Goal: Task Accomplishment & Management: Use online tool/utility

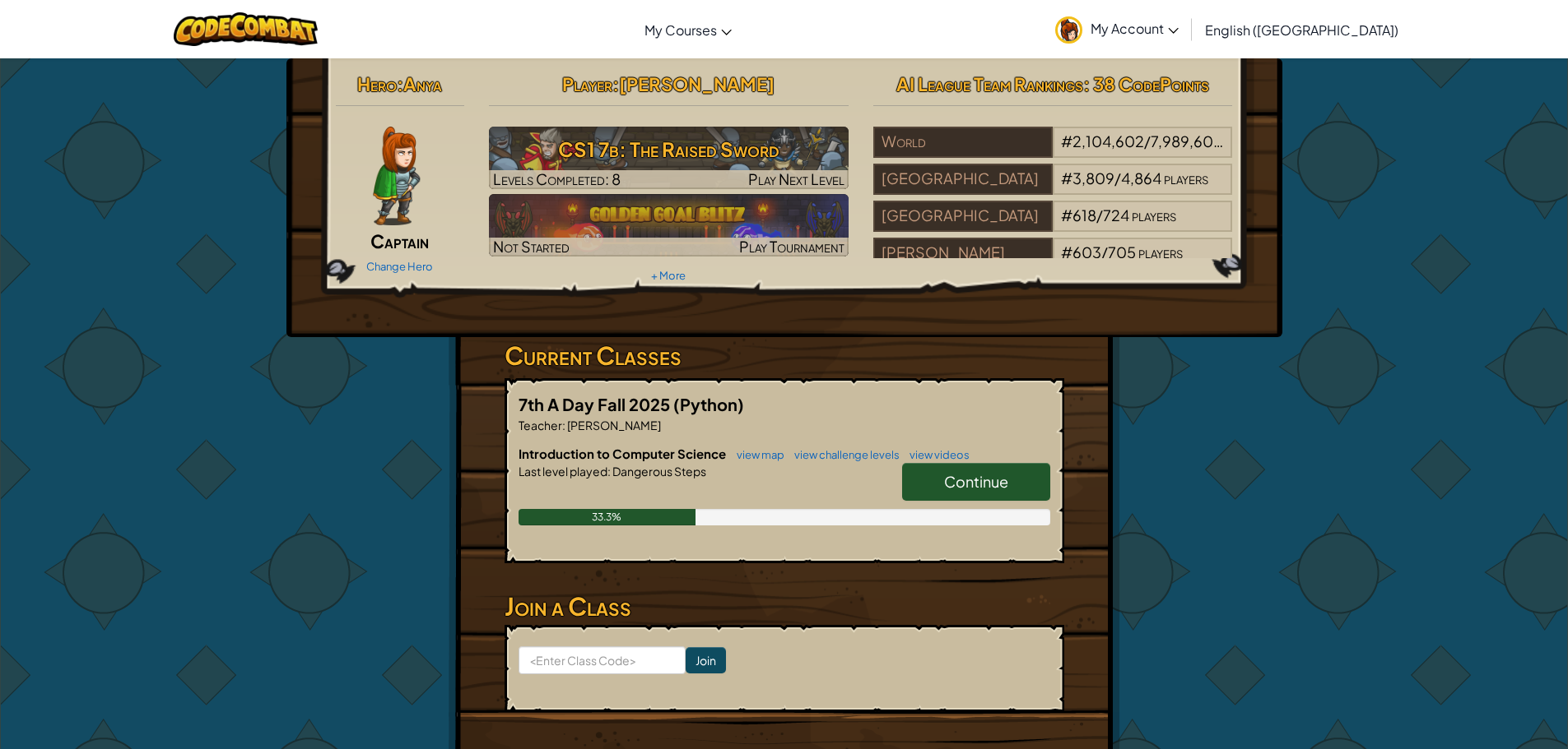
click at [1033, 475] on link "Continue" at bounding box center [976, 482] width 148 height 38
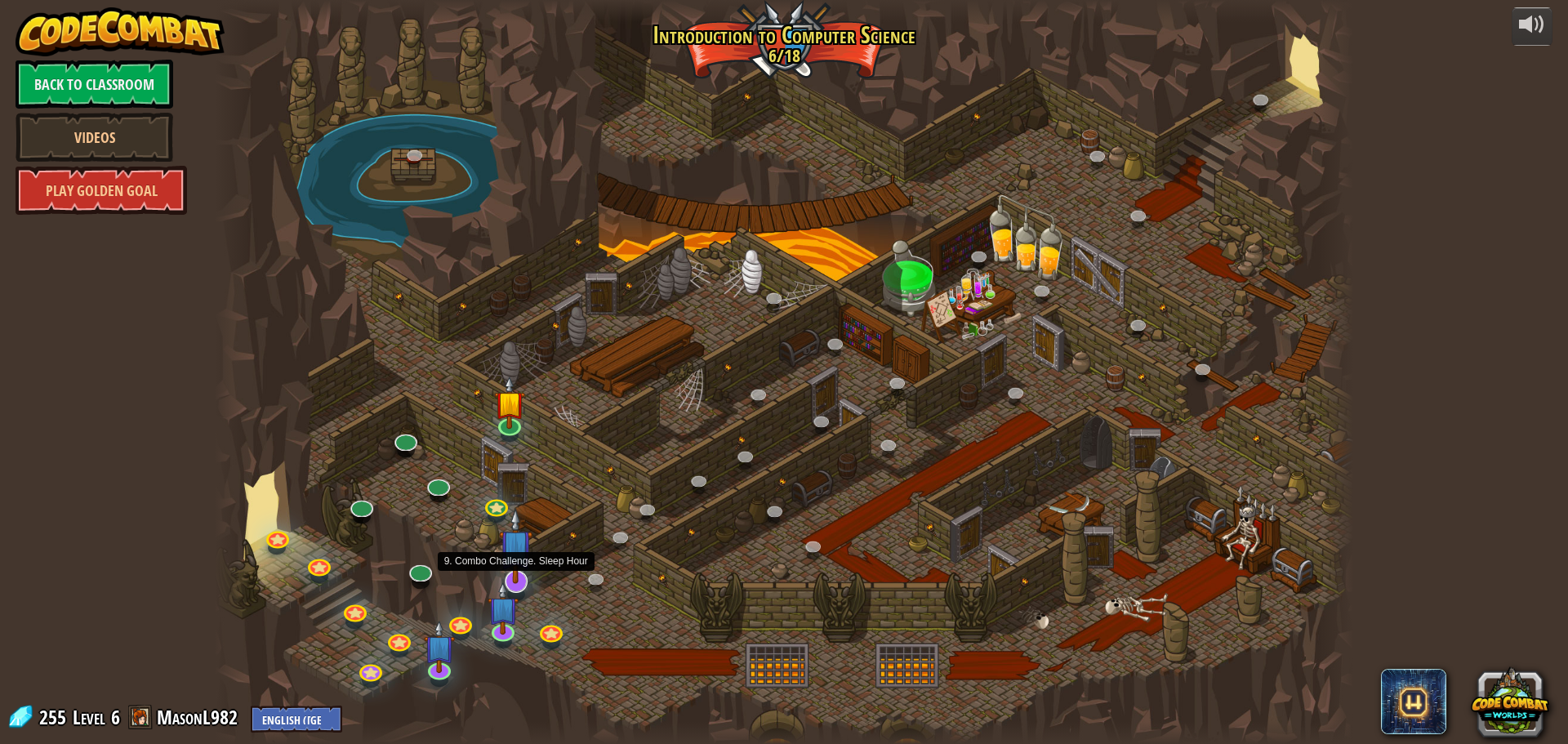
click at [513, 565] on img at bounding box center [516, 546] width 34 height 76
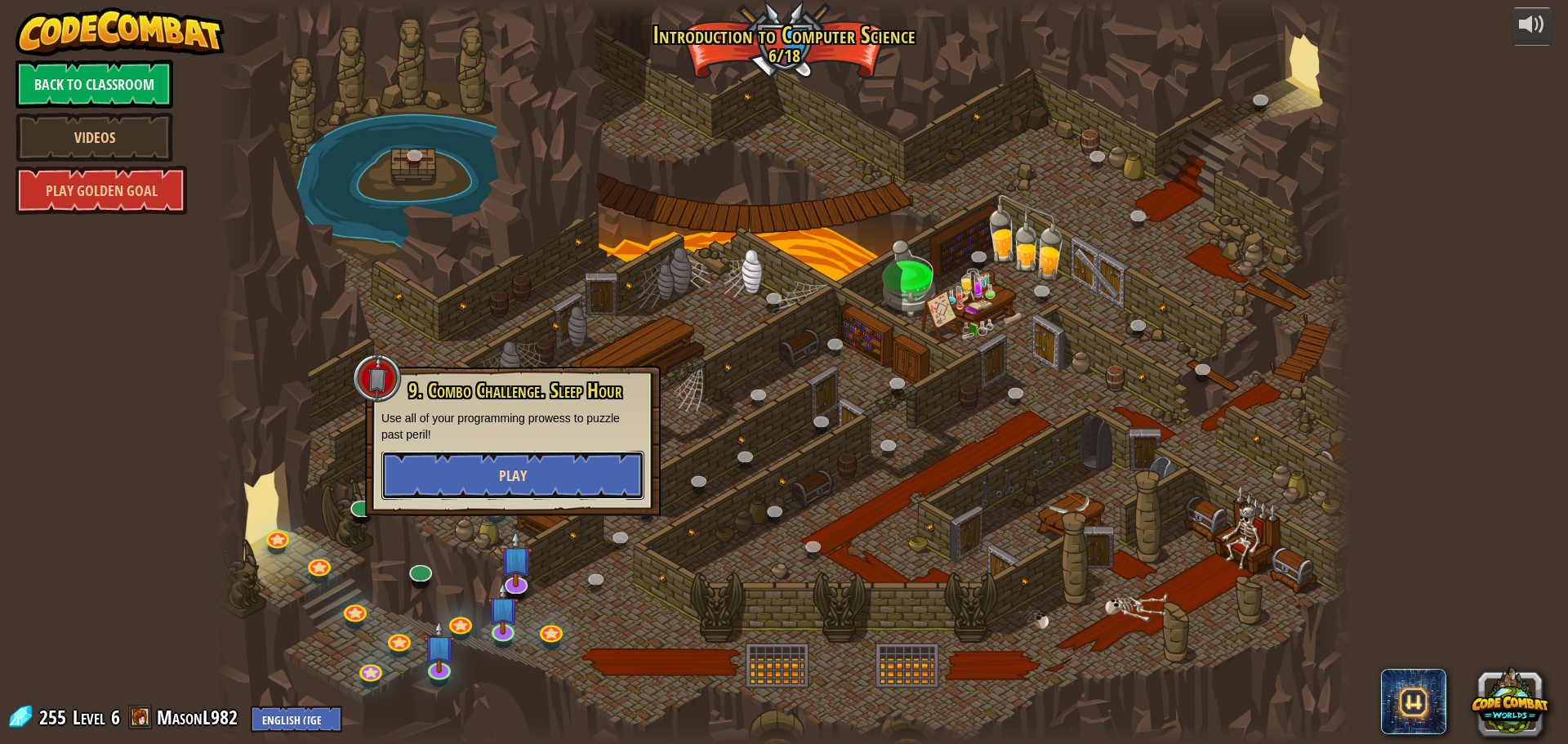
click at [539, 463] on button "Play" at bounding box center [512, 476] width 263 height 49
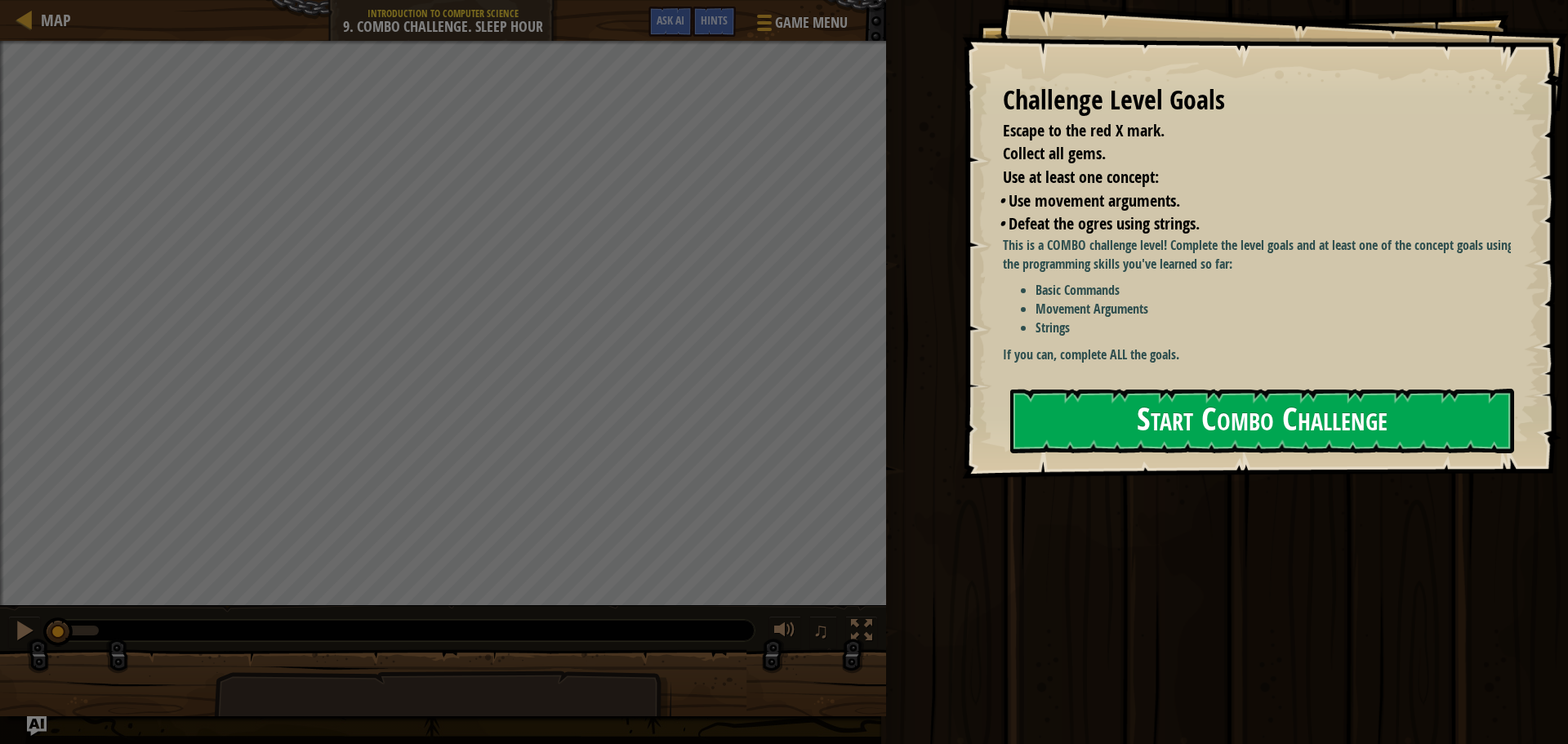
click at [1104, 428] on button "Start Combo Challenge" at bounding box center [1261, 421] width 504 height 65
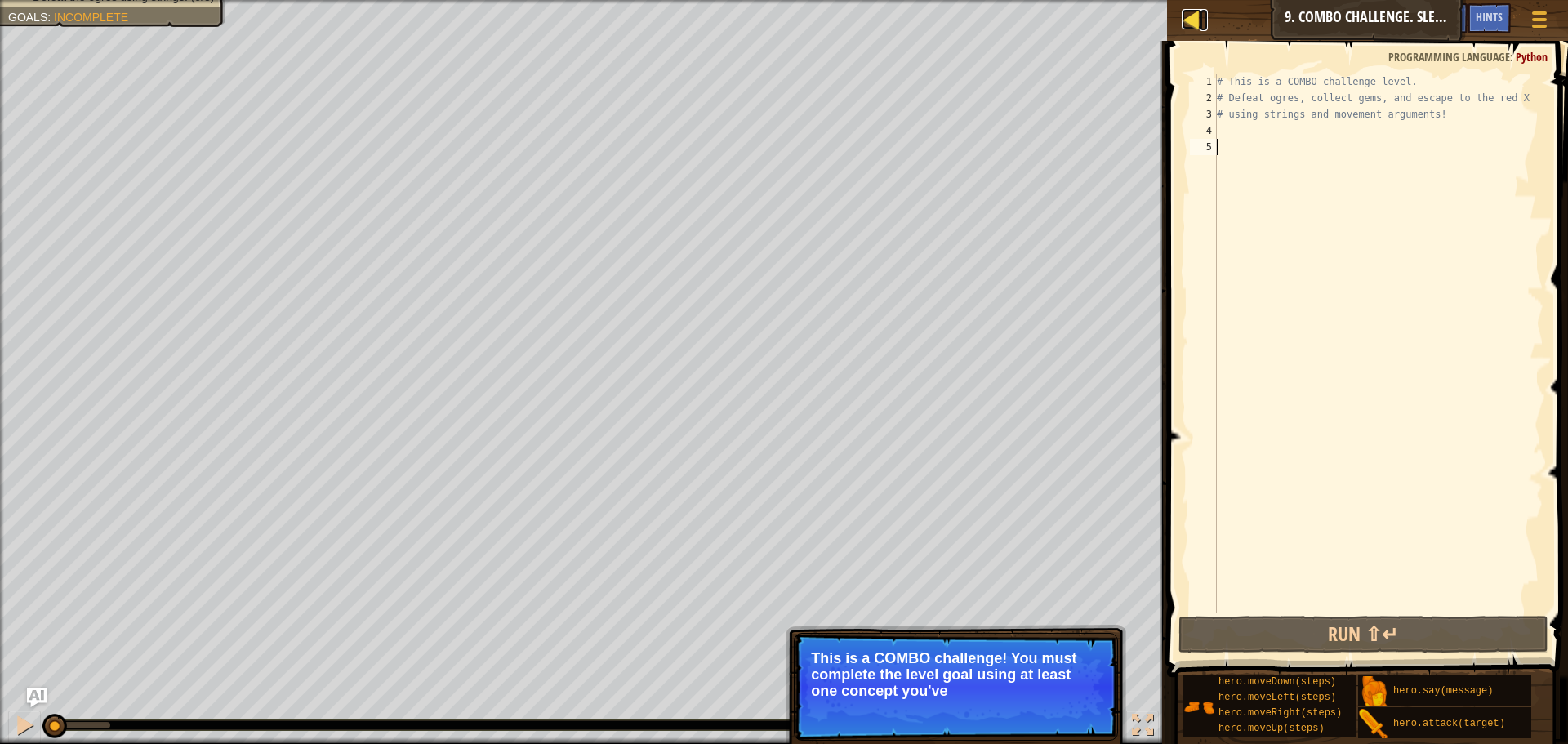
click at [1198, 22] on div at bounding box center [1192, 20] width 21 height 21
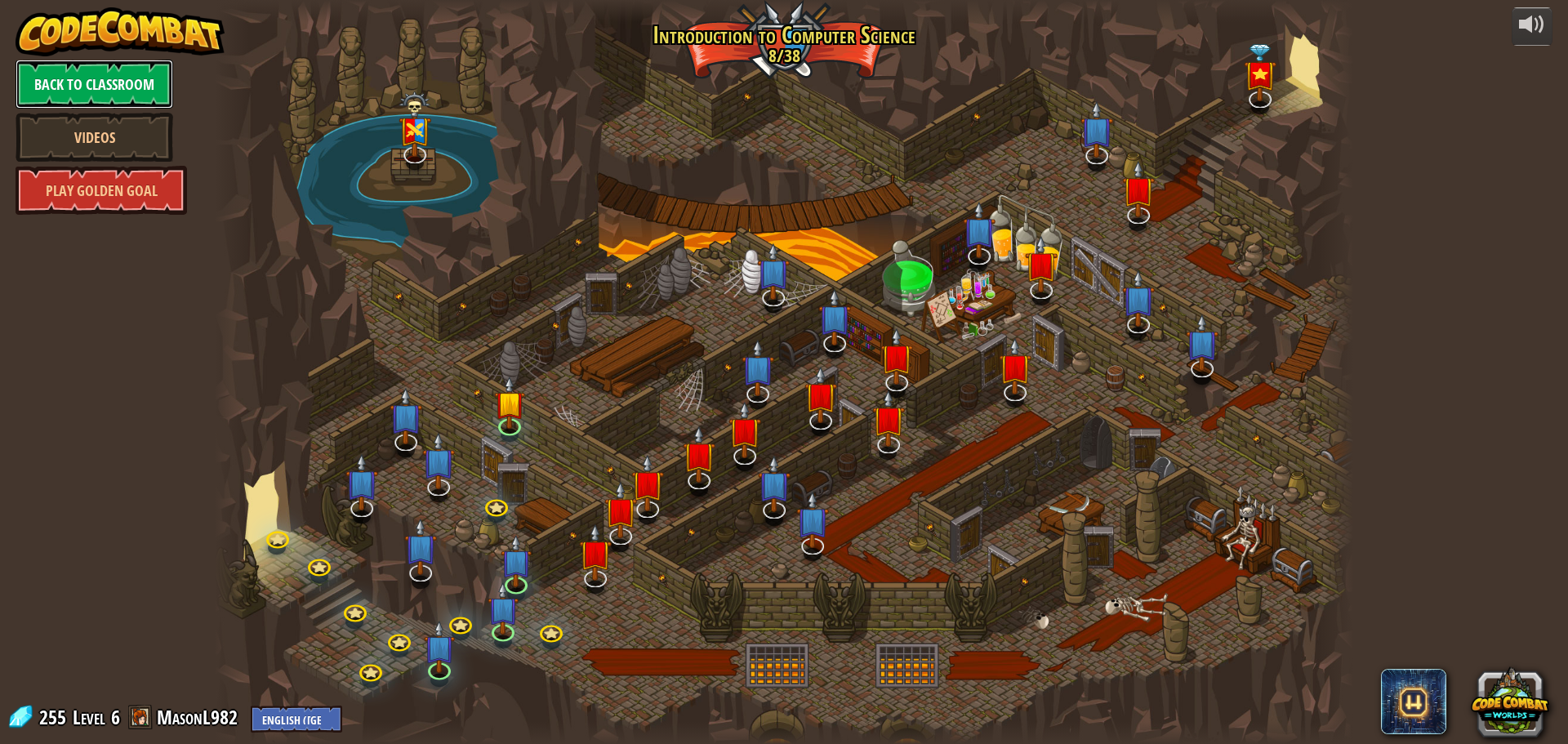
click at [102, 87] on link "Back to Classroom" at bounding box center [93, 84] width 157 height 49
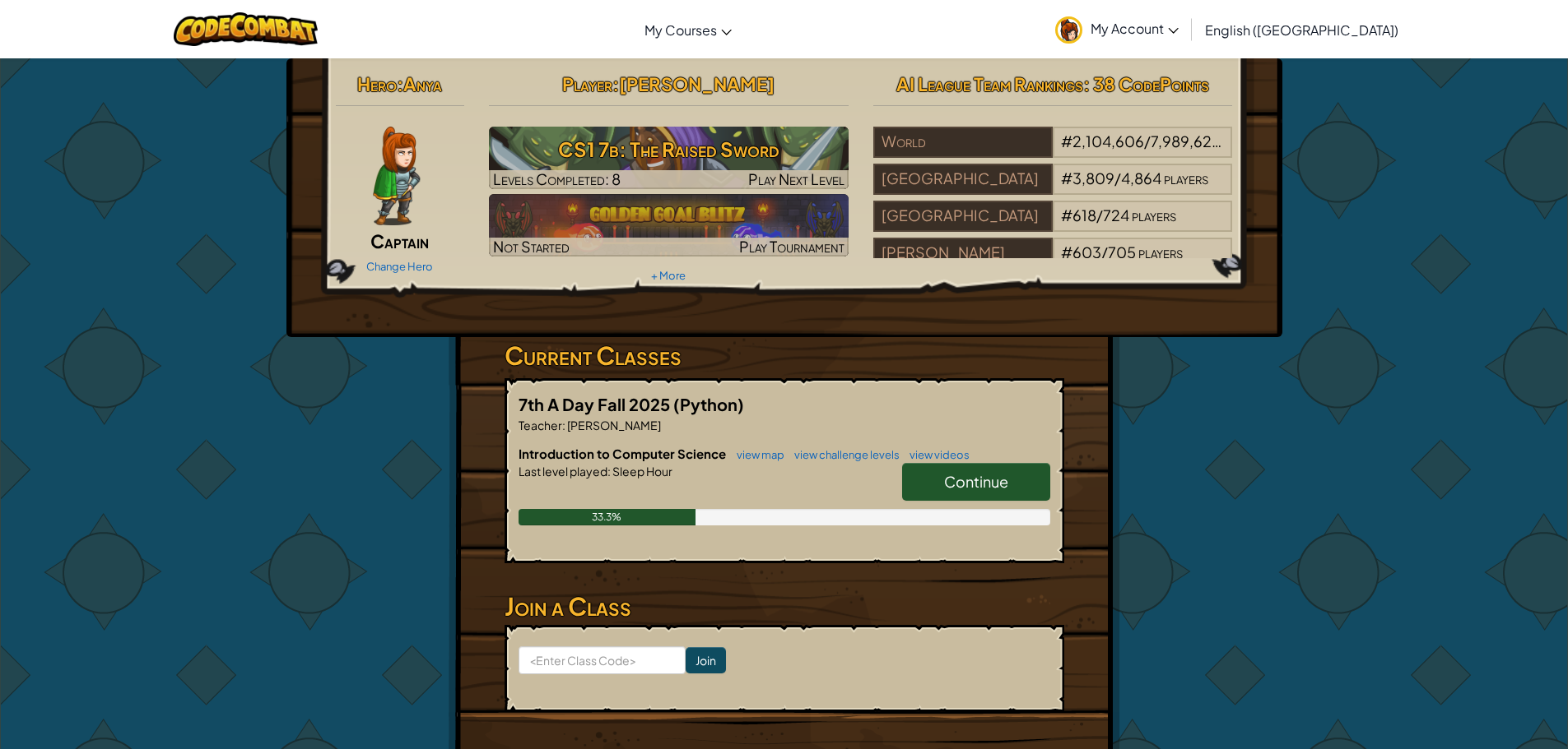
click at [944, 470] on link "Continue" at bounding box center [976, 482] width 148 height 38
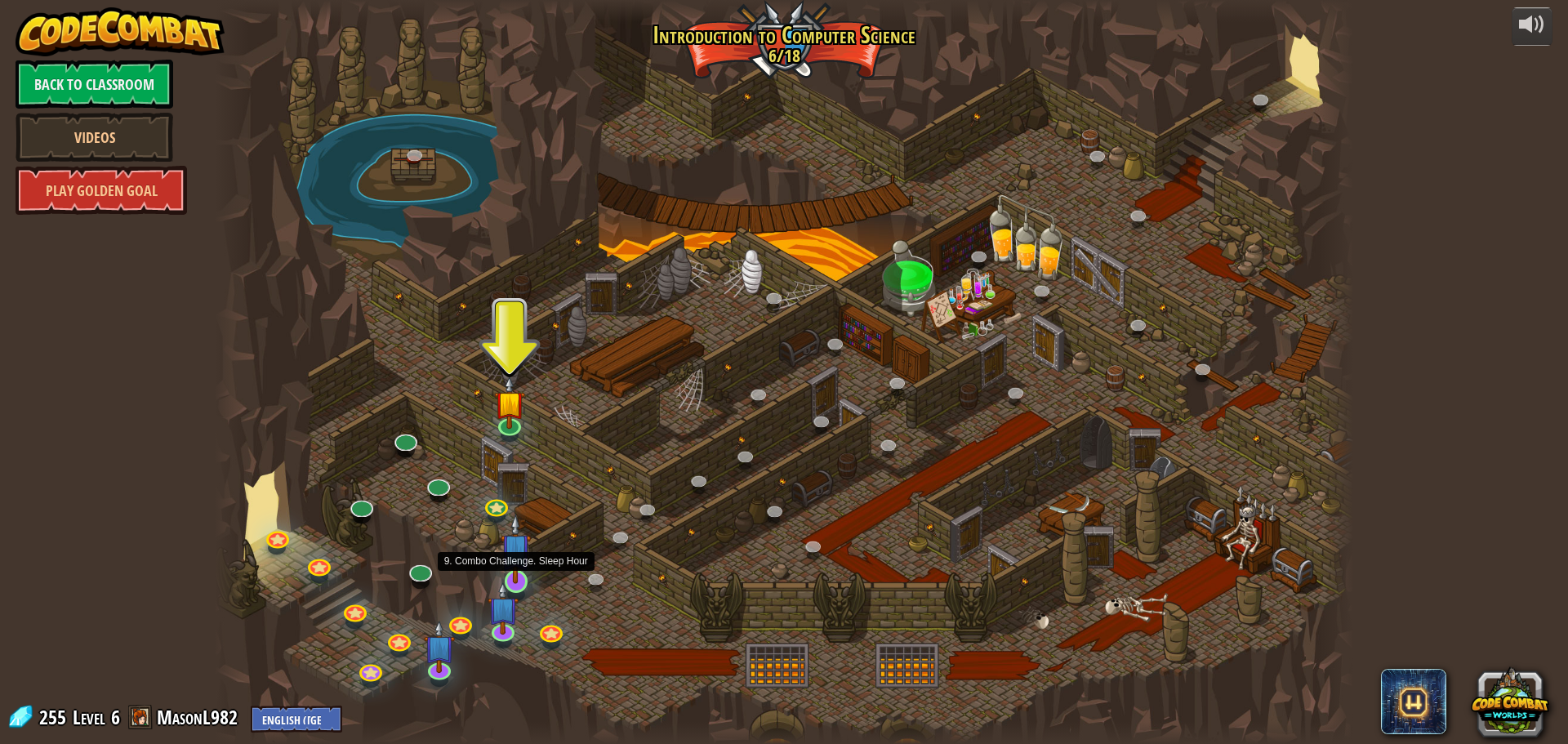
click at [515, 571] on img at bounding box center [516, 549] width 30 height 70
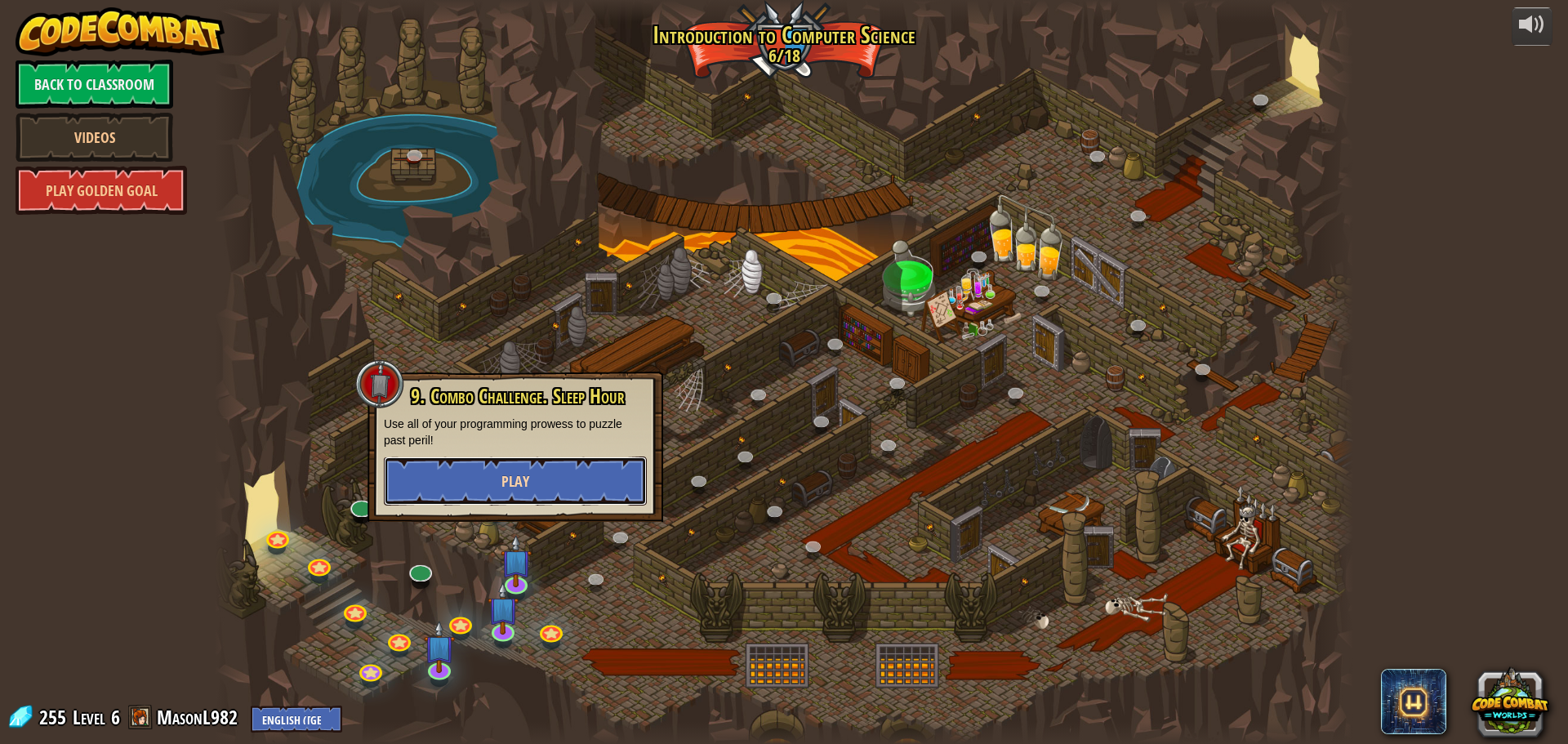
click at [543, 474] on button "Play" at bounding box center [515, 481] width 263 height 49
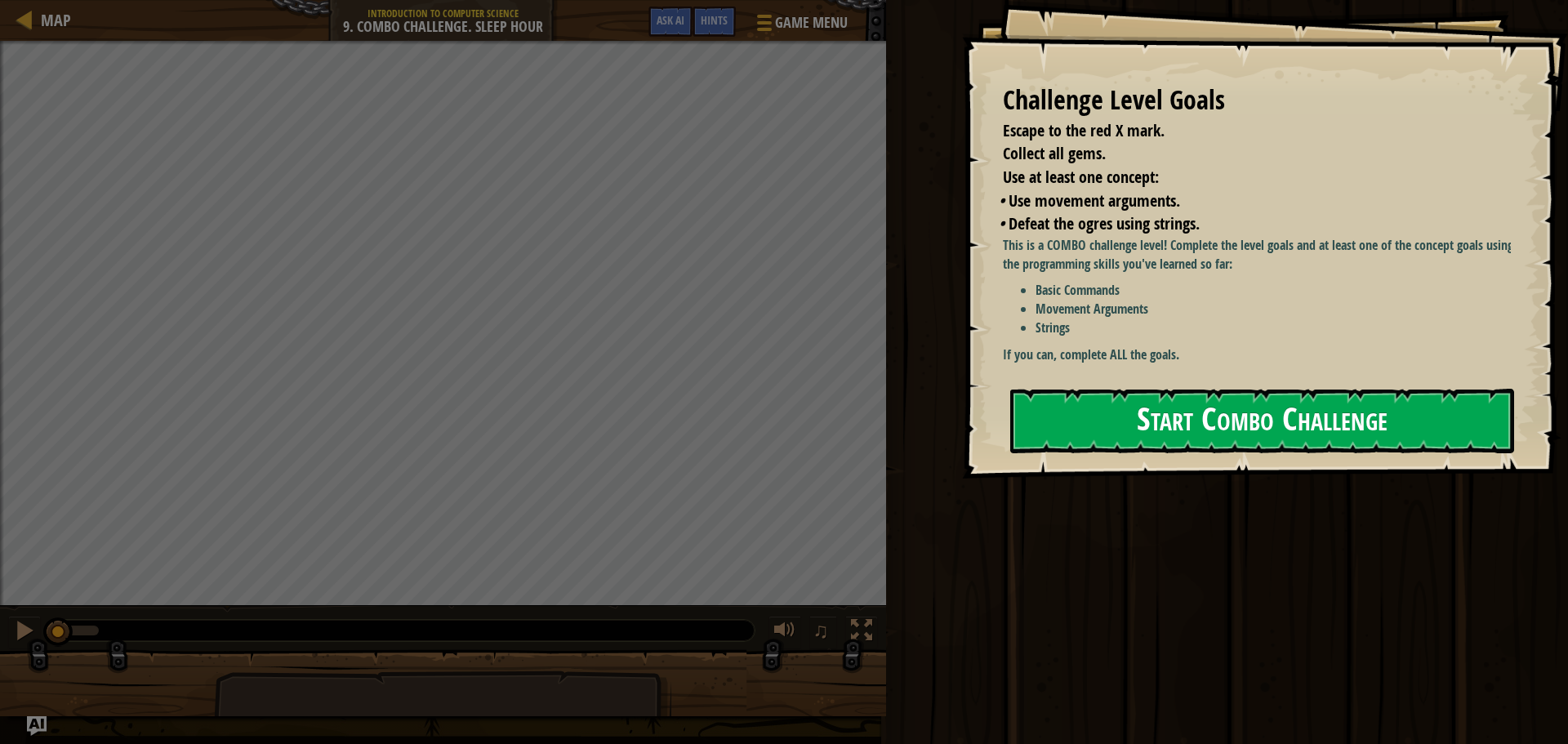
click at [1158, 429] on button "Start Combo Challenge" at bounding box center [1261, 421] width 504 height 65
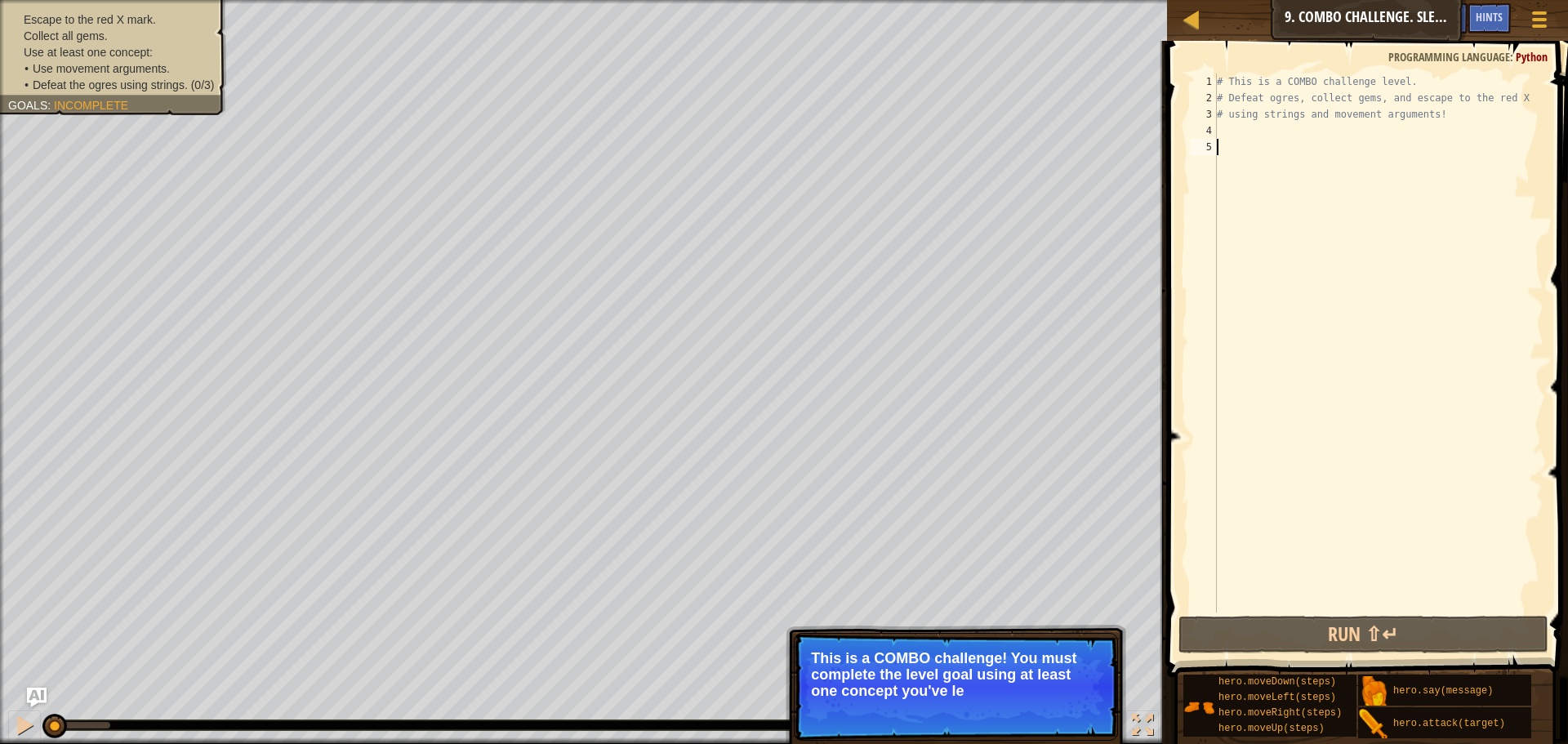
click at [1246, 134] on div "# This is a COMBO challenge level. # Defeat [PERSON_NAME], collect gems, and es…" at bounding box center [1378, 359] width 329 height 572
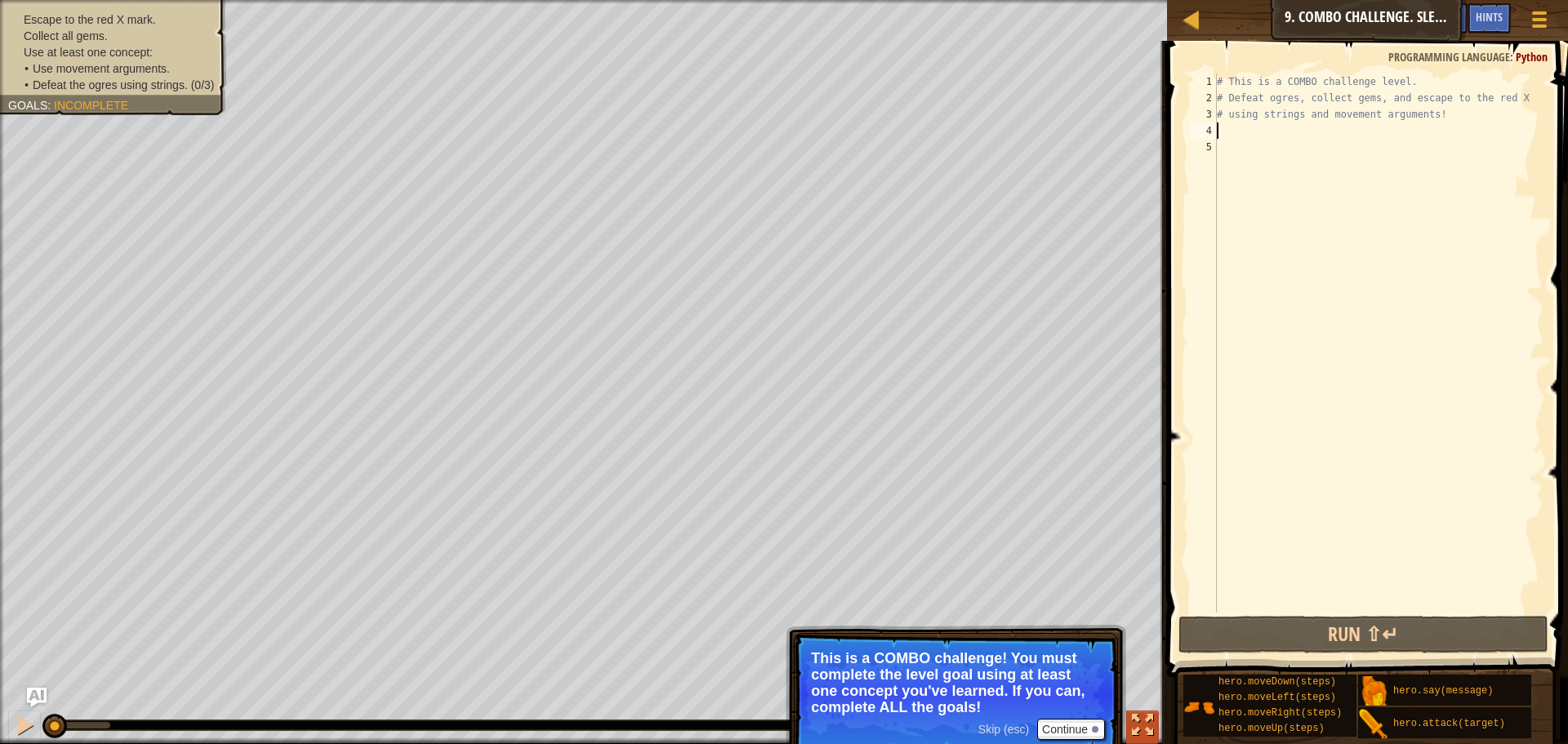
scroll to position [8, 0]
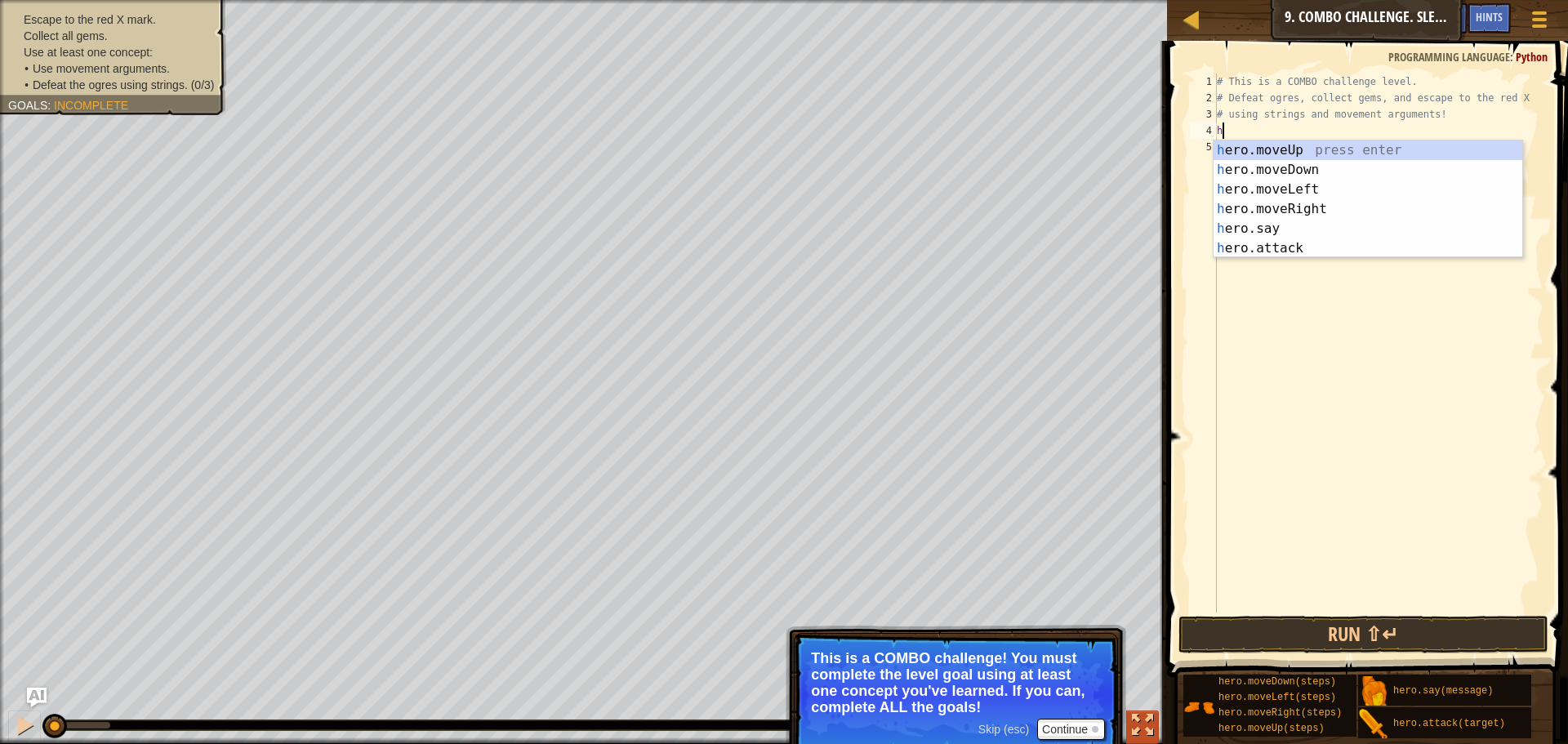
type textarea "hr"
click at [1298, 154] on div "h e r o.moveUp press enter h e r o.moveDown press enter h e r o.moveLeft press …" at bounding box center [1368, 218] width 309 height 157
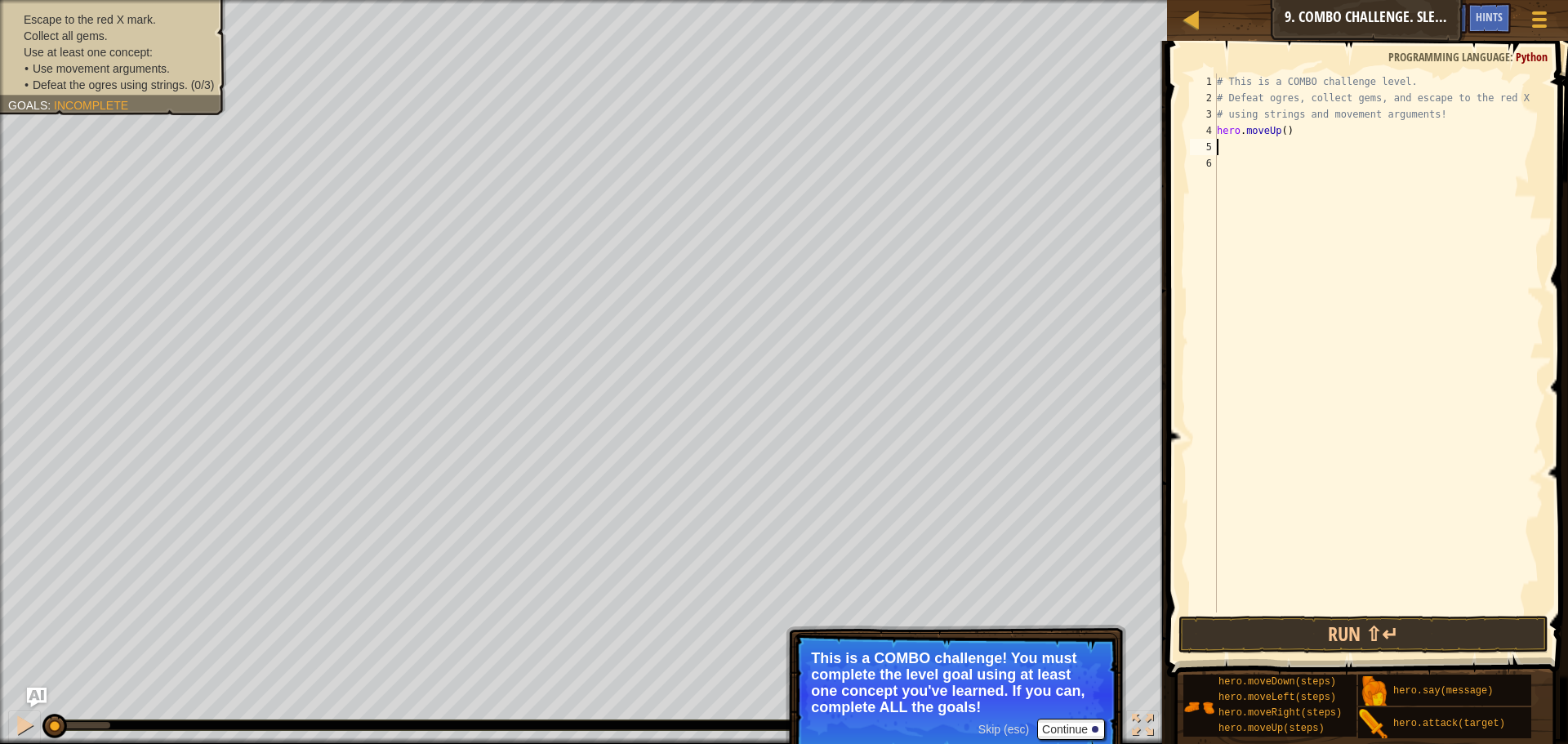
click at [1284, 126] on div "# This is a COMBO challenge level. # Defeat [PERSON_NAME], collect gems, and es…" at bounding box center [1378, 359] width 329 height 572
type textarea "hero.moveUp(1)"
click at [1268, 151] on div "# This is a COMBO challenge level. # Defeat [PERSON_NAME], collect gems, and es…" at bounding box center [1378, 359] width 329 height 572
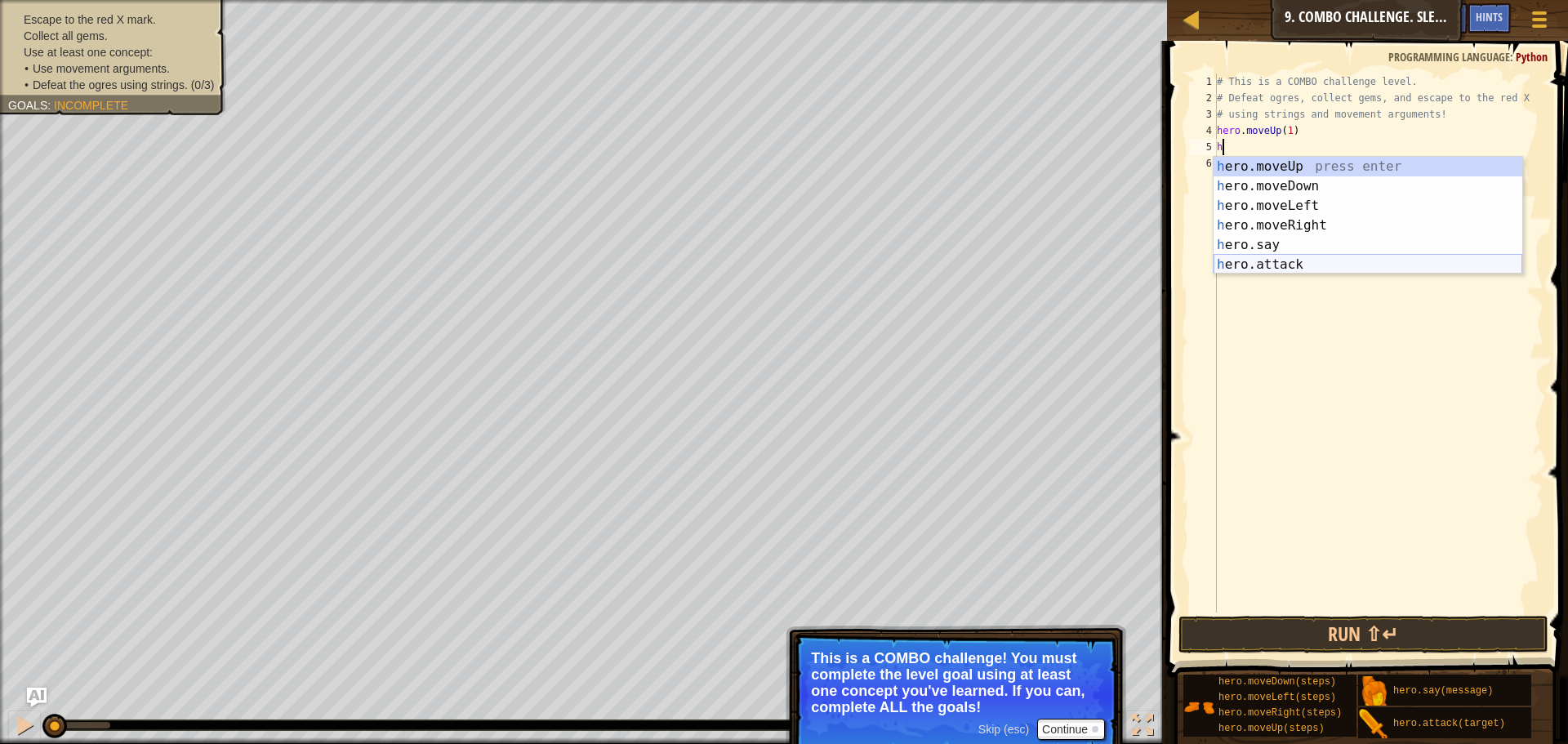
click at [1317, 257] on div "h ero.moveUp press enter h ero.moveDown press enter h ero.moveLeft press enter …" at bounding box center [1368, 235] width 309 height 157
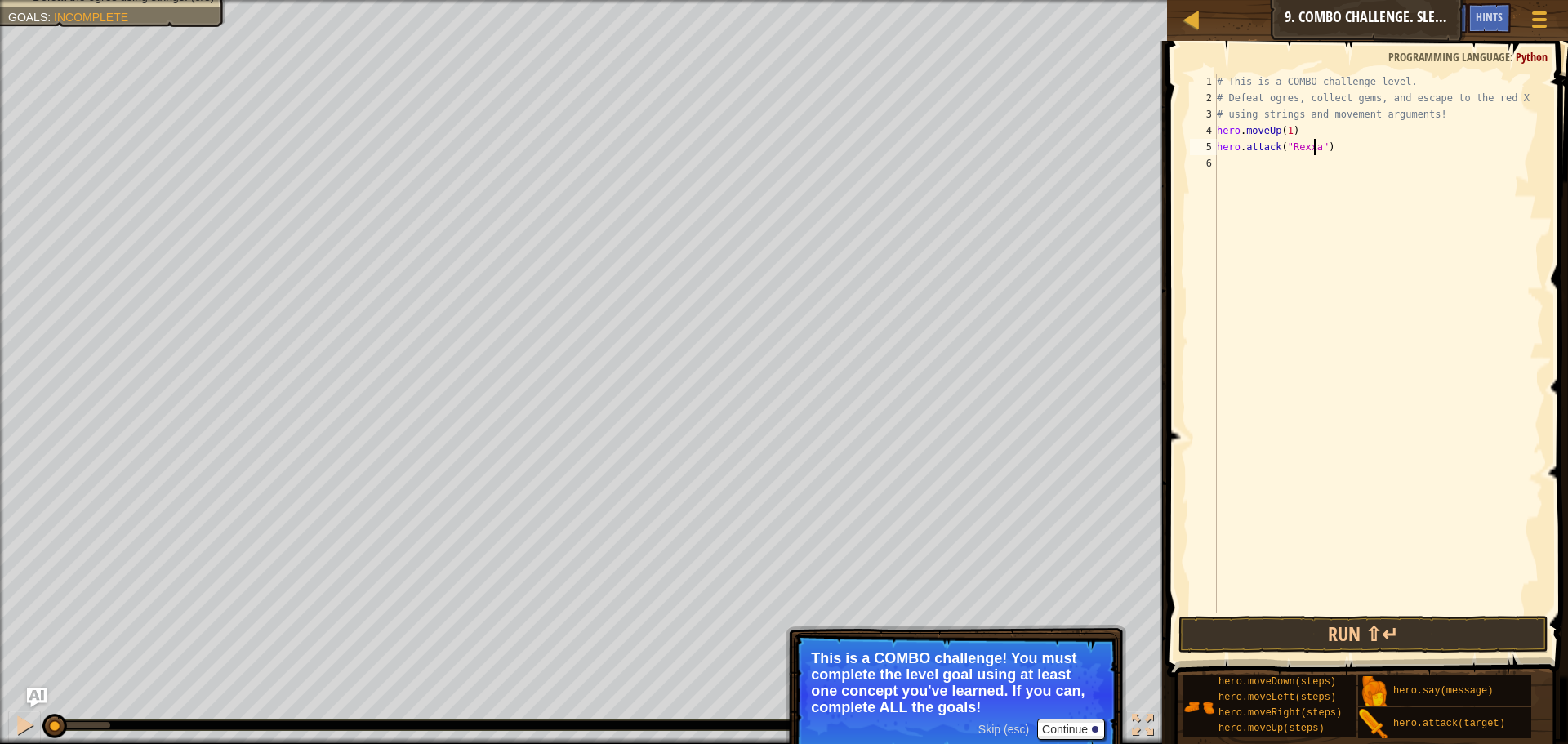
scroll to position [8, 9]
type textarea "hero.attack("Rexxar")"
click at [1360, 618] on button "Run ⇧↵" at bounding box center [1363, 635] width 370 height 38
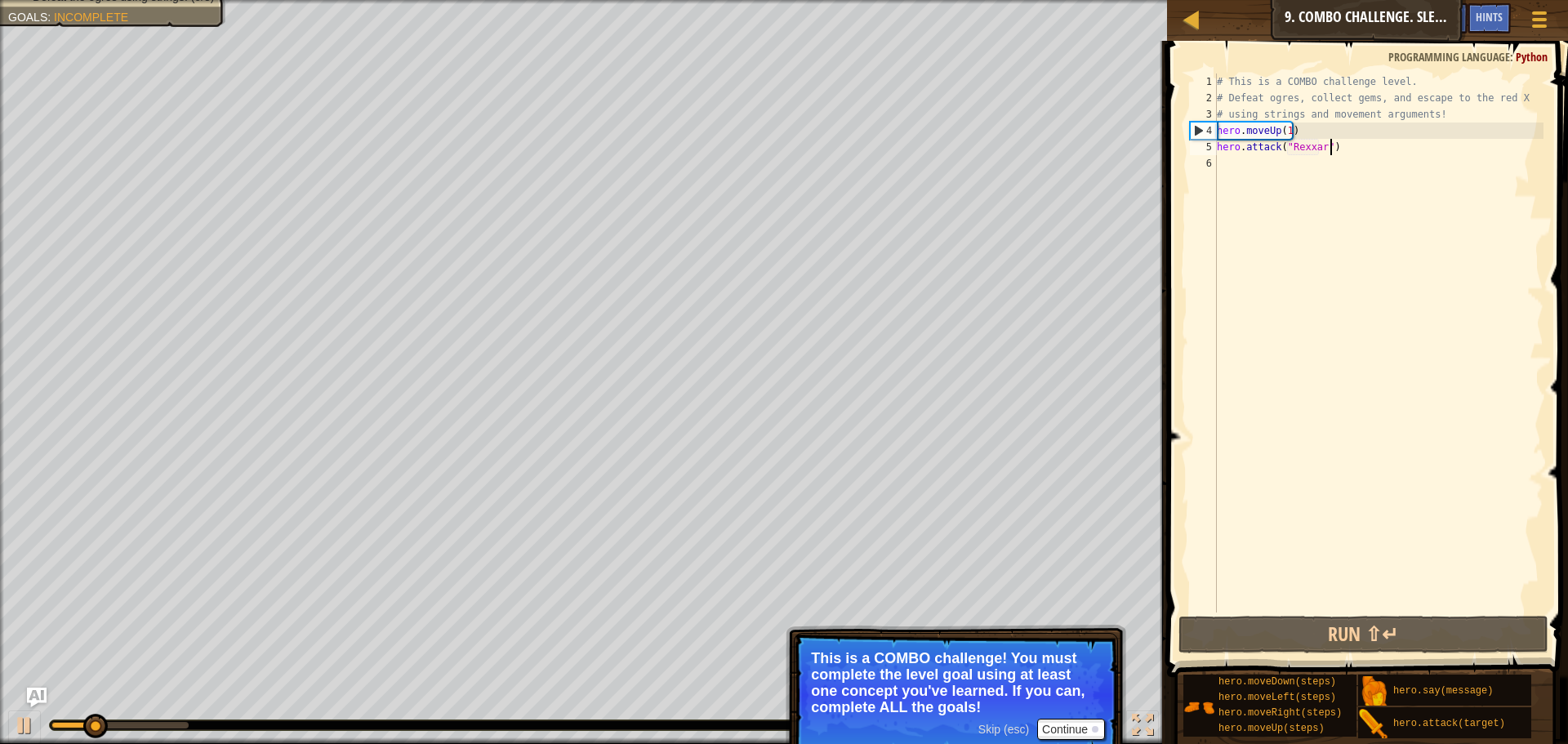
click at [1328, 148] on div "# This is a COMBO challenge level. # Defeat [PERSON_NAME], collect gems, and es…" at bounding box center [1378, 359] width 329 height 572
click at [1314, 142] on div "# This is a COMBO challenge level. # Defeat [PERSON_NAME], collect gems, and es…" at bounding box center [1378, 359] width 329 height 572
click at [1316, 142] on div "# This is a COMBO challenge level. # Defeat [PERSON_NAME], collect gems, and es…" at bounding box center [1378, 359] width 329 height 572
click at [1088, 734] on button "Continue" at bounding box center [1071, 729] width 68 height 22
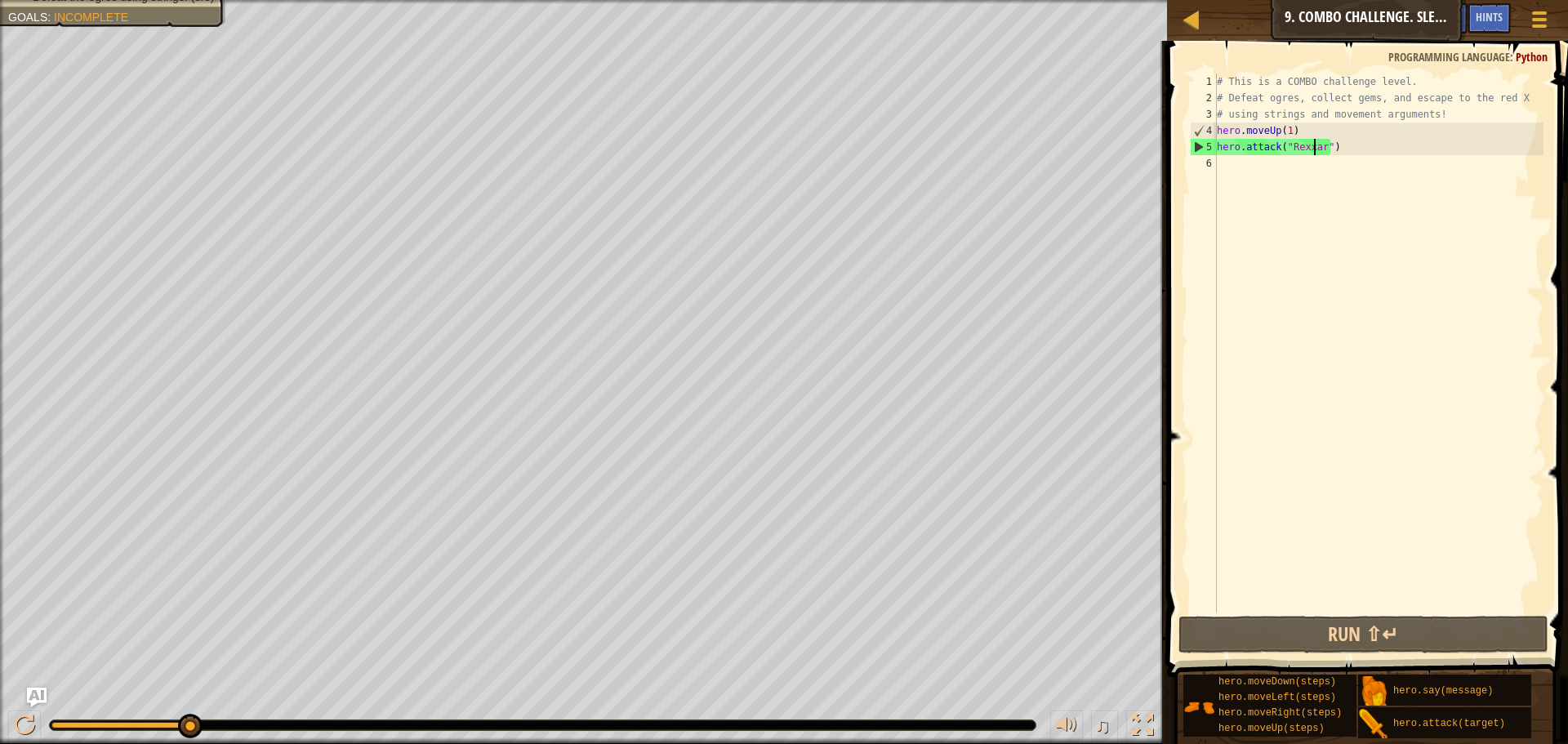
click at [1263, 170] on div "# This is a COMBO challenge level. # Defeat [PERSON_NAME], collect gems, and es…" at bounding box center [1378, 359] width 329 height 572
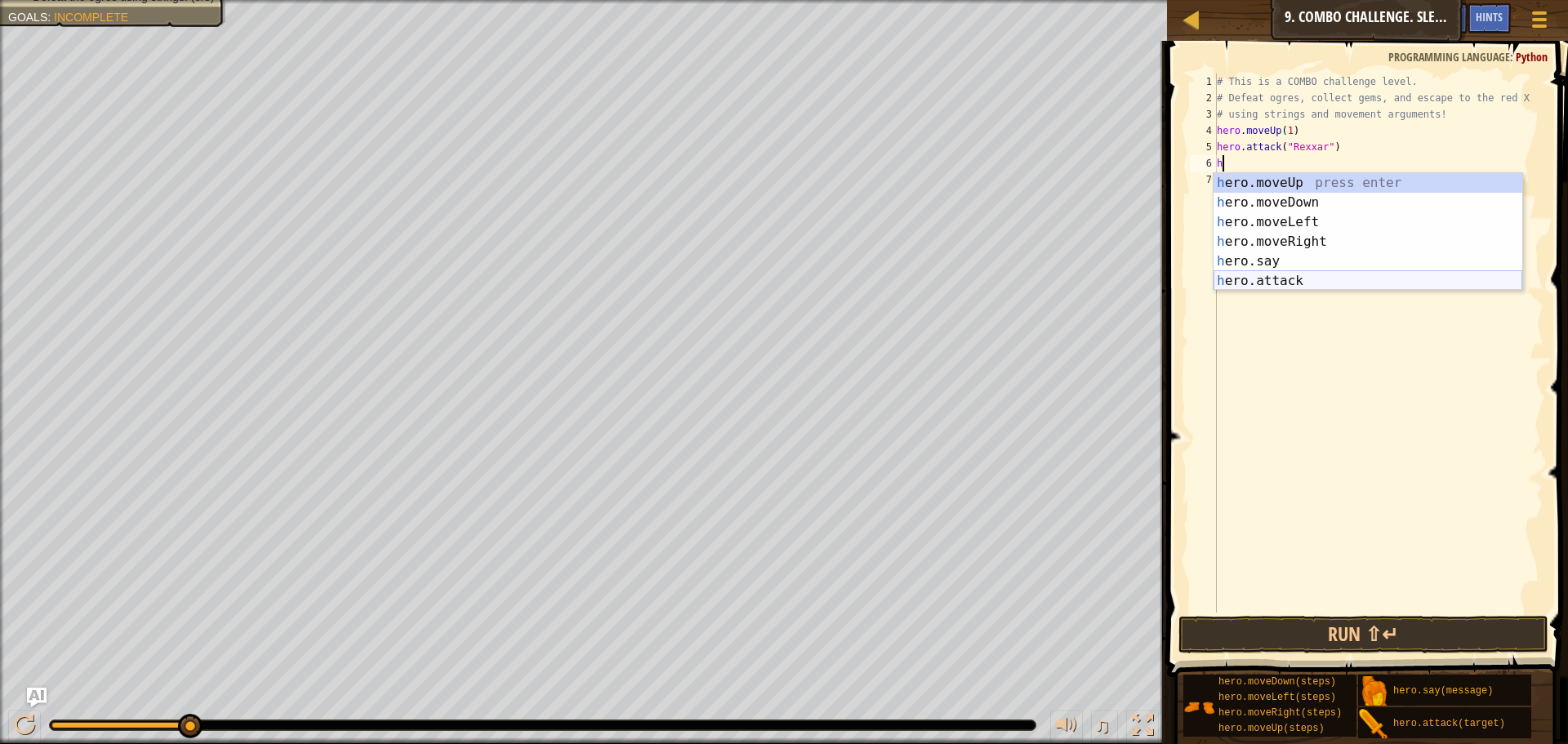
click at [1288, 282] on div "h ero.moveUp press enter h ero.moveDown press enter h ero.moveLeft press enter …" at bounding box center [1368, 251] width 309 height 157
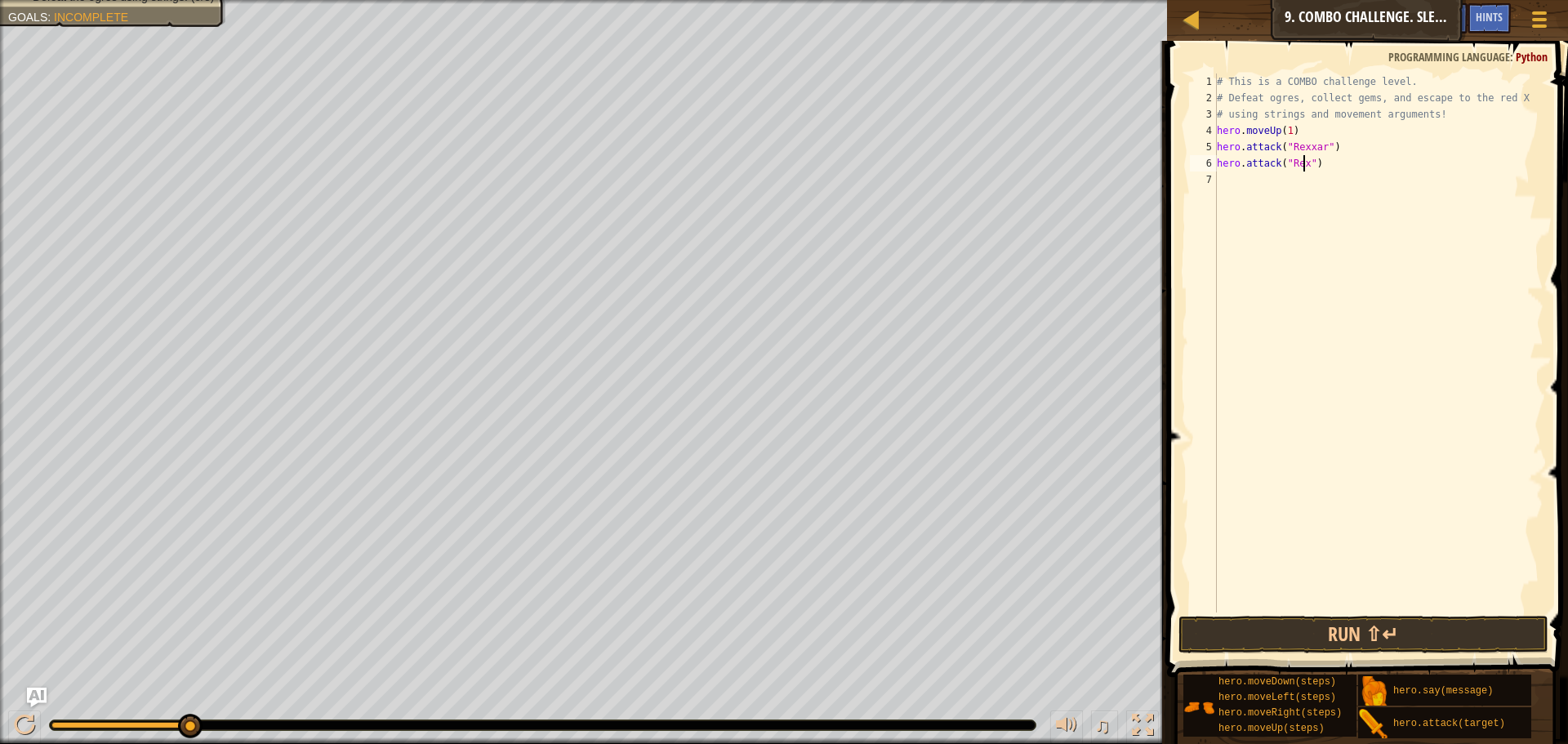
scroll to position [8, 8]
type textarea "hero.attack("Rexxar")"
click at [1433, 642] on button "Run ⇧↵" at bounding box center [1363, 635] width 370 height 38
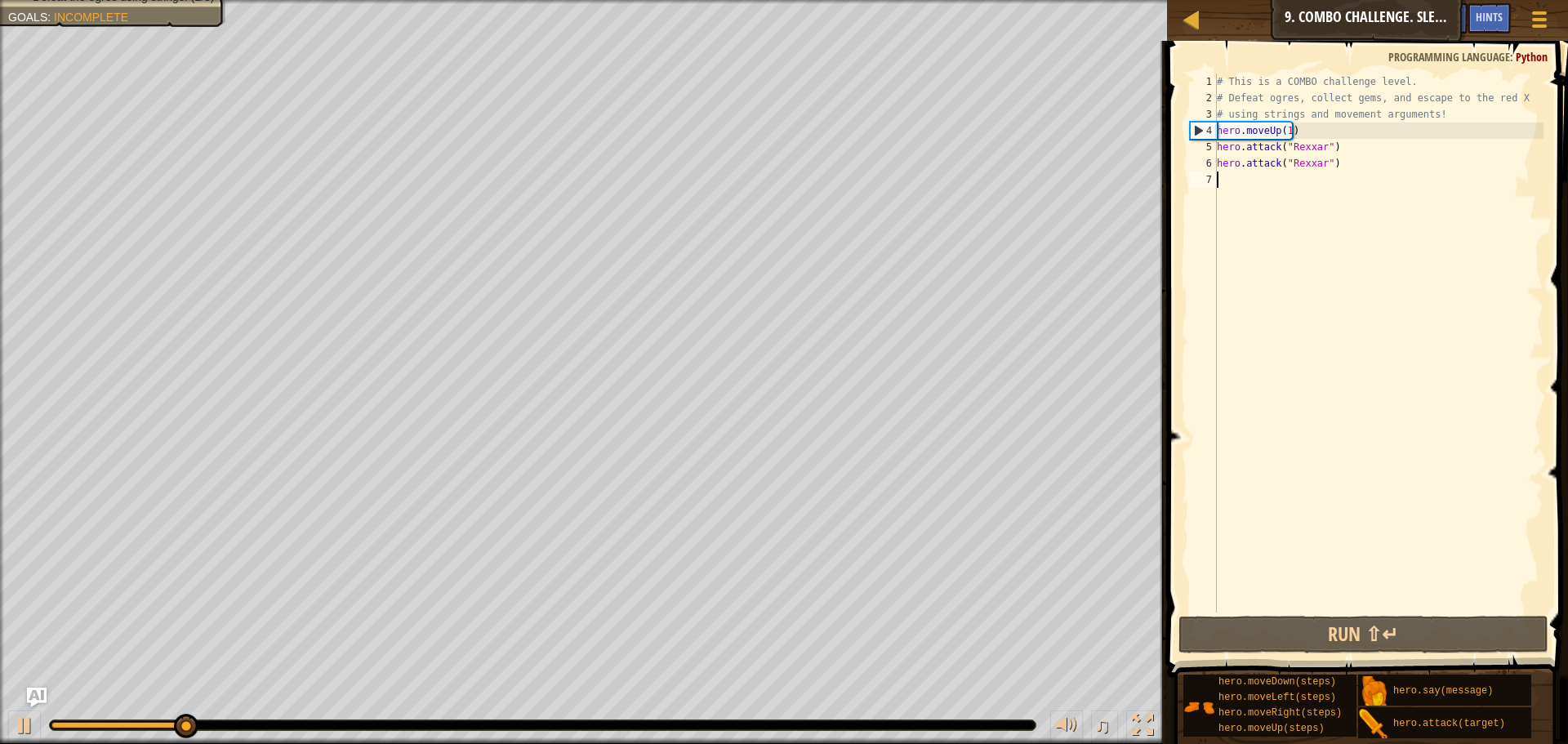
click at [1274, 192] on div "# This is a COMBO challenge level. # Defeat [PERSON_NAME], collect gems, and es…" at bounding box center [1378, 359] width 329 height 572
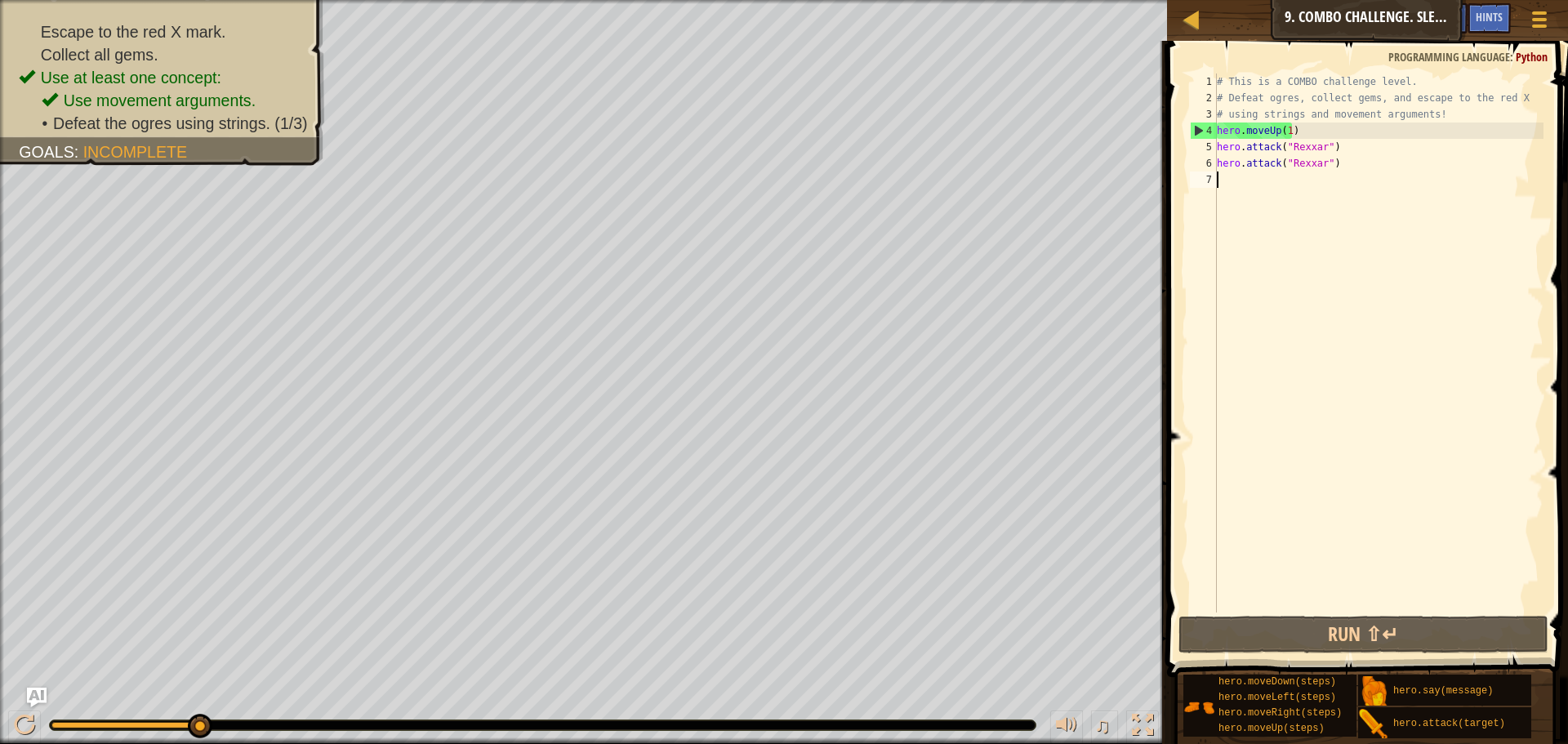
type textarea "h"
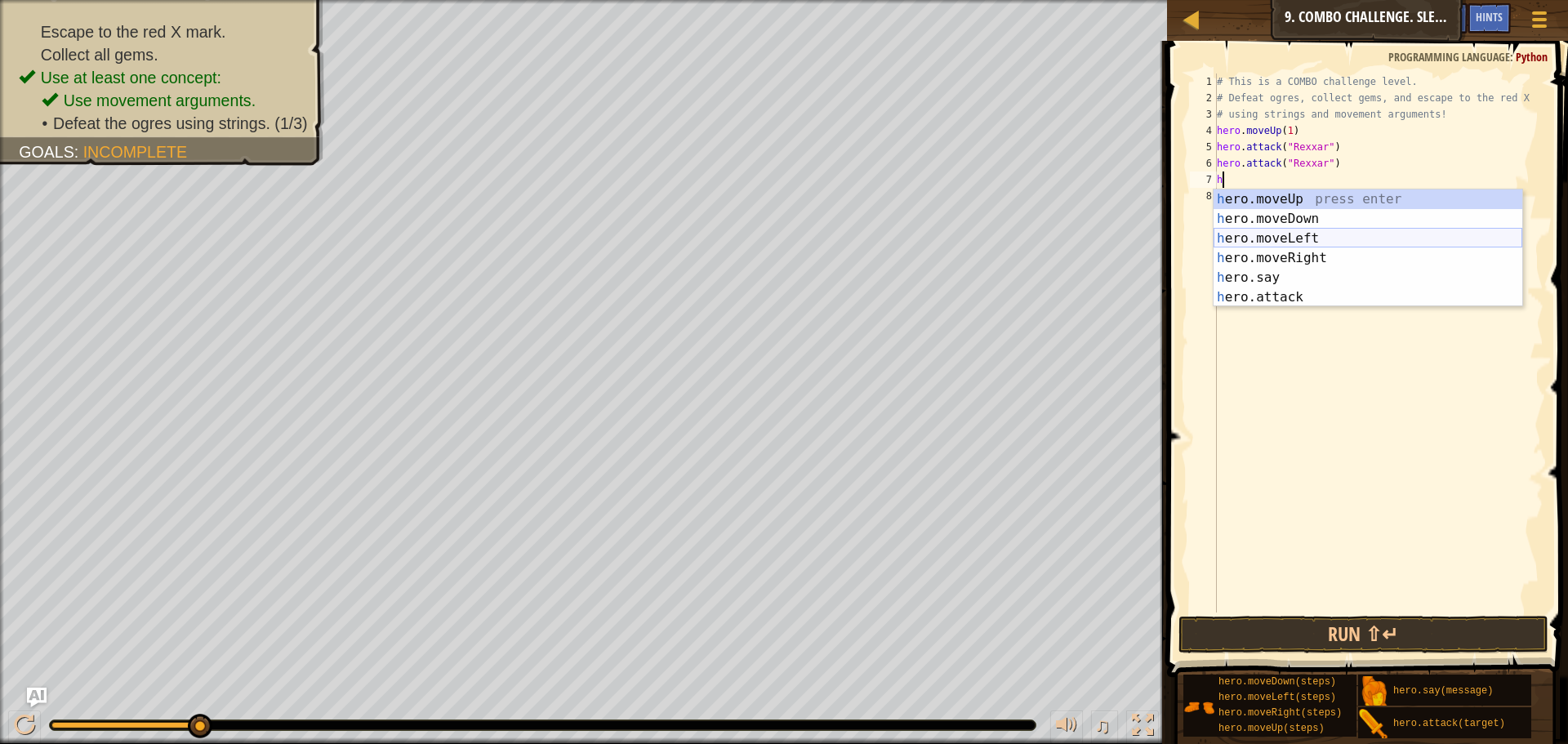
click at [1291, 237] on div "h ero.moveUp press enter h ero.moveDown press enter h ero.moveLeft press enter …" at bounding box center [1368, 267] width 309 height 157
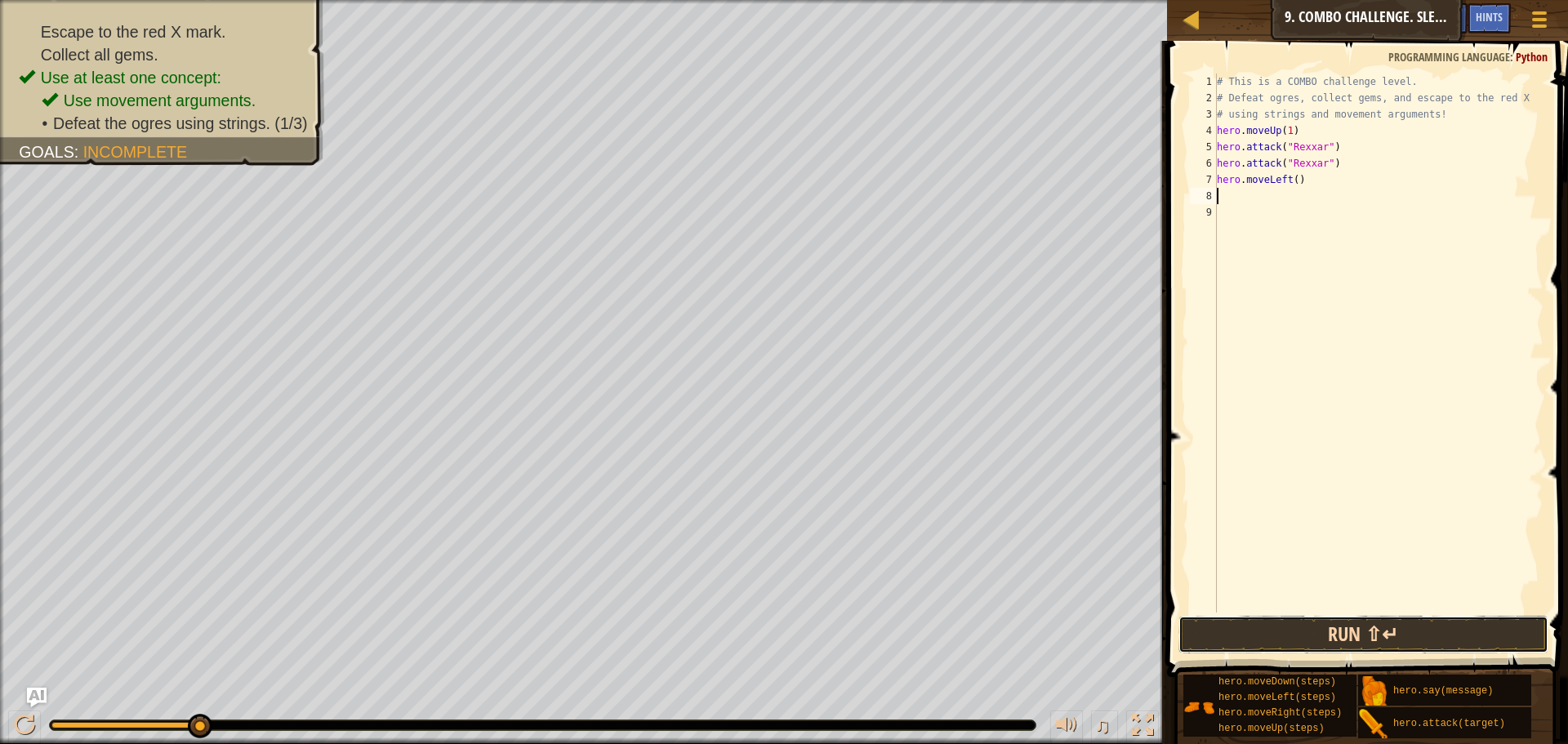
click at [1260, 623] on button "Run ⇧↵" at bounding box center [1363, 635] width 370 height 38
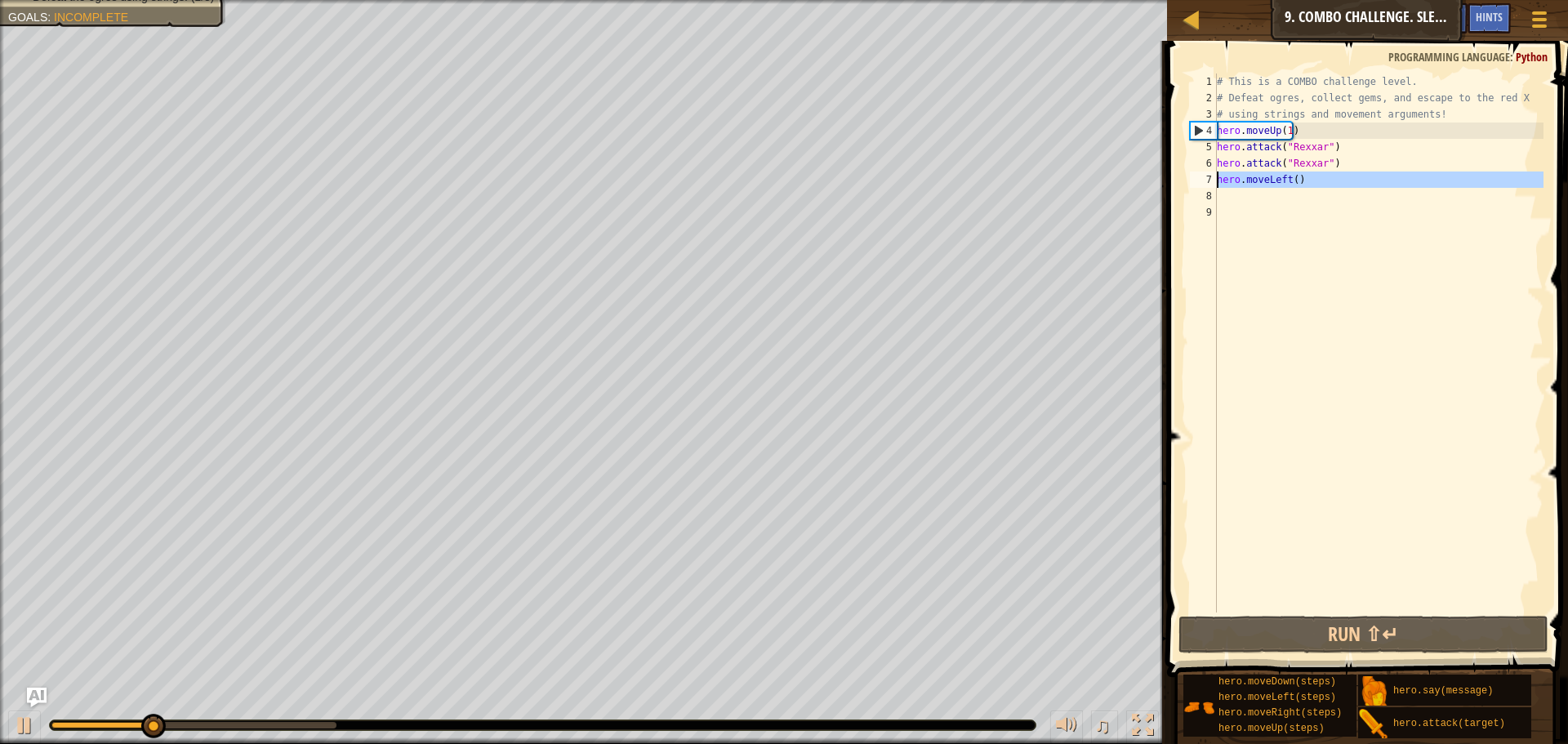
drag, startPoint x: 1308, startPoint y: 188, endPoint x: 1187, endPoint y: 182, distance: 121.1
click at [1187, 182] on div "1 2 3 4 5 6 7 8 9 # This is a COMBO challenge level. # Defeat [PERSON_NAME], co…" at bounding box center [1364, 343] width 357 height 540
type textarea "hero.moveLeft()"
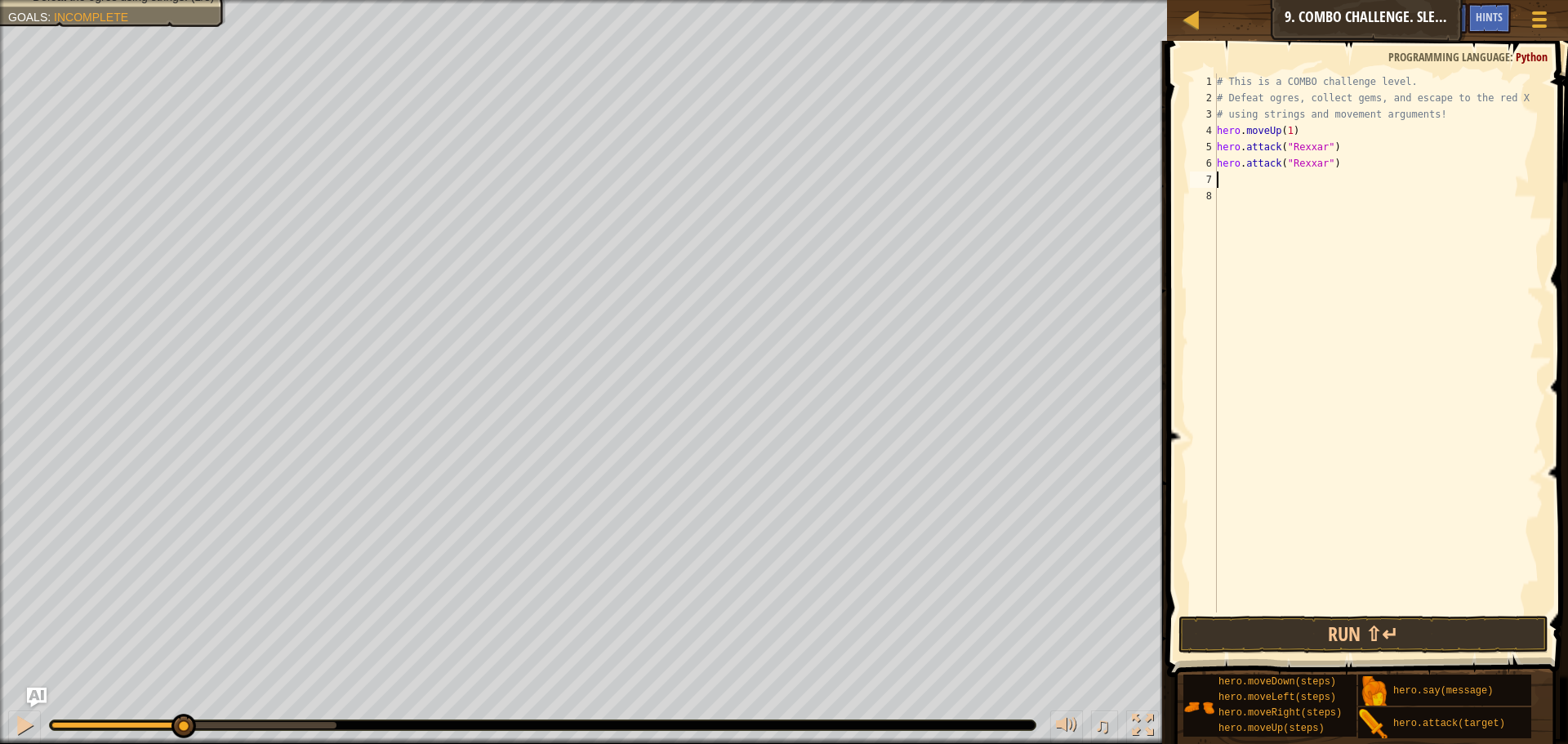
type textarea "h"
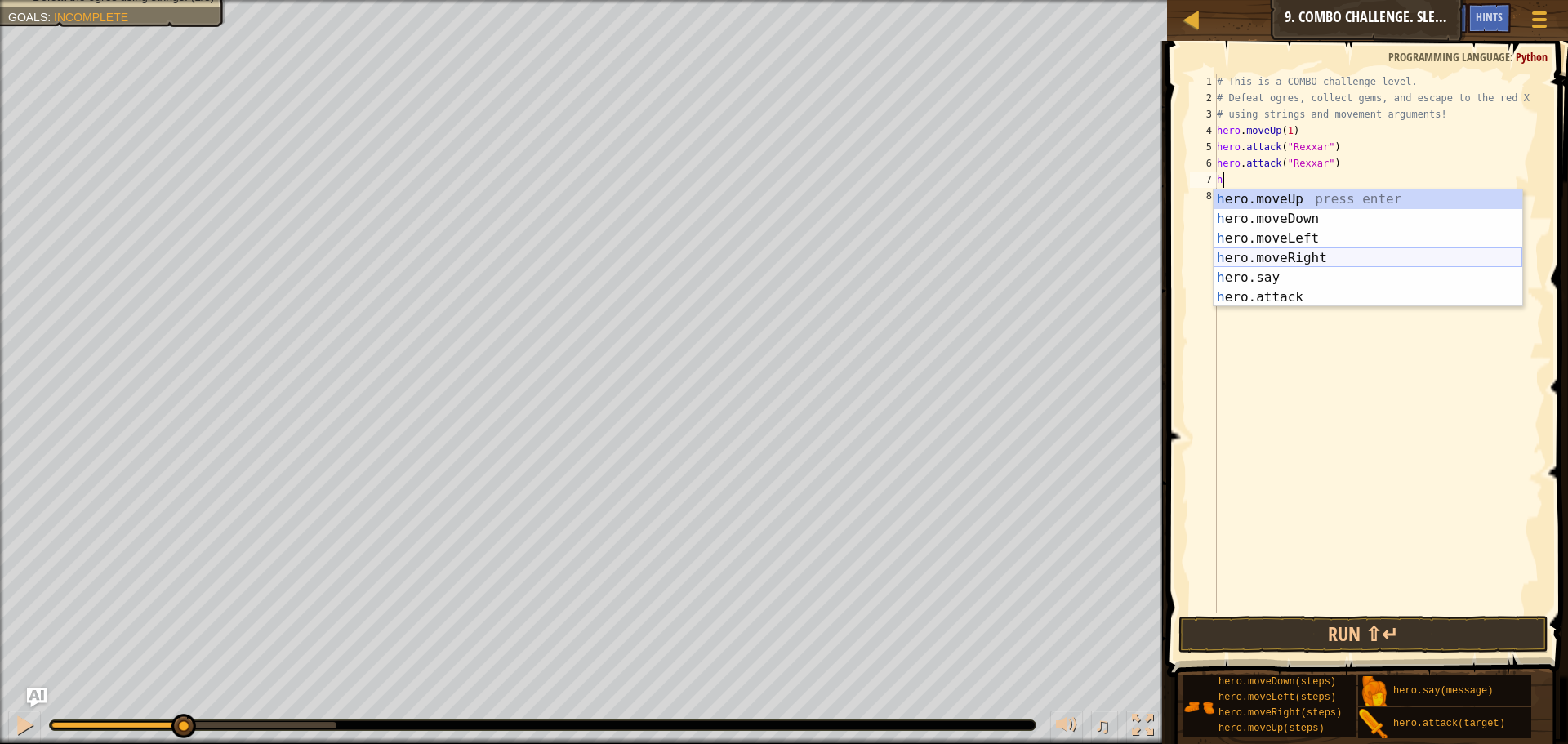
click at [1323, 263] on div "h ero.moveUp press enter h ero.moveDown press enter h ero.moveLeft press enter …" at bounding box center [1368, 267] width 309 height 157
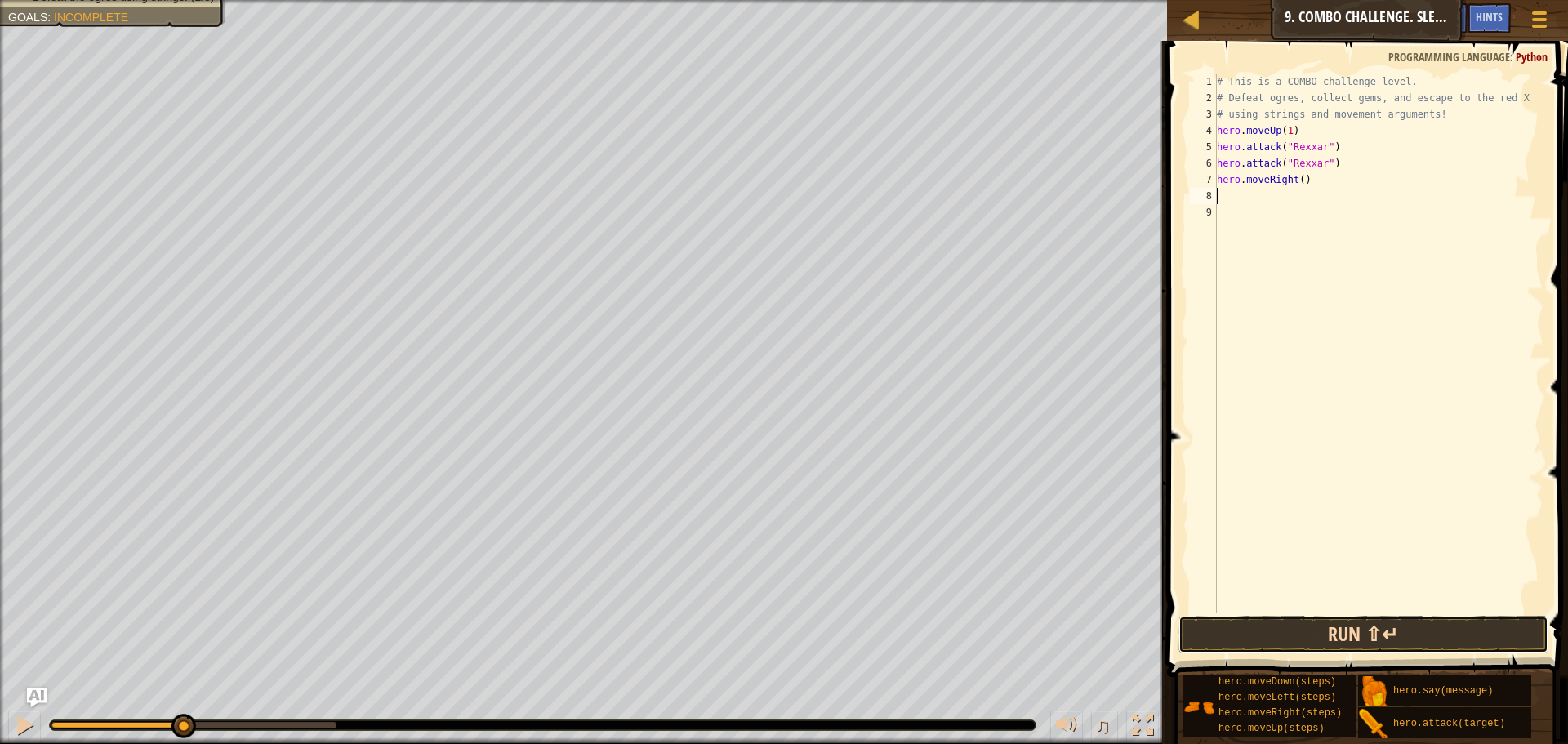
click at [1409, 644] on button "Run ⇧↵" at bounding box center [1363, 635] width 370 height 38
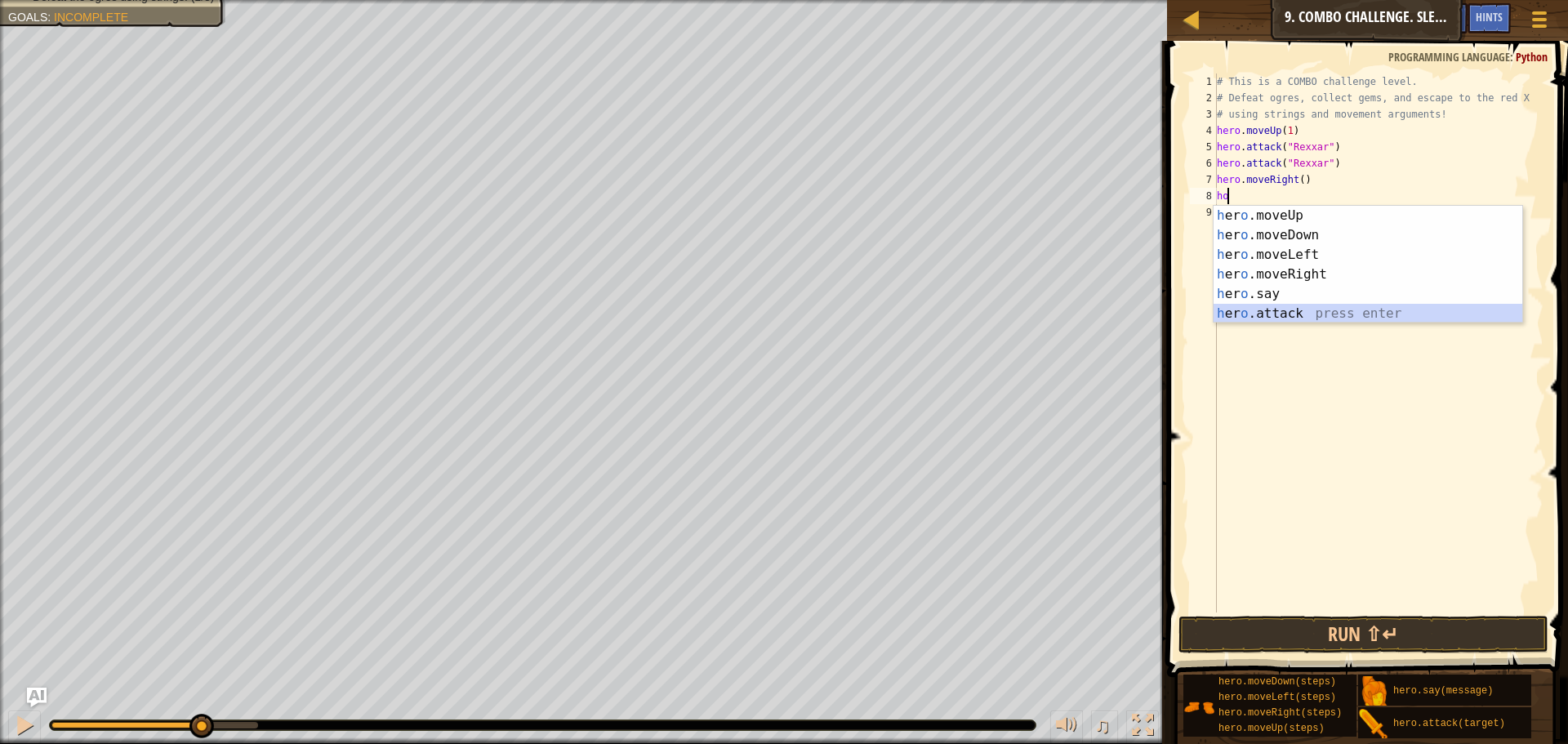
click at [1272, 313] on div "h [PERSON_NAME]moveUp press enter h [PERSON_NAME]moveDown press enter h [PERSON…" at bounding box center [1368, 284] width 309 height 157
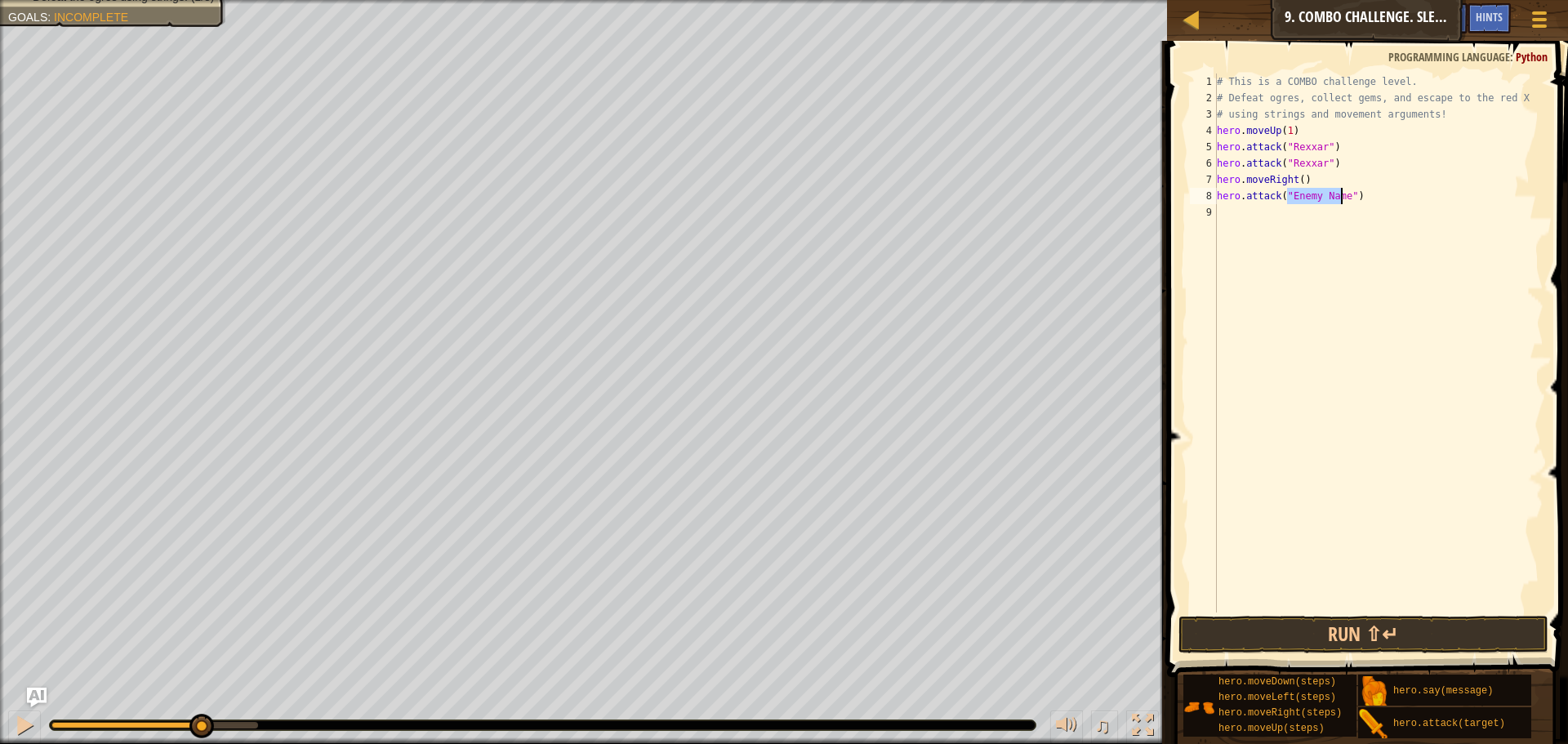
scroll to position [8, 7]
type textarea "hero.attack("Brack")"
click at [1266, 213] on div "# This is a COMBO challenge level. # Defeat [PERSON_NAME], collect gems, and es…" at bounding box center [1378, 359] width 329 height 572
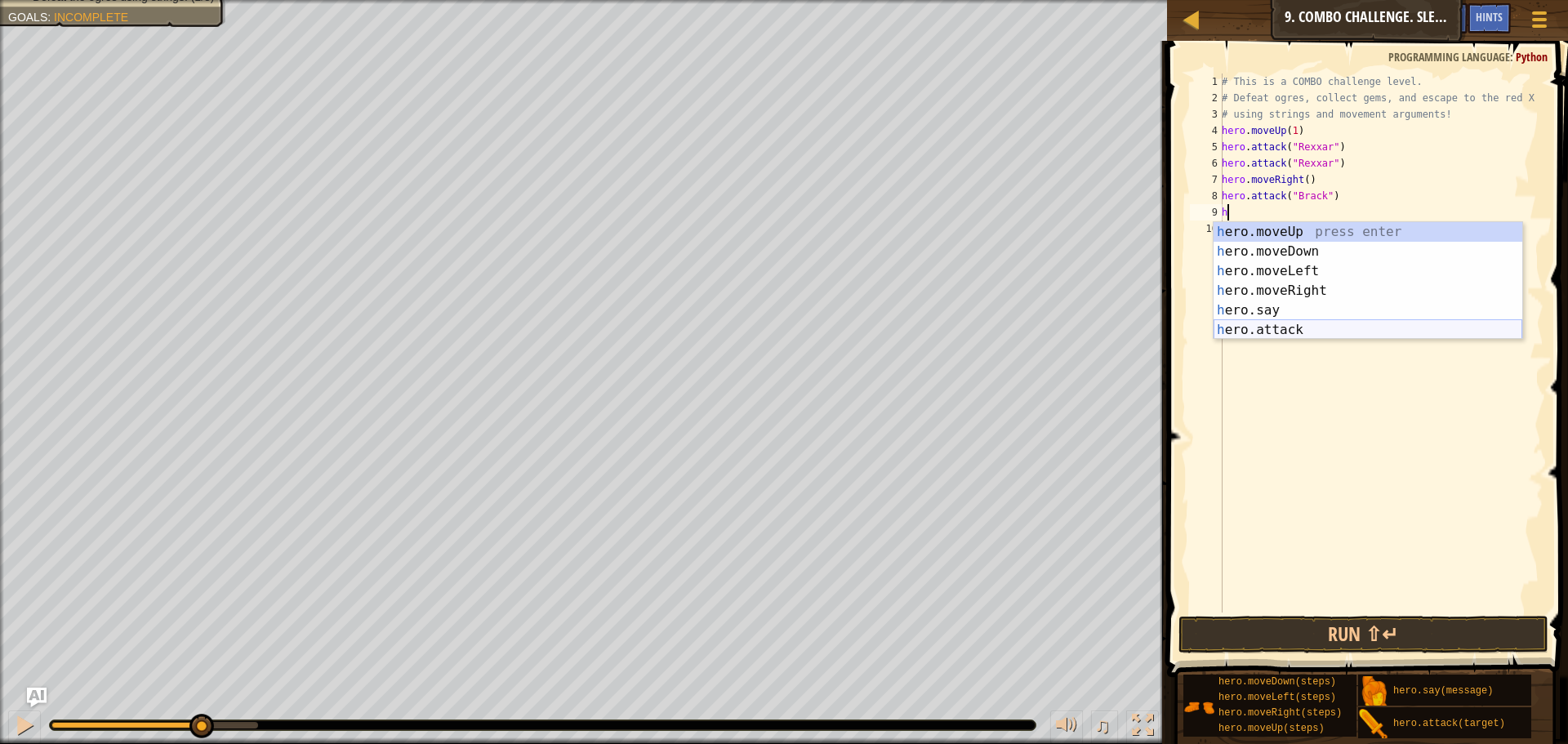
click at [1252, 331] on div "h ero.moveUp press enter h ero.moveDown press enter h ero.moveLeft press enter …" at bounding box center [1368, 300] width 309 height 157
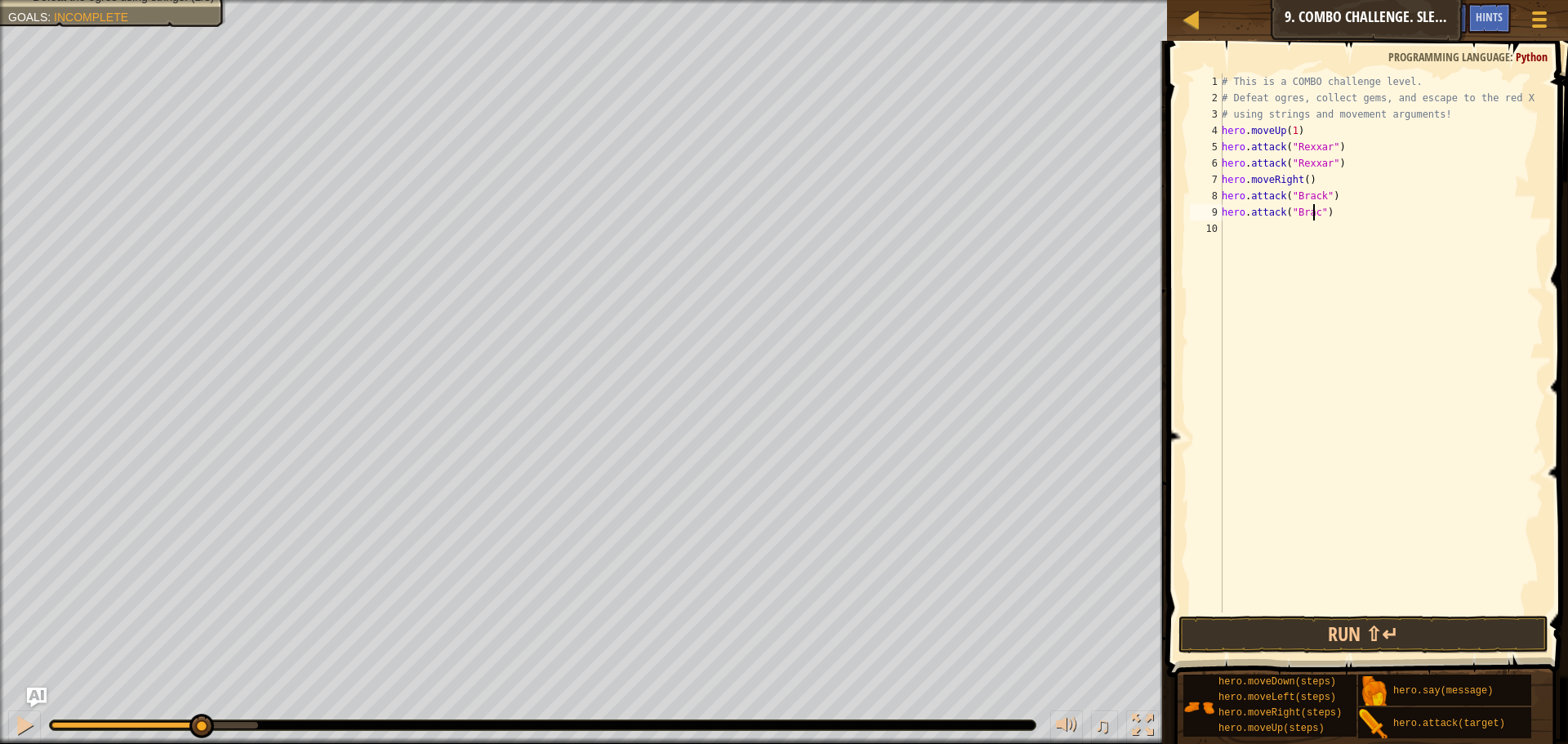
scroll to position [8, 8]
type textarea "hero.attack("Brack")"
click at [1422, 624] on button "Run ⇧↵" at bounding box center [1363, 635] width 370 height 38
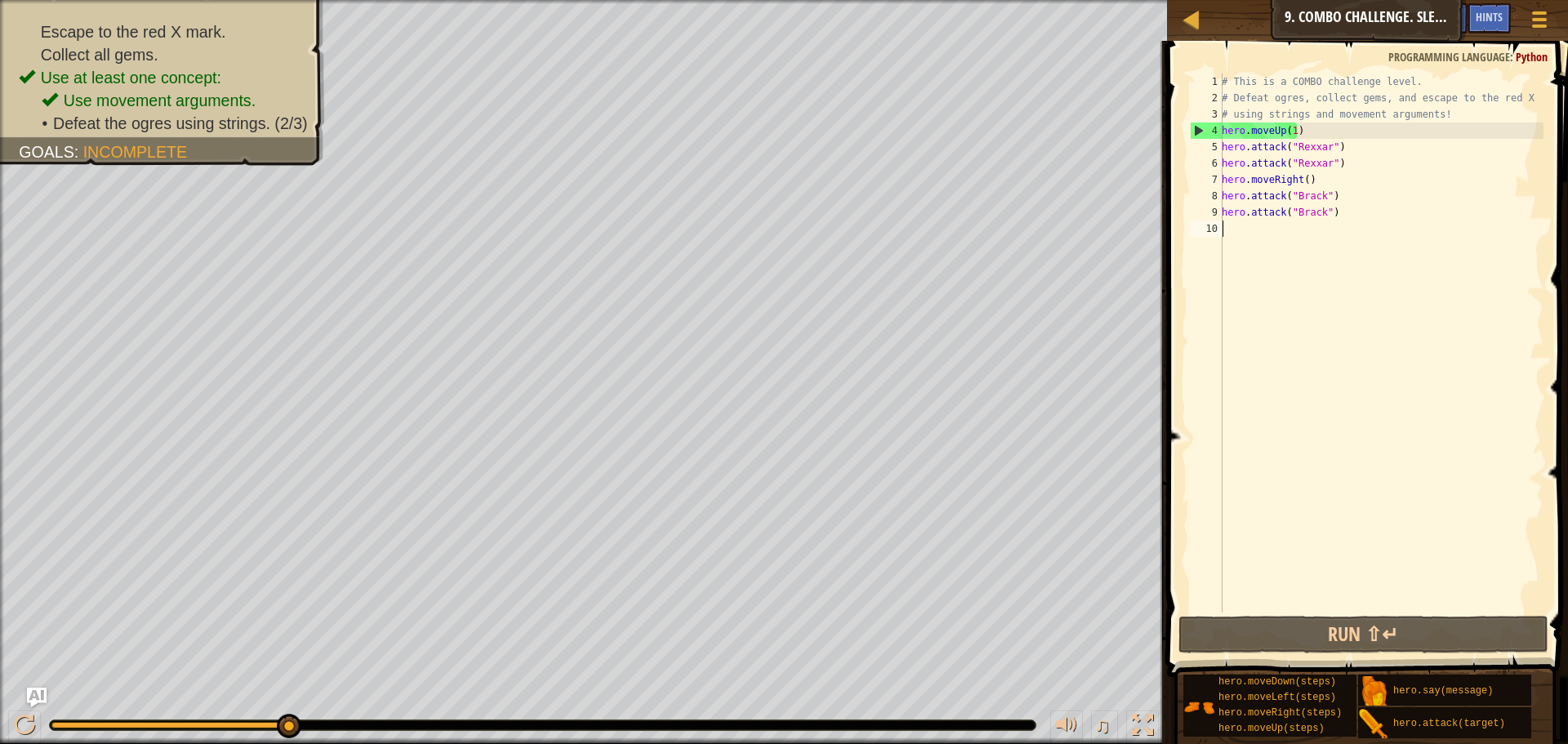
click at [1225, 232] on div "# This is a COMBO challenge level. # Defeat [PERSON_NAME], collect gems, and es…" at bounding box center [1380, 359] width 325 height 572
type textarea "m"
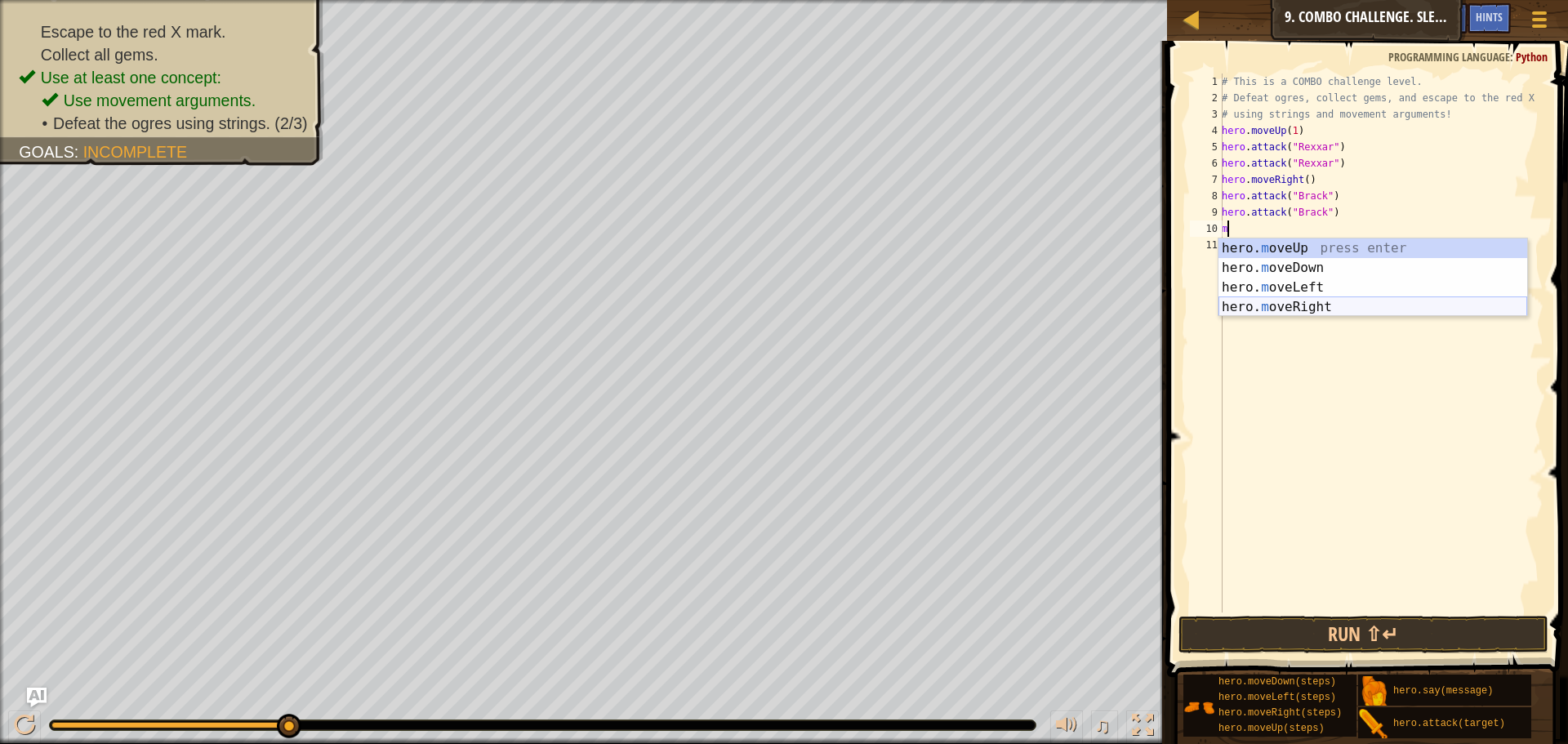
click at [1320, 312] on div "hero. m oveUp press enter hero. m oveDown press enter hero. m oveLeft press ent…" at bounding box center [1372, 297] width 309 height 118
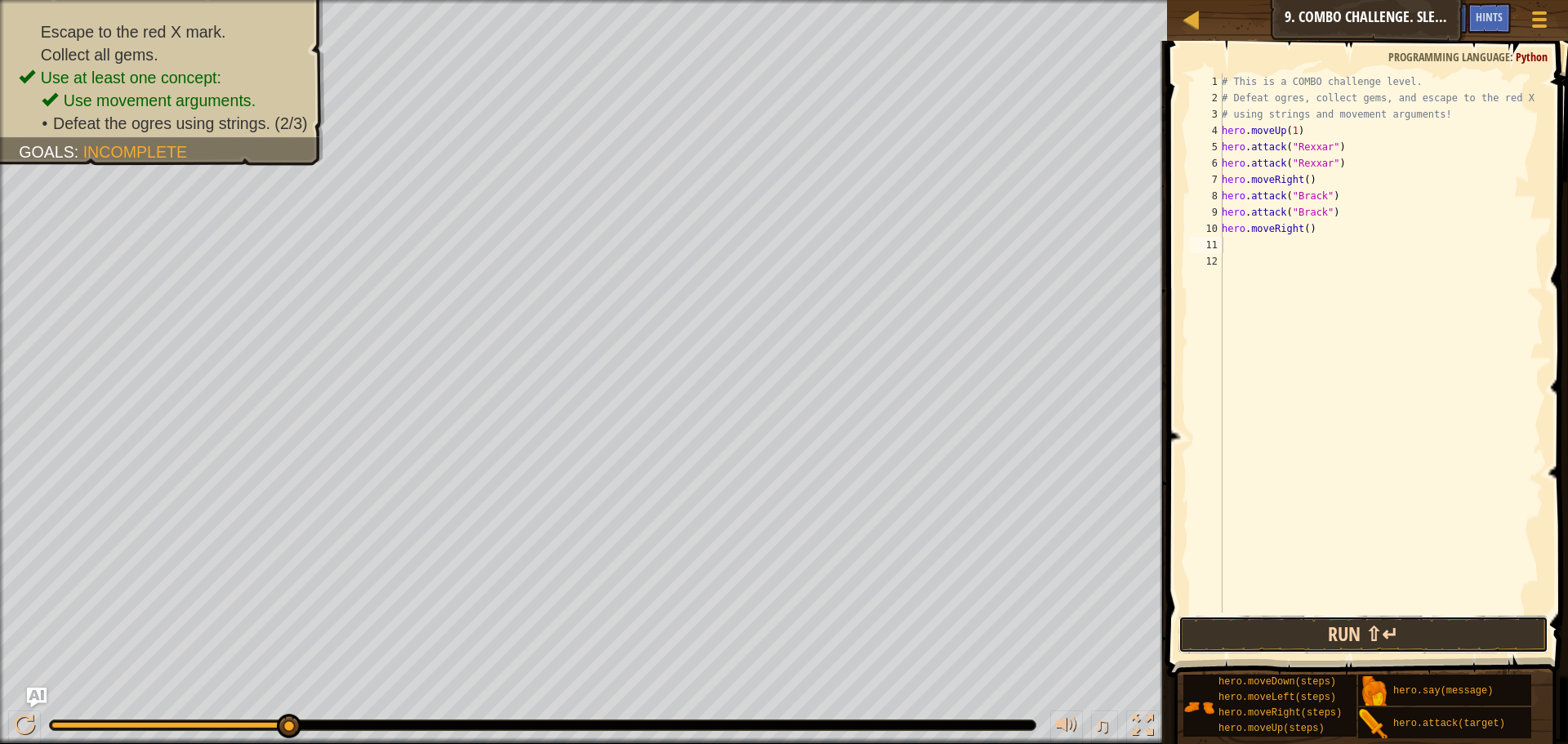
click at [1304, 639] on button "Run ⇧↵" at bounding box center [1363, 635] width 370 height 38
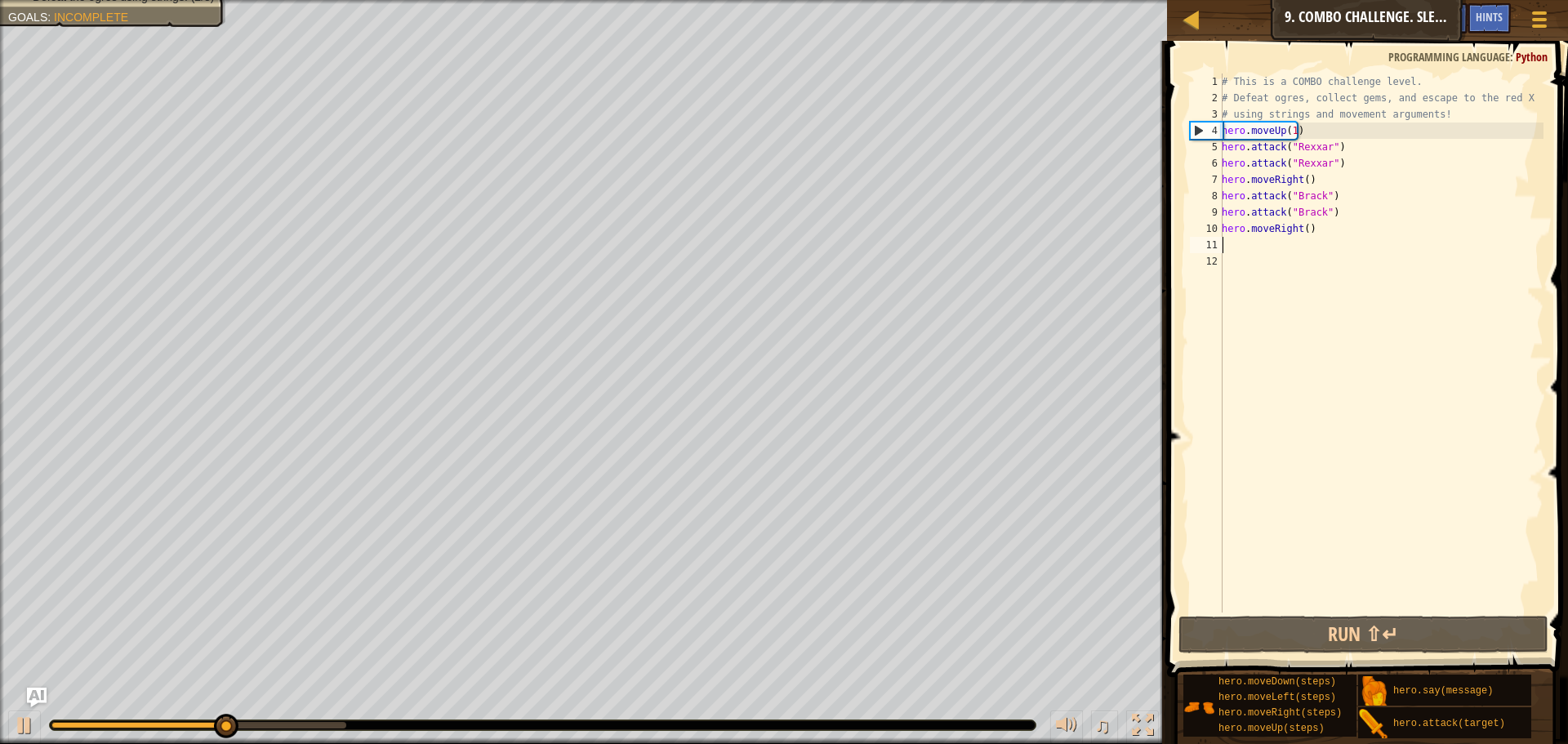
type textarea "m"
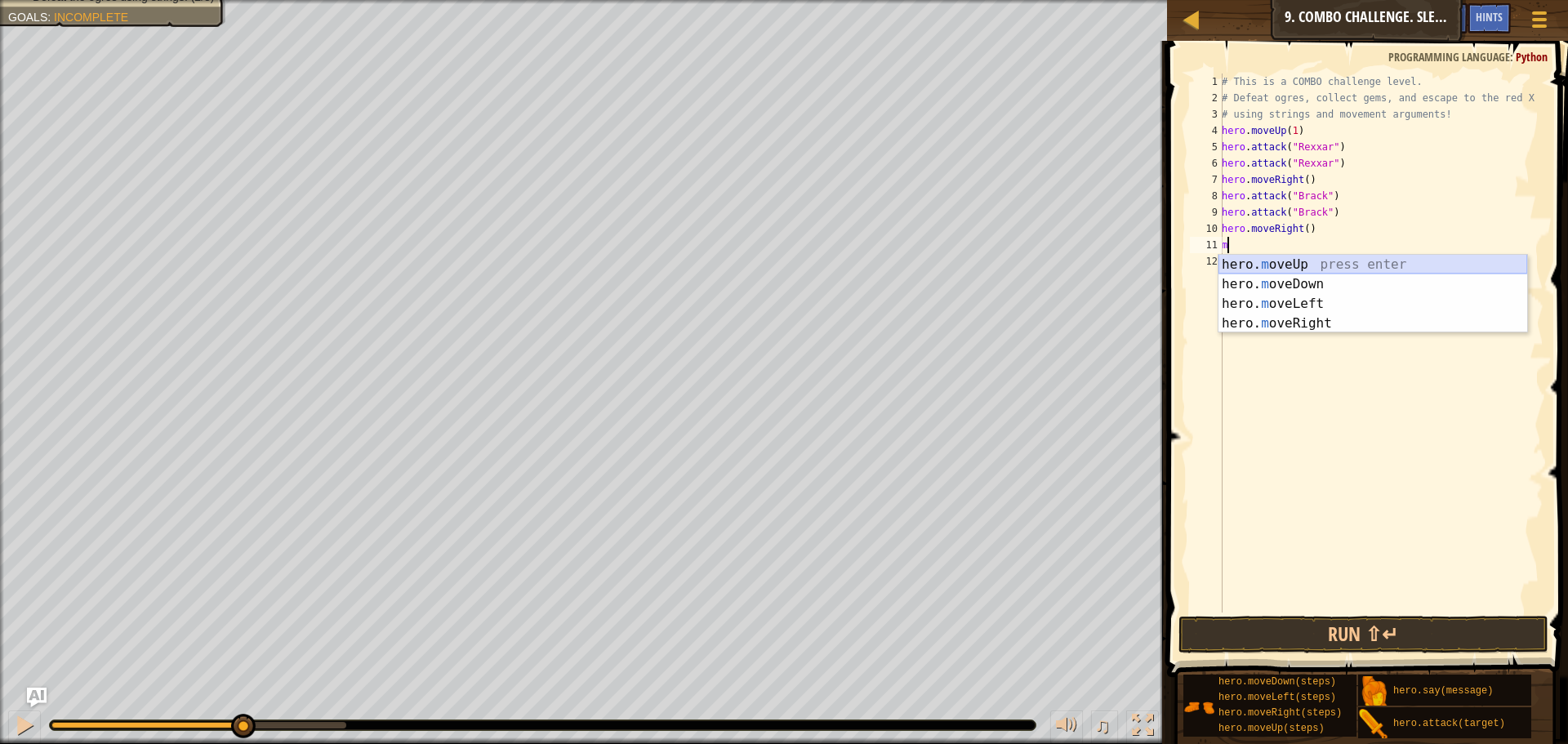
click at [1364, 267] on div "hero. m oveUp press enter hero. m oveDown press enter hero. m oveLeft press ent…" at bounding box center [1372, 314] width 309 height 118
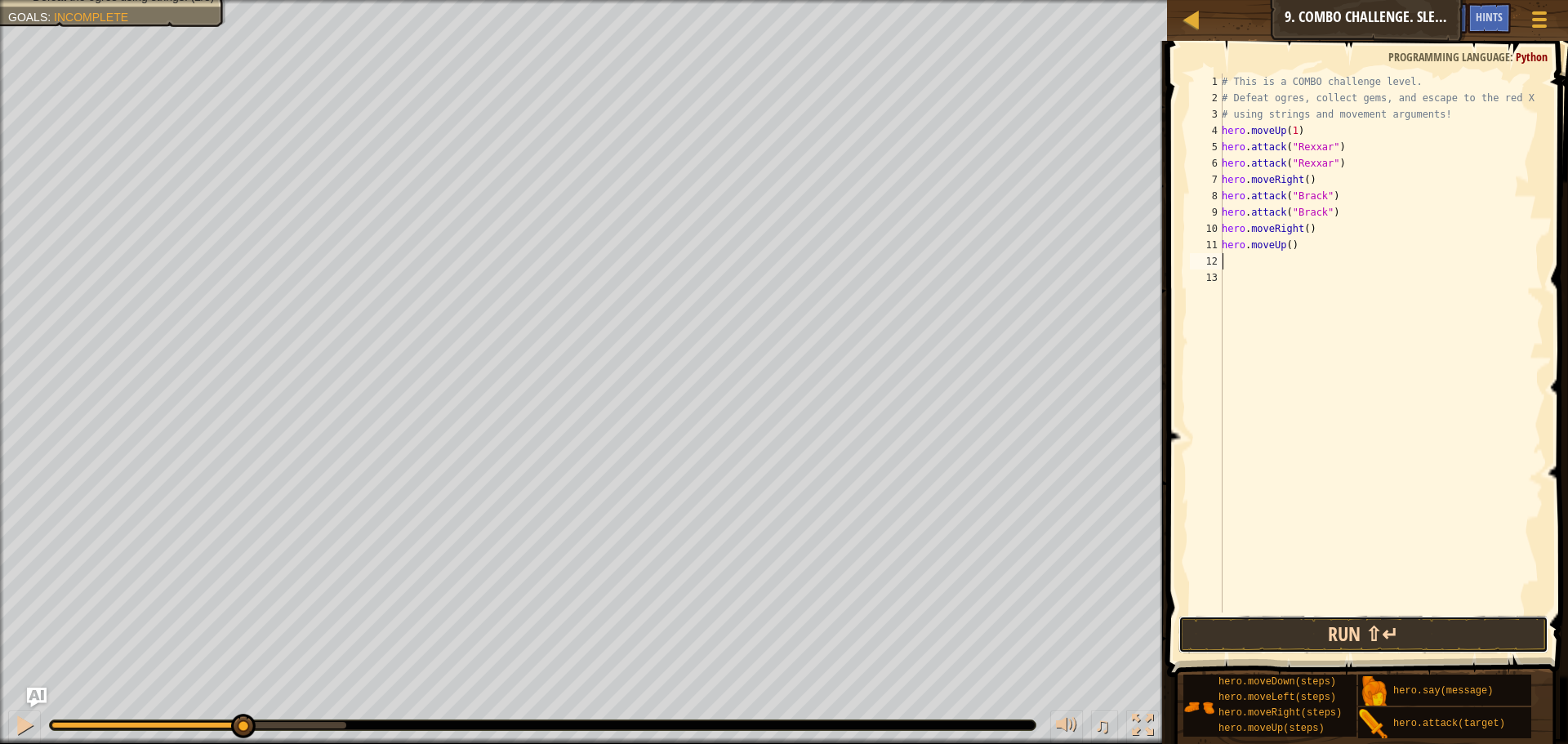
click at [1344, 633] on button "Run ⇧↵" at bounding box center [1363, 635] width 370 height 38
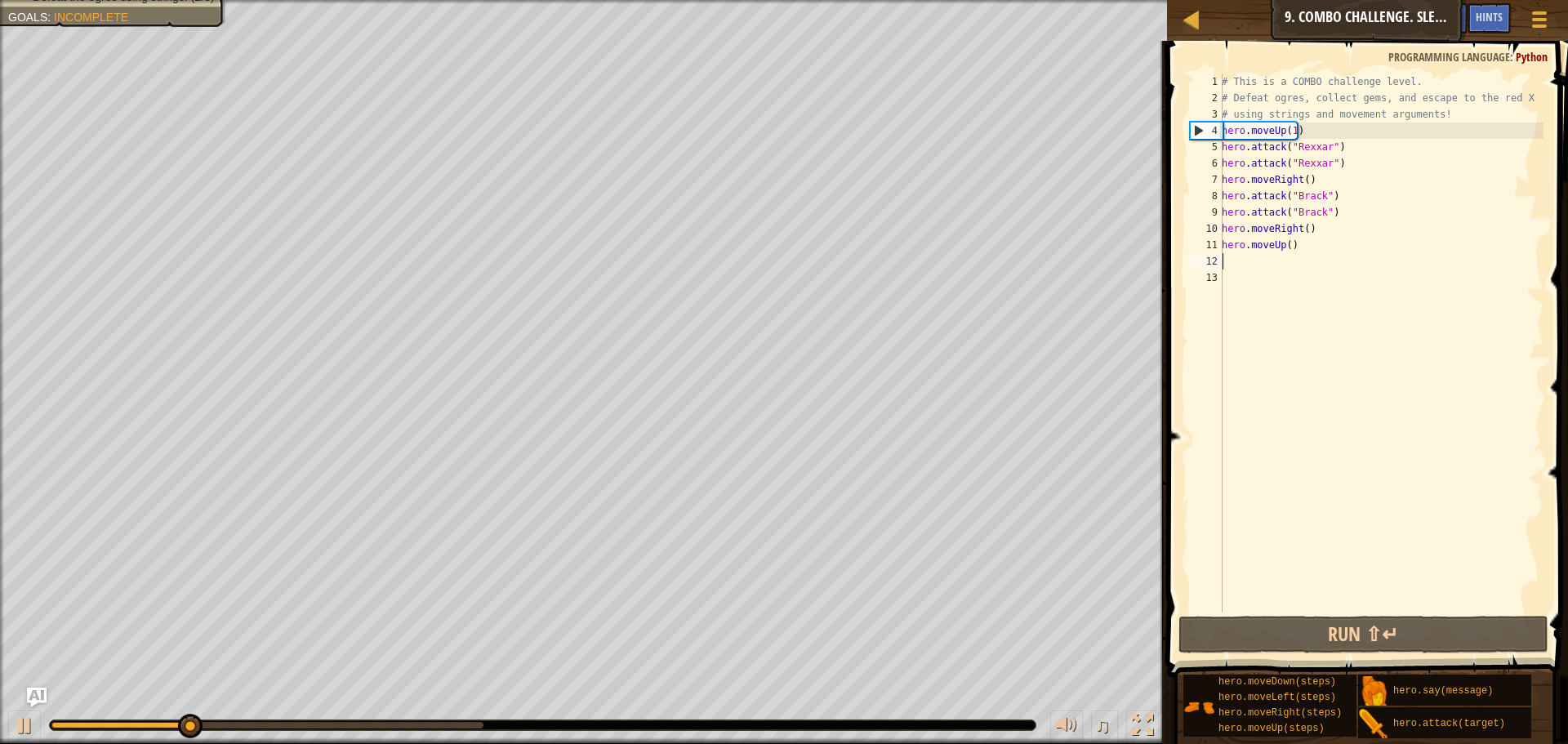
click at [1290, 256] on div "# This is a COMBO challenge level. # Defeat [PERSON_NAME], collect gems, and es…" at bounding box center [1380, 359] width 325 height 572
click at [1291, 247] on div "# This is a COMBO challenge level. # Defeat [PERSON_NAME], collect gems, and es…" at bounding box center [1380, 359] width 325 height 572
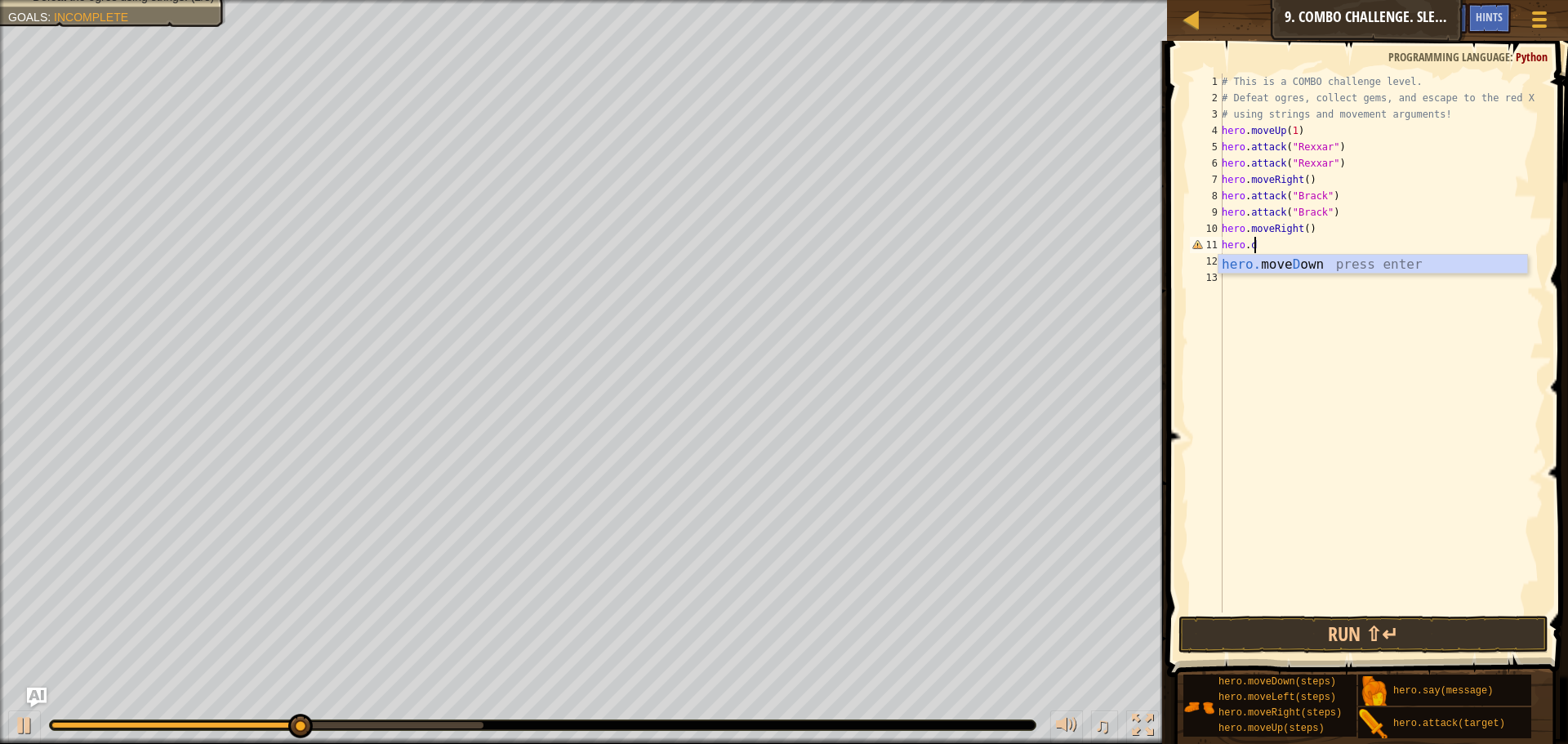
scroll to position [8, 2]
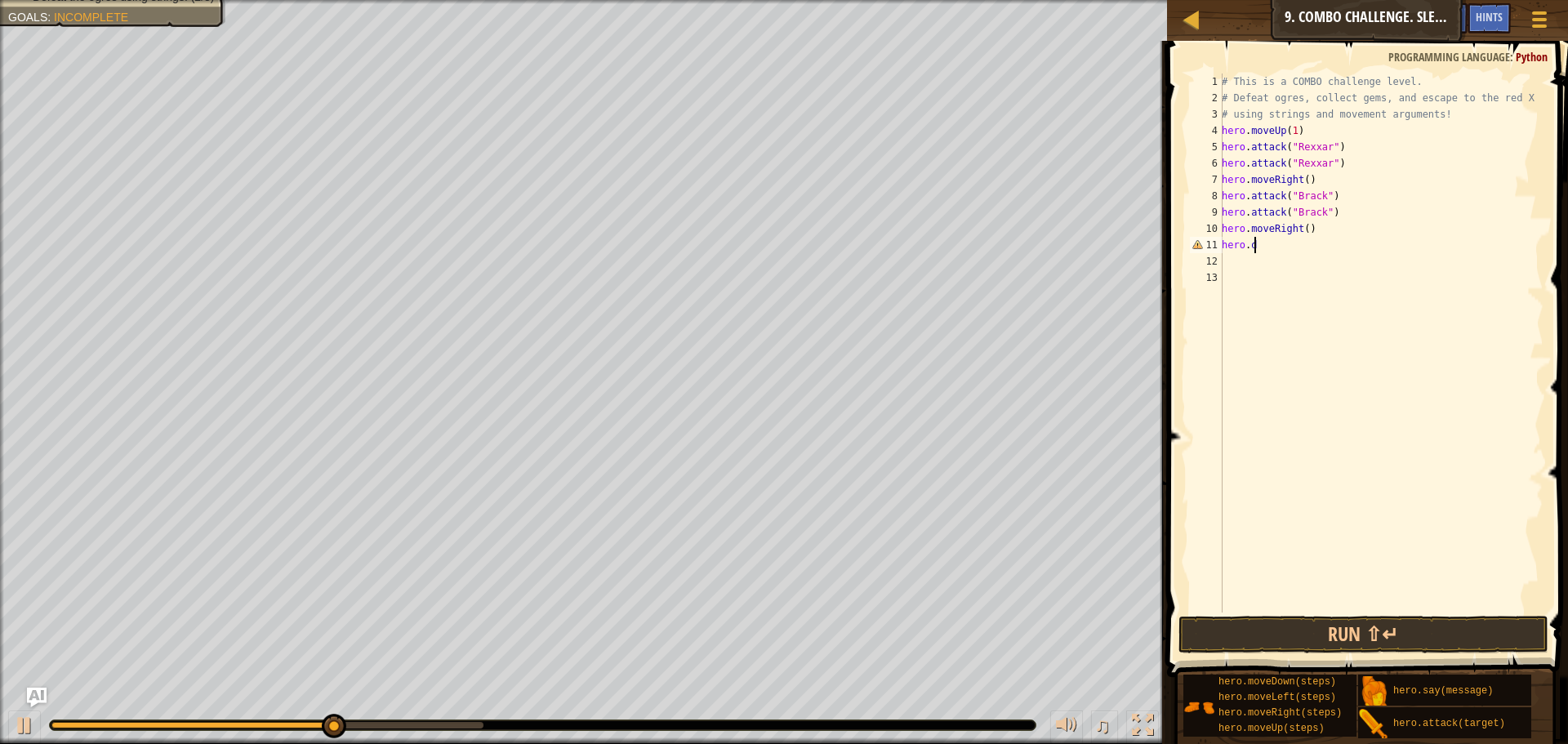
click at [1320, 252] on div "# This is a COMBO challenge level. # Defeat [PERSON_NAME], collect gems, and es…" at bounding box center [1380, 359] width 325 height 572
click at [1286, 251] on div "# This is a COMBO challenge level. # Defeat [PERSON_NAME], collect gems, and es…" at bounding box center [1380, 359] width 325 height 572
type textarea "hero.d"
click at [1291, 268] on div "hero. [PERSON_NAME] own press enter" at bounding box center [1372, 284] width 309 height 58
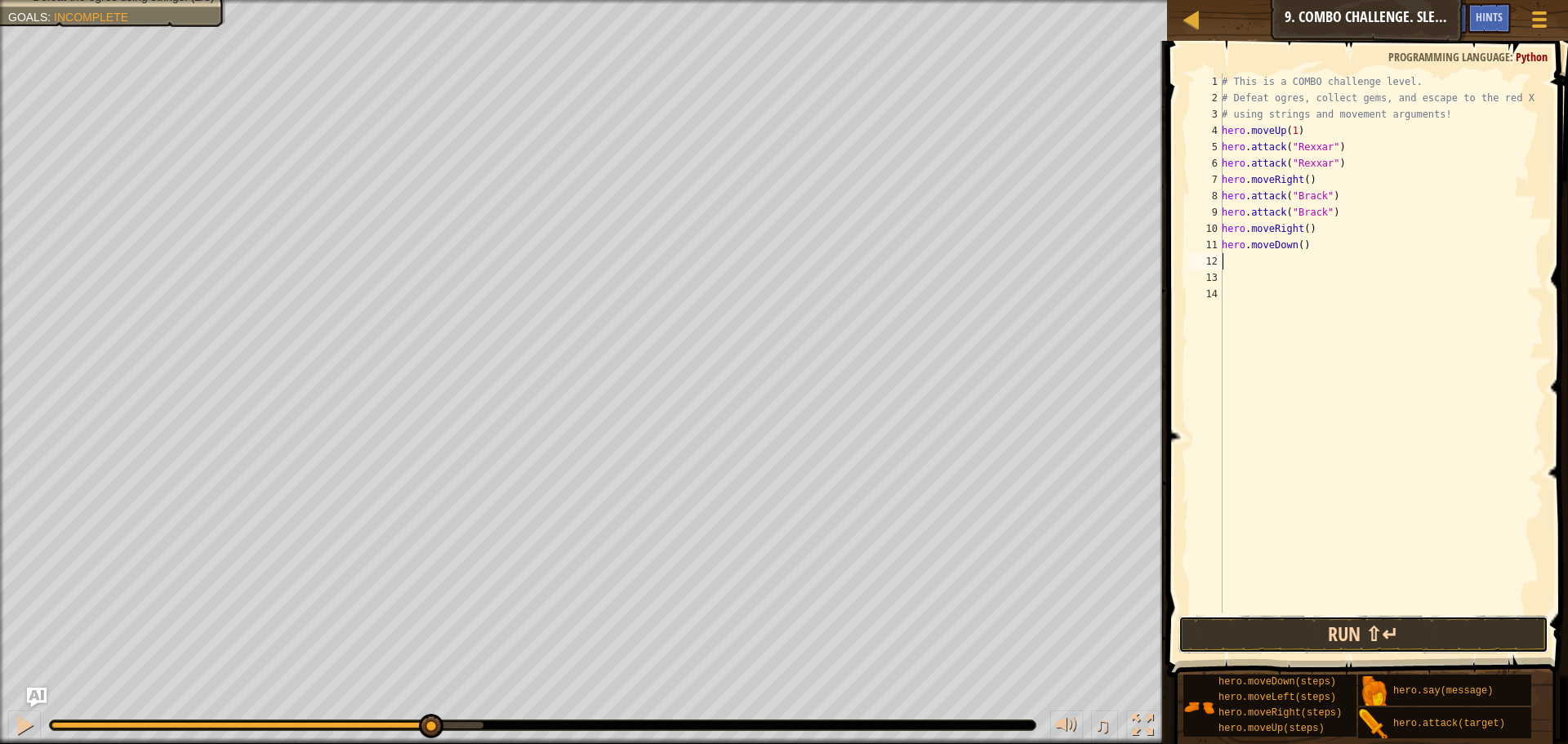
click at [1276, 636] on button "Run ⇧↵" at bounding box center [1363, 635] width 370 height 38
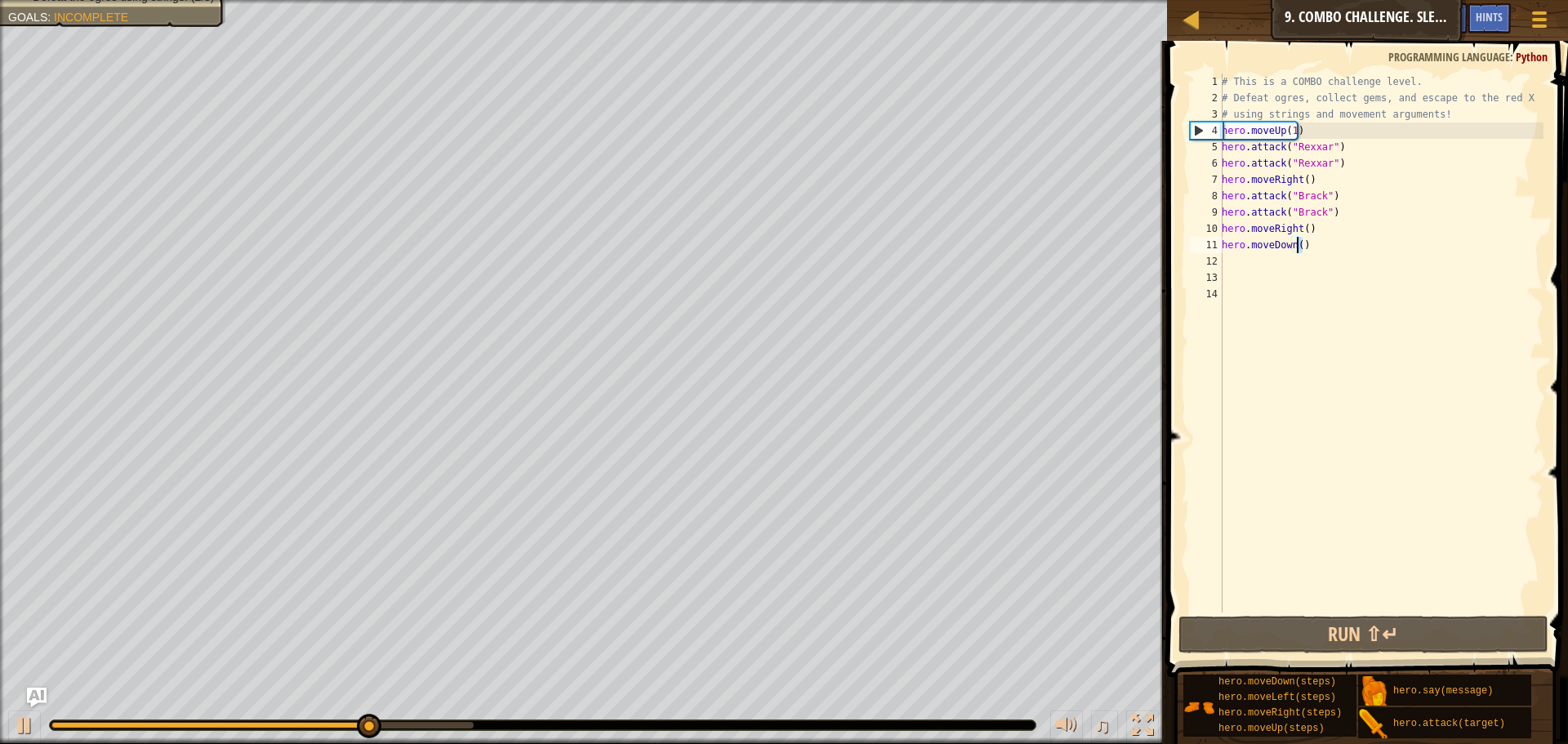
drag, startPoint x: 1307, startPoint y: 246, endPoint x: 1287, endPoint y: 246, distance: 20.0
click at [1291, 246] on div "# This is a COMBO challenge level. # Defeat [PERSON_NAME], collect gems, and es…" at bounding box center [1380, 359] width 325 height 572
type textarea "hero.moveDown()"
drag, startPoint x: 1282, startPoint y: 246, endPoint x: 1272, endPoint y: 249, distance: 10.4
click at [1272, 249] on div "# This is a COMBO challenge level. # Defeat [PERSON_NAME], collect gems, and es…" at bounding box center [1380, 359] width 325 height 572
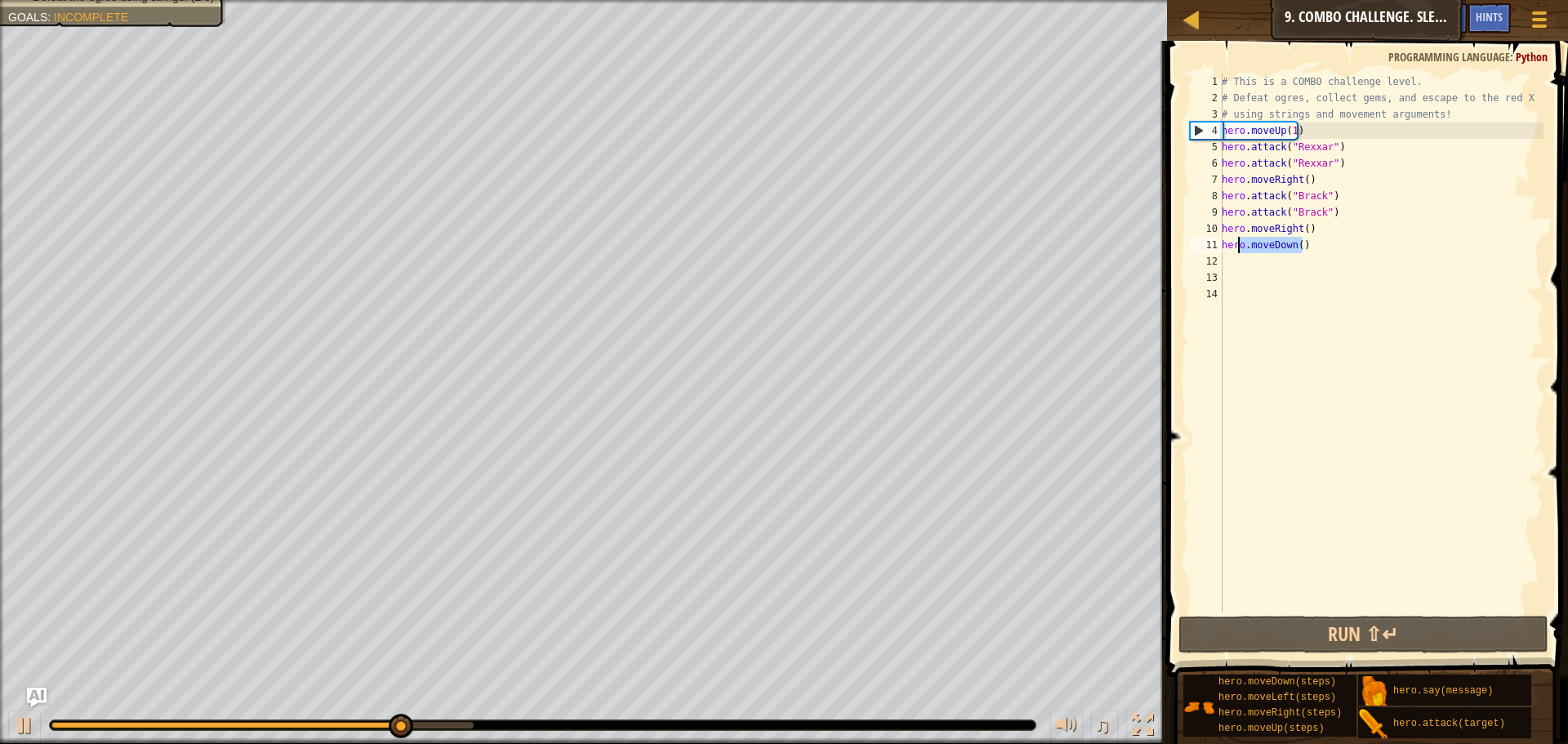
drag, startPoint x: 1321, startPoint y: 245, endPoint x: 1203, endPoint y: 242, distance: 118.0
click at [1203, 242] on div "hero.moveDown() 1 2 3 4 5 6 7 8 9 10 11 12 13 14 # This is a COMBO challenge le…" at bounding box center [1364, 343] width 357 height 540
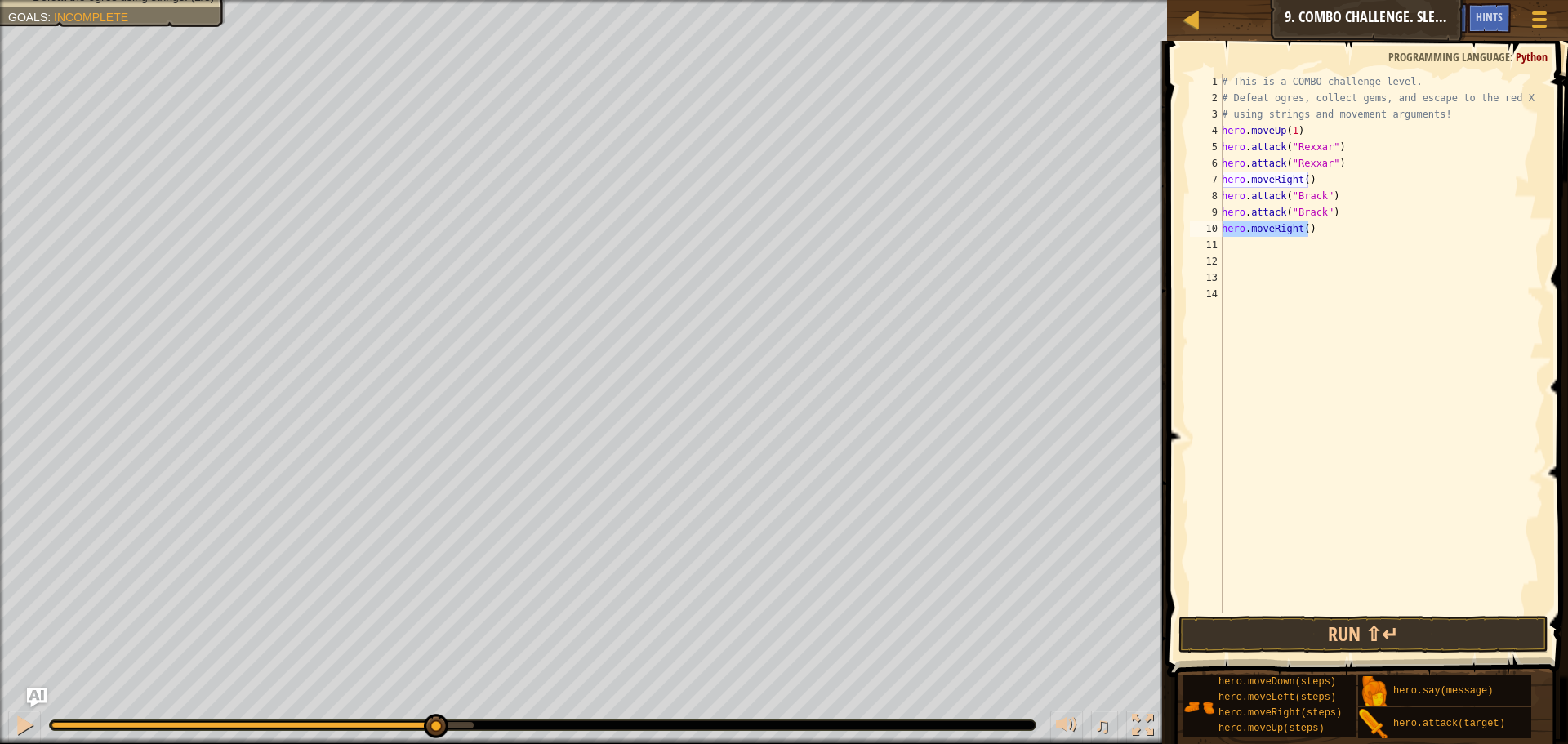
click at [1123, 240] on div "Map Introduction to Computer Science 9. Combo Challenge. Sleep Hour Game Menu D…" at bounding box center [784, 372] width 1568 height 744
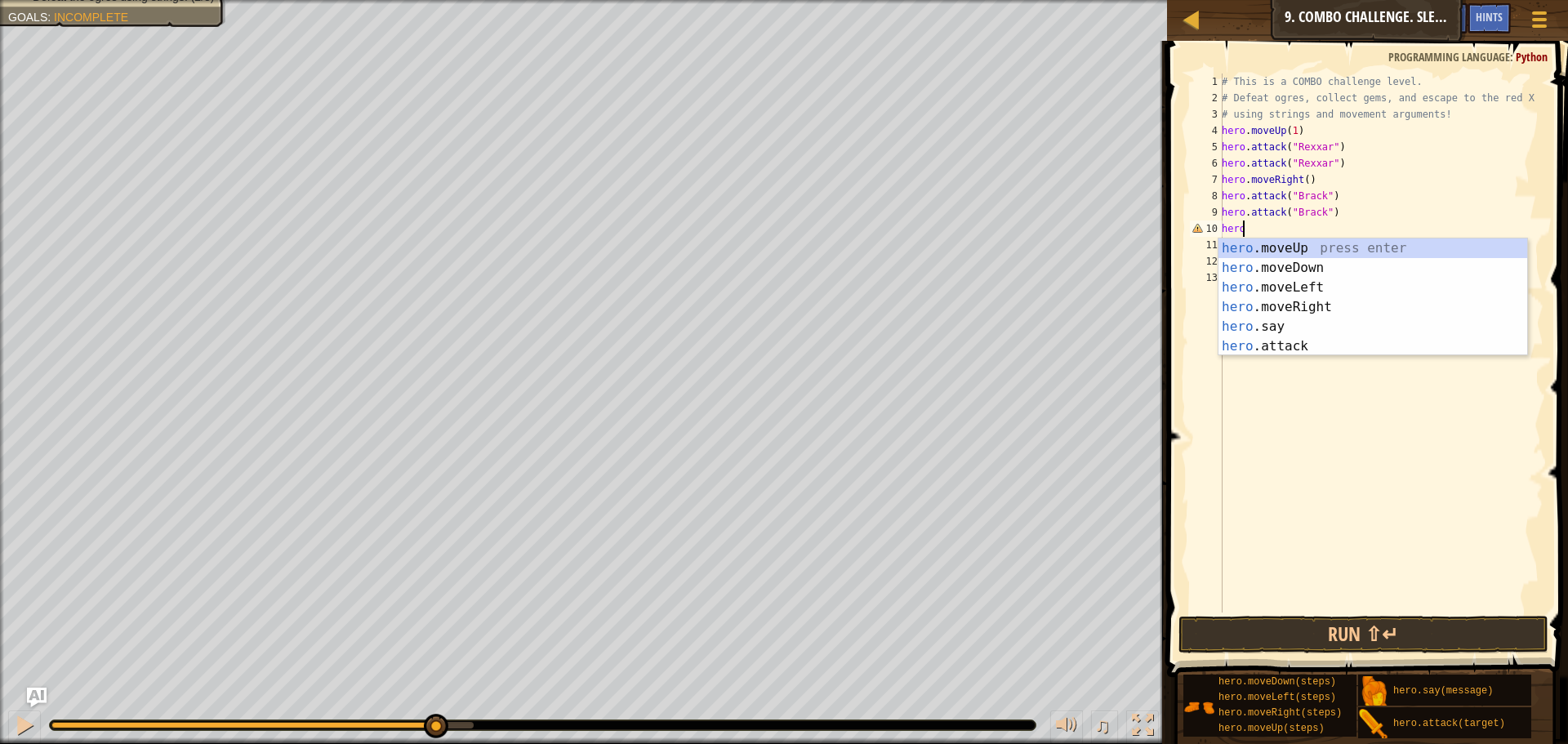
type textarea "h"
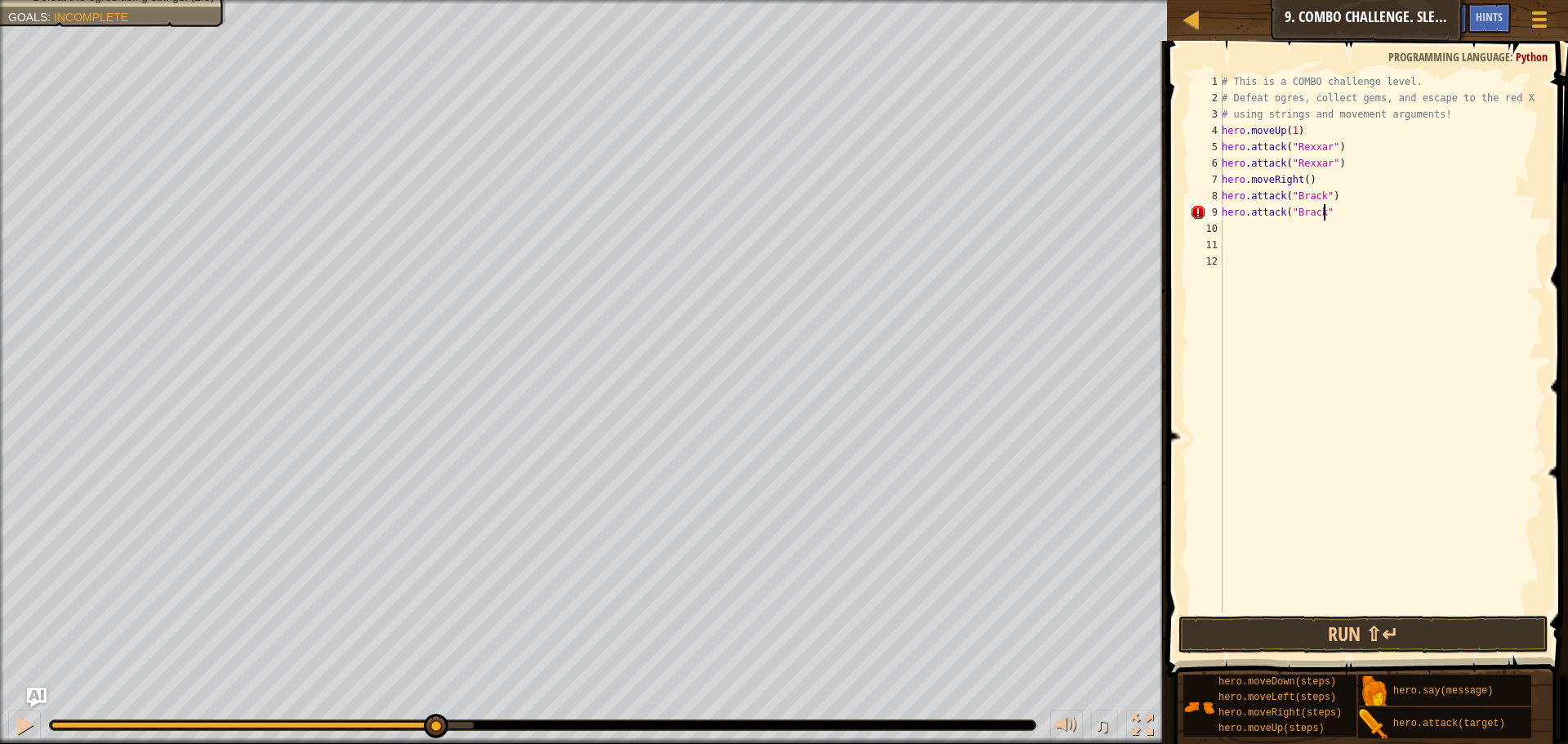
scroll to position [8, 8]
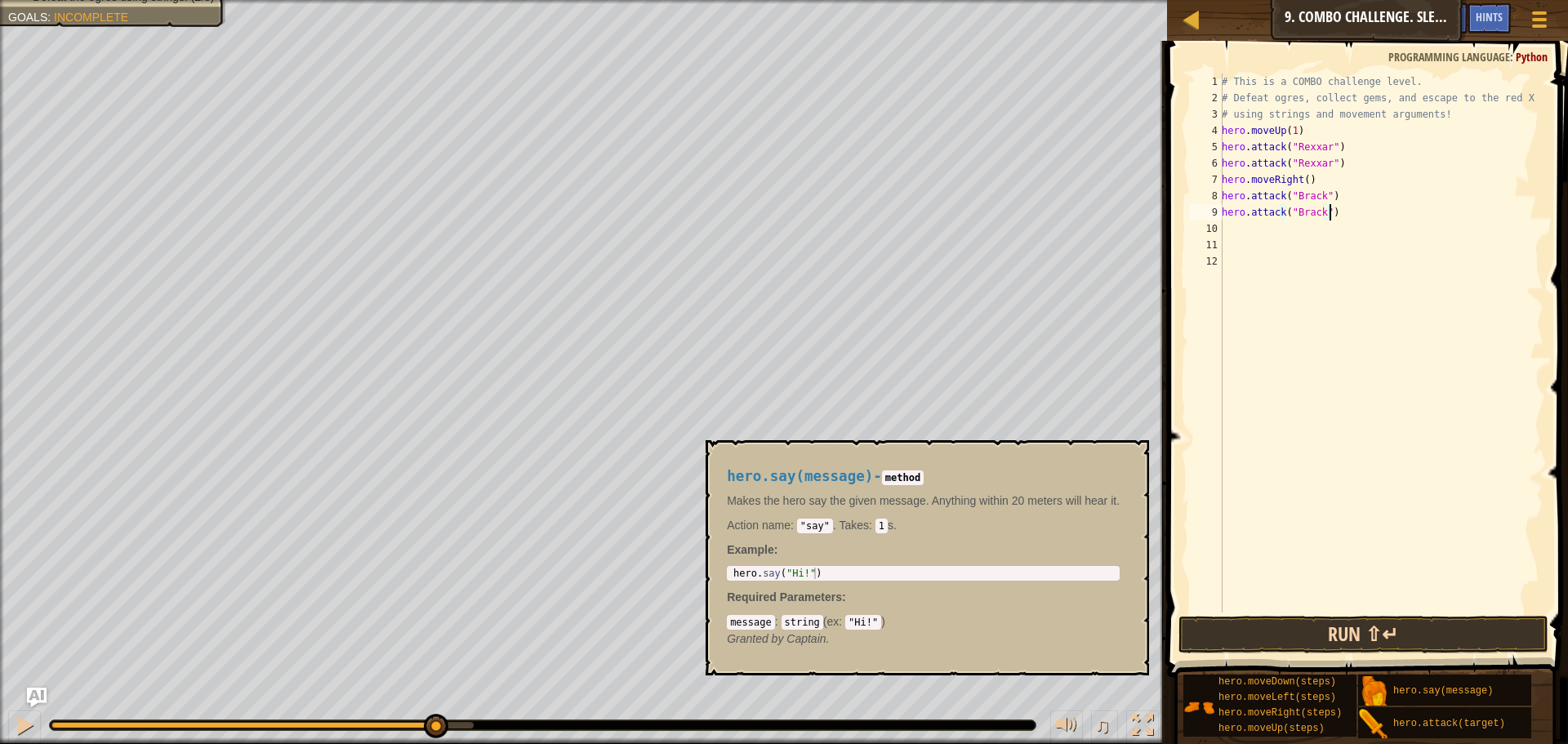
type textarea "hero.attack("Brack")"
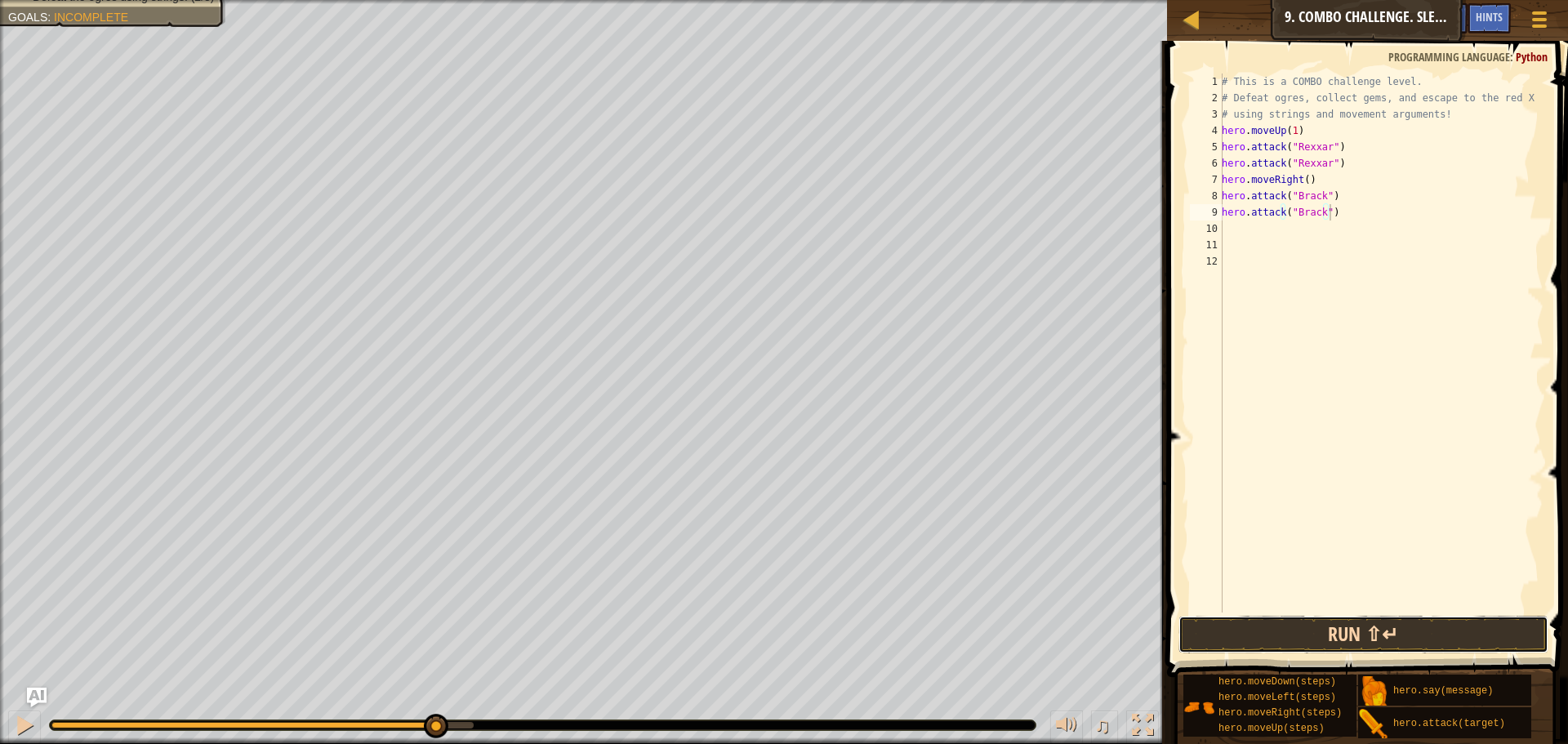
click at [1492, 632] on button "Run ⇧↵" at bounding box center [1363, 635] width 370 height 38
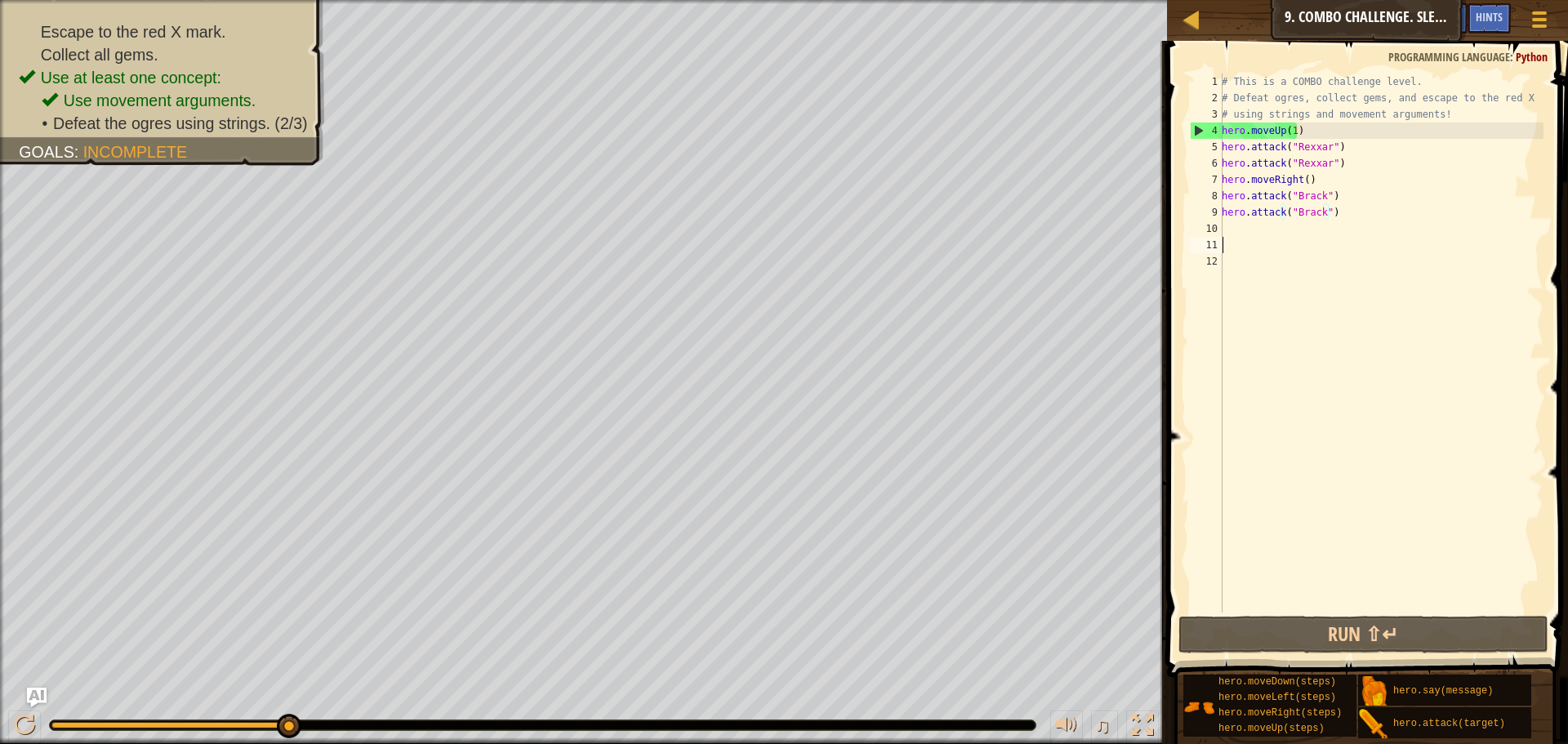
click at [1233, 237] on div "# This is a COMBO challenge level. # Defeat [PERSON_NAME], collect gems, and es…" at bounding box center [1380, 359] width 325 height 572
click at [1233, 228] on div "# This is a COMBO challenge level. # Defeat [PERSON_NAME], collect gems, and es…" at bounding box center [1380, 359] width 325 height 572
type textarea "m"
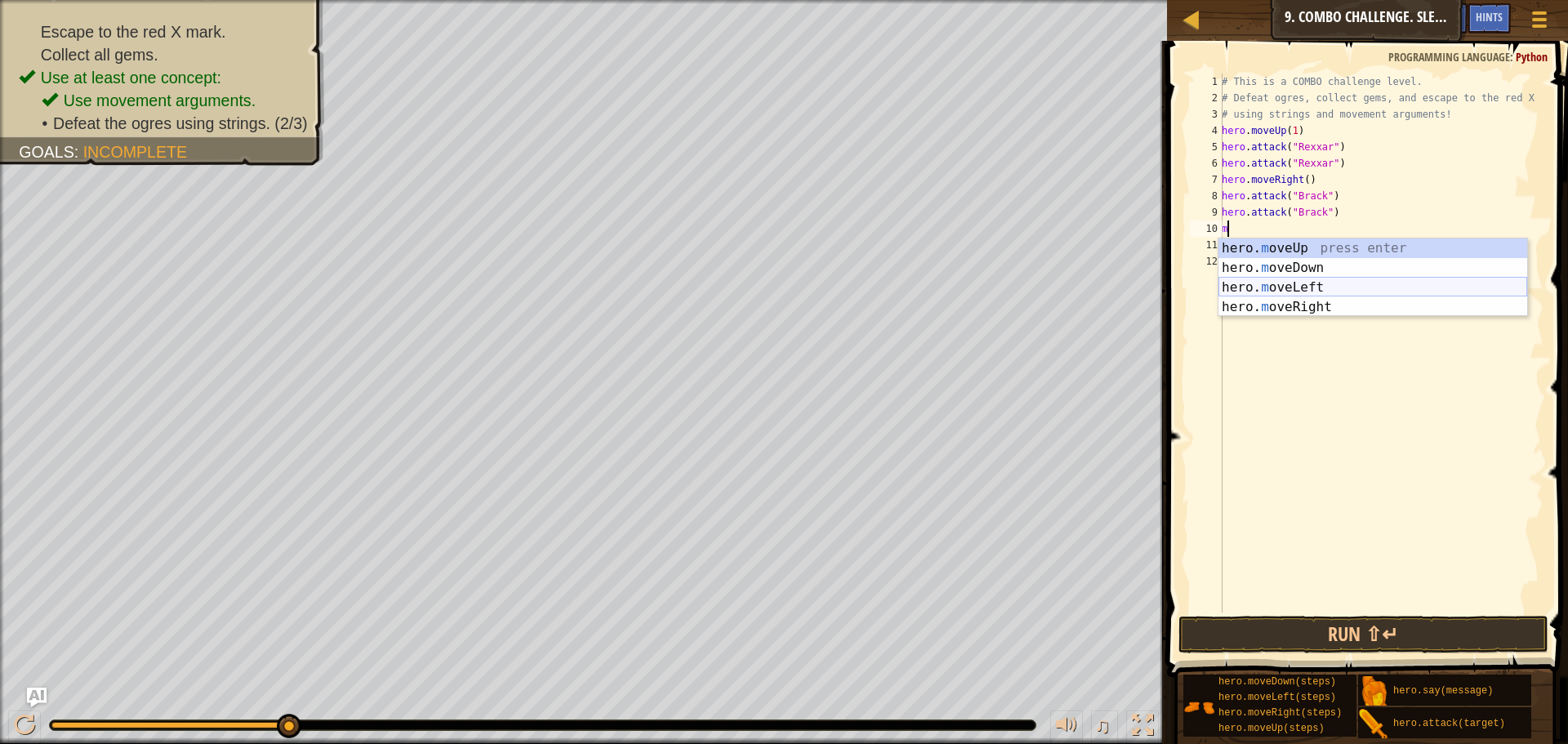
click at [1304, 284] on div "hero. m oveUp press enter hero. m oveDown press enter hero. m oveLeft press ent…" at bounding box center [1372, 297] width 309 height 118
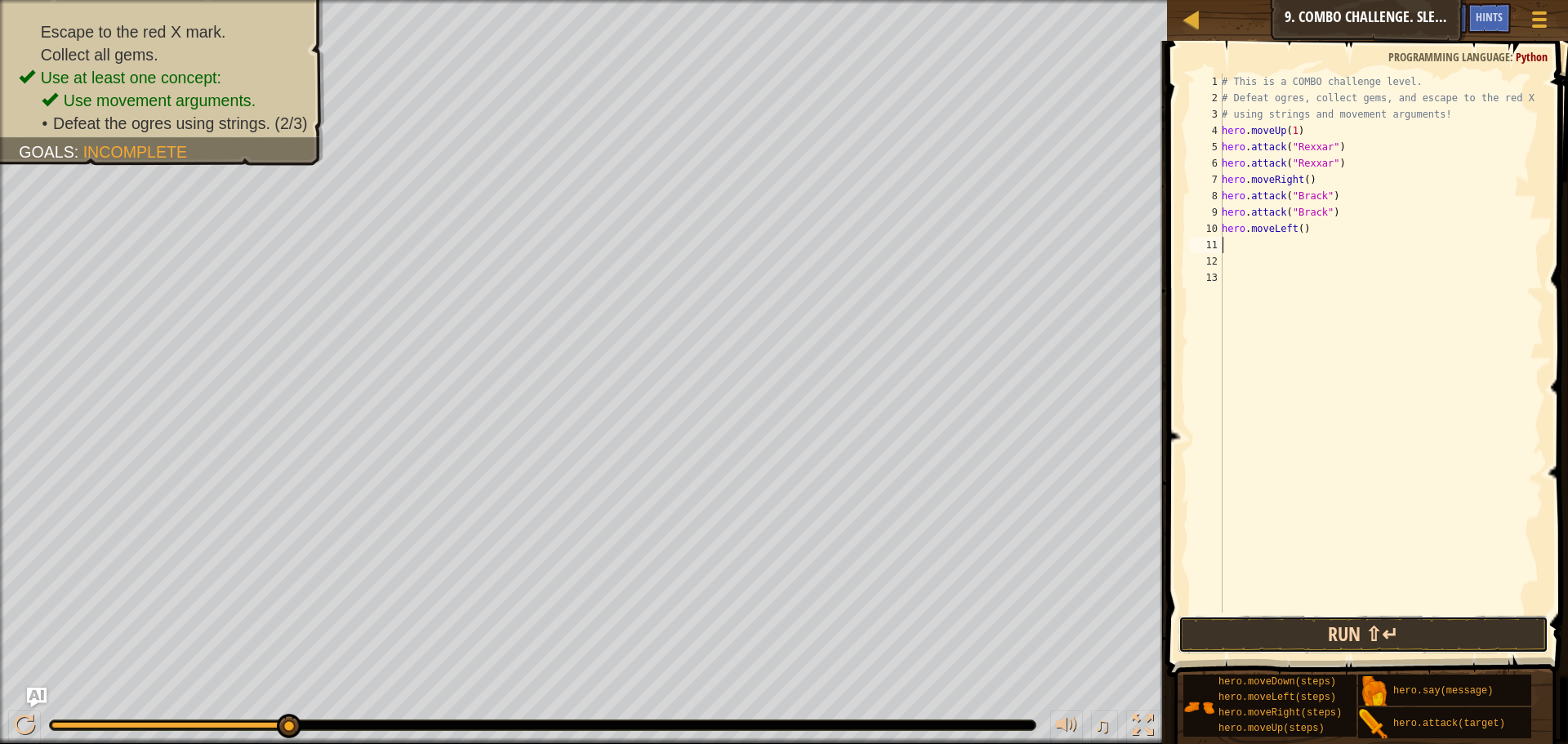
click at [1291, 620] on button "Run ⇧↵" at bounding box center [1363, 635] width 370 height 38
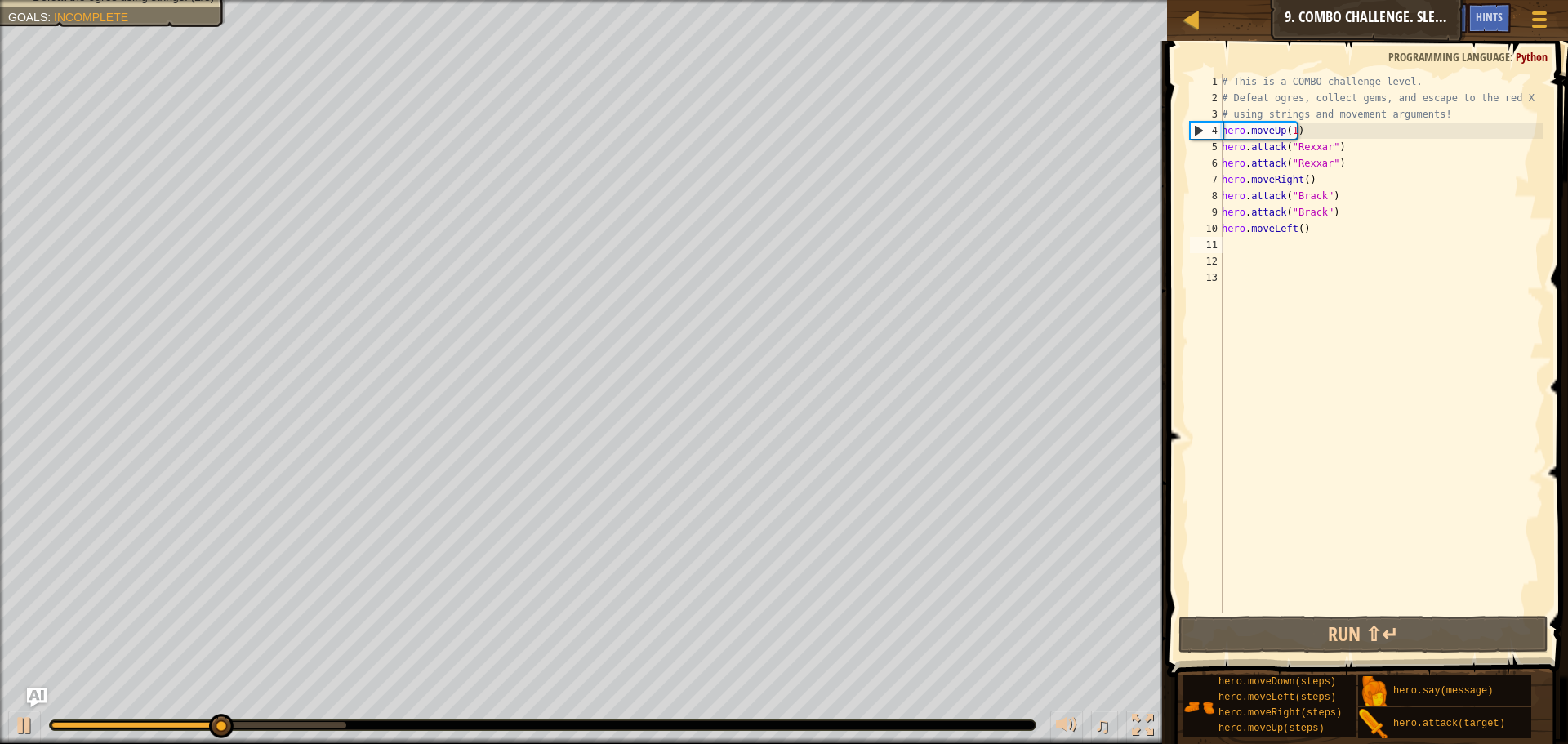
type textarea "m"
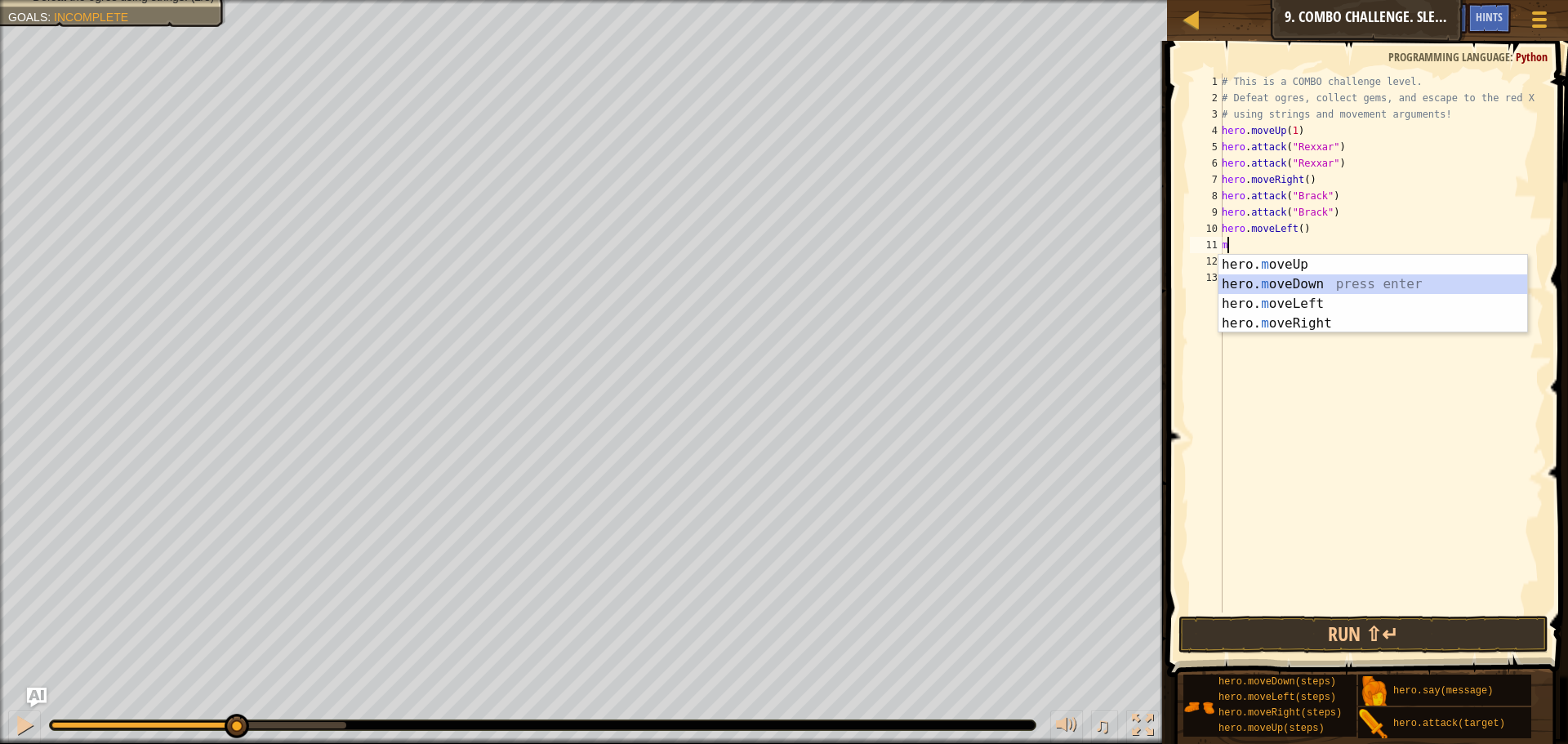
click at [1356, 286] on div "hero. m oveUp press enter hero. m oveDown press enter hero. m oveLeft press ent…" at bounding box center [1372, 314] width 309 height 118
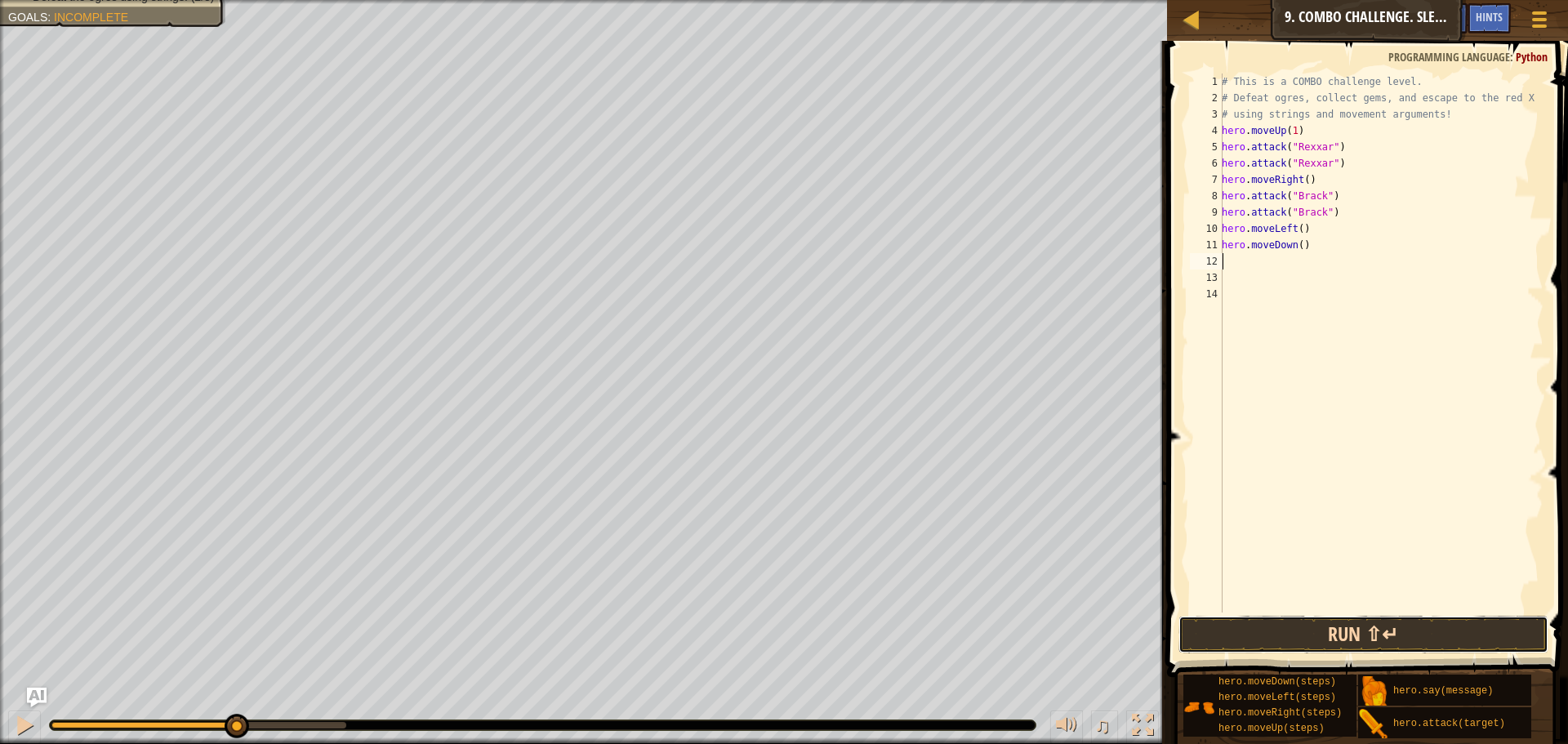
click at [1296, 632] on button "Run ⇧↵" at bounding box center [1363, 635] width 370 height 38
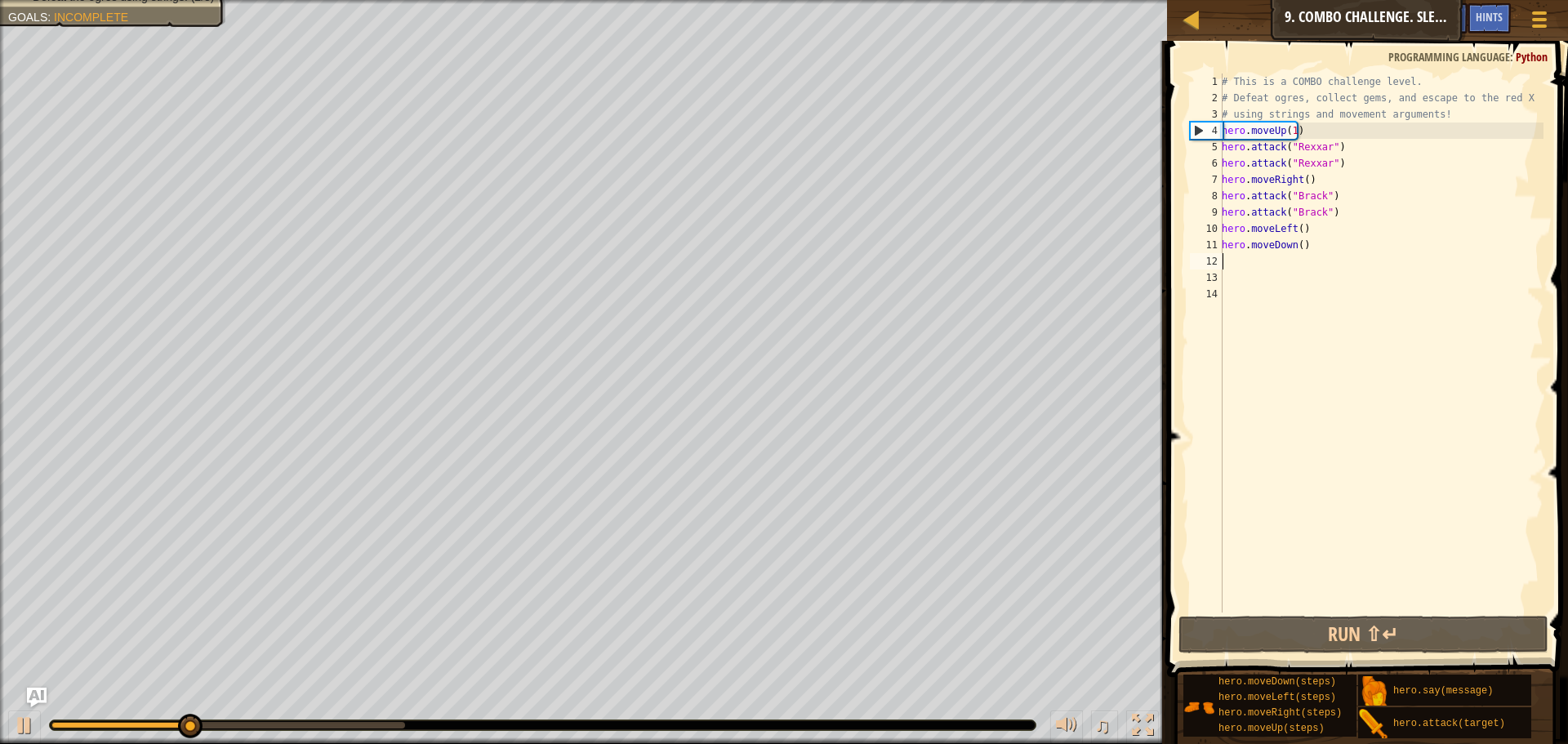
click at [1254, 262] on div "# This is a COMBO challenge level. # Defeat [PERSON_NAME], collect gems, and es…" at bounding box center [1380, 359] width 325 height 572
type textarea "m"
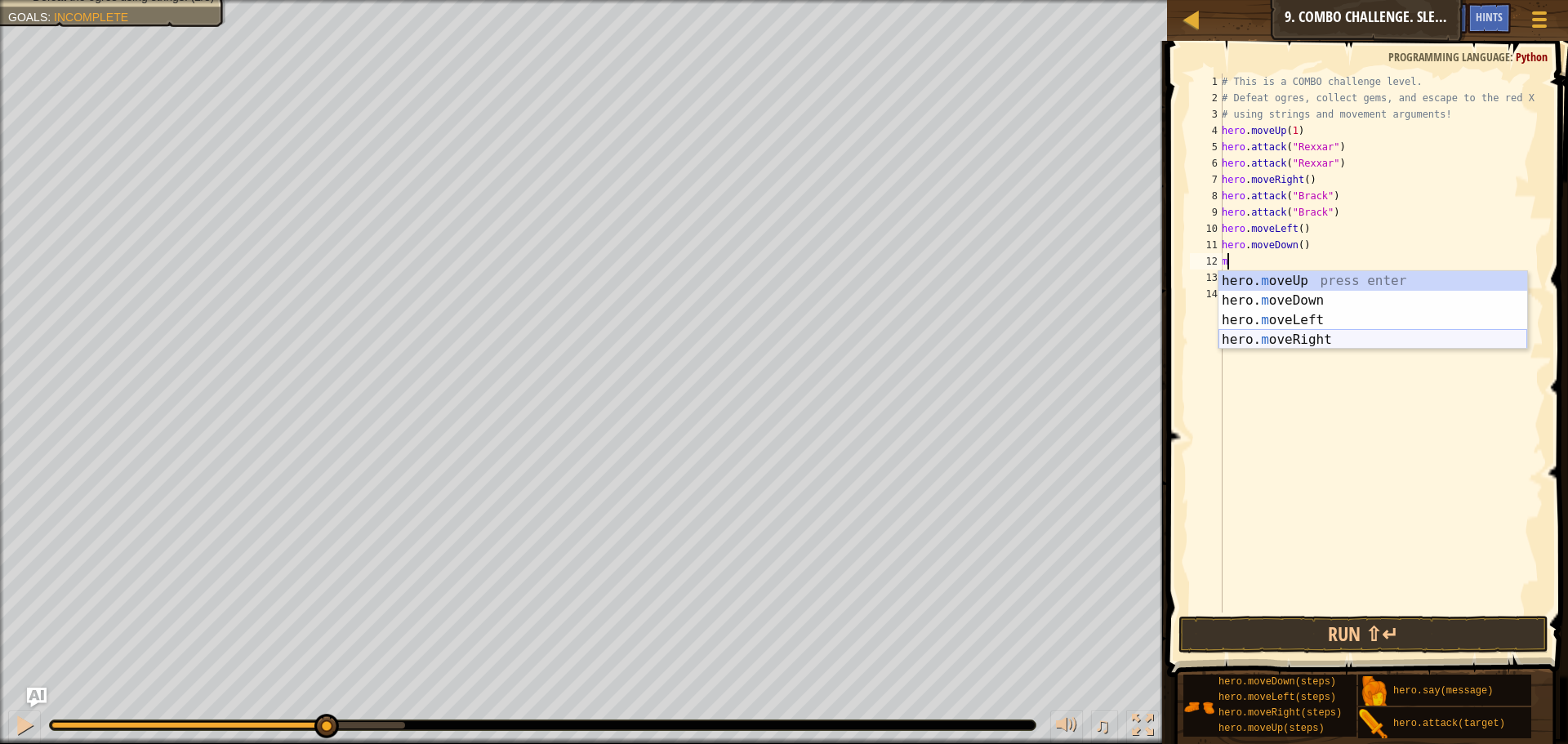
click at [1291, 342] on div "hero. m oveUp press enter hero. m oveDown press enter hero. m oveLeft press ent…" at bounding box center [1372, 330] width 309 height 118
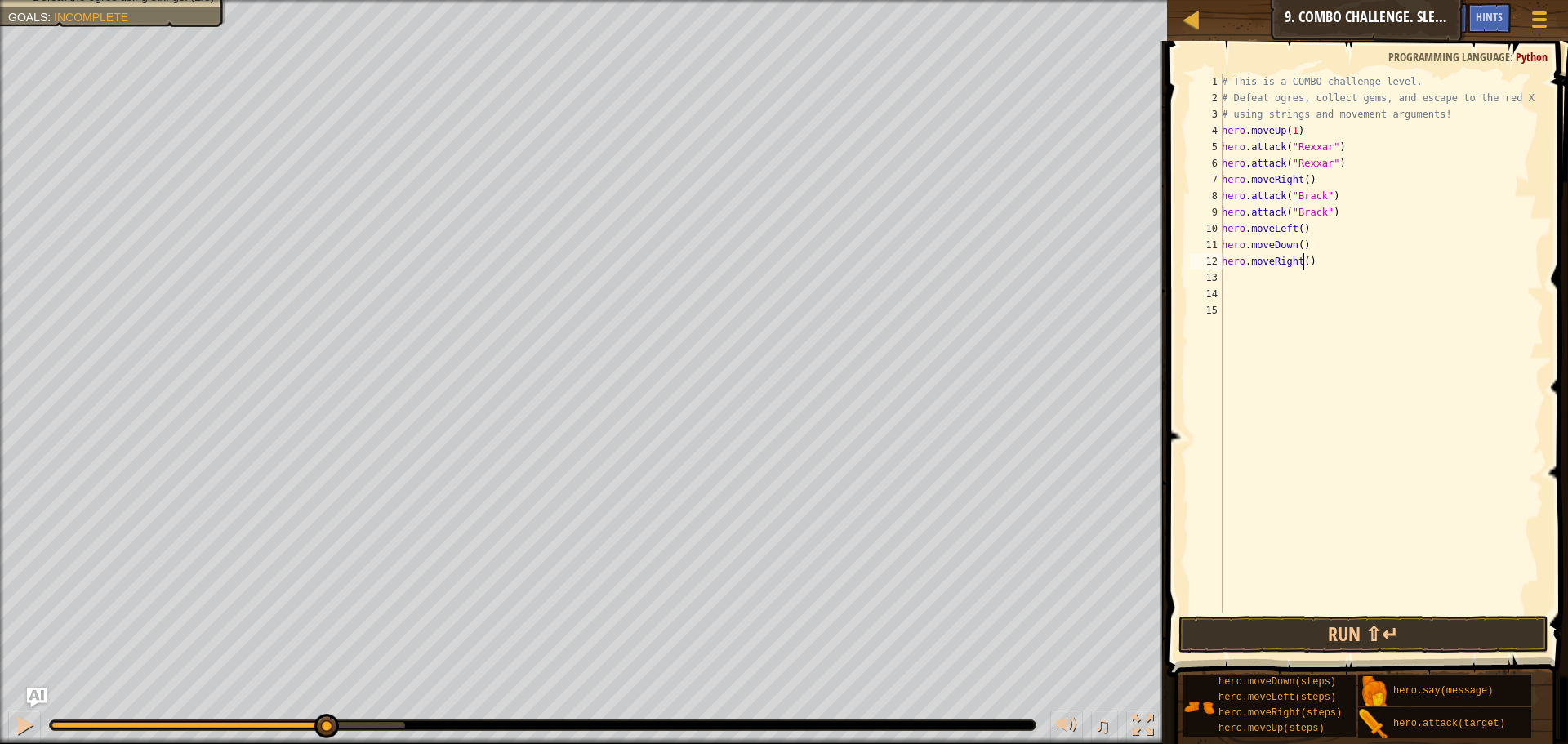
click at [1302, 266] on div "# This is a COMBO challenge level. # Defeat [PERSON_NAME], collect gems, and es…" at bounding box center [1380, 359] width 325 height 572
type textarea "hero.moveRight(2)"
click at [1286, 644] on button "Run ⇧↵" at bounding box center [1363, 635] width 370 height 38
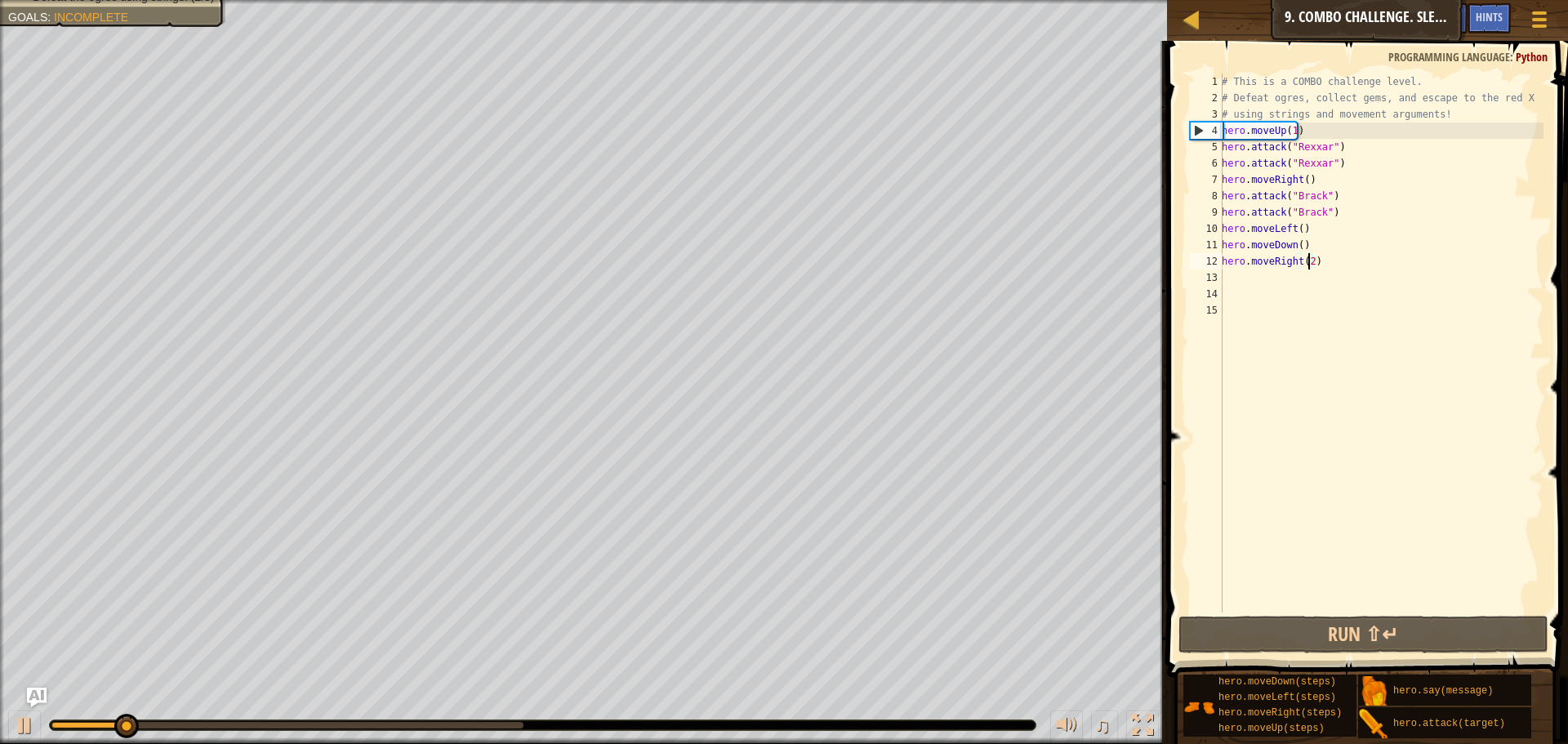
click at [1229, 283] on div "# This is a COMBO challenge level. # Defeat [PERSON_NAME], collect gems, and es…" at bounding box center [1380, 359] width 325 height 572
type textarea "m"
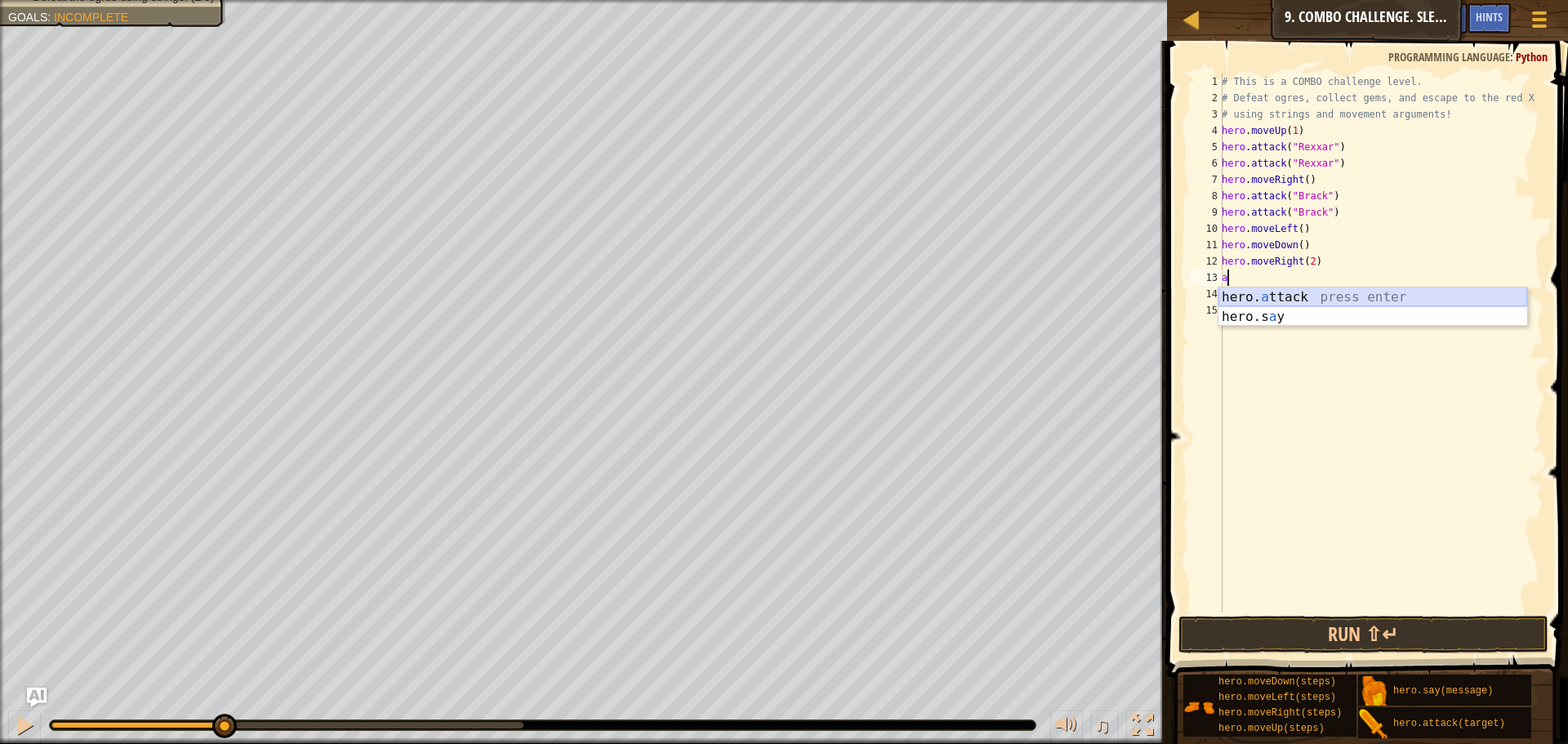
click at [1268, 301] on div "hero. a ttack press enter hero.s a y press enter" at bounding box center [1372, 326] width 309 height 78
type textarea "hero.attack("Ursa")"
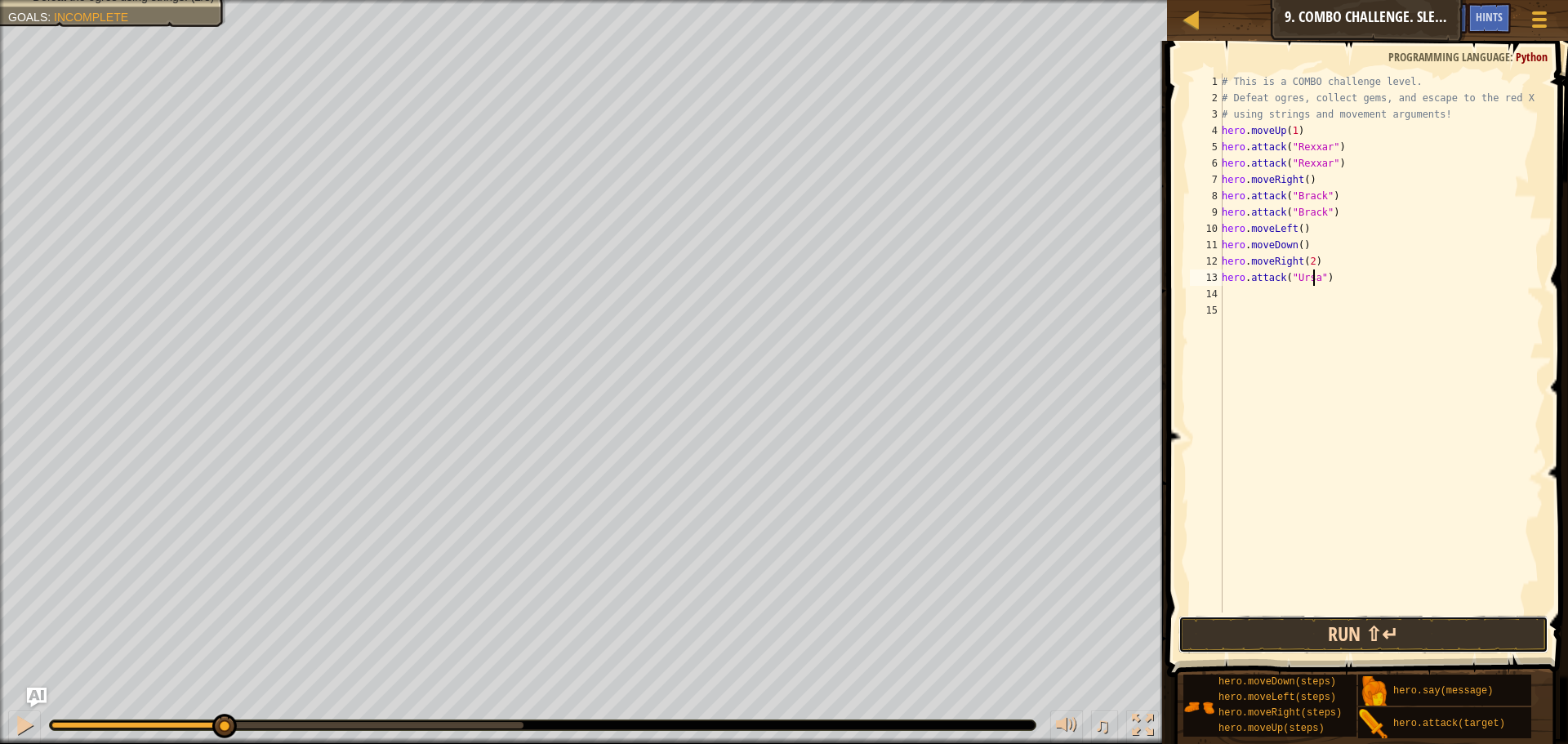
click at [1235, 635] on button "Run ⇧↵" at bounding box center [1363, 635] width 370 height 38
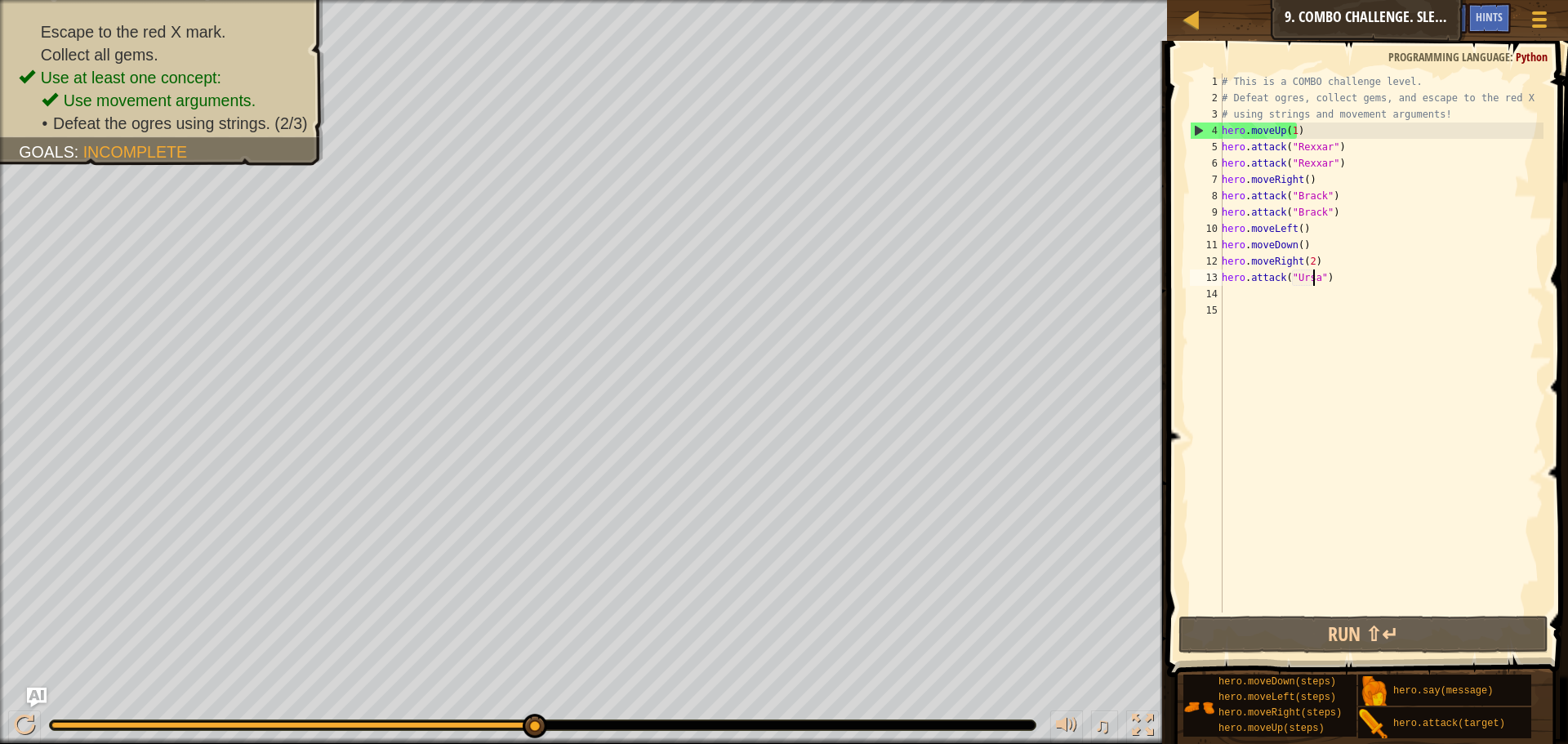
click at [1248, 297] on div "# This is a COMBO challenge level. # Defeat [PERSON_NAME], collect gems, and es…" at bounding box center [1380, 359] width 325 height 572
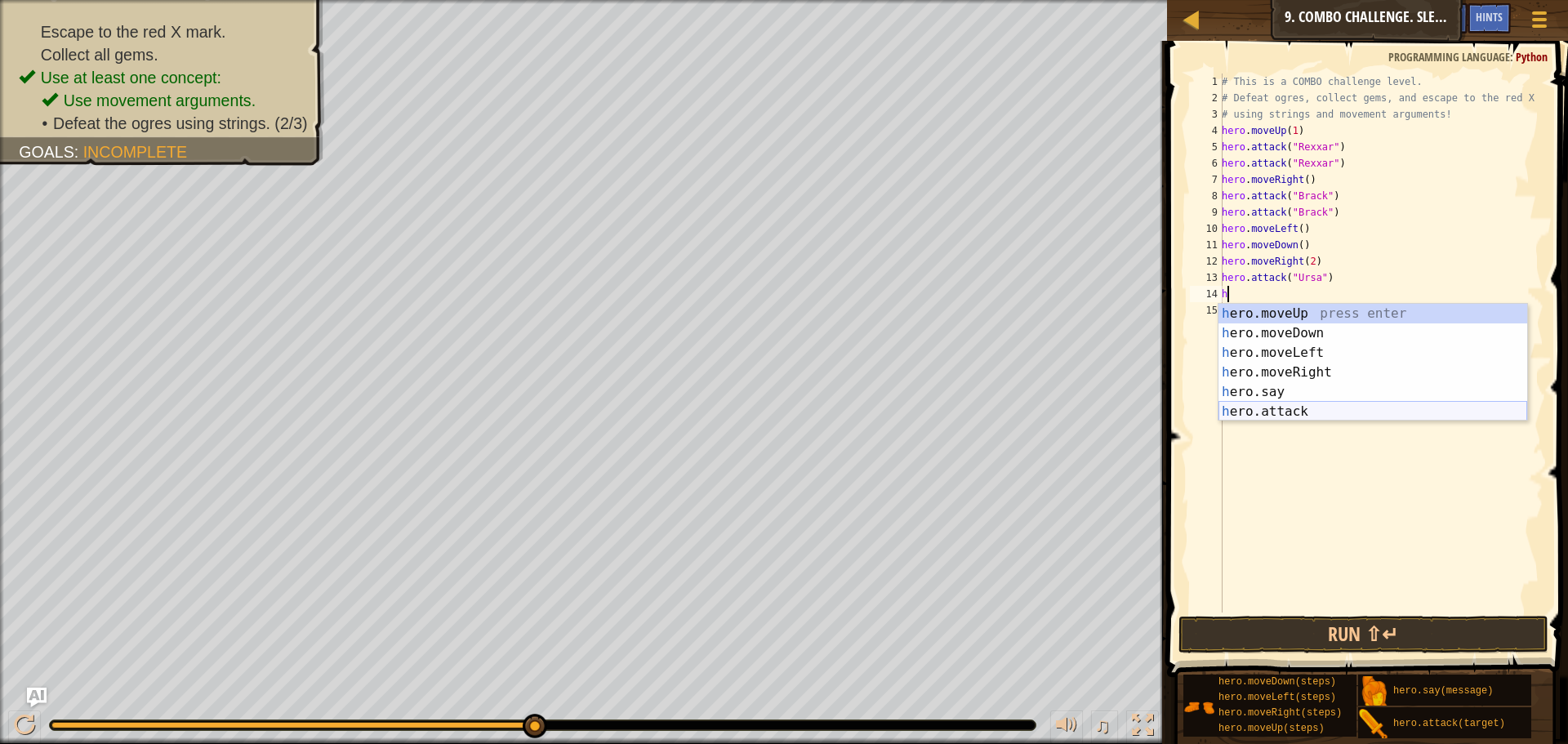
click at [1265, 410] on div "h ero.moveUp press enter h ero.moveDown press enter h ero.moveLeft press enter …" at bounding box center [1372, 382] width 309 height 157
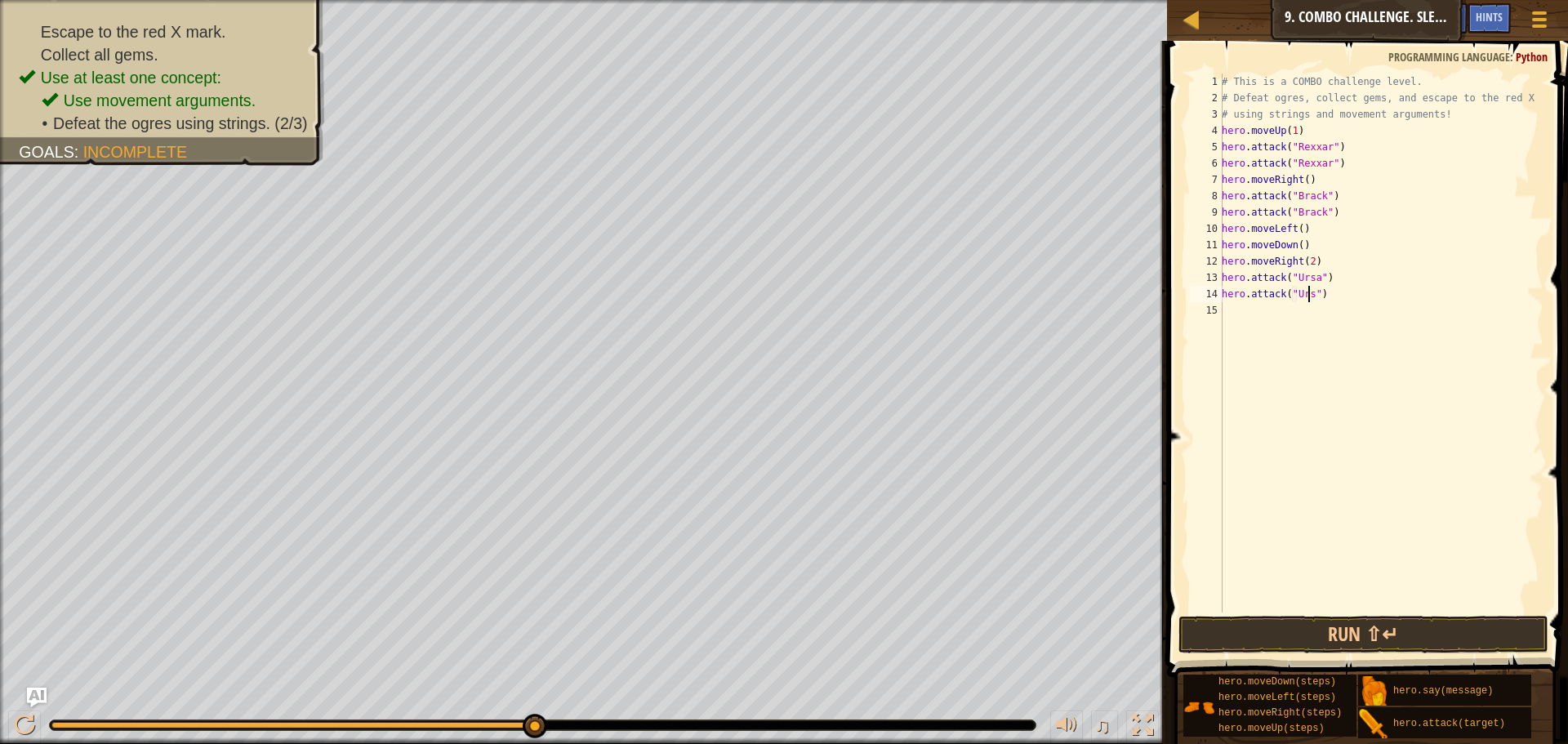
scroll to position [8, 8]
type textarea "hero.attack("Ursa")"
click at [1389, 612] on div "# This is a COMBO challenge level. # Defeat [PERSON_NAME], collect gems, and es…" at bounding box center [1380, 359] width 325 height 572
click at [1391, 623] on button "Run ⇧↵" at bounding box center [1363, 635] width 370 height 38
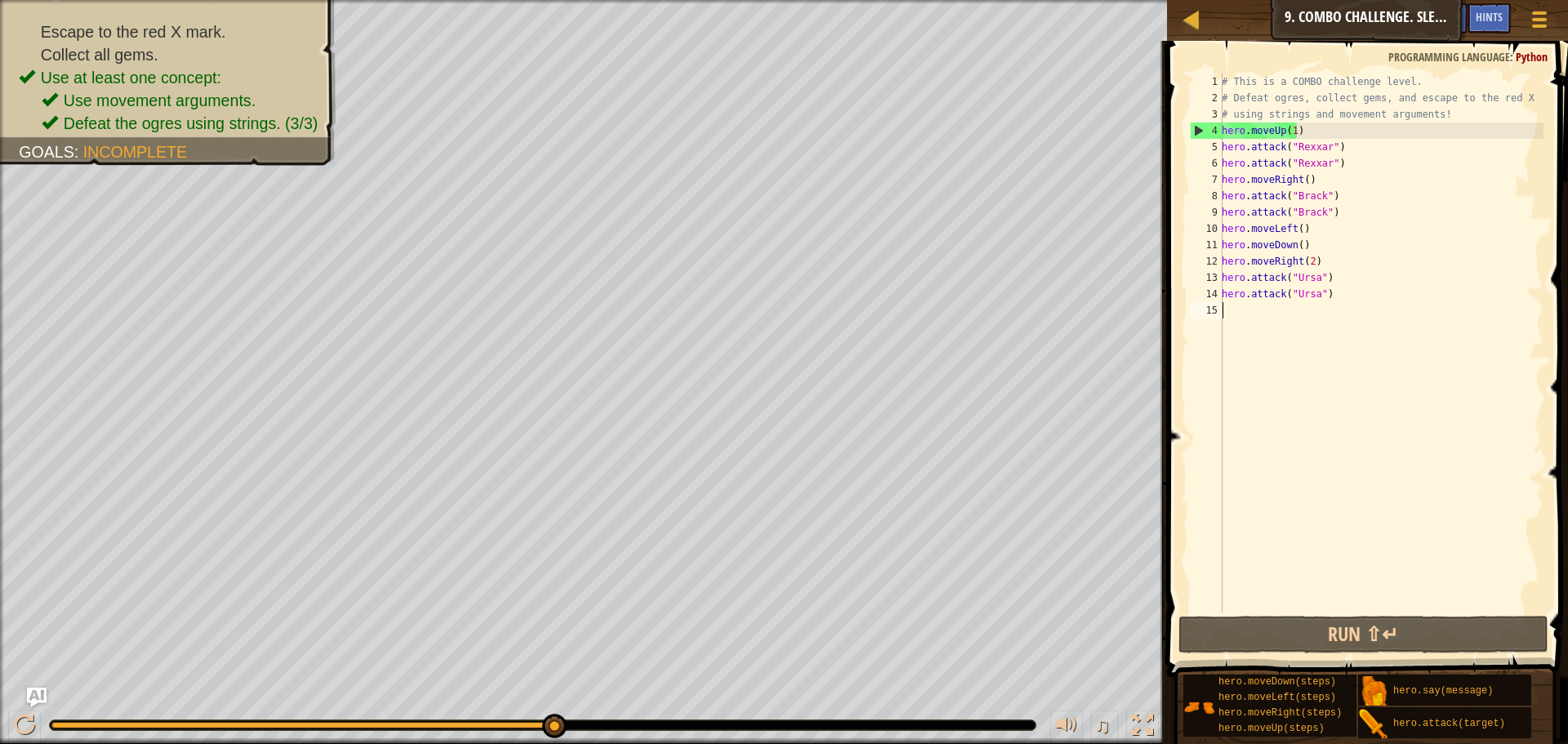
click at [1249, 305] on div "# This is a COMBO challenge level. # Defeat [PERSON_NAME], collect gems, and es…" at bounding box center [1380, 359] width 325 height 572
type textarea "m"
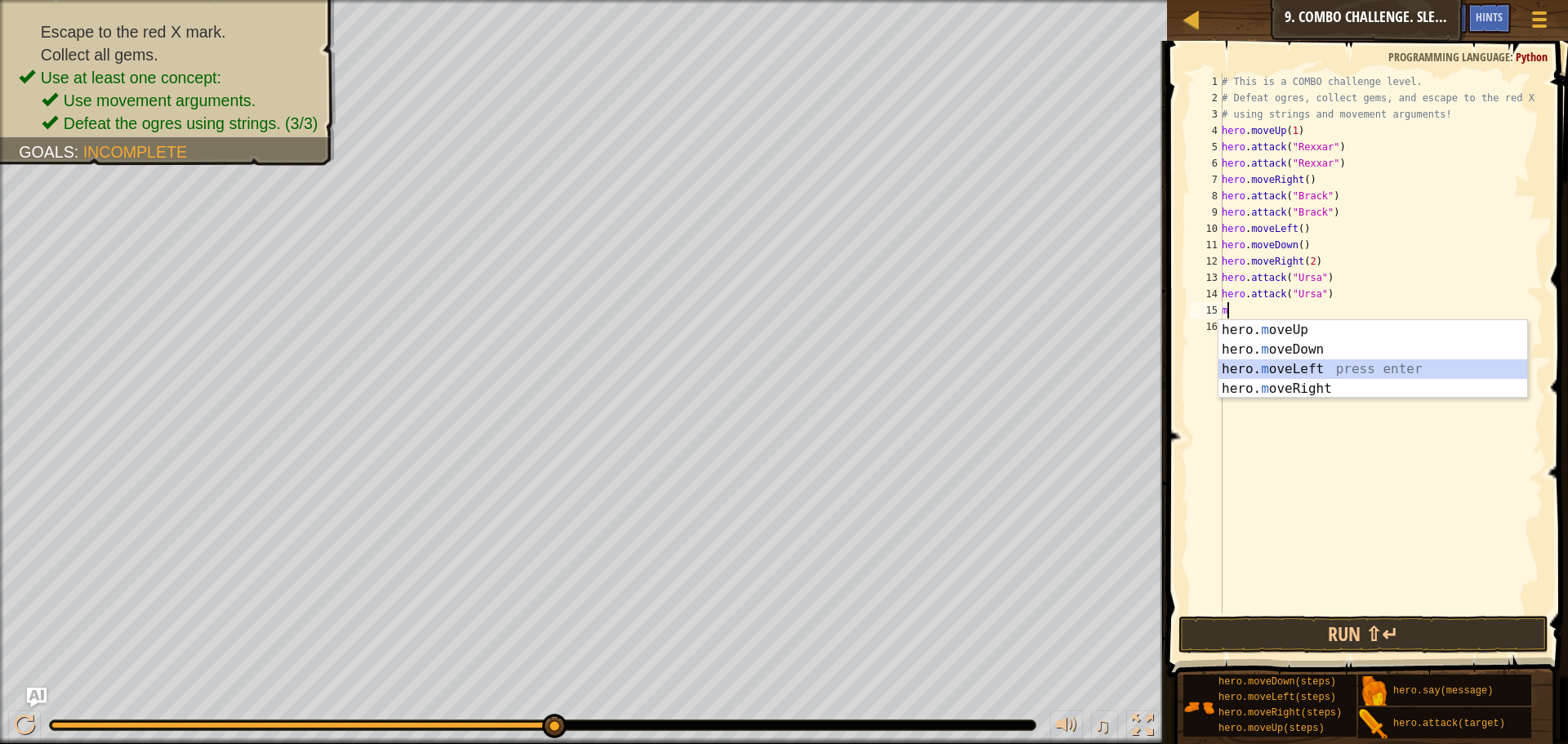
click at [1288, 368] on div "hero. m oveUp press enter hero. m oveDown press enter hero. m oveLeft press ent…" at bounding box center [1372, 379] width 309 height 118
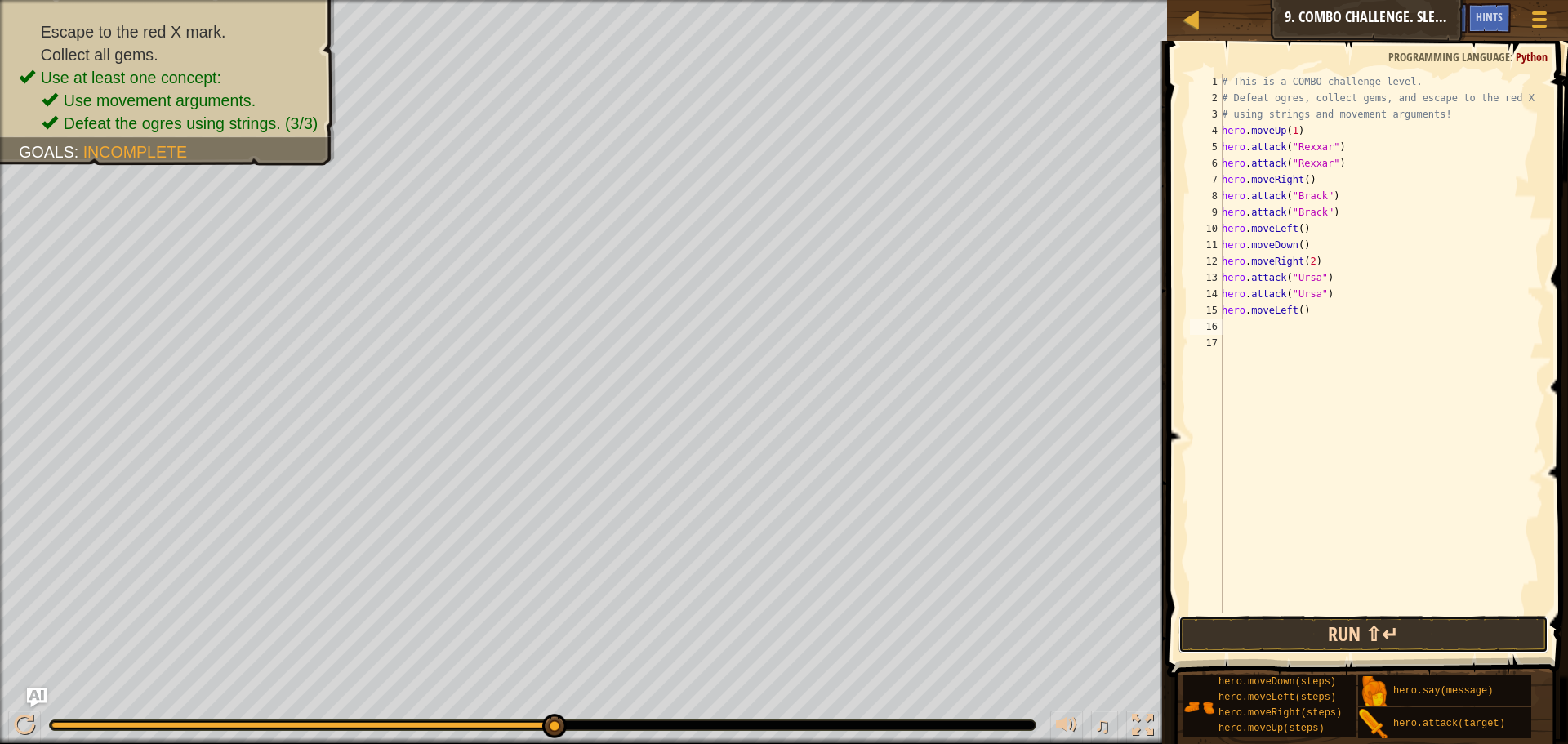
click at [1340, 638] on button "Run ⇧↵" at bounding box center [1363, 635] width 370 height 38
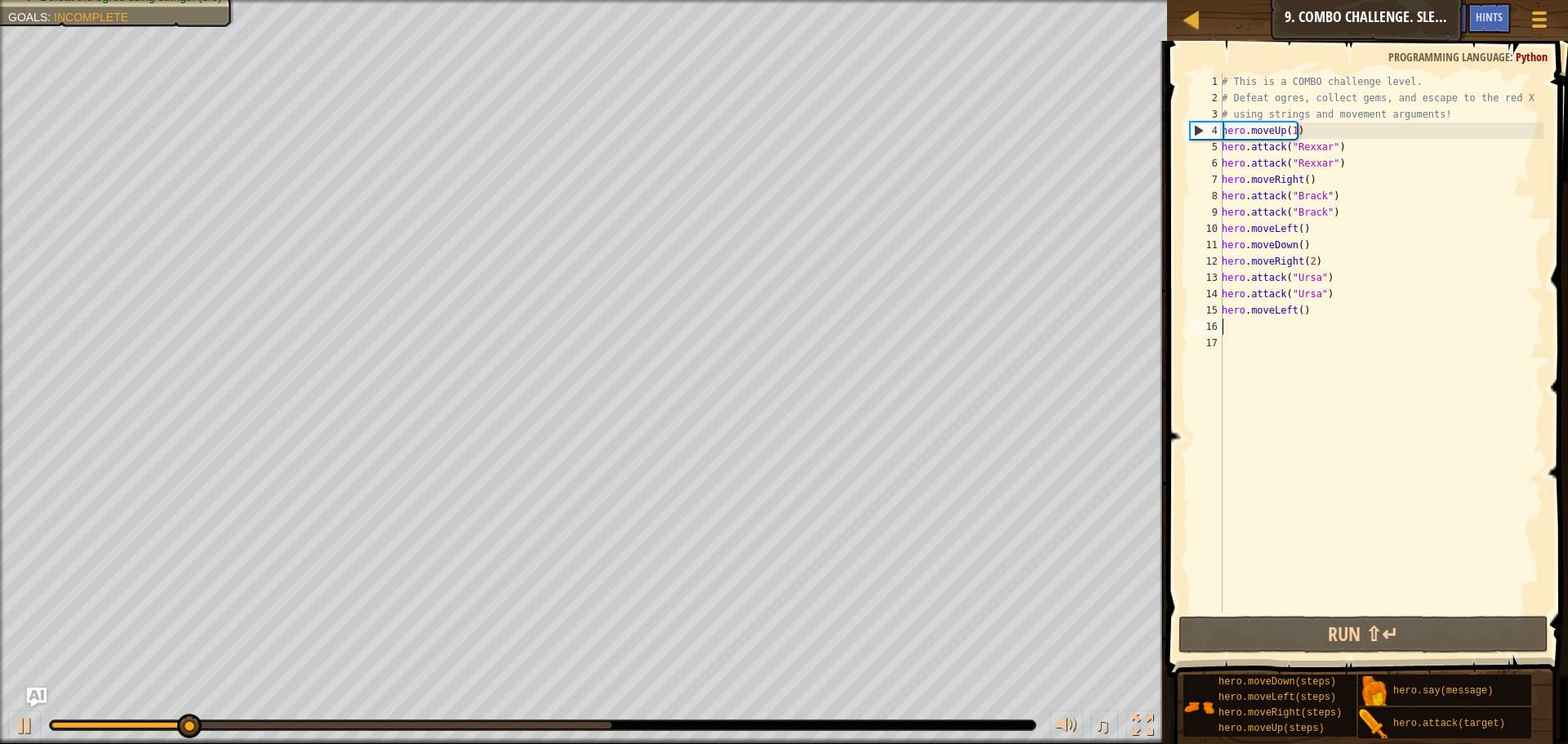
click at [1292, 309] on div "# This is a COMBO challenge level. # Defeat [PERSON_NAME], collect gems, and es…" at bounding box center [1380, 359] width 325 height 572
click at [1302, 316] on div "# This is a COMBO challenge level. # Defeat [PERSON_NAME], collect gems, and es…" at bounding box center [1380, 359] width 325 height 572
click at [1296, 314] on div "# This is a COMBO challenge level. # Defeat [PERSON_NAME], collect gems, and es…" at bounding box center [1380, 343] width 325 height 540
click at [1296, 313] on div "# This is a COMBO challenge level. # Defeat [PERSON_NAME], collect gems, and es…" at bounding box center [1380, 359] width 325 height 572
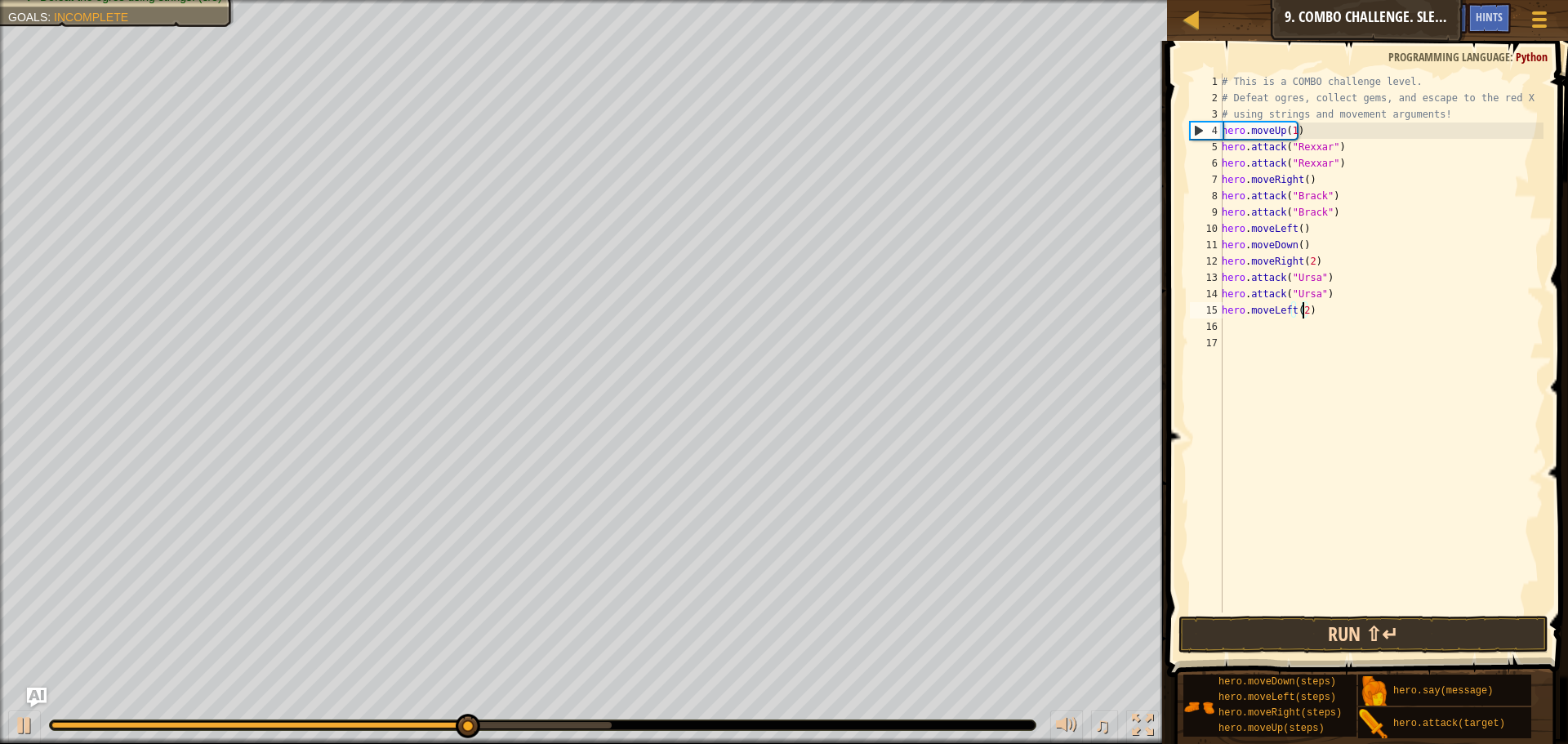
type textarea "hero.moveLeft(2)"
click at [1320, 627] on button "Run ⇧↵" at bounding box center [1363, 635] width 370 height 38
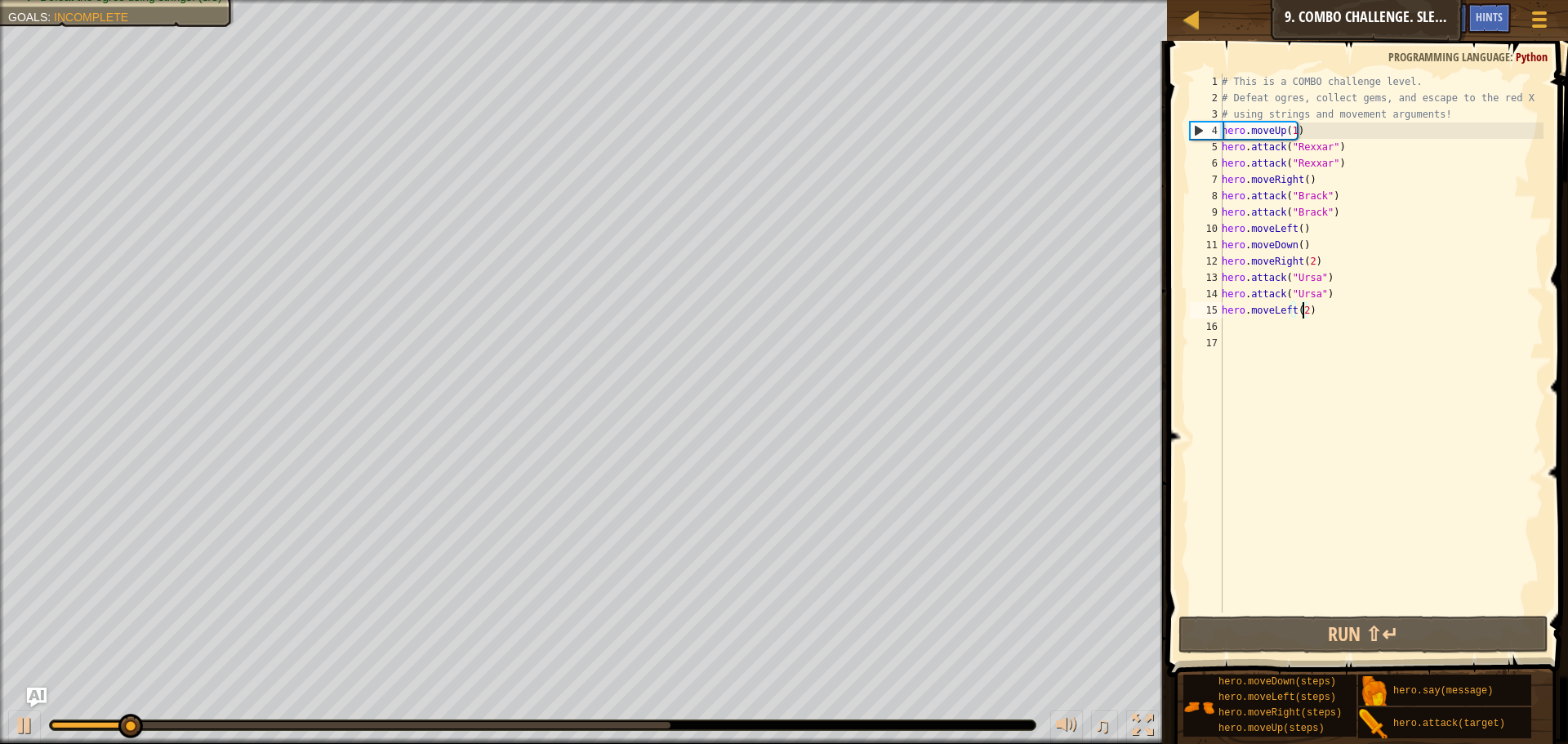
click at [1237, 327] on div "# This is a COMBO challenge level. # Defeat [PERSON_NAME], collect gems, and es…" at bounding box center [1380, 359] width 325 height 572
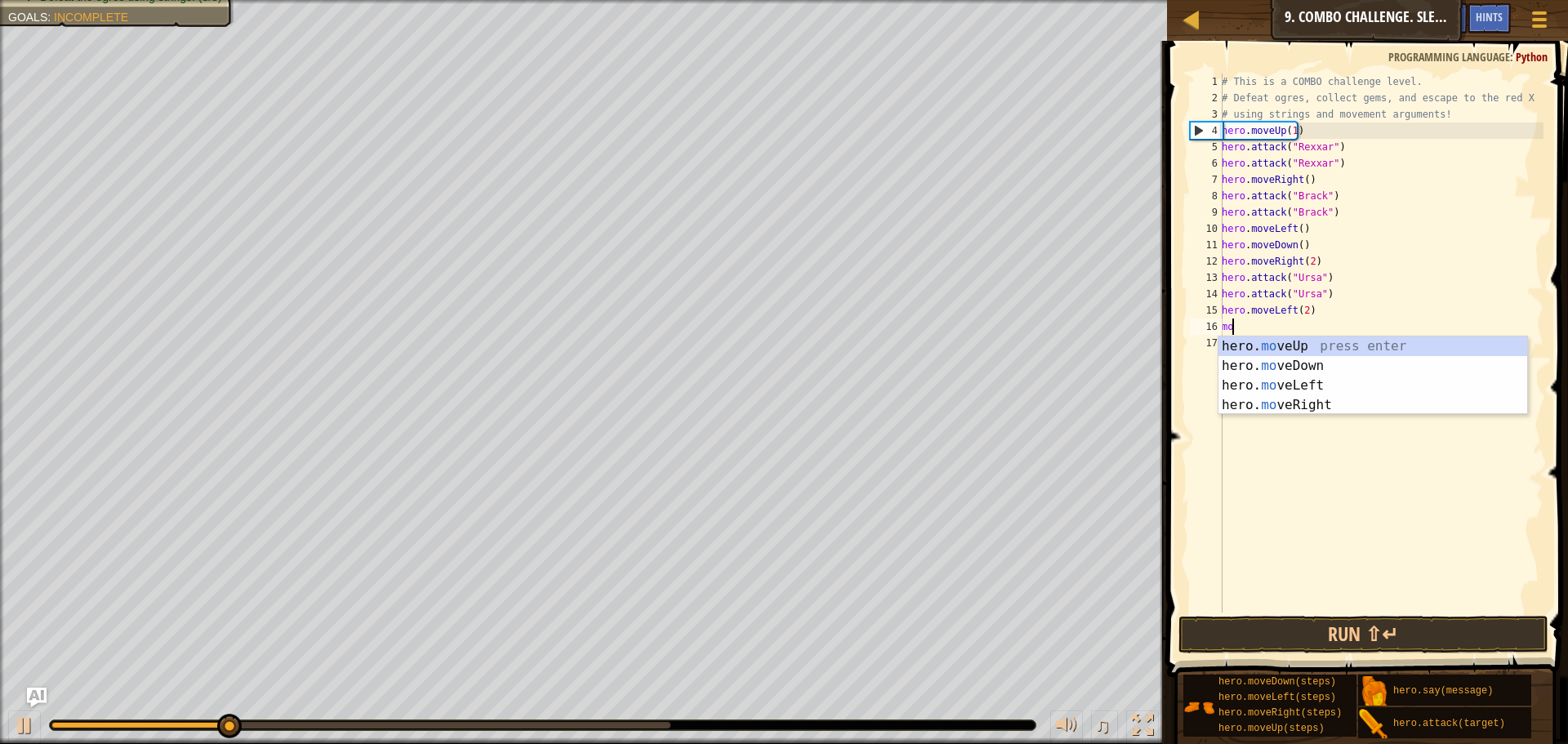
type textarea "mov"
click at [1309, 342] on div "hero. mov eUp press enter hero. mov eDown press enter hero. mov eLeft press ent…" at bounding box center [1372, 395] width 309 height 118
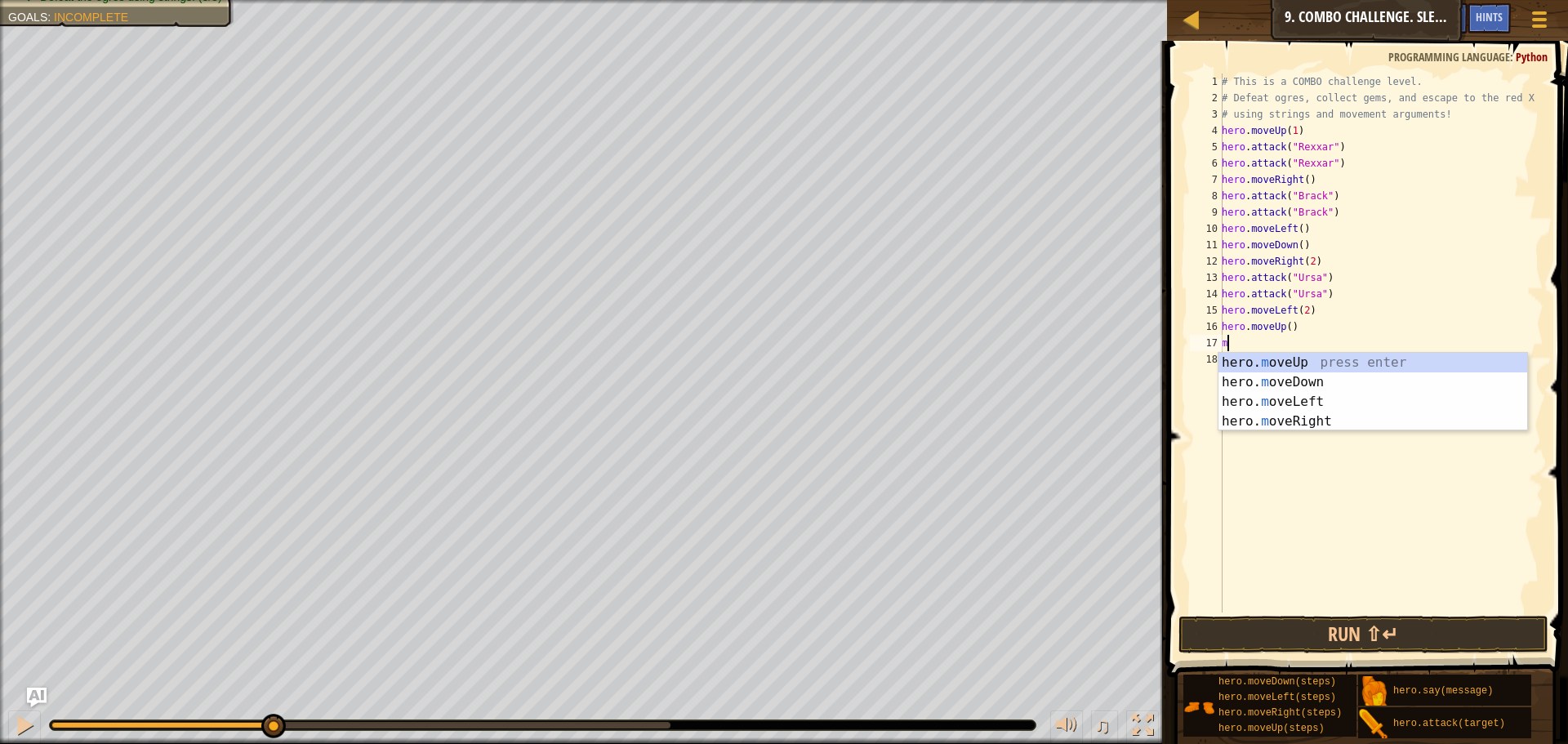
type textarea "mo"
click at [1317, 416] on div "hero. mo veUp press enter hero. mo veDown press enter hero. mo veLeft press ent…" at bounding box center [1372, 412] width 309 height 118
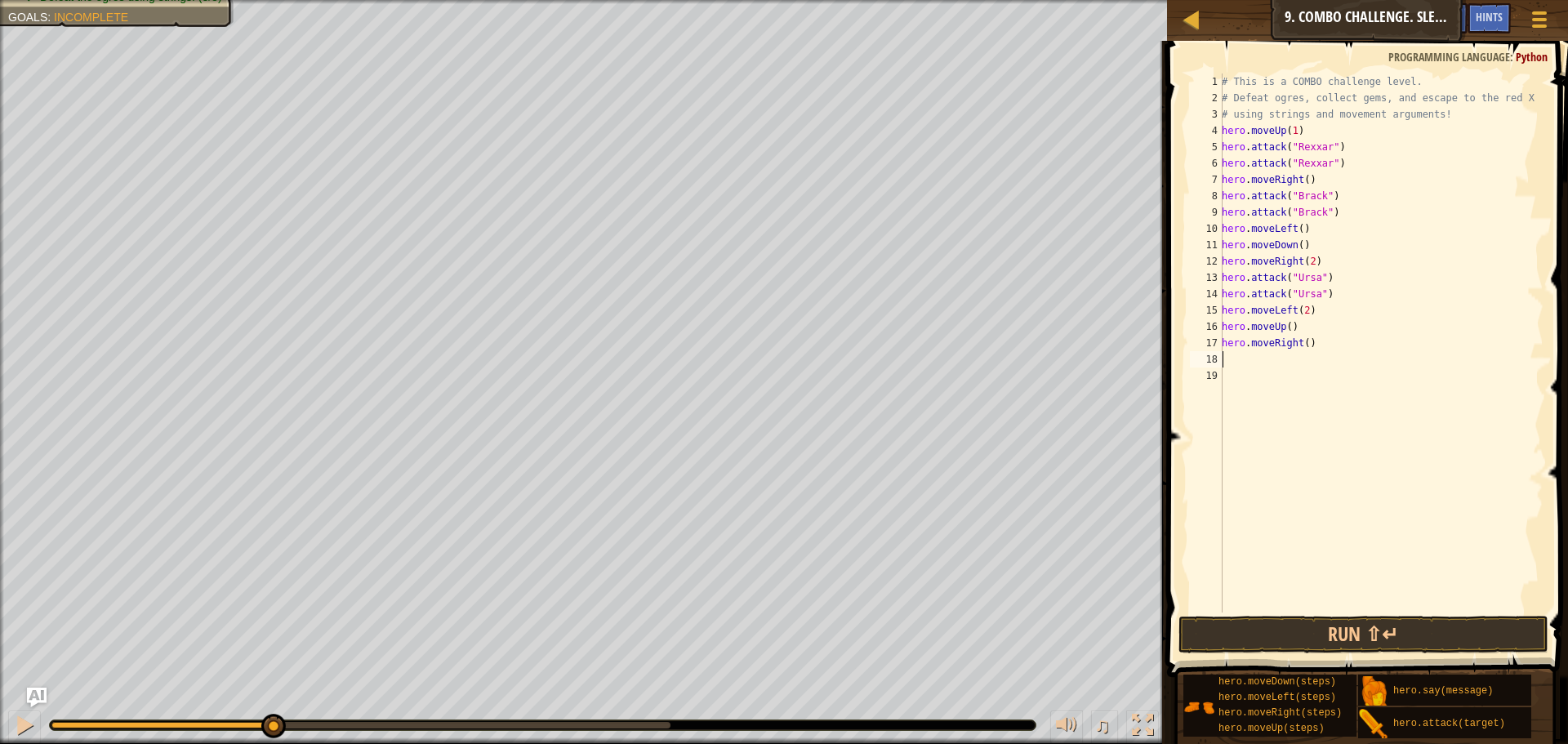
click at [1301, 339] on div "# This is a COMBO challenge level. # Defeat [PERSON_NAME], collect gems, and es…" at bounding box center [1380, 359] width 325 height 572
type textarea "hero.moveRight(3)"
click at [1364, 624] on button "Run ⇧↵" at bounding box center [1363, 635] width 370 height 38
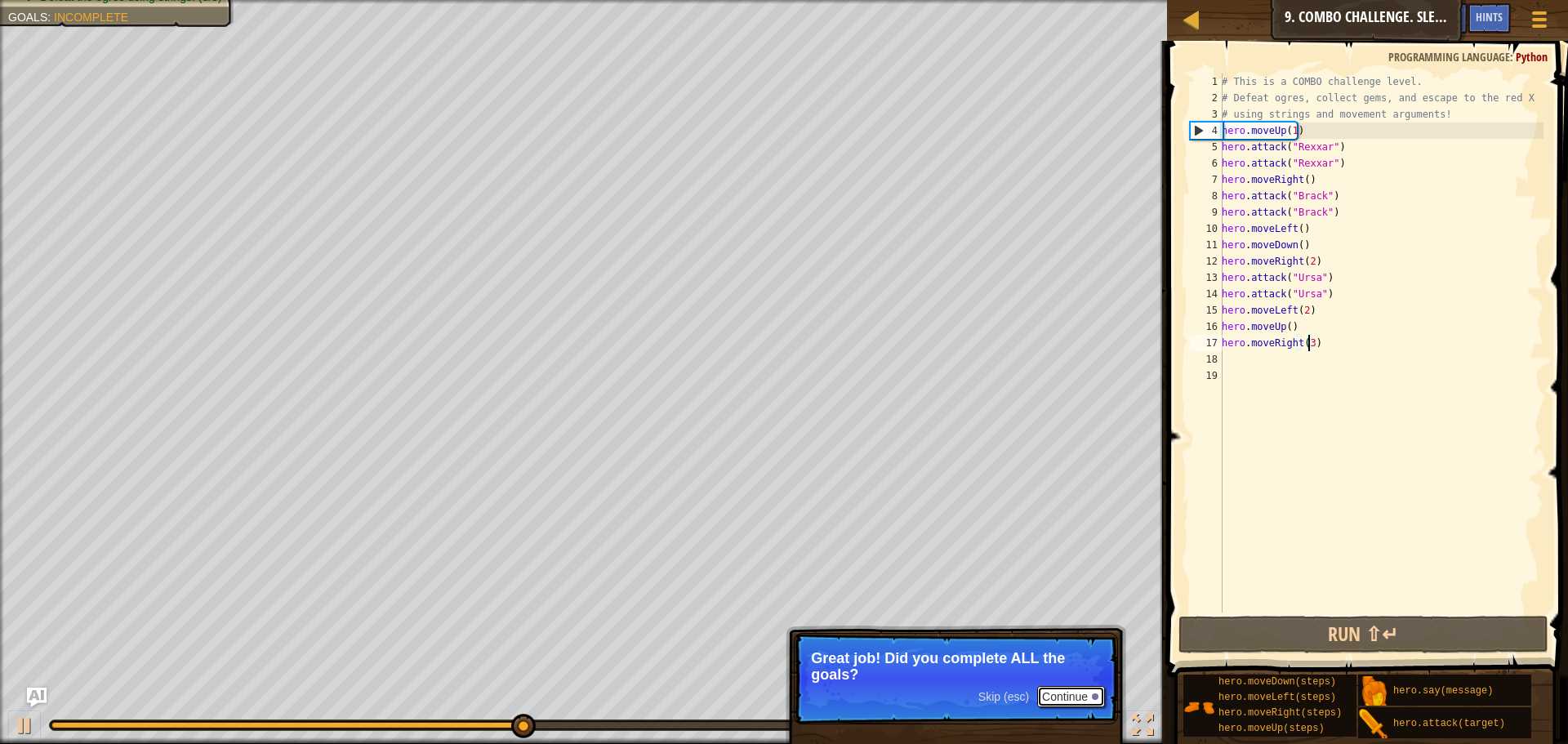
click at [1064, 695] on button "Continue" at bounding box center [1071, 697] width 68 height 22
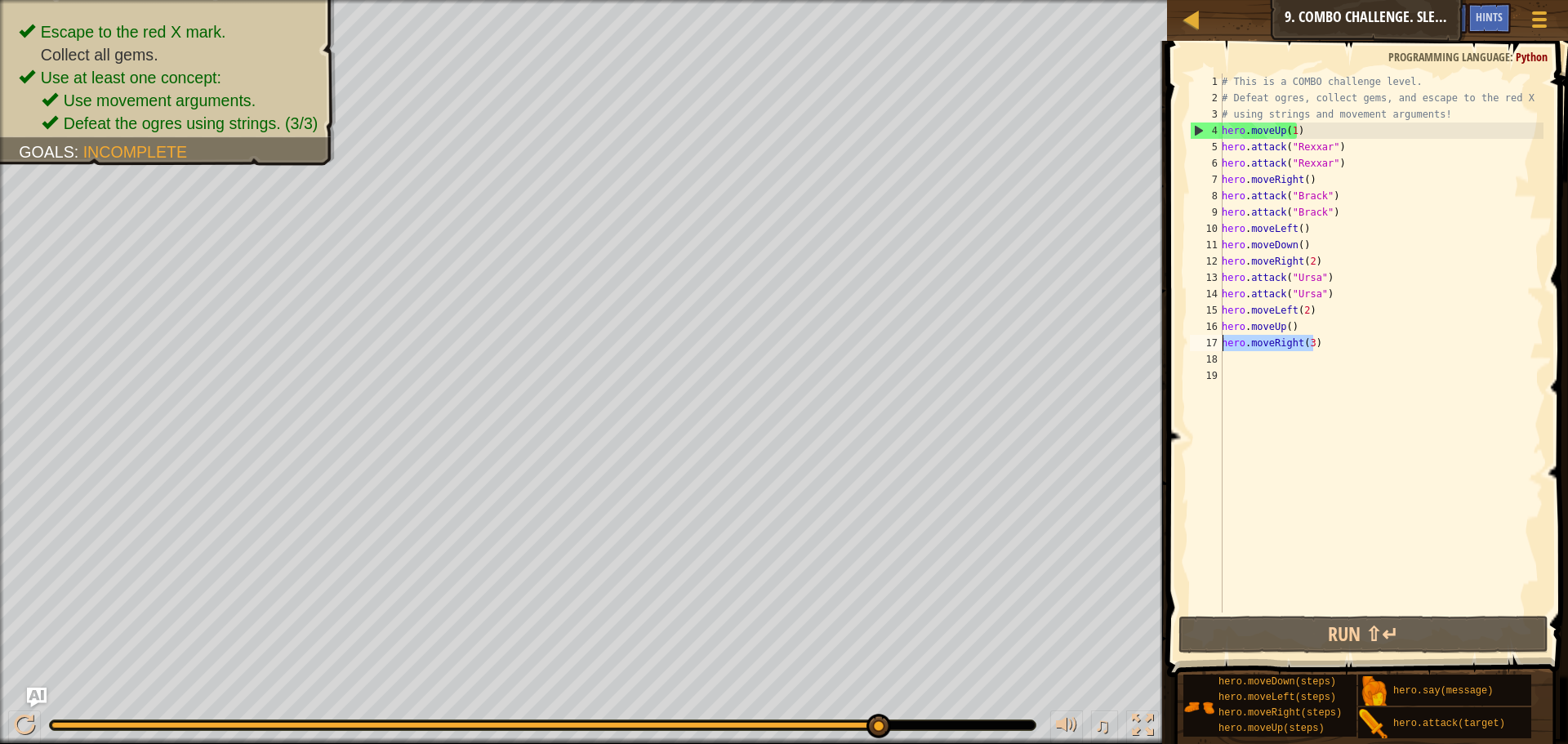
drag, startPoint x: 1319, startPoint y: 342, endPoint x: 1191, endPoint y: 349, distance: 128.2
click at [1191, 349] on div "hero.moveRight(3) 1 2 3 4 5 6 7 8 9 10 11 12 13 14 15 16 17 18 19 # This is a C…" at bounding box center [1364, 343] width 357 height 540
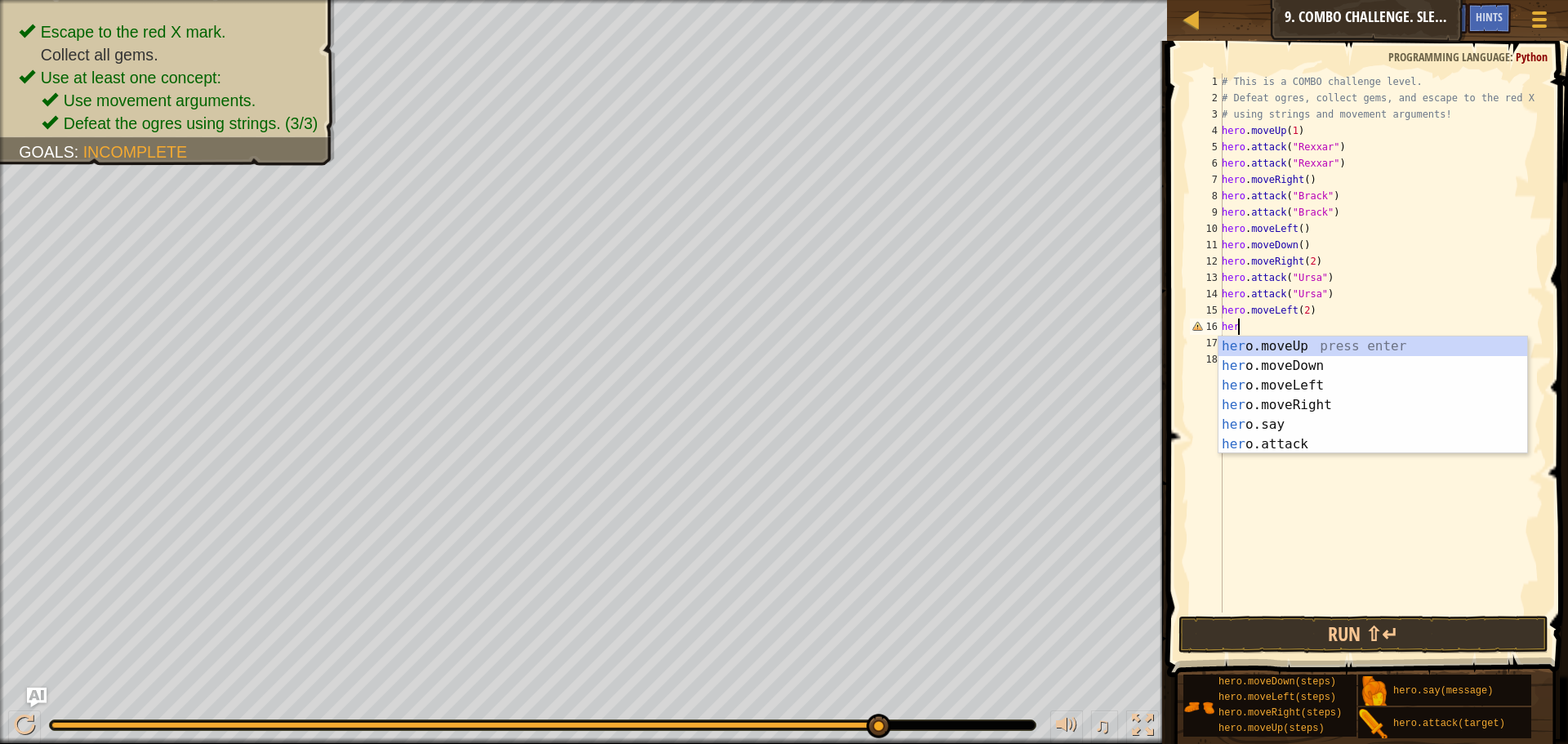
type textarea "h"
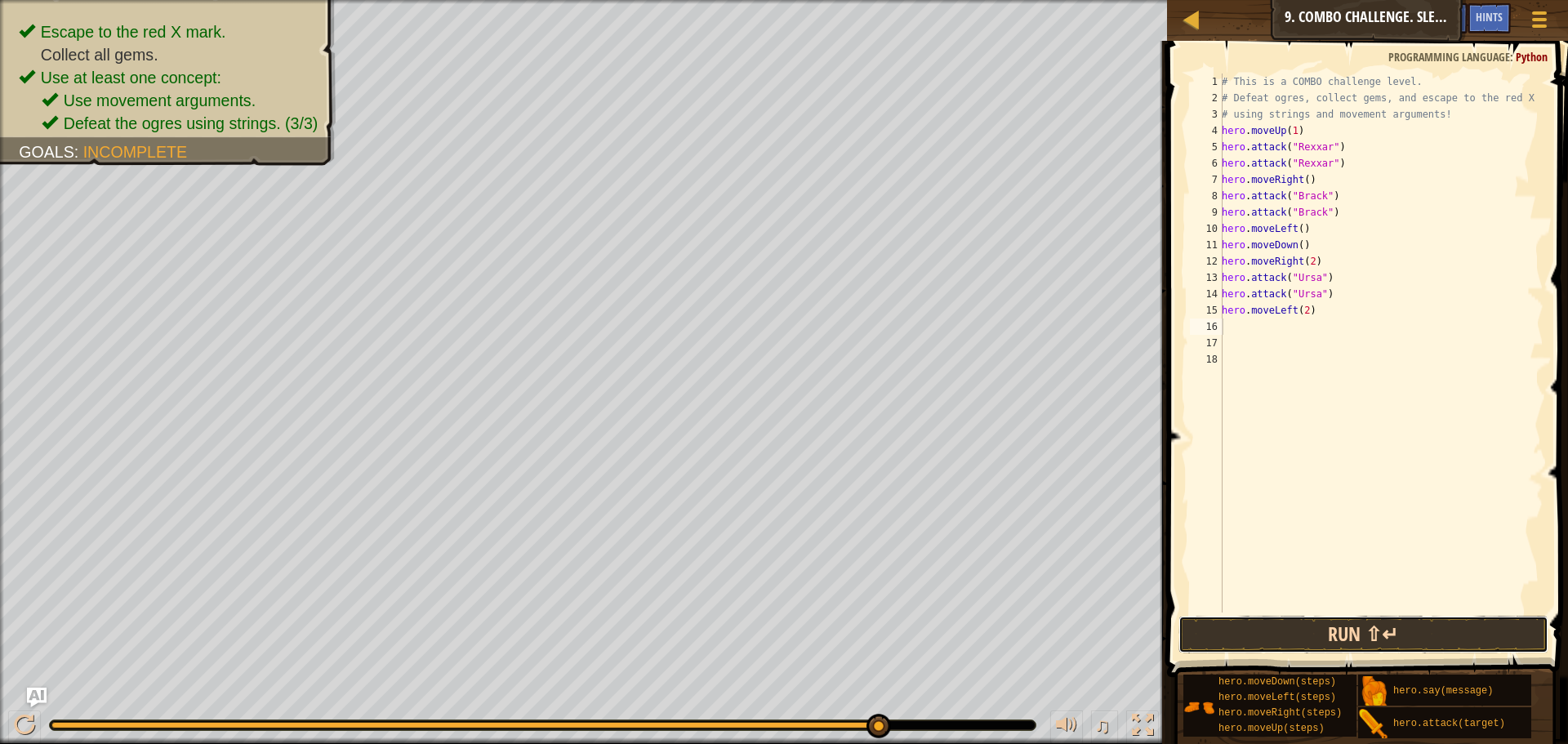
click at [1320, 623] on button "Run ⇧↵" at bounding box center [1363, 635] width 370 height 38
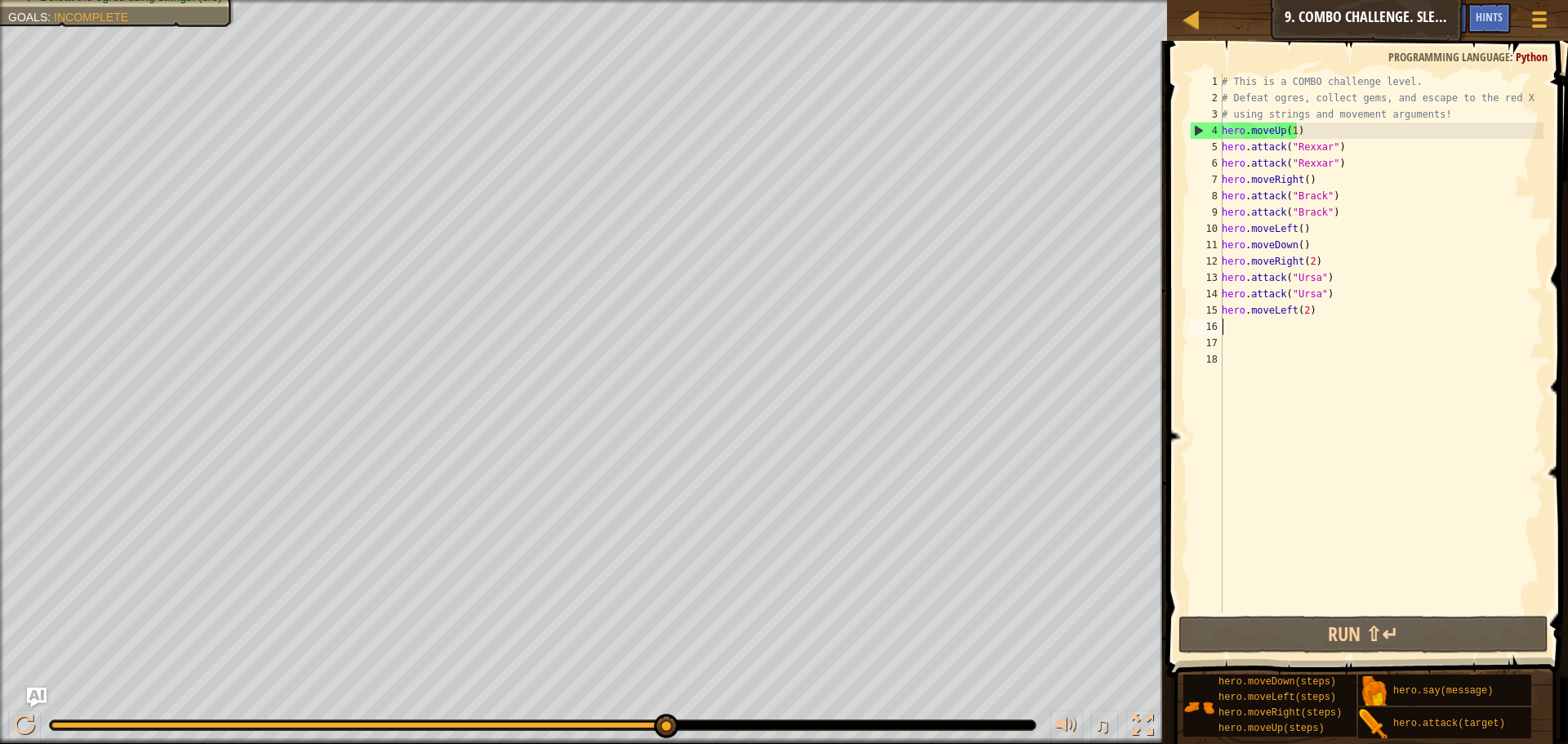
type textarea "m"
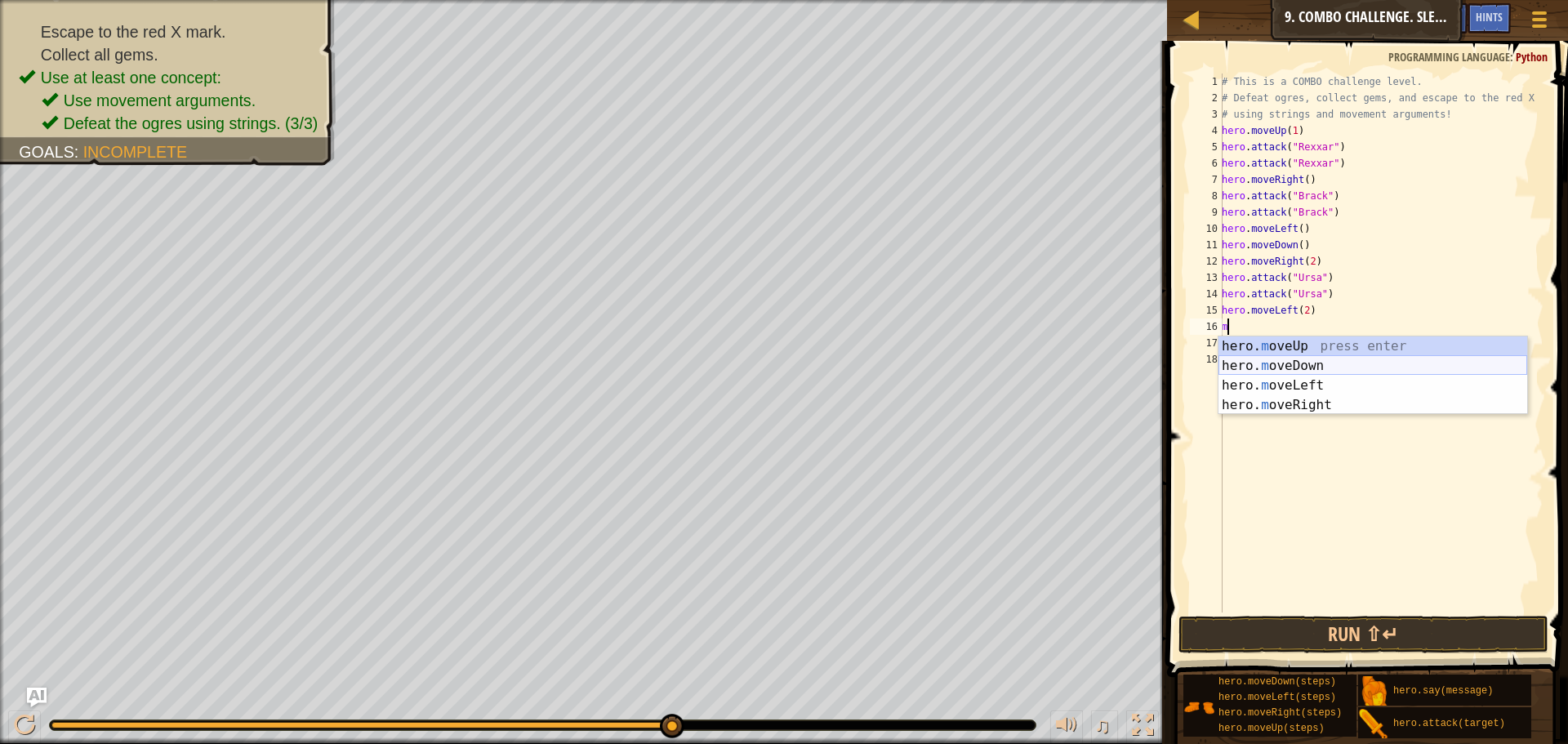
click at [1275, 371] on div "hero. m oveUp press enter hero. m oveDown press enter hero. m oveLeft press ent…" at bounding box center [1372, 395] width 309 height 118
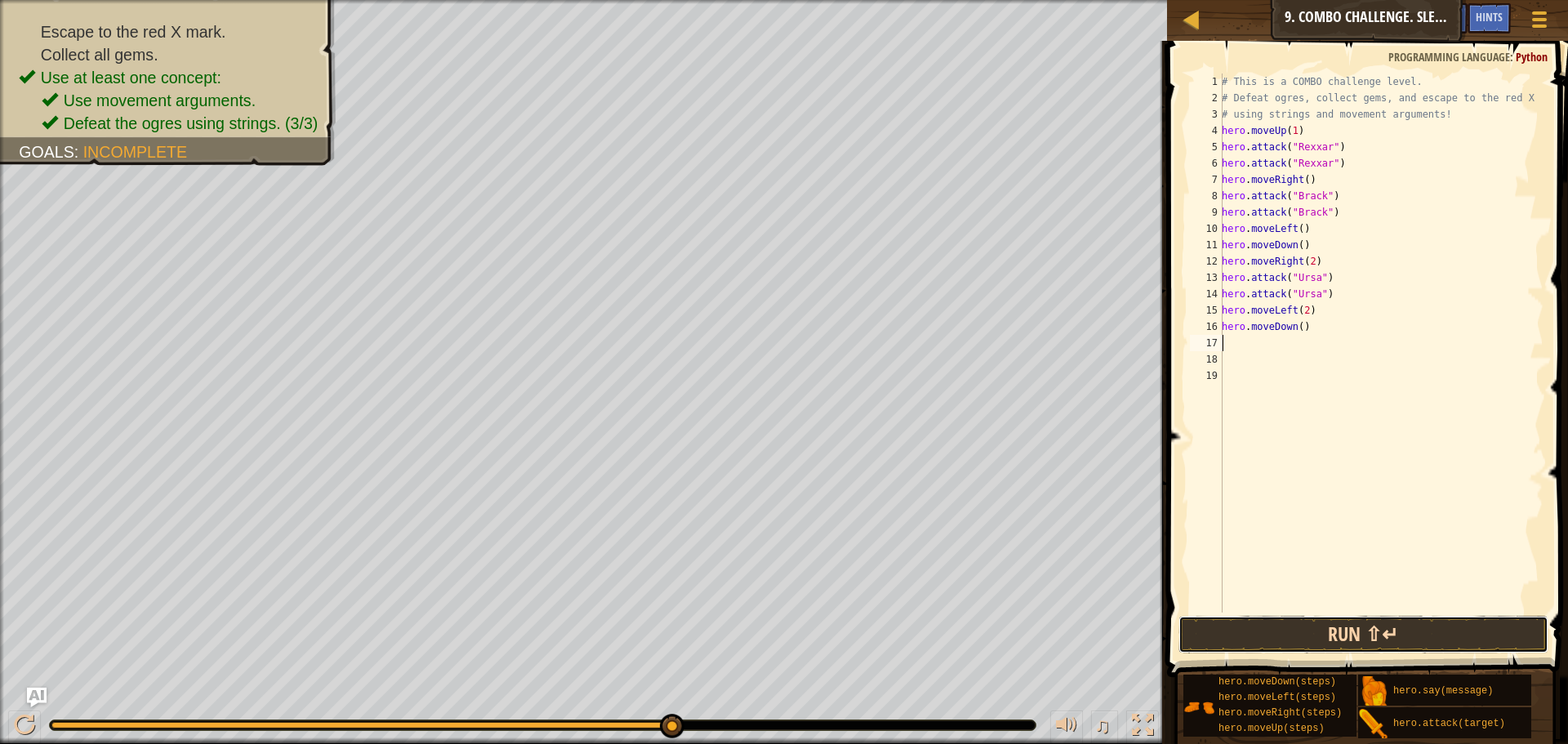
click at [1321, 629] on button "Run ⇧↵" at bounding box center [1363, 635] width 370 height 38
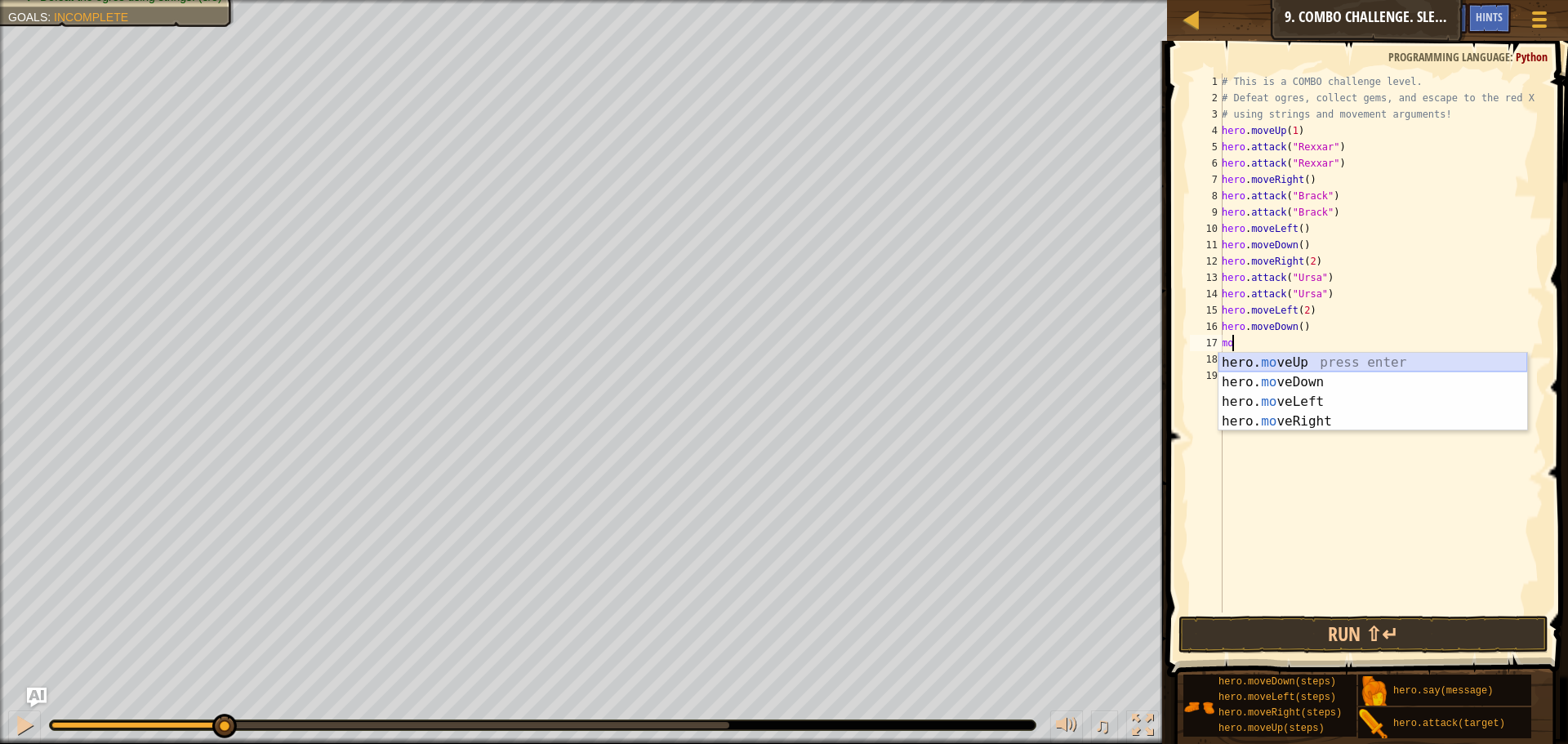
type textarea "mov"
click at [1316, 412] on div "hero. mov eUp press enter hero. mov eDown press enter hero. mov eLeft press ent…" at bounding box center [1372, 412] width 309 height 118
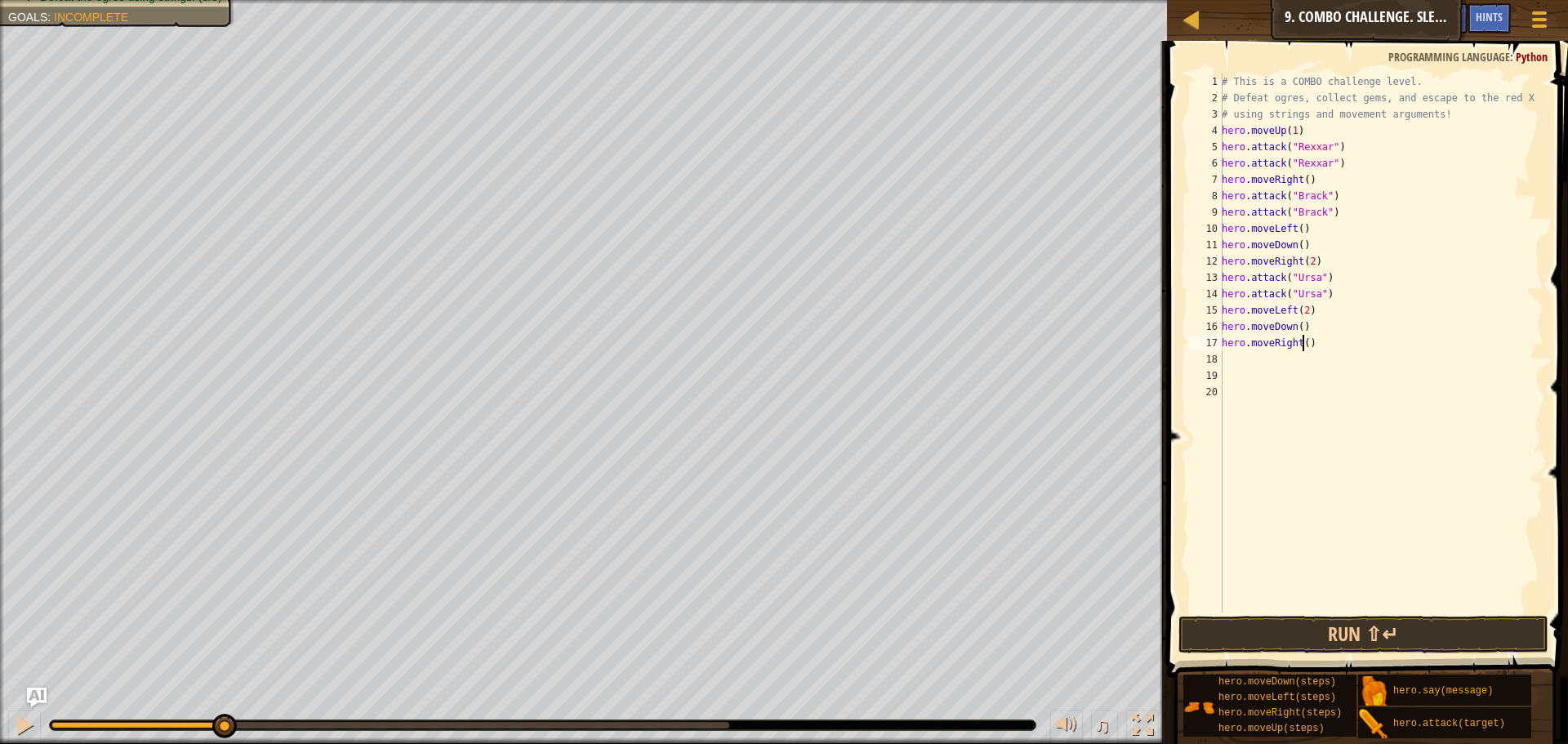
click at [1304, 343] on div "# This is a COMBO challenge level. # Defeat [PERSON_NAME], collect gems, and es…" at bounding box center [1380, 359] width 325 height 572
click at [1294, 615] on span at bounding box center [1368, 335] width 414 height 685
click at [1293, 630] on button "Run ⇧↵" at bounding box center [1363, 635] width 370 height 38
type textarea "hero.moveRight(2)"
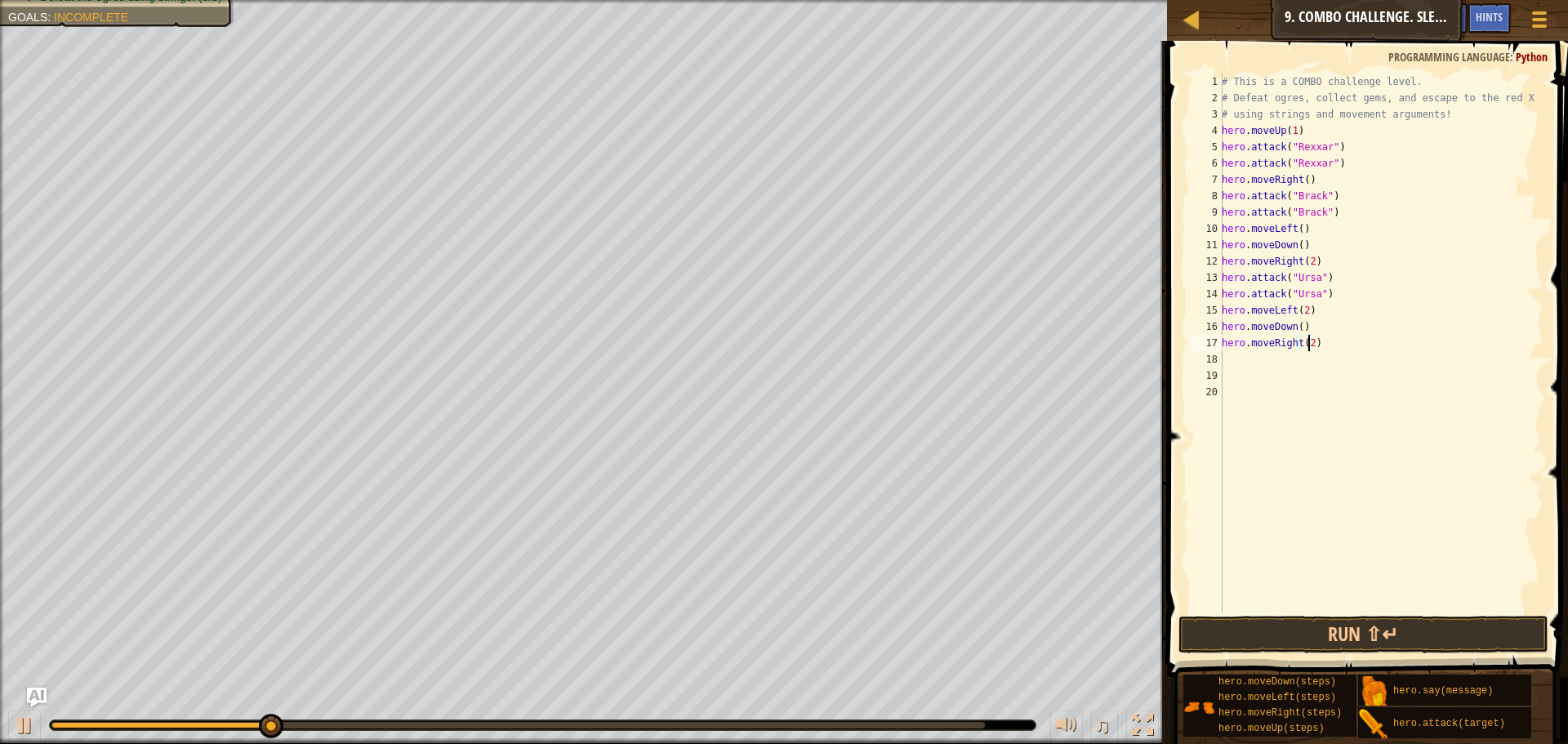
click at [1240, 358] on div "# This is a COMBO challenge level. # Defeat [PERSON_NAME], collect gems, and es…" at bounding box center [1380, 359] width 325 height 572
type textarea "m"
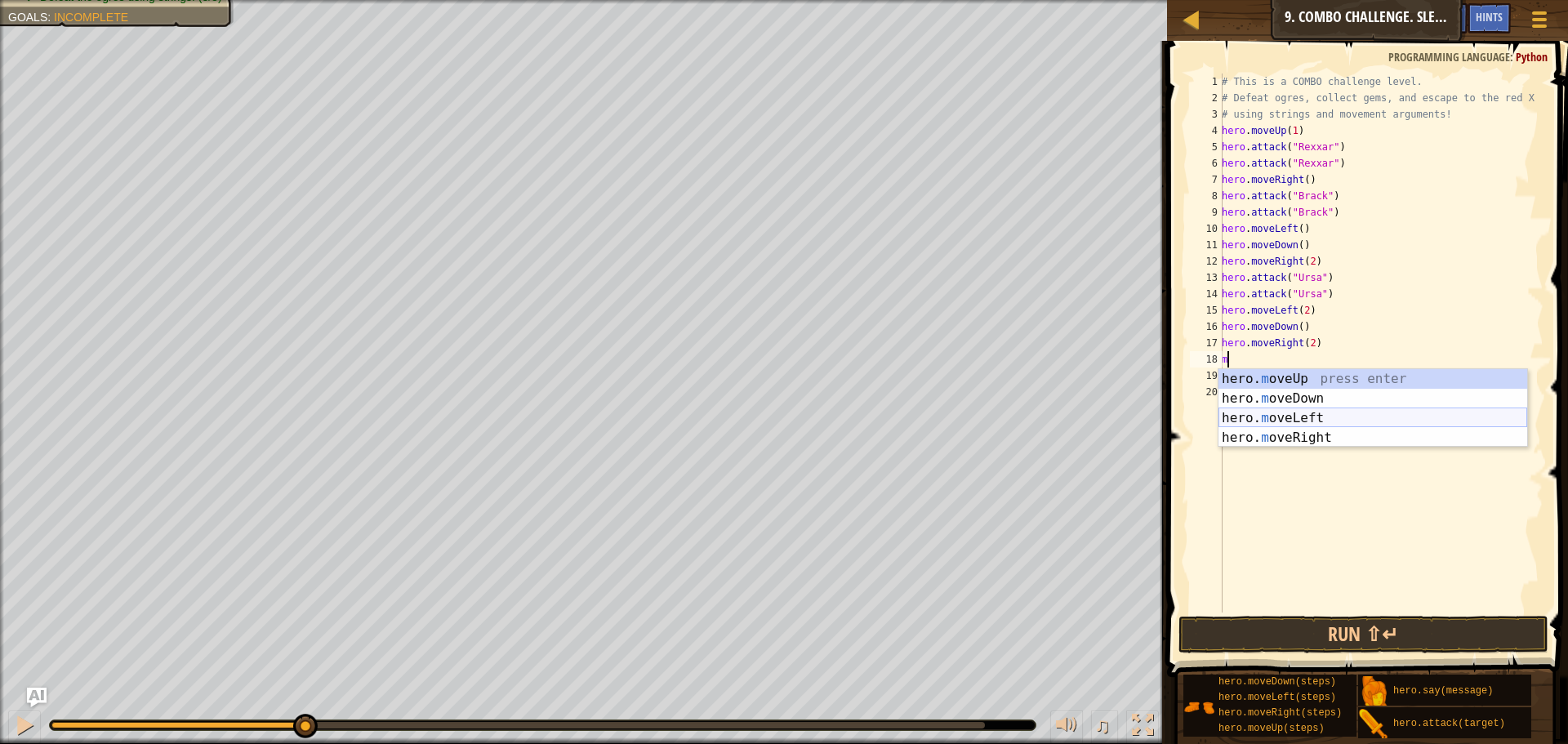
click at [1321, 421] on div "hero. m oveUp press enter hero. m oveDown press enter hero. m oveLeft press ent…" at bounding box center [1372, 428] width 309 height 118
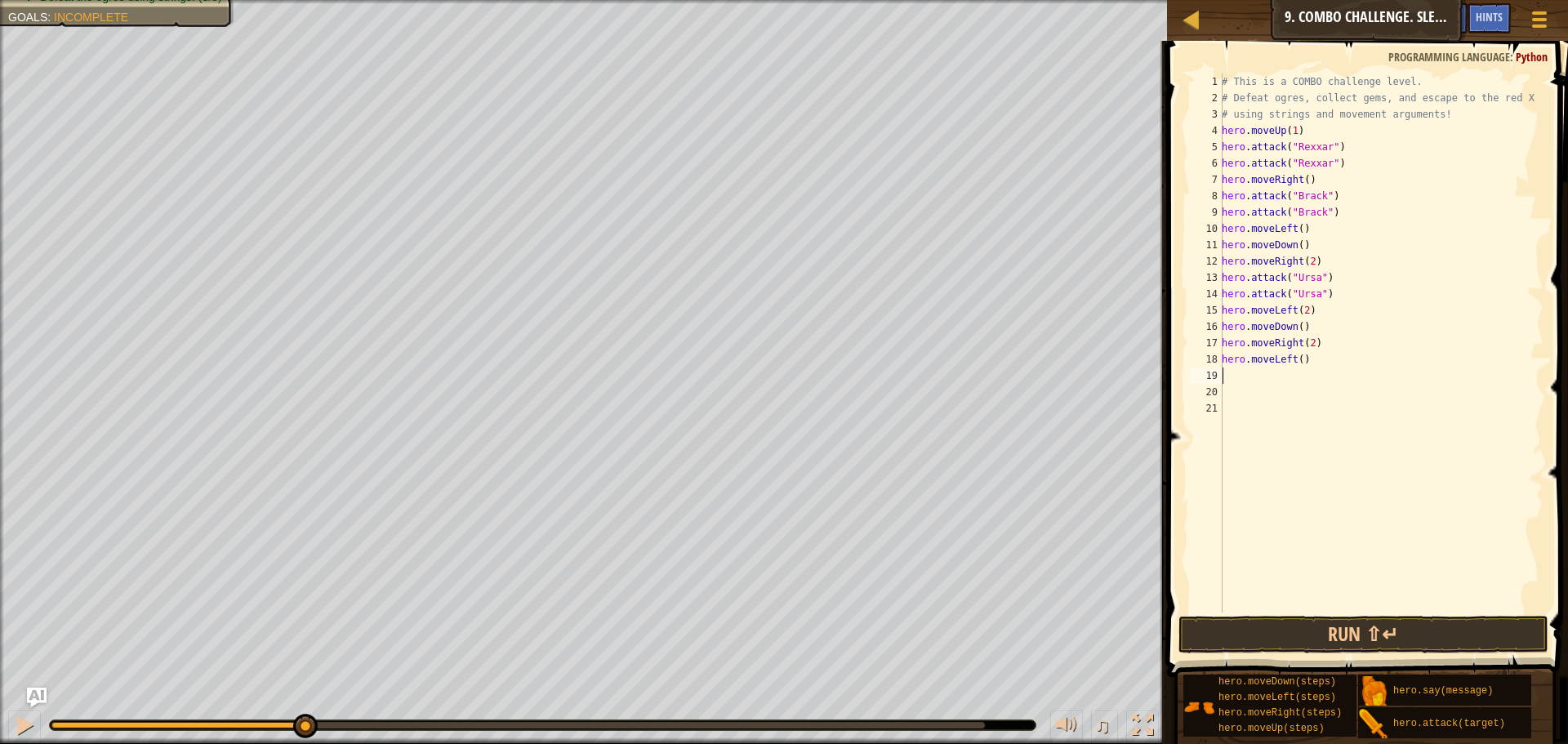
click at [1297, 361] on div "# This is a COMBO challenge level. # Defeat [PERSON_NAME], collect gems, and es…" at bounding box center [1380, 359] width 325 height 572
type textarea "hero.moveLeft(2)"
click at [1370, 629] on button "Run ⇧↵" at bounding box center [1363, 635] width 370 height 38
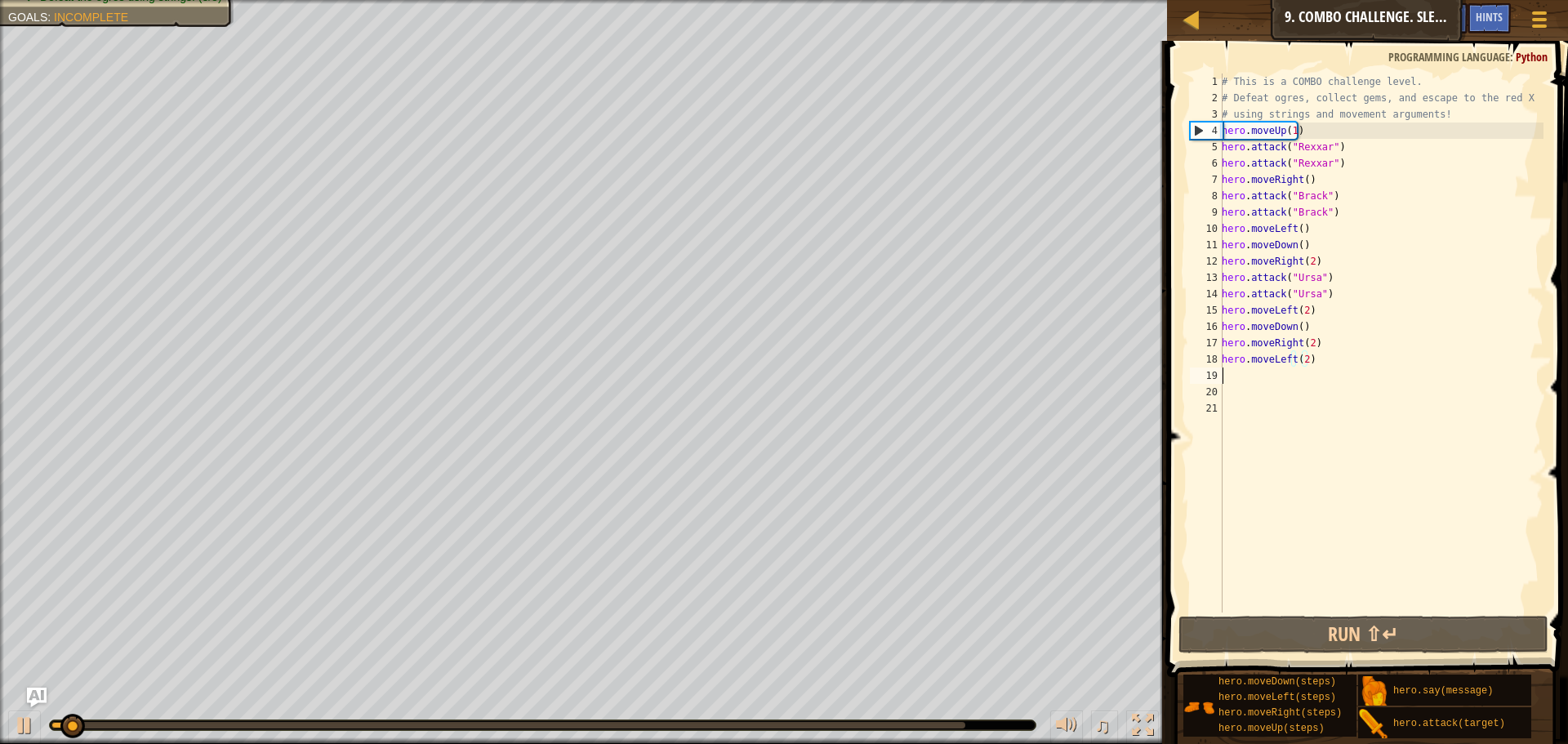
click at [1253, 380] on div "# This is a COMBO challenge level. # Defeat [PERSON_NAME], collect gems, and es…" at bounding box center [1380, 359] width 325 height 572
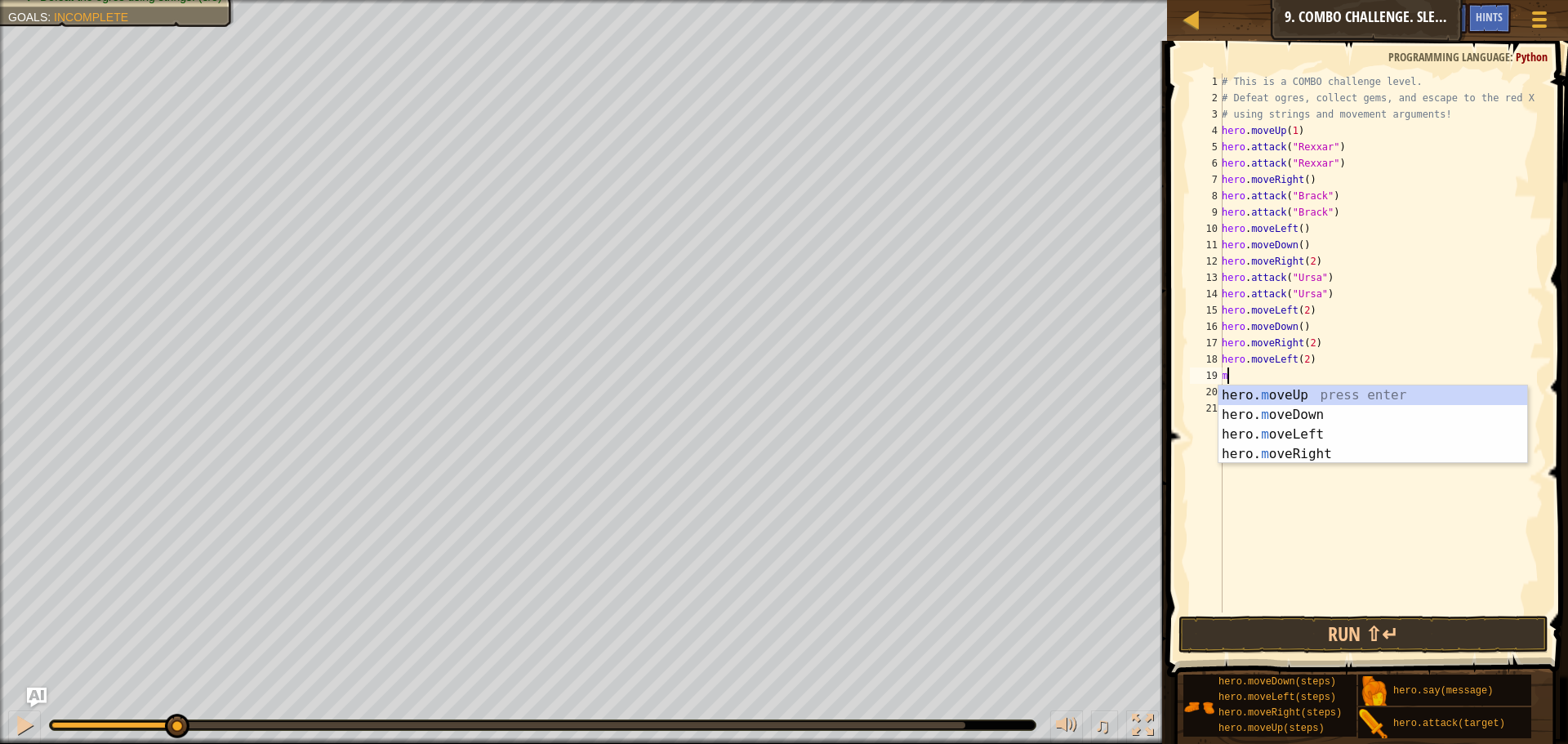
type textarea "mo"
click at [1304, 395] on div "hero. mo veUp press enter hero. mo veDown press enter hero. mo veLeft press ent…" at bounding box center [1372, 444] width 309 height 118
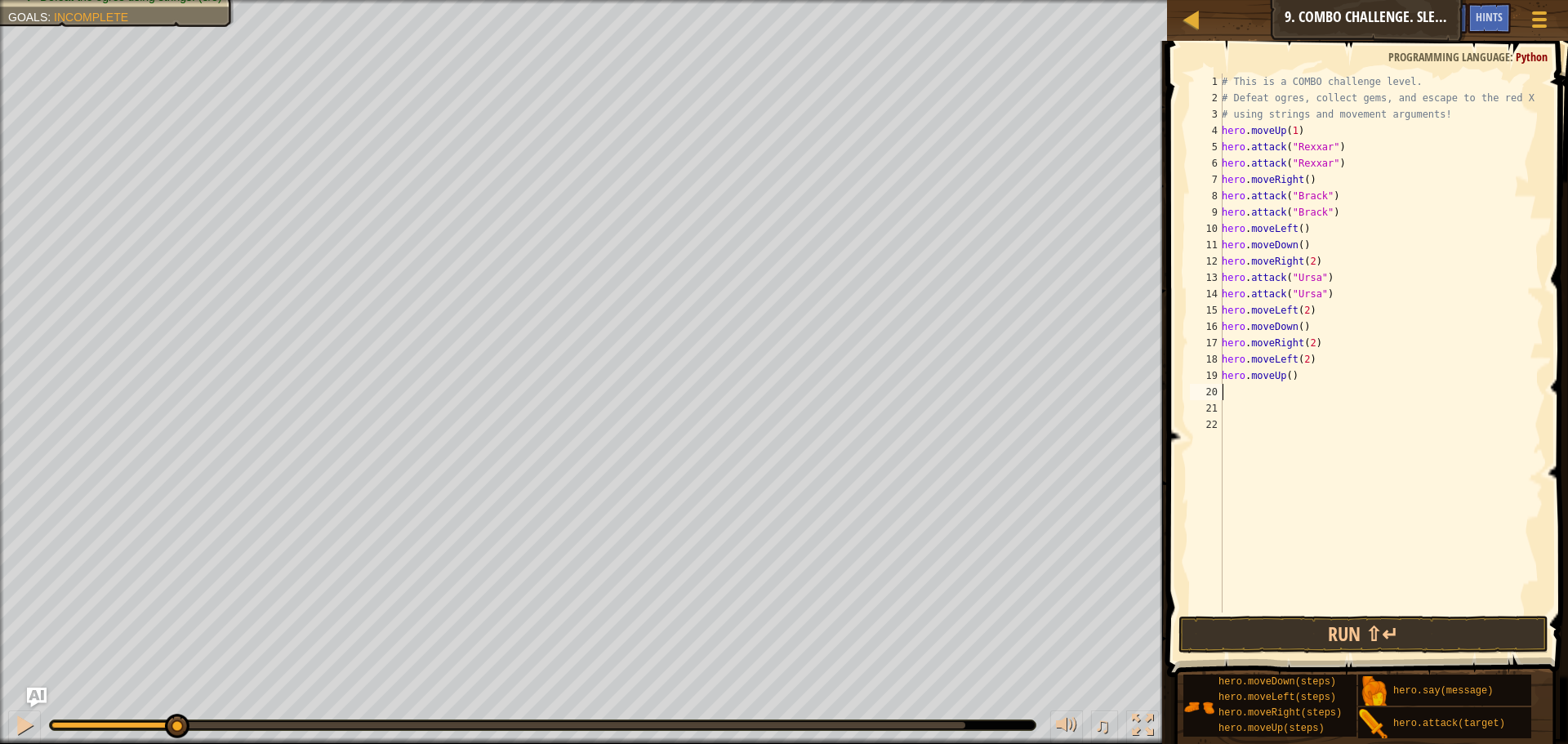
click at [1283, 380] on div "# This is a COMBO challenge level. # Defeat [PERSON_NAME], collect gems, and es…" at bounding box center [1380, 359] width 325 height 572
click at [1288, 380] on div "# This is a COMBO challenge level. # Defeat [PERSON_NAME], collect gems, and es…" at bounding box center [1380, 359] width 325 height 572
type textarea "hero.moveUp(2)"
click at [1280, 391] on div "# This is a COMBO challenge level. # Defeat [PERSON_NAME], collect gems, and es…" at bounding box center [1380, 359] width 325 height 572
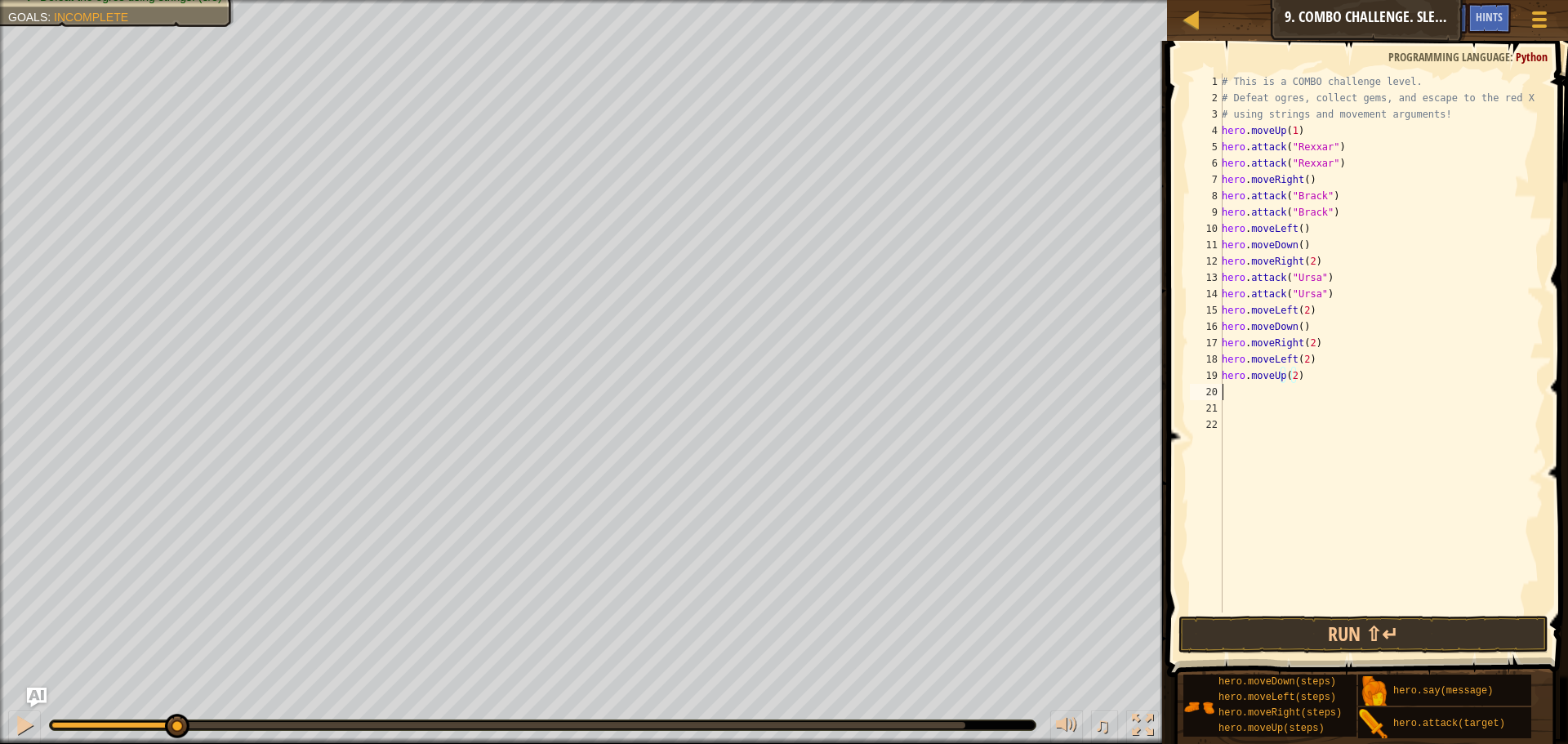
scroll to position [8, 0]
type textarea "m"
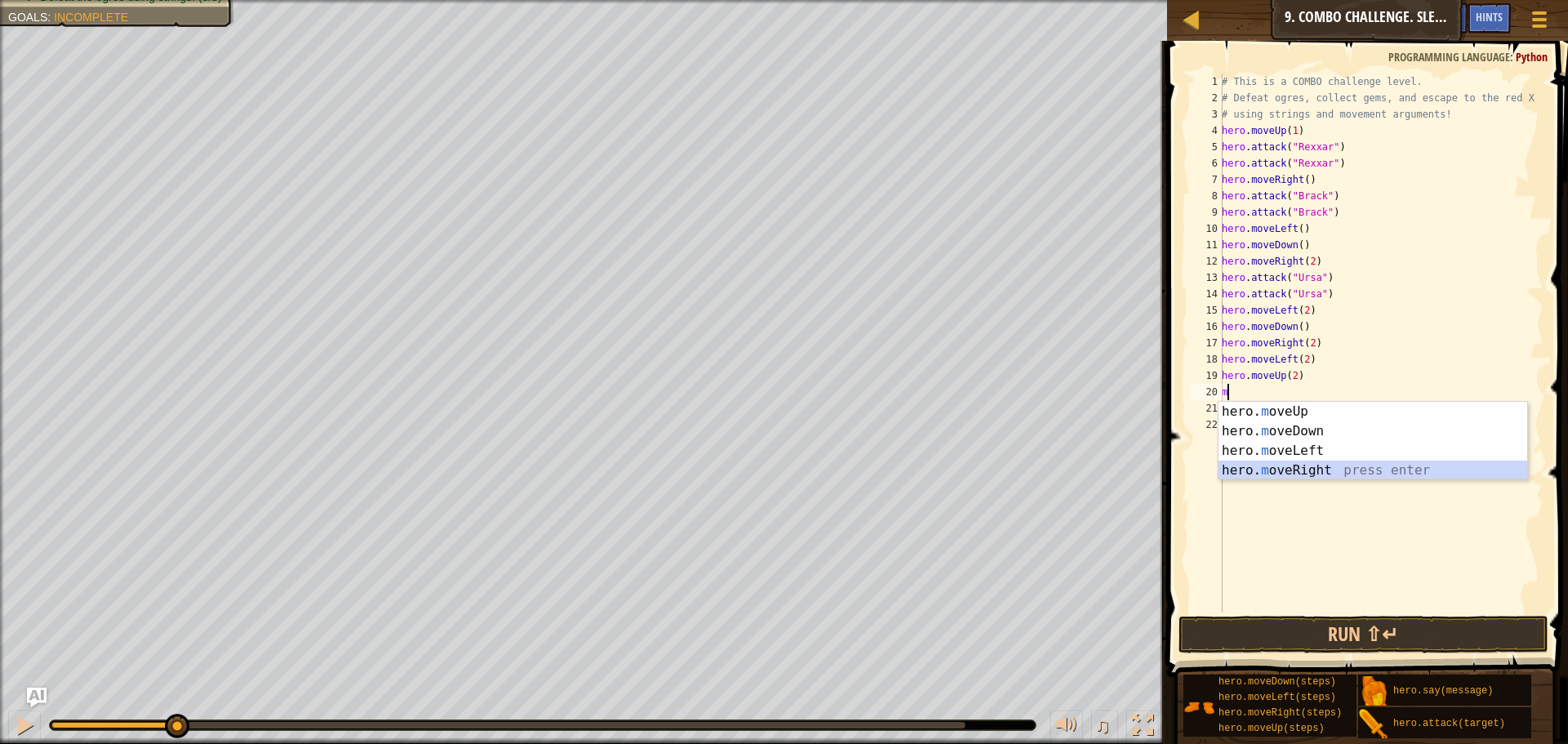
click at [1288, 465] on div "hero. m oveUp press enter hero. m oveDown press enter hero. m oveLeft press ent…" at bounding box center [1372, 461] width 309 height 118
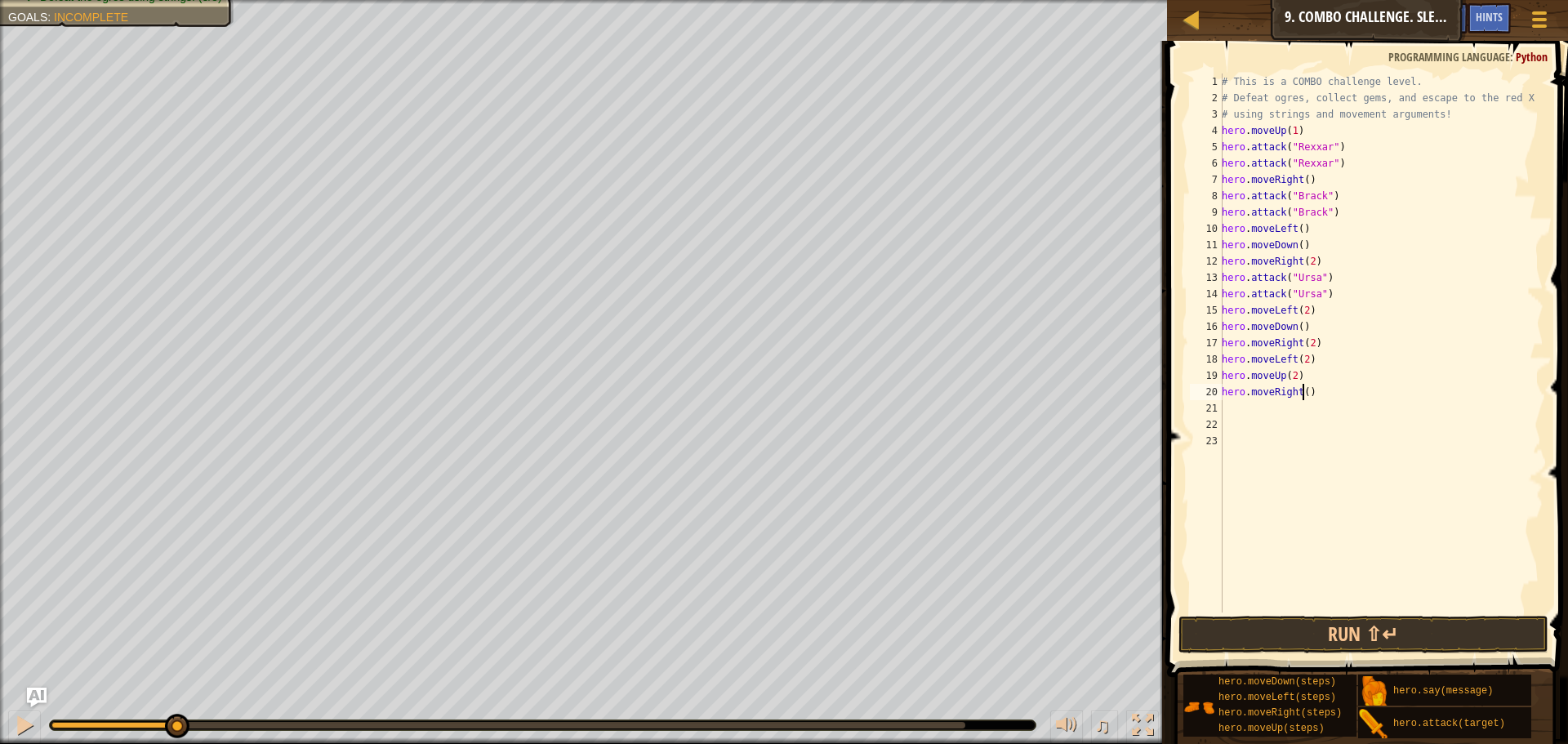
click at [1304, 393] on div "# This is a COMBO challenge level. # Defeat [PERSON_NAME], collect gems, and es…" at bounding box center [1380, 359] width 325 height 572
click at [1355, 617] on button "Run ⇧↵" at bounding box center [1363, 635] width 370 height 38
click at [1320, 649] on button "Run ⇧↵" at bounding box center [1363, 635] width 370 height 38
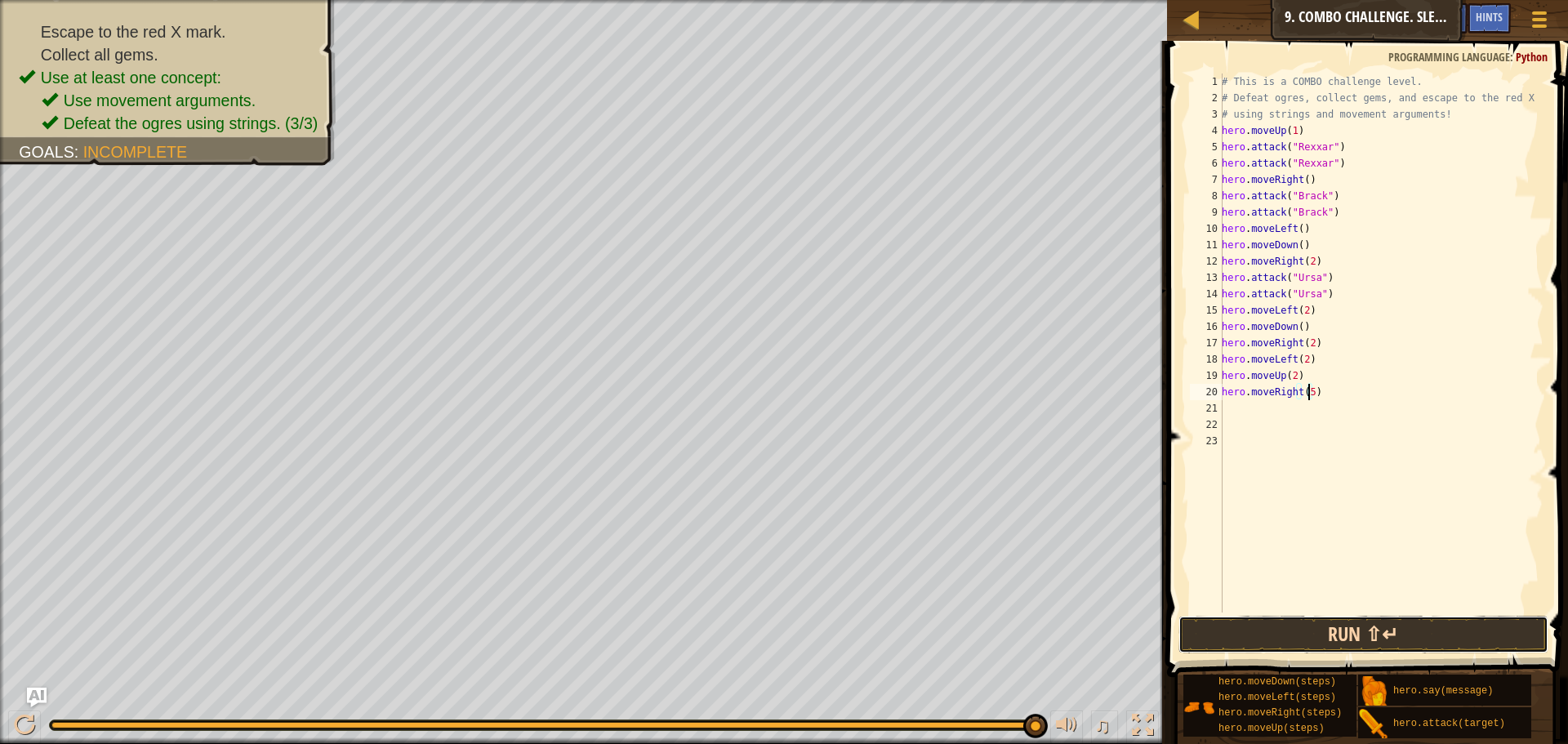
click at [1240, 638] on button "Run ⇧↵" at bounding box center [1363, 635] width 370 height 38
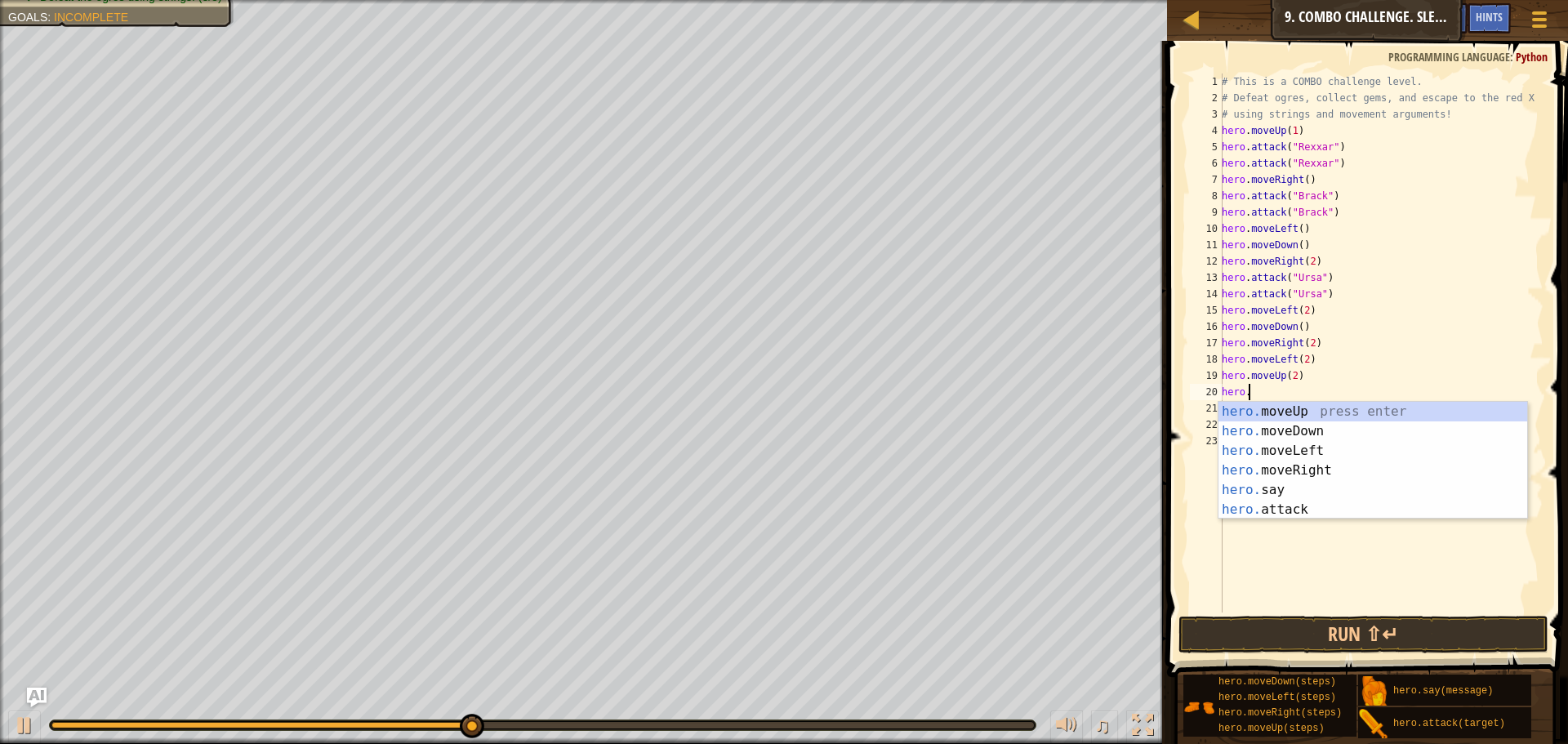
scroll to position [8, 1]
type textarea "he"
click at [1348, 451] on div "he ro.moveUp press enter he ro.moveDown press enter he ro.moveLeft press enter …" at bounding box center [1372, 480] width 309 height 157
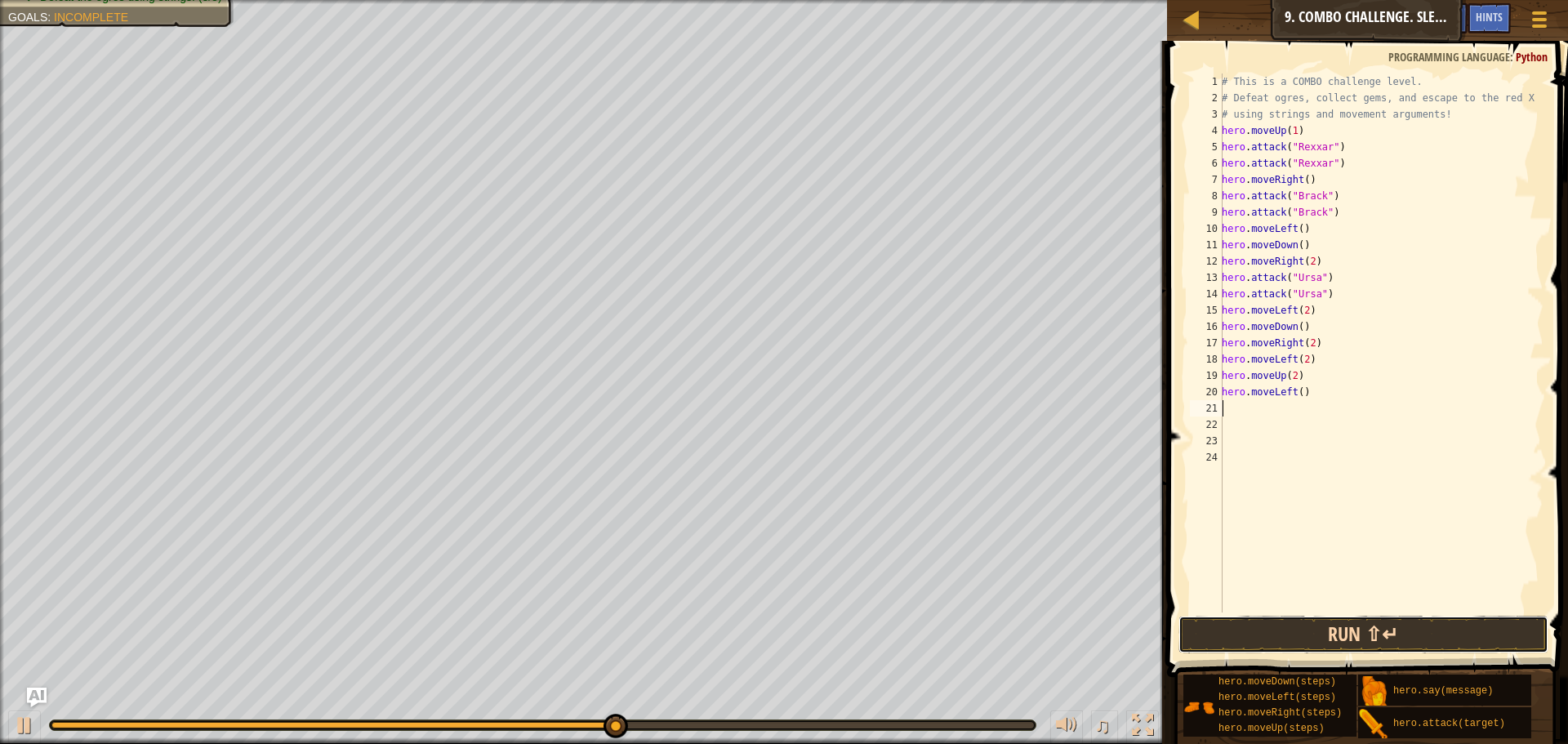
click at [1313, 623] on button "Run ⇧↵" at bounding box center [1363, 635] width 370 height 38
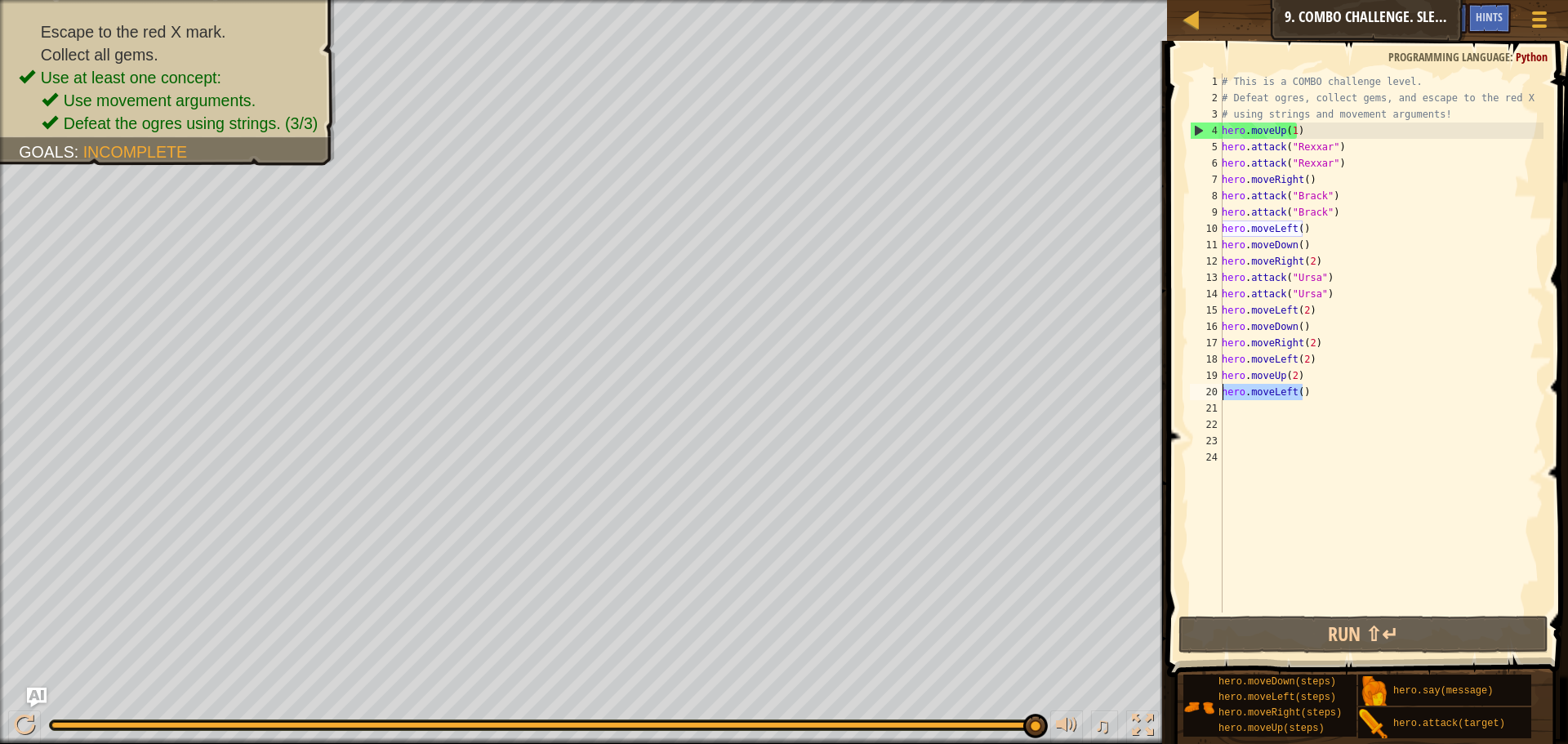
drag, startPoint x: 1304, startPoint y: 386, endPoint x: 1167, endPoint y: 386, distance: 137.0
click at [1167, 386] on div "1 2 3 4 5 6 7 8 9 10 11 12 13 14 15 16 17 18 19 20 21 22 23 24 # This is a COMB…" at bounding box center [1364, 391] width 406 height 685
type textarea "\"
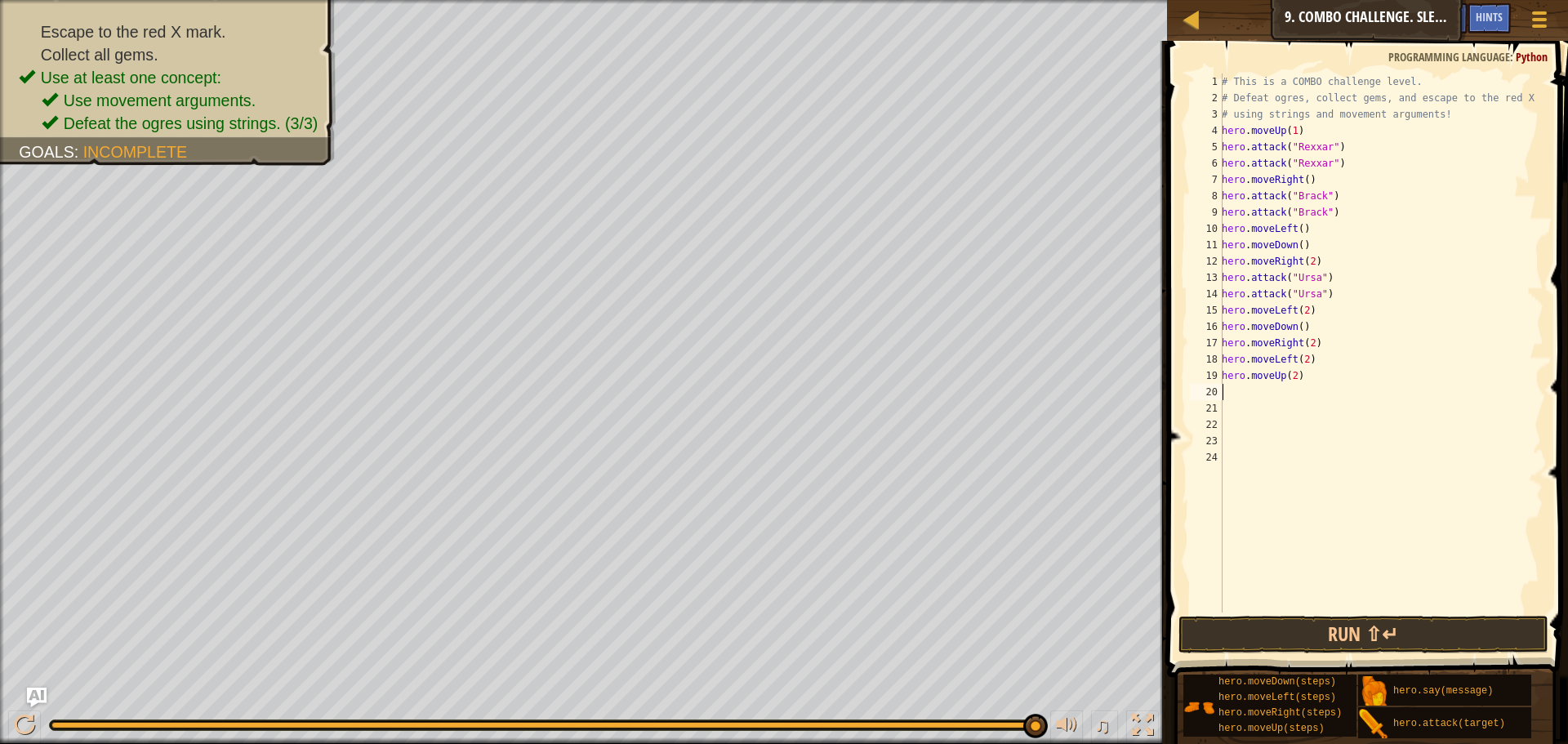
type textarea "h"
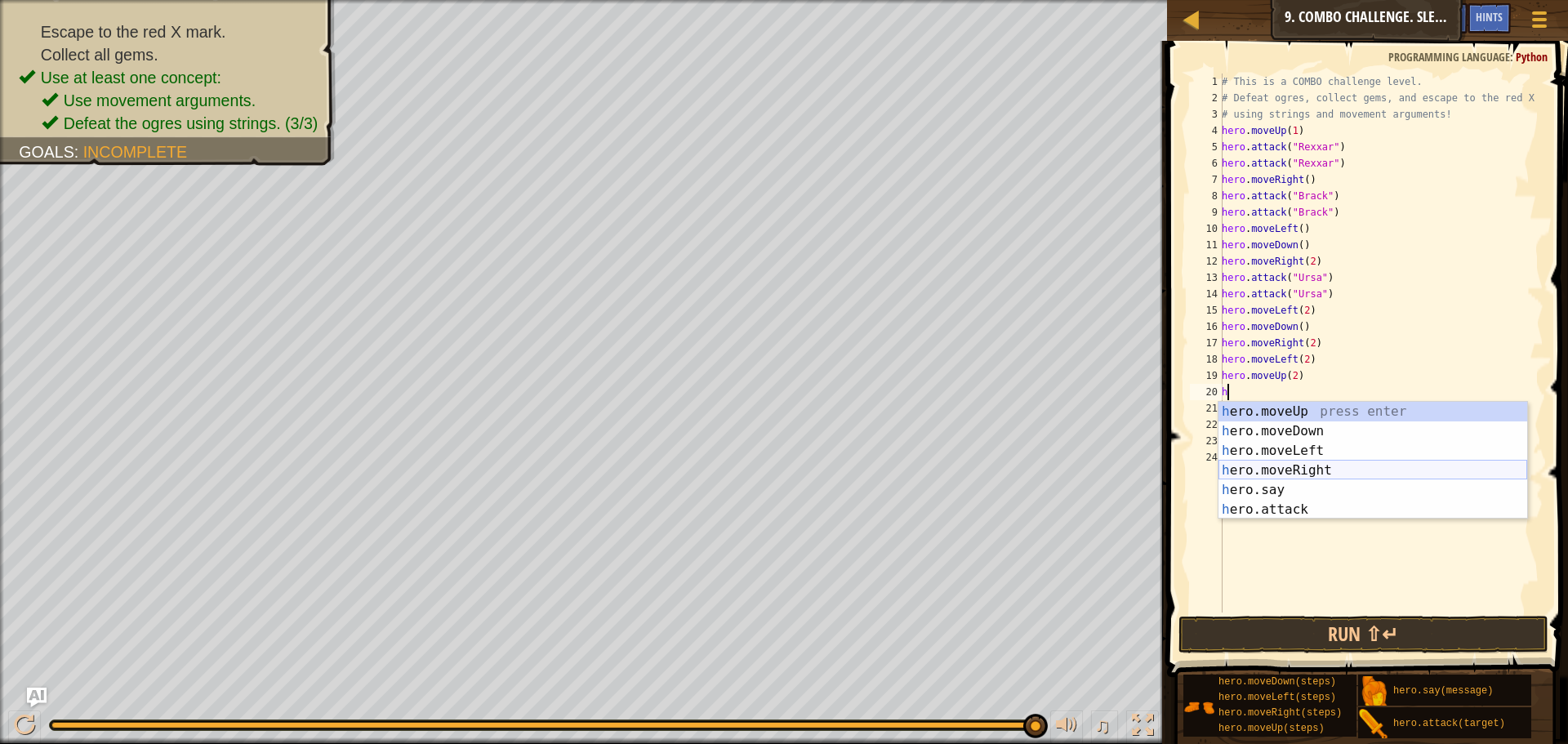
click at [1288, 477] on div "h ero.moveUp press enter h ero.moveDown press enter h ero.moveLeft press enter …" at bounding box center [1372, 480] width 309 height 157
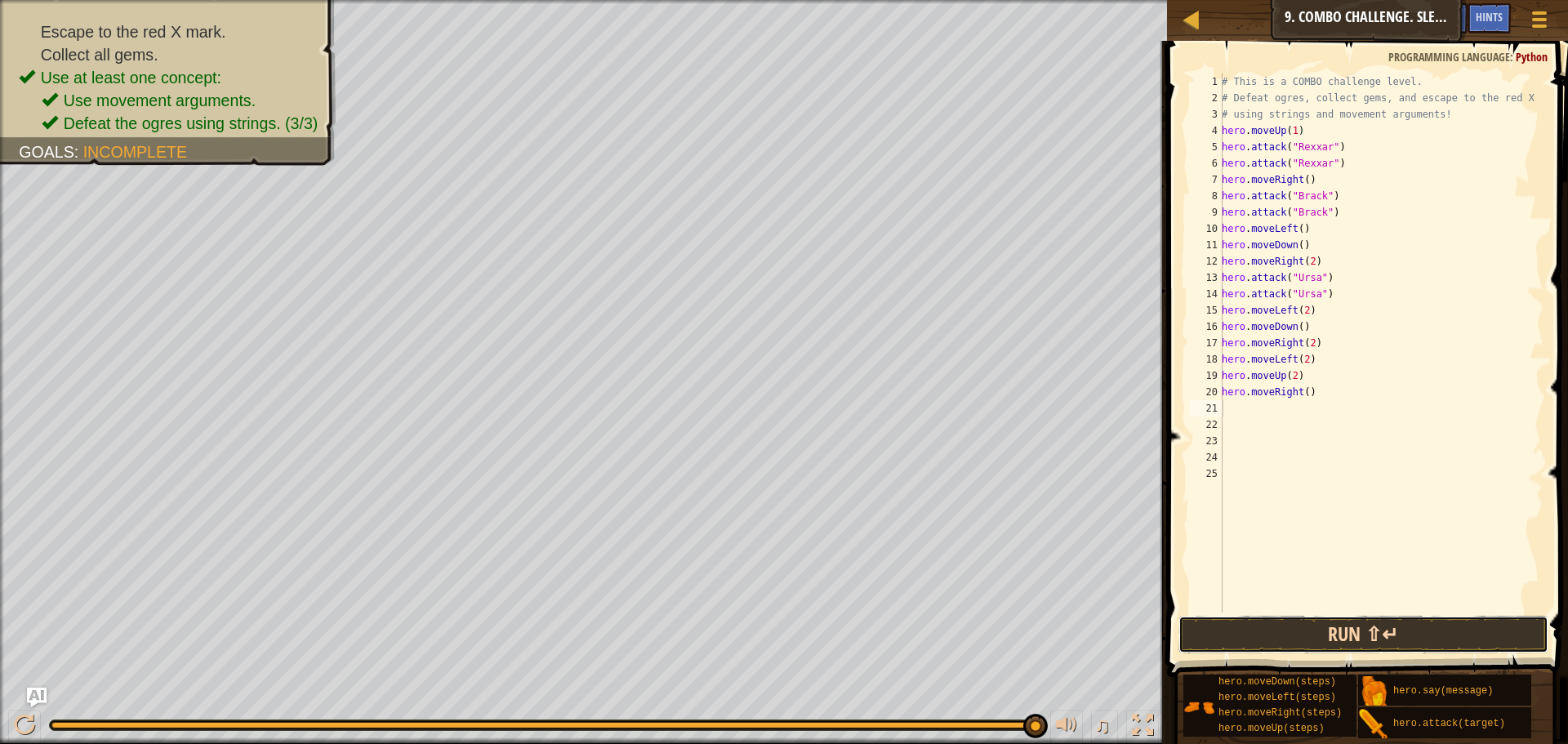
click at [1281, 620] on button "Run ⇧↵" at bounding box center [1363, 635] width 370 height 38
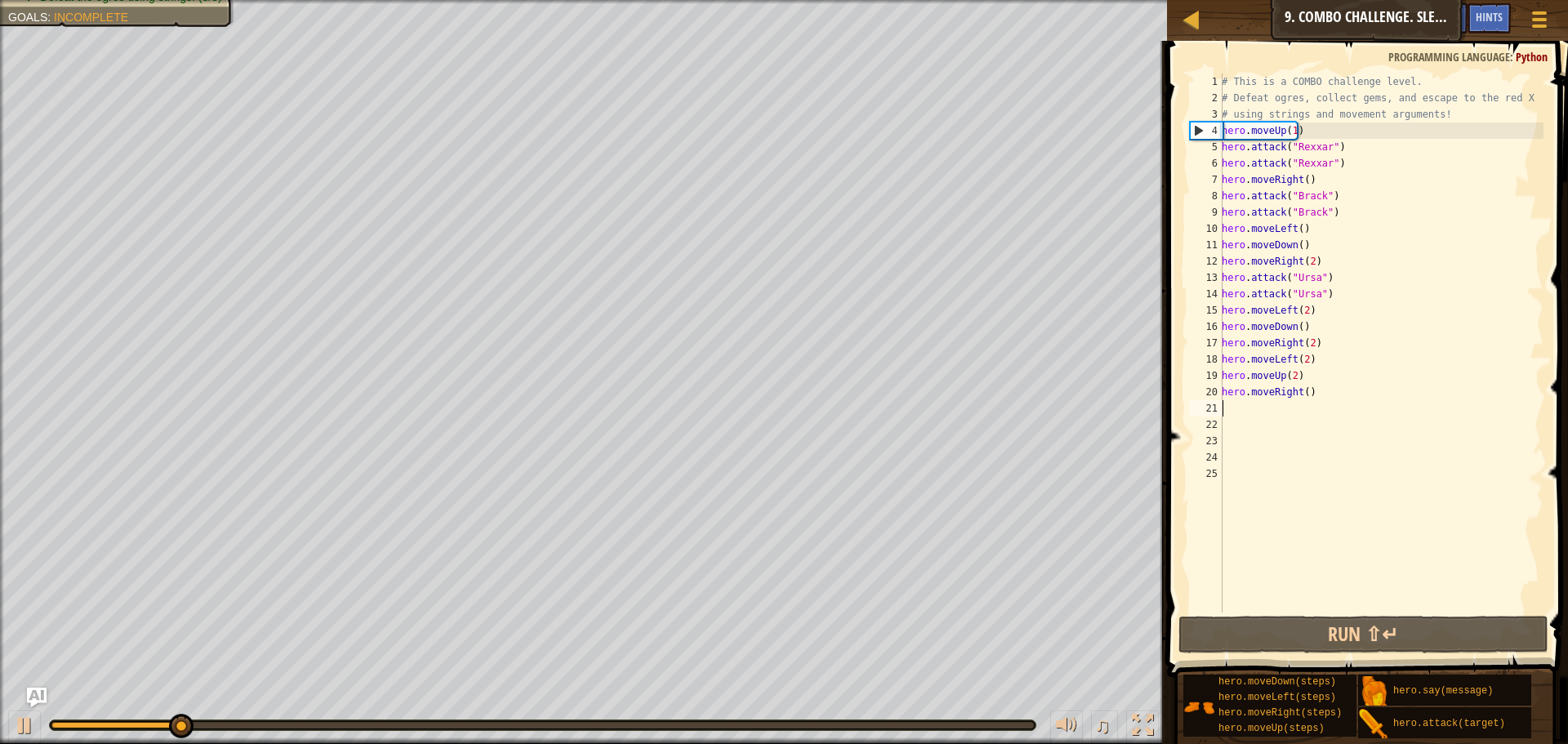
type textarea "h"
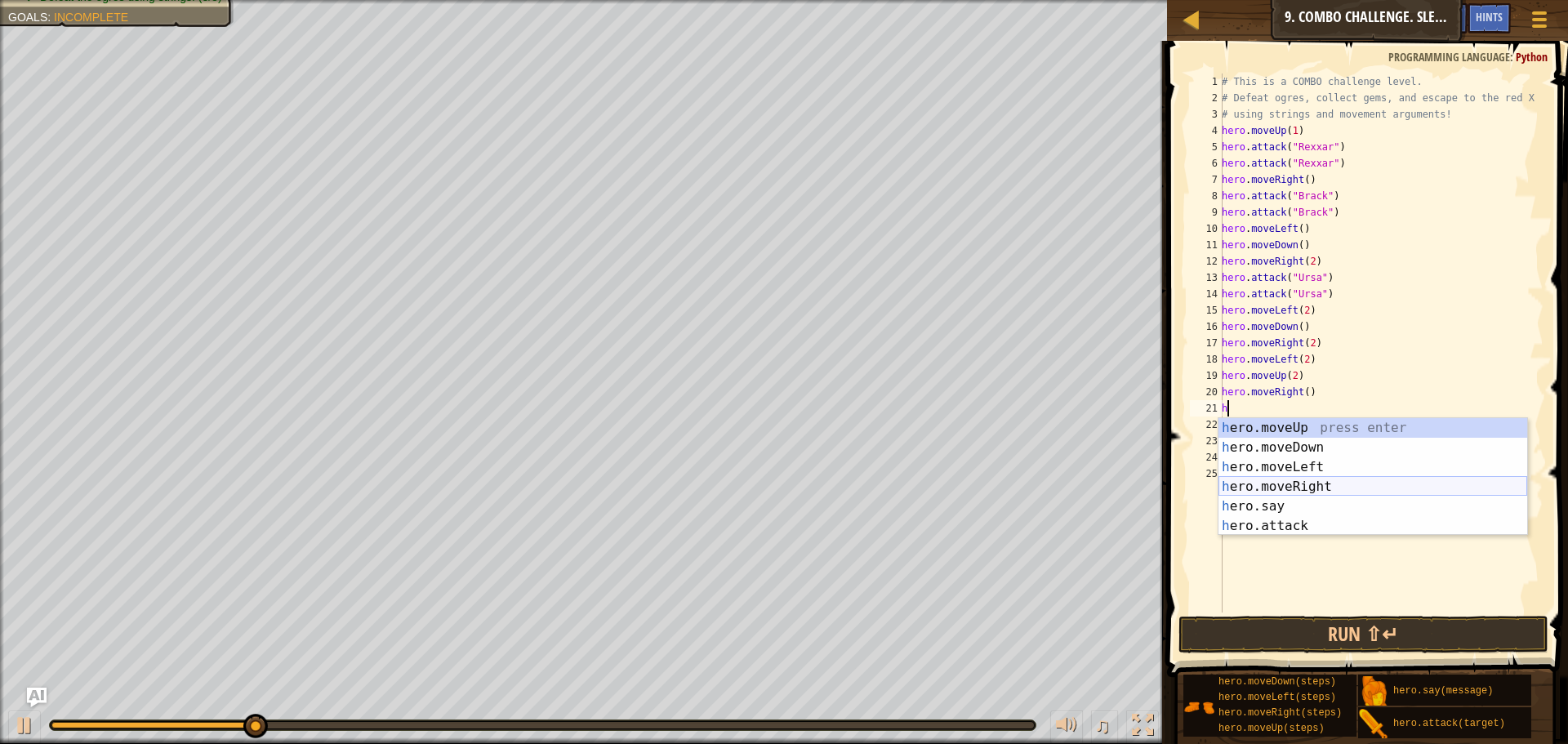
click at [1281, 479] on div "h ero.moveUp press enter h ero.moveDown press enter h ero.moveLeft press enter …" at bounding box center [1372, 496] width 309 height 157
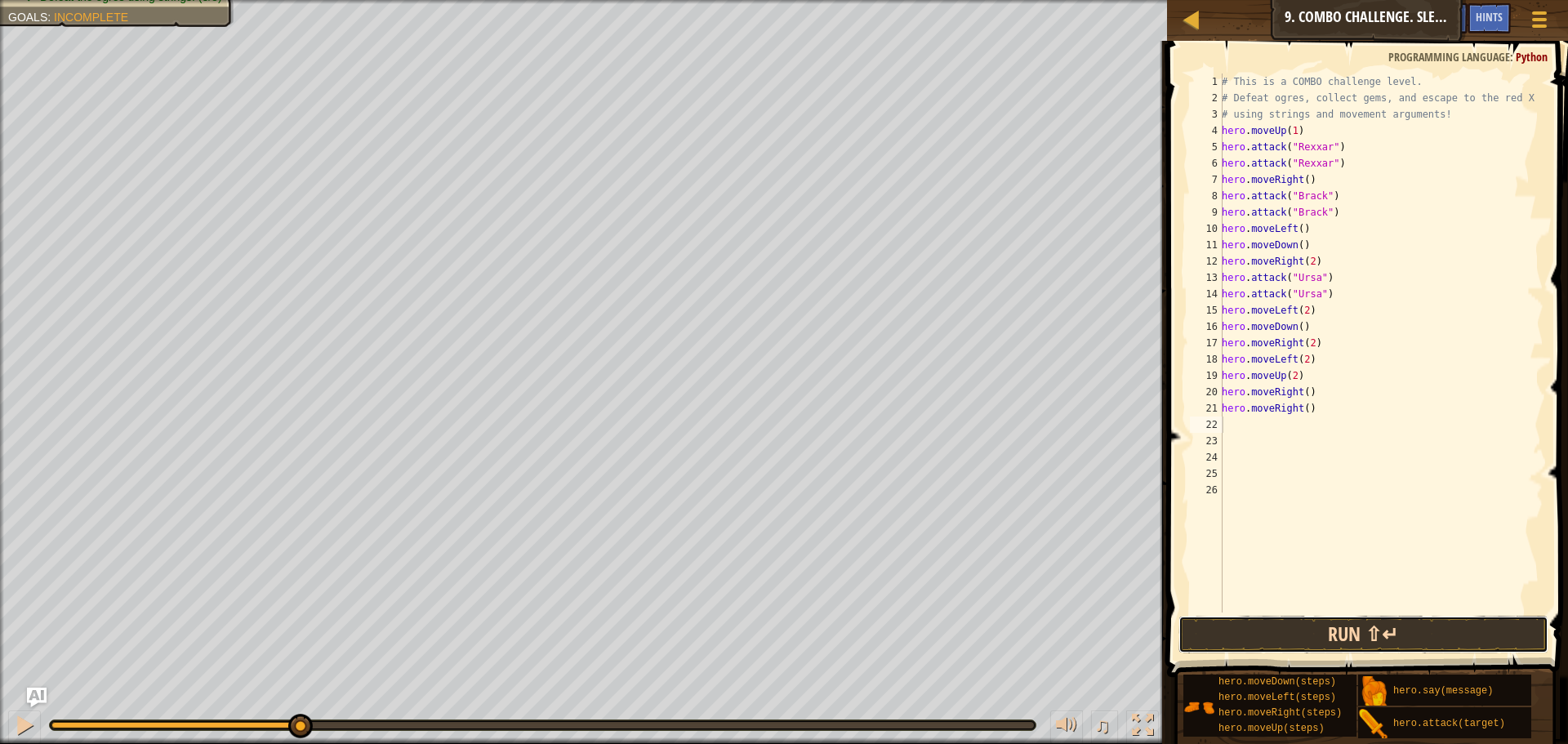
click at [1307, 623] on button "Run ⇧↵" at bounding box center [1363, 635] width 370 height 38
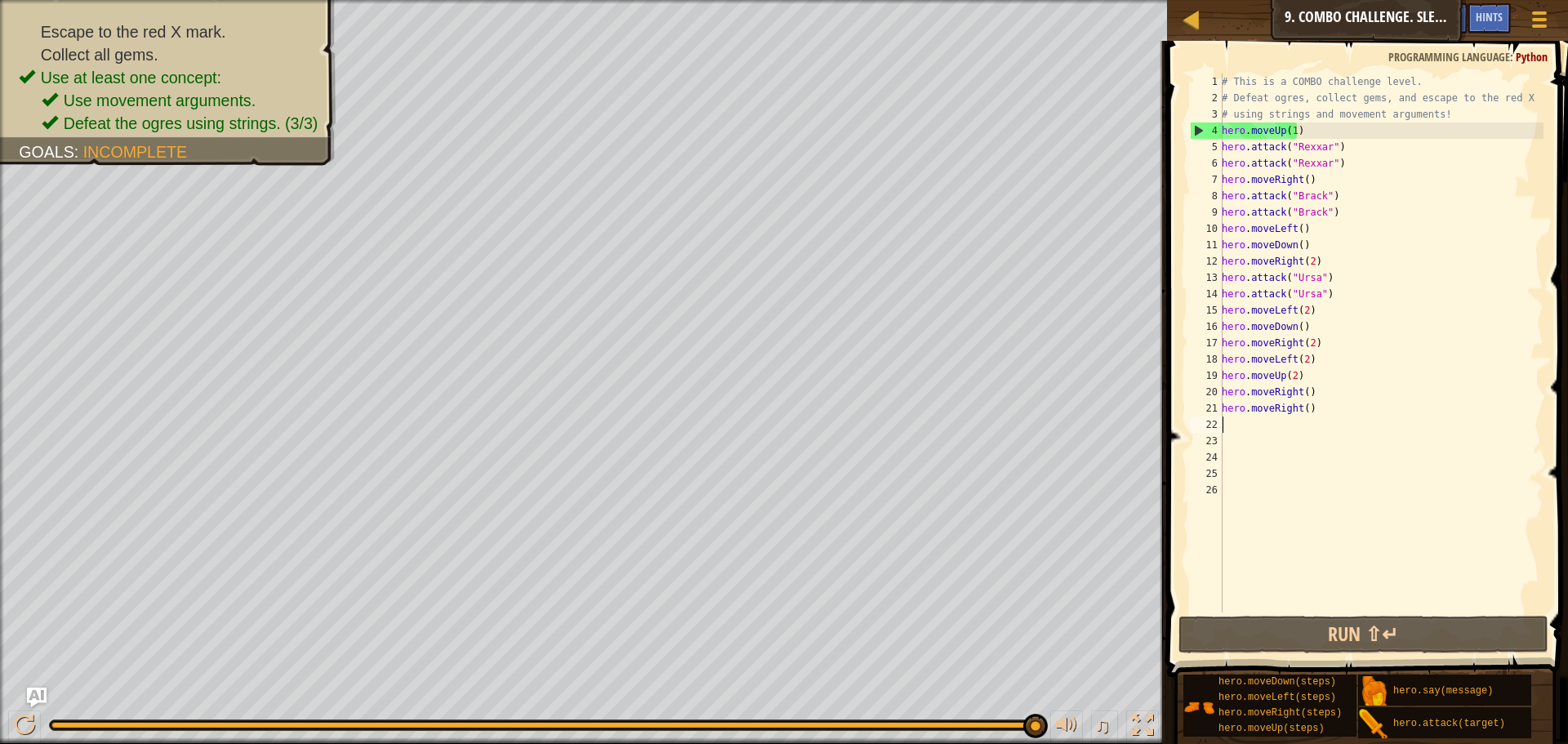
click at [1205, 404] on div "21" at bounding box center [1206, 408] width 33 height 16
click at [1199, 406] on div "21" at bounding box center [1206, 408] width 33 height 16
type textarea "hero.moveRight()"
click at [1198, 408] on div "21" at bounding box center [1206, 408] width 33 height 16
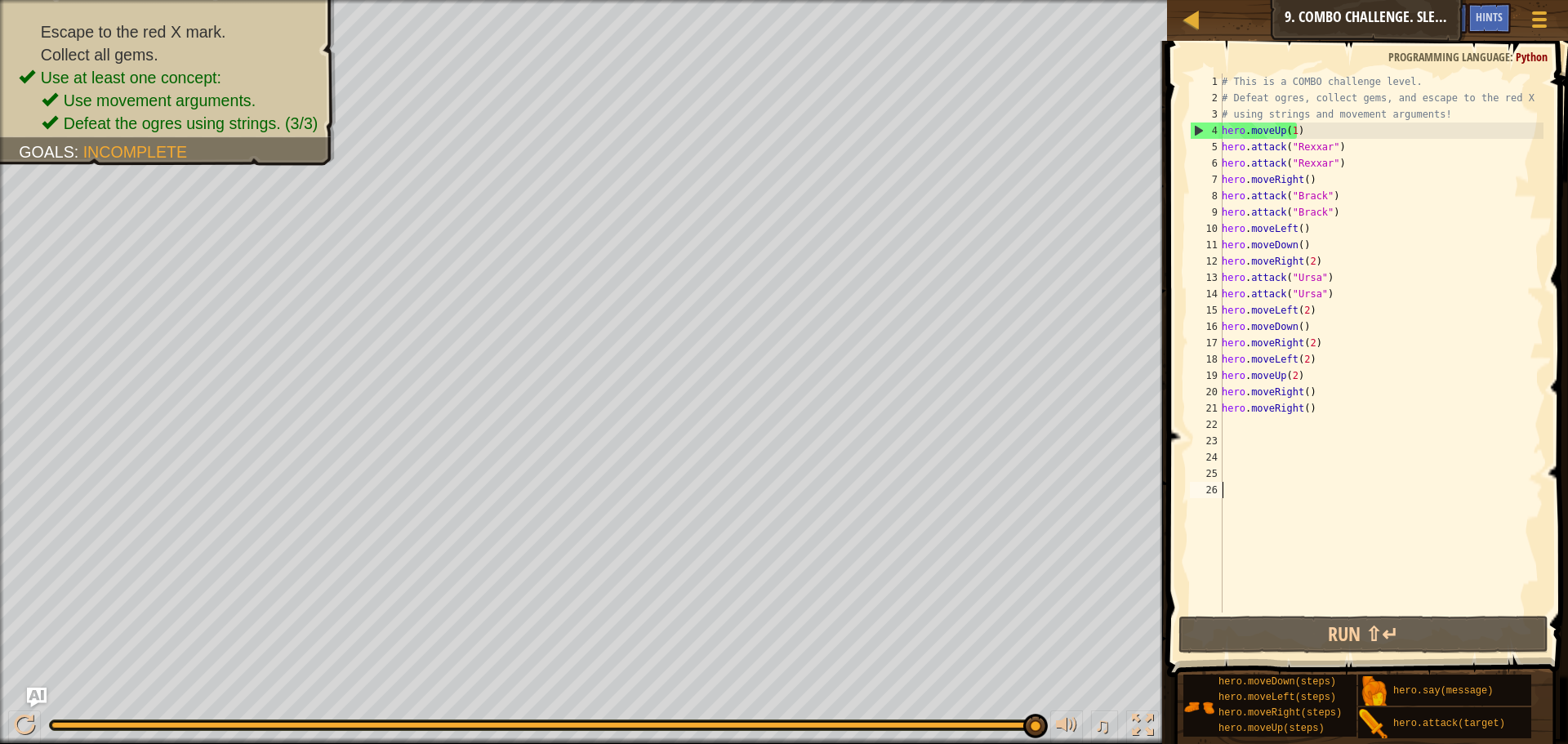
click at [1198, 408] on div "21" at bounding box center [1206, 408] width 33 height 16
click at [1194, 133] on div "4" at bounding box center [1207, 130] width 32 height 16
click at [1197, 126] on div "4" at bounding box center [1207, 130] width 32 height 16
type textarea "hero.moveUp(1)"
click at [1197, 126] on div "4" at bounding box center [1207, 130] width 32 height 16
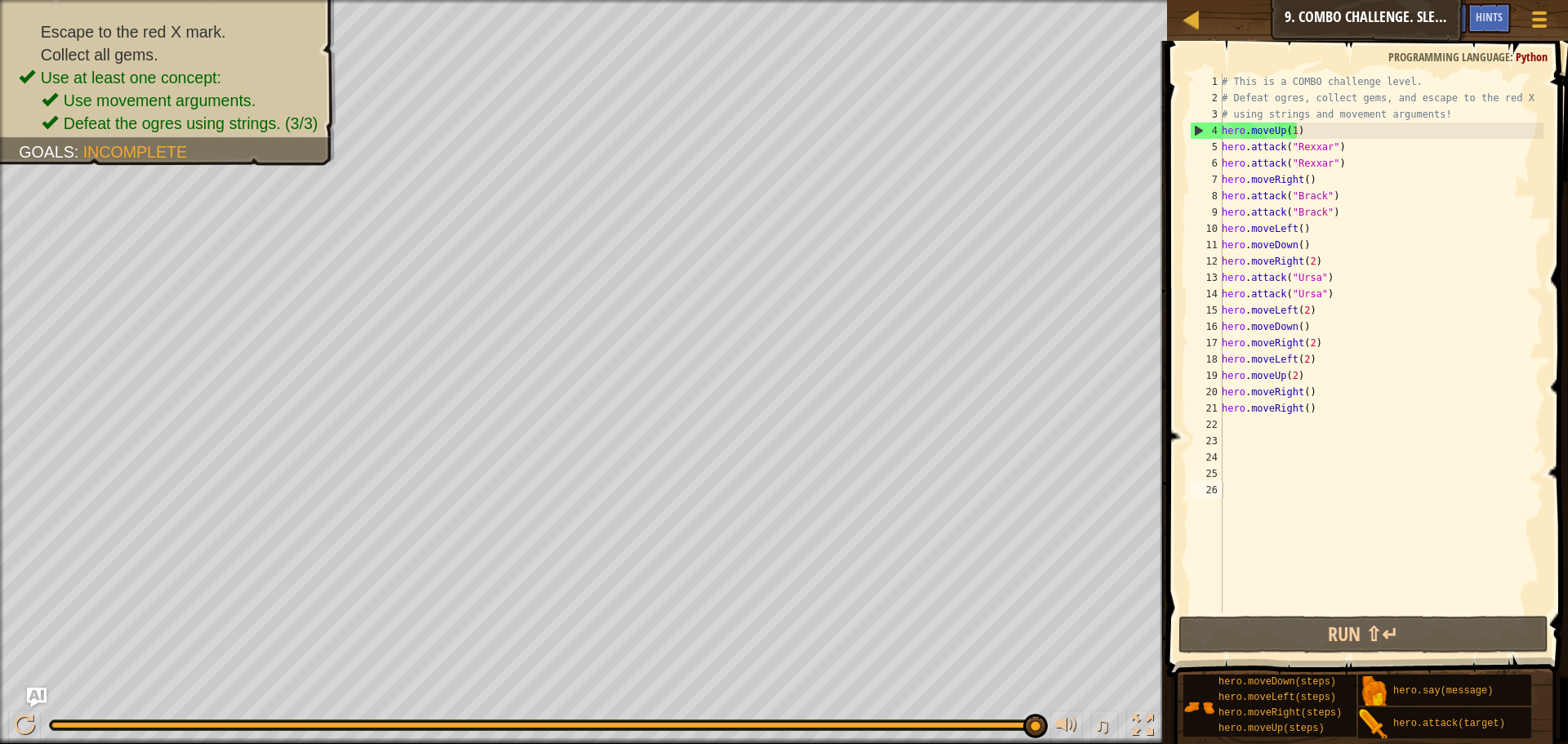
drag, startPoint x: 1197, startPoint y: 126, endPoint x: 1180, endPoint y: 389, distance: 263.5
click at [1180, 389] on span at bounding box center [1368, 335] width 414 height 685
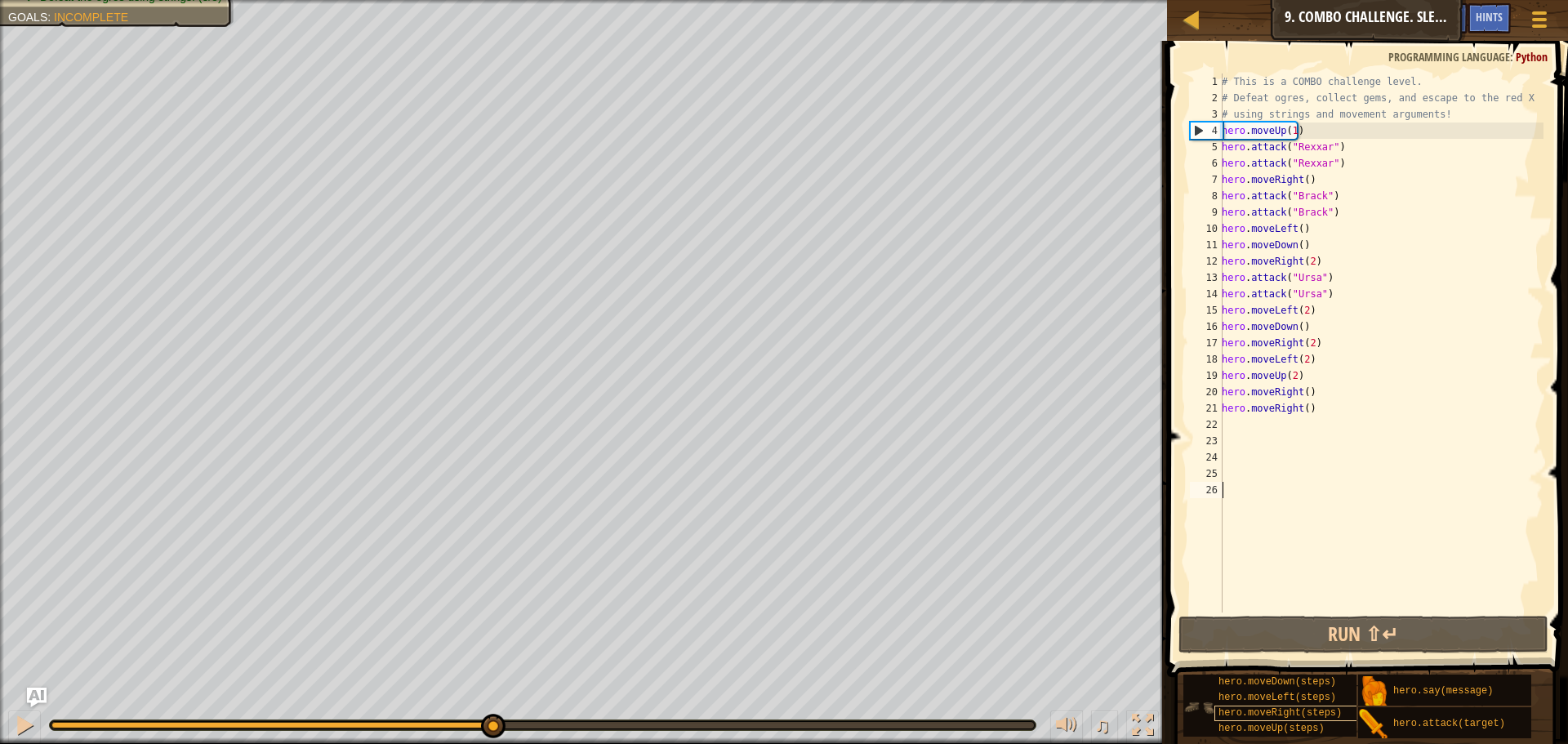
click at [482, 447] on div "Escape to the red X mark. Collect all gems. Use at least one concept: Use movem…" at bounding box center [784, 372] width 1568 height 744
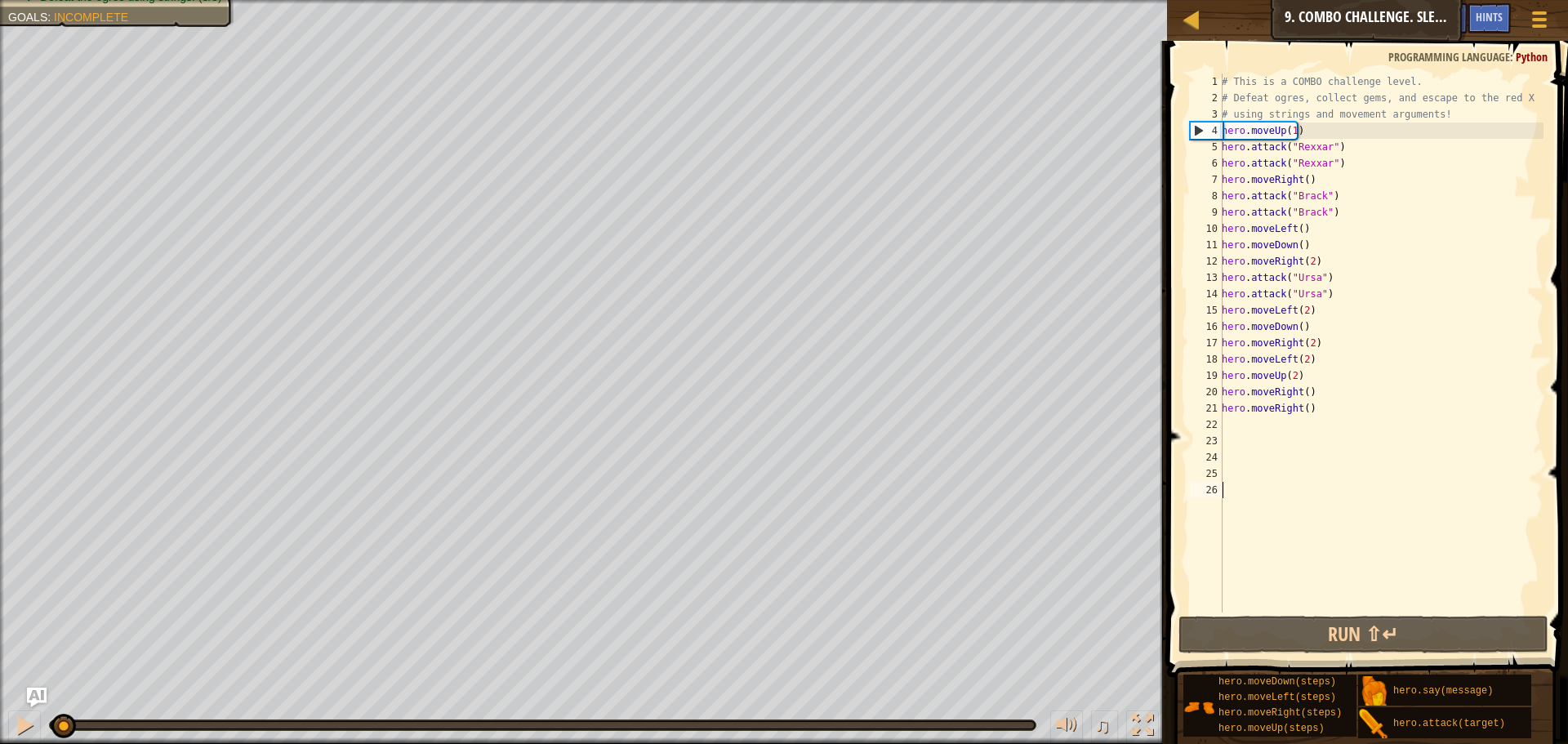
click at [36, 687] on div "Escape to the red X mark. Collect all gems. Use at least one concept: Use movem…" at bounding box center [784, 372] width 1568 height 744
click at [35, 700] on img "Ask AI" at bounding box center [37, 698] width 22 height 22
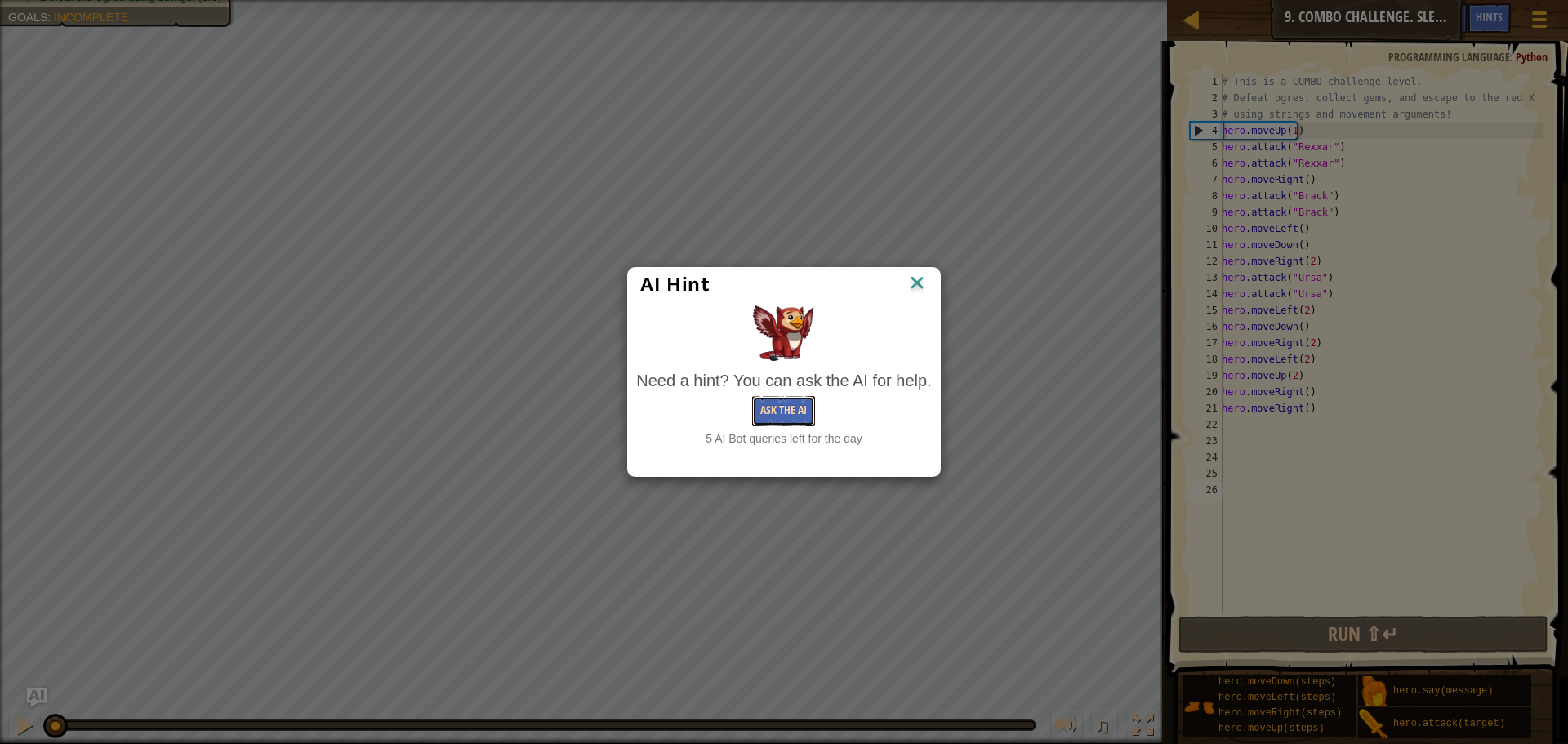
click at [765, 416] on button "Ask the AI" at bounding box center [783, 412] width 63 height 30
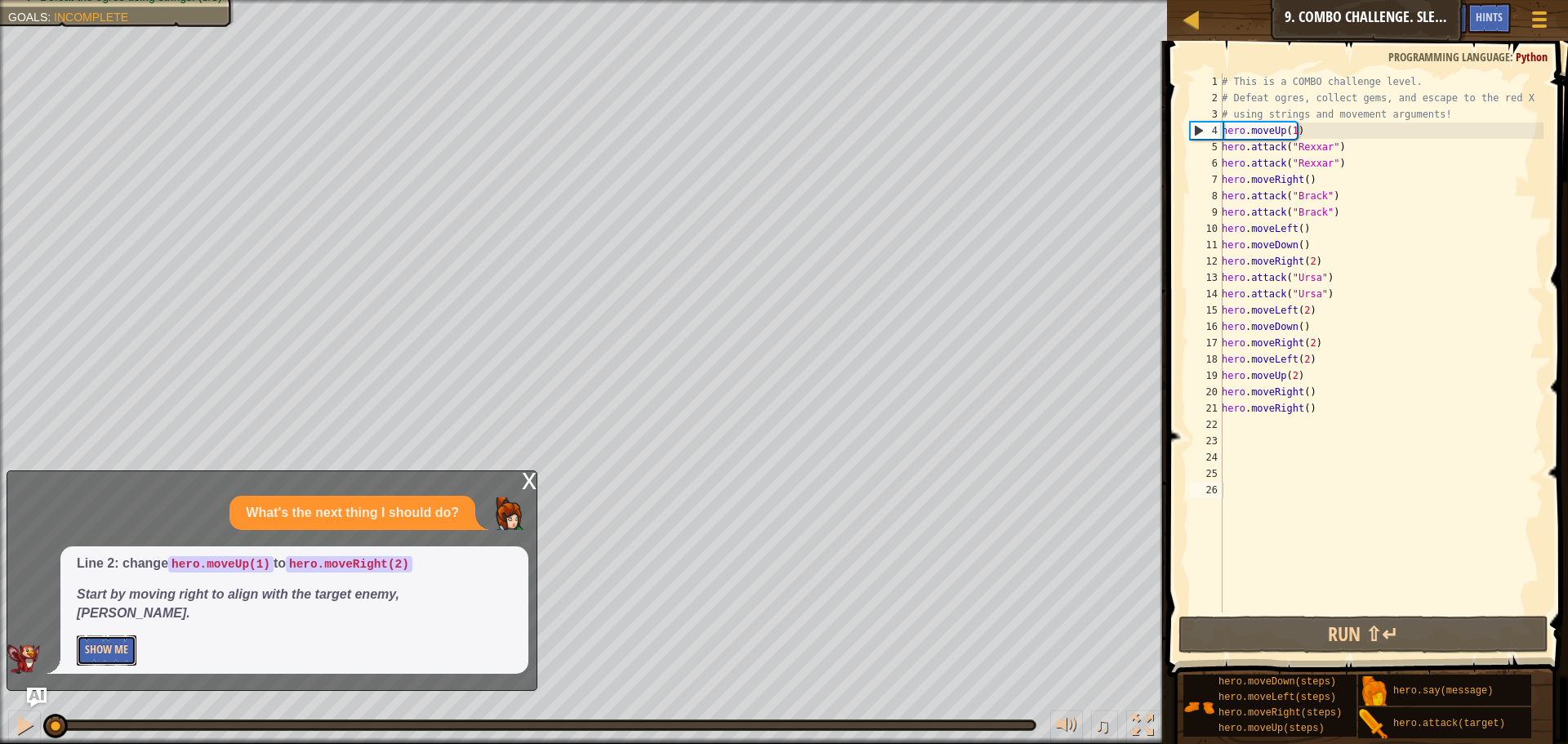
drag, startPoint x: 120, startPoint y: 644, endPoint x: 85, endPoint y: 649, distance: 35.4
click at [85, 651] on button "Show Me" at bounding box center [106, 651] width 59 height 30
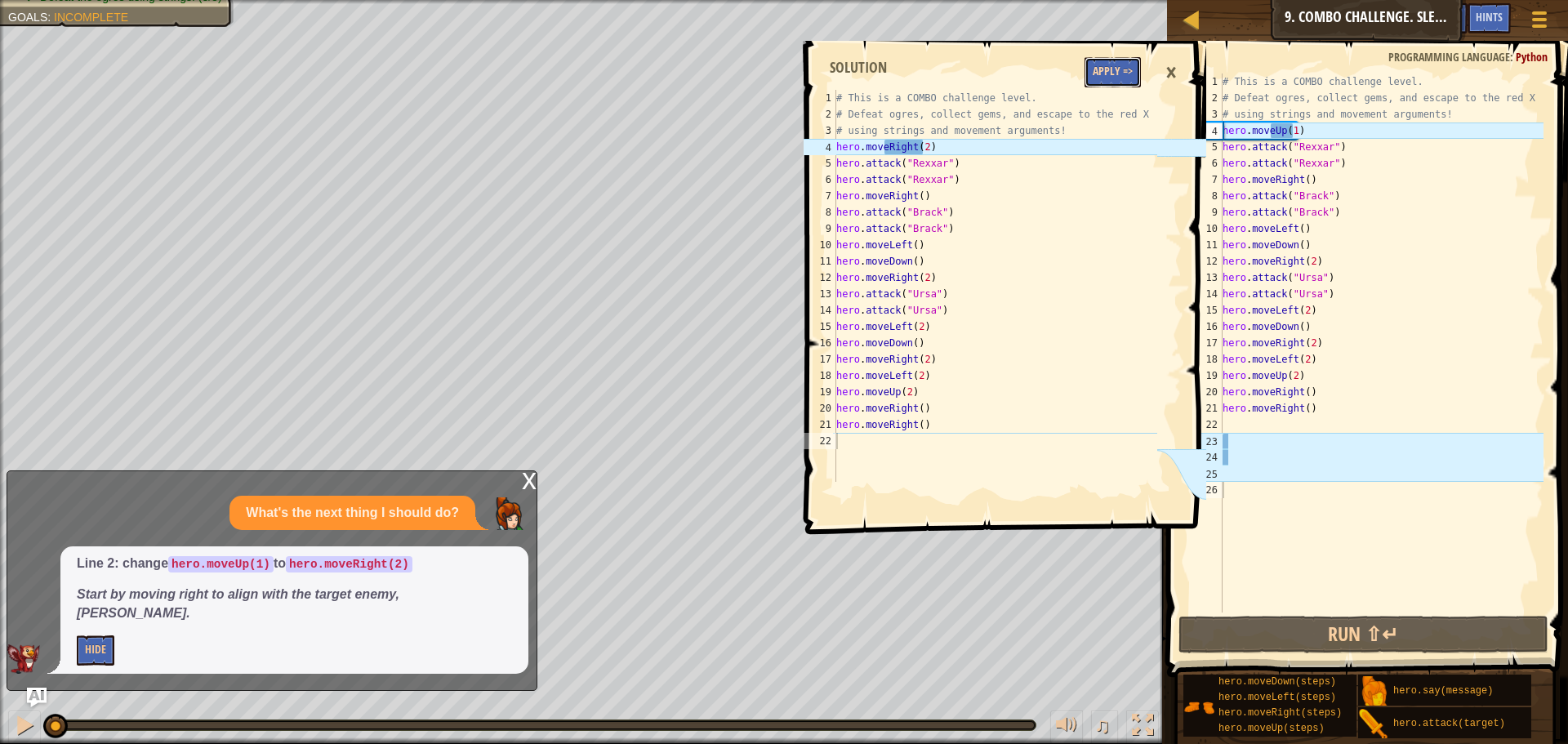
click at [1100, 71] on button "Apply =>" at bounding box center [1112, 73] width 56 height 30
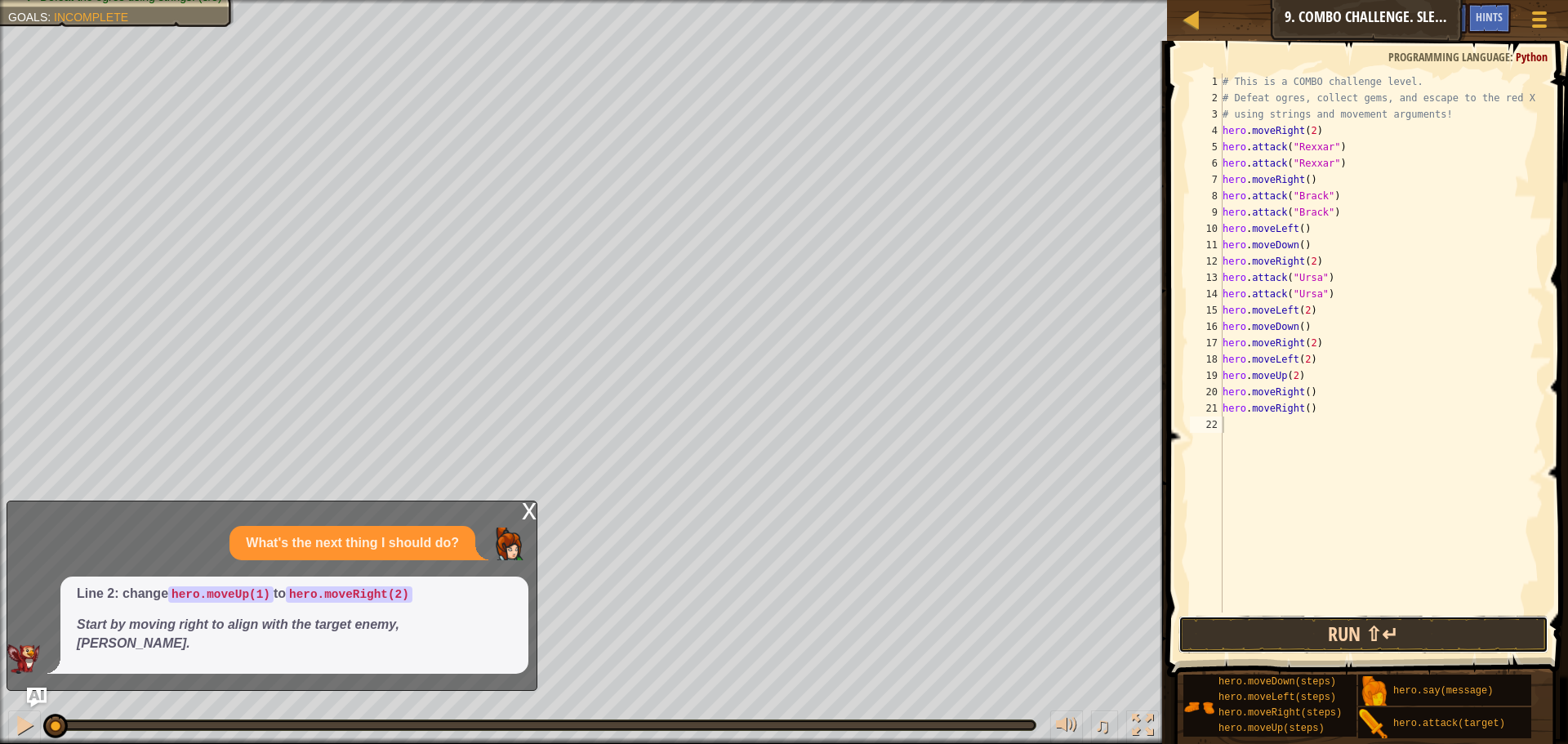
click at [1324, 633] on button "Run ⇧↵" at bounding box center [1363, 635] width 370 height 38
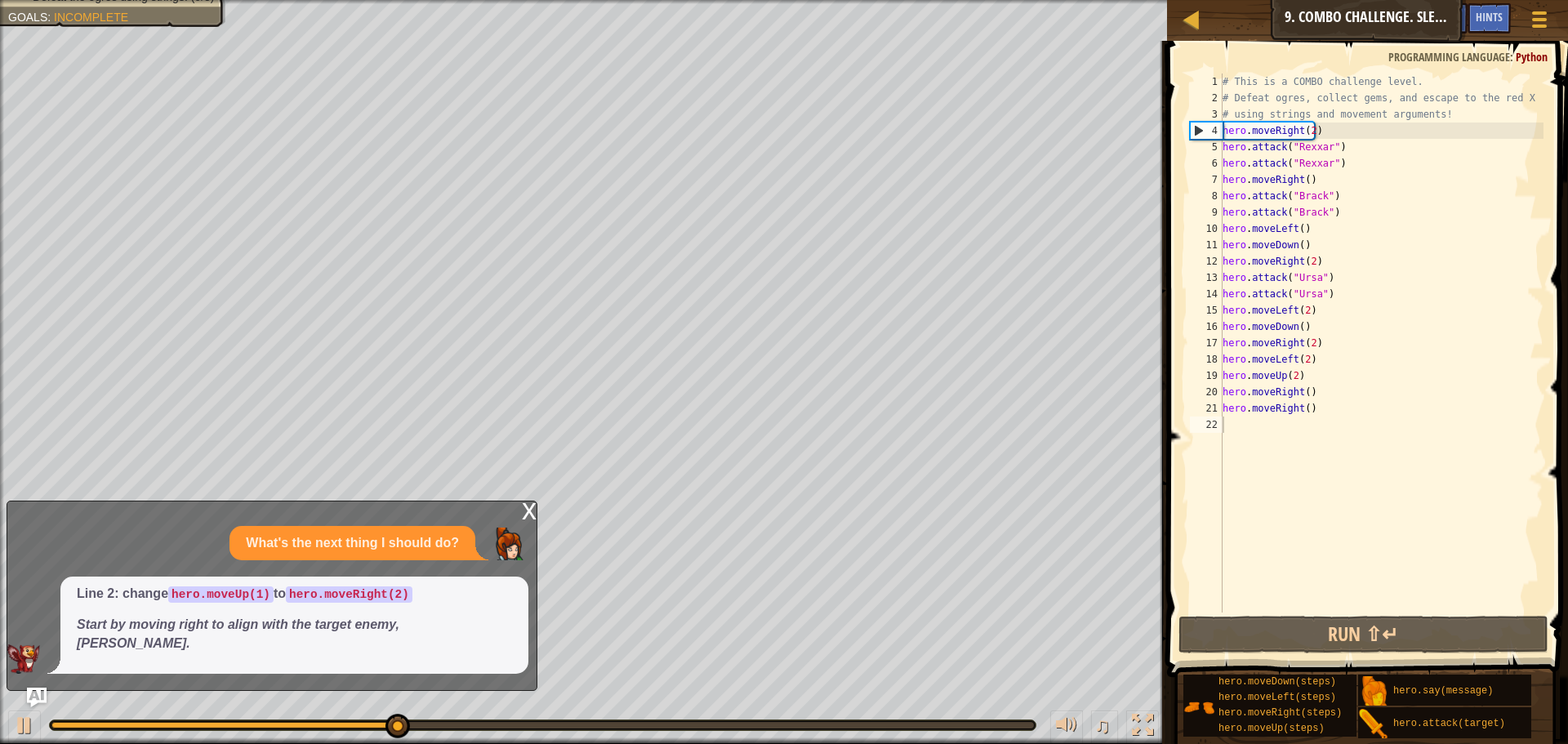
click at [533, 518] on div "x" at bounding box center [529, 509] width 15 height 16
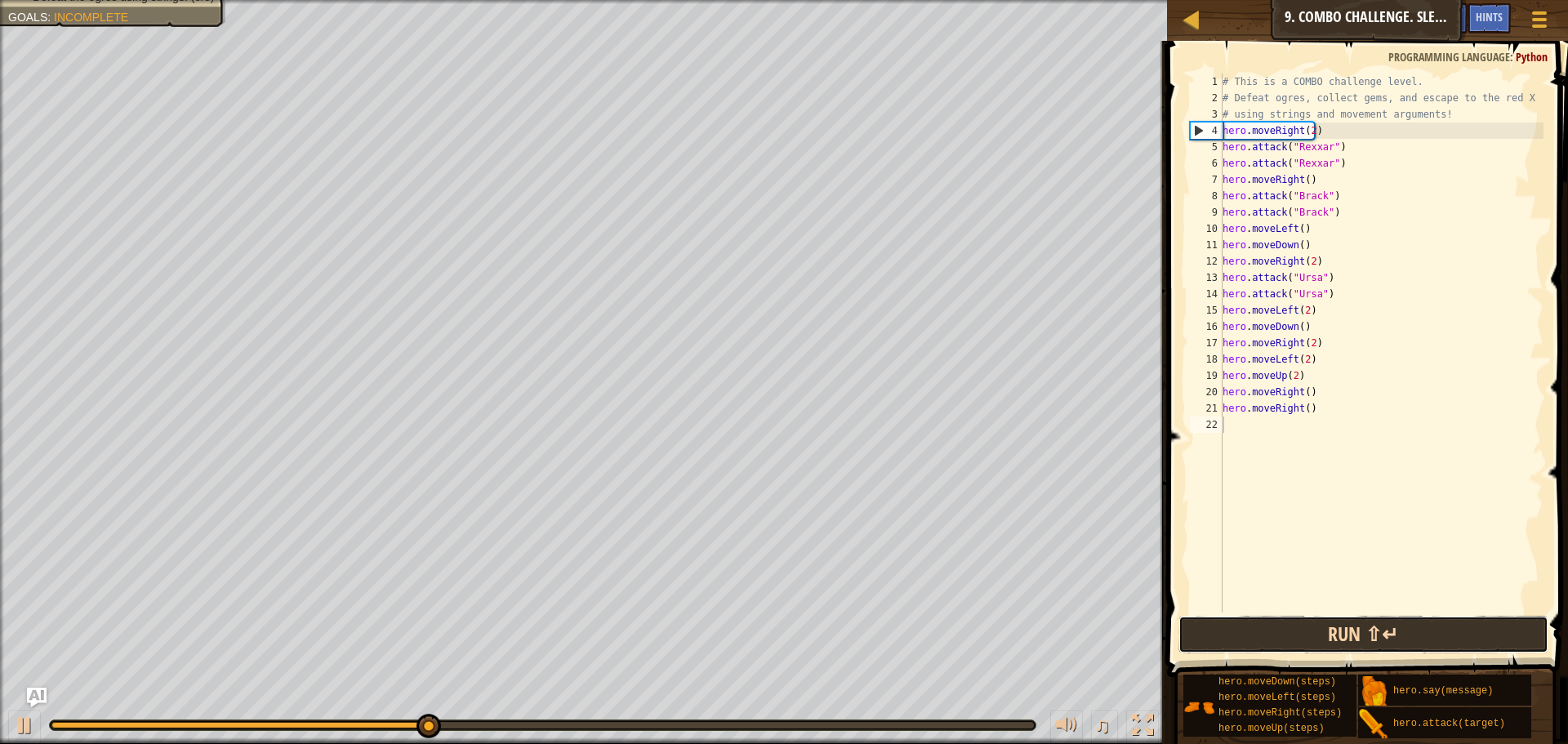
click at [1272, 630] on button "Run ⇧↵" at bounding box center [1363, 635] width 370 height 38
click at [1272, 630] on button "Running" at bounding box center [1363, 635] width 370 height 38
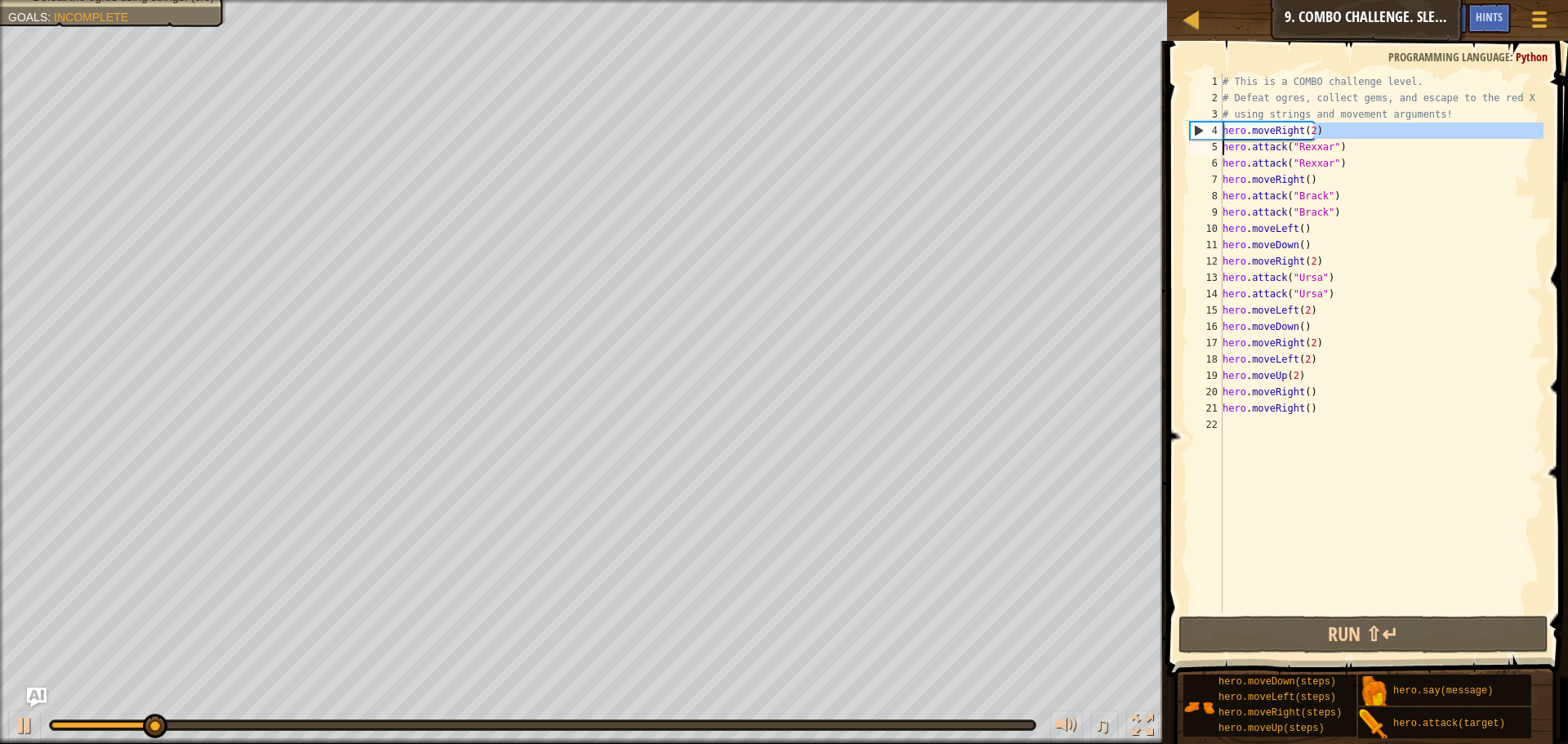
drag, startPoint x: 1322, startPoint y: 126, endPoint x: 1194, endPoint y: 141, distance: 128.9
click at [1194, 141] on div "1 2 3 4 5 6 7 8 9 10 11 12 13 14 15 16 17 18 19 20 21 22 # This is a COMBO chal…" at bounding box center [1364, 343] width 357 height 540
click at [1339, 124] on div "# This is a COMBO challenge level. # Defeat [PERSON_NAME], collect gems, and es…" at bounding box center [1381, 343] width 324 height 540
click at [1312, 125] on div "# This is a COMBO challenge level. # Defeat [PERSON_NAME], collect gems, and es…" at bounding box center [1381, 359] width 324 height 572
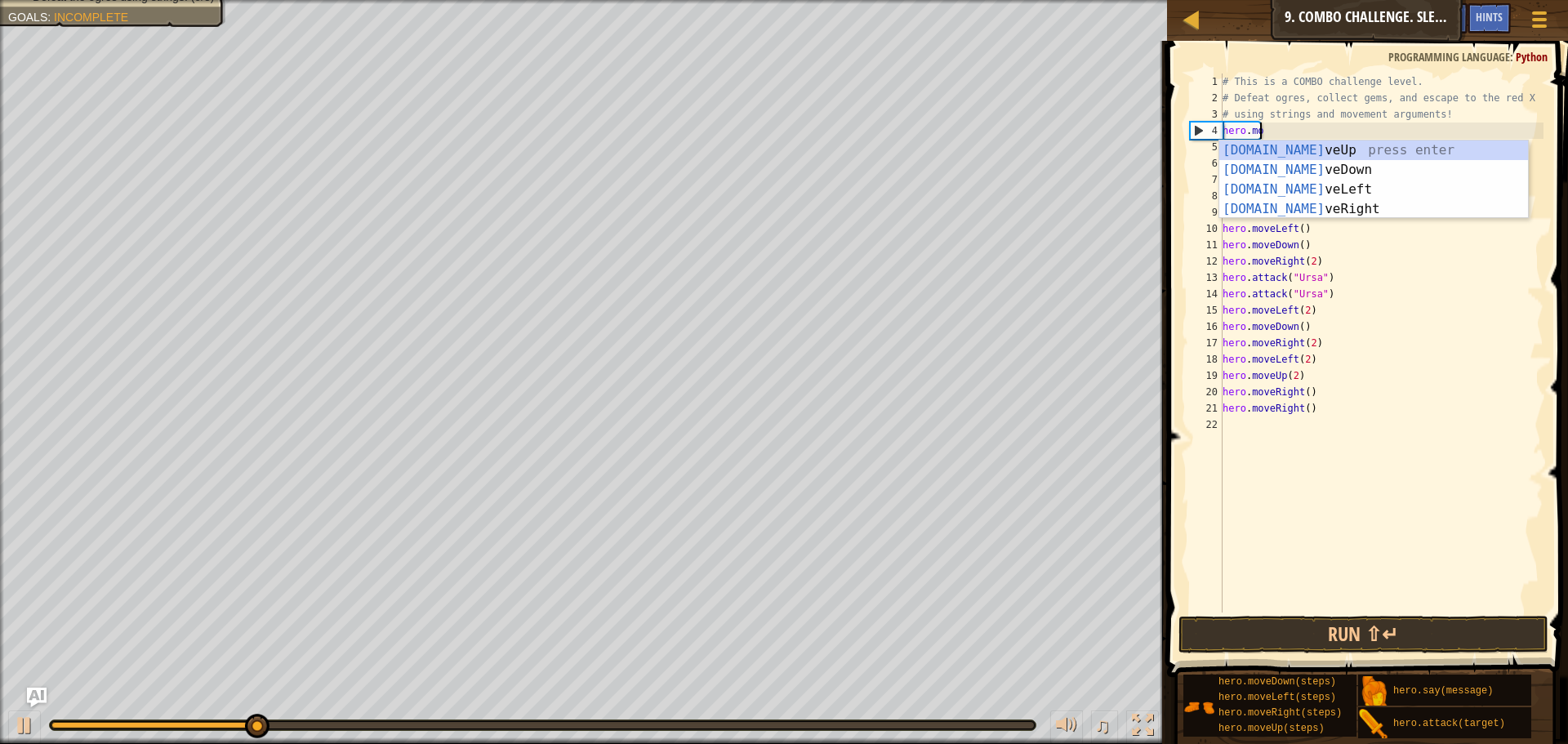
type textarea "hero.m"
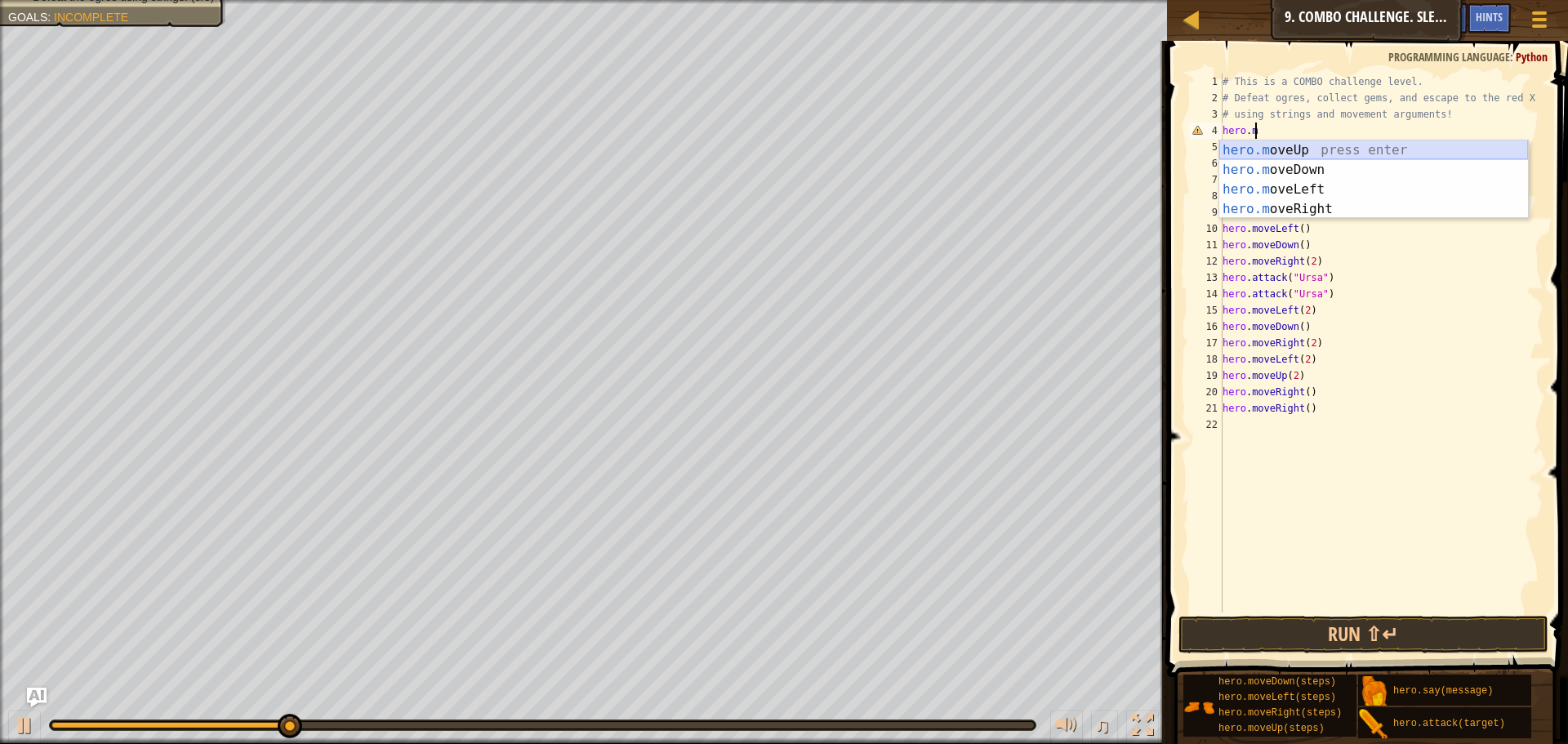
click at [1328, 156] on div "hero.m oveUp press enter hero.m oveDown press enter hero.m oveLeft press enter …" at bounding box center [1373, 199] width 309 height 118
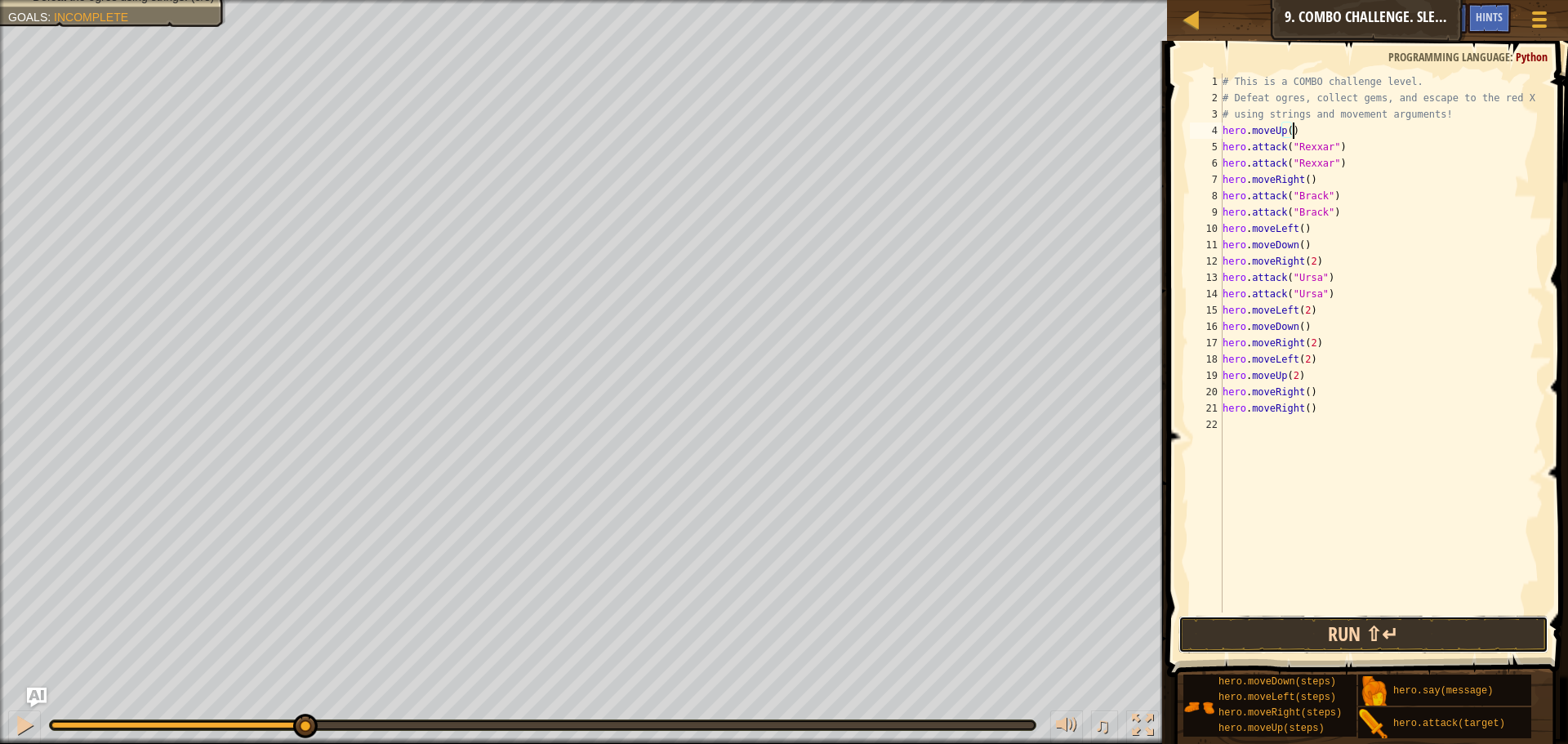
click at [1330, 651] on button "Run ⇧↵" at bounding box center [1363, 635] width 370 height 38
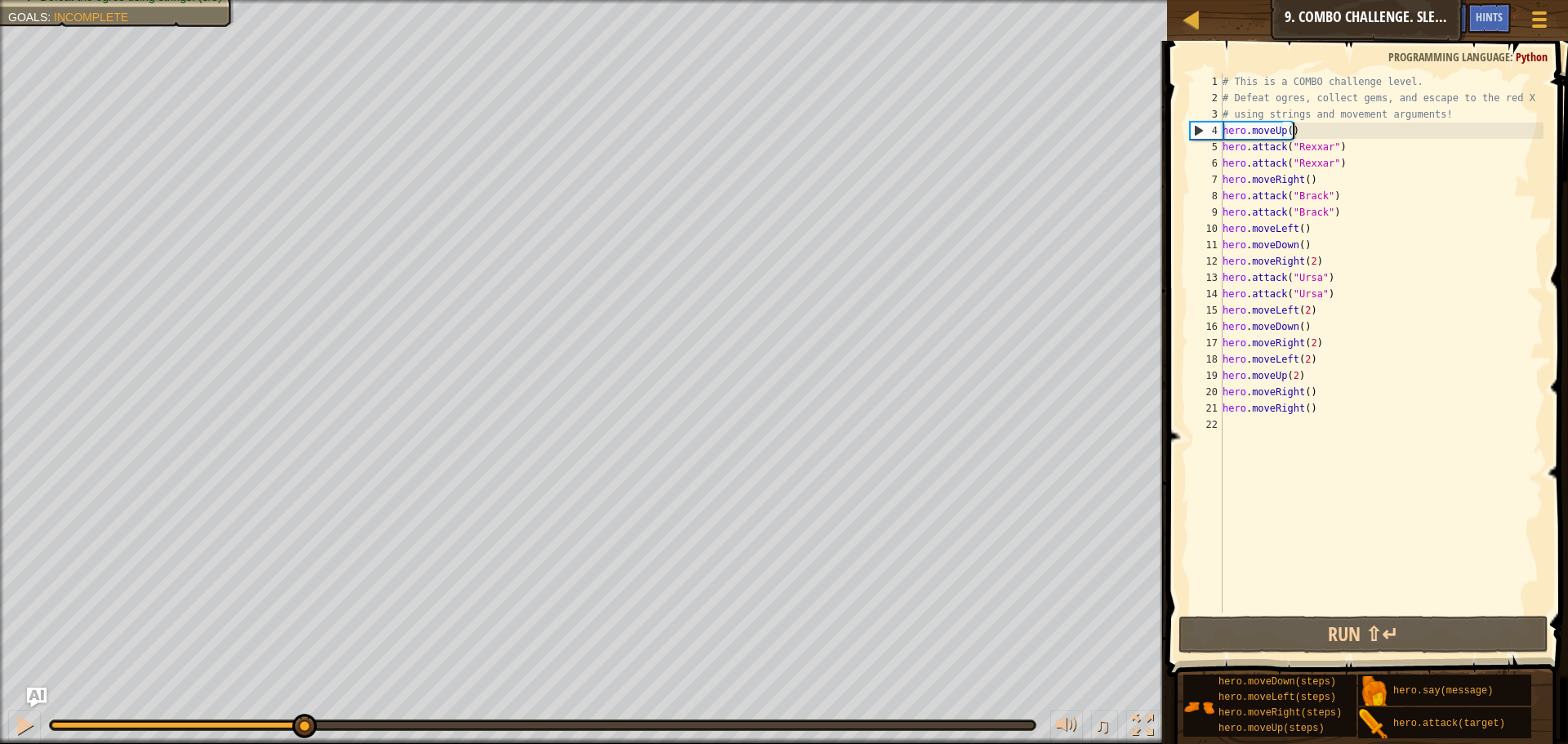
drag, startPoint x: 218, startPoint y: 726, endPoint x: 336, endPoint y: 712, distance: 118.8
click at [331, 712] on div "♫" at bounding box center [584, 721] width 1167 height 49
drag, startPoint x: 354, startPoint y: 721, endPoint x: 408, endPoint y: 783, distance: 82.2
click at [408, 0] on html "Map Introduction to Computer Science 9. Combo Challenge. Sleep Hour Game Menu D…" at bounding box center [784, 0] width 1568 height 0
drag, startPoint x: 475, startPoint y: 719, endPoint x: 515, endPoint y: 709, distance: 41.2
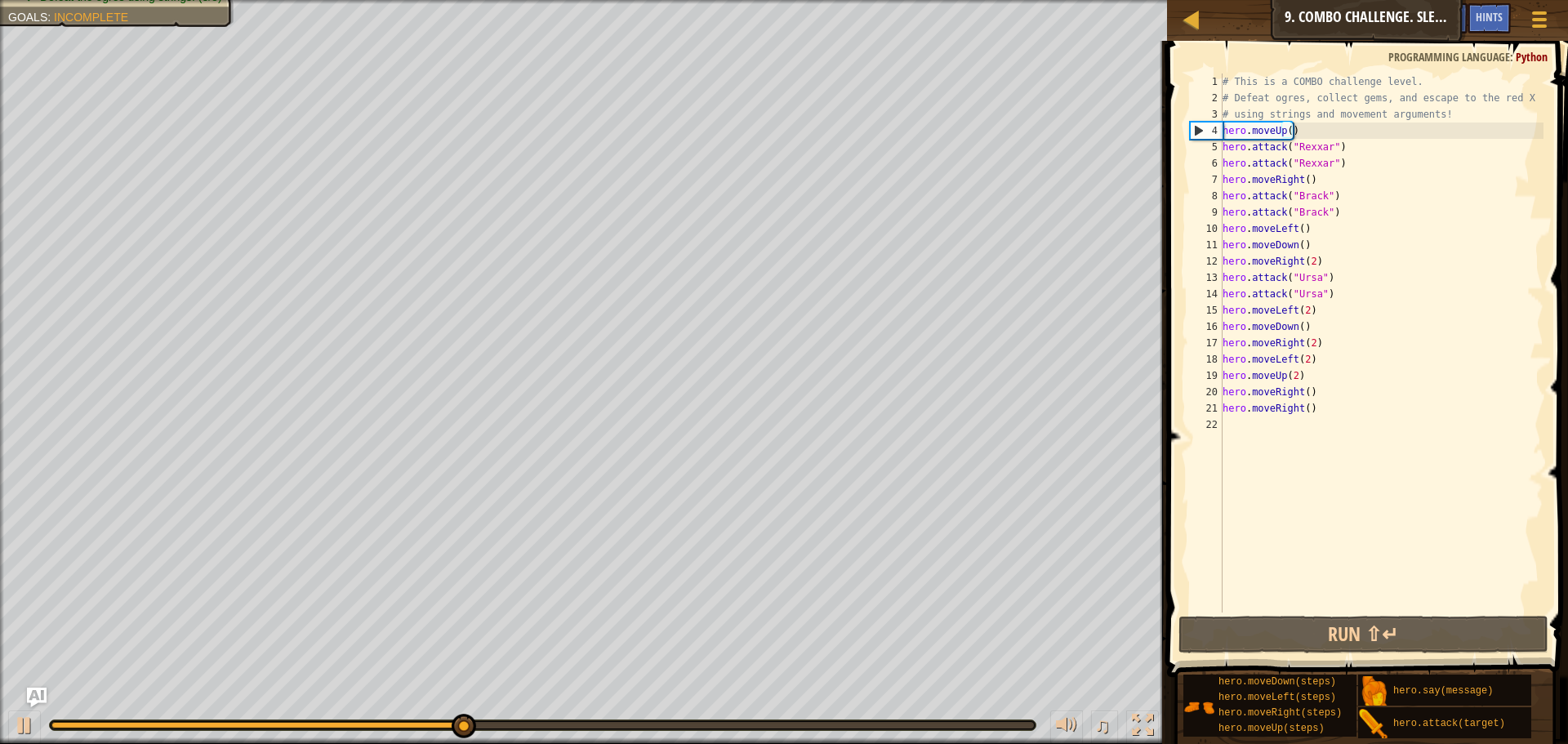
click at [515, 709] on div "♫" at bounding box center [584, 721] width 1167 height 49
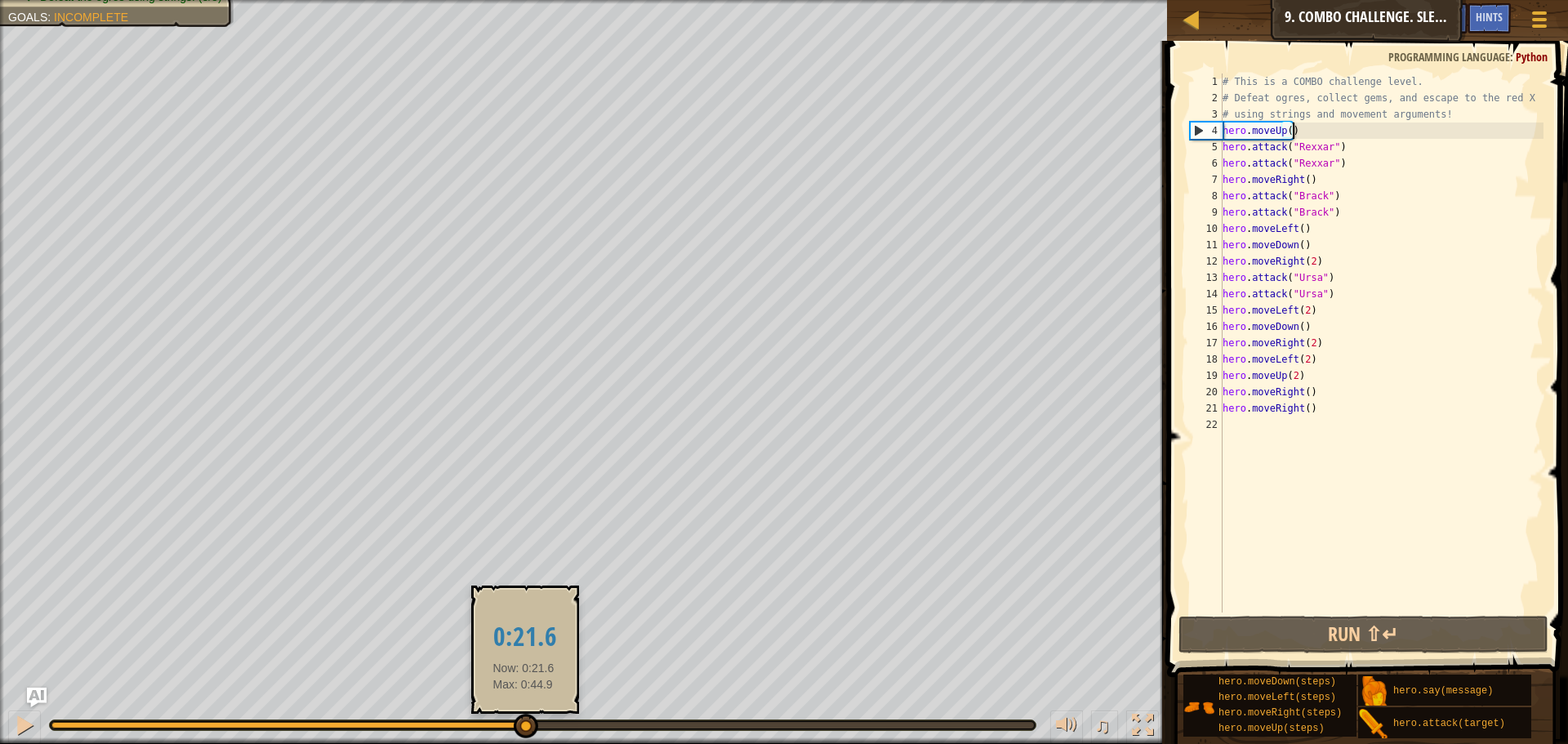
click at [607, 601] on div "Escape to the red X mark. Collect all gems. Use at least one concept: Use movem…" at bounding box center [784, 372] width 1568 height 744
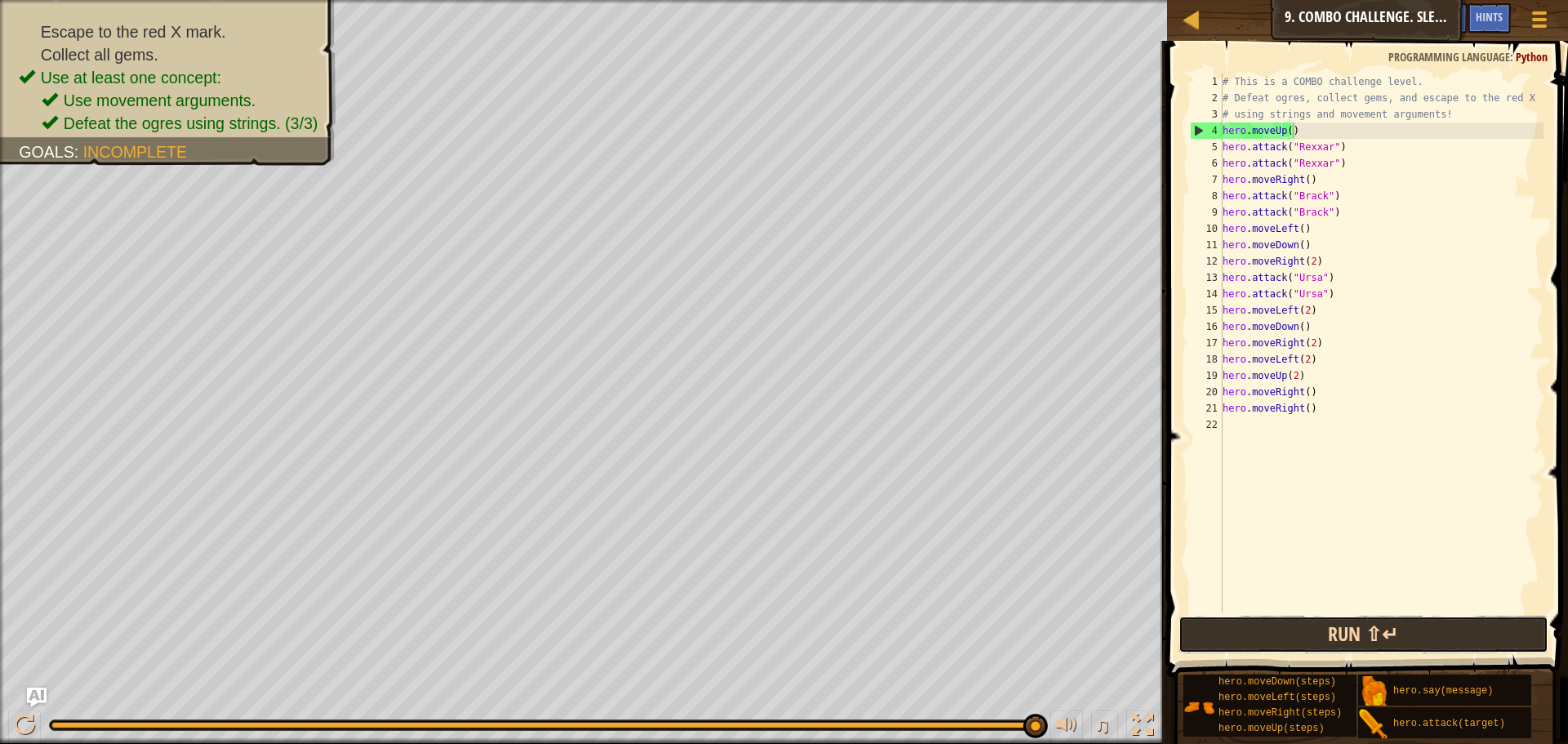
click at [1403, 630] on button "Run ⇧↵" at bounding box center [1363, 635] width 370 height 38
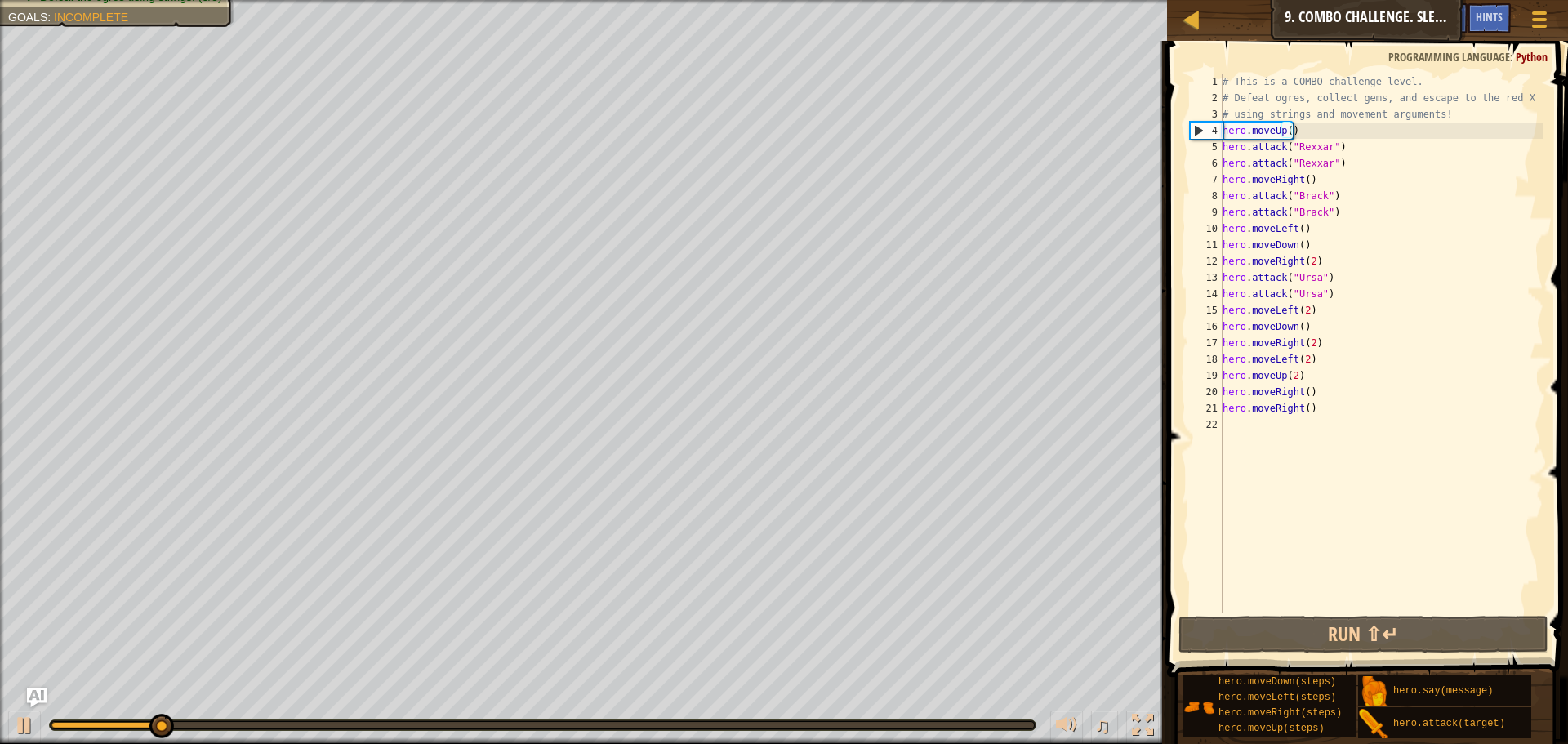
click at [1015, 718] on div "♫" at bounding box center [584, 721] width 1167 height 49
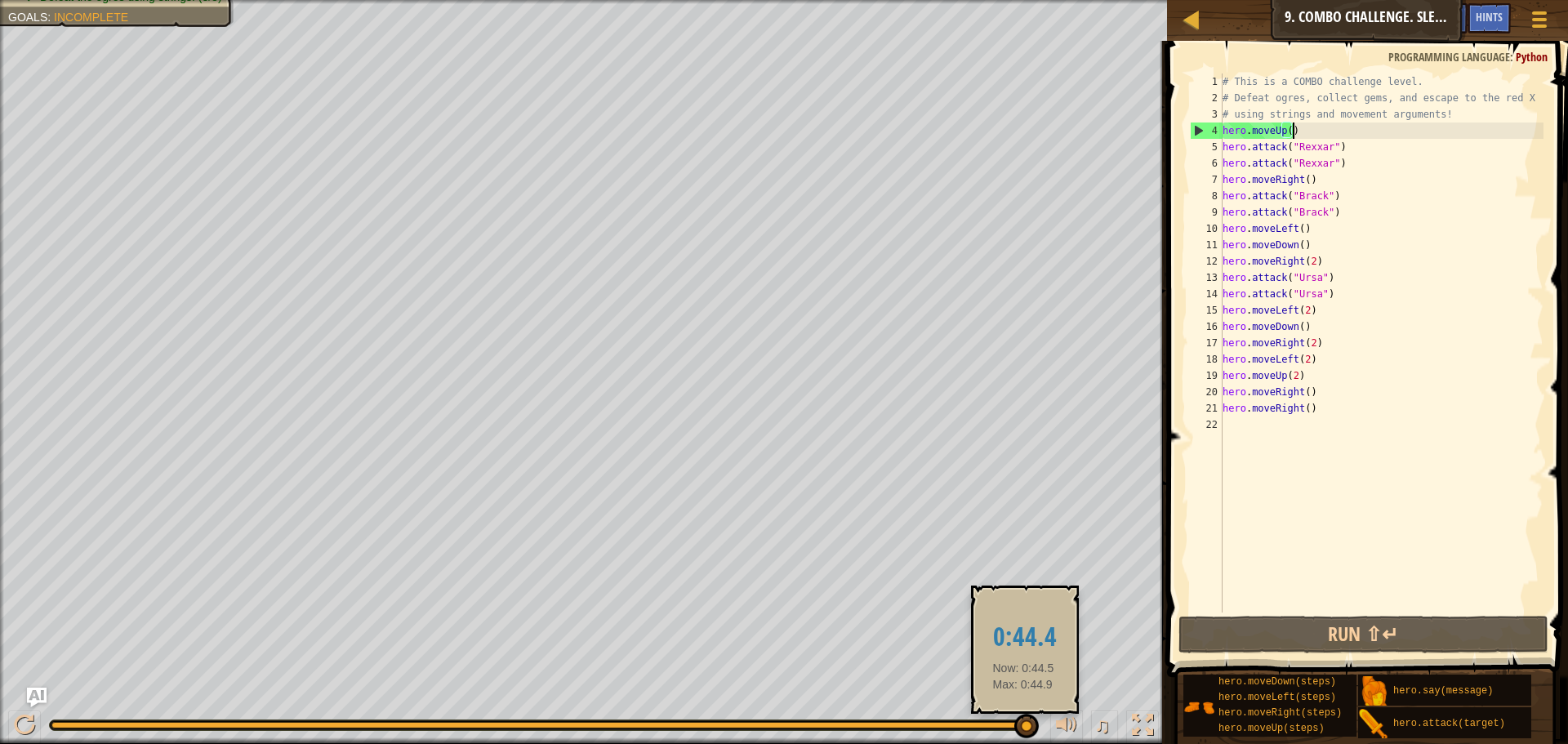
click at [1023, 723] on div at bounding box center [543, 725] width 983 height 7
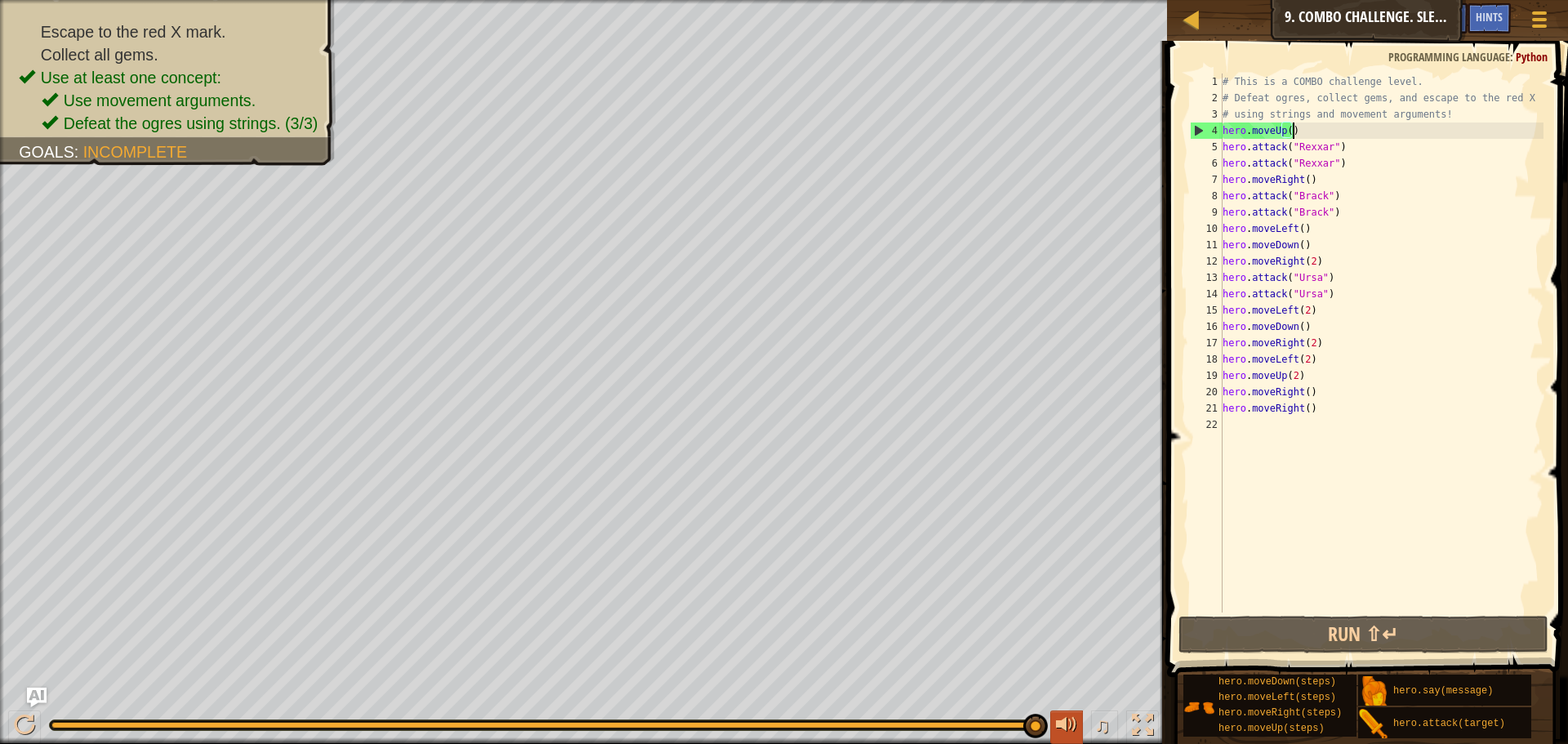
drag, startPoint x: 1026, startPoint y: 723, endPoint x: 1056, endPoint y: 718, distance: 30.4
click at [1056, 718] on div "♫" at bounding box center [584, 721] width 1167 height 49
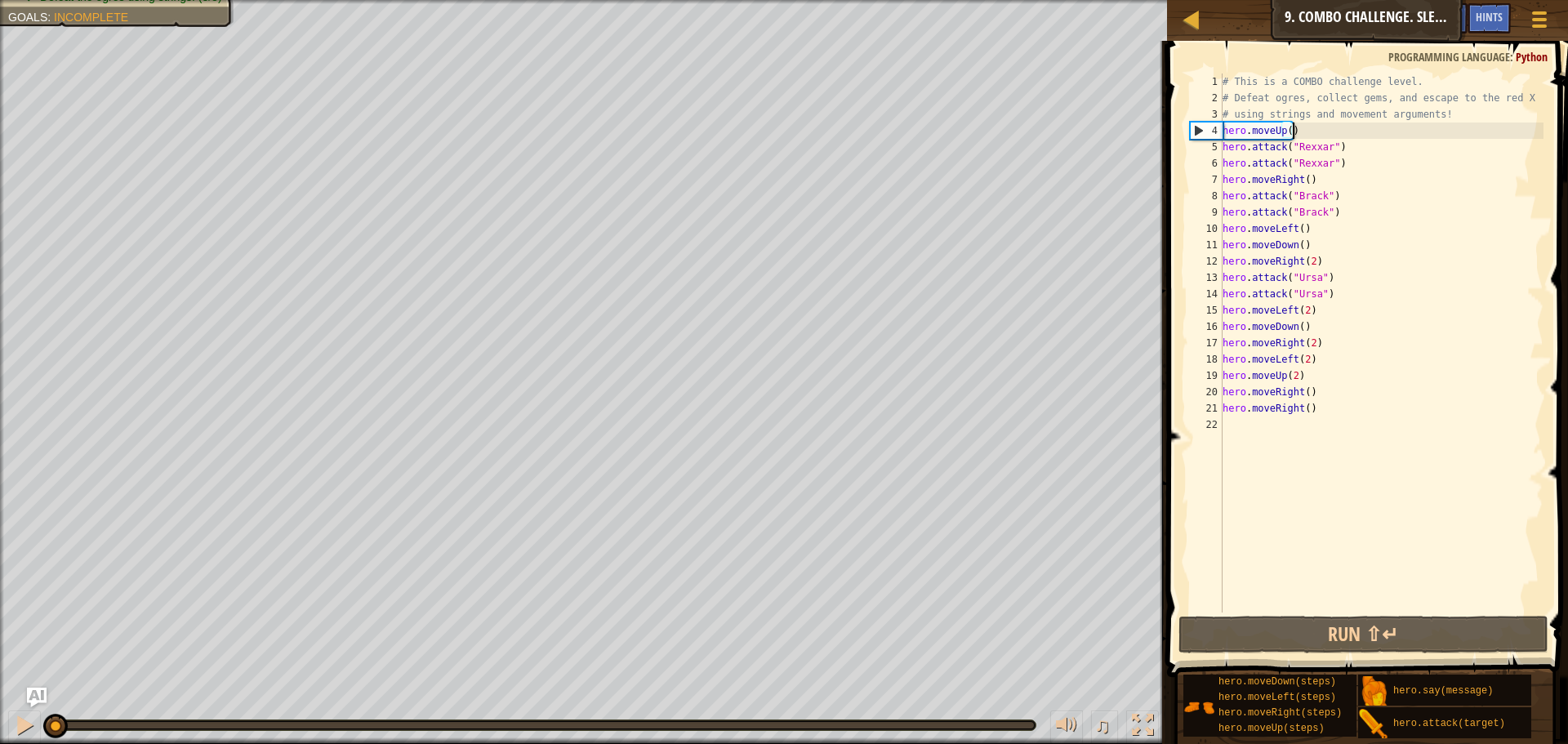
drag, startPoint x: 1038, startPoint y: 719, endPoint x: 0, endPoint y: 703, distance: 1038.1
click at [0, 703] on div "♫" at bounding box center [584, 721] width 1167 height 49
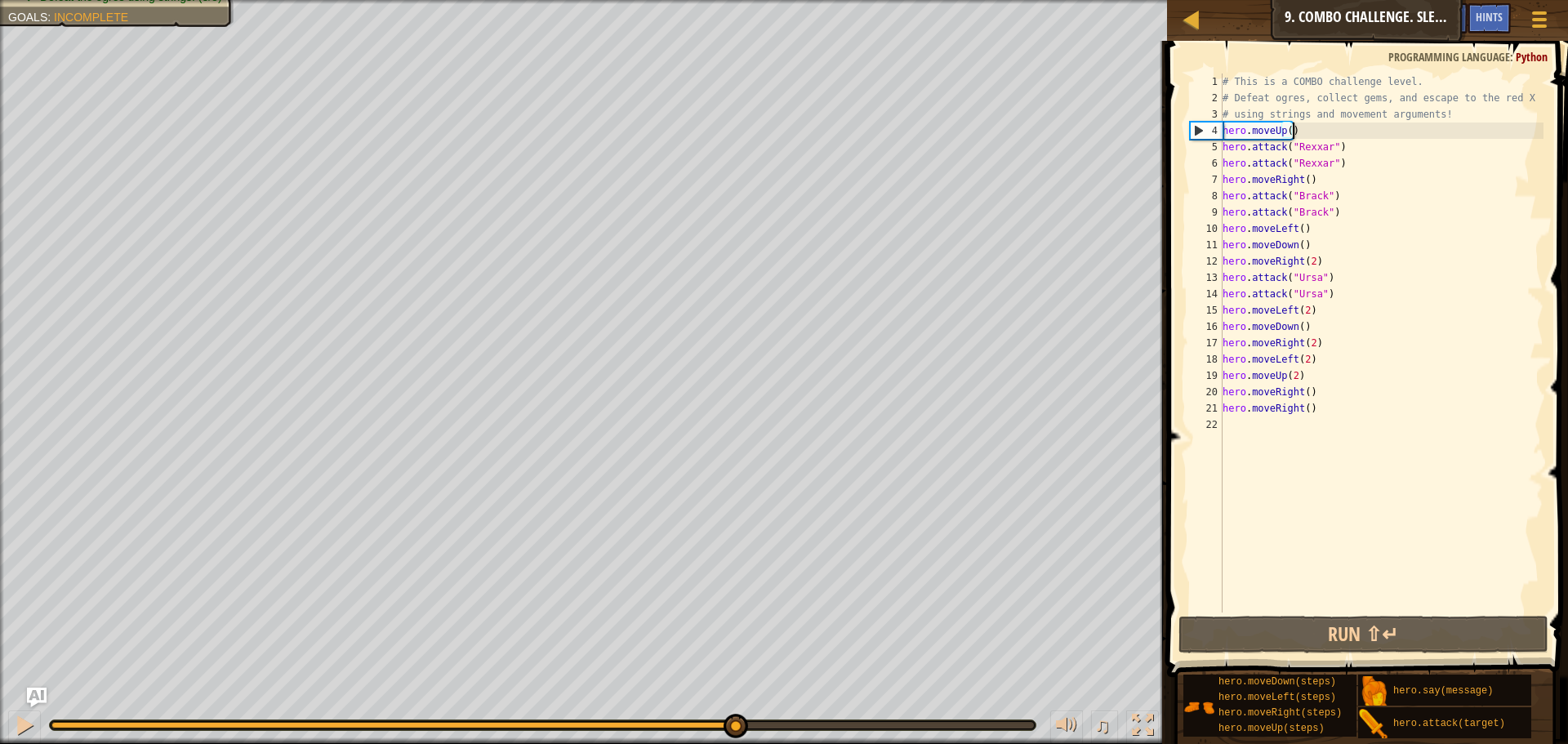
drag, startPoint x: 53, startPoint y: 722, endPoint x: 738, endPoint y: 700, distance: 685.4
click at [739, 710] on div "♫" at bounding box center [584, 721] width 1167 height 49
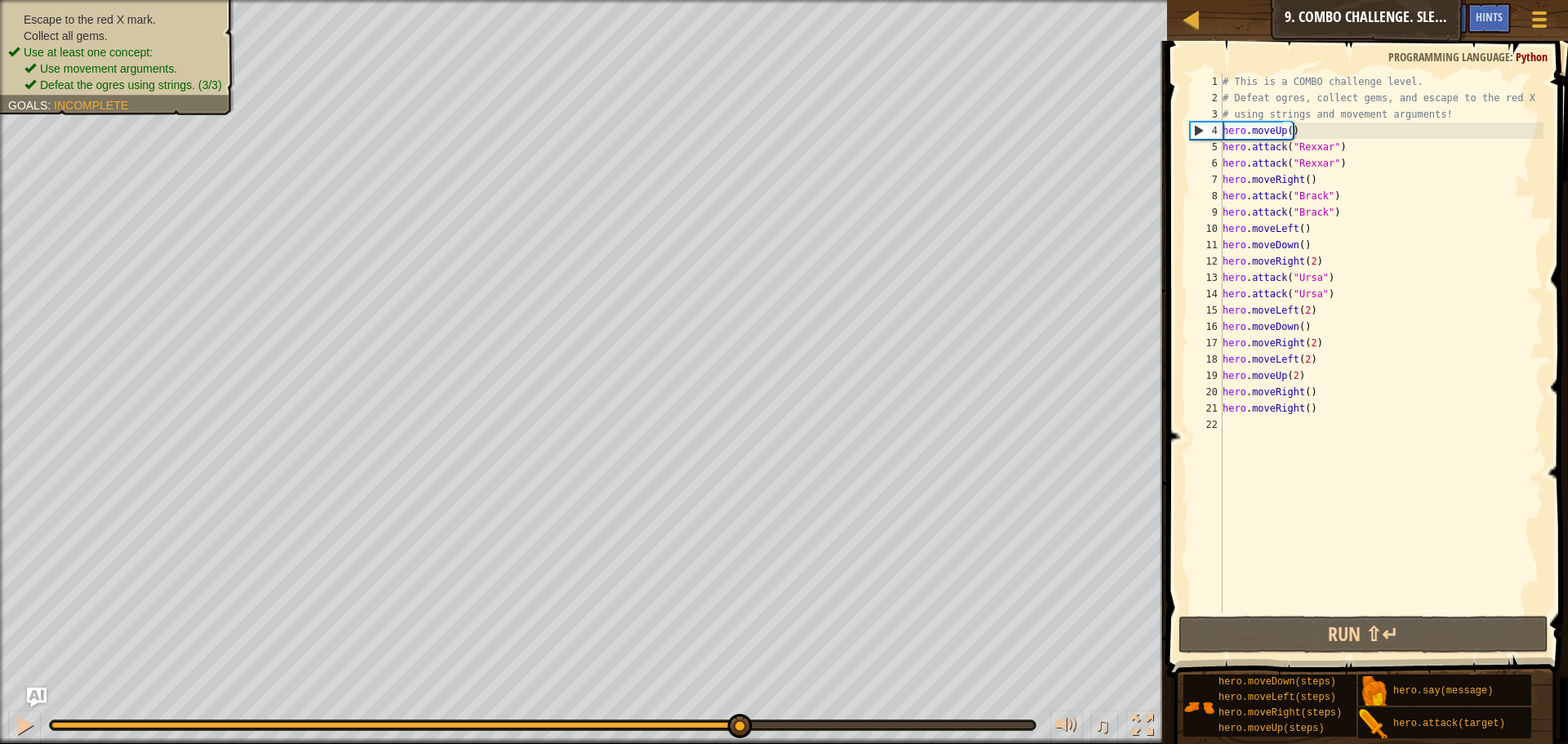
drag, startPoint x: 150, startPoint y: 13, endPoint x: 147, endPoint y: 87, distance: 74.1
click at [150, 86] on div "Escape to the red X mark. Collect all gems. Use at least one concept: Use movem…" at bounding box center [118, 52] width 218 height 82
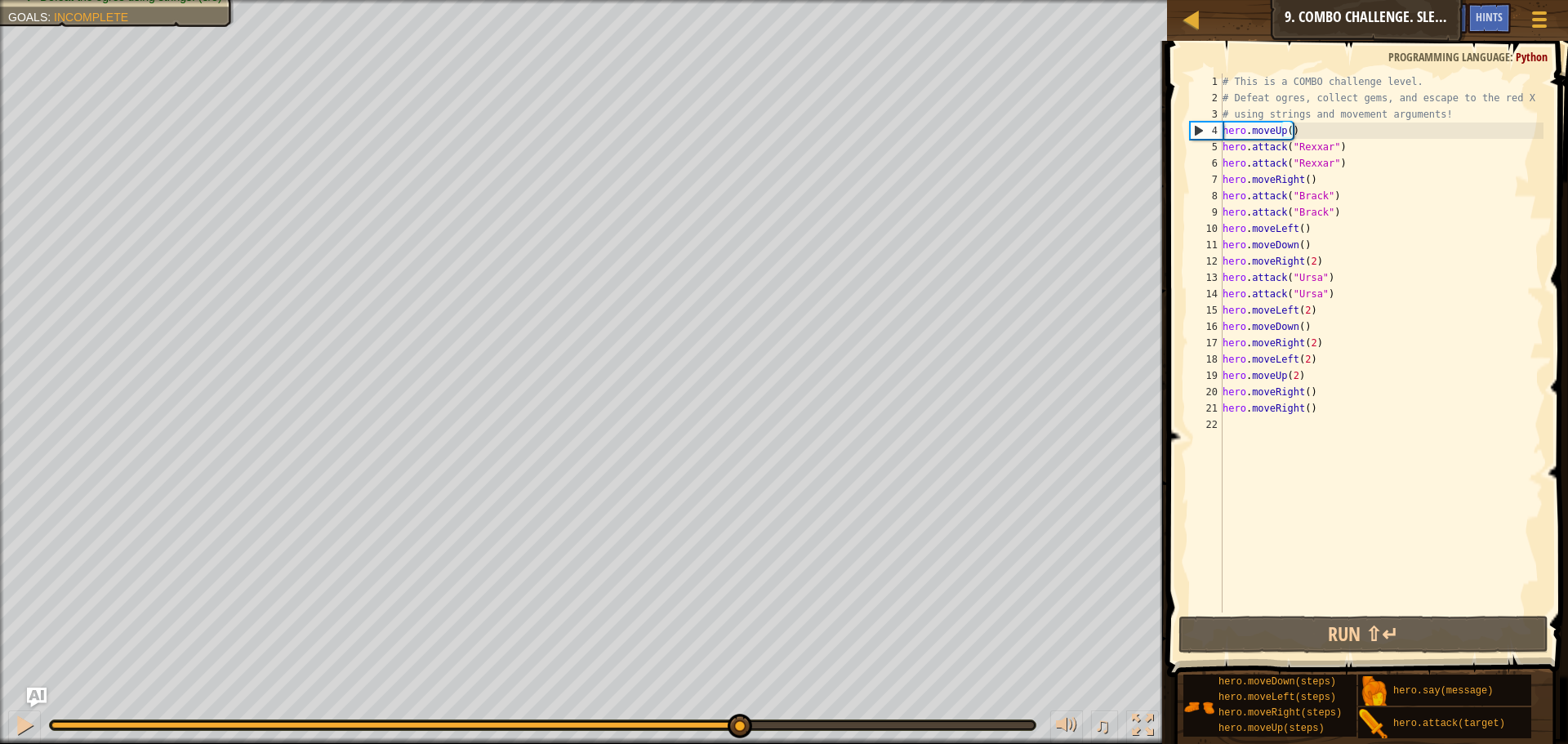
click at [1291, 398] on div "# This is a COMBO challenge level. # Defeat [PERSON_NAME], collect gems, and es…" at bounding box center [1381, 359] width 324 height 572
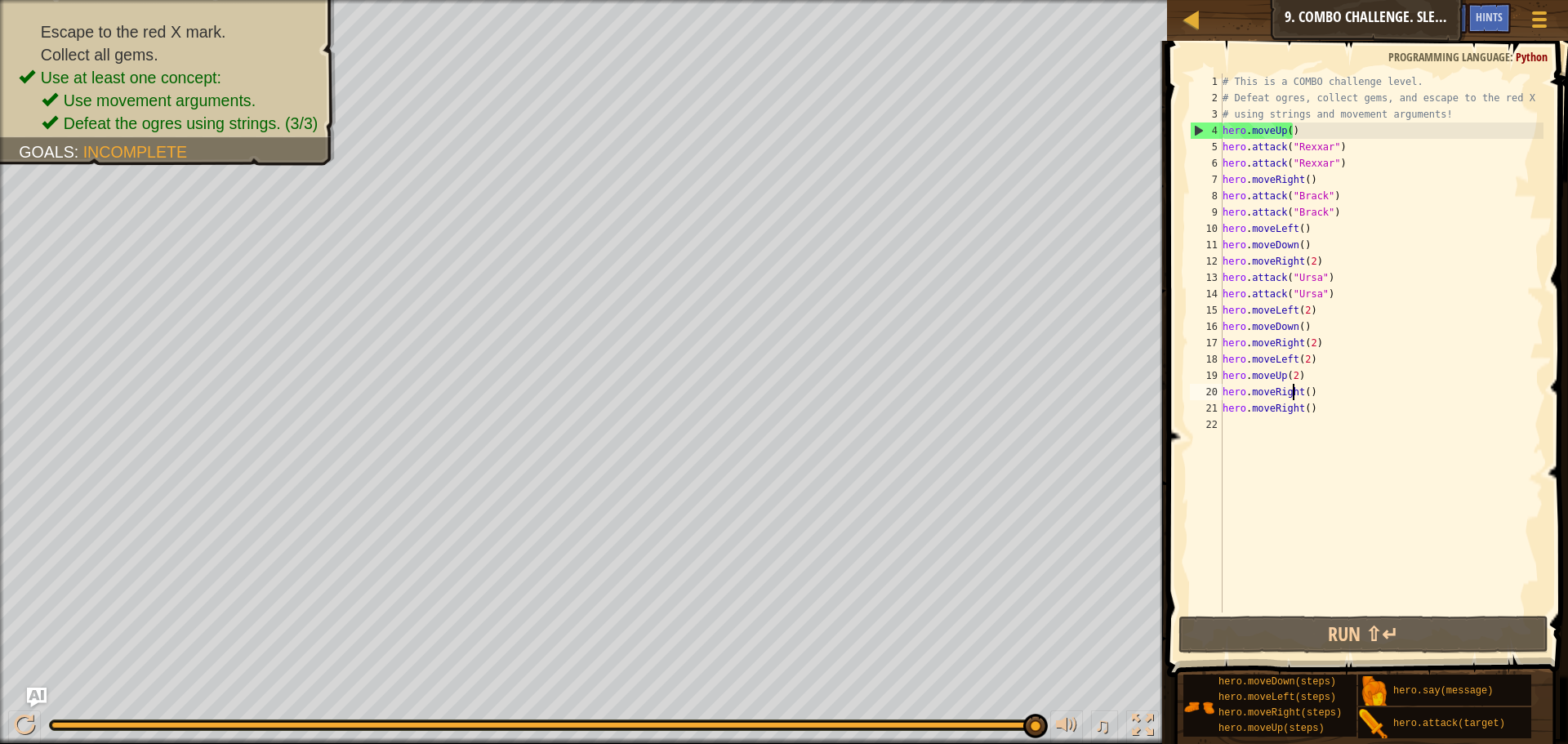
click at [1100, 632] on div "Escape to the red X mark. Collect all gems. Use at least one concept: Use movem…" at bounding box center [784, 372] width 1568 height 744
click at [1305, 410] on div "# This is a COMBO challenge level. # Defeat [PERSON_NAME], collect gems, and es…" at bounding box center [1381, 359] width 324 height 572
type textarea ")hero.moveRight("
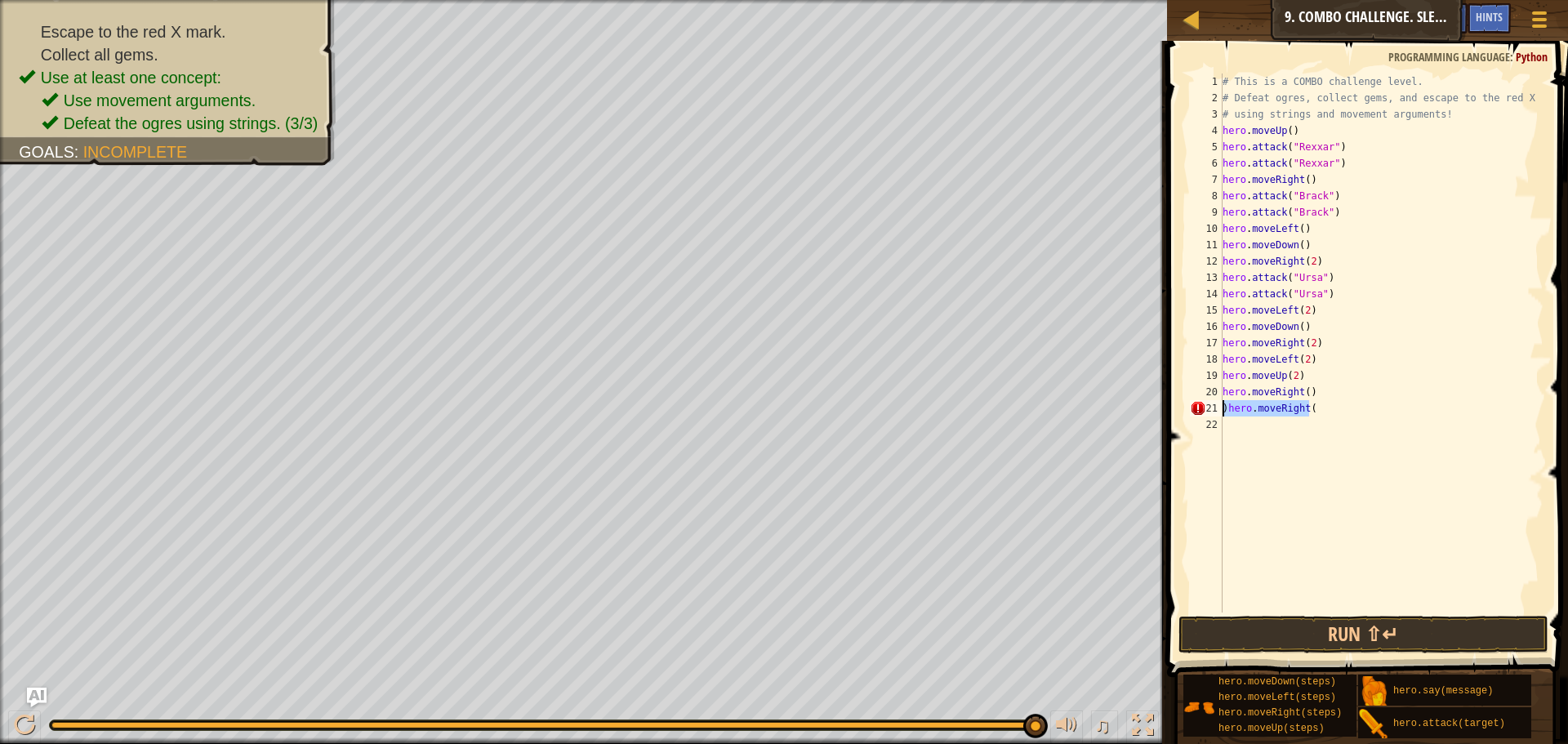
drag, startPoint x: 1317, startPoint y: 409, endPoint x: 1220, endPoint y: 413, distance: 97.1
click at [1220, 413] on div ")hero.moveRight( 1 2 3 4 5 6 7 8 9 10 11 12 13 14 15 16 17 18 19 20 21 22 # Thi…" at bounding box center [1364, 343] width 357 height 540
click at [1308, 394] on div "# This is a COMBO challenge level. # Defeat [PERSON_NAME], collect gems, and es…" at bounding box center [1381, 359] width 324 height 572
click at [1304, 394] on div "# This is a COMBO challenge level. # Defeat [PERSON_NAME], collect gems, and es…" at bounding box center [1381, 359] width 324 height 572
click at [1300, 396] on div "# This is a COMBO challenge level. # Defeat [PERSON_NAME], collect gems, and es…" at bounding box center [1381, 343] width 324 height 540
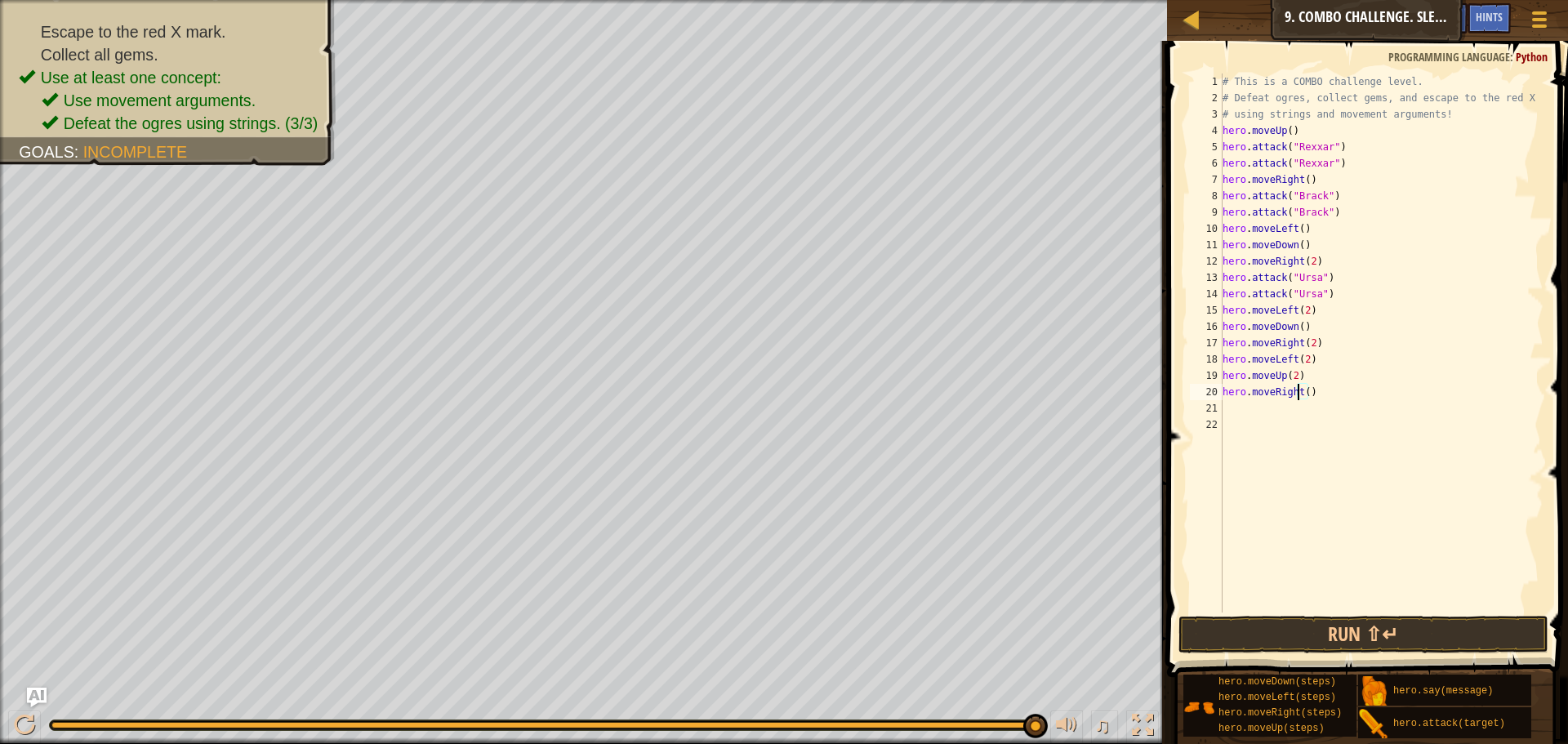
click at [1301, 396] on div "# This is a COMBO challenge level. # Defeat [PERSON_NAME], collect gems, and es…" at bounding box center [1381, 359] width 324 height 572
click at [1318, 639] on button "Run ⇧↵" at bounding box center [1363, 635] width 370 height 38
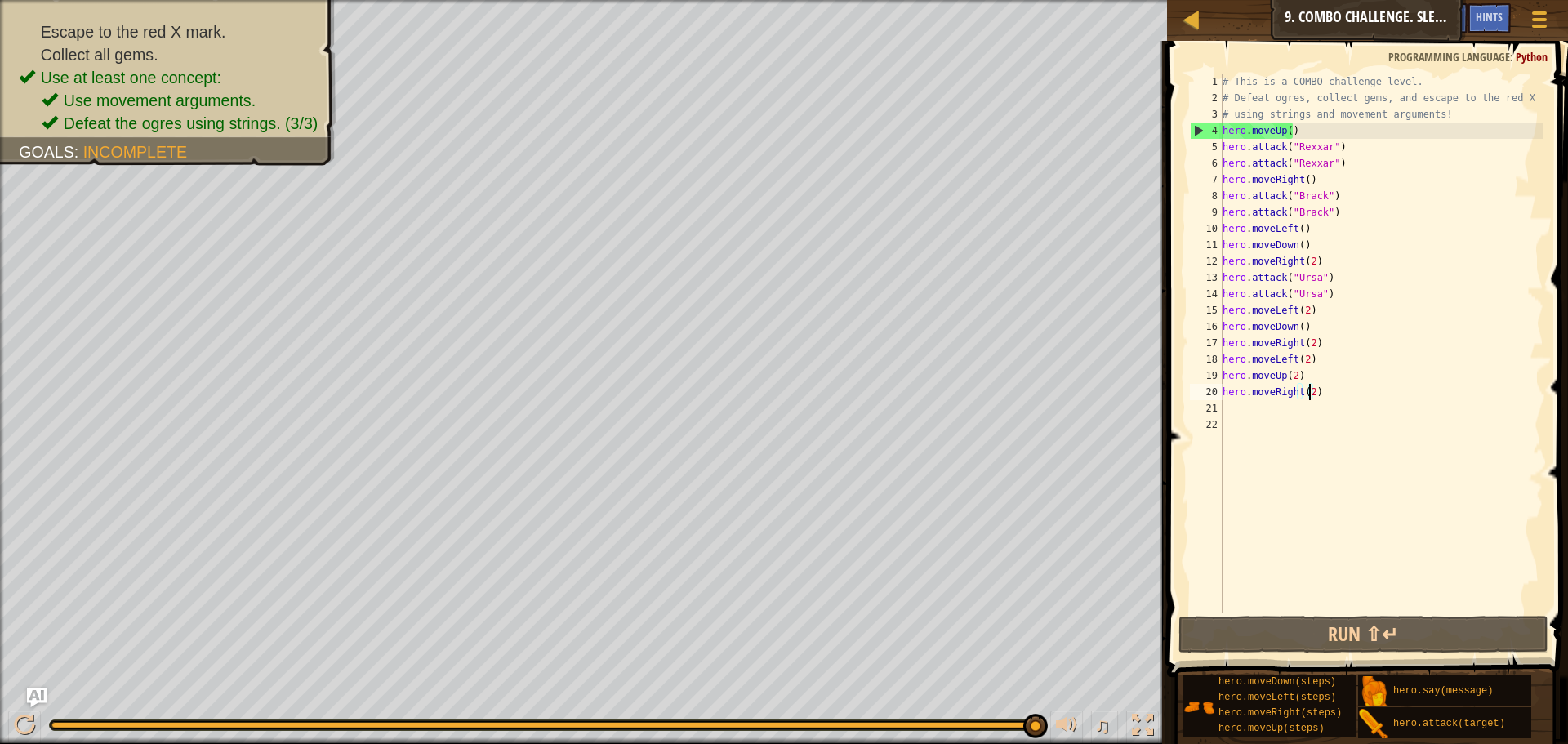
click at [1286, 357] on div "# This is a COMBO challenge level. # Defeat [PERSON_NAME], collect gems, and es…" at bounding box center [1381, 359] width 324 height 572
drag, startPoint x: 1340, startPoint y: 345, endPoint x: 1319, endPoint y: 342, distance: 21.2
click at [1341, 347] on div "# This is a COMBO challenge level. # Defeat [PERSON_NAME], collect gems, and es…" at bounding box center [1381, 359] width 324 height 572
click at [1335, 181] on div "# This is a COMBO challenge level. # Defeat [PERSON_NAME], collect gems, and es…" at bounding box center [1381, 359] width 324 height 572
click at [1328, 170] on div "# This is a COMBO challenge level. # Defeat [PERSON_NAME], collect gems, and es…" at bounding box center [1381, 359] width 324 height 572
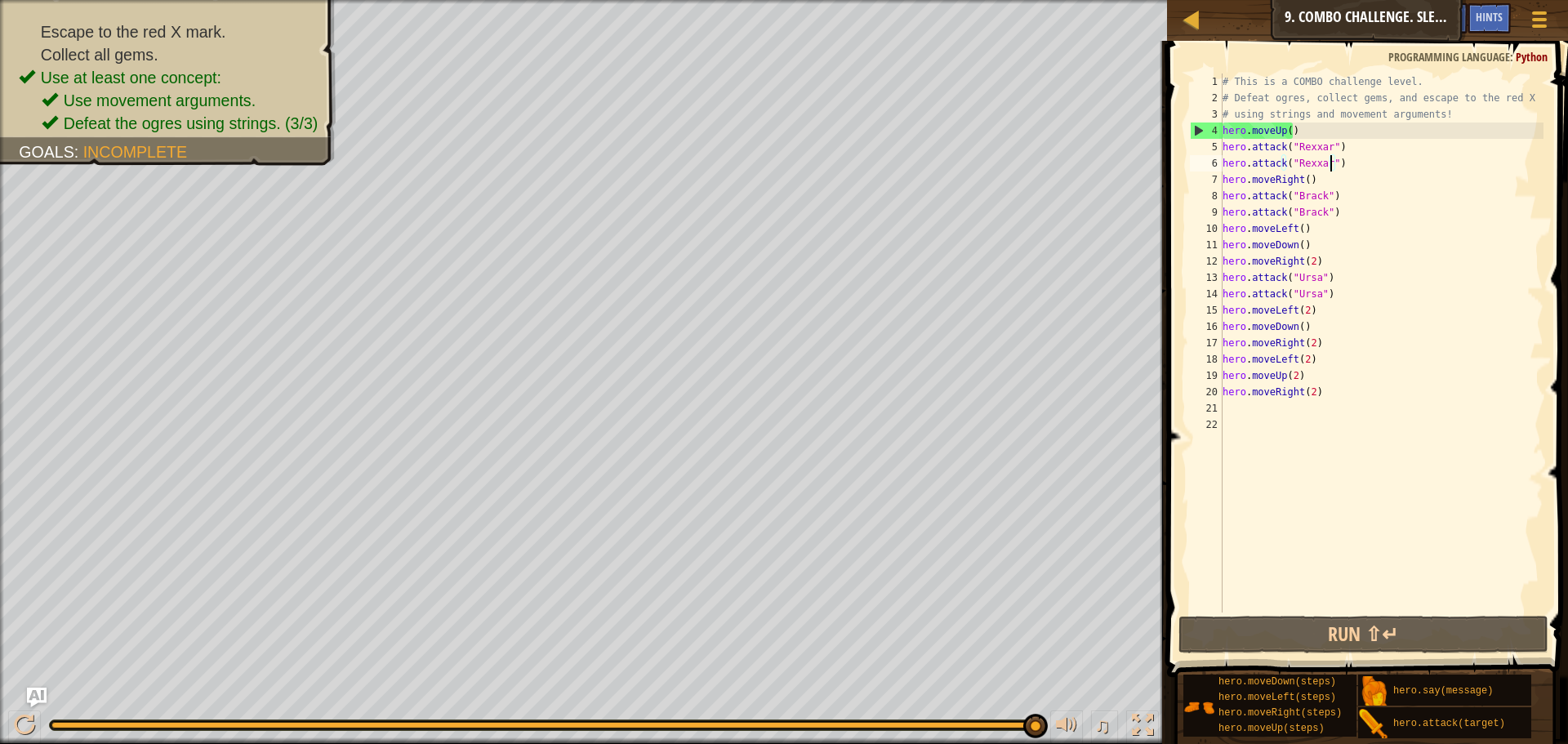
click at [1320, 0] on html "Map Introduction to Computer Science 9. Combo Challenge. Sleep Hour Game Menu D…" at bounding box center [784, 0] width 1568 height 0
type textarea "hero.moveRight(2)"
drag, startPoint x: 1313, startPoint y: 339, endPoint x: 1285, endPoint y: 337, distance: 28.1
drag, startPoint x: 1285, startPoint y: 337, endPoint x: 1178, endPoint y: 338, distance: 107.0
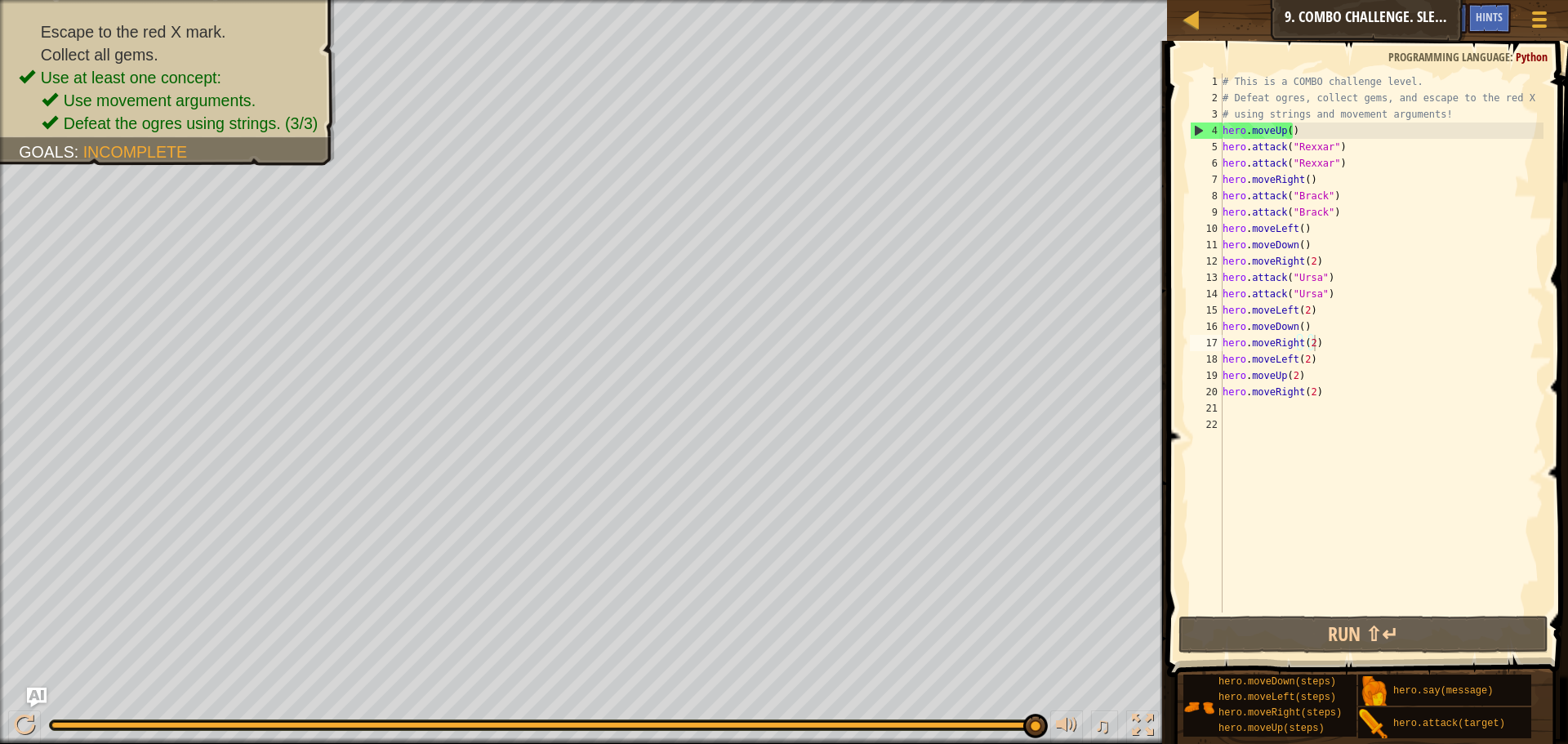
click at [1178, 338] on span at bounding box center [1368, 335] width 414 height 685
click at [1337, 408] on div "# This is a COMBO challenge level. # Defeat [PERSON_NAME], collect gems, and es…" at bounding box center [1381, 359] width 324 height 572
click at [1334, 396] on div "# This is a COMBO challenge level. # Defeat [PERSON_NAME], collect gems, and es…" at bounding box center [1381, 359] width 324 height 572
click at [1334, 396] on div "# This is a COMBO challenge level. # Defeat [PERSON_NAME], collect gems, and es…" at bounding box center [1381, 359] width 324 height 572
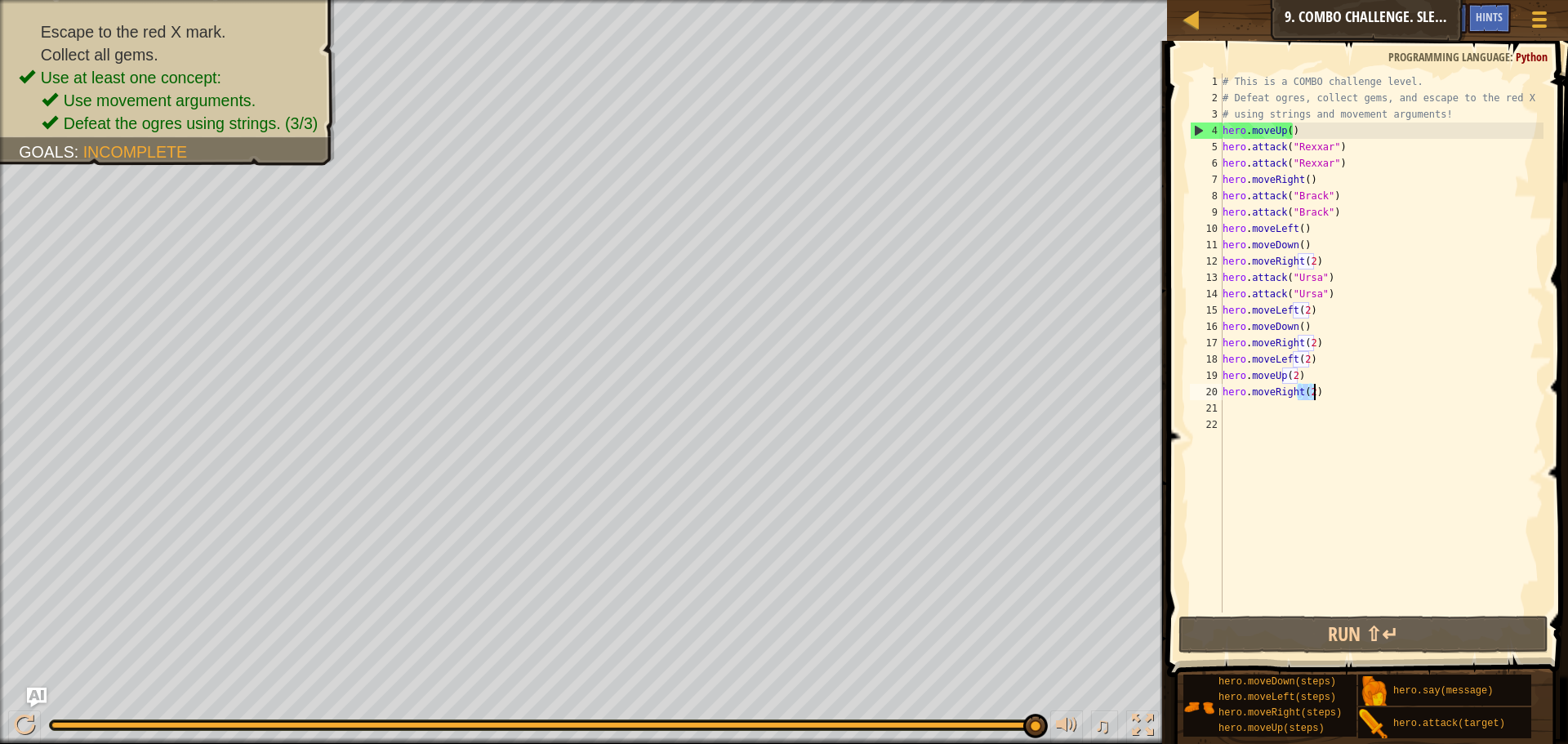
type textarea "hero.moveRight(2)"
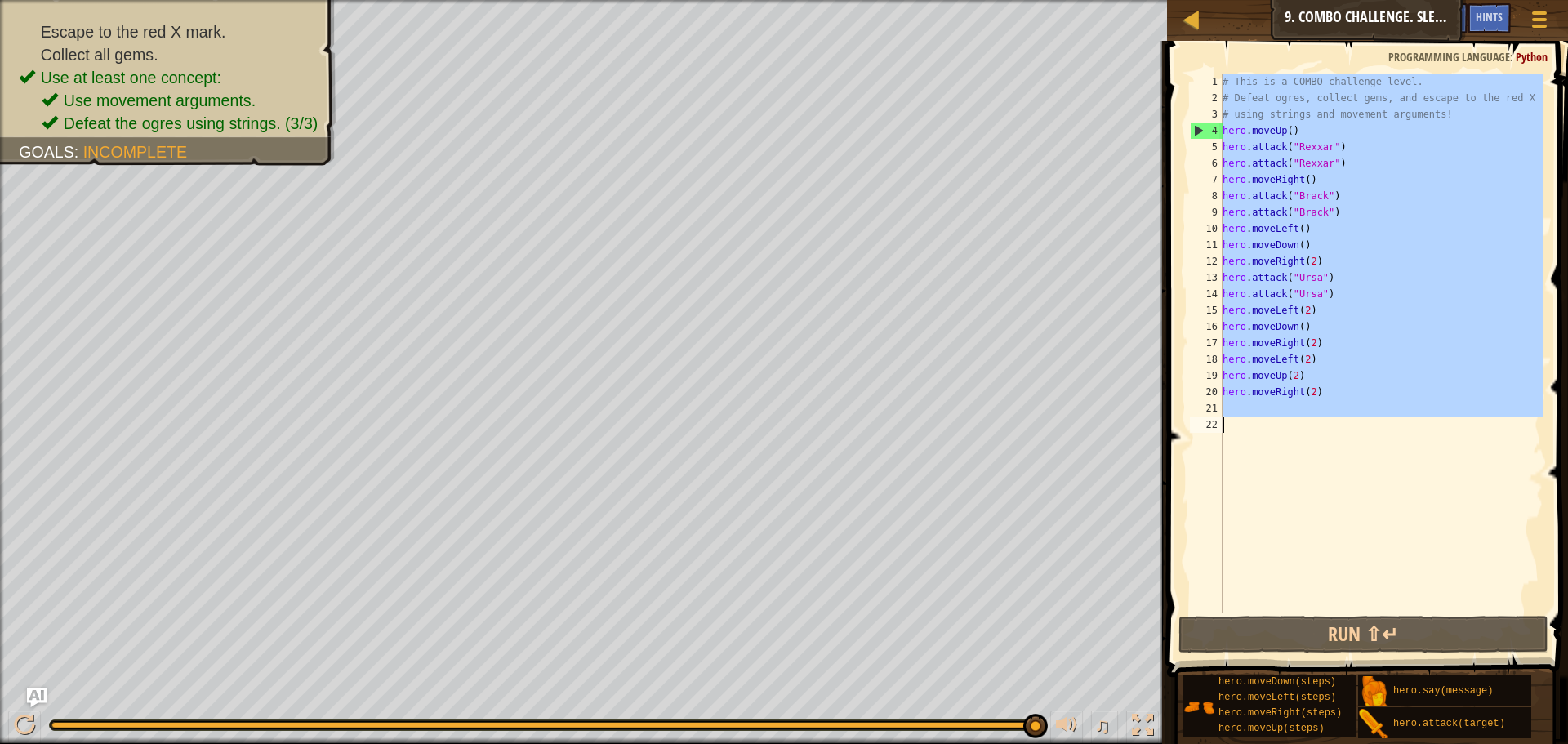
click at [1334, 396] on div "# This is a COMBO challenge level. # Defeat [PERSON_NAME], collect gems, and es…" at bounding box center [1381, 359] width 324 height 572
click at [1304, 441] on div "# This is a COMBO challenge level. # Defeat [PERSON_NAME], collect gems, and es…" at bounding box center [1381, 343] width 324 height 540
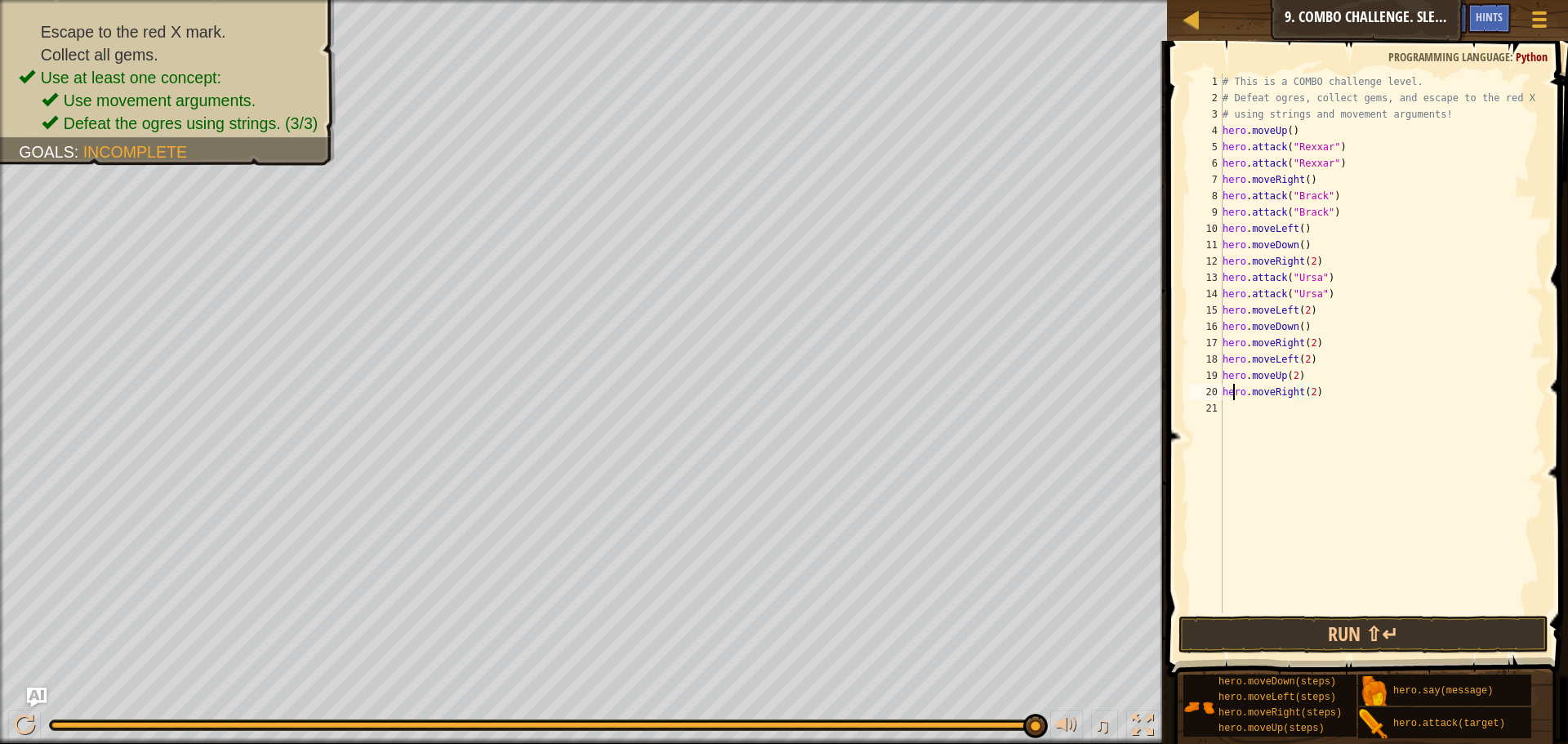
drag, startPoint x: 1233, startPoint y: 397, endPoint x: 1229, endPoint y: 416, distance: 19.4
click at [1234, 404] on div "# This is a COMBO challenge level. # Defeat [PERSON_NAME], collect gems, and es…" at bounding box center [1381, 359] width 324 height 572
type textarea "hero.moveRight(2)"
click at [1230, 415] on div "# This is a COMBO challenge level. # Defeat [PERSON_NAME], collect gems, and es…" at bounding box center [1381, 343] width 324 height 540
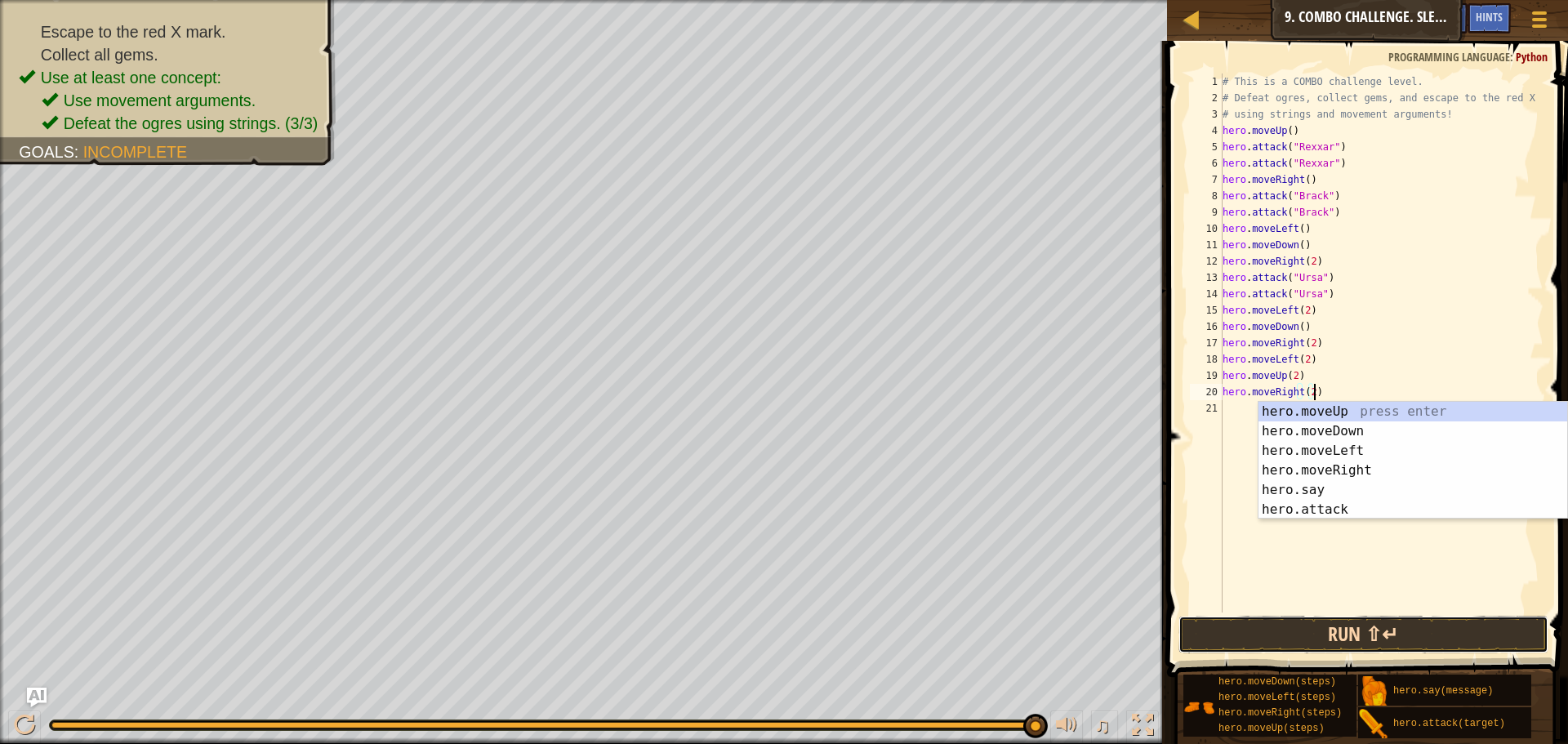
click at [1234, 642] on button "Run ⇧↵" at bounding box center [1363, 635] width 370 height 38
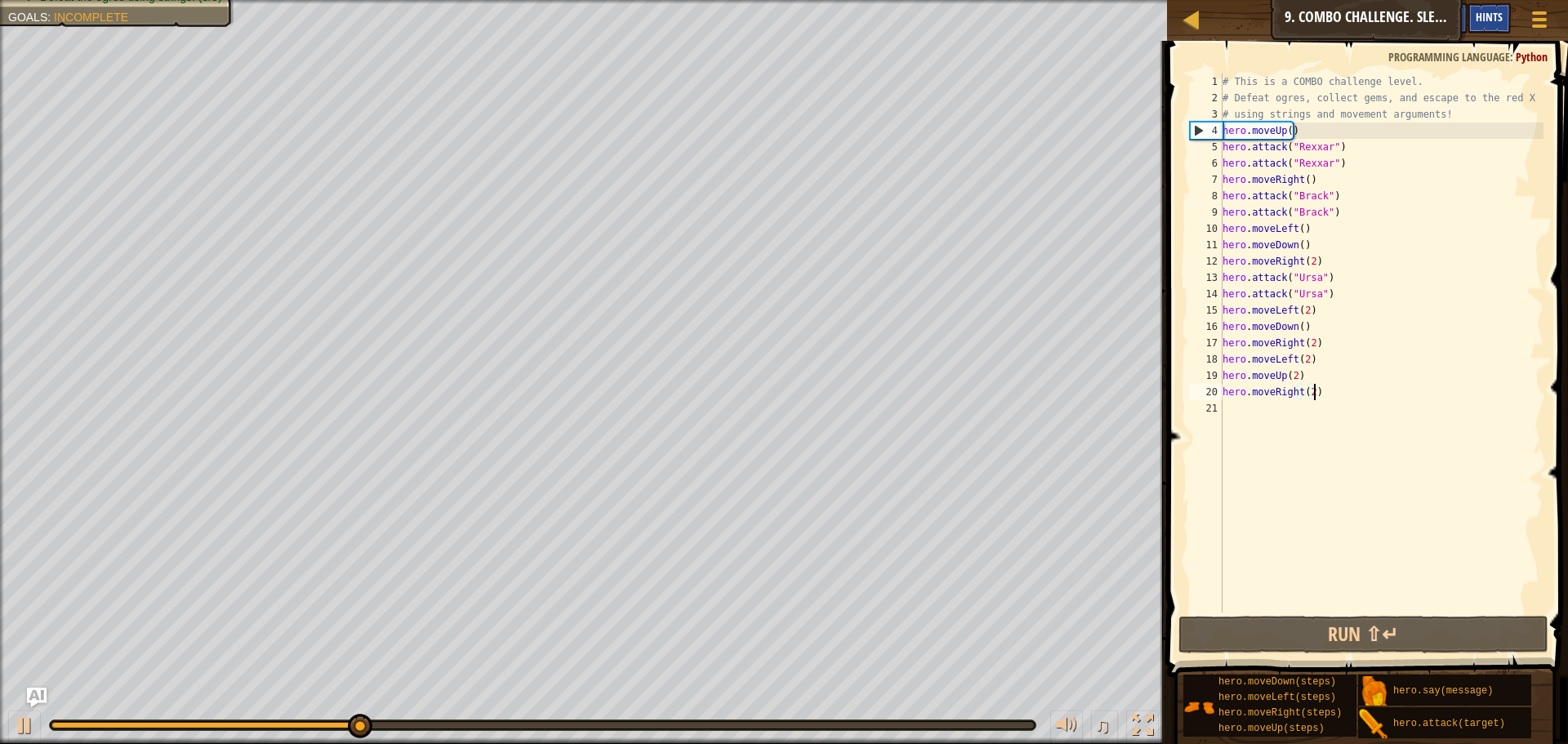
click at [1480, 22] on span "Hints" at bounding box center [1489, 17] width 27 height 15
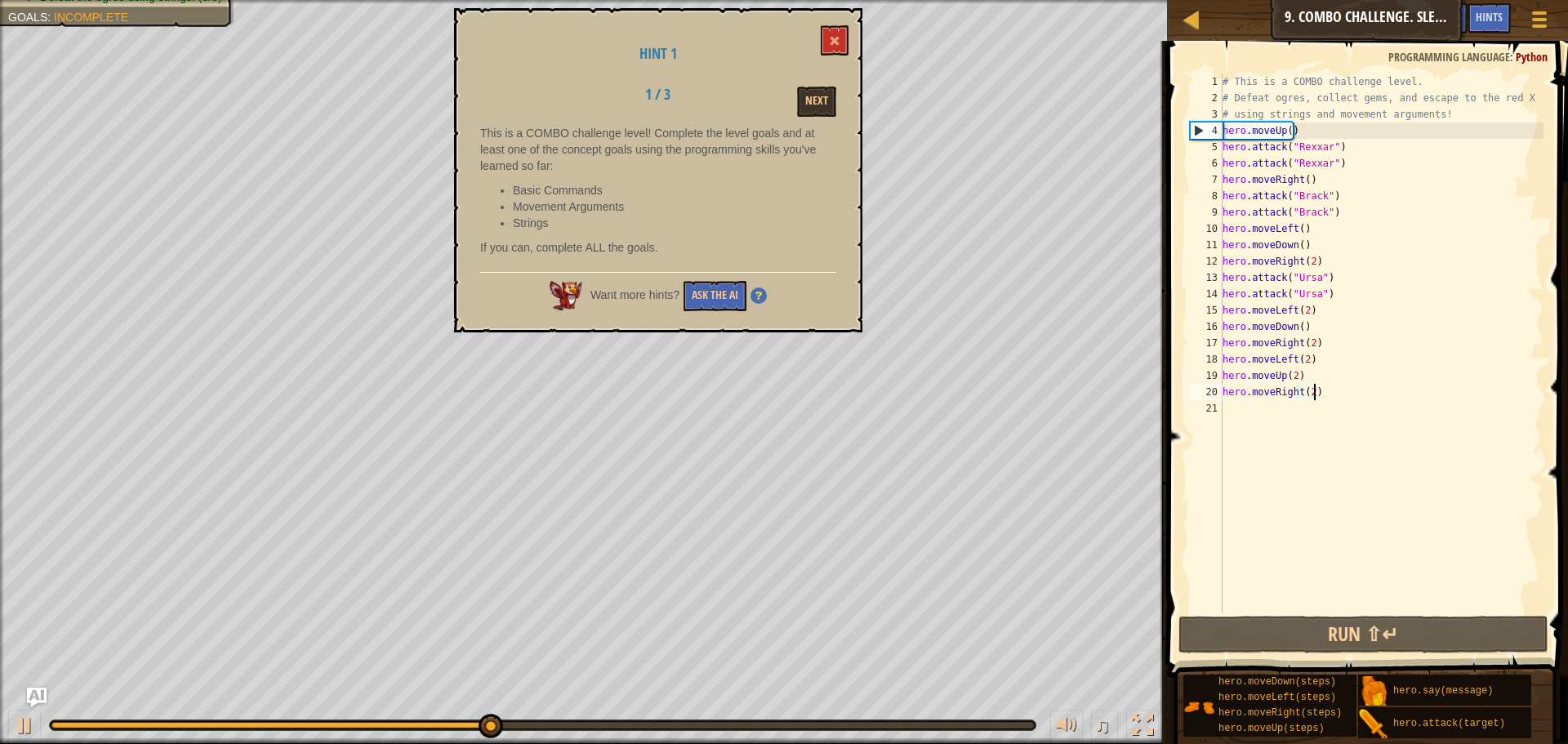
click at [841, 109] on div "Next" at bounding box center [785, 102] width 126 height 30
drag, startPoint x: 833, startPoint y: 107, endPoint x: 824, endPoint y: 111, distance: 9.8
click at [824, 110] on button "Next" at bounding box center [817, 102] width 40 height 30
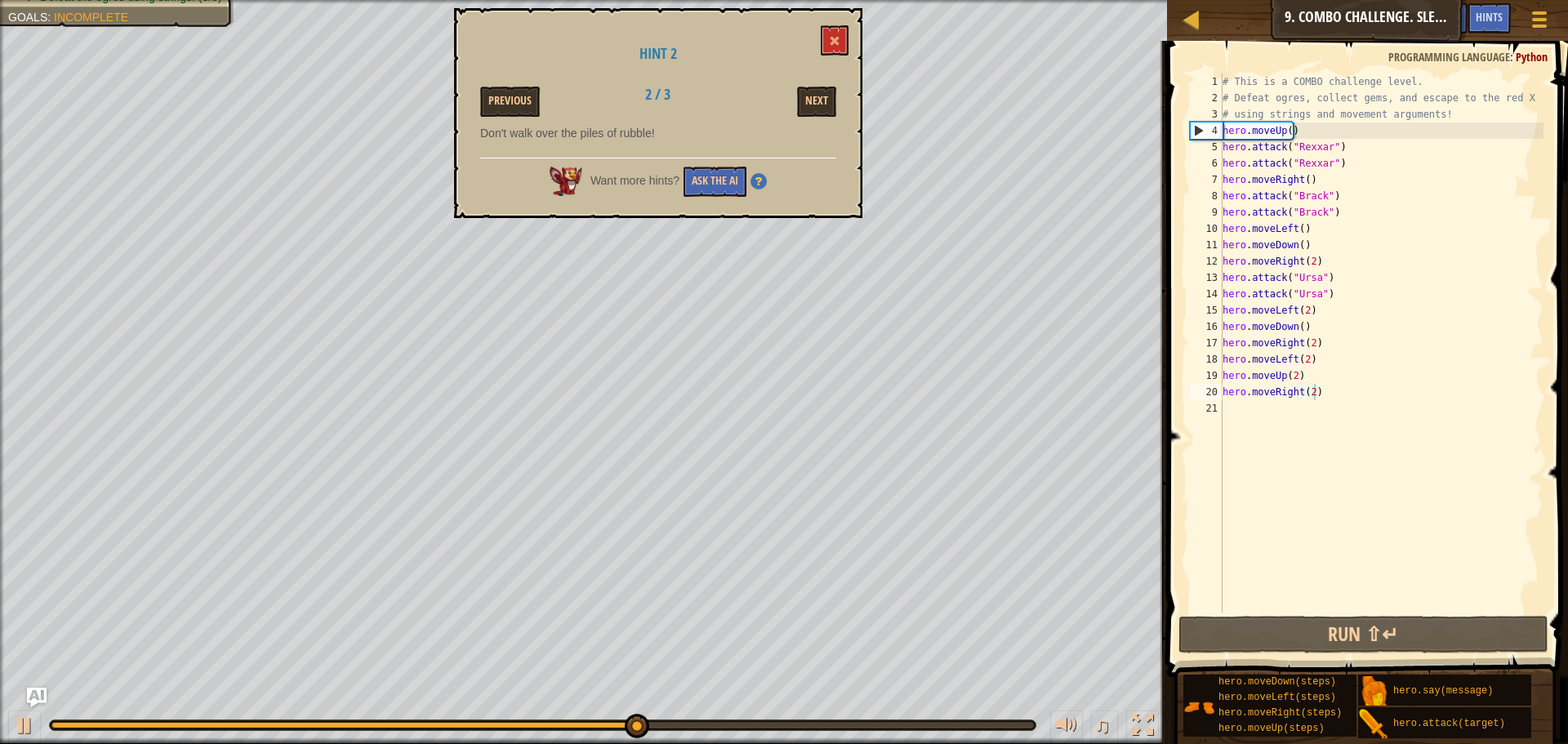
click at [812, 121] on div "Hint 2 Previous 2 / 3 Next Don't walk over the piles of rubble! Want more hints…" at bounding box center [658, 113] width 408 height 210
click at [721, 188] on button "Ask the AI" at bounding box center [714, 182] width 63 height 30
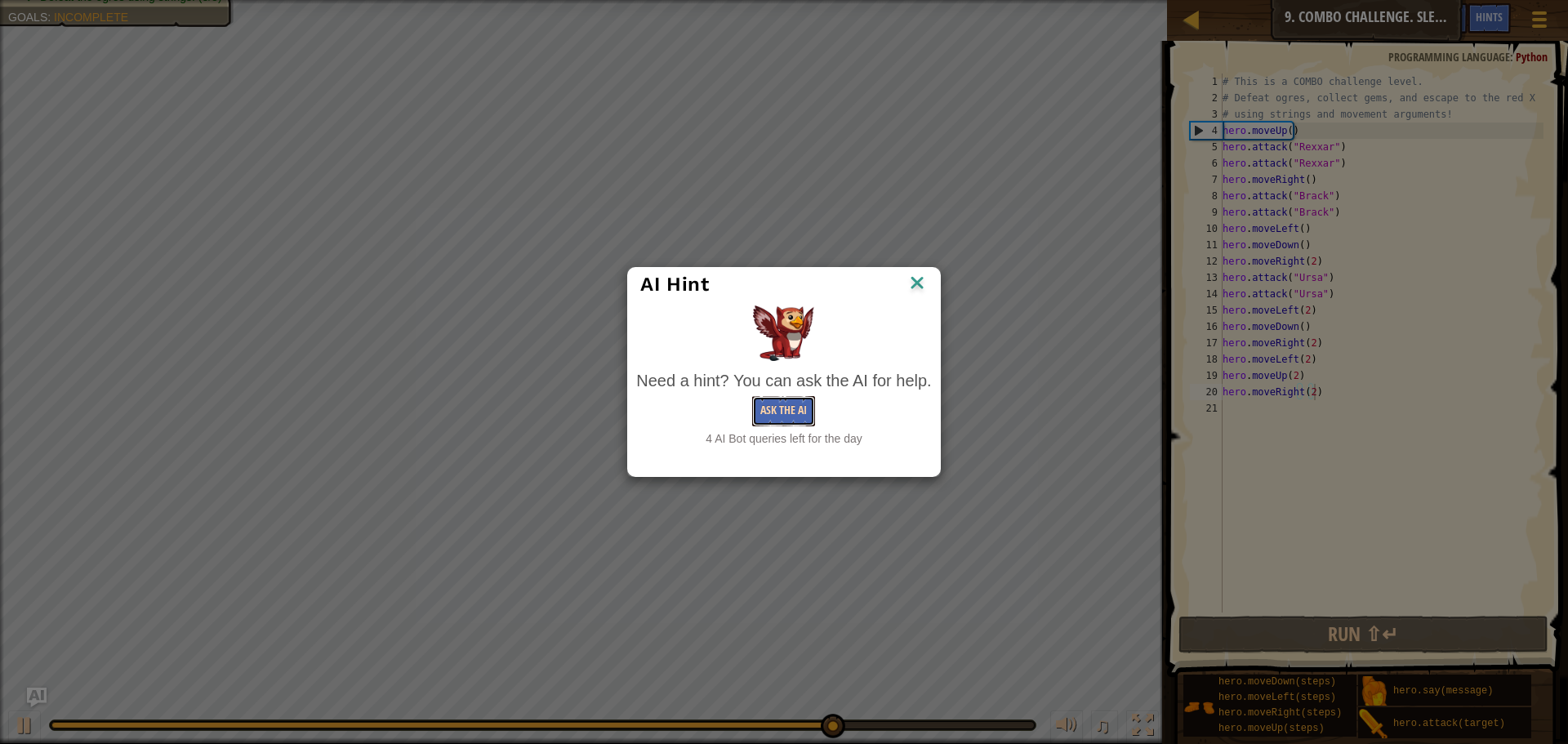
click at [777, 410] on button "Ask the AI" at bounding box center [783, 412] width 63 height 30
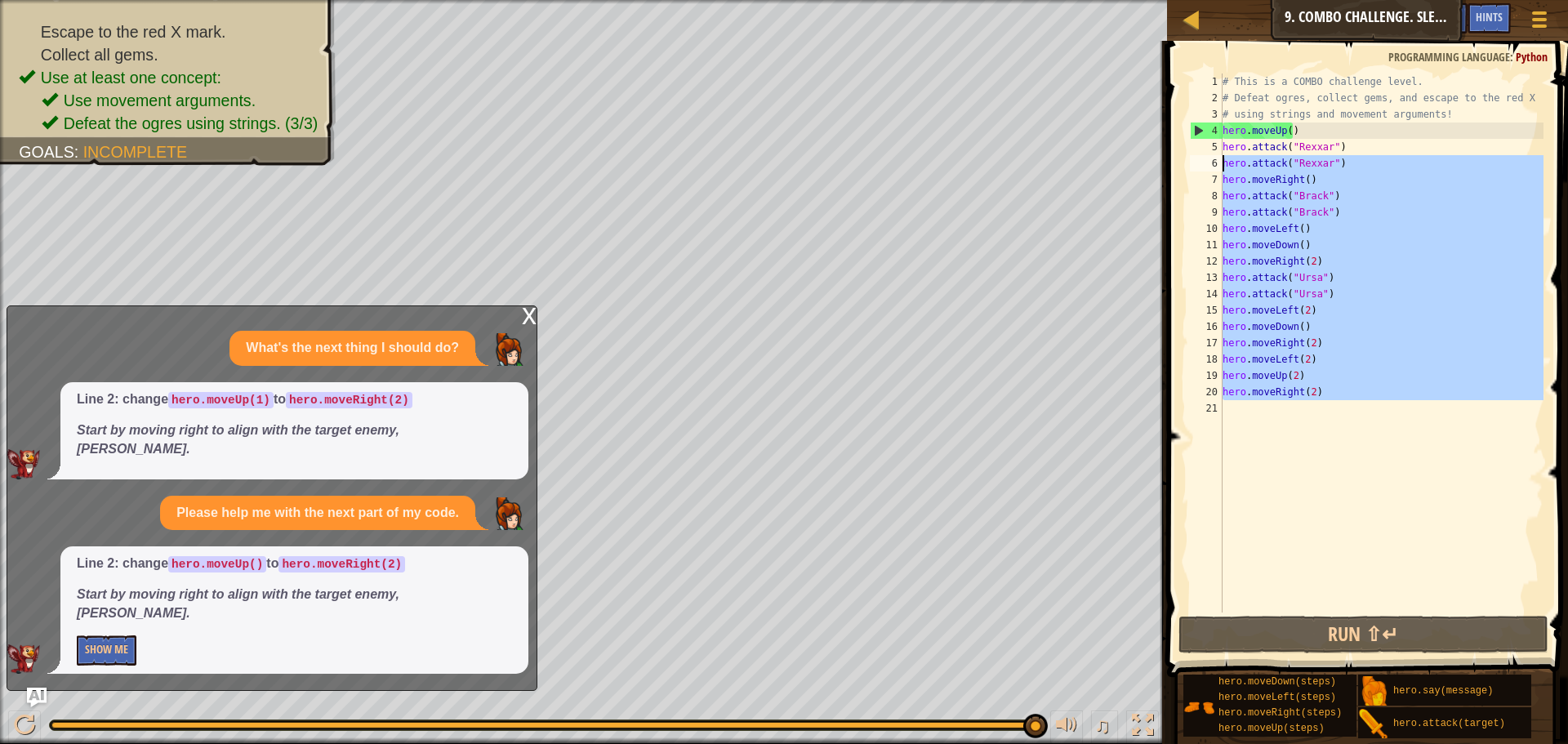
drag, startPoint x: 1337, startPoint y: 410, endPoint x: 1048, endPoint y: -99, distance: 585.3
click at [1048, 0] on html "Map Introduction to Computer Science 9. Combo Challenge. Sleep Hour Game Menu D…" at bounding box center [784, 0] width 1568 height 0
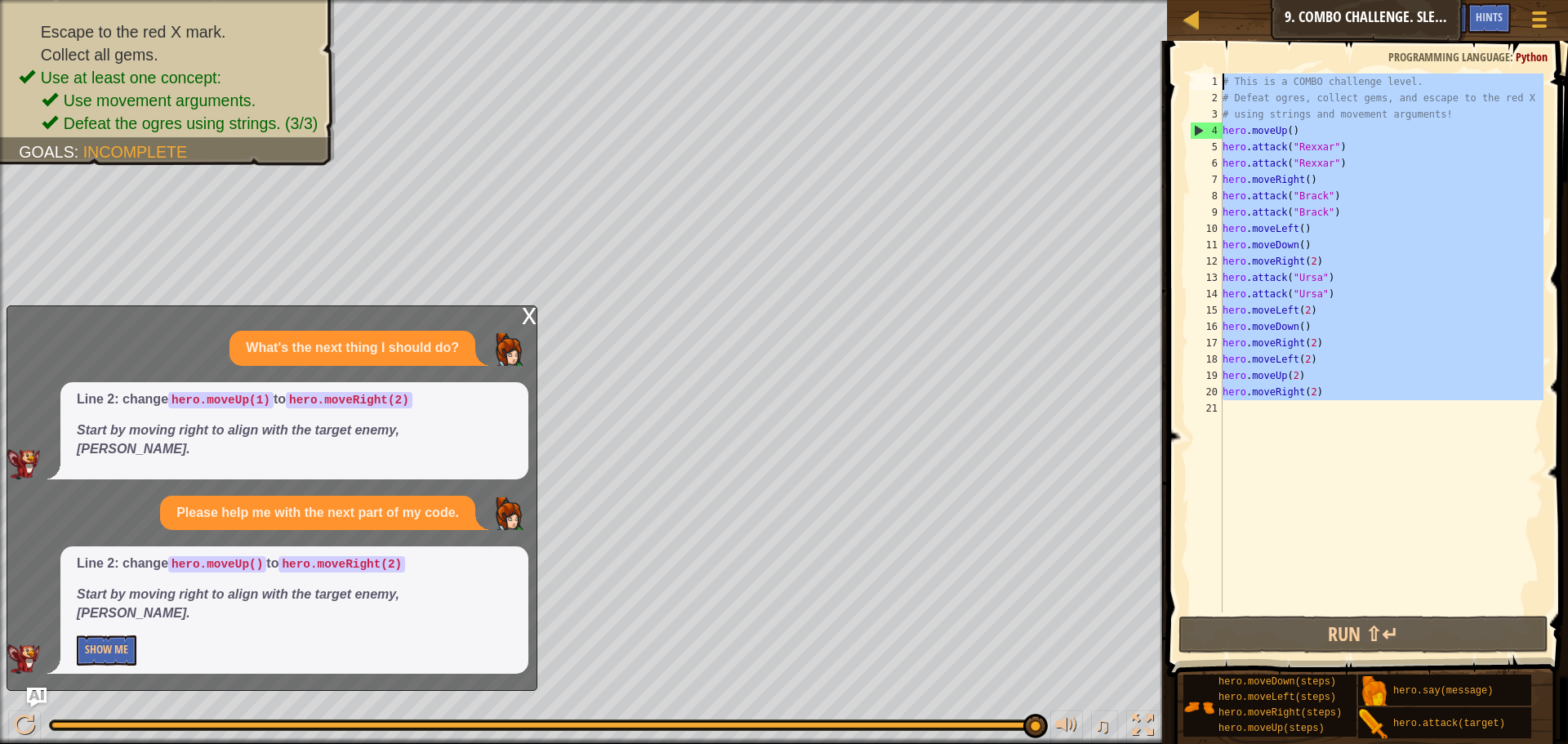
click at [1397, 331] on div "# This is a COMBO challenge level. # Defeat [PERSON_NAME], collect gems, and es…" at bounding box center [1381, 343] width 324 height 540
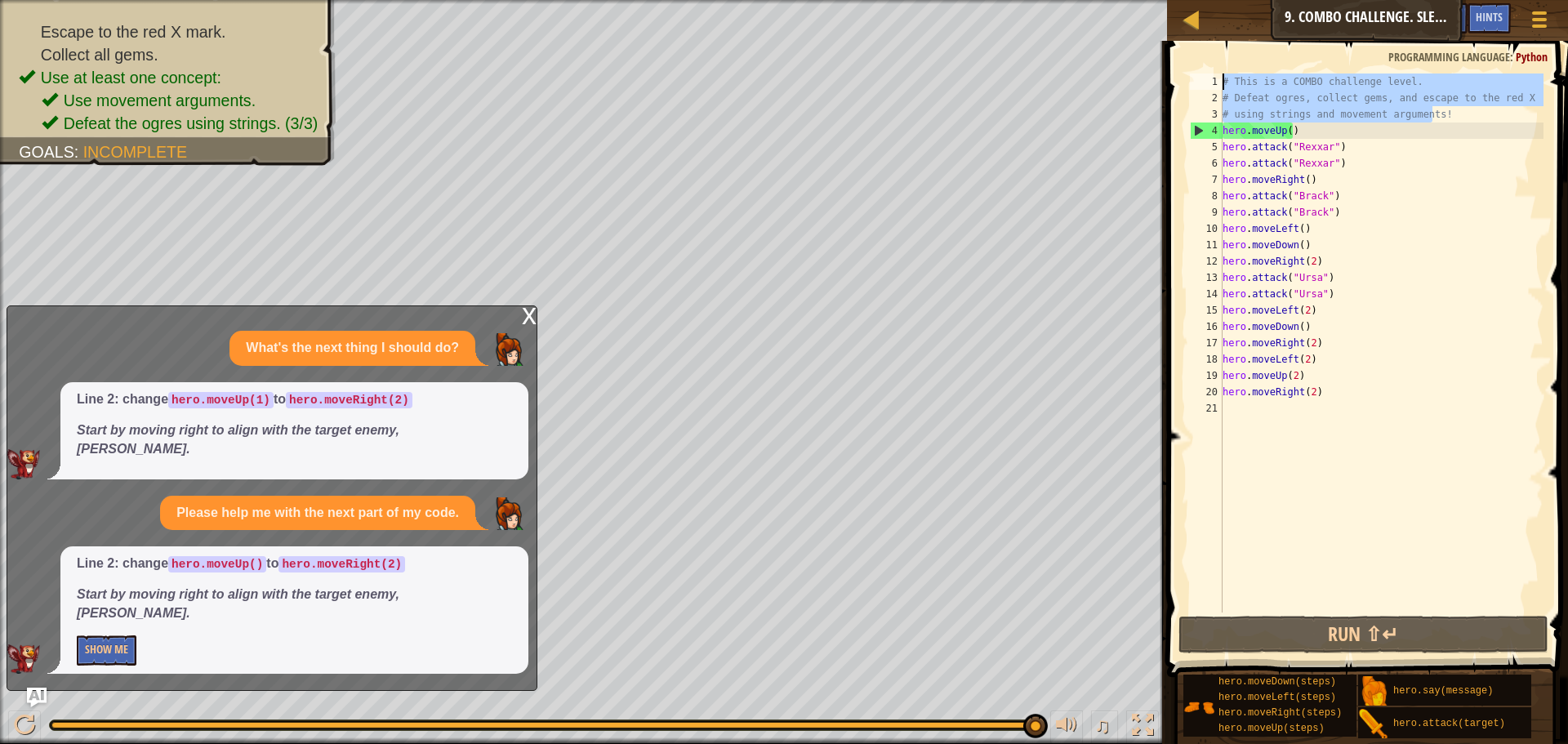
drag, startPoint x: 1427, startPoint y: 108, endPoint x: 1188, endPoint y: 60, distance: 243.8
click at [1202, 63] on div "hero.moveDown() 1 2 3 4 5 6 7 8 9 10 11 12 13 14 15 16 17 18 19 20 21 # This is…" at bounding box center [1364, 391] width 406 height 685
type textarea "# This is a COMBO challenge level. # Defeat ogres, collect gems, and escape to …"
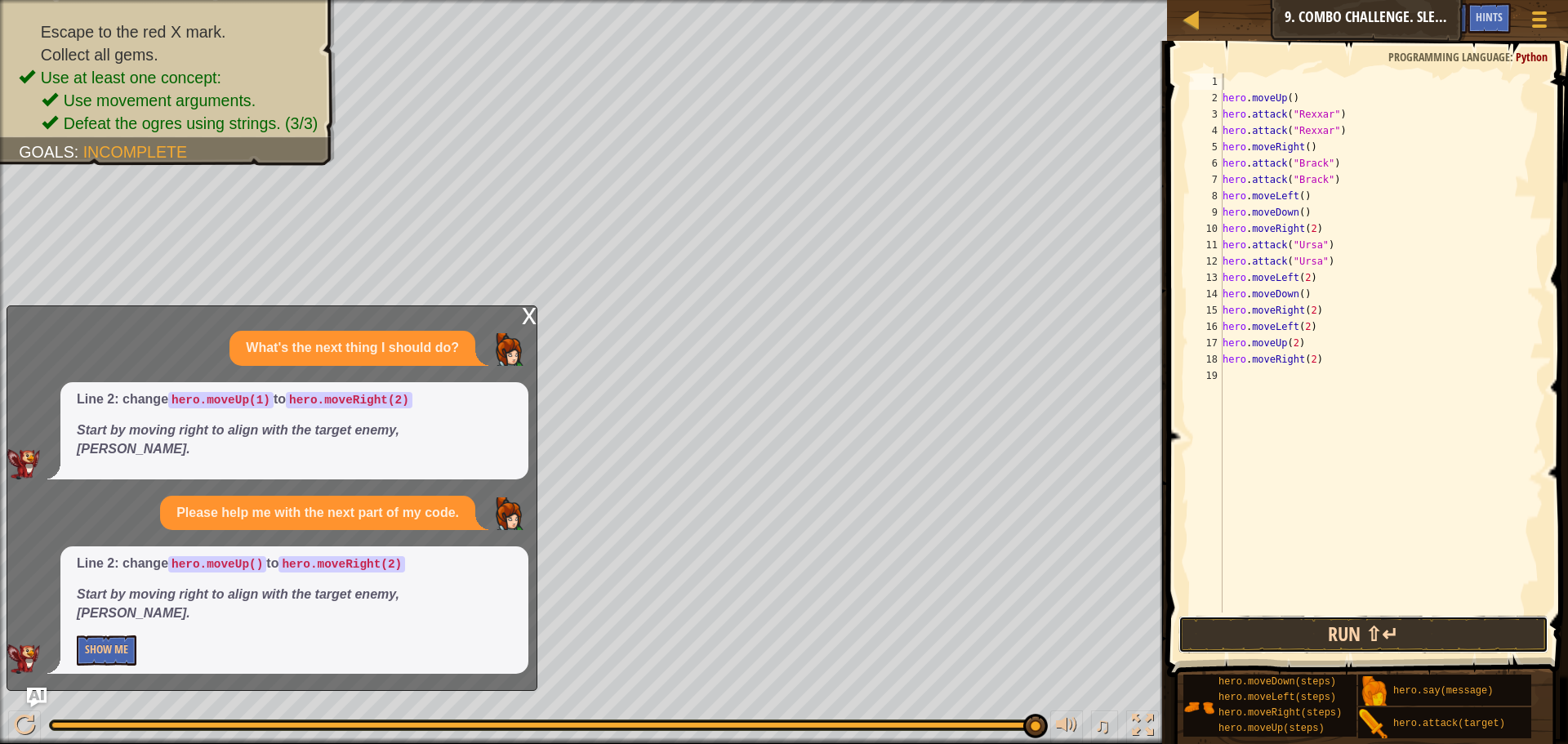
click at [1382, 627] on button "Run ⇧↵" at bounding box center [1363, 635] width 370 height 38
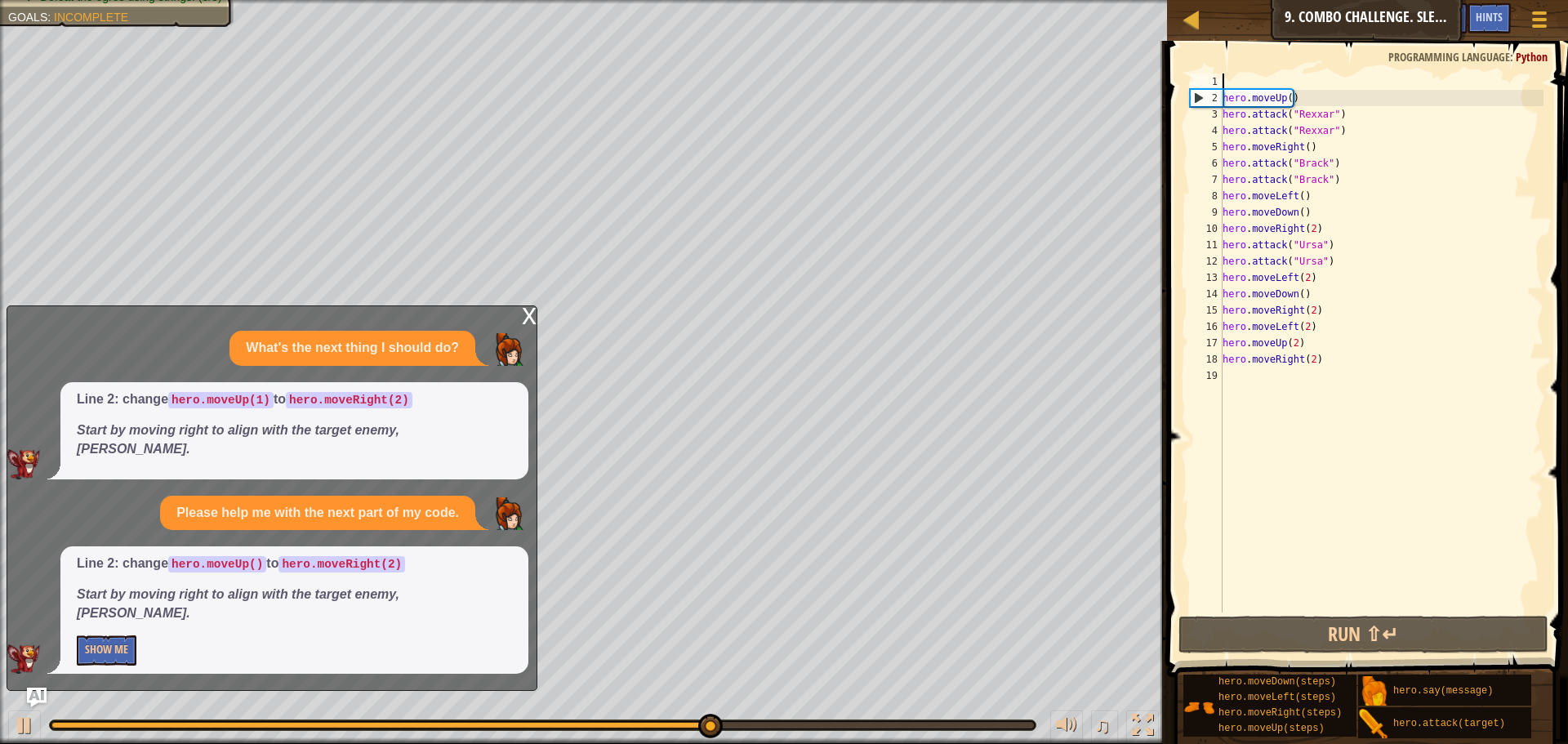
click at [1024, 724] on div at bounding box center [543, 725] width 983 height 7
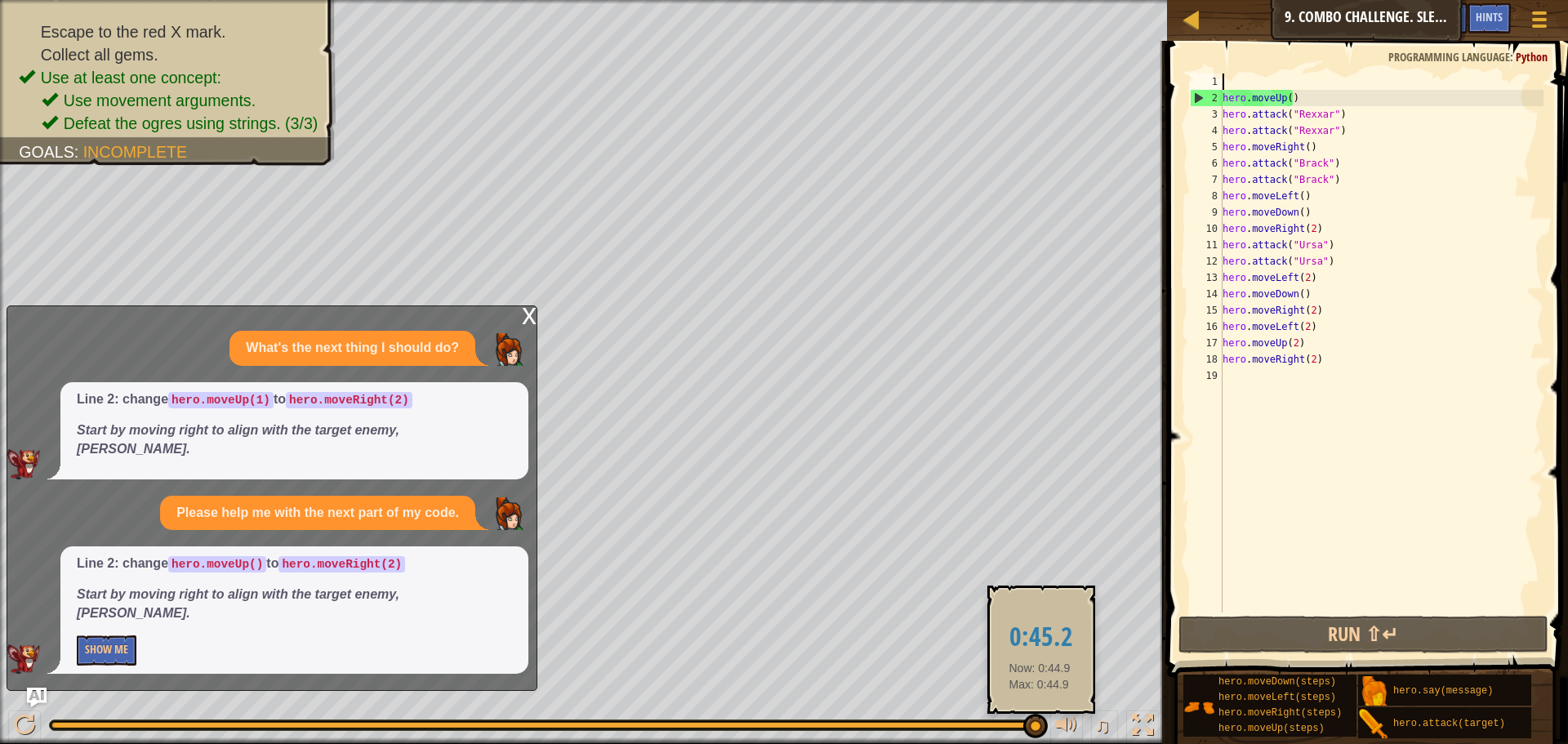
drag, startPoint x: 1023, startPoint y: 724, endPoint x: 1039, endPoint y: 723, distance: 16.0
click at [1033, 723] on div at bounding box center [543, 725] width 983 height 7
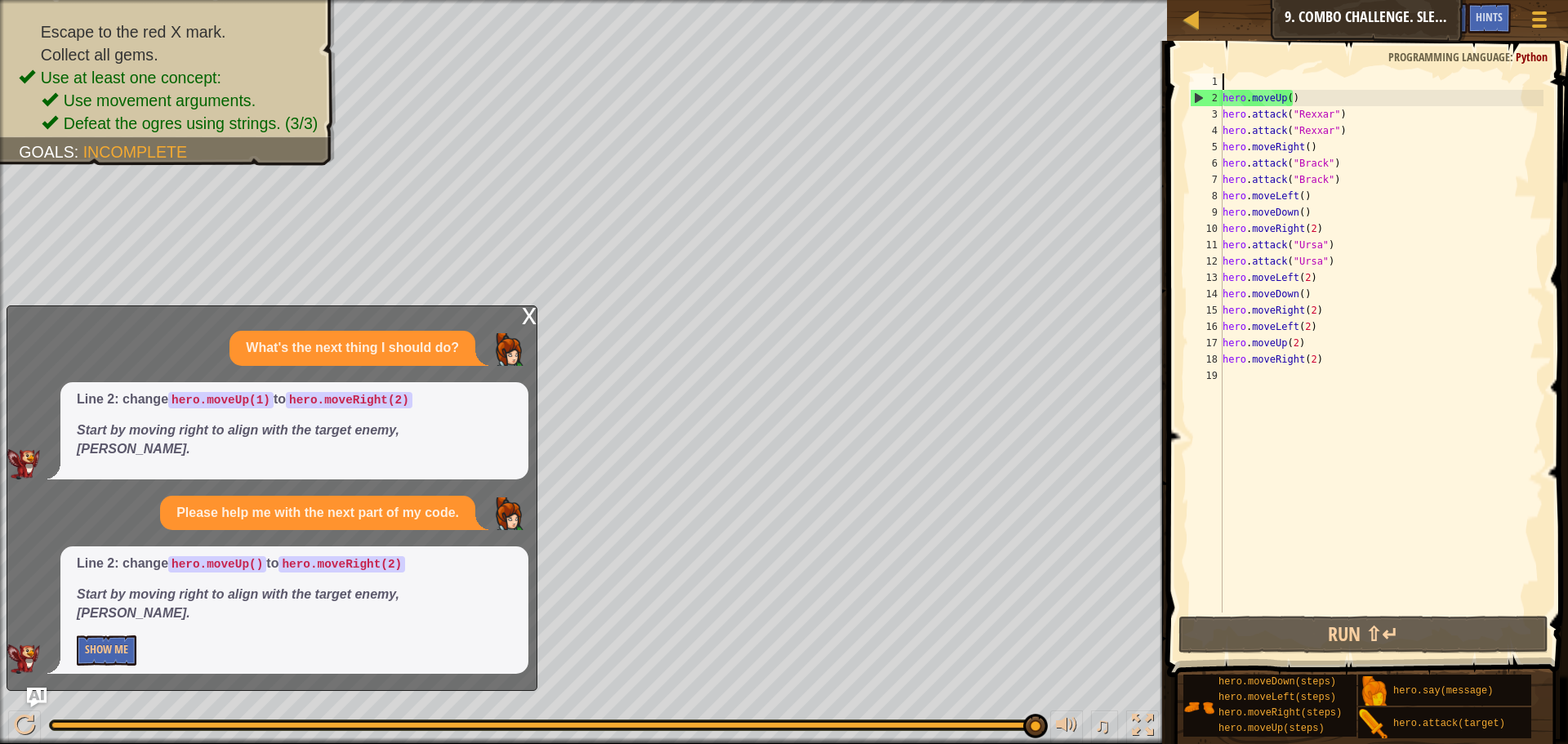
click at [1268, 373] on div "hero . moveUp ( ) hero . attack ( "Rexxar" ) hero . attack ( "Rexxar" ) hero . …" at bounding box center [1381, 359] width 324 height 572
type textarea ","
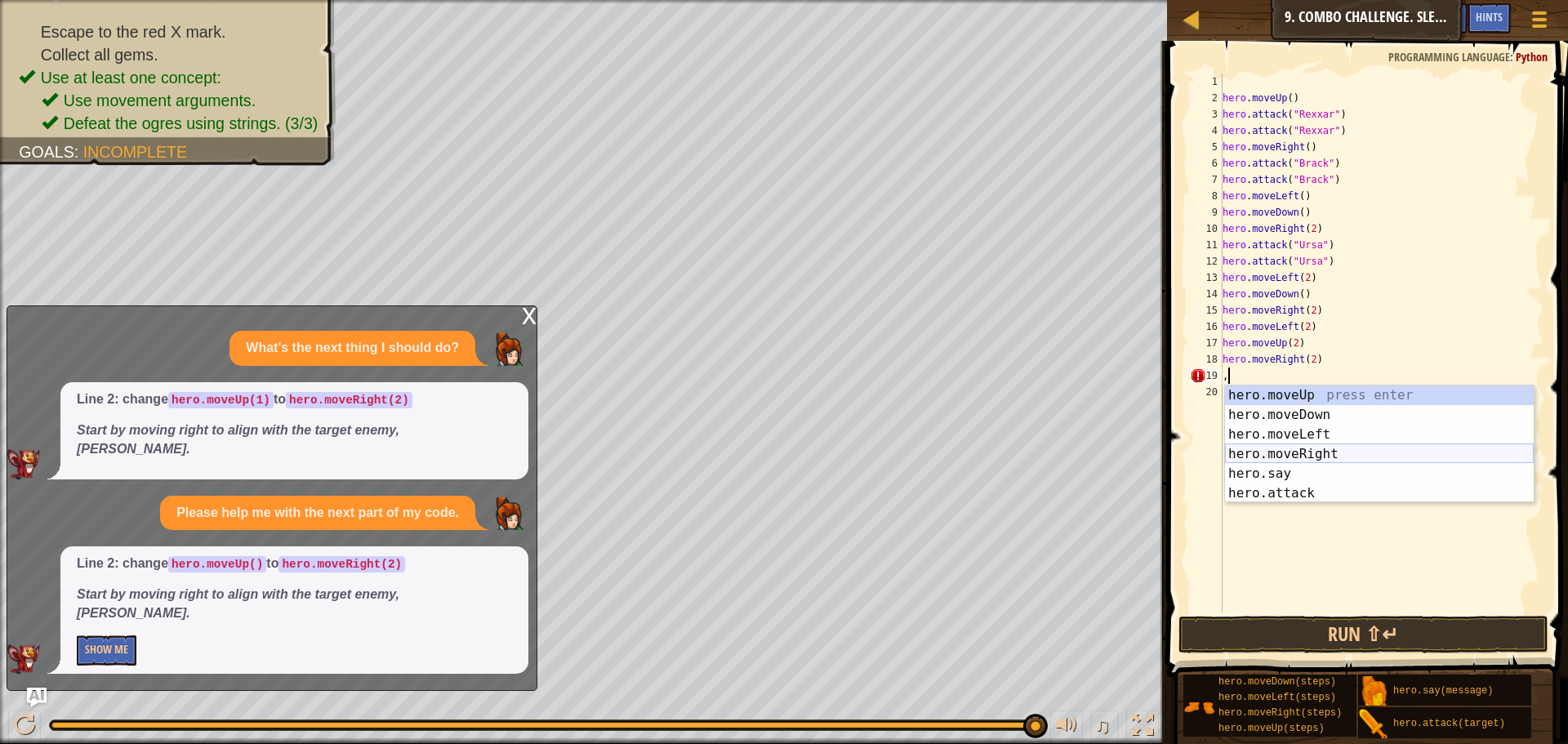
click at [1273, 450] on div "hero.moveUp press enter hero.moveDown press enter hero.moveLeft press enter her…" at bounding box center [1379, 463] width 309 height 157
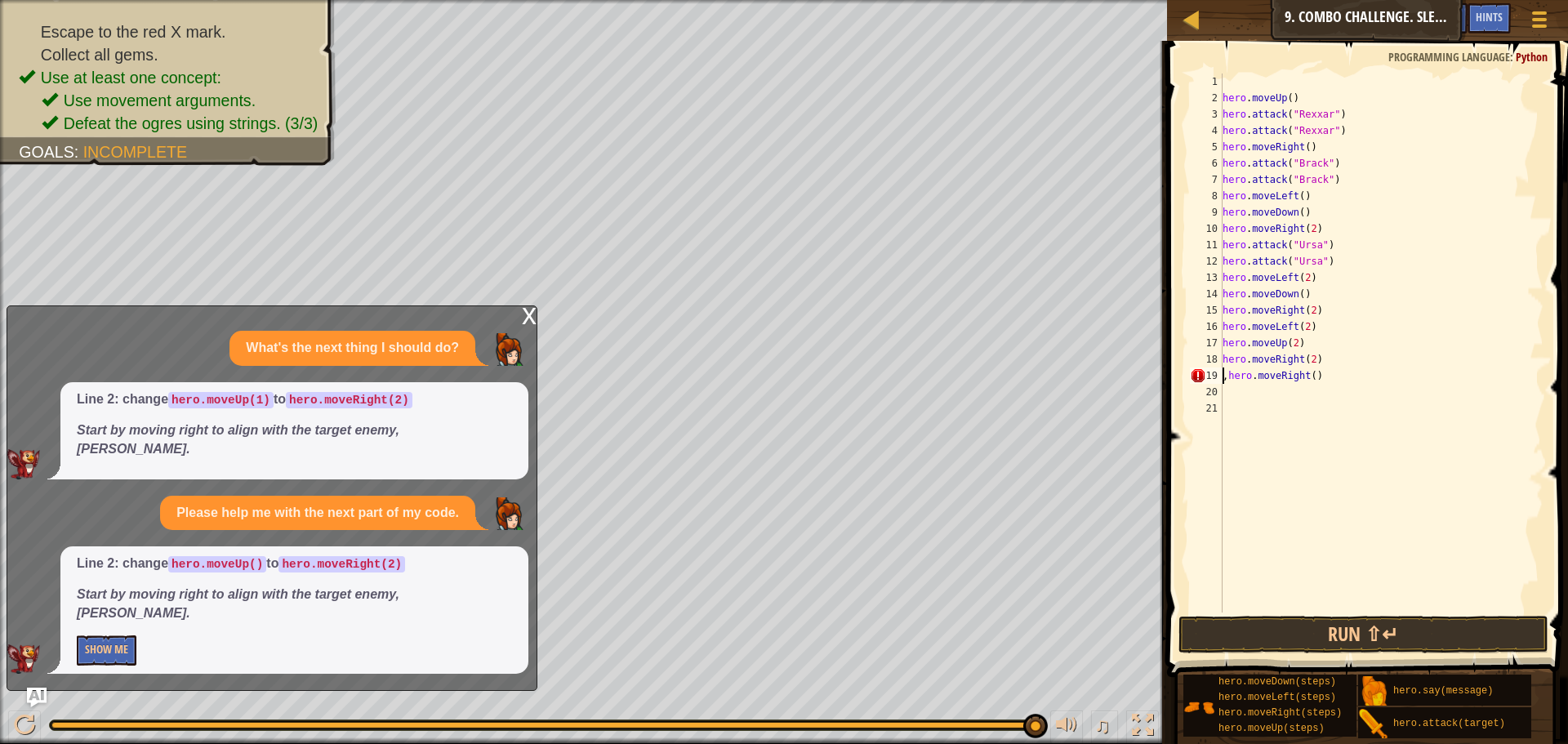
click at [1224, 380] on div "hero . moveUp ( ) hero . attack ( "Rexxar" ) hero . attack ( "Rexxar" ) hero . …" at bounding box center [1381, 359] width 324 height 572
type textarea ",hero.moveRight()"
click at [1227, 384] on div "hero . moveUp ( ) hero . attack ( "Rexxar" ) hero . attack ( "Rexxar" ) hero . …" at bounding box center [1381, 359] width 324 height 572
click at [1228, 368] on div "hero . moveUp ( ) hero . attack ( "Rexxar" ) hero . attack ( "Rexxar" ) hero . …" at bounding box center [1381, 359] width 324 height 572
click at [1358, 638] on button "Run ⇧↵" at bounding box center [1363, 635] width 370 height 38
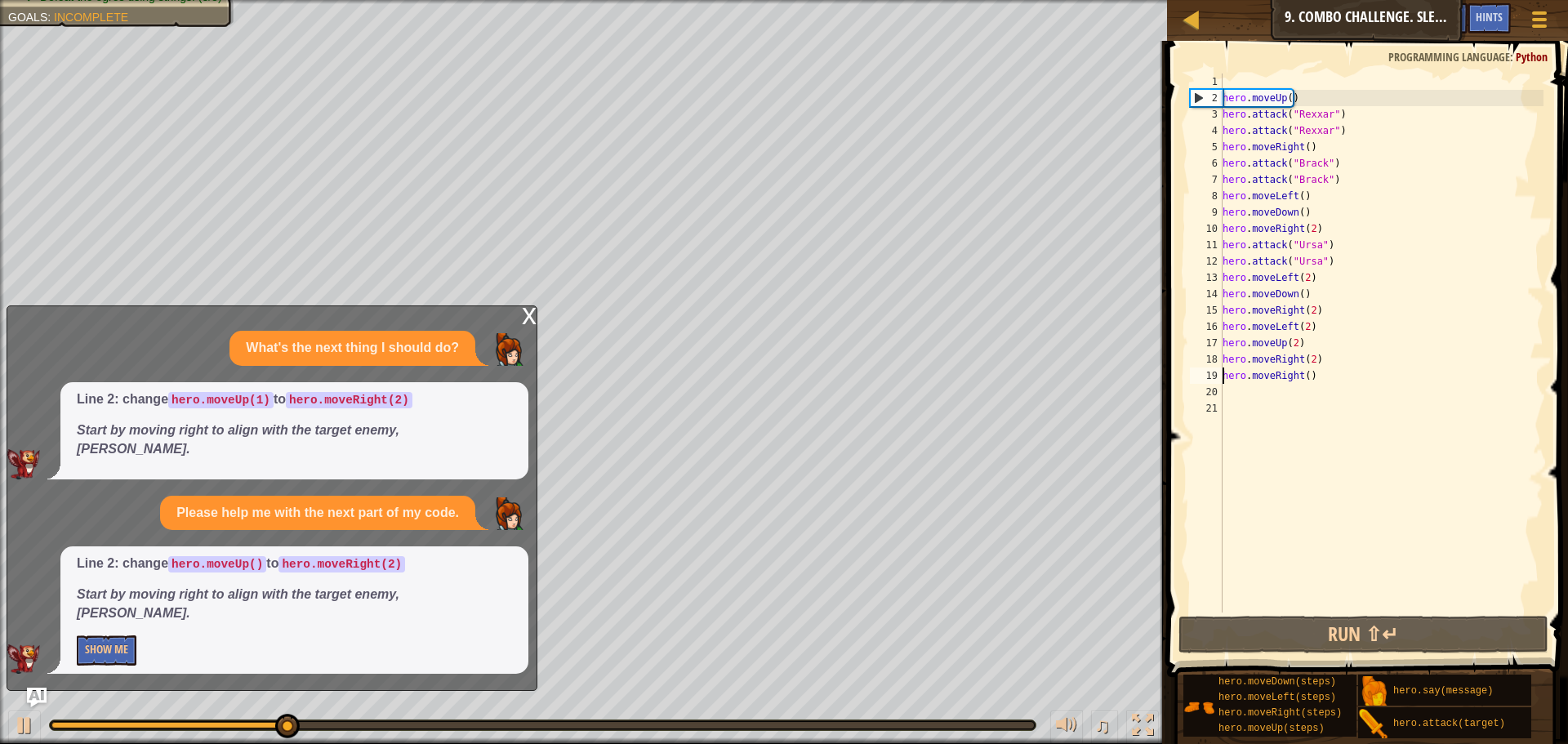
click at [1299, 380] on div "hero . moveUp ( ) hero . attack ( "Rexxar" ) hero . attack ( "Rexxar" ) hero . …" at bounding box center [1381, 359] width 324 height 572
click at [1302, 374] on div "hero . moveUp ( ) hero . attack ( "Rexxar" ) hero . attack ( "Rexxar" ) hero . …" at bounding box center [1381, 359] width 324 height 572
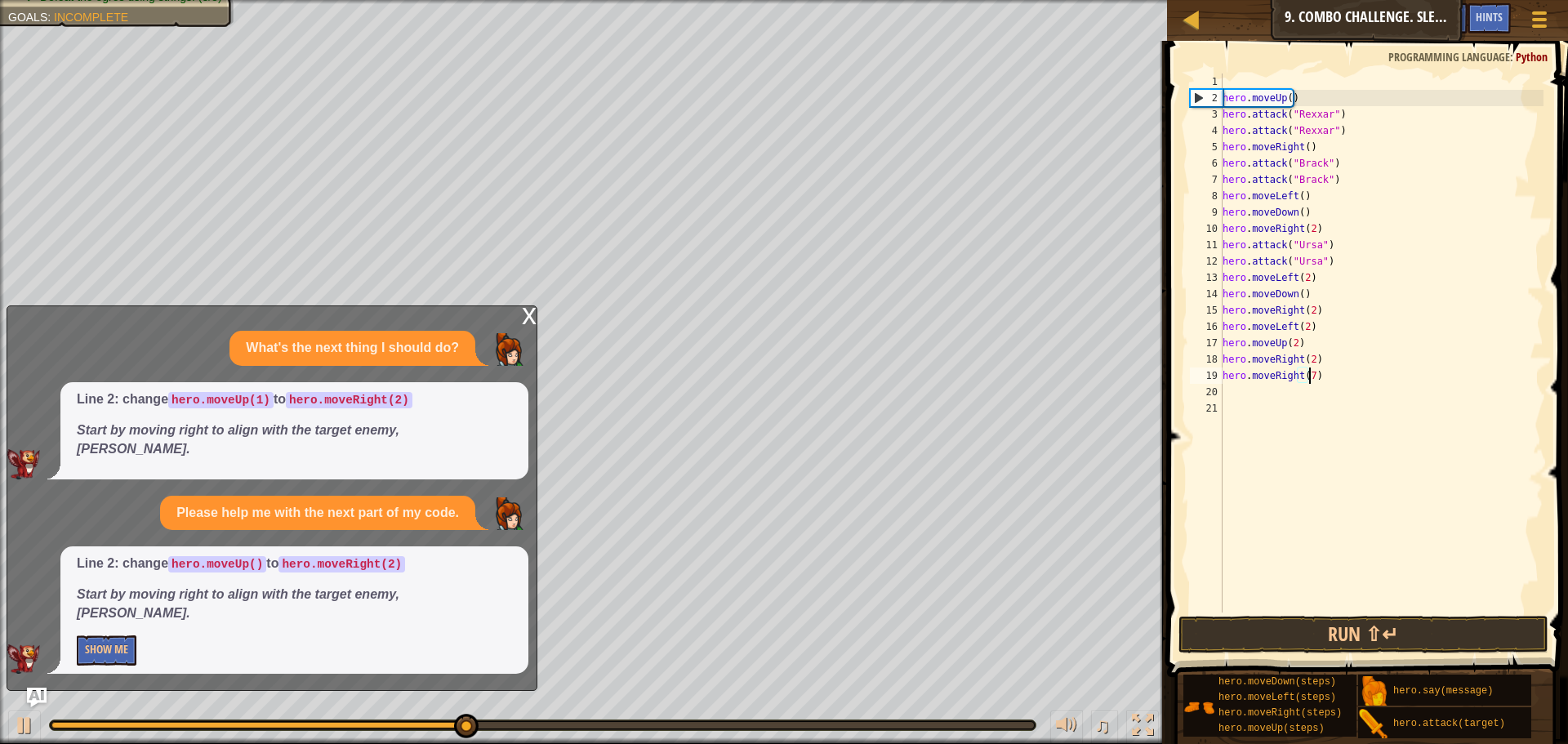
scroll to position [8, 7]
type textarea "hero.moveRight(7)"
click at [1344, 638] on button "Run ⇧↵" at bounding box center [1363, 635] width 370 height 38
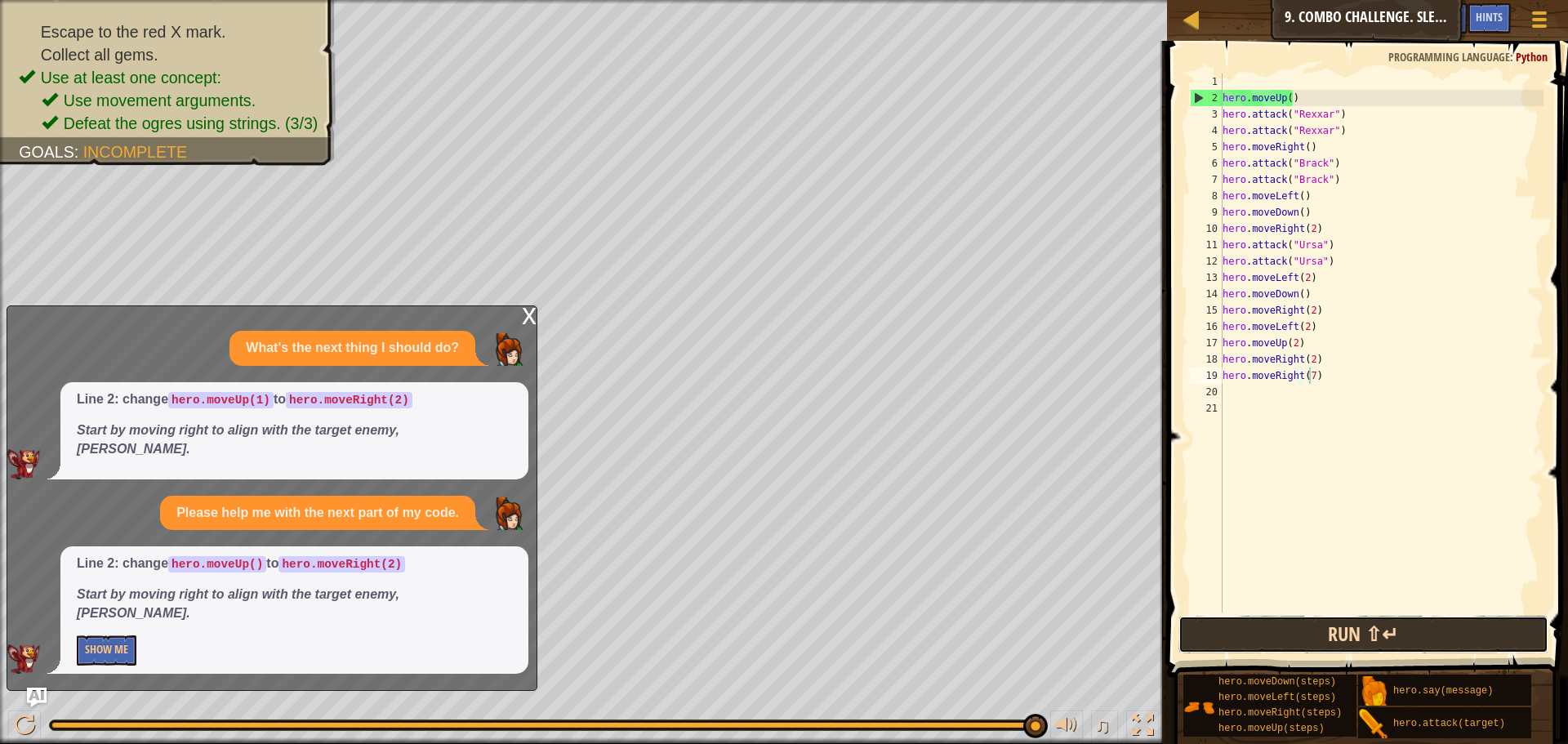
click at [1309, 630] on button "Run ⇧↵" at bounding box center [1363, 635] width 370 height 38
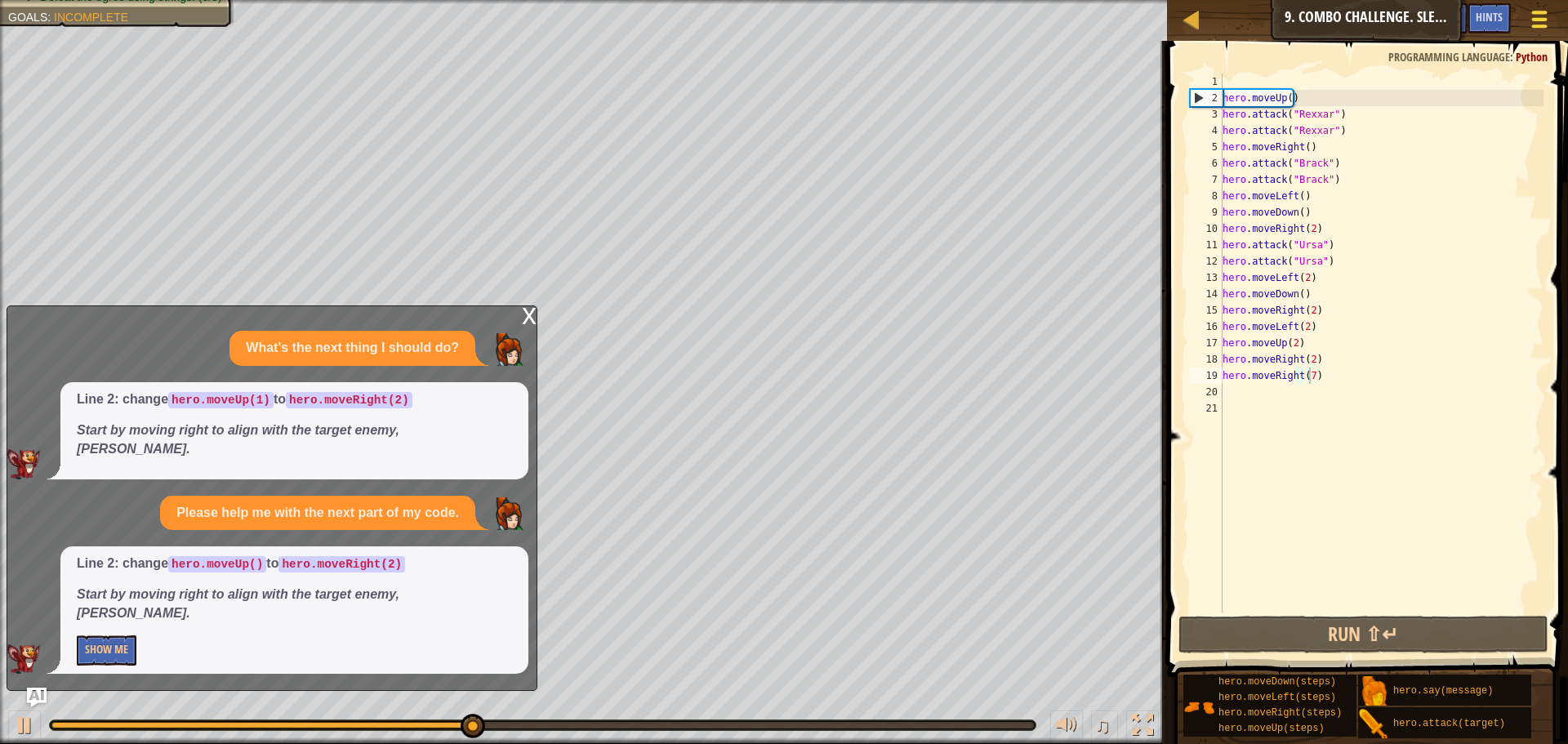
click at [1536, 10] on span at bounding box center [1539, 11] width 15 height 3
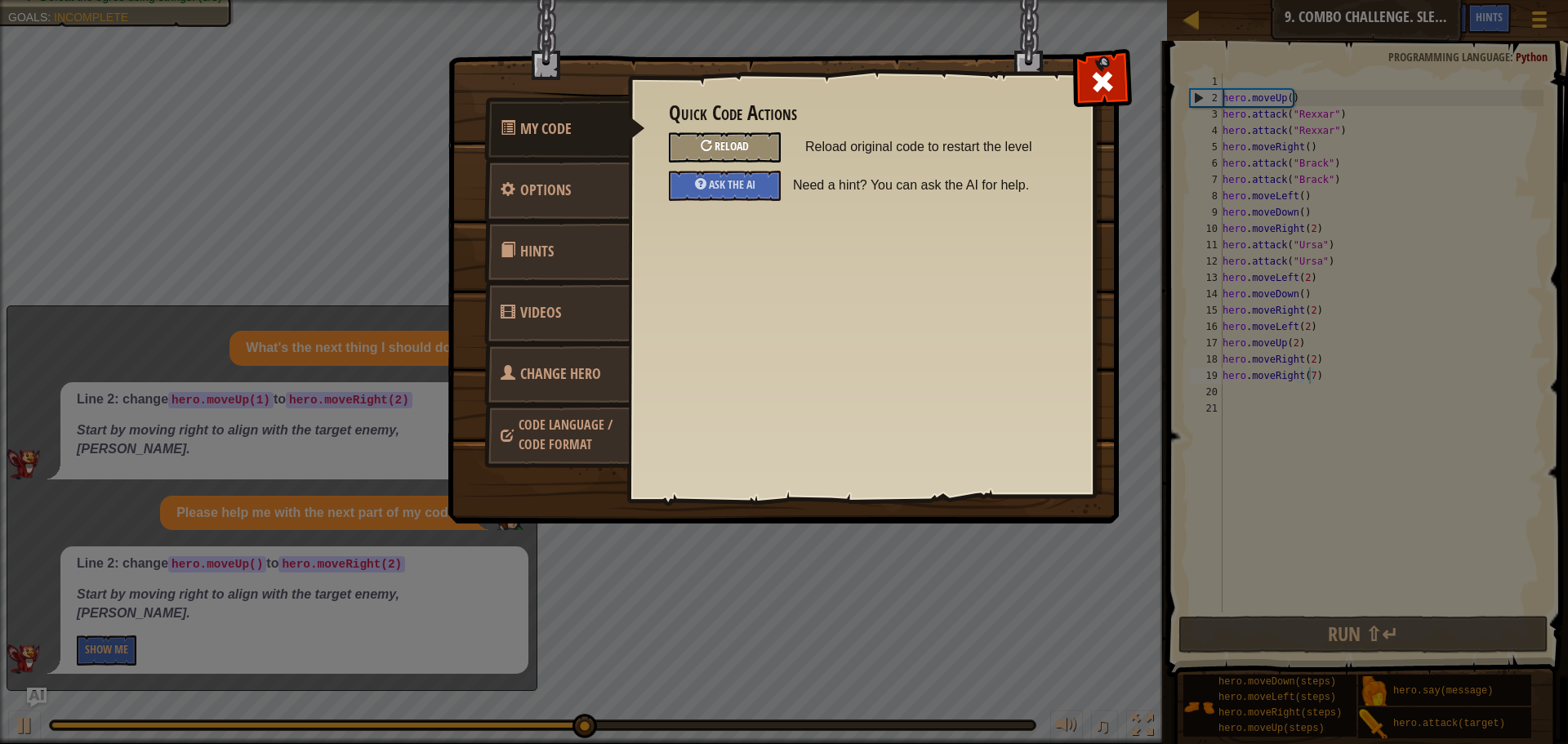
click at [724, 149] on span "Reload" at bounding box center [731, 146] width 34 height 15
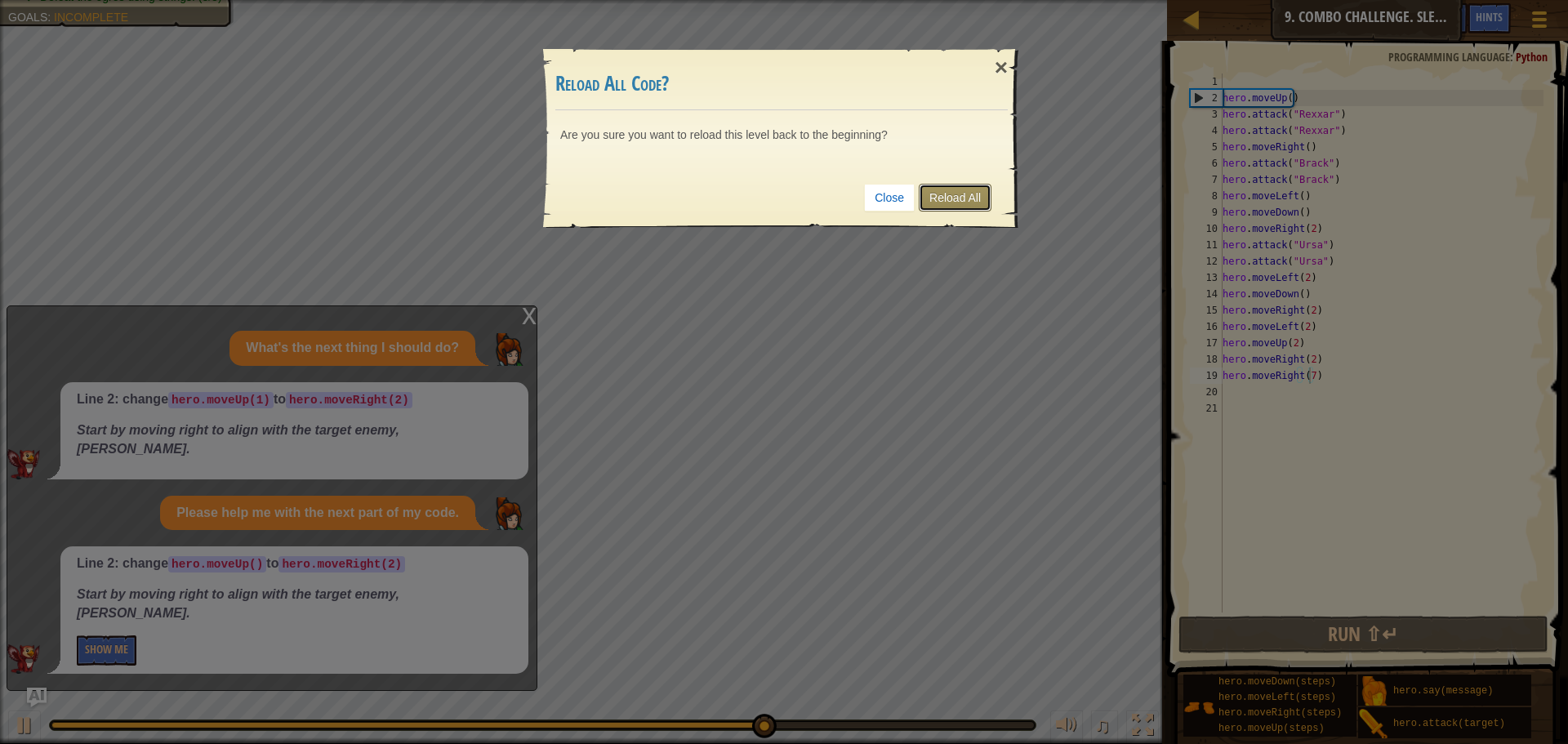
click at [983, 206] on link "Reload All" at bounding box center [954, 197] width 72 height 27
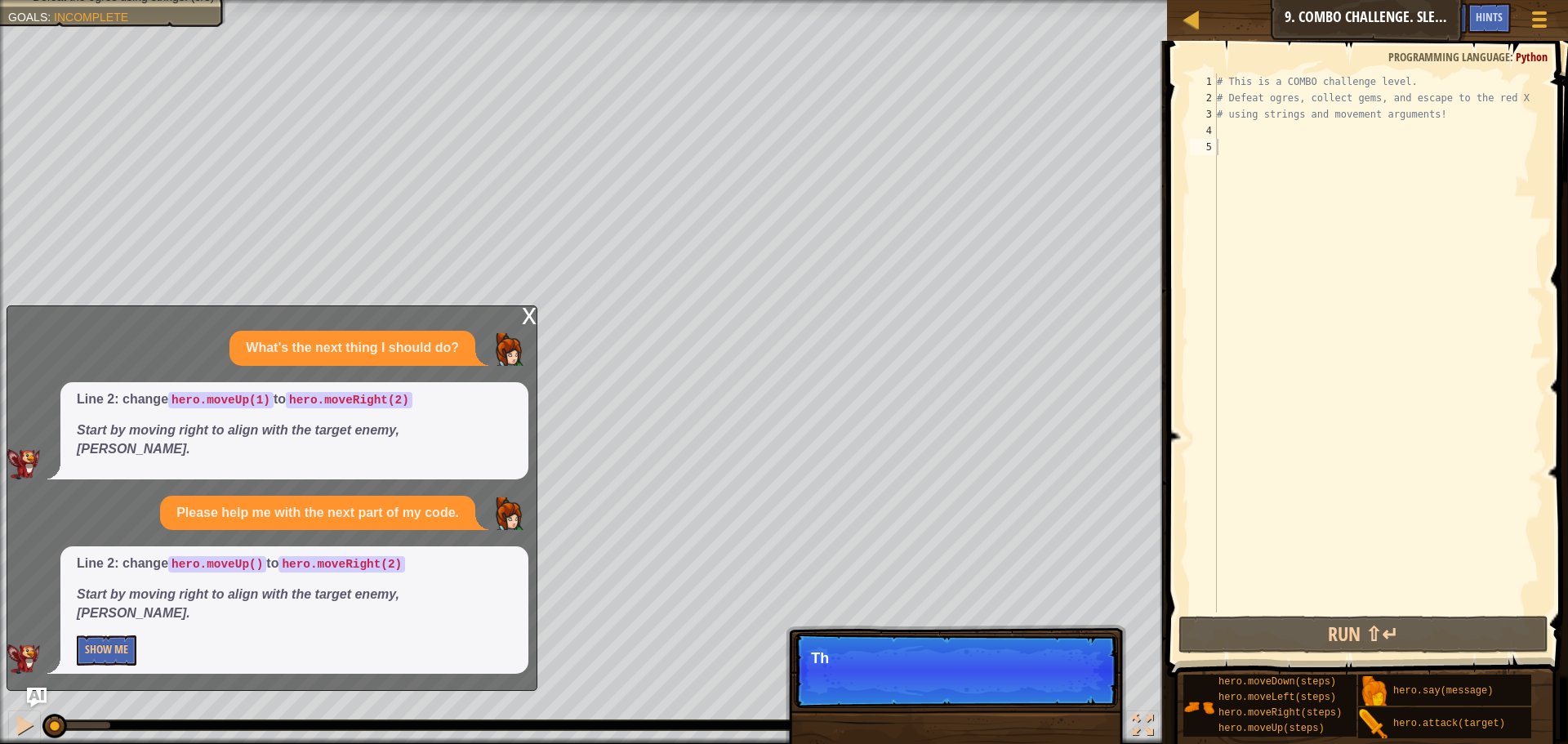
scroll to position [8, 0]
click at [526, 323] on div "x" at bounding box center [529, 314] width 15 height 16
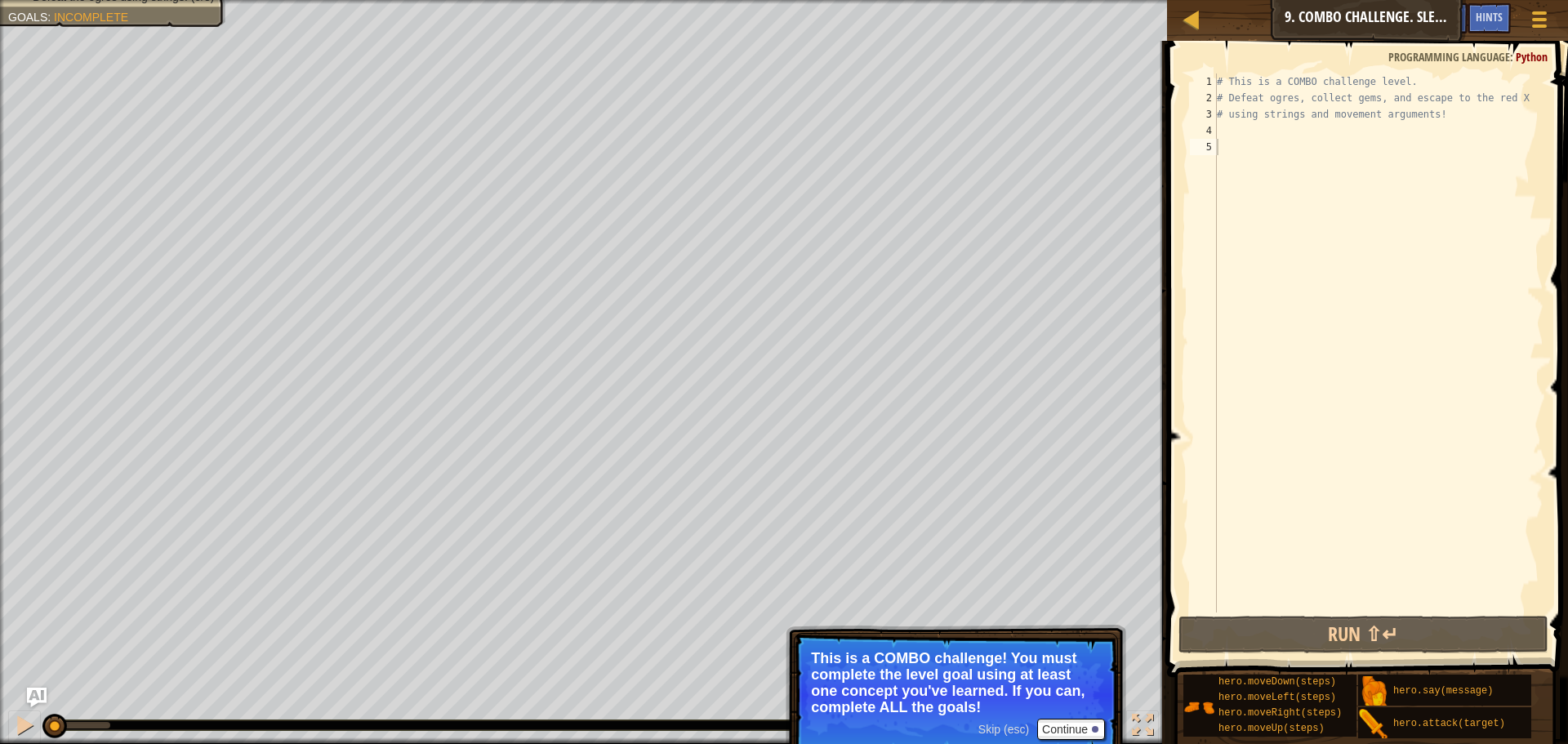
click at [1457, 128] on div "# This is a COMBO challenge level. # Defeat [PERSON_NAME], collect gems, and es…" at bounding box center [1378, 359] width 329 height 572
click at [1089, 732] on button "Continue" at bounding box center [1071, 729] width 68 height 22
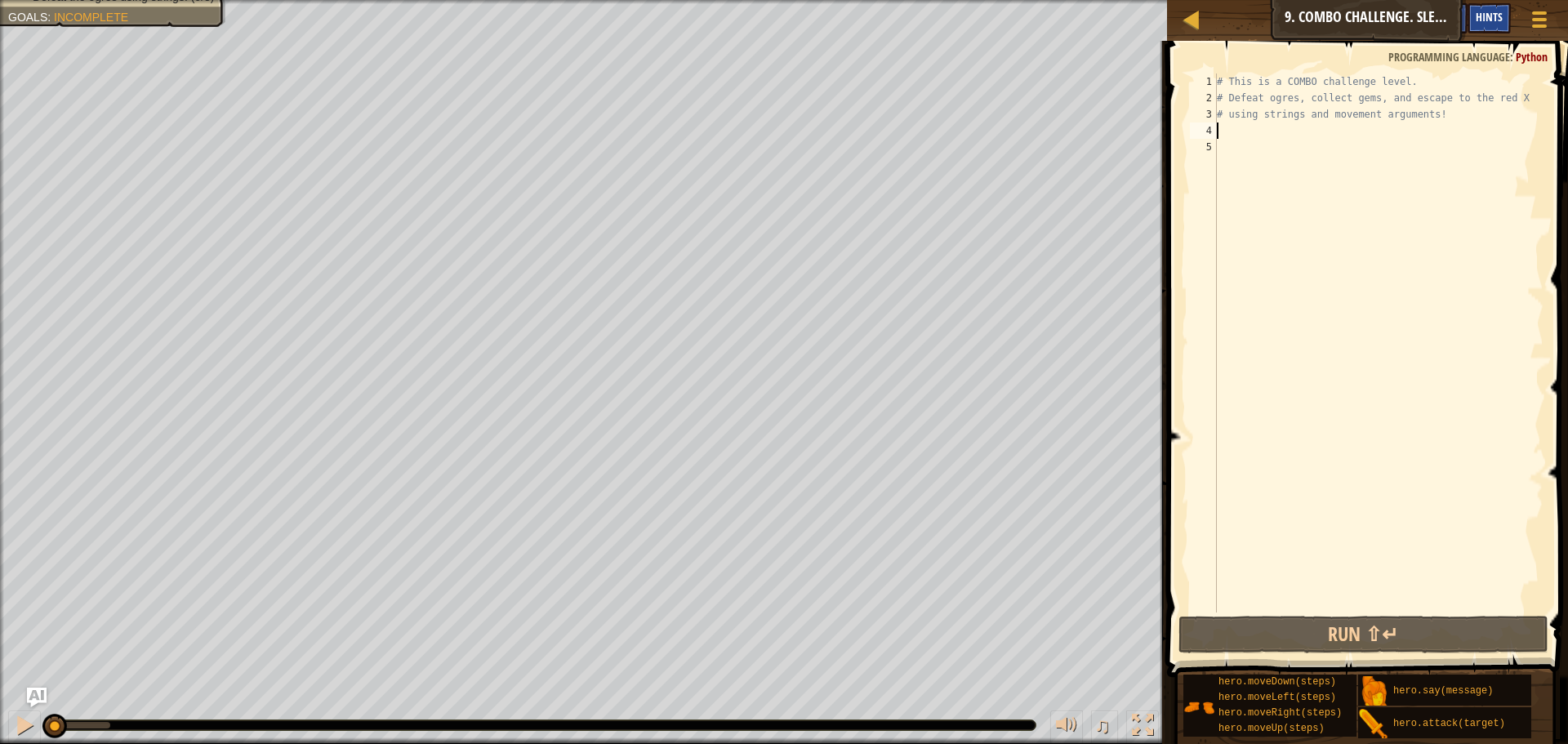
click at [1499, 14] on span "Hints" at bounding box center [1489, 17] width 27 height 15
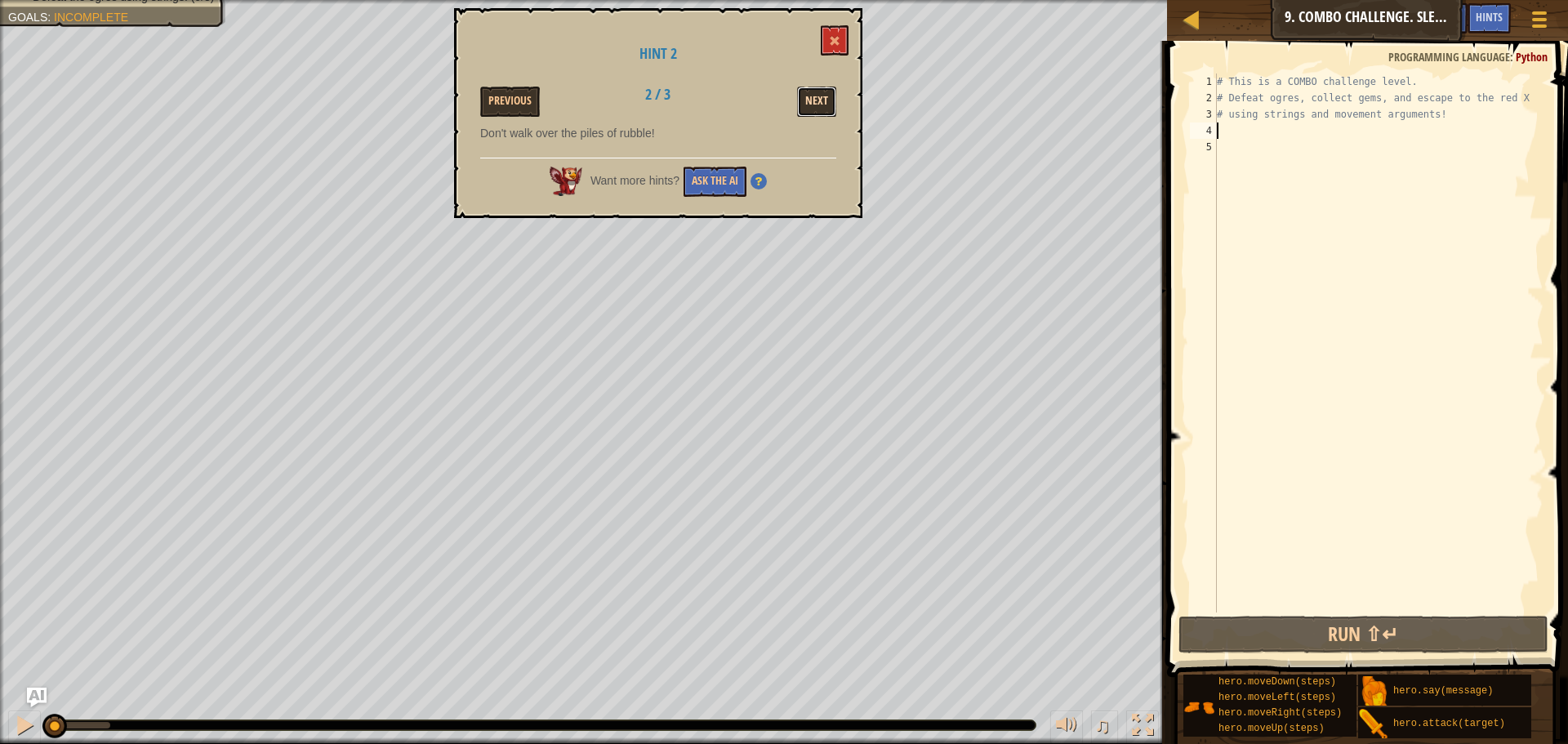
click at [813, 109] on button "Next" at bounding box center [817, 102] width 40 height 30
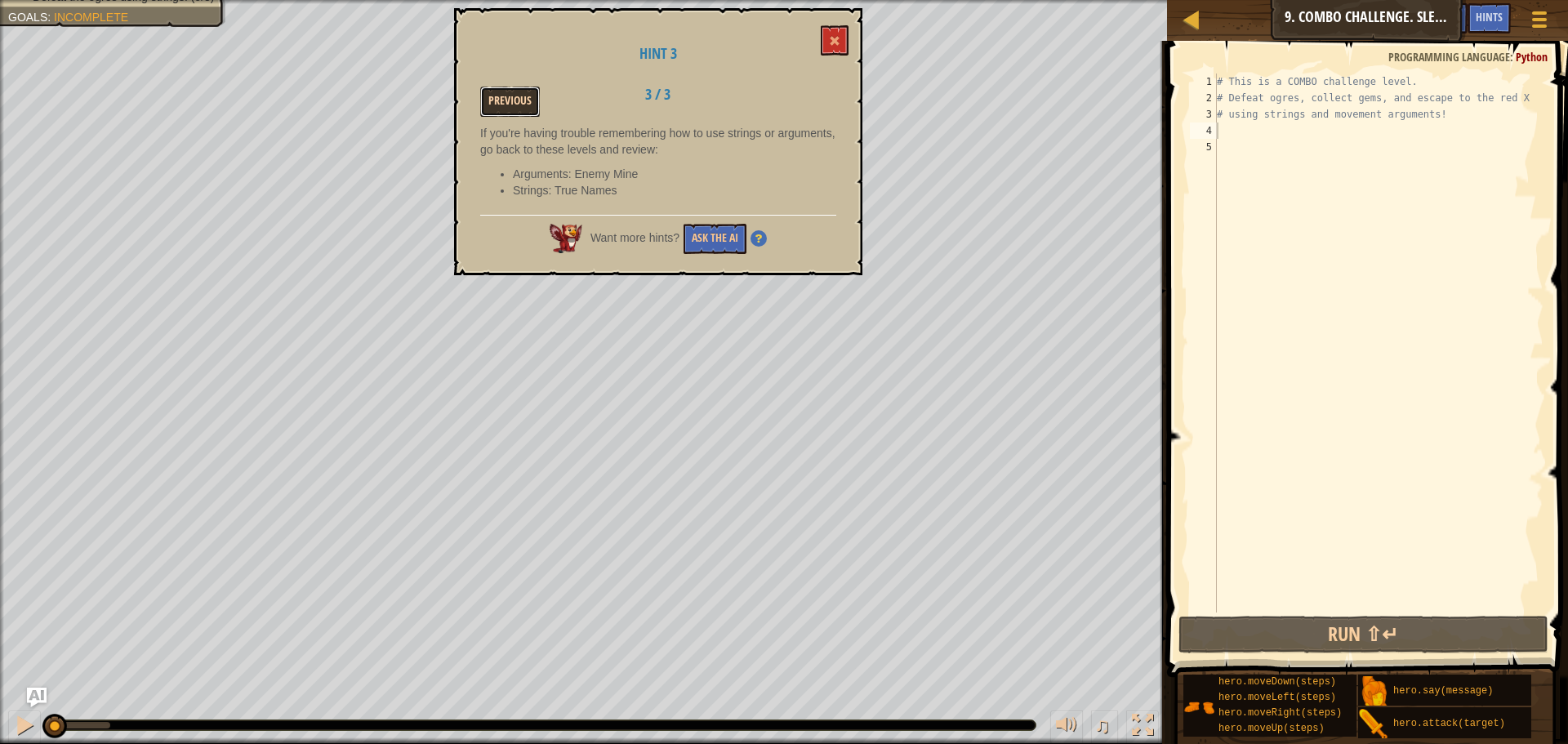
click at [499, 100] on button "Previous" at bounding box center [509, 102] width 59 height 30
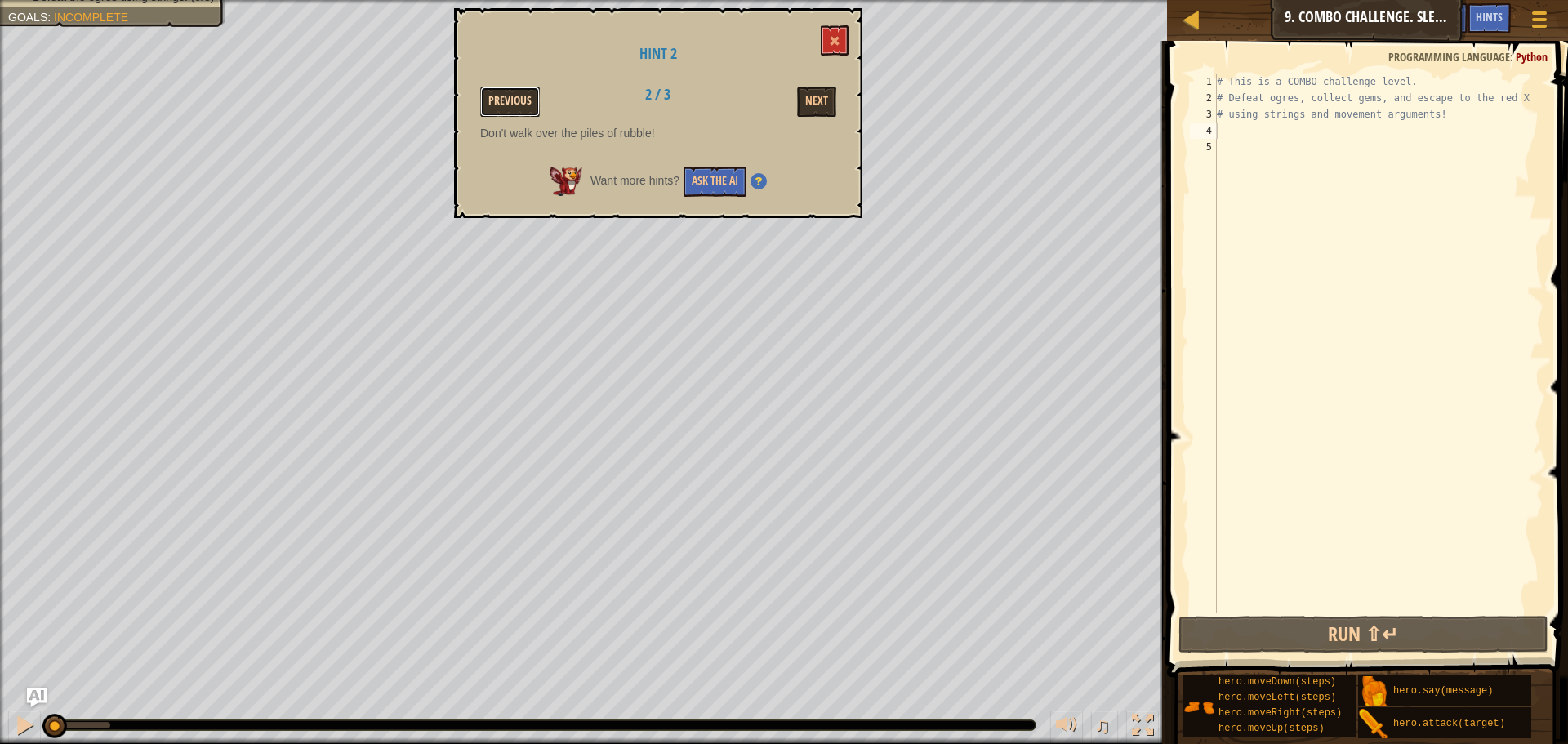
click at [499, 98] on button "Previous" at bounding box center [509, 102] width 59 height 30
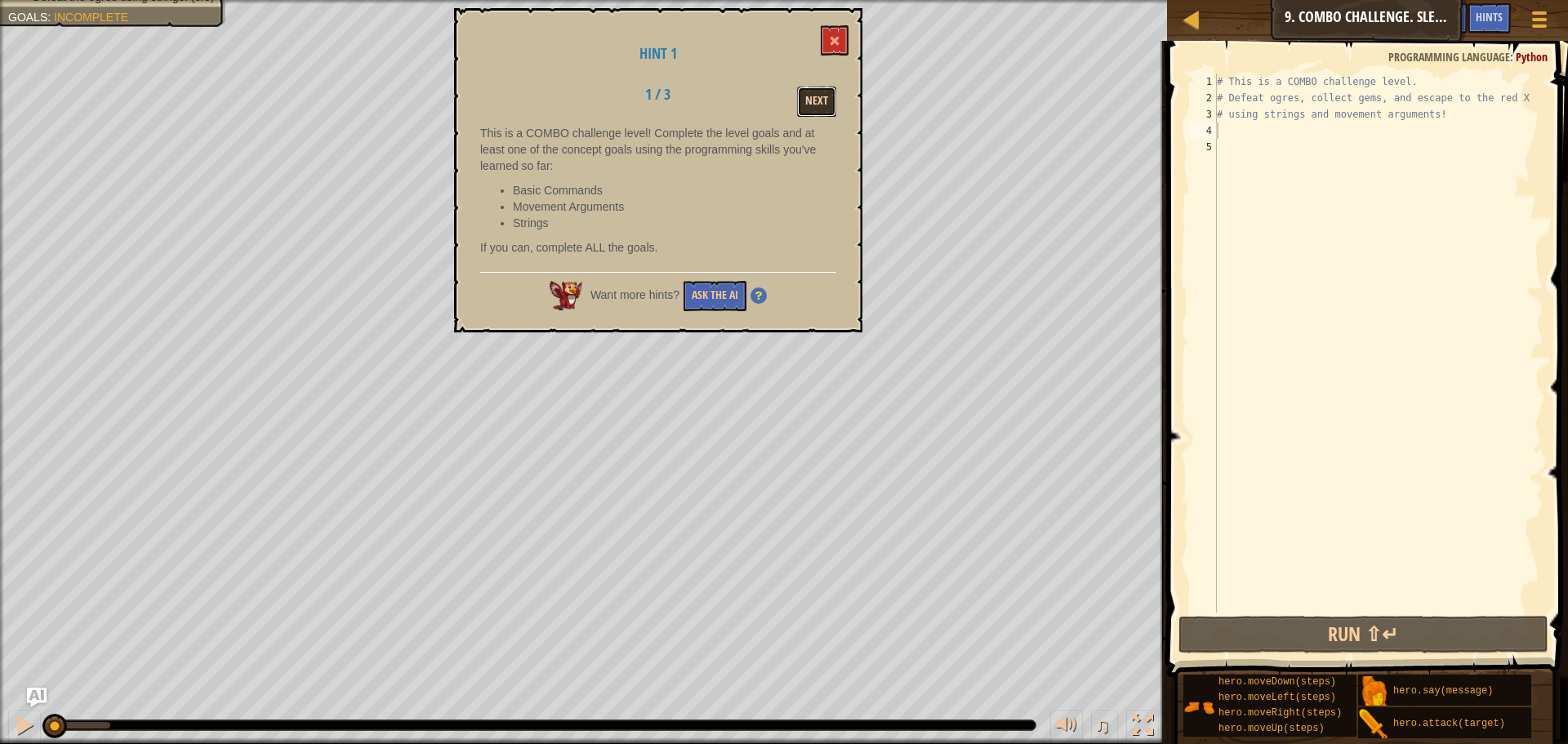
click at [805, 98] on button "Next" at bounding box center [817, 102] width 40 height 30
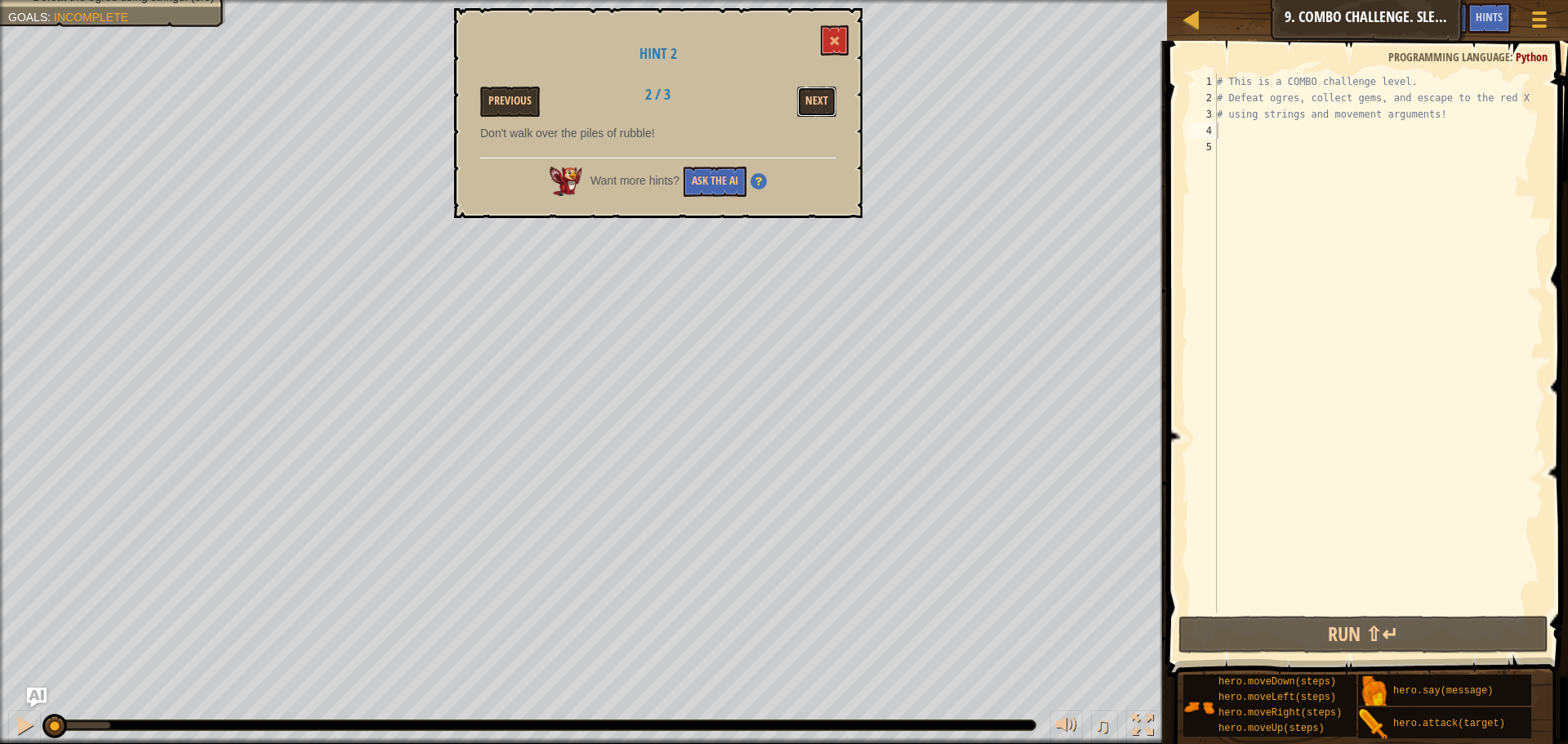
drag, startPoint x: 809, startPoint y: 91, endPoint x: 810, endPoint y: 57, distance: 34.0
click at [810, 57] on div "Hint 2 Previous 2 / 3 Next Don't walk over the piles of rubble! Want more hints…" at bounding box center [658, 113] width 408 height 210
click at [814, 105] on button "Next" at bounding box center [817, 102] width 40 height 30
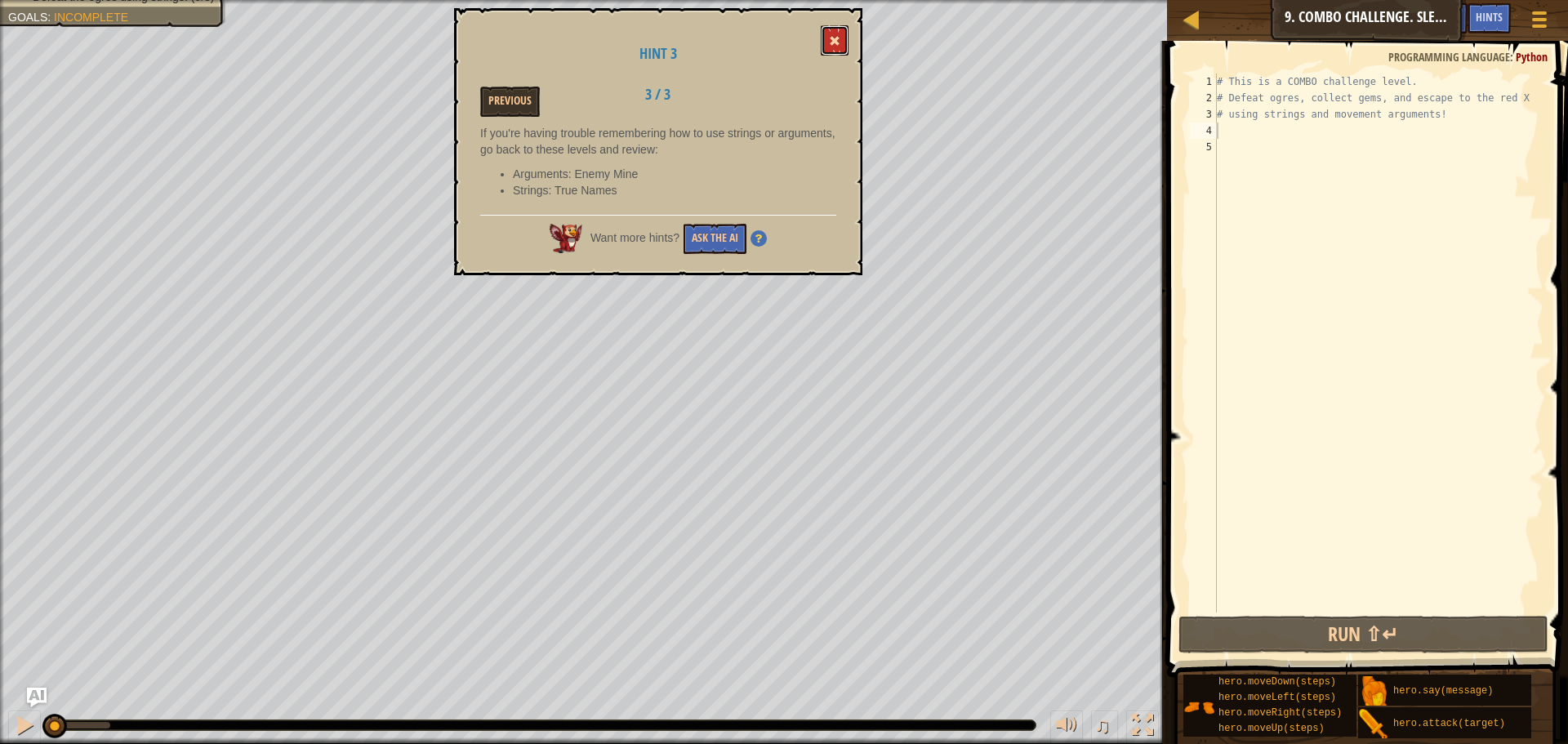
click at [823, 53] on button at bounding box center [834, 40] width 27 height 30
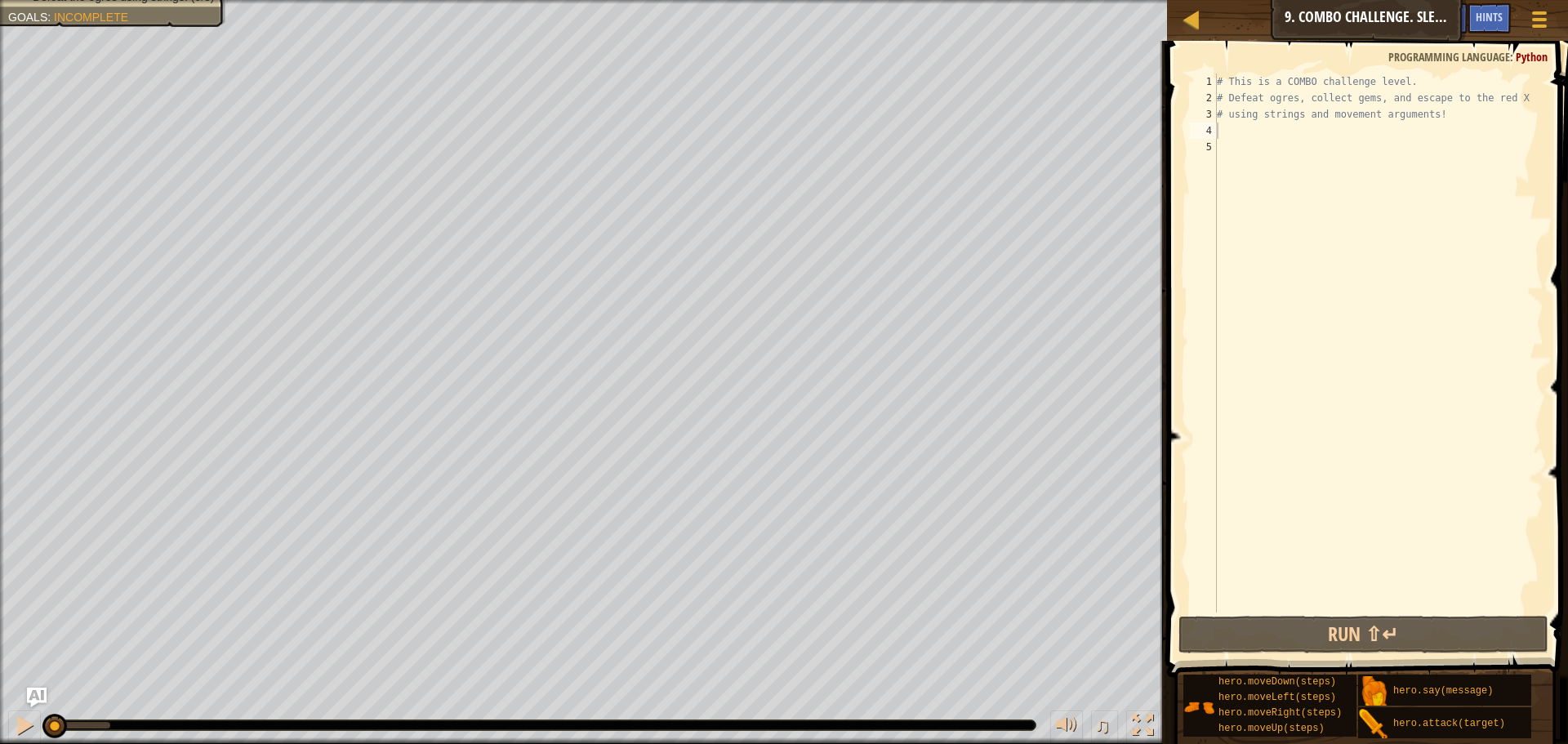
type textarea "# using strings and movement arguments!"
click at [1238, 110] on div "# This is a COMBO challenge level. # Defeat [PERSON_NAME], collect gems, and es…" at bounding box center [1378, 359] width 329 height 572
click at [1248, 136] on div "# This is a COMBO challenge level. # Defeat [PERSON_NAME], collect gems, and es…" at bounding box center [1378, 359] width 329 height 572
type textarea "m"
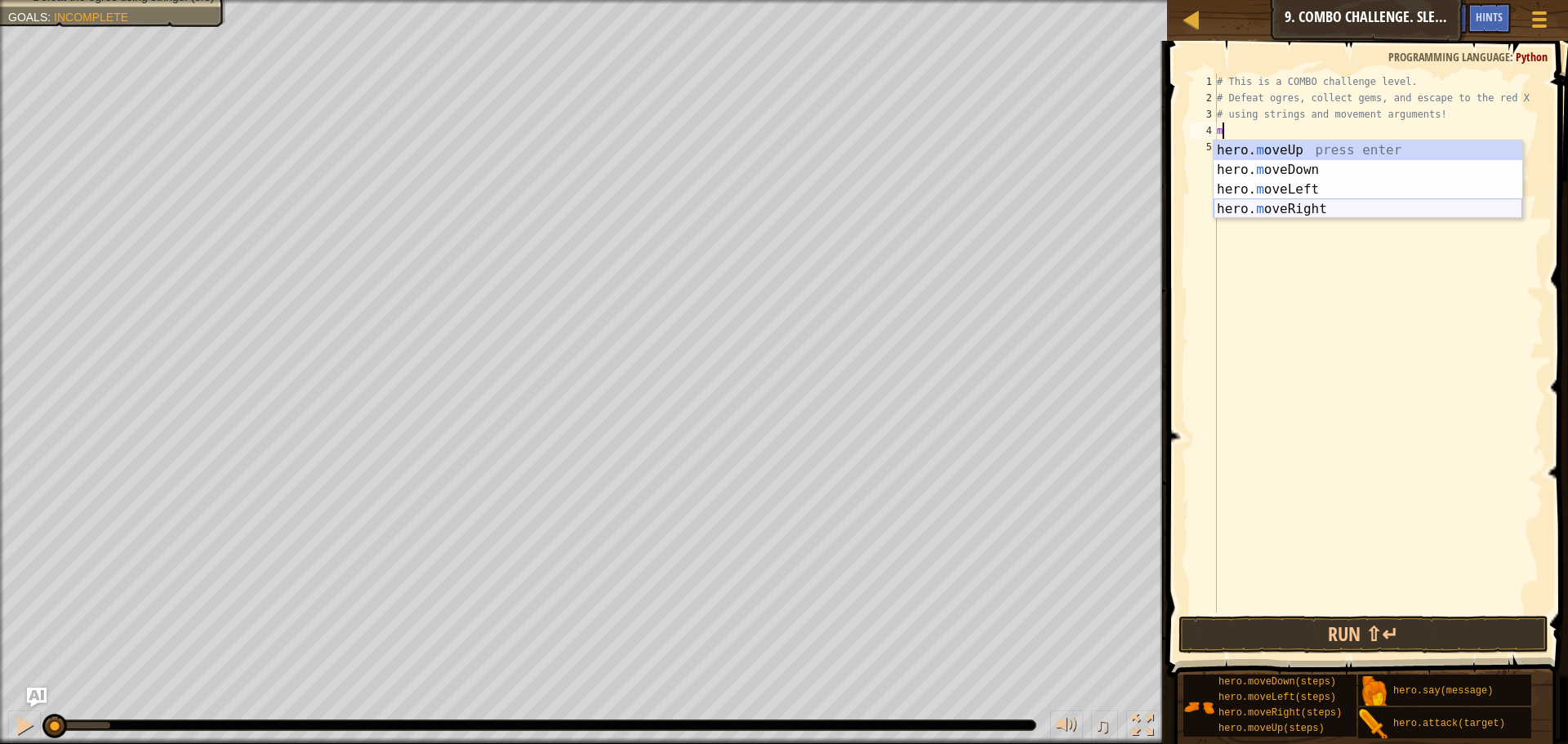
click at [1313, 205] on div "hero. m oveUp press enter hero. m oveDown press enter hero. m oveLeft press ent…" at bounding box center [1368, 199] width 309 height 118
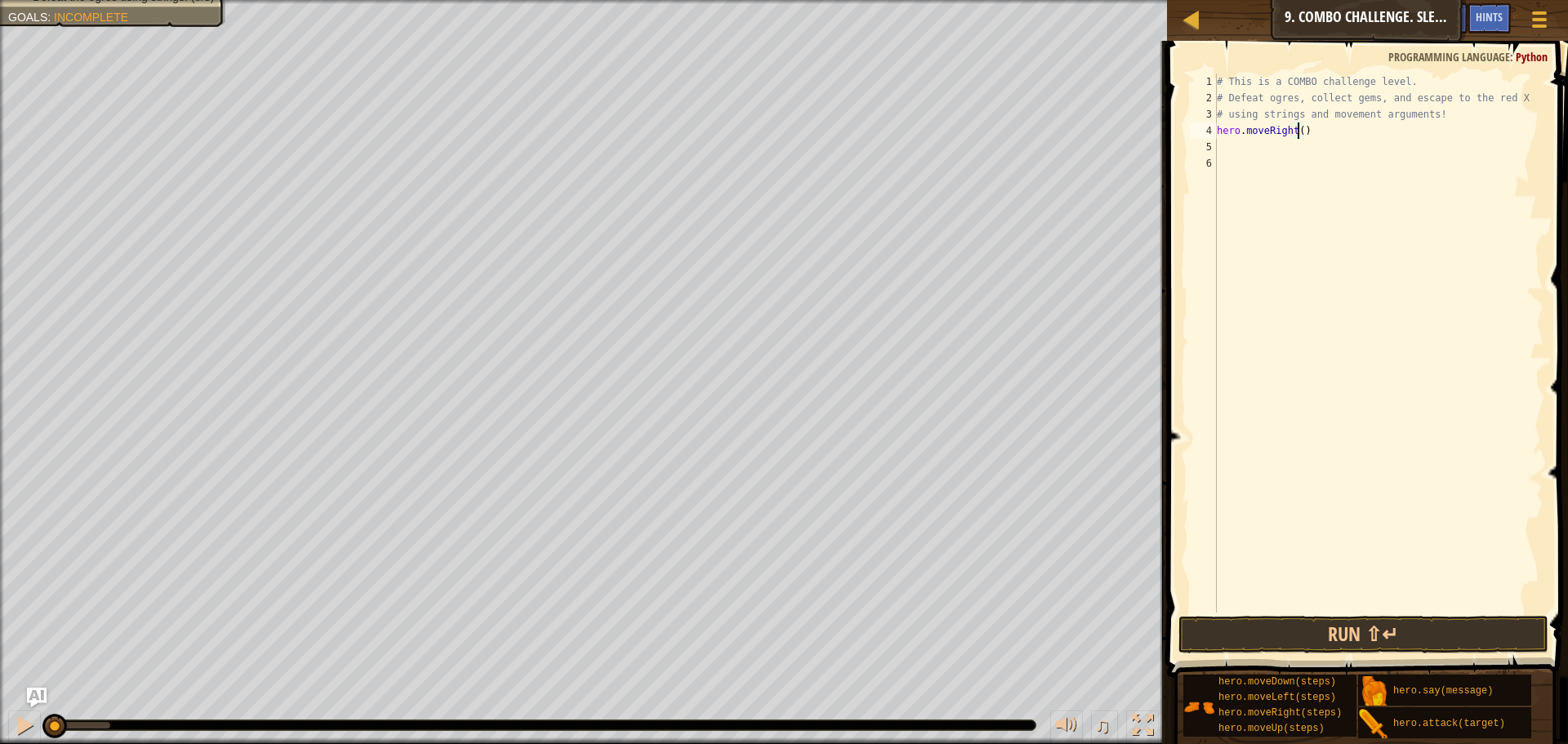
click at [1299, 133] on div "# This is a COMBO challenge level. # Defeat [PERSON_NAME], collect gems, and es…" at bounding box center [1378, 359] width 329 height 572
type textarea "hero.moveRight(2)"
click at [1365, 630] on button "Run ⇧↵" at bounding box center [1363, 635] width 370 height 38
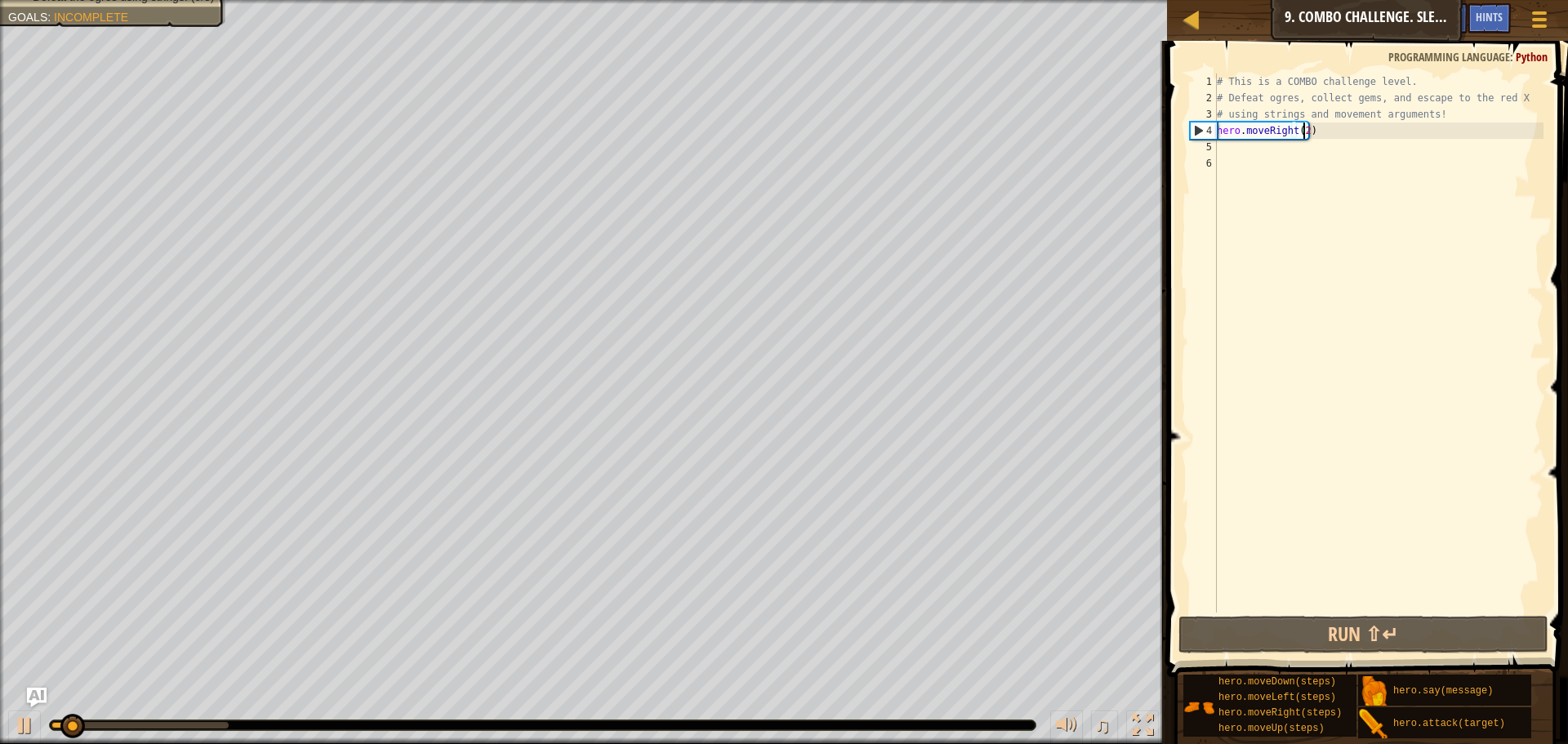
click at [1282, 153] on div "# This is a COMBO challenge level. # Defeat [PERSON_NAME], collect gems, and es…" at bounding box center [1378, 359] width 329 height 572
type textarea "m"
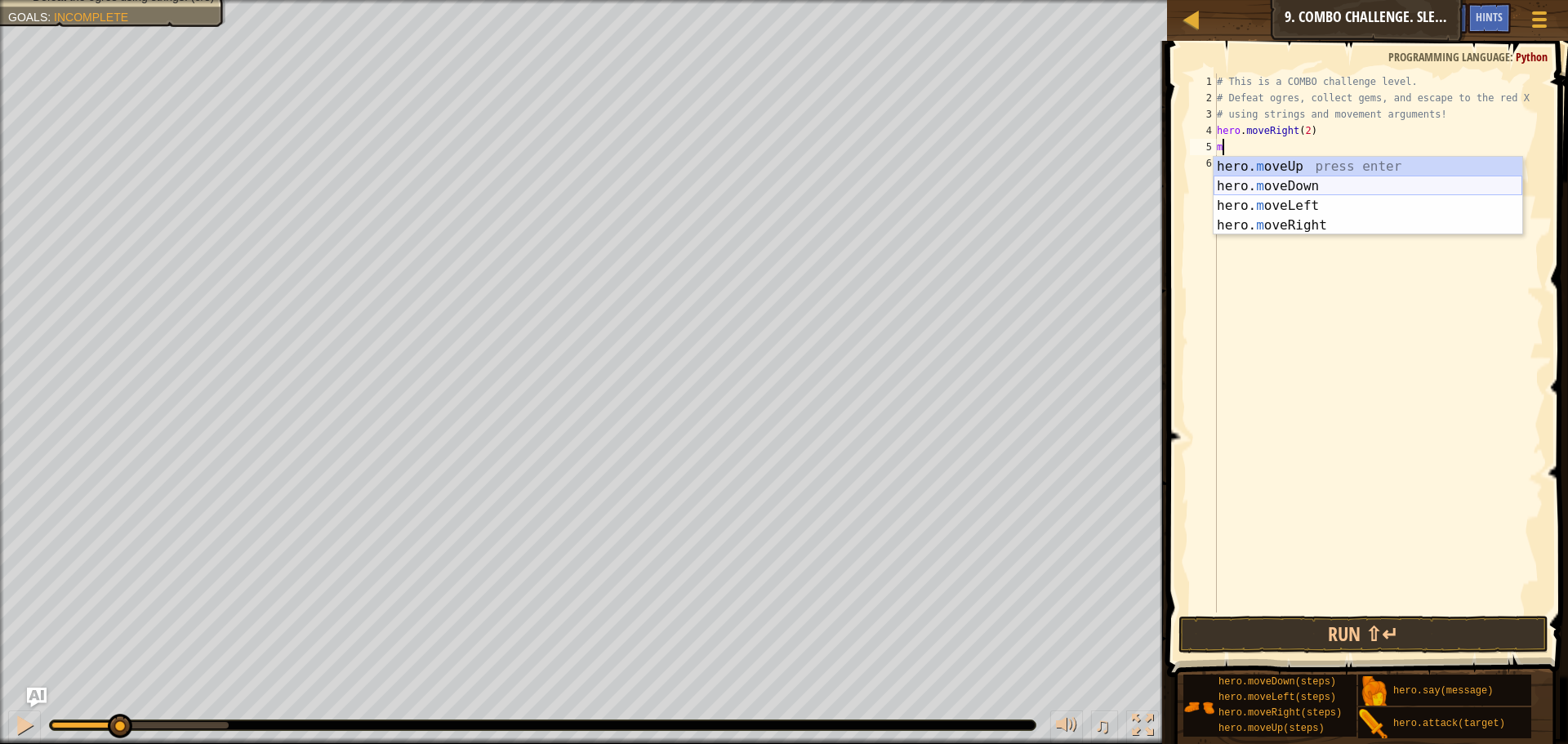
click at [1309, 181] on div "hero. m oveUp press enter hero. m oveDown press enter hero. m oveLeft press ent…" at bounding box center [1368, 216] width 309 height 118
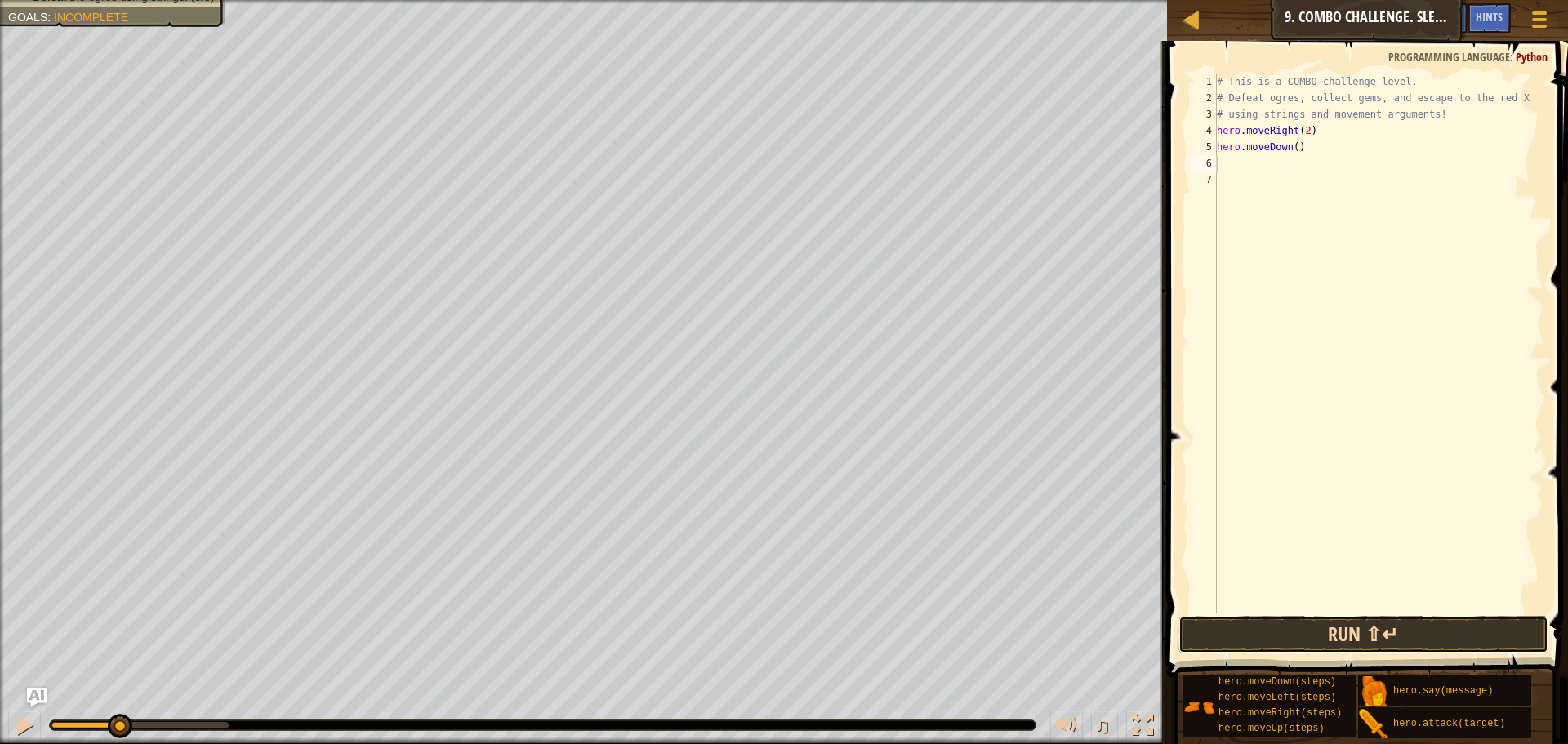
click at [1337, 632] on button "Run ⇧↵" at bounding box center [1363, 635] width 370 height 38
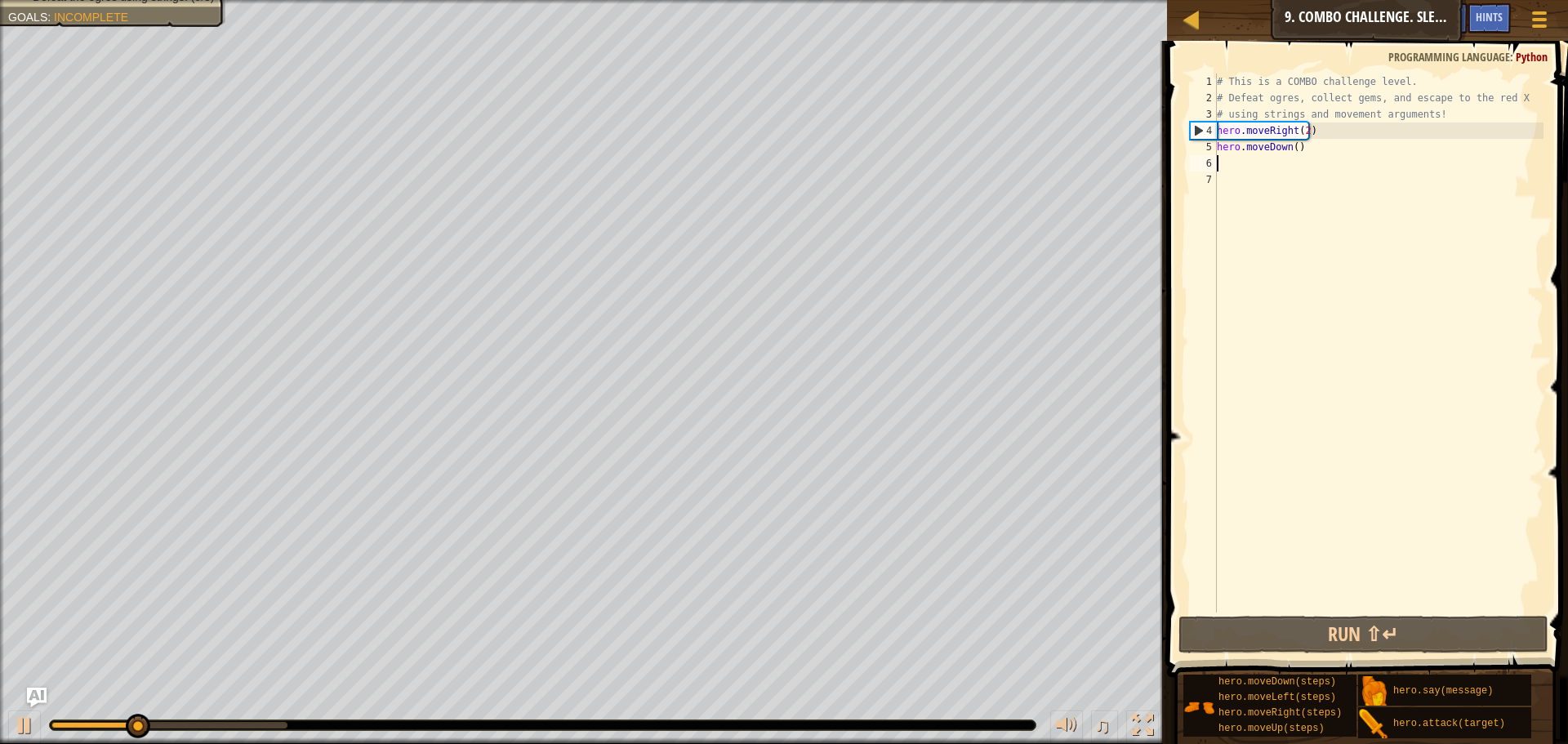
type textarea "m"
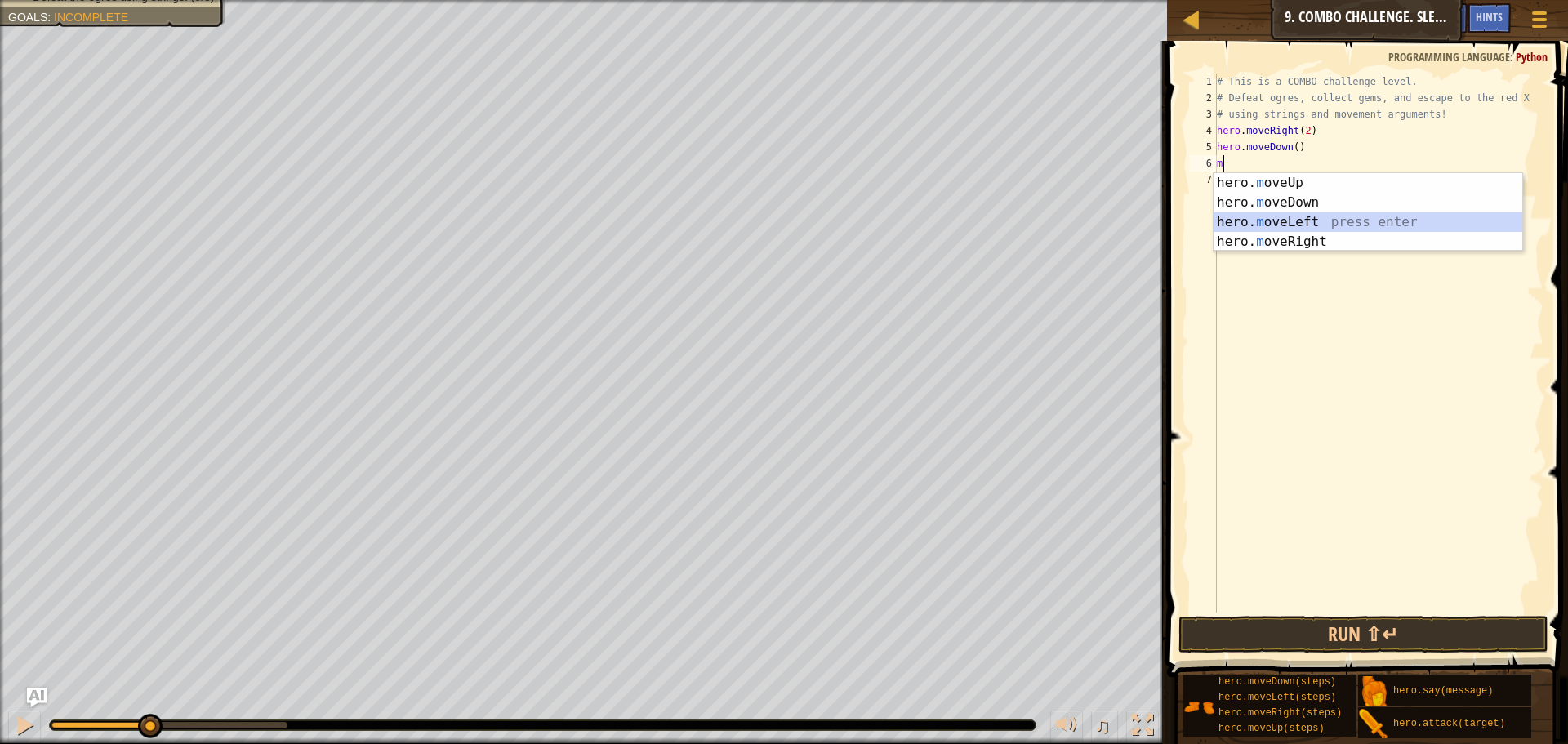
click at [1312, 229] on div "hero. m oveUp press enter hero. m oveDown press enter hero. m oveLeft press ent…" at bounding box center [1368, 232] width 309 height 118
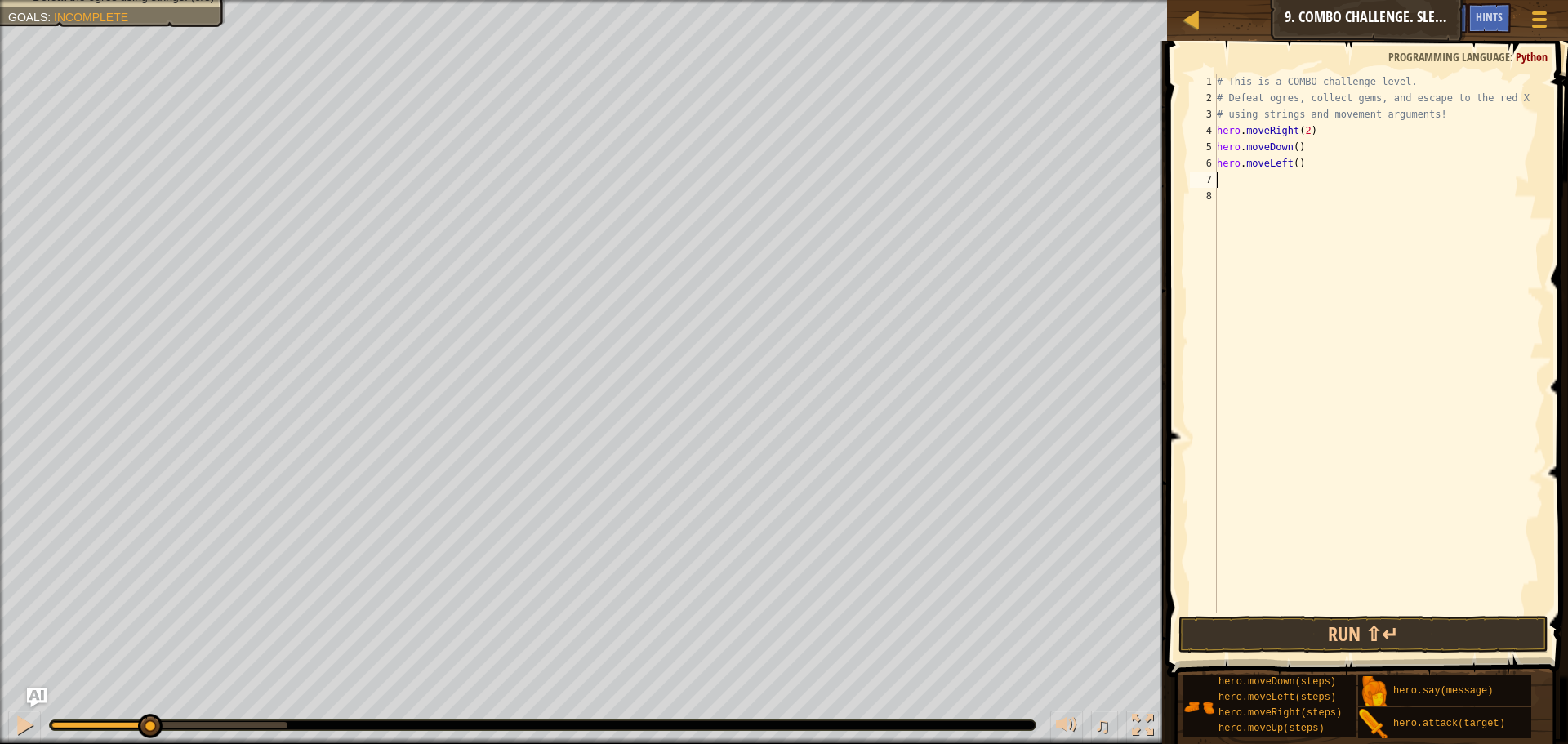
click at [1291, 162] on div "# This is a COMBO challenge level. # Defeat [PERSON_NAME], collect gems, and es…" at bounding box center [1378, 359] width 329 height 572
type textarea "hero.moveLeft(2)"
click at [1471, 637] on button "Run ⇧↵" at bounding box center [1363, 635] width 370 height 38
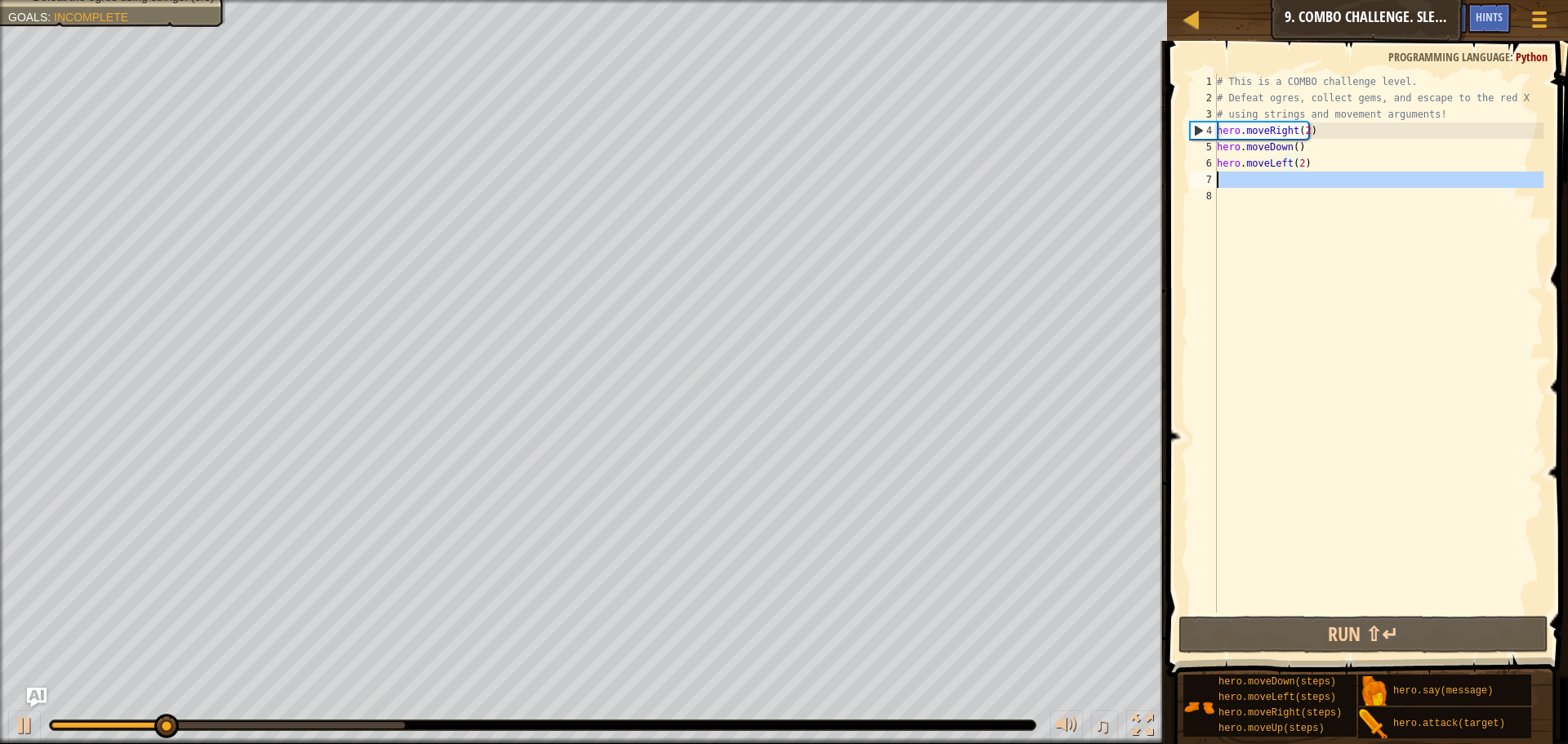
click at [1215, 186] on div "7" at bounding box center [1203, 179] width 27 height 16
click at [1236, 179] on div "# This is a COMBO challenge level. # Defeat [PERSON_NAME], collect gems, and es…" at bounding box center [1378, 359] width 329 height 572
type textarea "m"
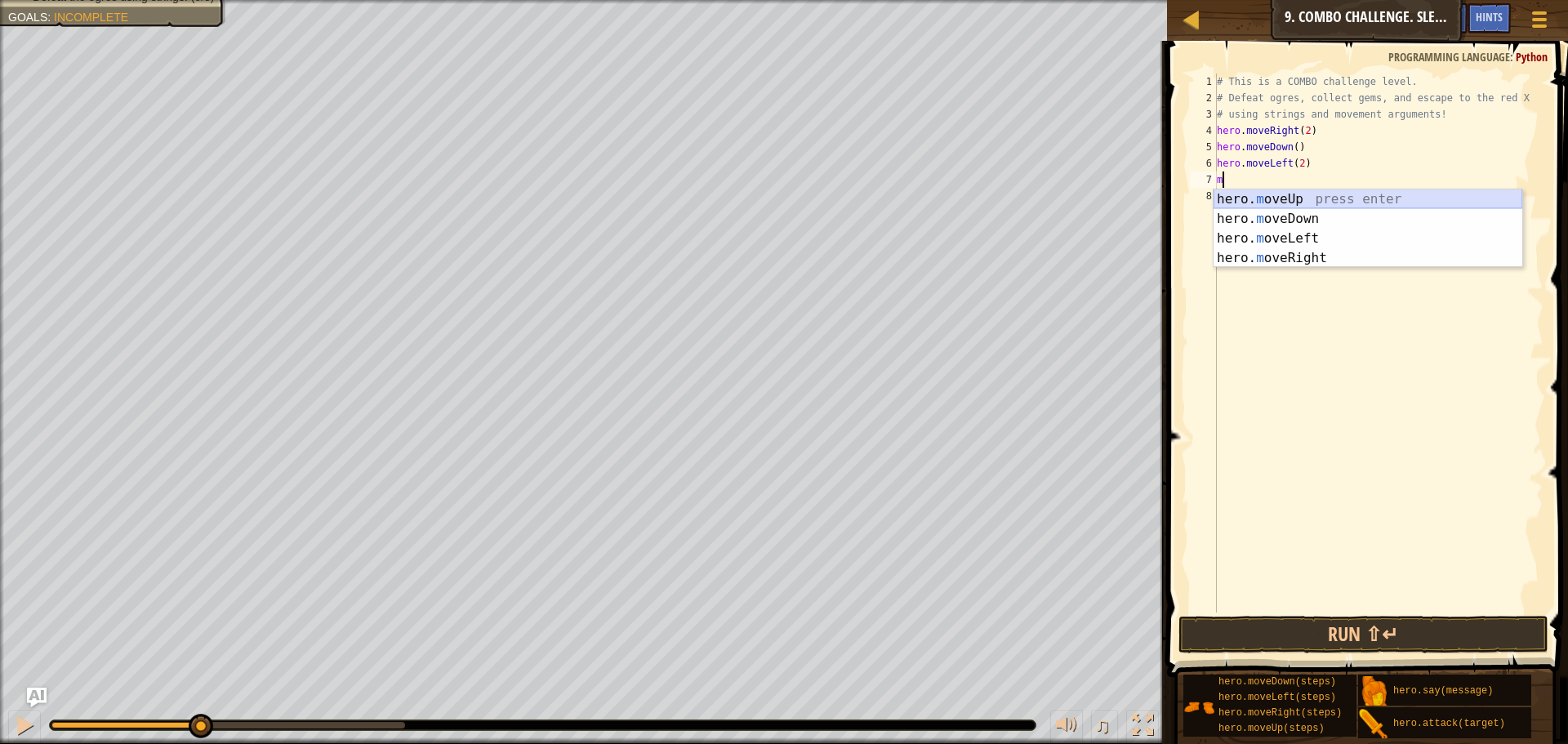
click at [1276, 205] on div "hero. m oveUp press enter hero. m oveDown press enter hero. m oveLeft press ent…" at bounding box center [1368, 248] width 309 height 118
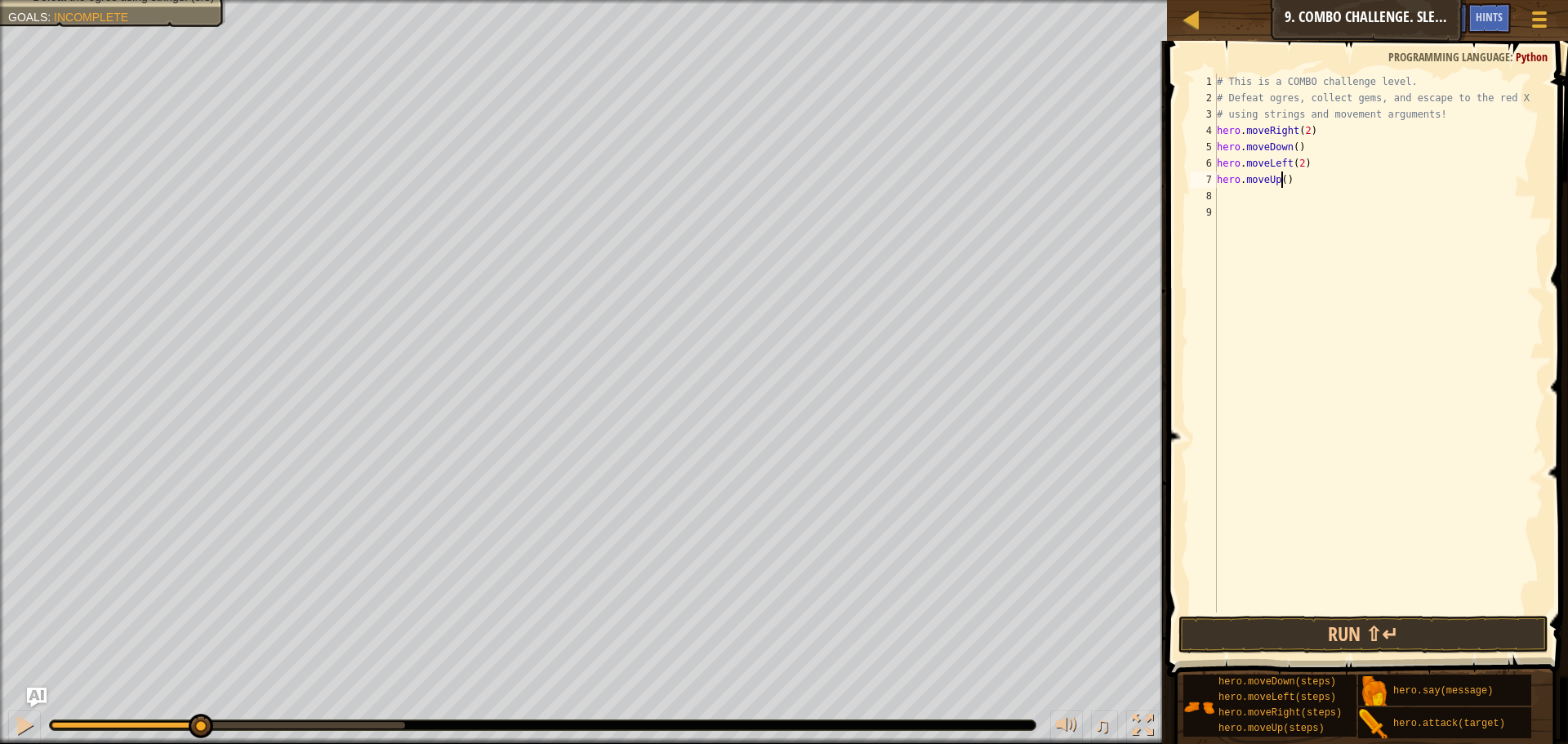
click at [1280, 177] on div "# This is a COMBO challenge level. # Defeat [PERSON_NAME], collect gems, and es…" at bounding box center [1378, 359] width 329 height 572
type textarea "hero.moveUp(2)"
click at [1240, 202] on div "# This is a COMBO challenge level. # Defeat [PERSON_NAME], collect gems, and es…" at bounding box center [1378, 359] width 329 height 572
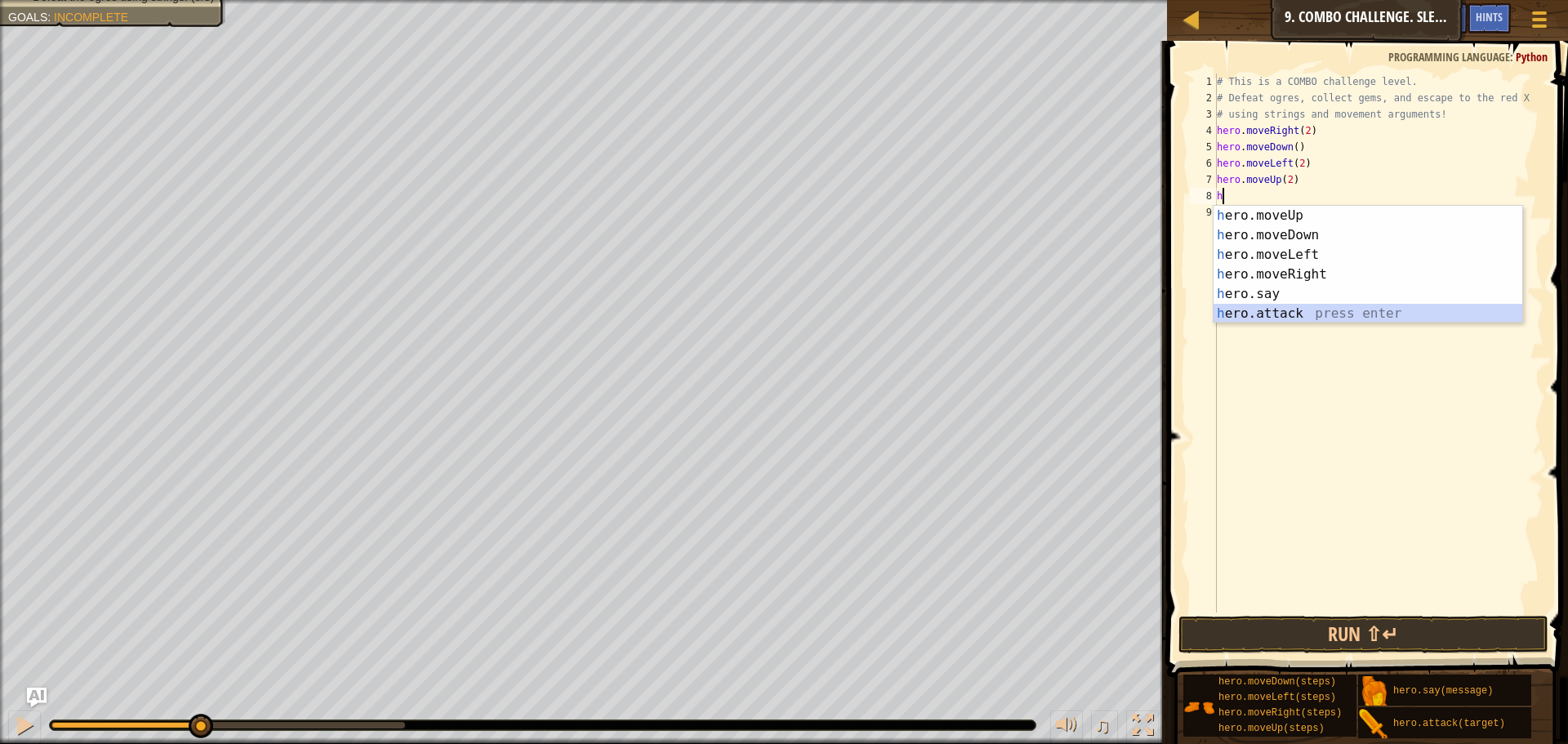
click at [1272, 308] on div "h ero.moveUp press enter h ero.moveDown press enter h ero.moveLeft press enter …" at bounding box center [1368, 284] width 309 height 157
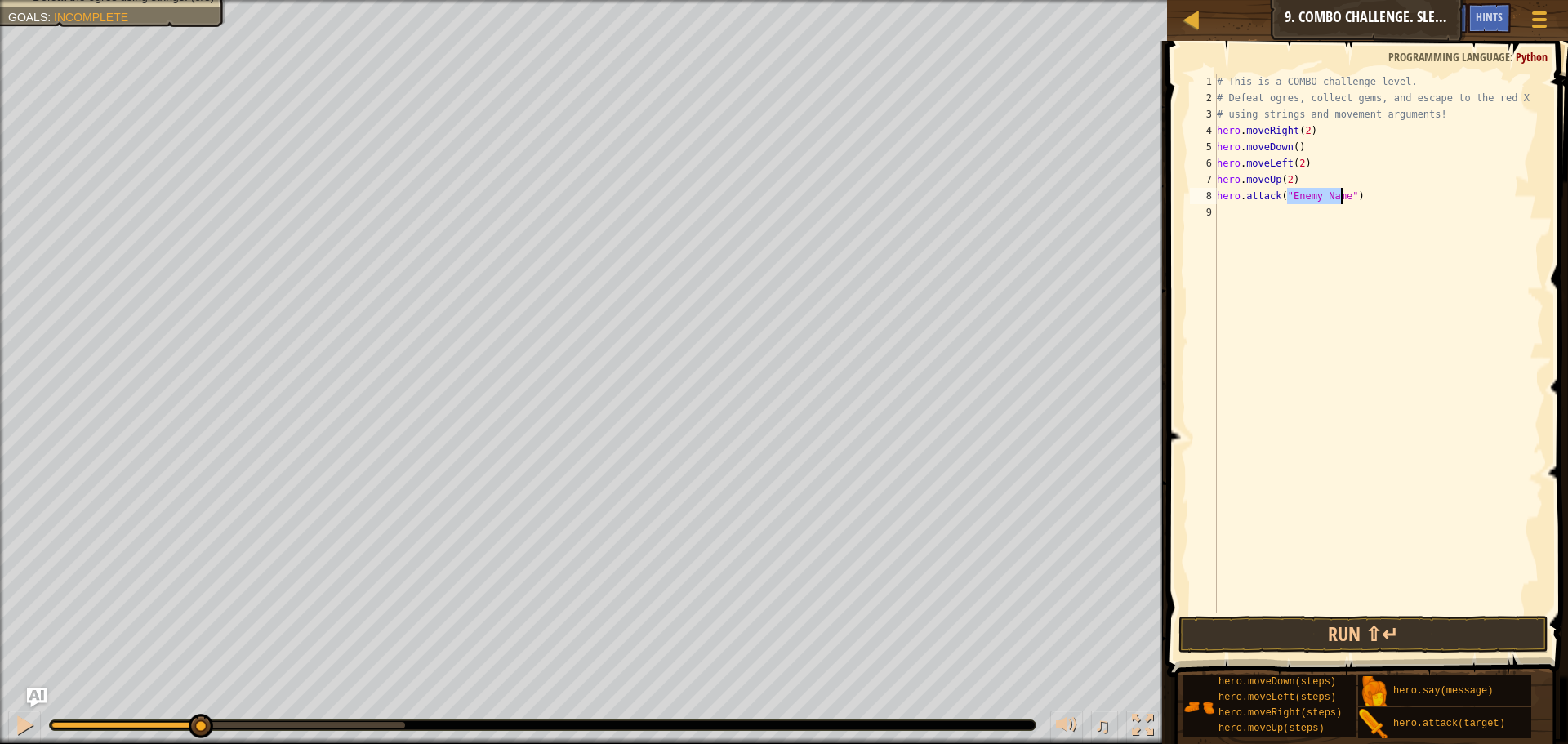
click at [1268, 143] on div "# This is a COMBO challenge level. # Defeat [PERSON_NAME], collect gems, and es…" at bounding box center [1378, 359] width 329 height 572
click at [1236, 139] on div "# This is a COMBO challenge level. # Defeat [PERSON_NAME], collect gems, and es…" at bounding box center [1378, 359] width 329 height 572
click at [1214, 146] on div "5" at bounding box center [1203, 146] width 27 height 16
type textarea "hero.moveDown()"
click at [1302, 144] on div "# This is a COMBO challenge level. # Defeat [PERSON_NAME], collect gems, and es…" at bounding box center [1378, 359] width 329 height 572
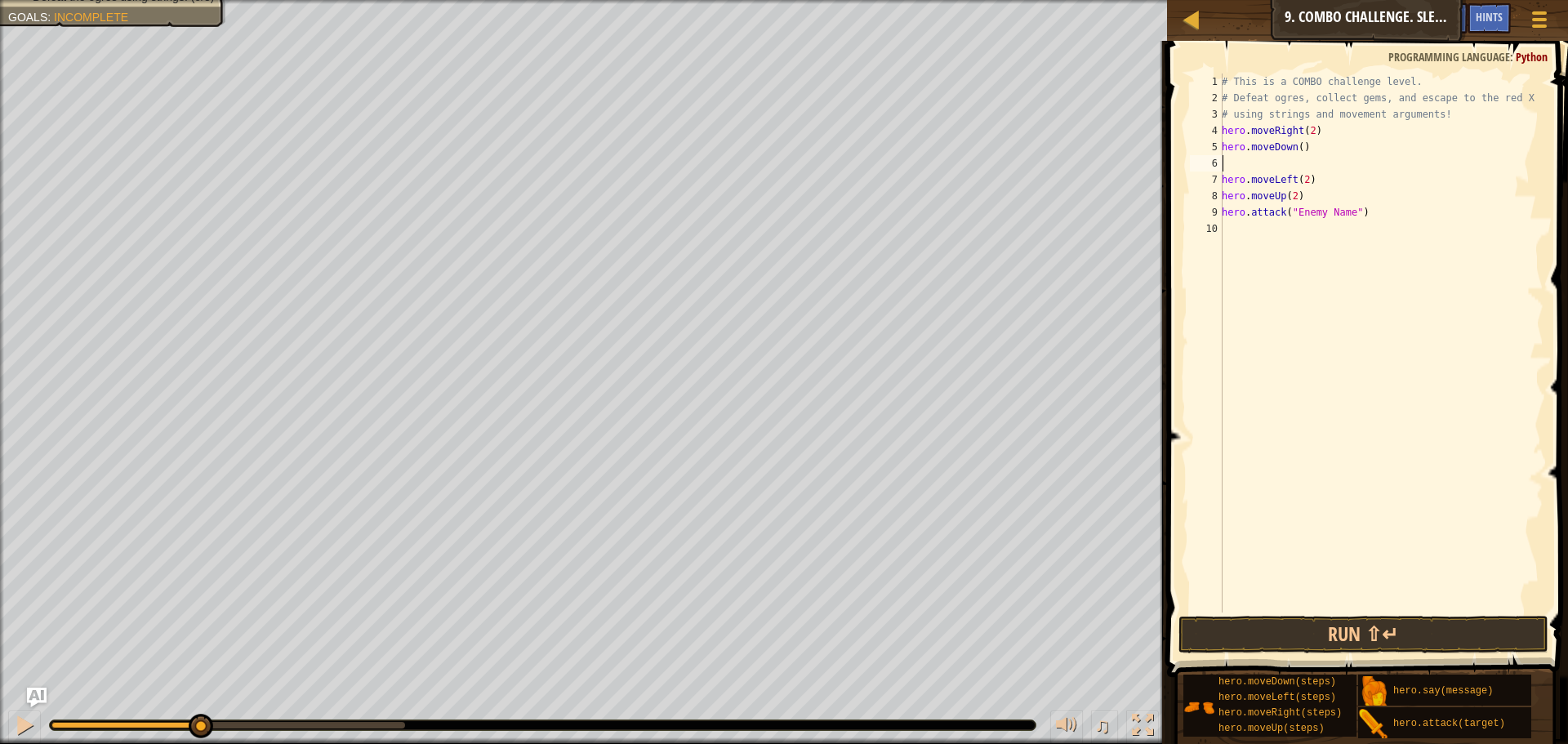
click at [1318, 151] on div "# This is a COMBO challenge level. # Defeat [PERSON_NAME], collect gems, and es…" at bounding box center [1380, 359] width 325 height 572
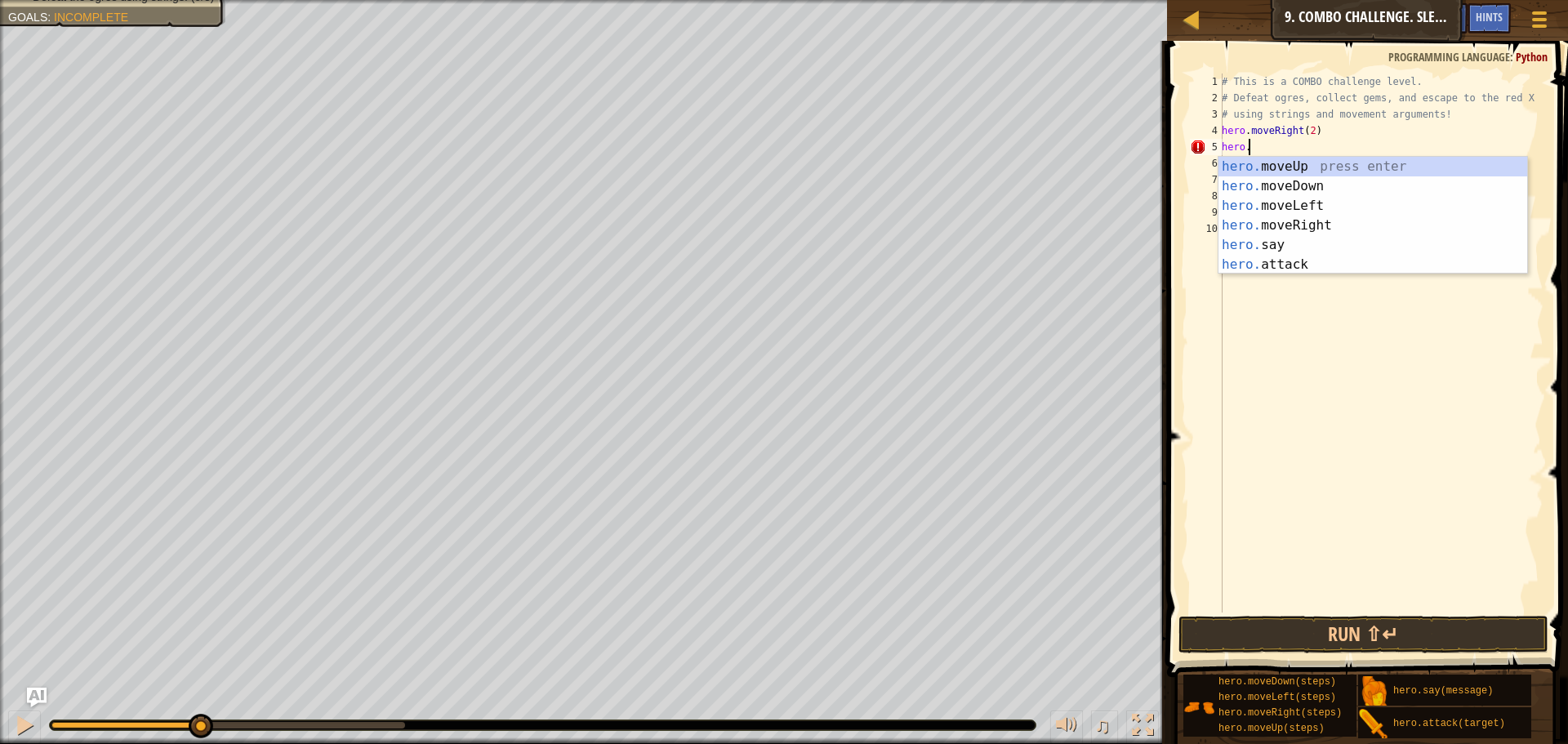
type textarea "h"
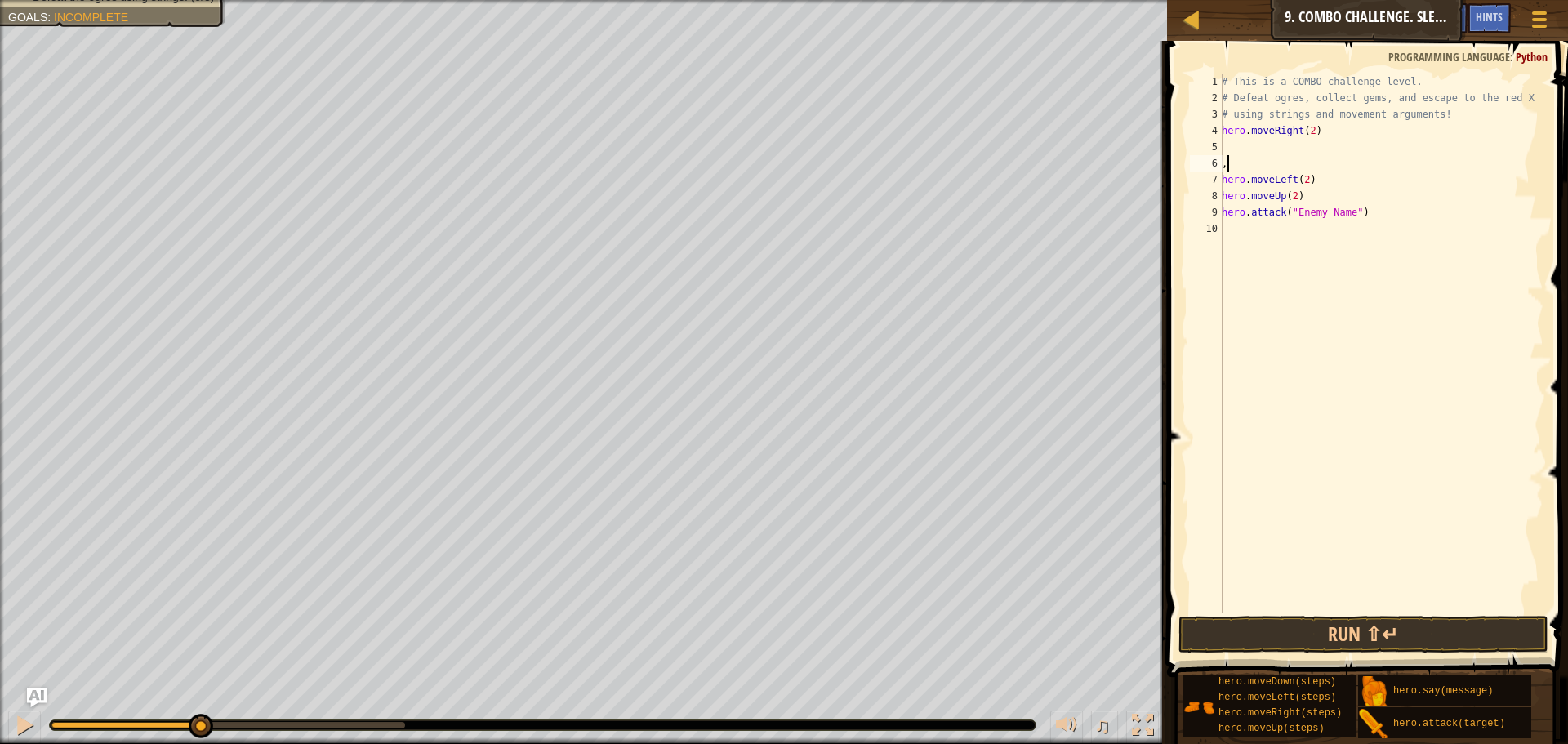
type textarea ","
type textarea "m"
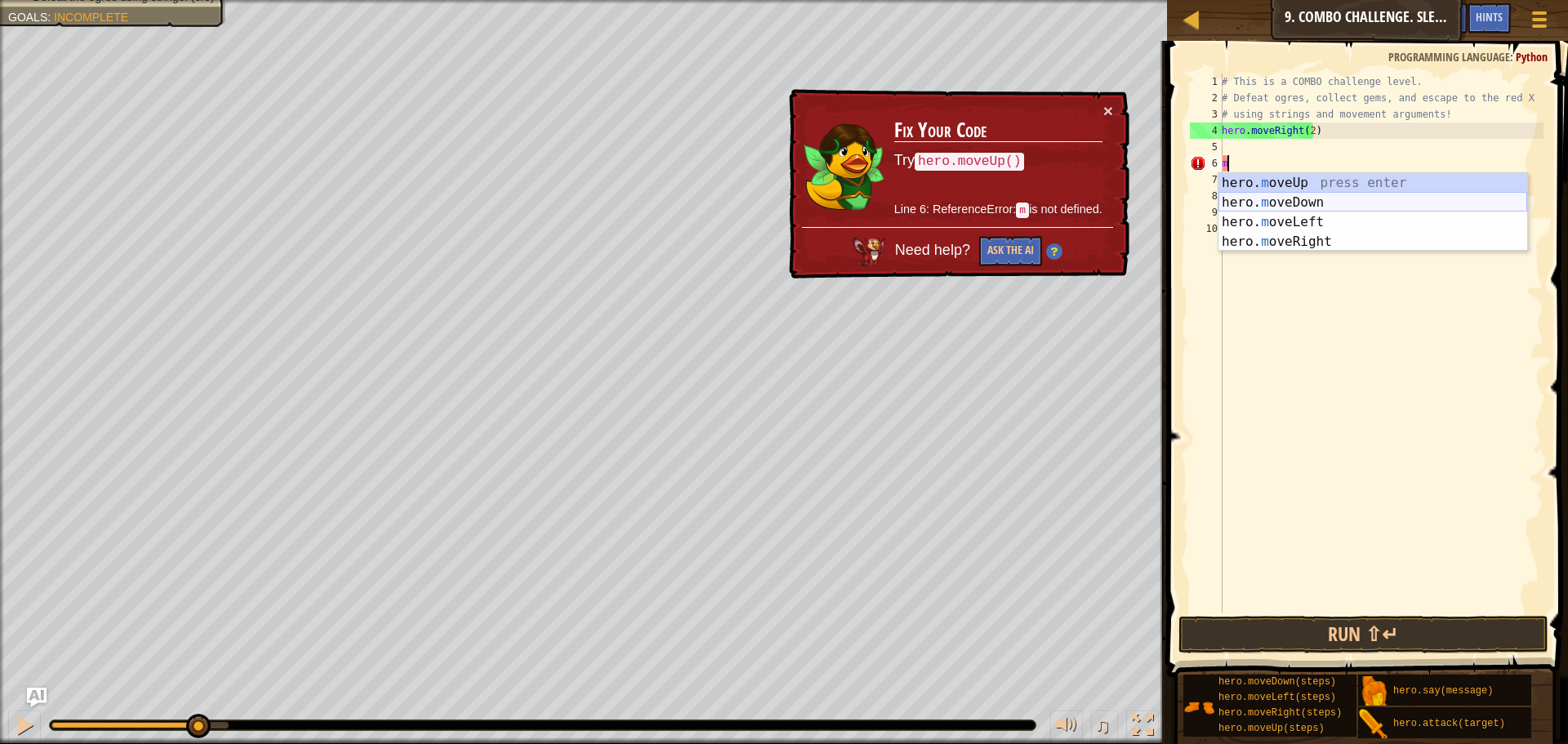
click at [1328, 203] on div "hero. m oveUp press enter hero. m oveDown press enter hero. m oveLeft press ent…" at bounding box center [1372, 232] width 309 height 118
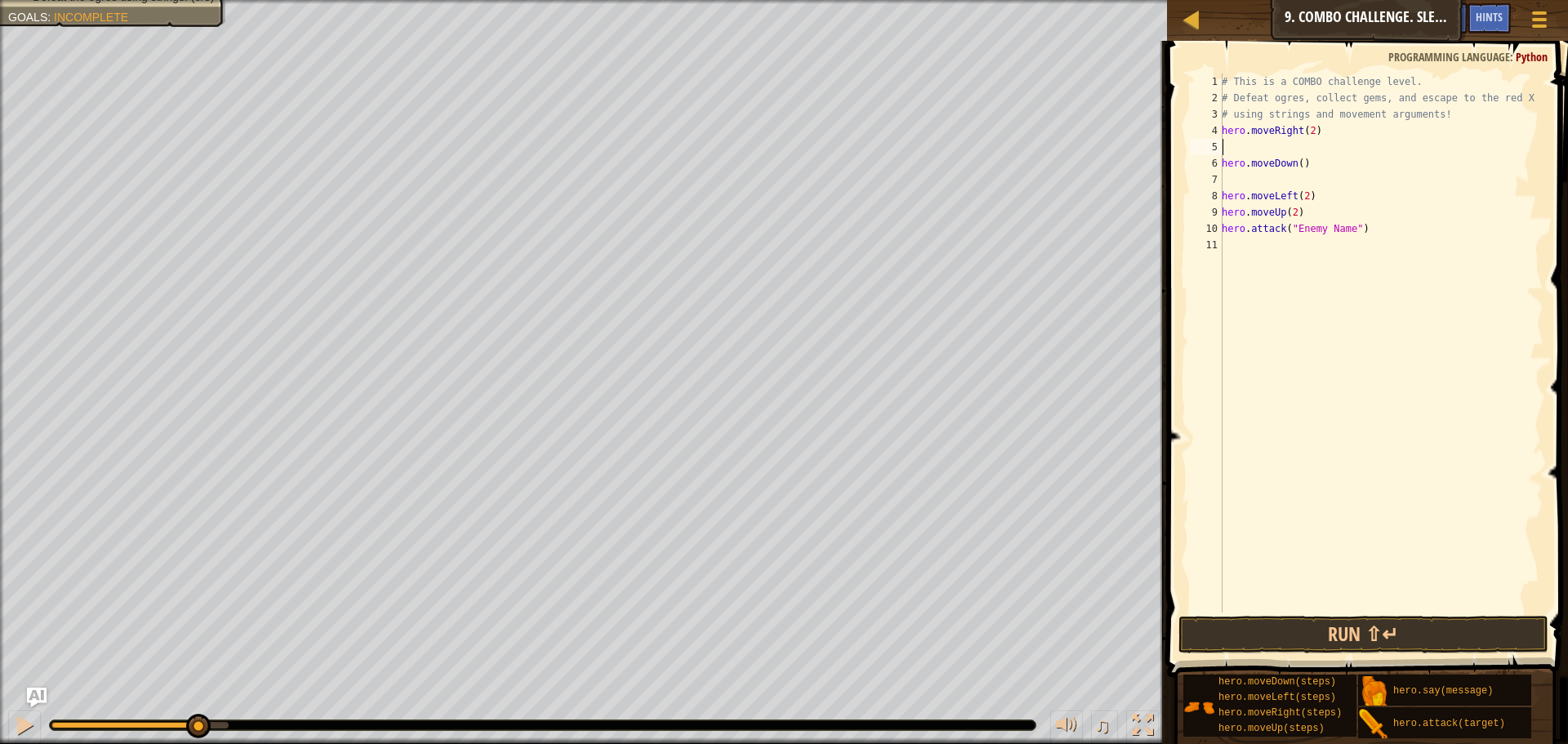
click at [1262, 144] on div "# This is a COMBO challenge level. # Defeat [PERSON_NAME], collect gems, and es…" at bounding box center [1380, 359] width 325 height 572
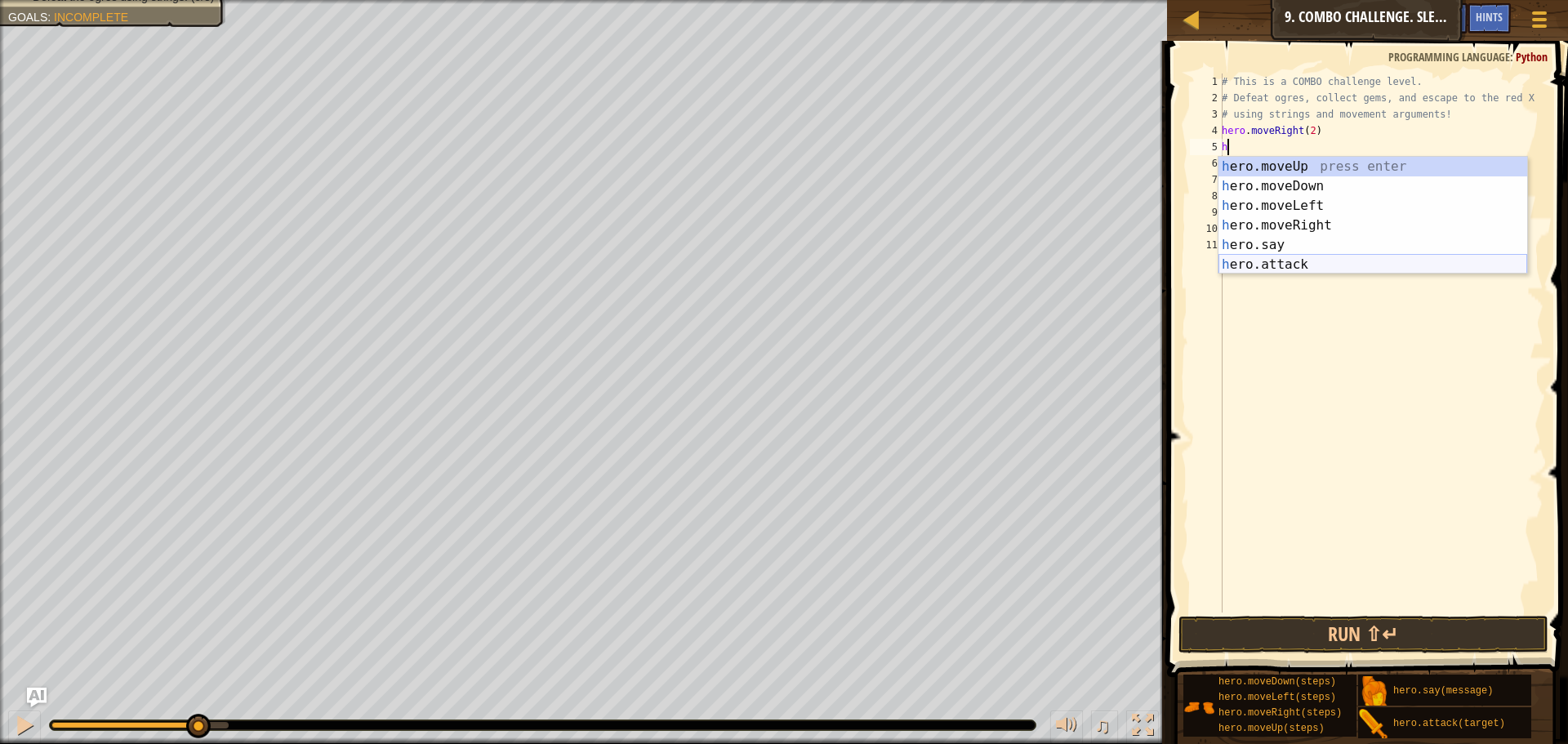
click at [1288, 270] on div "h ero.moveUp press enter h ero.moveDown press enter h ero.moveLeft press enter …" at bounding box center [1372, 235] width 309 height 157
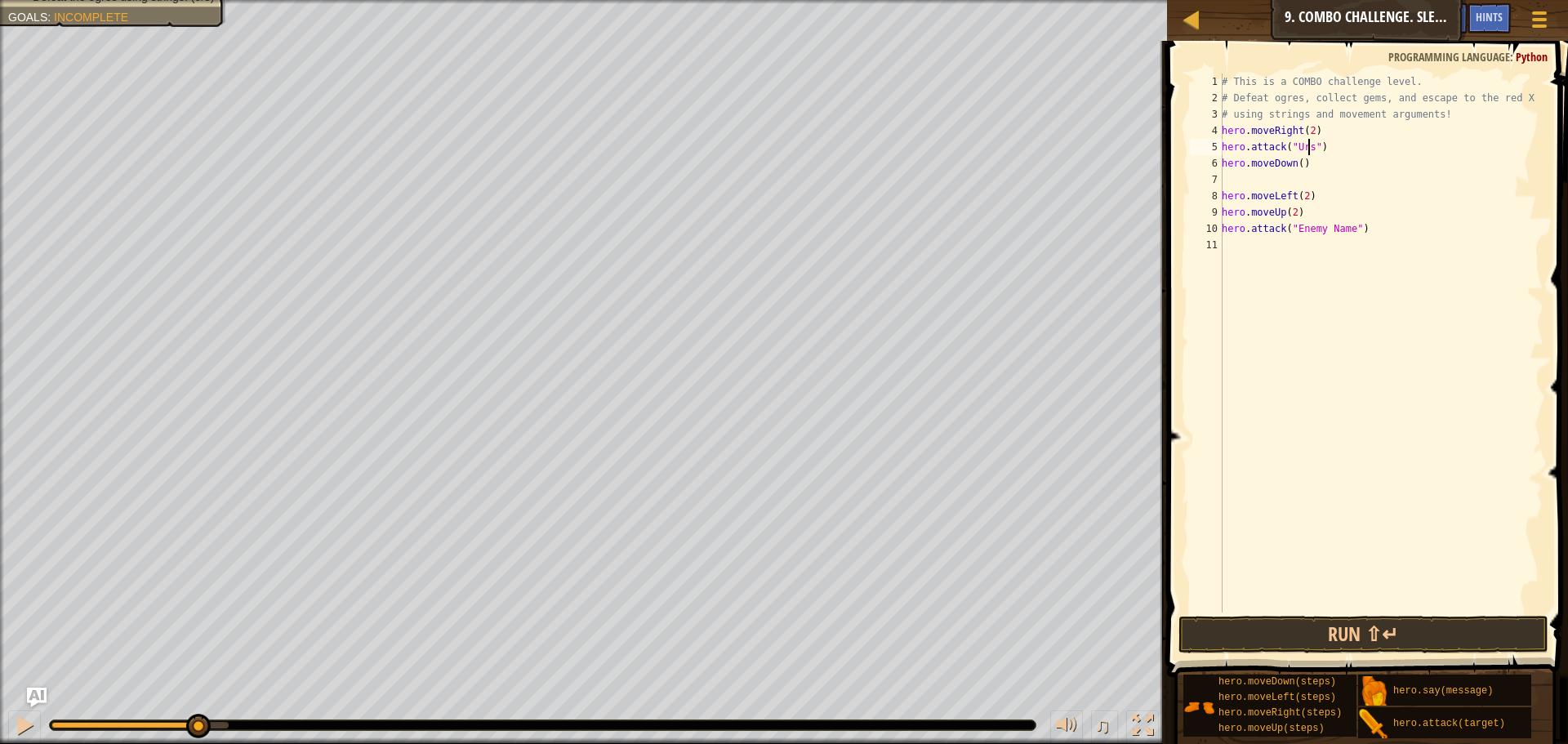
scroll to position [8, 8]
drag, startPoint x: 1241, startPoint y: 165, endPoint x: 1328, endPoint y: 176, distance: 87.7
click at [1248, 165] on div "# This is a COMBO challenge level. # Defeat [PERSON_NAME], collect gems, and es…" at bounding box center [1380, 359] width 325 height 572
drag, startPoint x: 1320, startPoint y: 170, endPoint x: 1304, endPoint y: 163, distance: 17.5
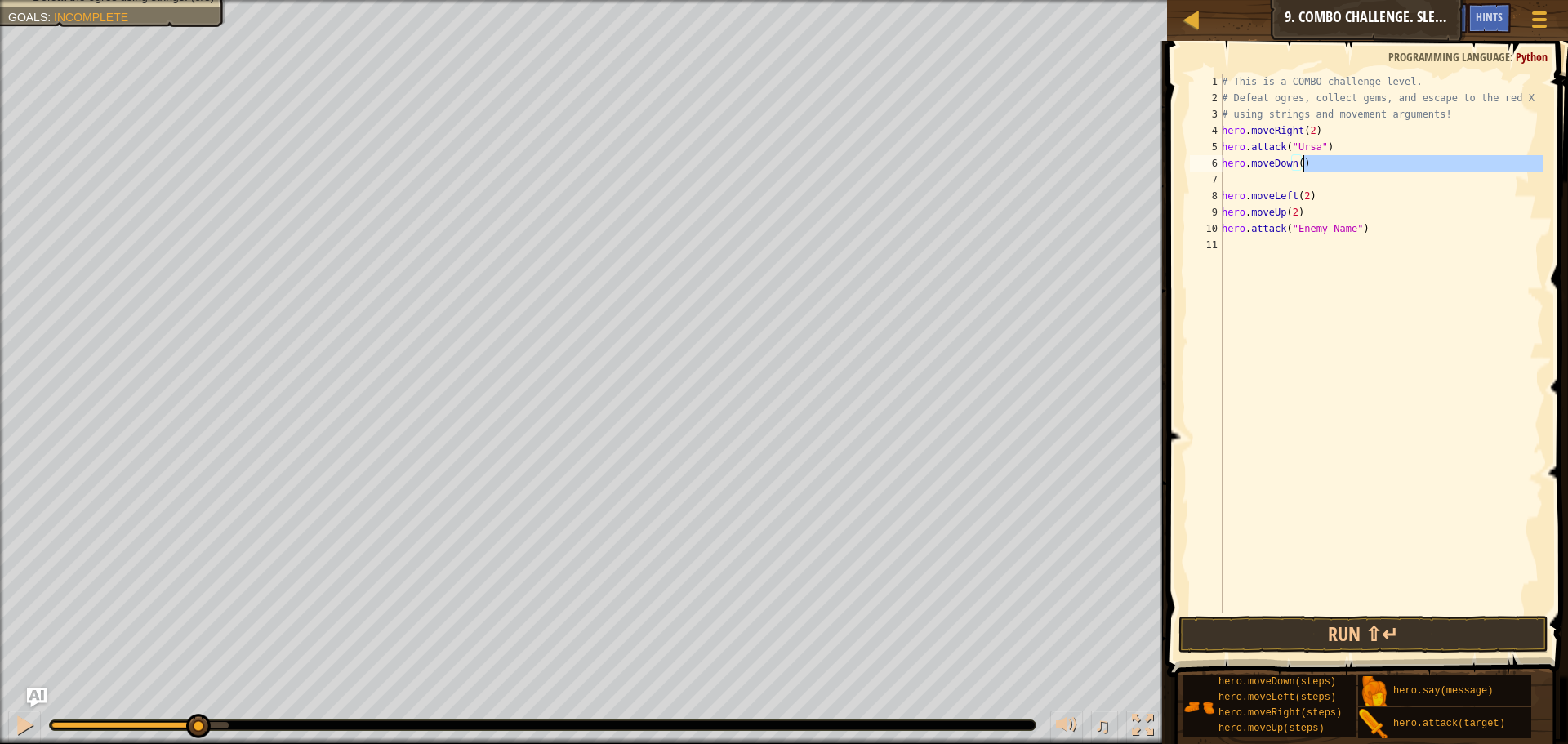
click at [1304, 163] on div "# This is a COMBO challenge level. # Defeat [PERSON_NAME], collect gems, and es…" at bounding box center [1380, 359] width 325 height 572
click at [1304, 163] on div "# This is a COMBO challenge level. # Defeat [PERSON_NAME], collect gems, and es…" at bounding box center [1380, 343] width 325 height 540
type textarea "hero.moveDown()"
drag, startPoint x: 1309, startPoint y: 163, endPoint x: 1198, endPoint y: 168, distance: 111.1
click at [1198, 168] on div "hero.moveDown() 1 2 3 4 5 6 7 8 9 10 11 # This is a COMBO challenge level. # De…" at bounding box center [1364, 343] width 357 height 540
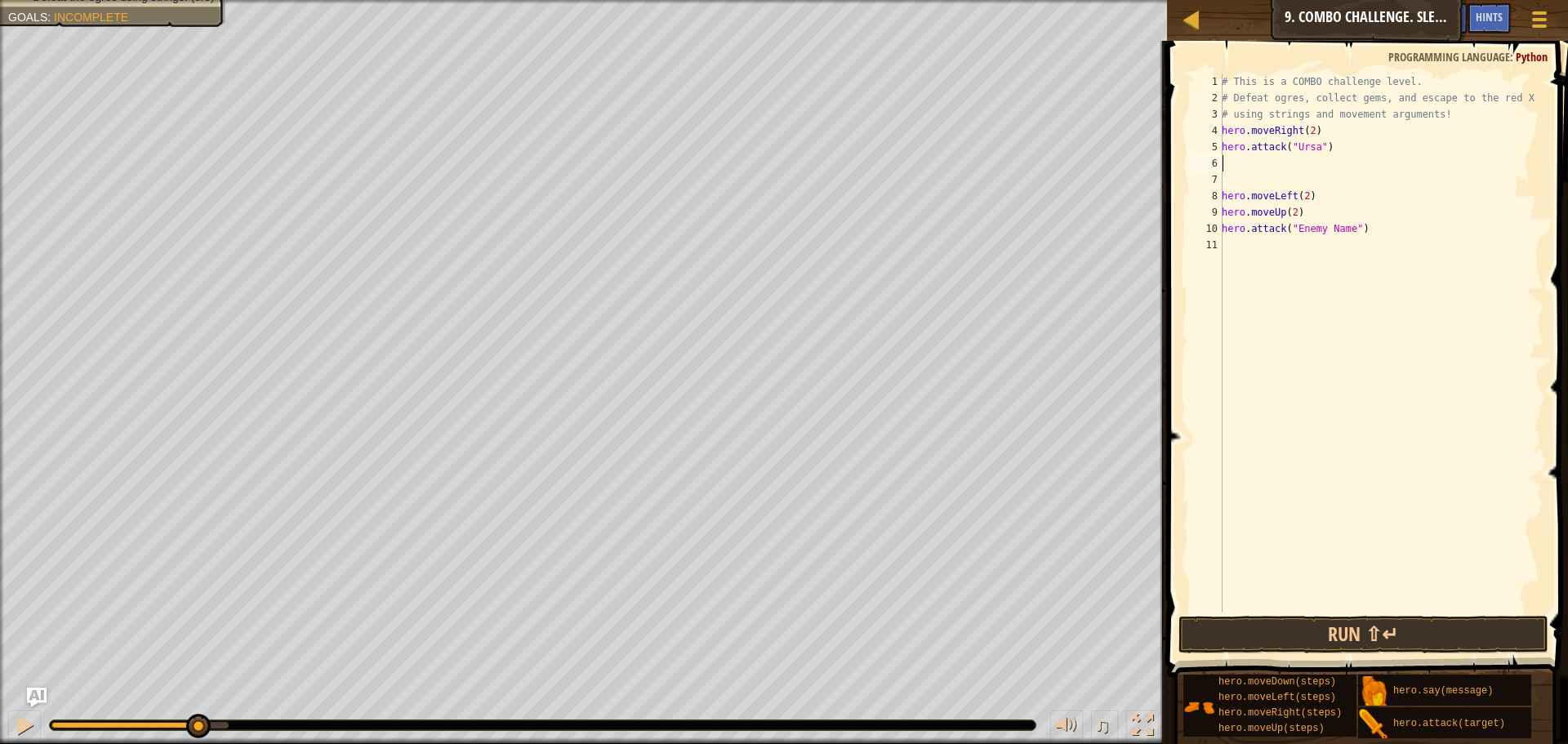
scroll to position [8, 0]
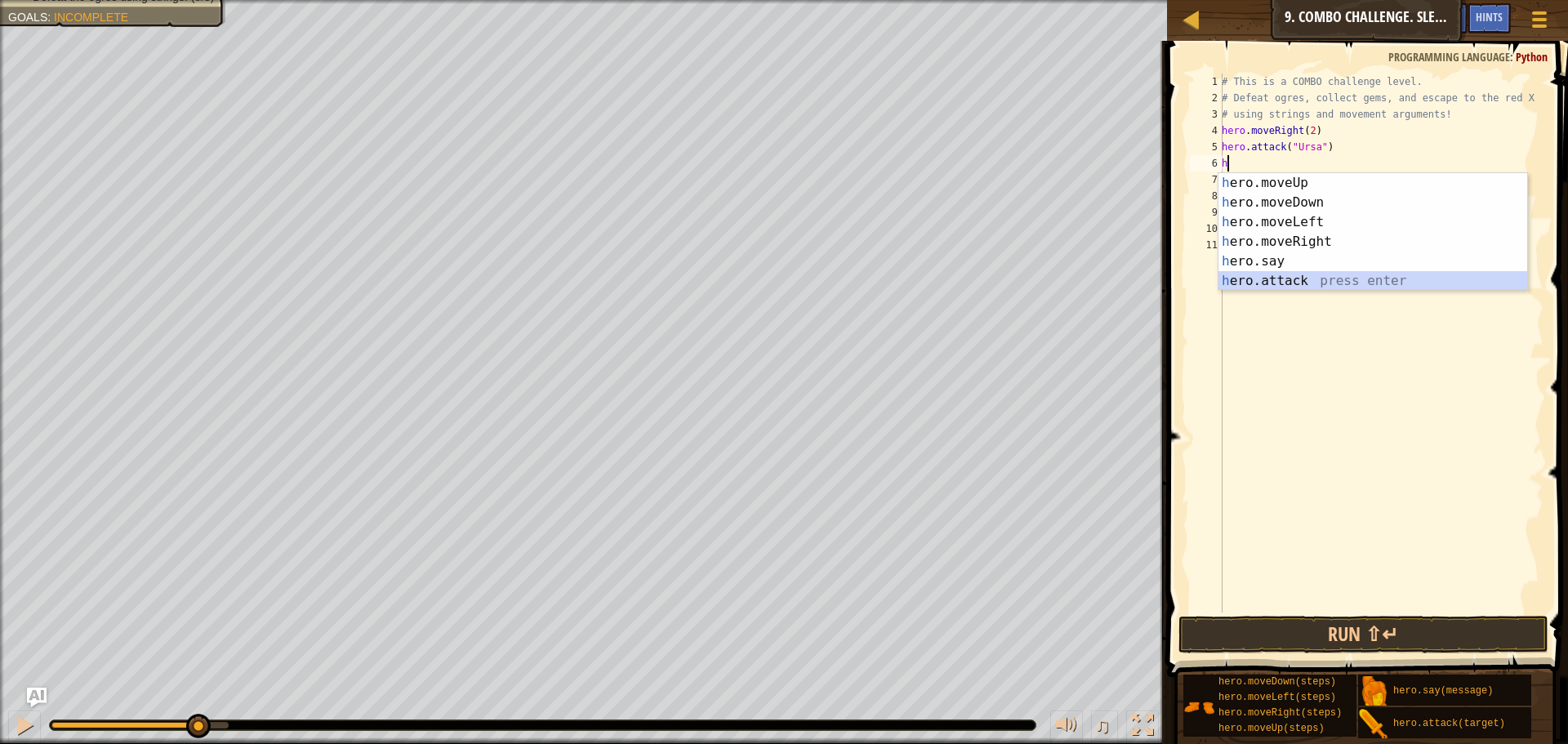
click at [1304, 286] on div "h ero.moveUp press enter h ero.moveDown press enter h ero.moveLeft press enter …" at bounding box center [1372, 251] width 309 height 157
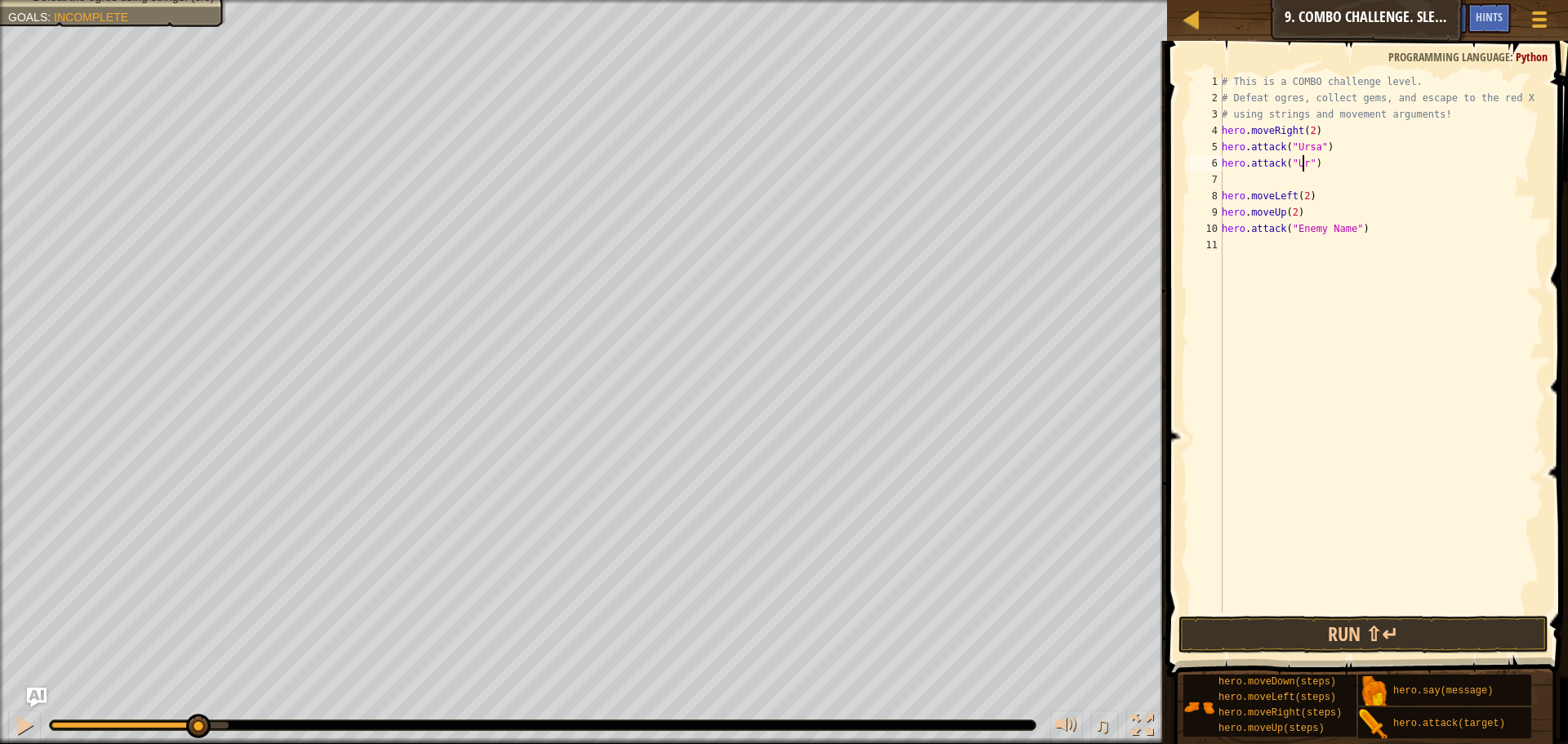
scroll to position [8, 8]
type textarea "hero.attack("Ursa")"
click at [1258, 184] on div "# This is a COMBO challenge level. # Defeat [PERSON_NAME], collect gems, and es…" at bounding box center [1380, 359] width 325 height 572
type textarea "m"
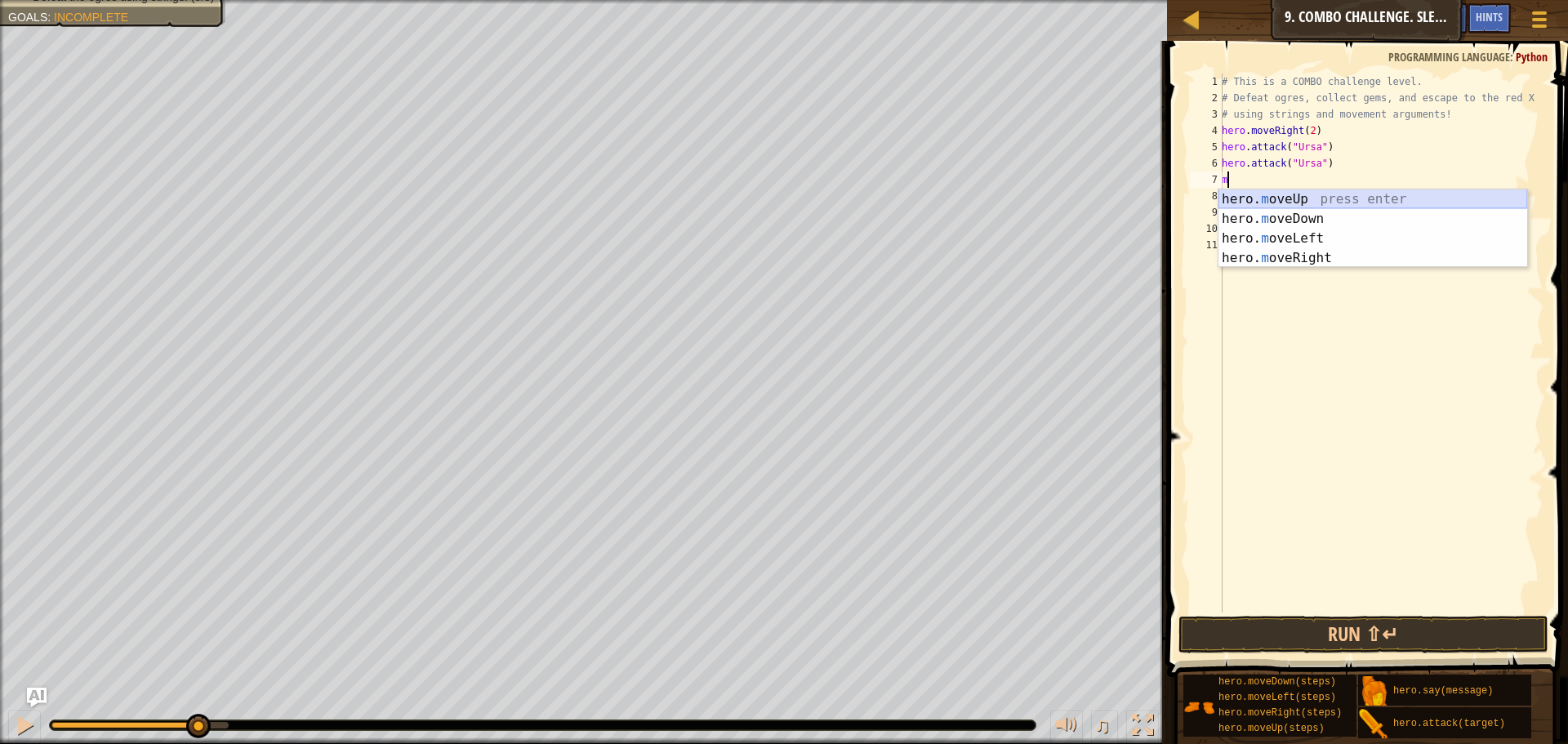
click at [1338, 198] on div "hero. m oveUp press enter hero. m oveDown press enter hero. m oveLeft press ent…" at bounding box center [1372, 248] width 309 height 118
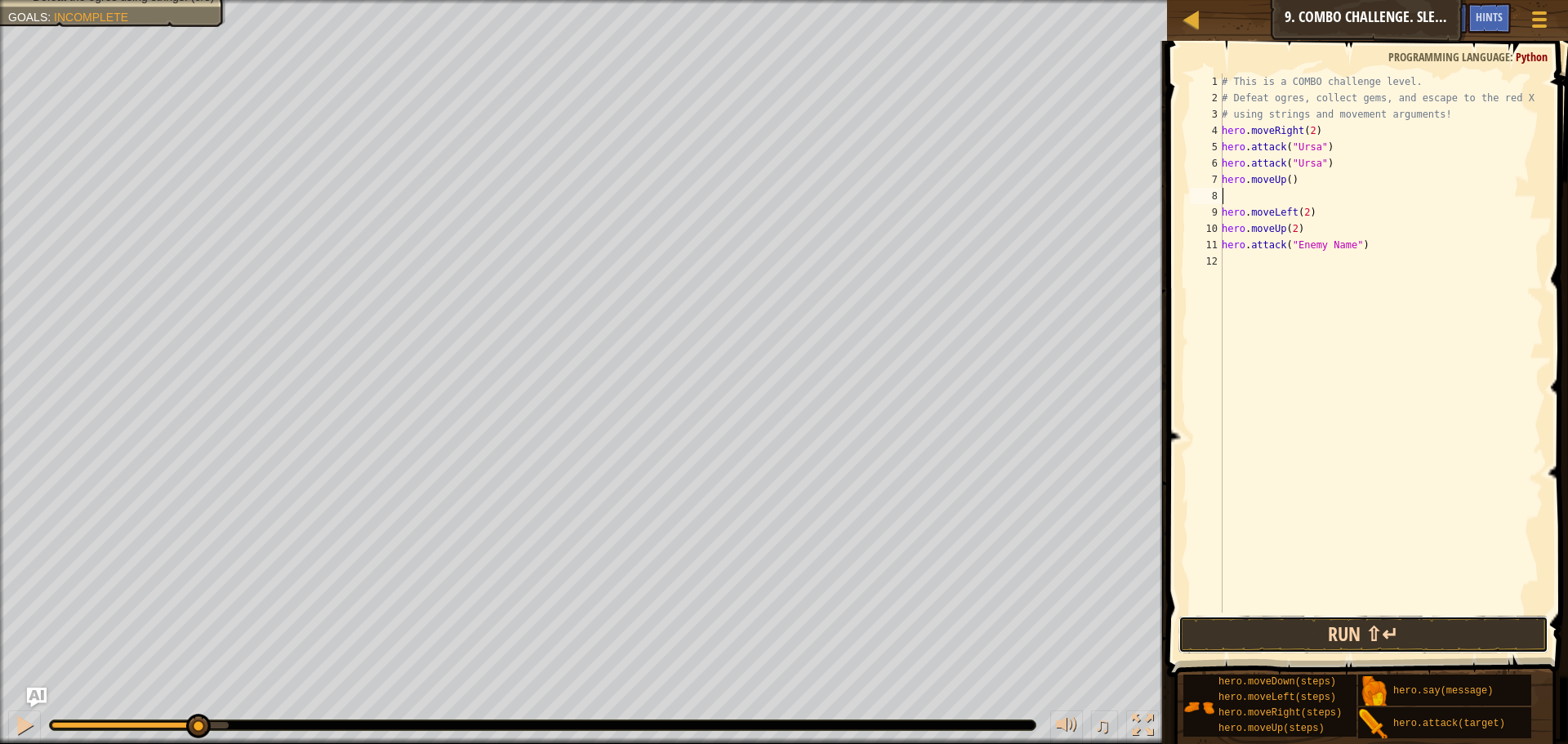
click at [1260, 643] on button "Run ⇧↵" at bounding box center [1363, 635] width 370 height 38
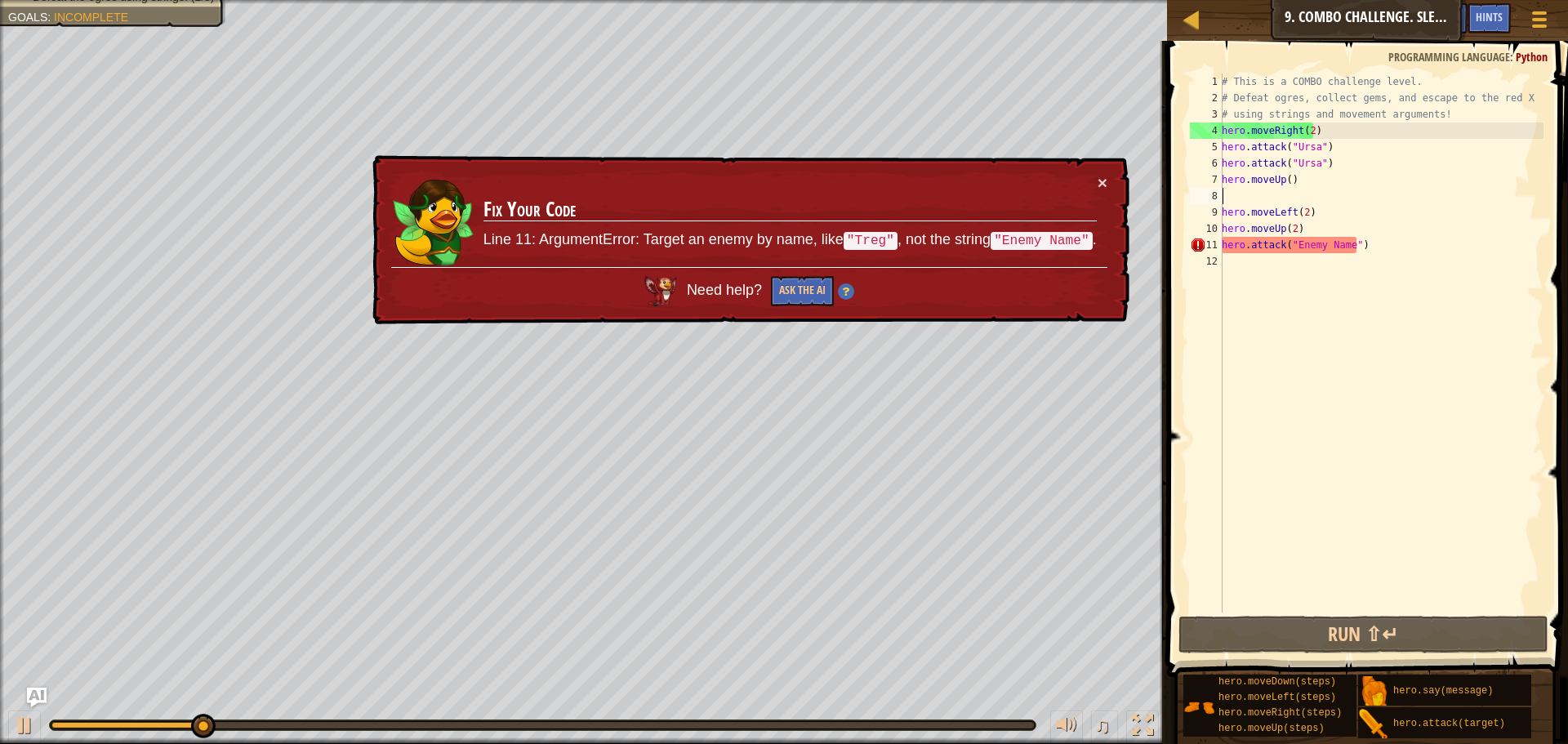
click at [1293, 229] on div "# This is a COMBO challenge level. # Defeat [PERSON_NAME], collect gems, and es…" at bounding box center [1380, 359] width 325 height 572
click at [1303, 232] on div "# This is a COMBO challenge level. # Defeat [PERSON_NAME], collect gems, and es…" at bounding box center [1380, 343] width 325 height 540
click at [1281, 176] on div "# This is a COMBO challenge level. # Defeat [PERSON_NAME], collect gems, and es…" at bounding box center [1380, 359] width 325 height 572
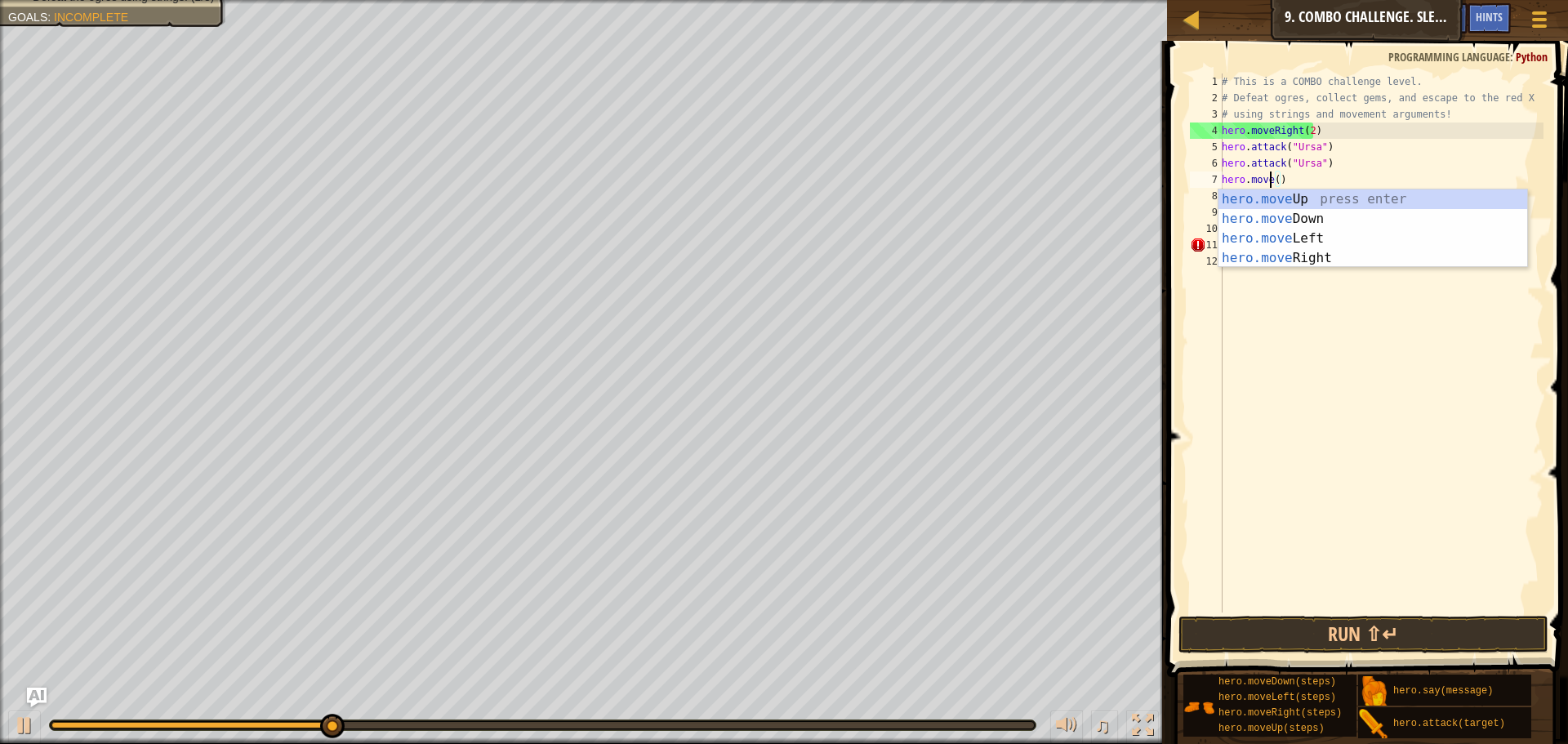
scroll to position [8, 4]
click at [1309, 225] on div "hero.move Up press enter hero.move Down press enter hero.move Left press enter …" at bounding box center [1372, 248] width 309 height 118
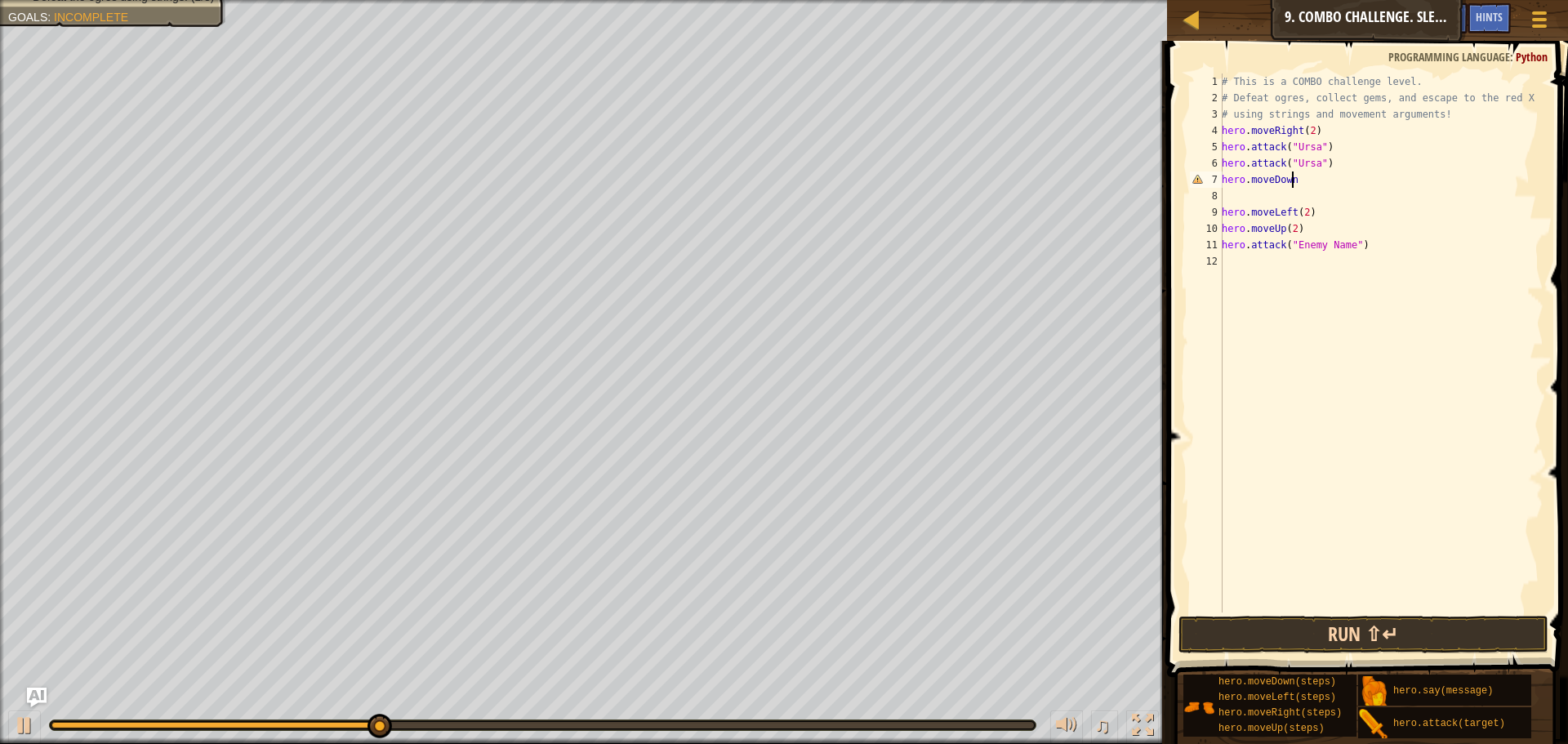
type textarea "hero.moveDown"
click at [1399, 641] on button "Run ⇧↵" at bounding box center [1363, 635] width 370 height 38
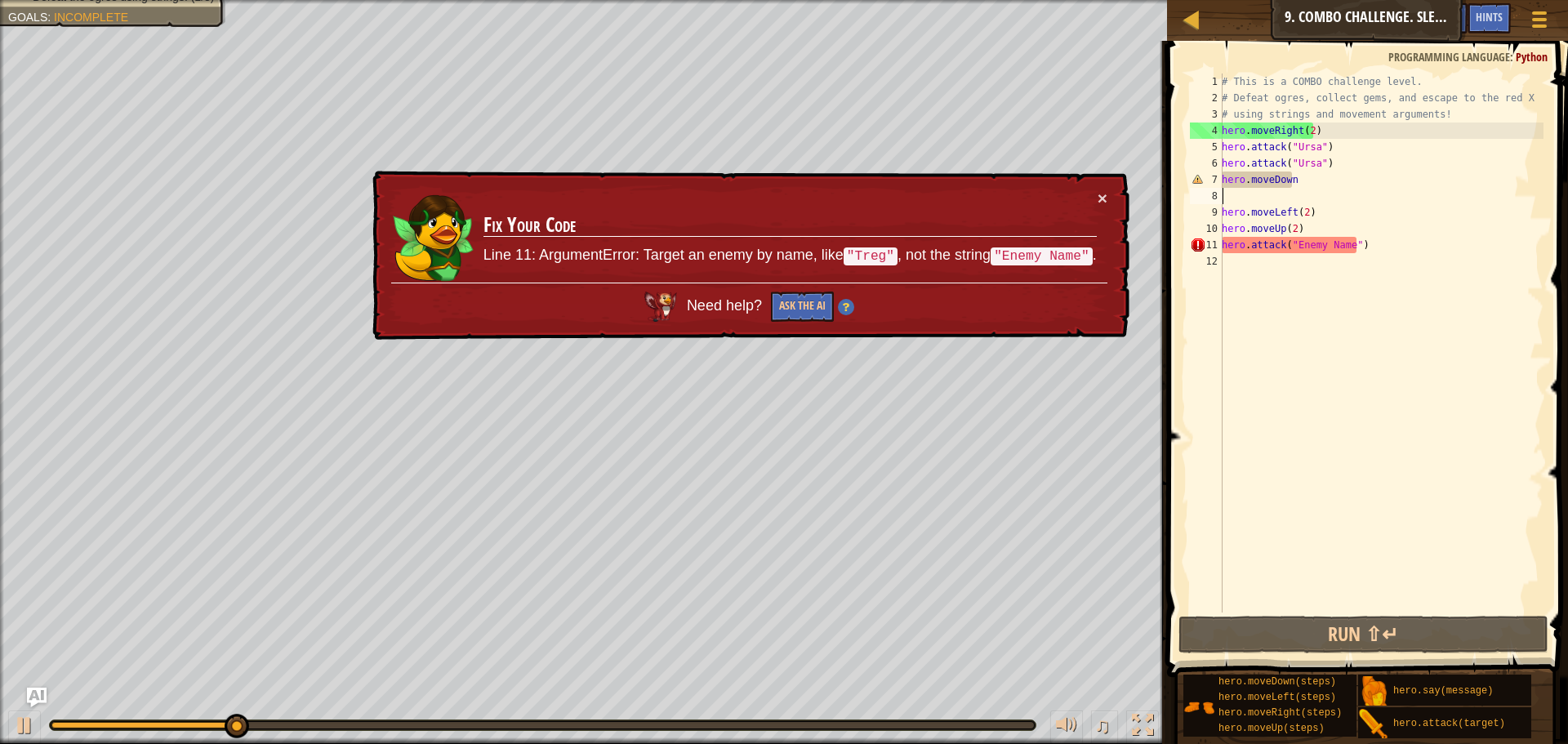
click at [1272, 201] on div "# This is a COMBO challenge level. # Defeat [PERSON_NAME], collect gems, and es…" at bounding box center [1380, 359] width 325 height 572
click at [1297, 182] on div "# This is a COMBO challenge level. # Defeat [PERSON_NAME], collect gems, and es…" at bounding box center [1380, 359] width 325 height 572
click at [1296, 182] on div "# This is a COMBO challenge level. # Defeat [PERSON_NAME], collect gems, and es…" at bounding box center [1380, 359] width 325 height 572
click at [1290, 175] on div "# This is a COMBO challenge level. # Defeat [PERSON_NAME], collect gems, and es…" at bounding box center [1380, 343] width 325 height 540
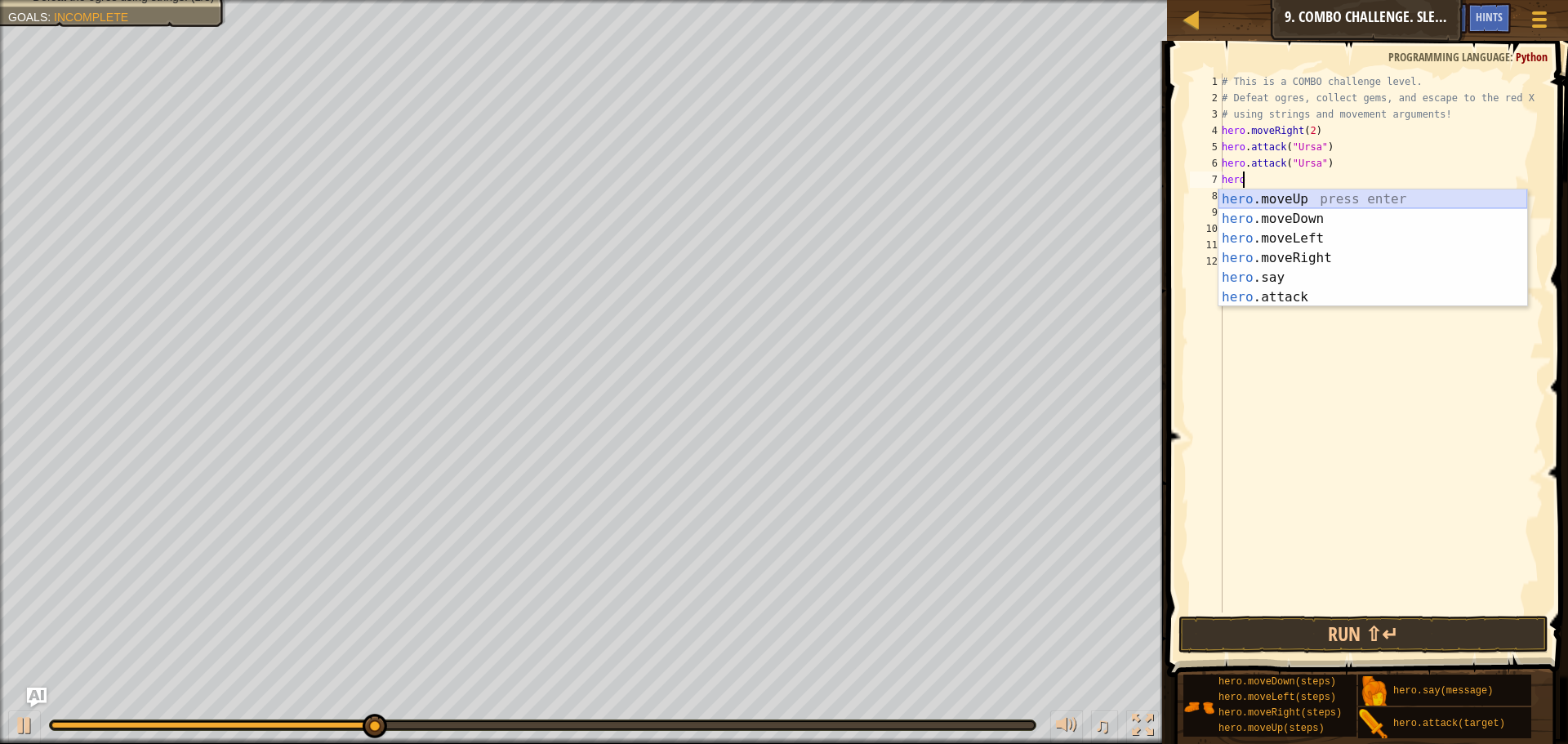
type textarea "her"
click at [1309, 218] on div "her o.moveUp press enter her o.moveDown press enter her o.moveLeft press enter …" at bounding box center [1372, 267] width 309 height 157
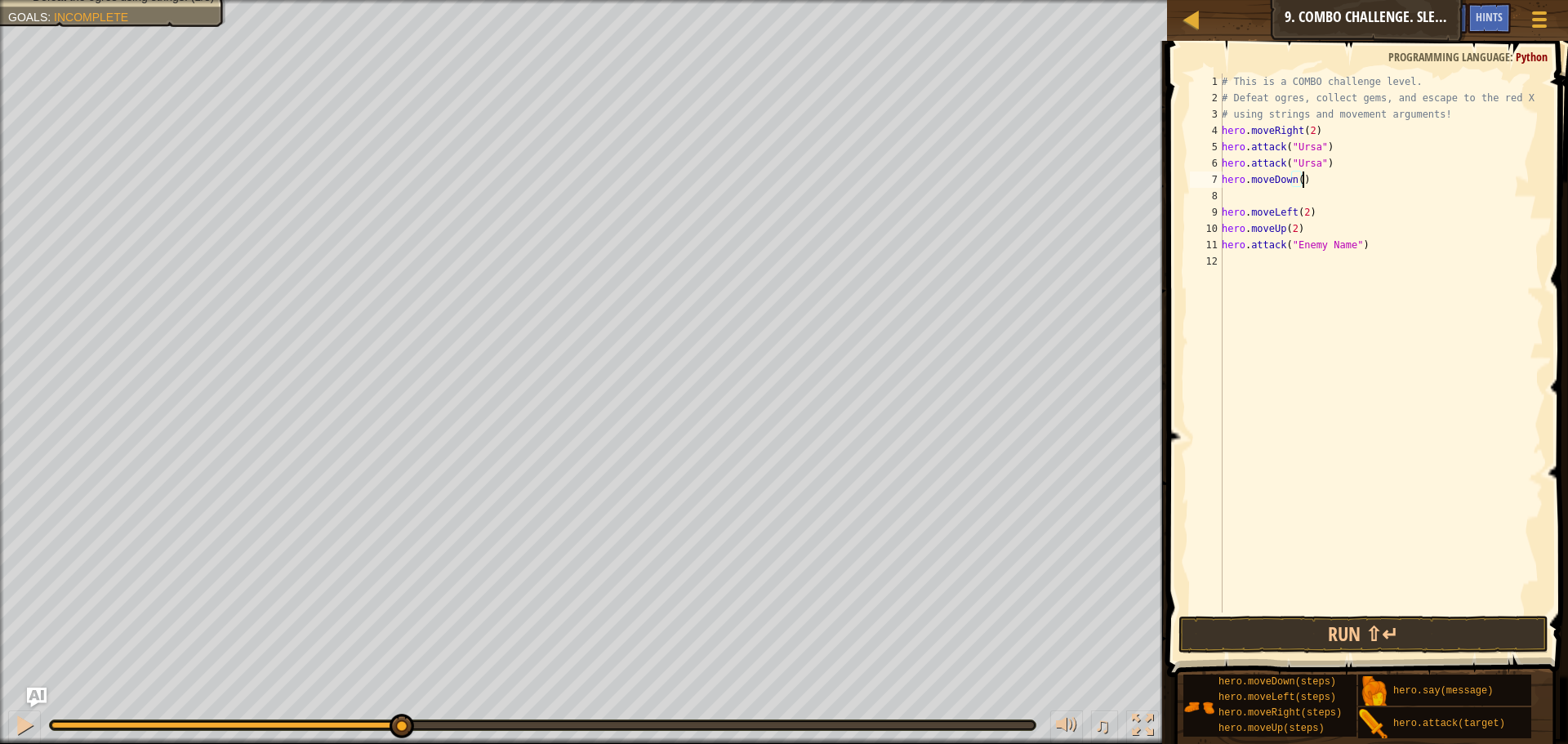
click at [1236, 205] on div "# This is a COMBO challenge level. # Defeat [PERSON_NAME], collect gems, and es…" at bounding box center [1380, 359] width 325 height 572
type textarea "heo.moveLeft(2)"
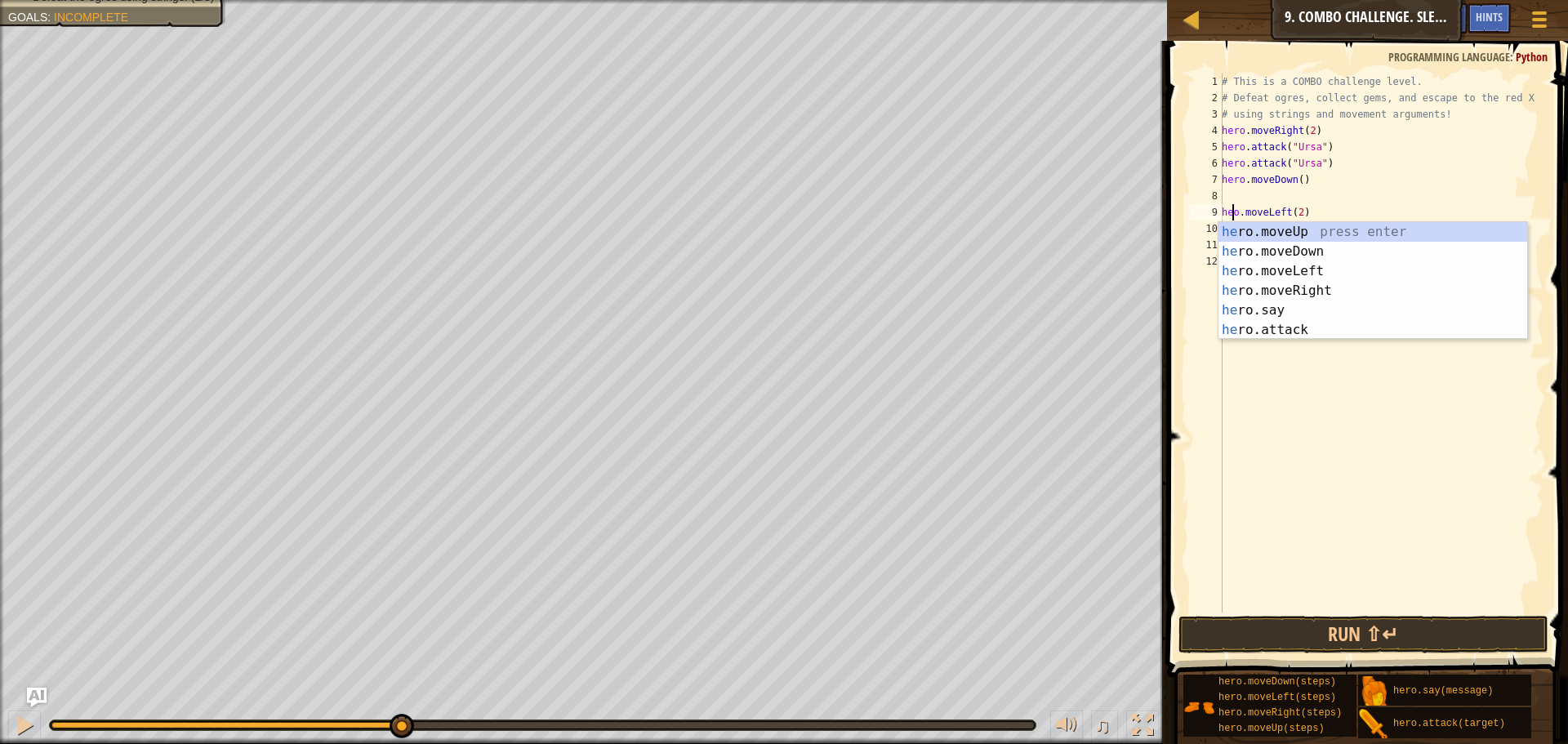
click at [1231, 196] on div "# This is a COMBO challenge level. # Defeat [PERSON_NAME], collect gems, and es…" at bounding box center [1380, 359] width 325 height 572
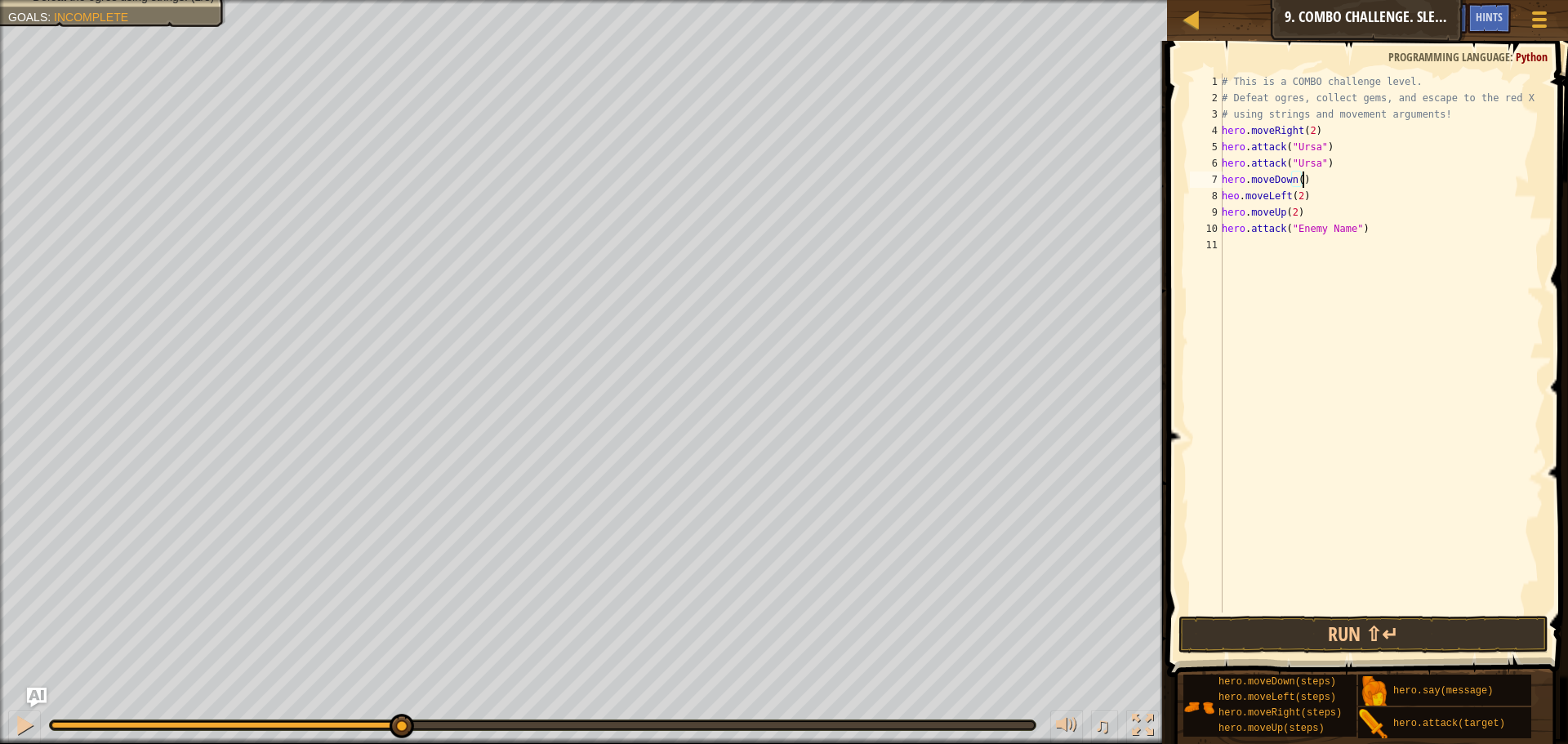
click at [1272, 205] on div "# This is a COMBO challenge level. # Defeat [PERSON_NAME], collect gems, and es…" at bounding box center [1380, 359] width 325 height 572
click at [1387, 637] on button "Run ⇧↵" at bounding box center [1363, 635] width 370 height 38
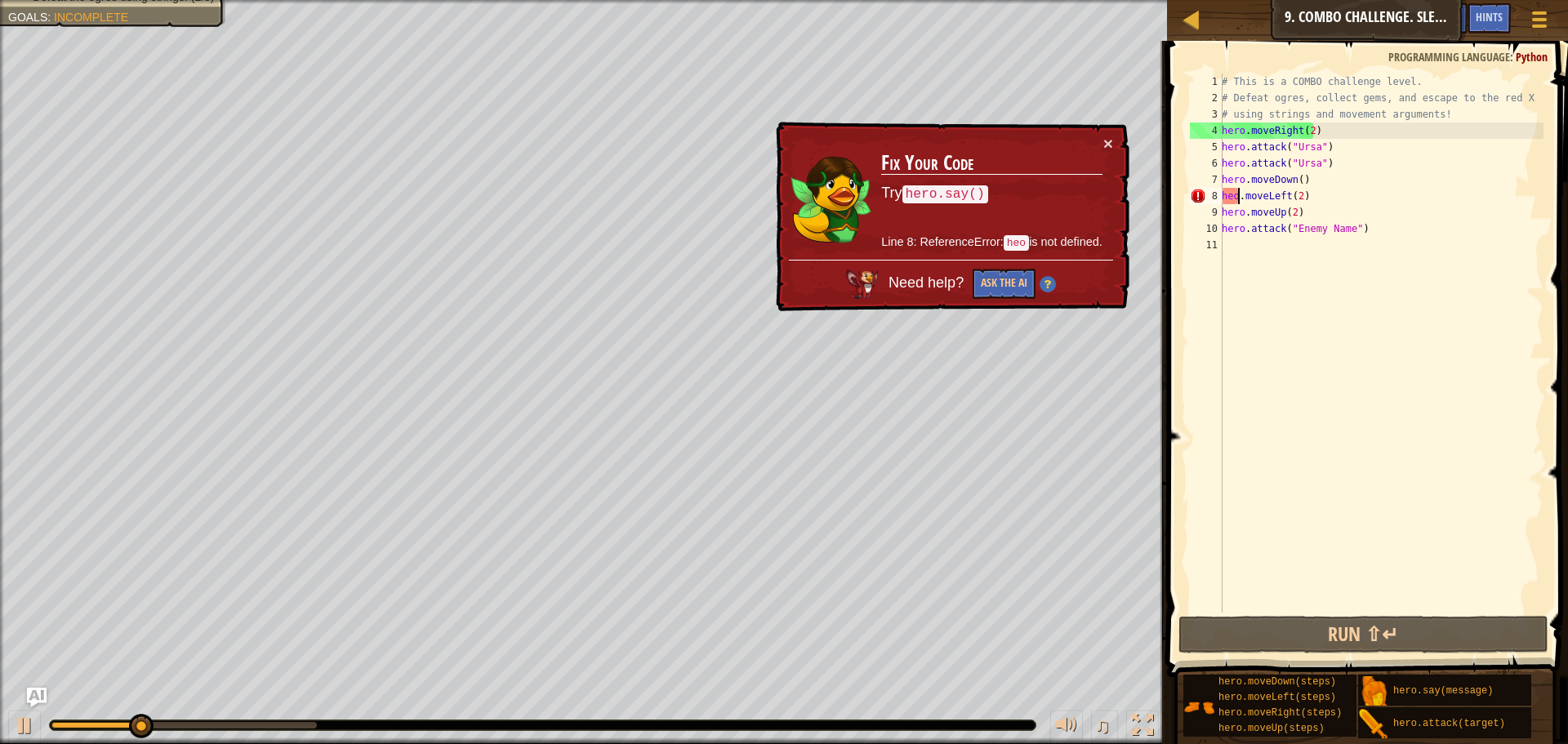
click at [1239, 194] on div "# This is a COMBO challenge level. # Defeat [PERSON_NAME], collect gems, and es…" at bounding box center [1380, 359] width 325 height 572
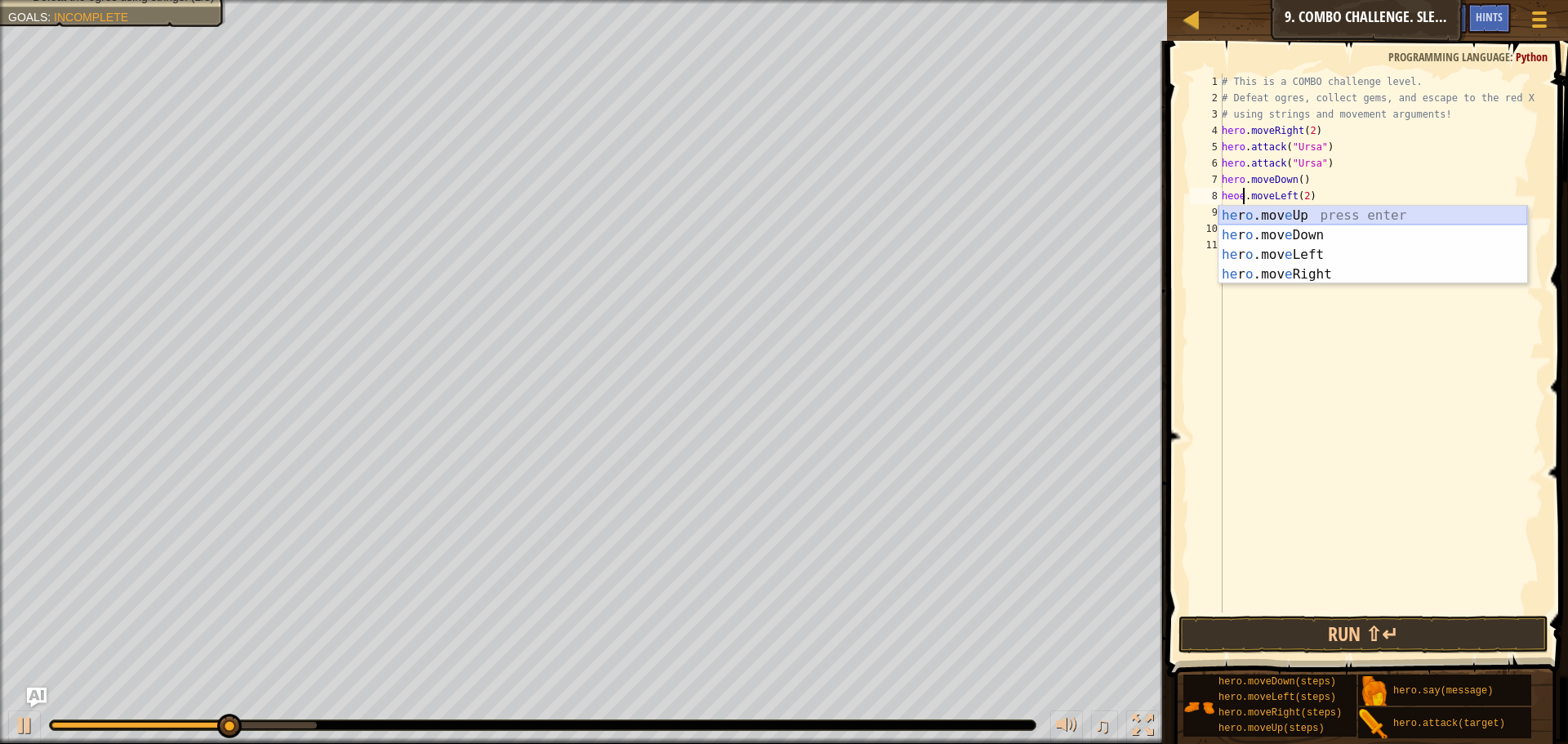
click at [1260, 218] on div "he r o .mov e Up press enter he r o .mov e Down press enter he r o .mov e Left …" at bounding box center [1372, 265] width 309 height 118
type textarea "hero.moveUp().moveLeft(2)"
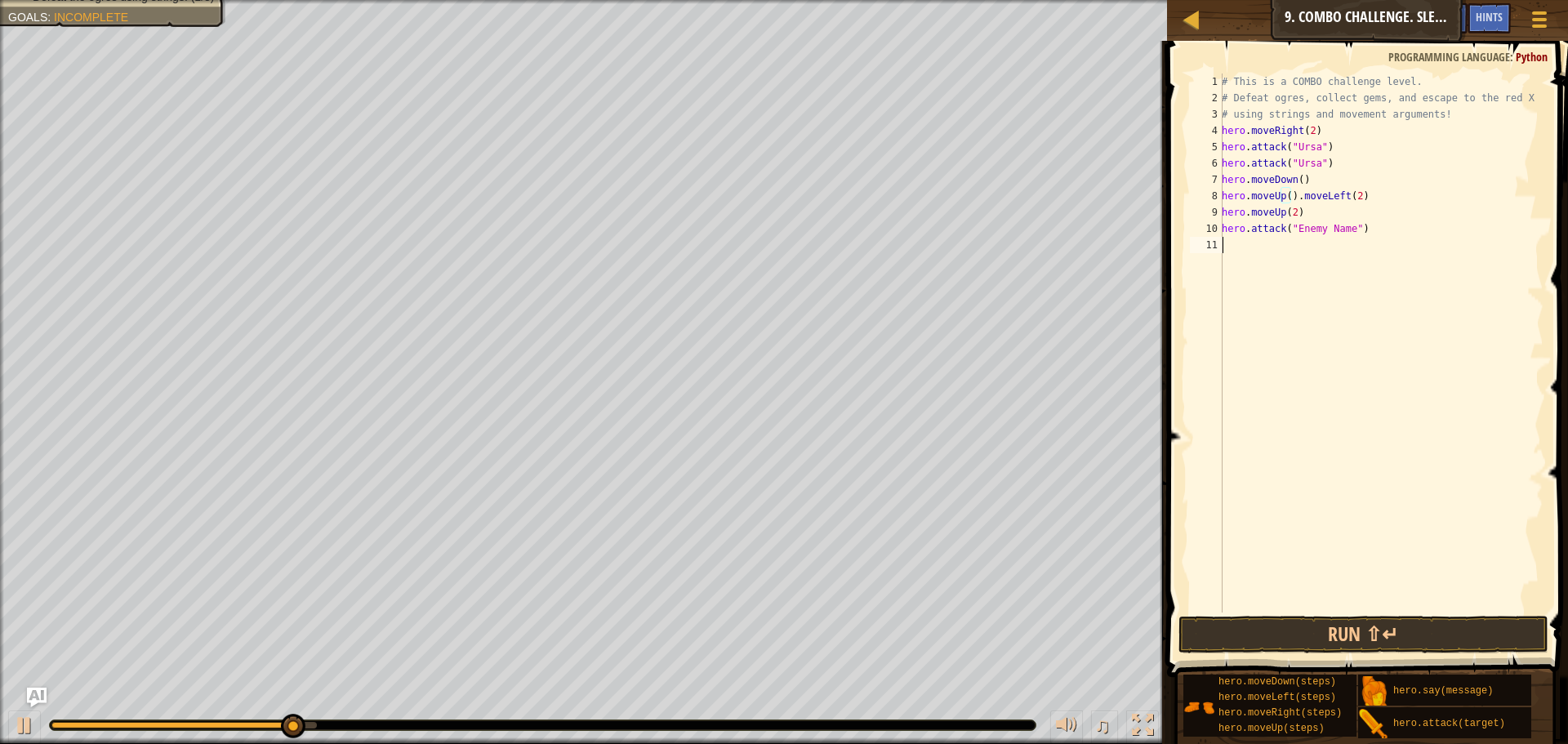
scroll to position [8, 0]
drag, startPoint x: 1388, startPoint y: 460, endPoint x: 1395, endPoint y: 562, distance: 102.2
drag, startPoint x: 1395, startPoint y: 562, endPoint x: 1335, endPoint y: 663, distance: 117.5
click at [1335, 631] on button "Run ⇧↵" at bounding box center [1363, 635] width 370 height 38
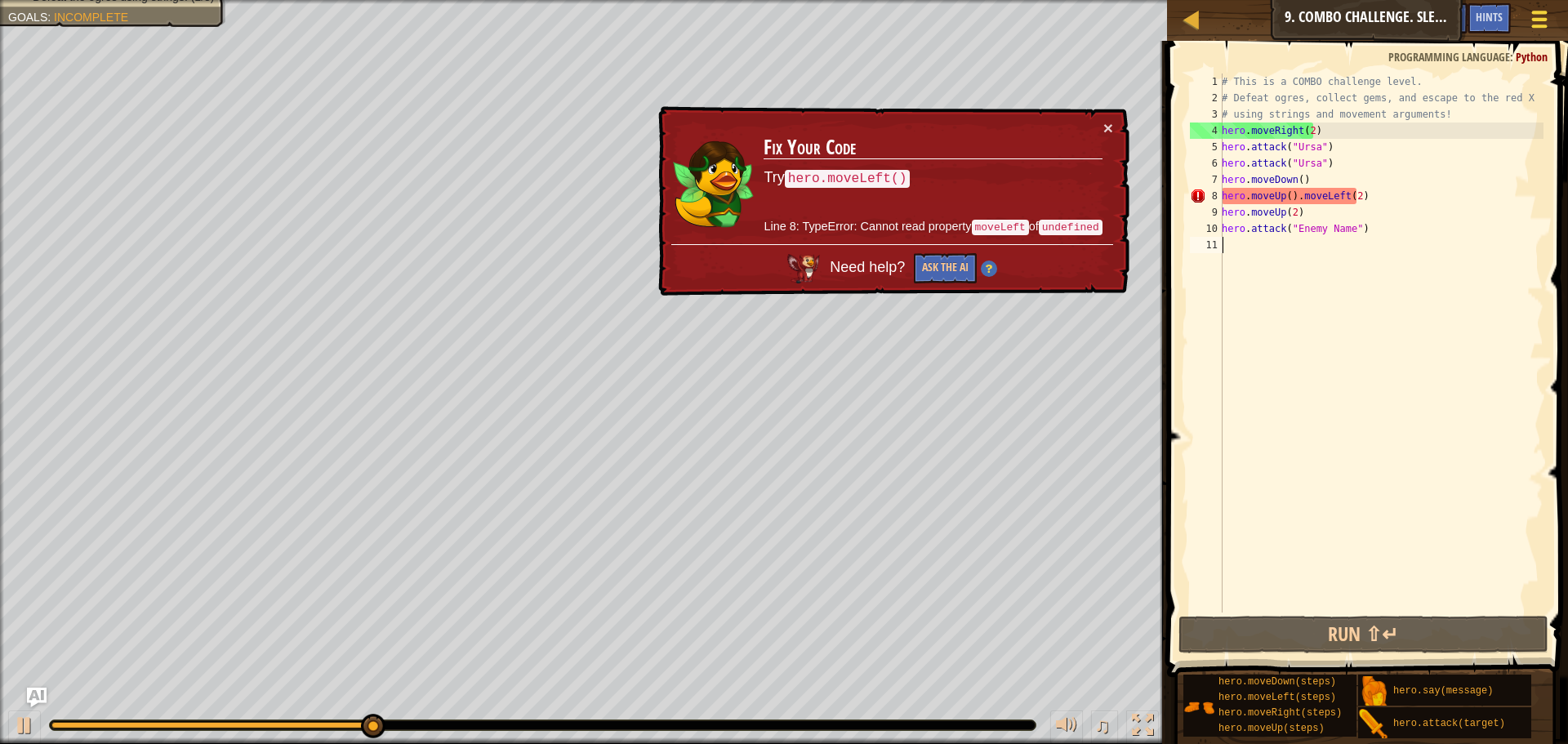
click at [1535, 7] on button "Game Menu" at bounding box center [1540, 23] width 43 height 40
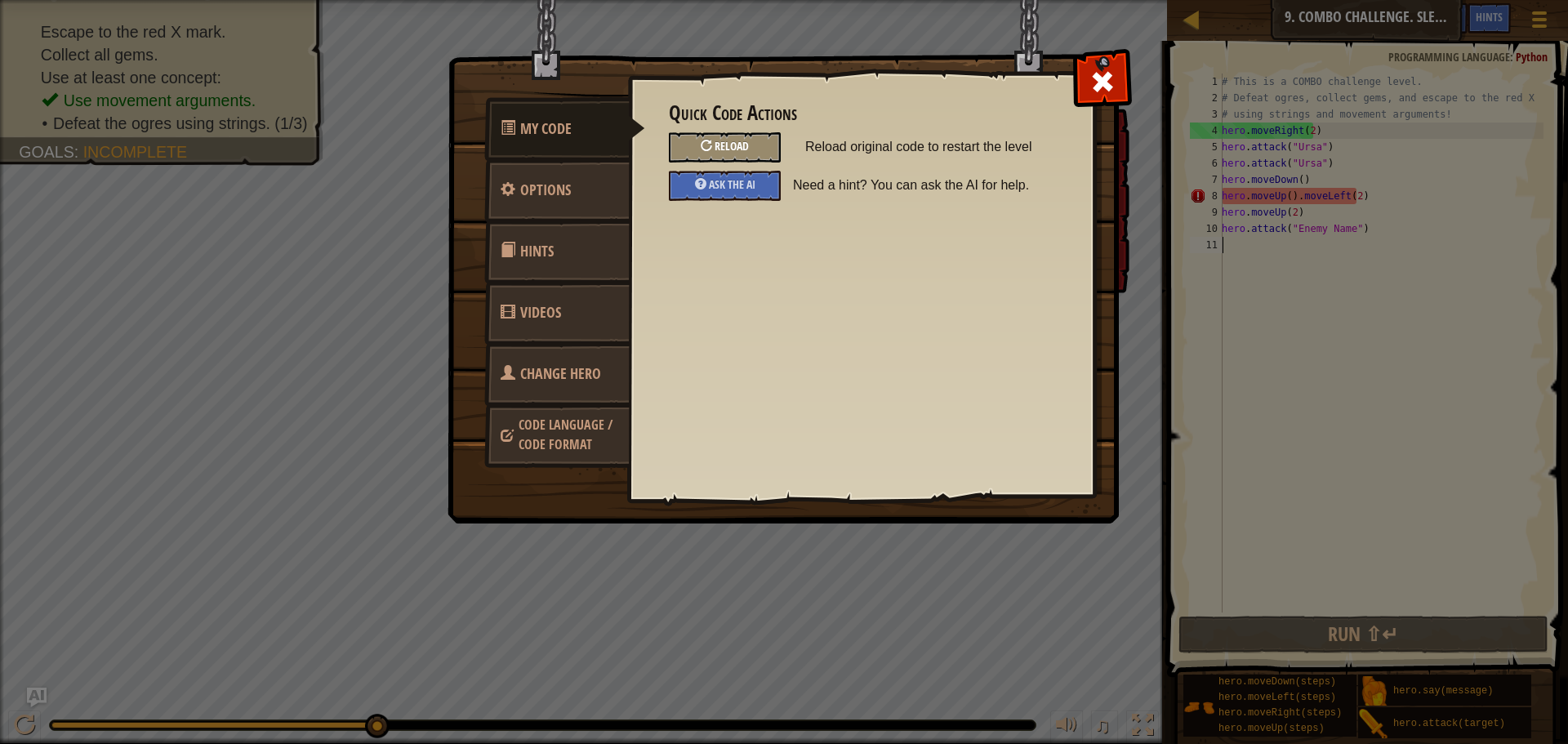
click at [716, 146] on span "Reload" at bounding box center [731, 146] width 34 height 15
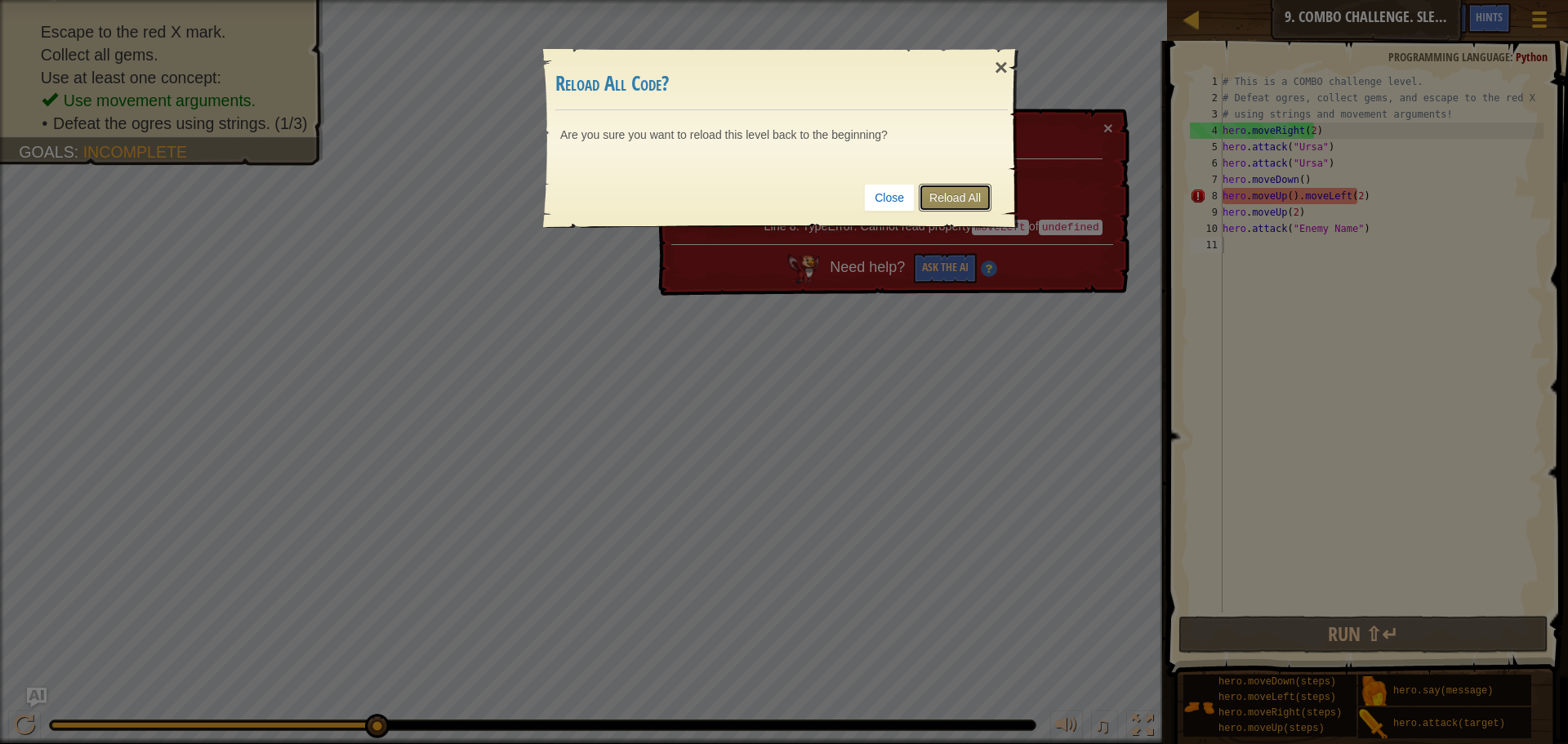
click at [923, 203] on link "Reload All" at bounding box center [954, 197] width 72 height 27
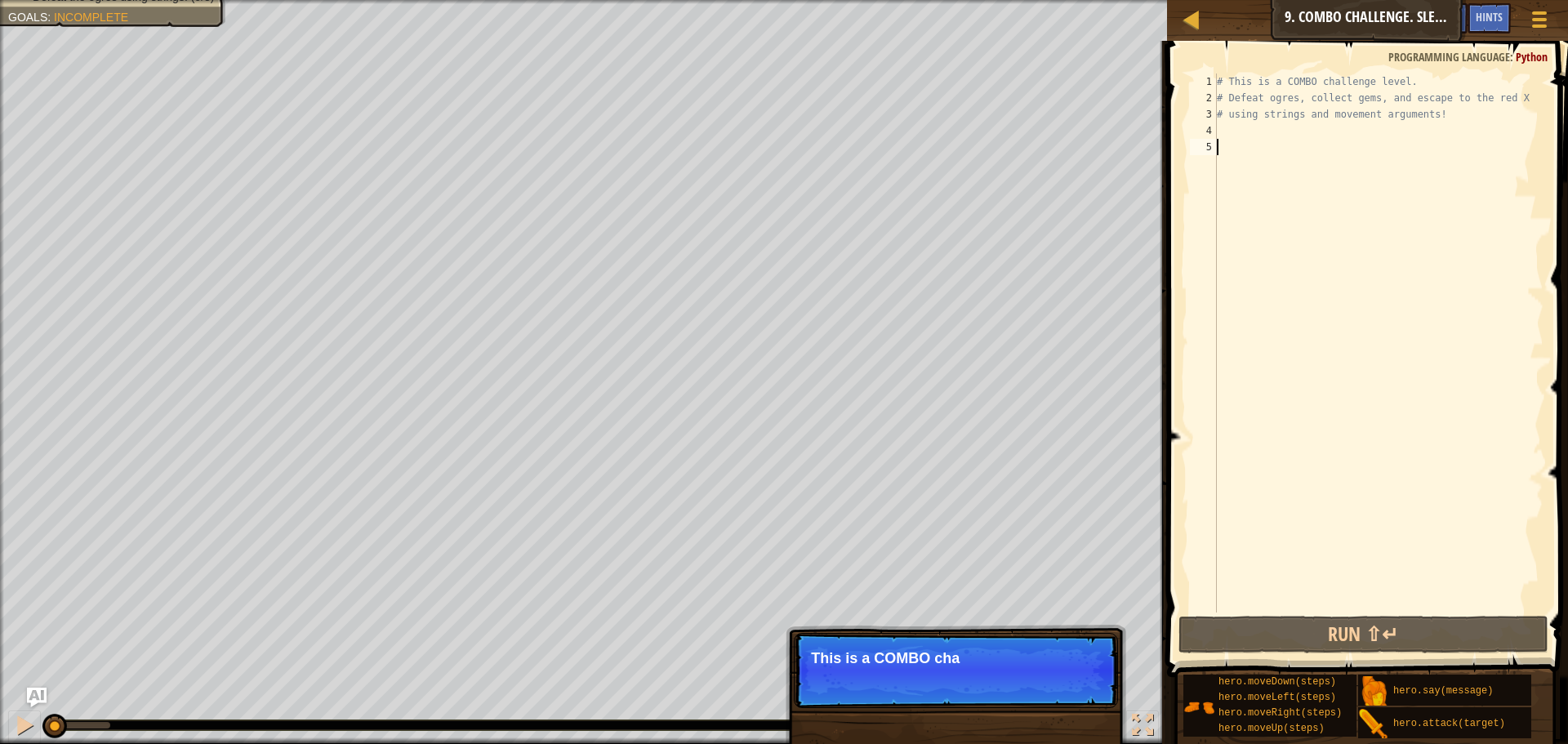
click at [1234, 123] on div "# This is a COMBO challenge level. # Defeat [PERSON_NAME], collect gems, and es…" at bounding box center [1378, 359] width 329 height 572
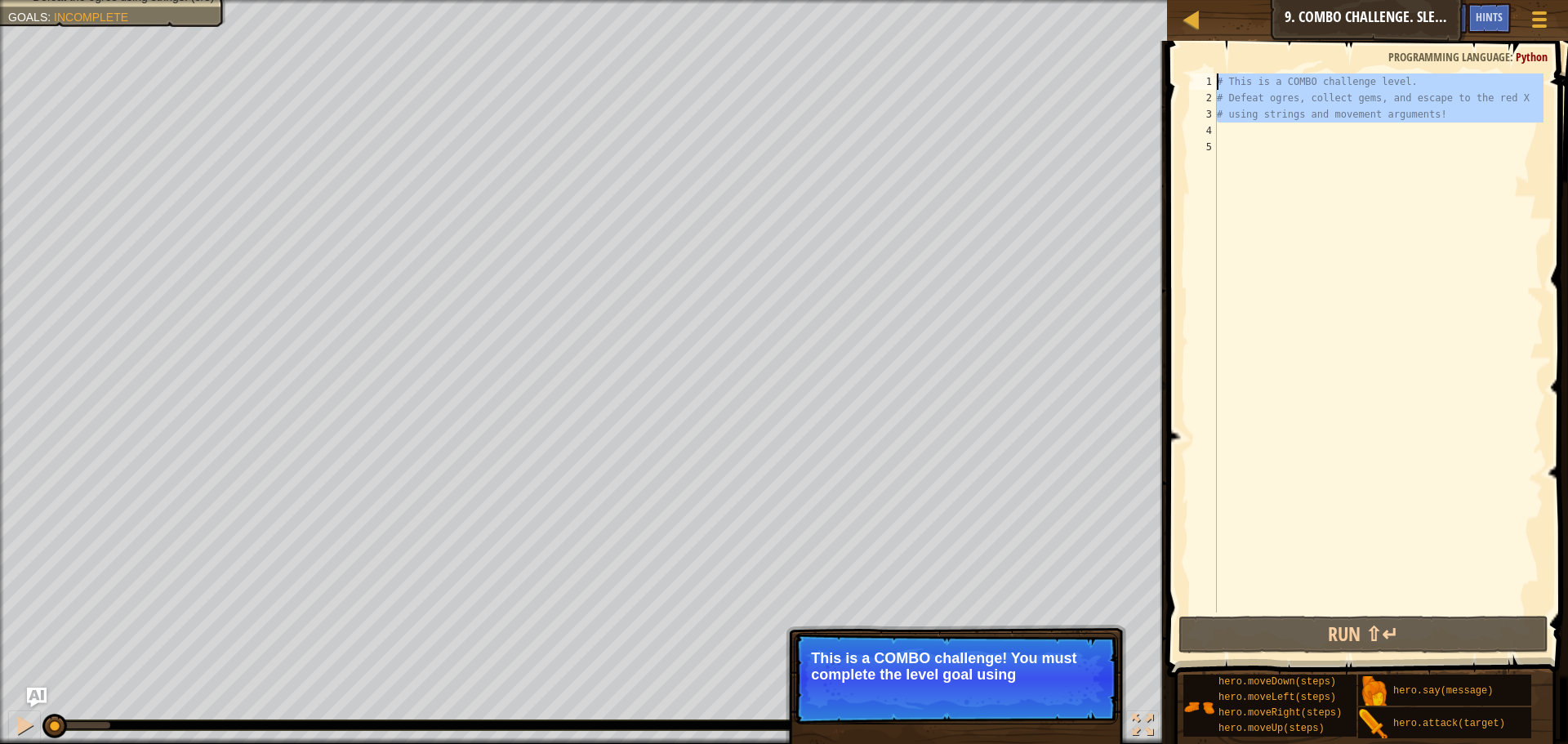
click at [1074, 28] on div "Map Introduction to Computer Science 9. Combo Challenge. Sleep Hour Game Menu D…" at bounding box center [784, 372] width 1568 height 744
type textarea "# This is a COMBO challenge level. # Defeat ogres, collect gems, and escape to …"
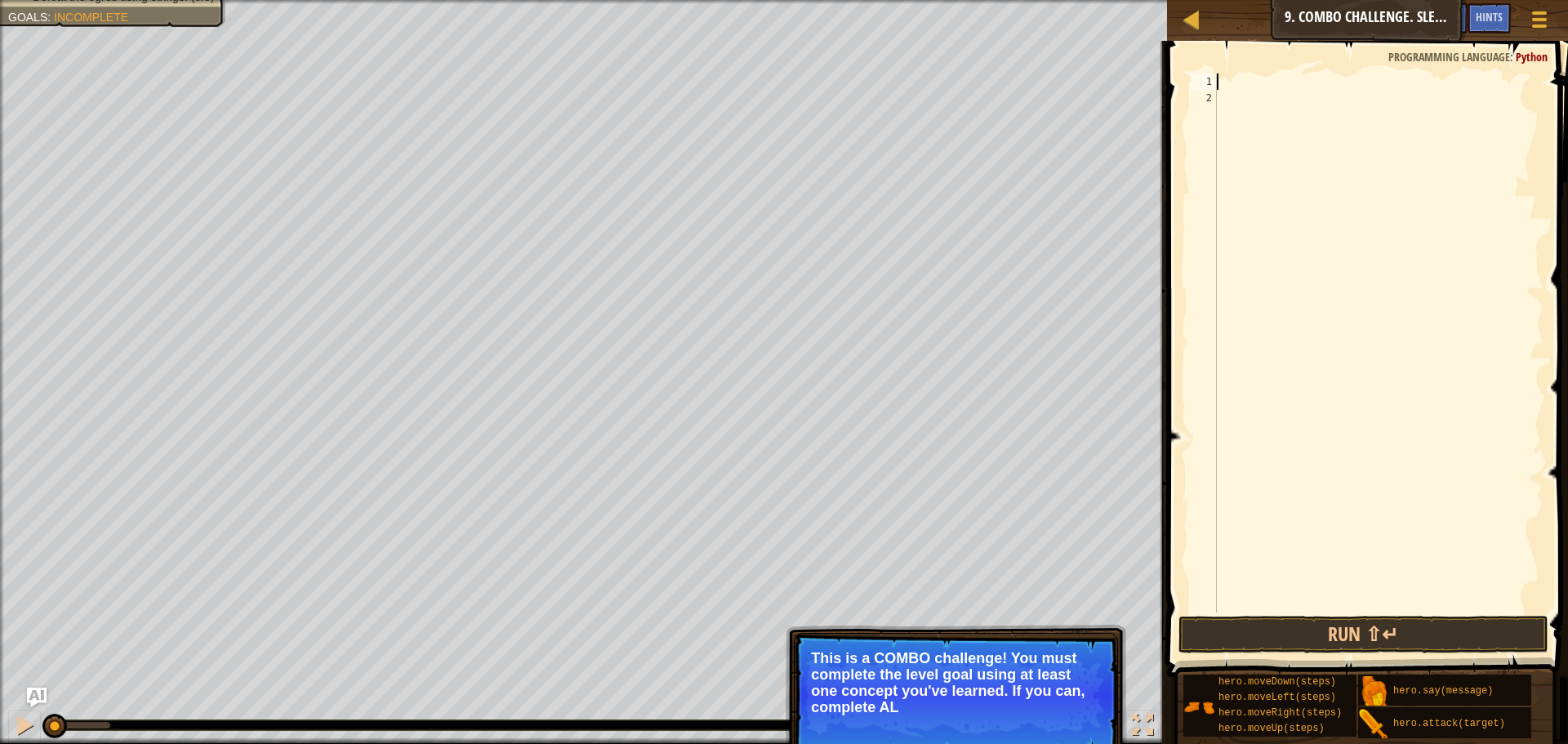
type textarea "m"
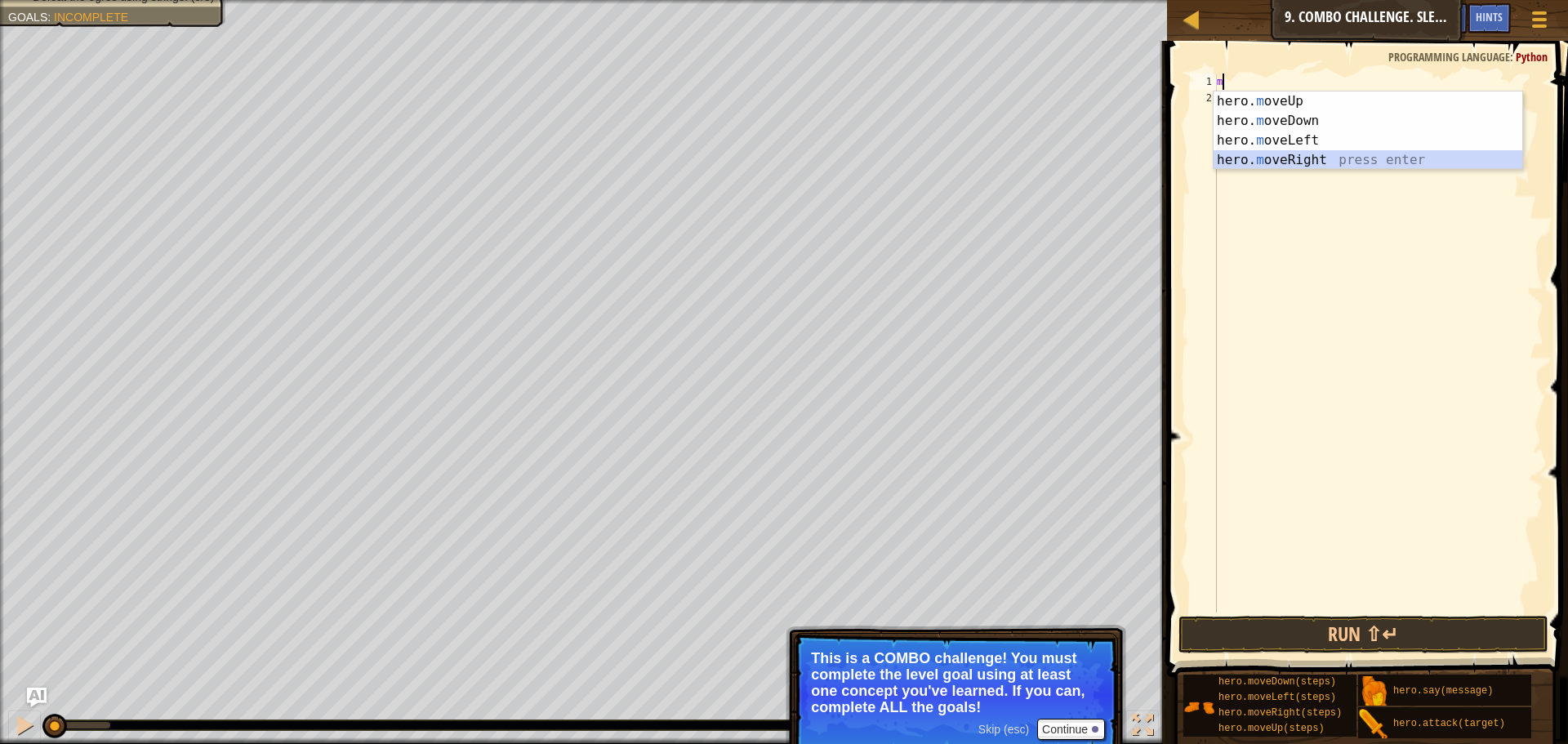
click at [1280, 165] on div "hero. m oveUp press enter hero. m oveDown press enter hero. m oveLeft press ent…" at bounding box center [1368, 150] width 309 height 118
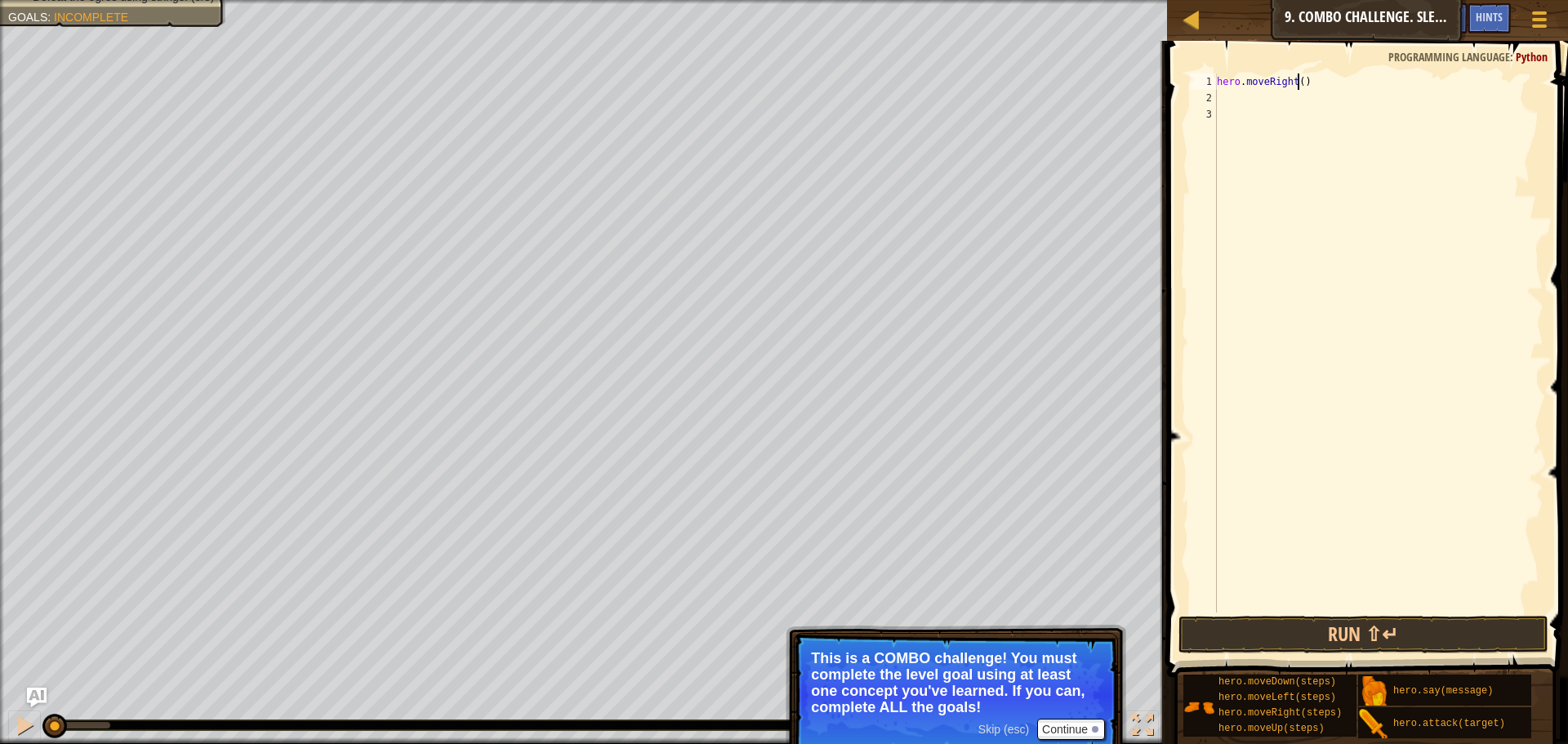
click at [1296, 81] on div "hero . moveRight ( )" at bounding box center [1378, 359] width 329 height 572
type textarea "hero.moveRight(2)"
click at [1346, 642] on button "Run ⇧↵" at bounding box center [1363, 635] width 370 height 38
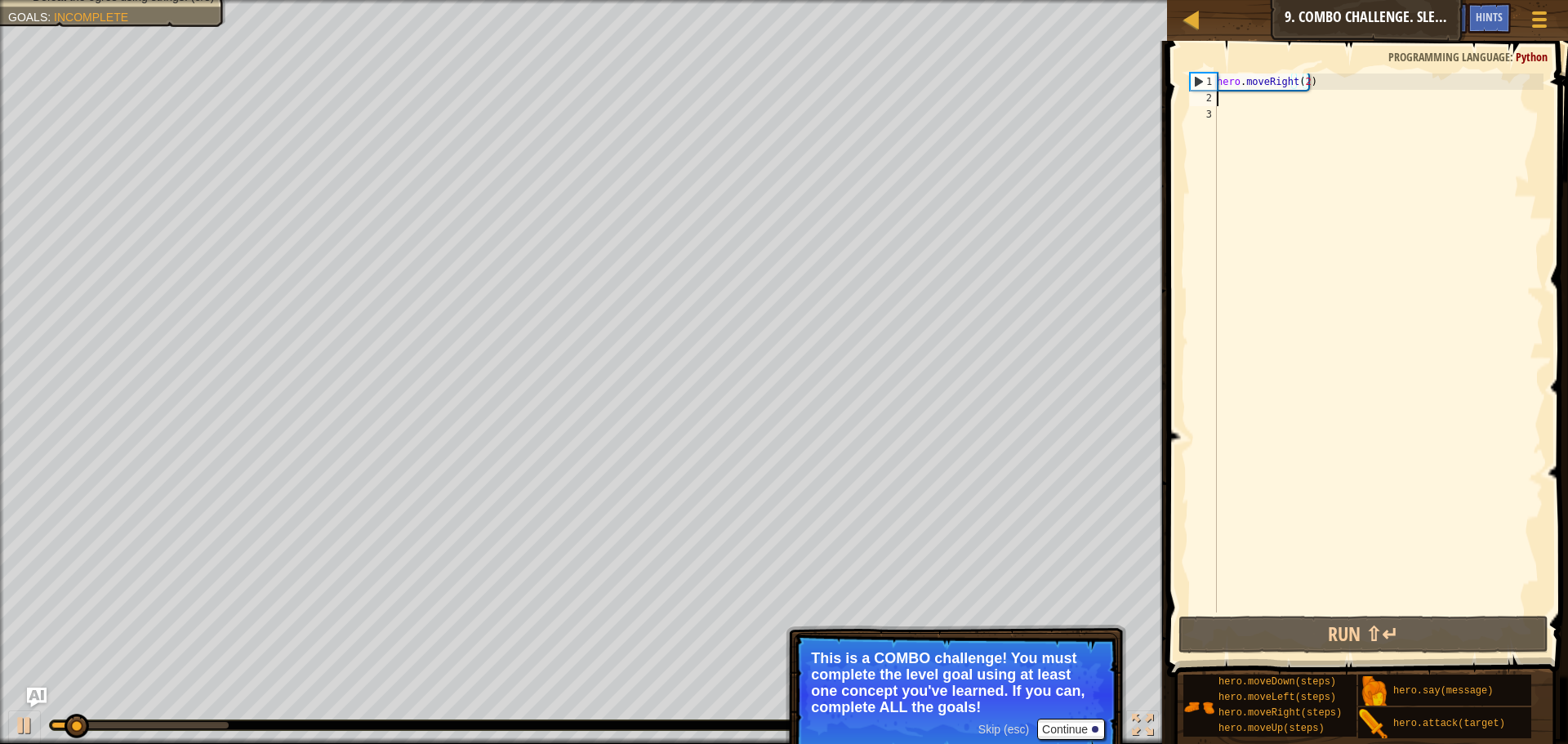
click at [1248, 95] on div "hero . moveRight ( 2 )" at bounding box center [1378, 359] width 329 height 572
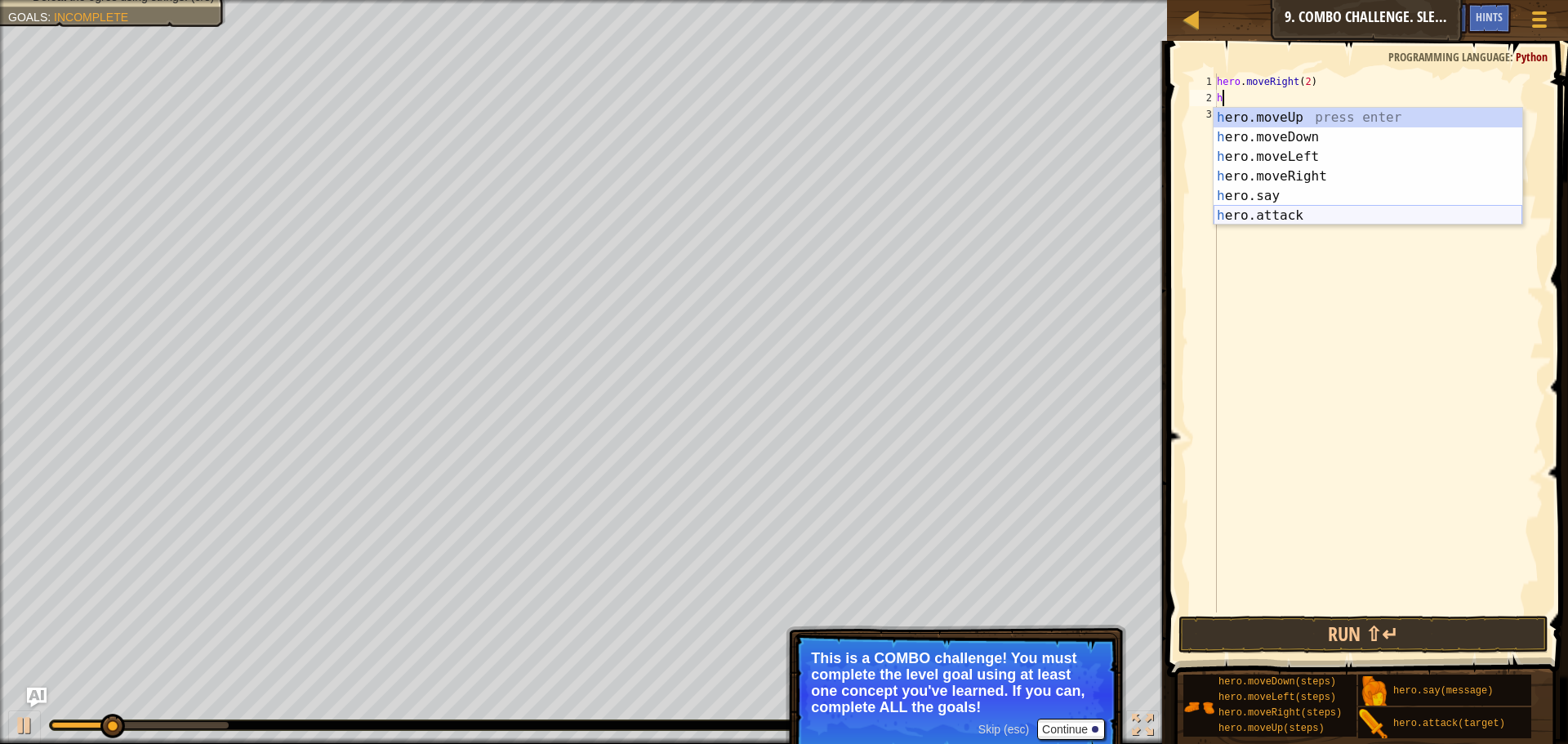
click at [1262, 211] on div "h ero.moveUp press enter h ero.moveDown press enter h ero.moveLeft press enter …" at bounding box center [1368, 186] width 309 height 157
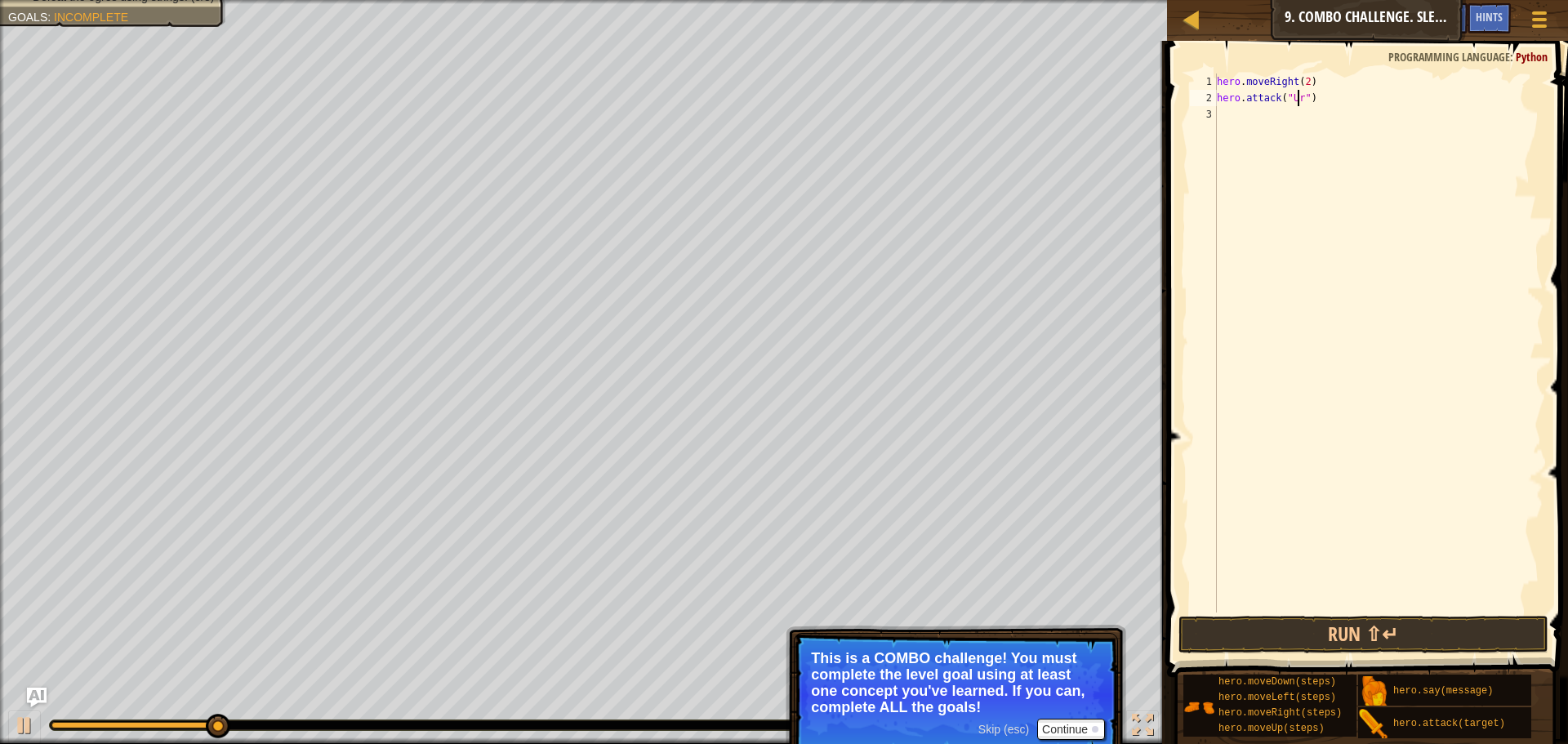
scroll to position [8, 8]
type textarea "hero.attack("Ursa")"
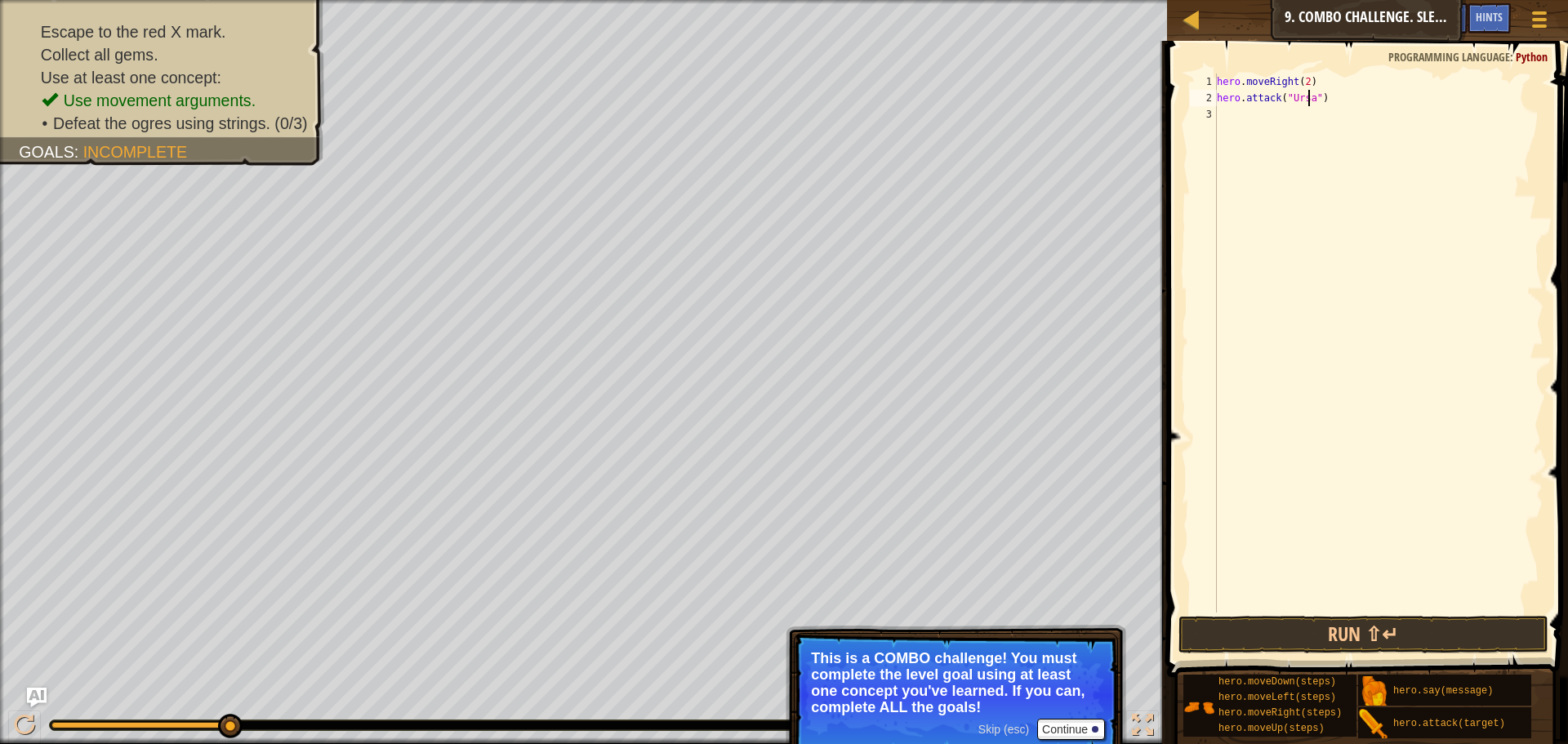
click at [1236, 114] on div "hero . moveRight ( 2 ) hero . attack ( "Ursa" )" at bounding box center [1378, 359] width 329 height 572
type textarea "g"
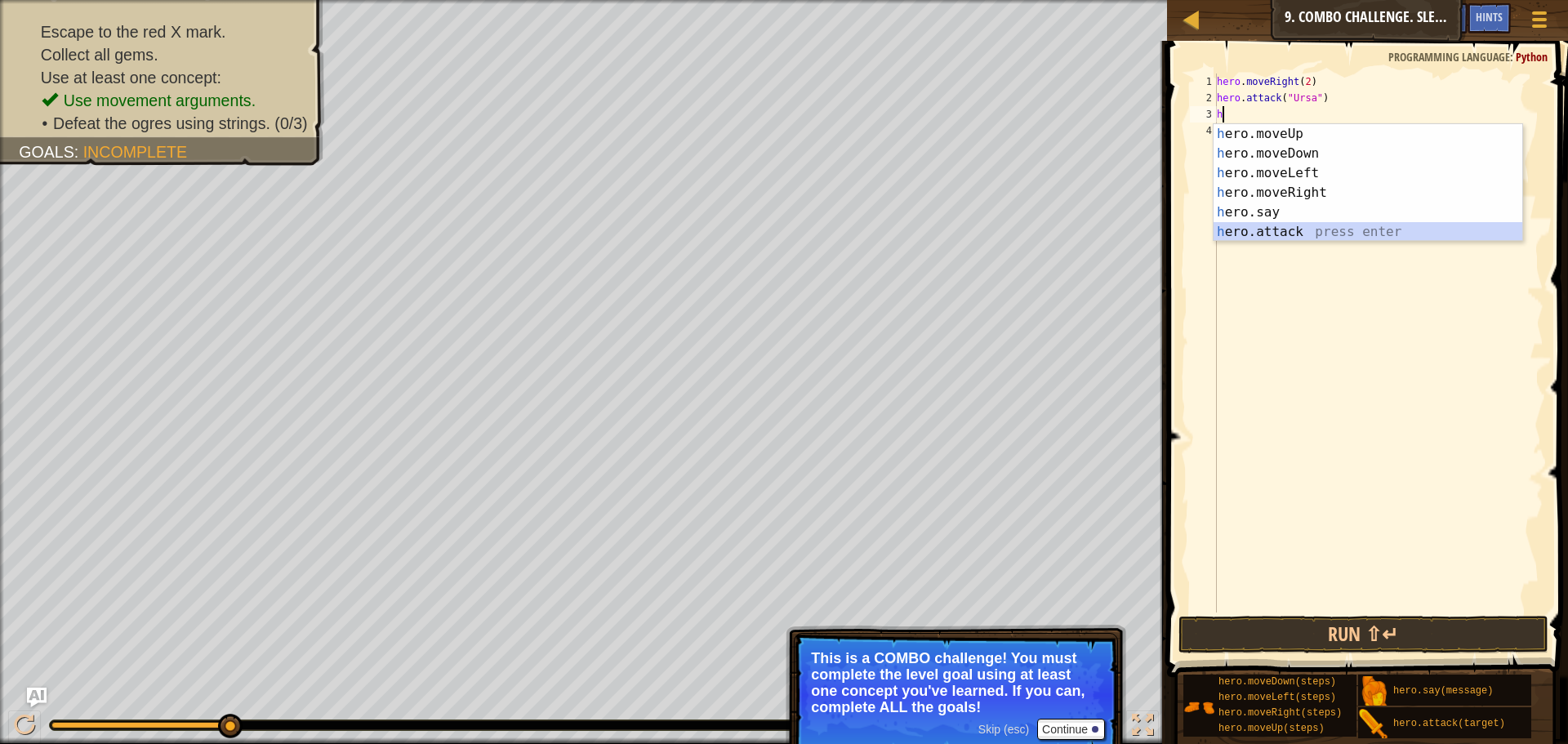
click at [1347, 233] on div "h ero.moveUp press enter h ero.moveDown press enter h ero.moveLeft press enter …" at bounding box center [1368, 202] width 309 height 157
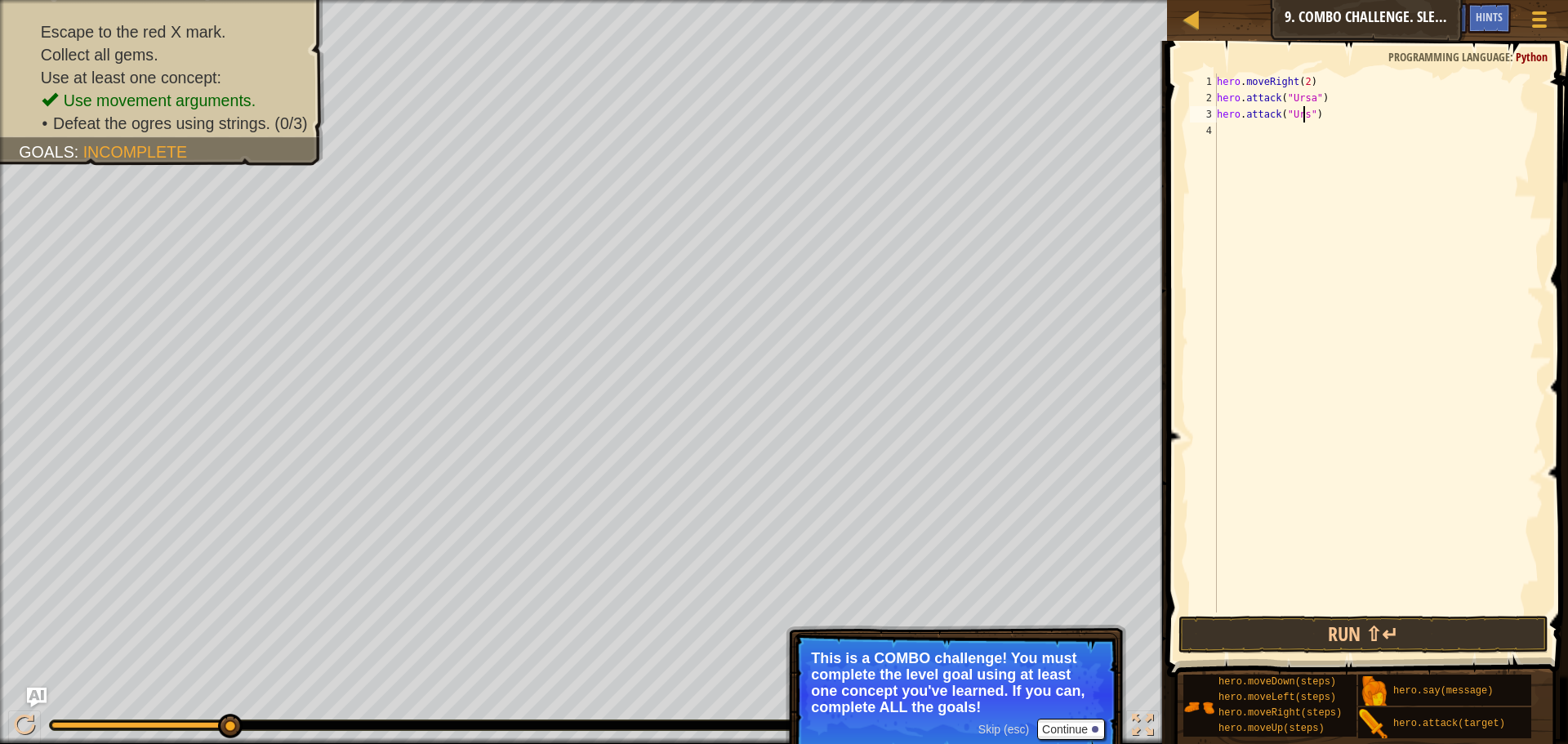
scroll to position [8, 8]
type textarea "hero.attack("Ursa")"
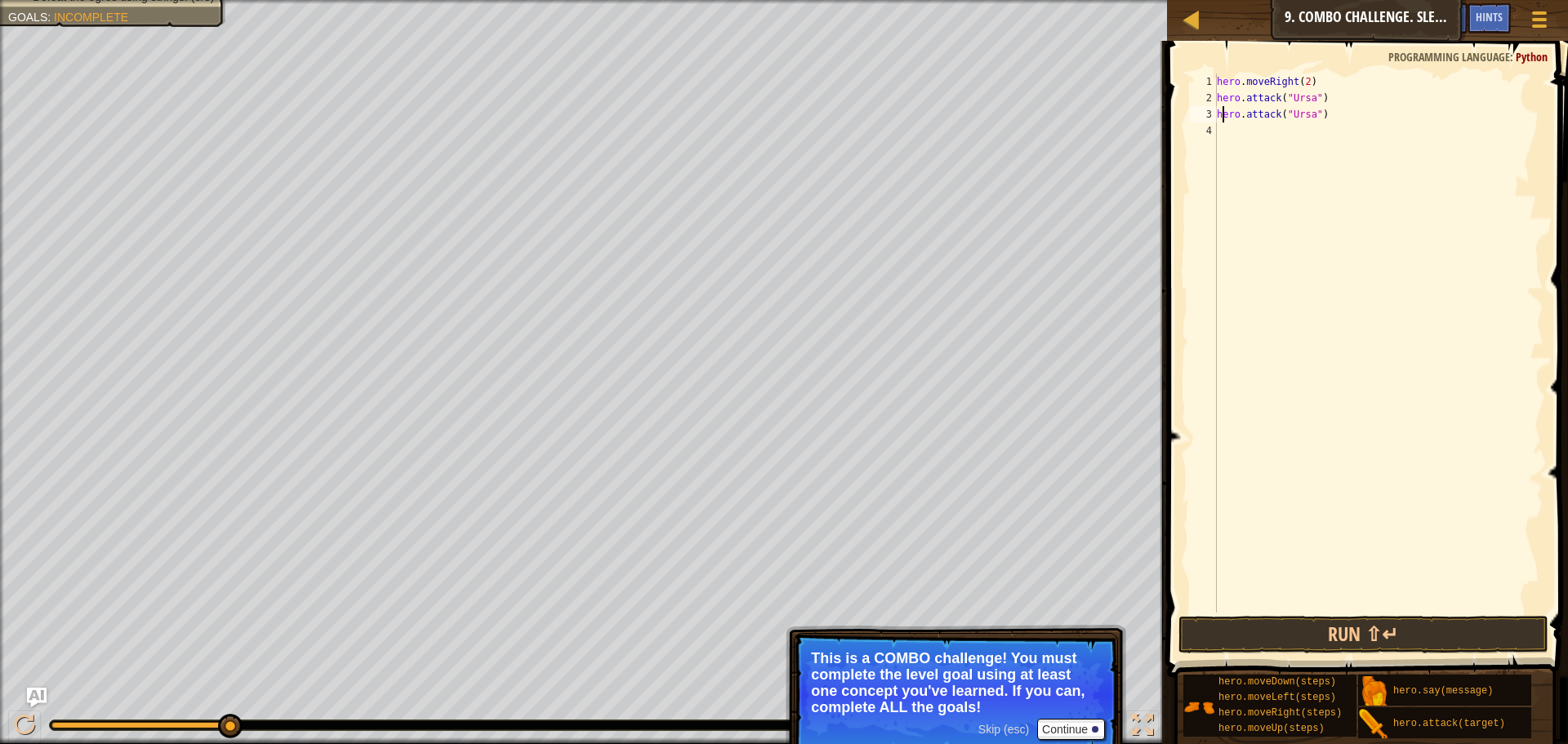
click at [1221, 115] on div "hero . moveRight ( 2 ) hero . attack ( "Ursa" ) hero . attack ( "Ursa" )" at bounding box center [1378, 359] width 329 height 572
click at [1224, 130] on div "hero . moveRight ( 2 ) hero . attack ( "Ursa" ) hero . attack ( "Ursa" )" at bounding box center [1378, 359] width 329 height 572
type textarea "m"
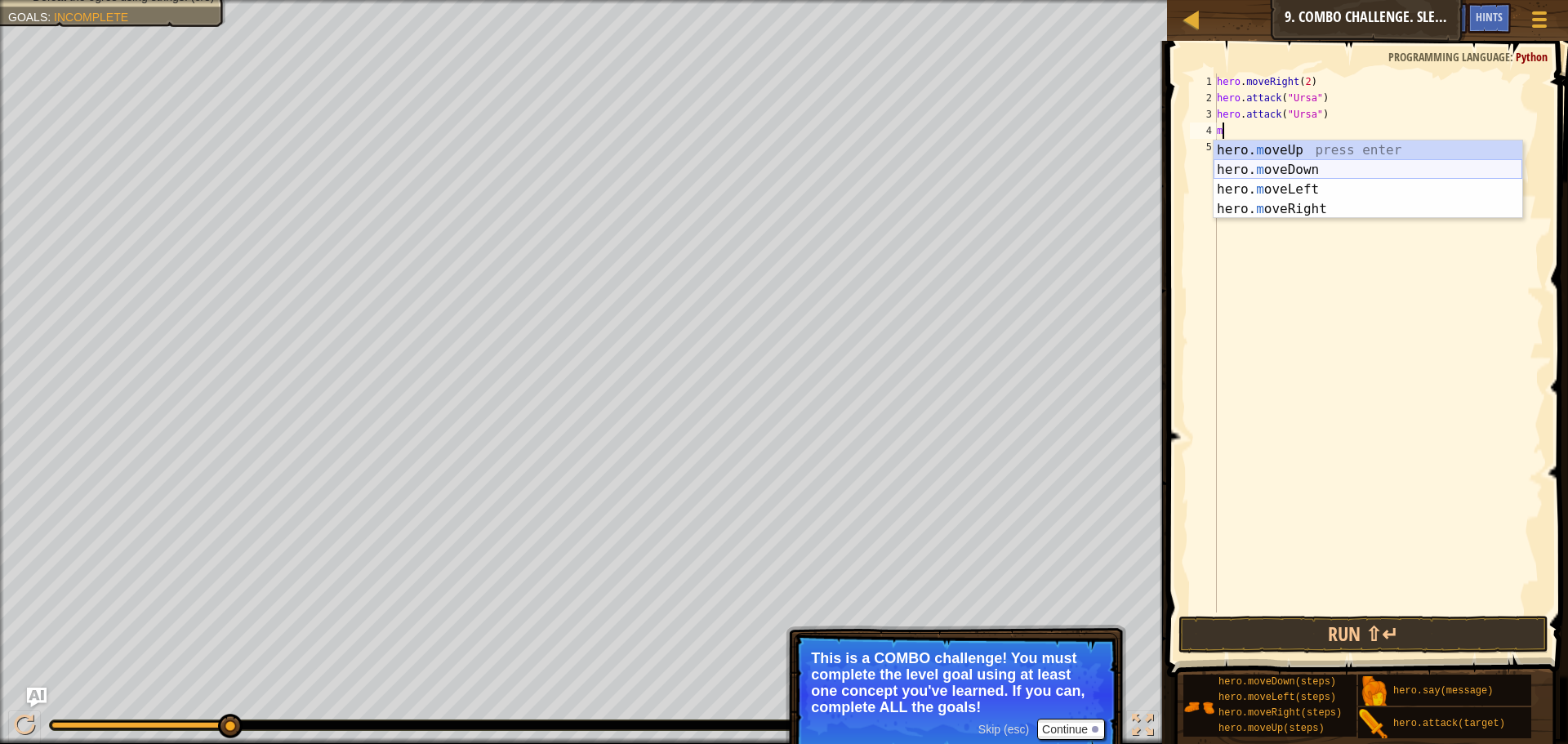
click at [1327, 167] on div "hero. m oveUp press enter hero. m oveDown press enter hero. m oveLeft press ent…" at bounding box center [1368, 199] width 309 height 118
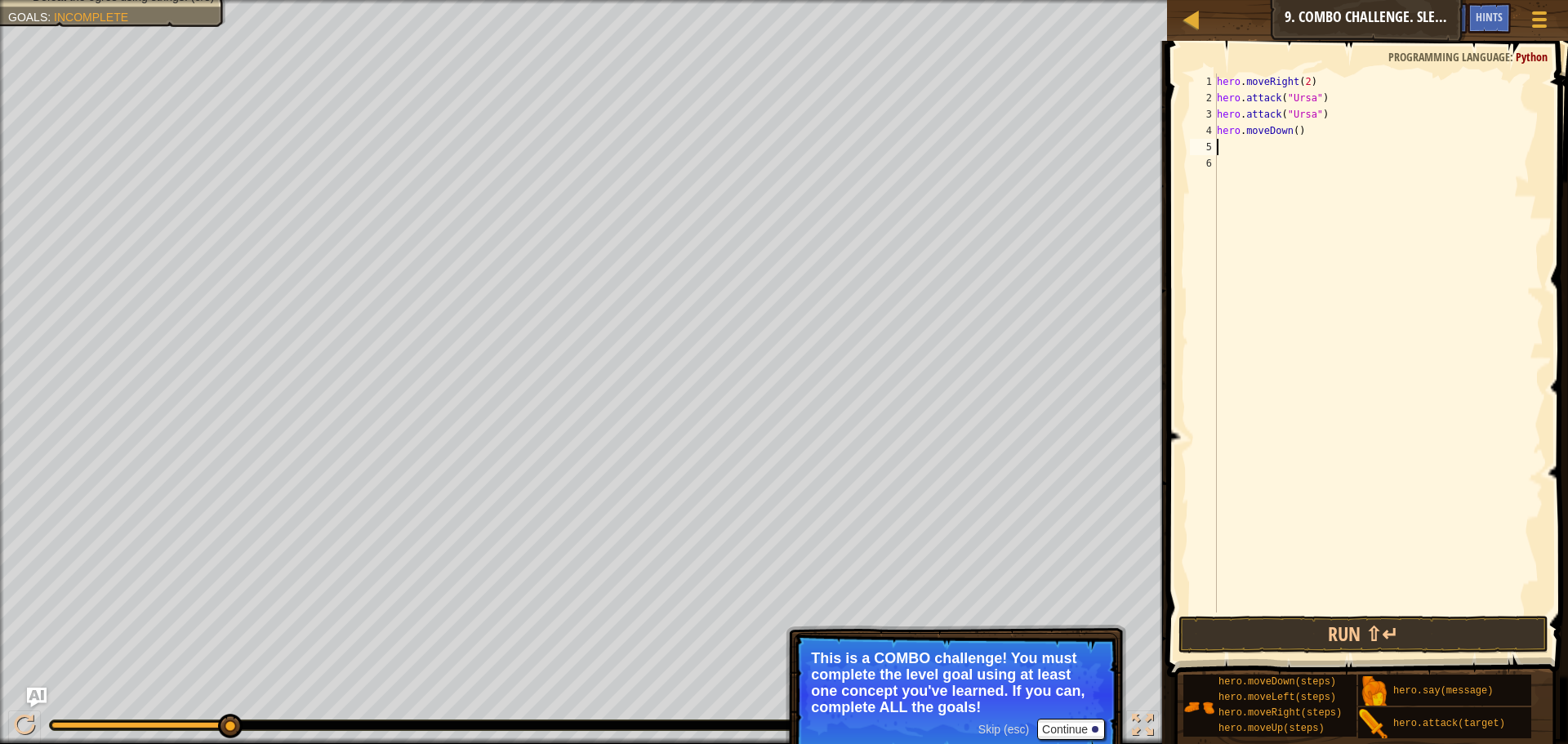
type textarea "h"
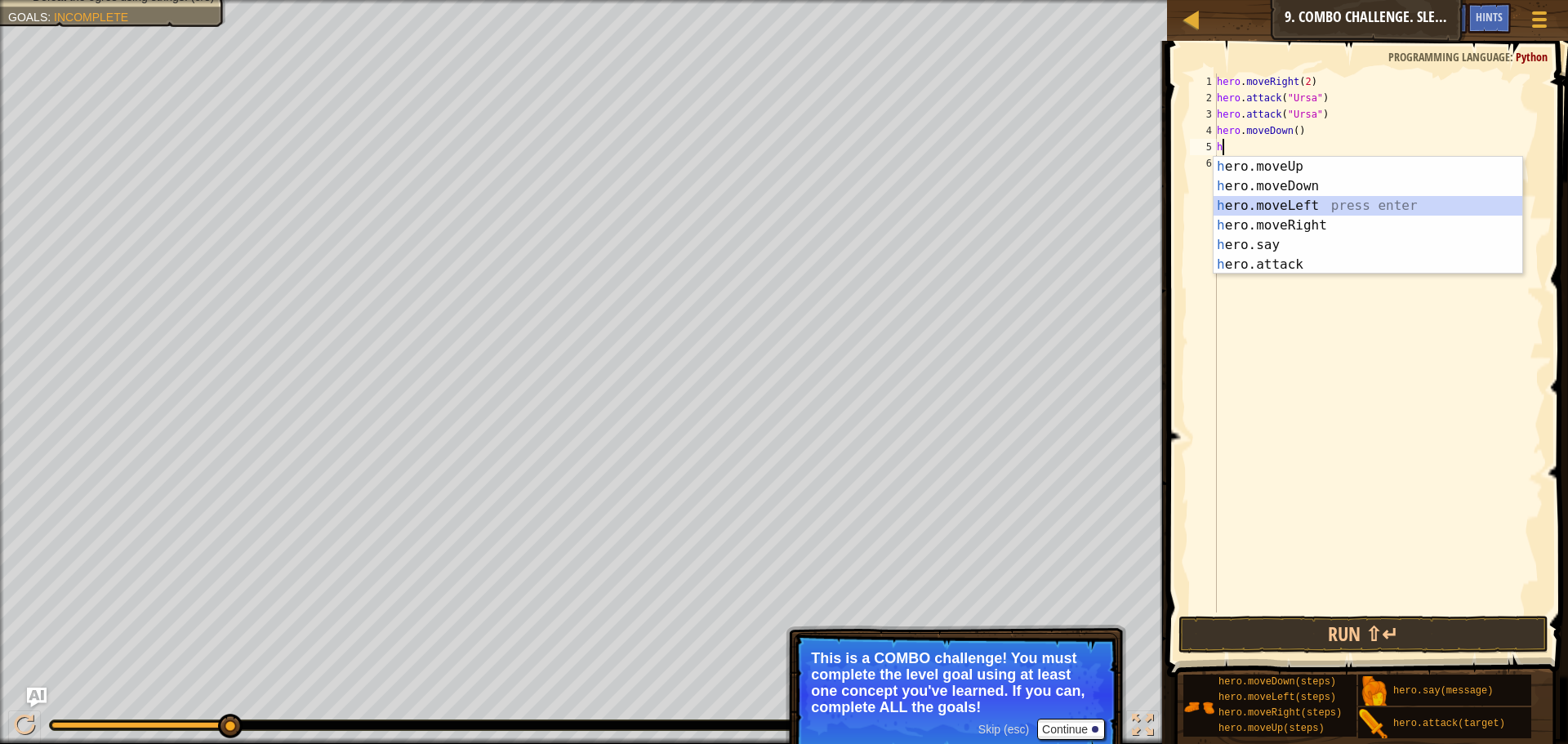
click at [1250, 199] on div "h ero.moveUp press enter h ero.moveDown press enter h ero.moveLeft press enter …" at bounding box center [1368, 235] width 309 height 157
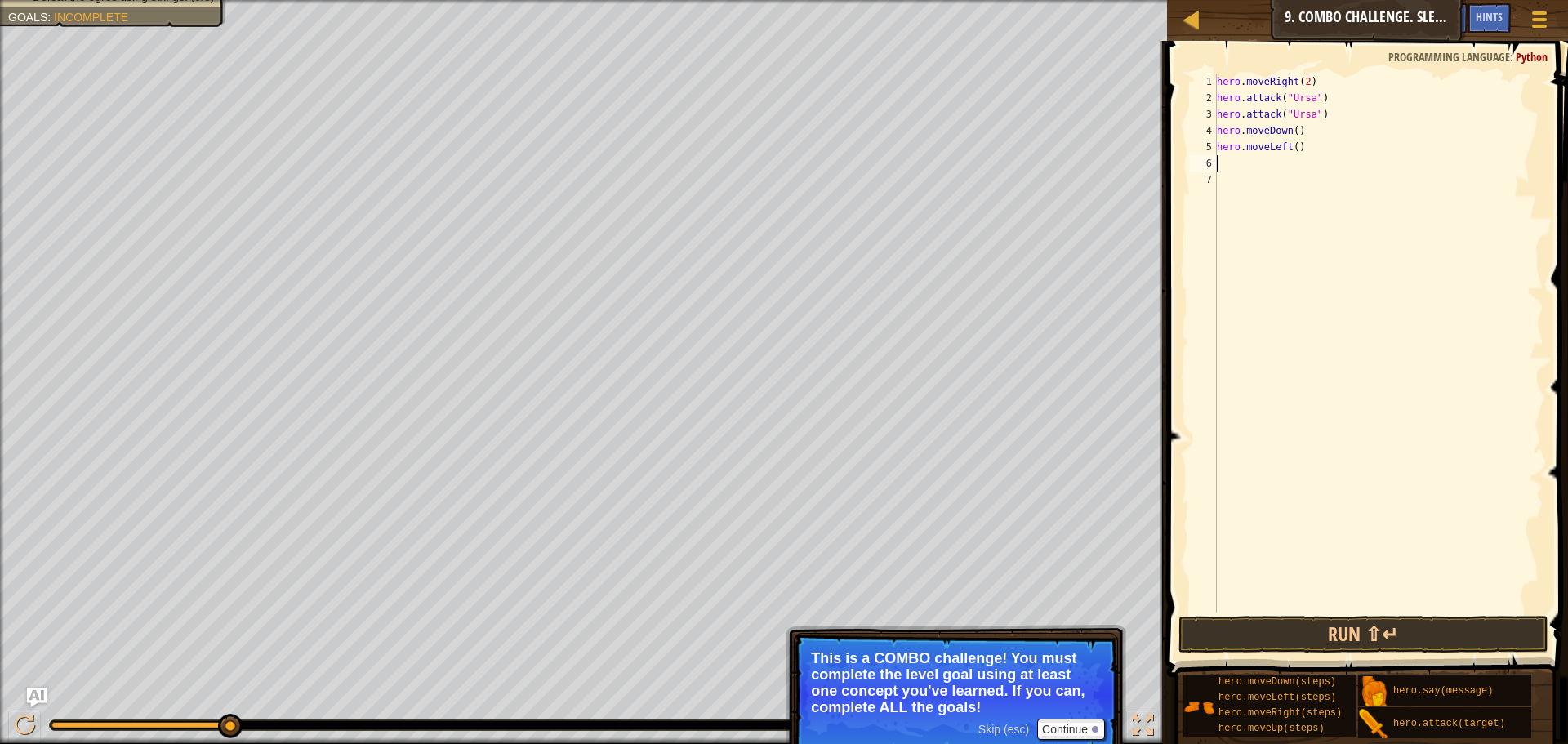
click at [1294, 152] on div "hero . moveRight ( 2 ) hero . attack ( "Ursa" ) hero . attack ( "Ursa" ) hero .…" at bounding box center [1378, 359] width 329 height 572
type textarea "hero.moveLeft(2)"
click at [1237, 623] on button "Run ⇧↵" at bounding box center [1363, 635] width 370 height 38
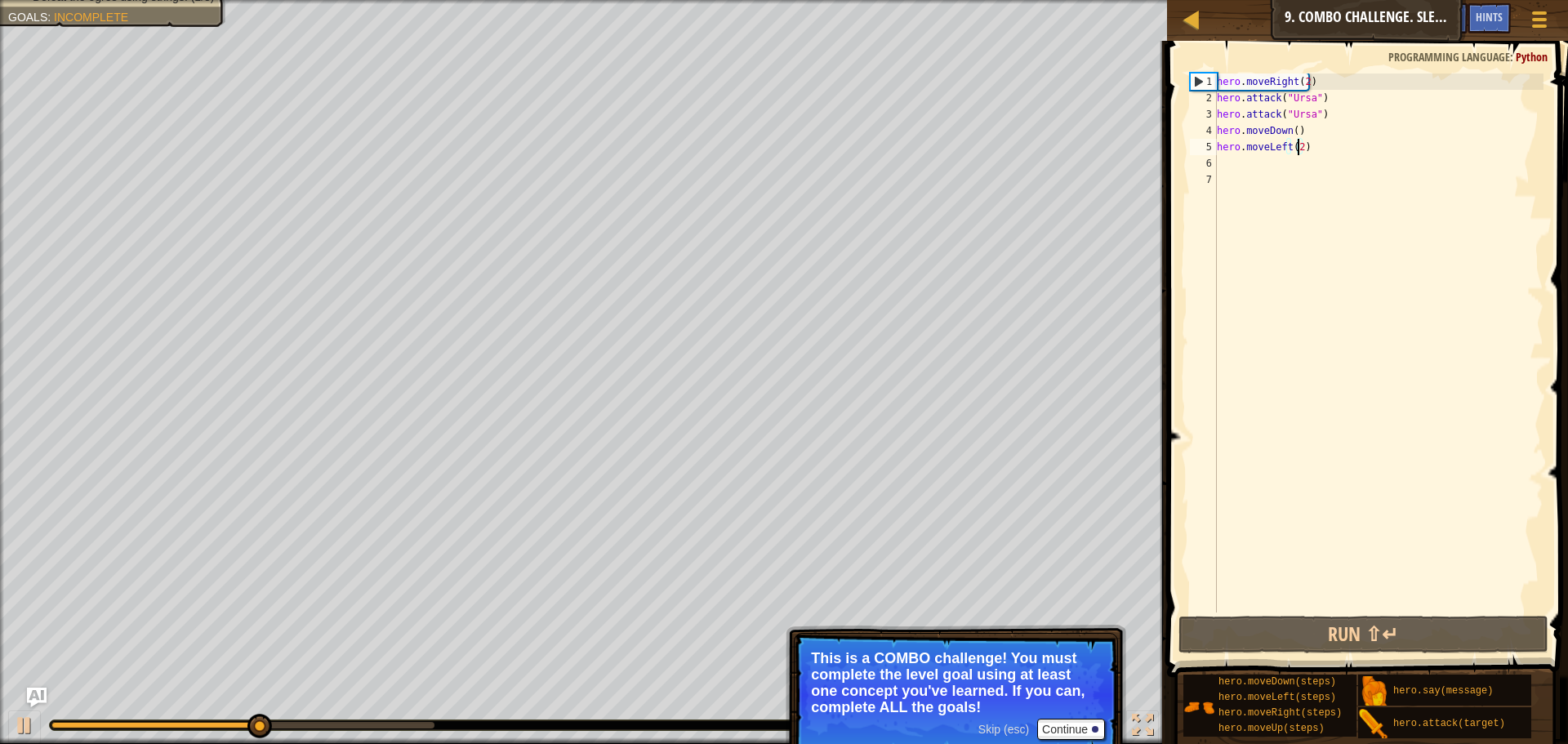
click at [1256, 170] on div "hero . moveRight ( 2 ) hero . attack ( "Ursa" ) hero . attack ( "Ursa" ) hero .…" at bounding box center [1378, 359] width 329 height 572
type textarea "h"
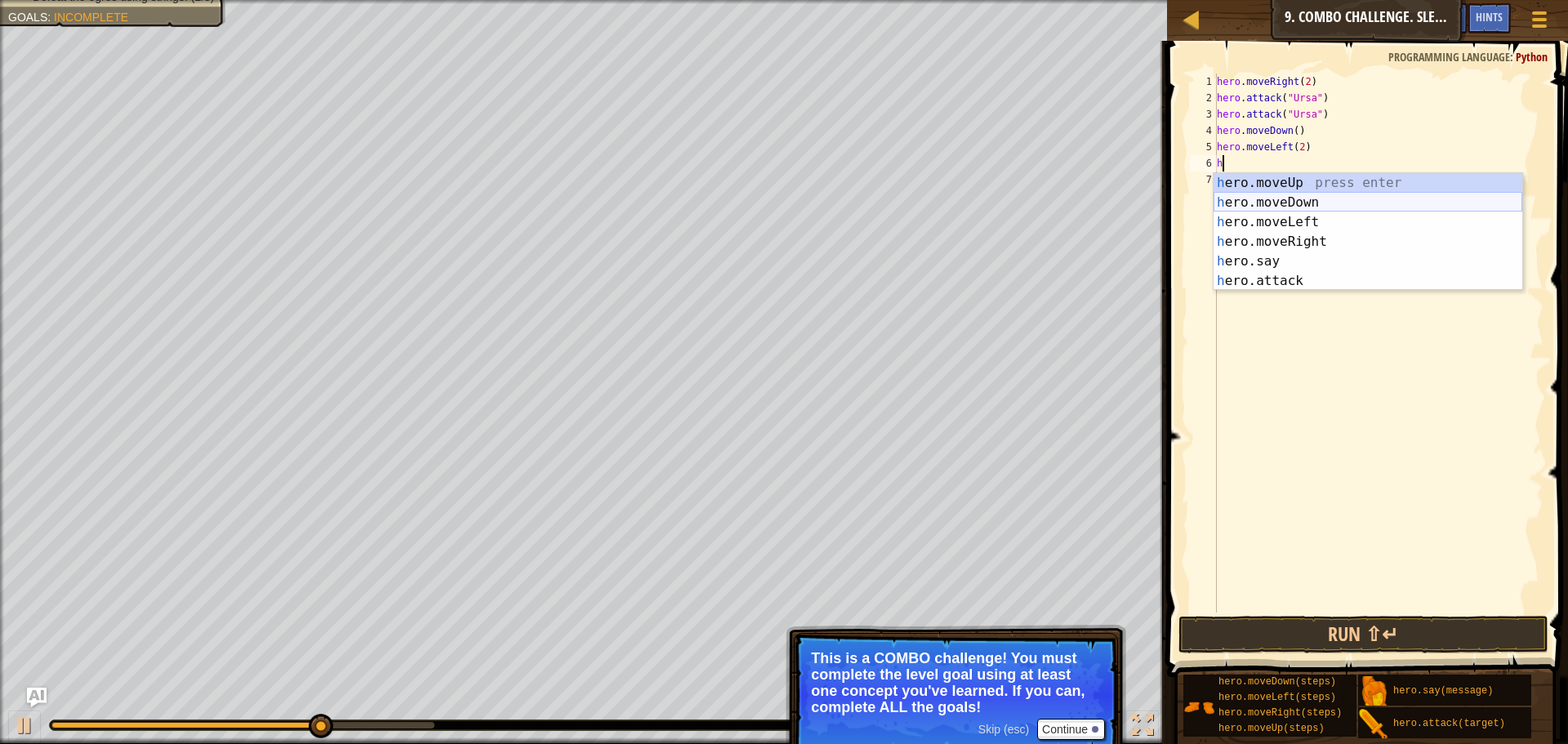
click at [1291, 186] on div "h ero.moveUp press enter h ero.moveDown press enter h ero.moveLeft press enter …" at bounding box center [1368, 251] width 309 height 157
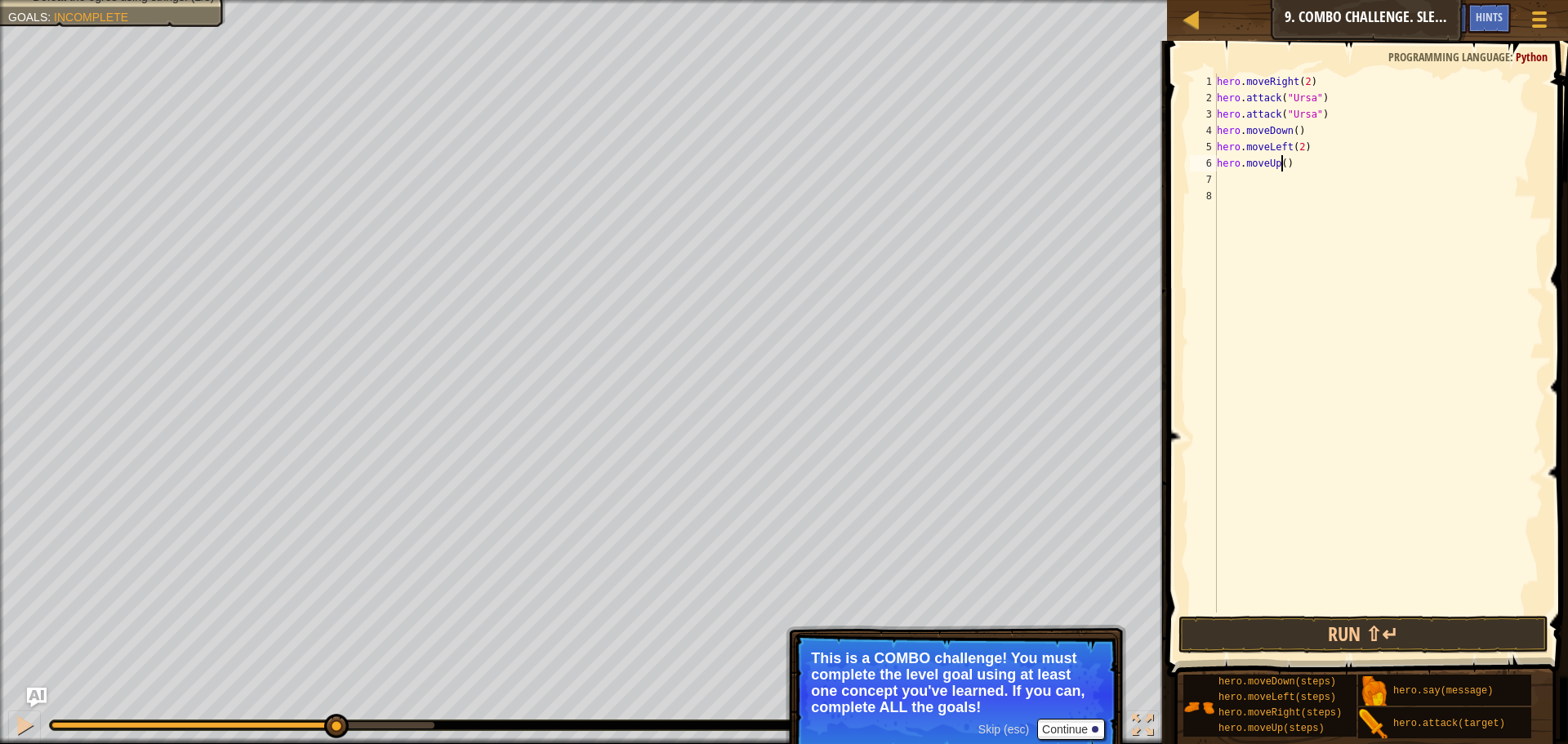
click at [1282, 167] on div "hero . moveRight ( 2 ) hero . attack ( "Ursa" ) hero . attack ( "Ursa" ) hero .…" at bounding box center [1378, 359] width 329 height 572
type textarea "hero.moveUp(2)"
click at [1256, 186] on div "hero . moveRight ( 2 ) hero . attack ( "Ursa" ) hero . attack ( "Ursa" ) hero .…" at bounding box center [1378, 359] width 329 height 572
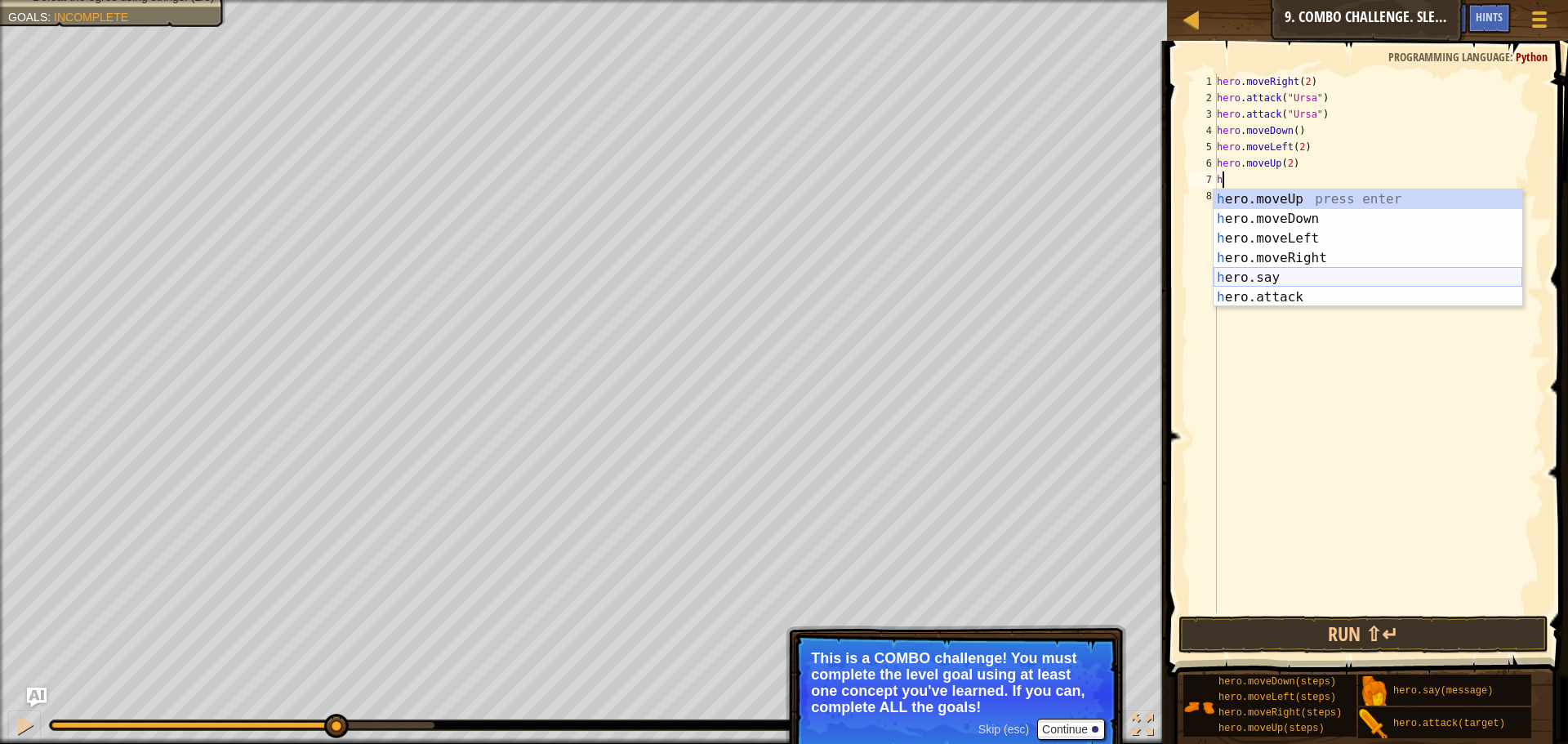
click at [1285, 286] on div "h ero.moveUp press enter h ero.moveDown press enter h ero.moveLeft press enter …" at bounding box center [1368, 267] width 309 height 157
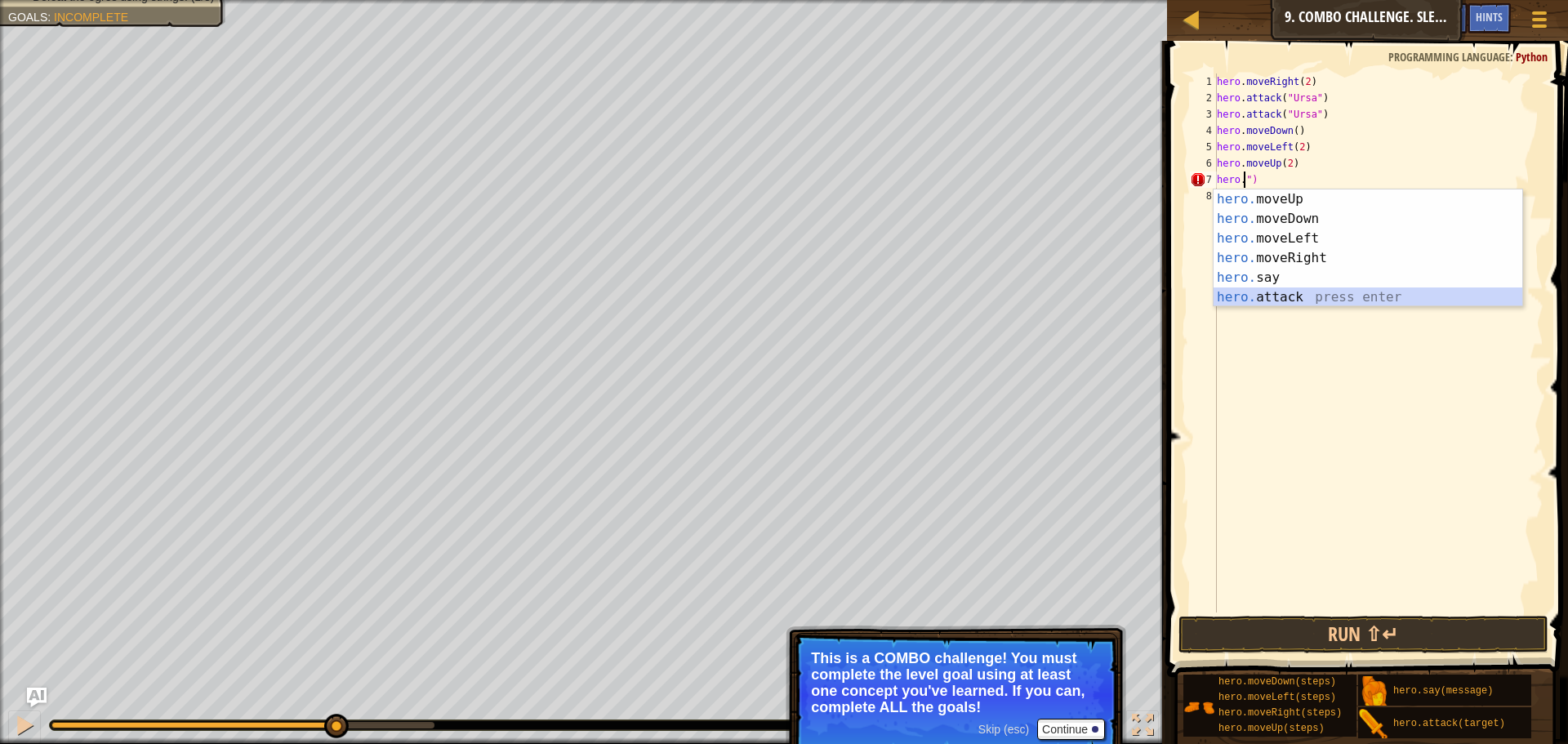
click at [1340, 301] on div "hero. moveUp press enter hero. moveDown press enter hero. moveLeft press enter …" at bounding box center [1368, 267] width 309 height 157
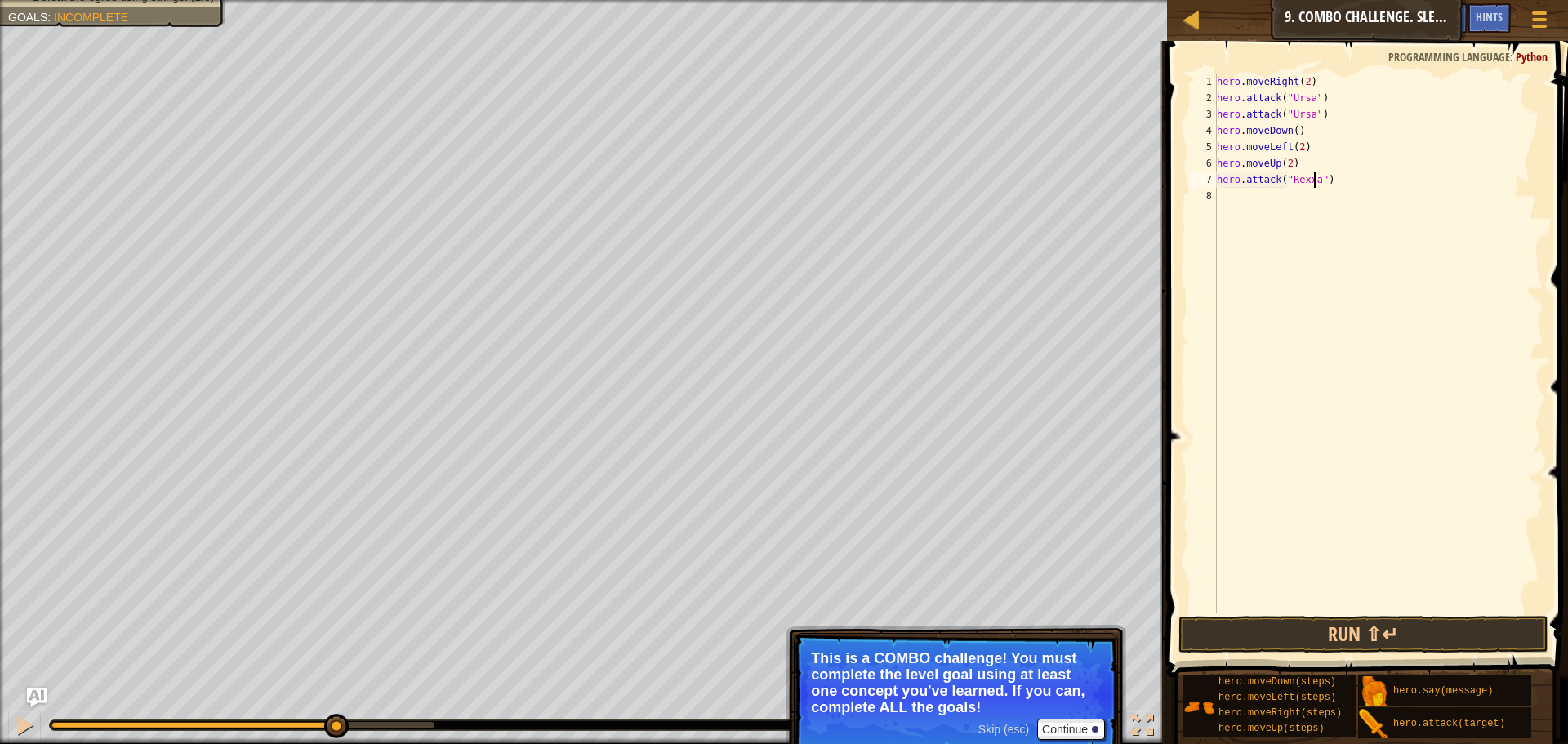
scroll to position [8, 9]
type textarea "hero.attack("Rexxar")"
click at [1243, 207] on div "hero . moveRight ( 2 ) hero . attack ( "Ursa" ) hero . attack ( "Ursa" ) hero .…" at bounding box center [1378, 359] width 329 height 572
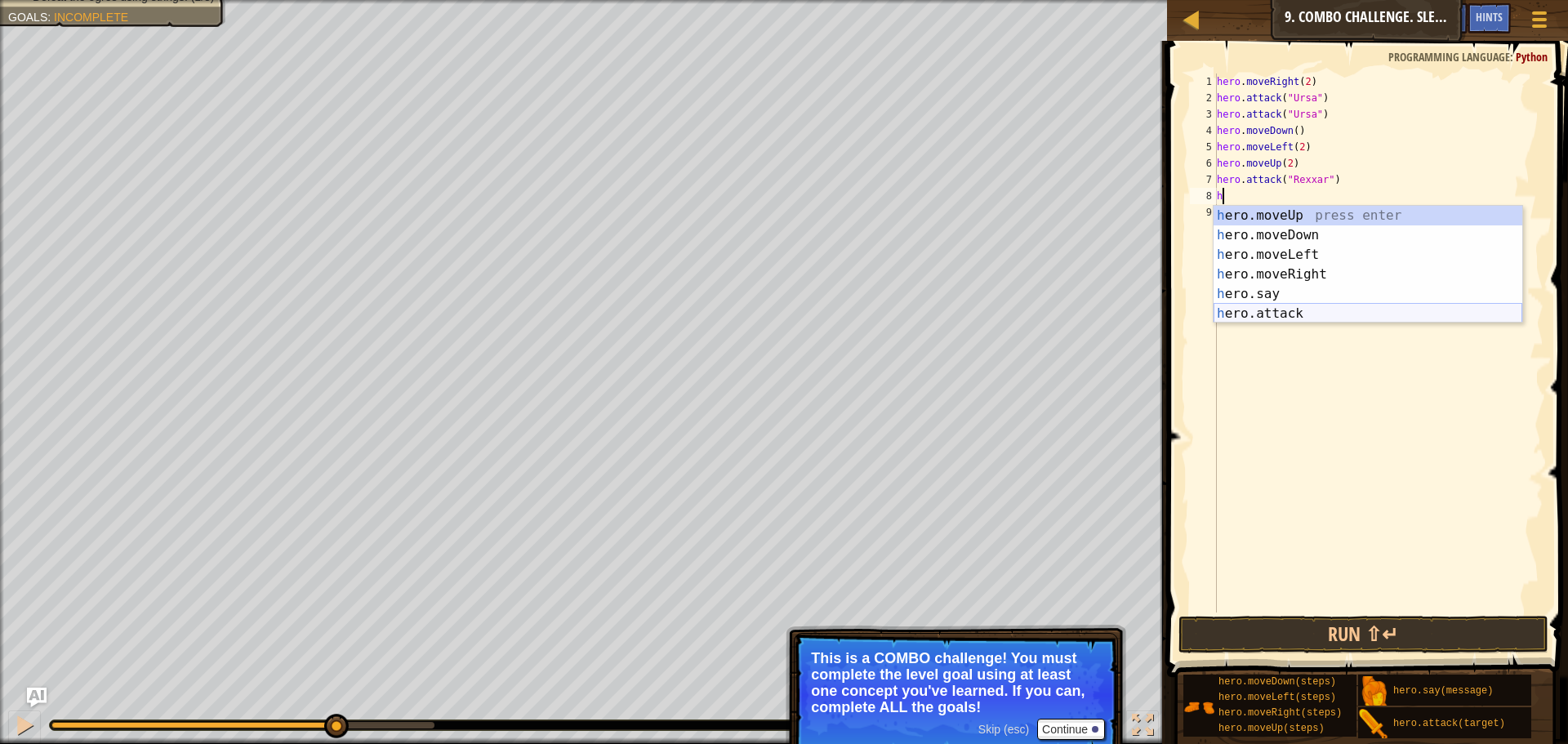
click at [1294, 321] on div "h ero.moveUp press enter h ero.moveDown press enter h ero.moveLeft press enter …" at bounding box center [1368, 284] width 309 height 157
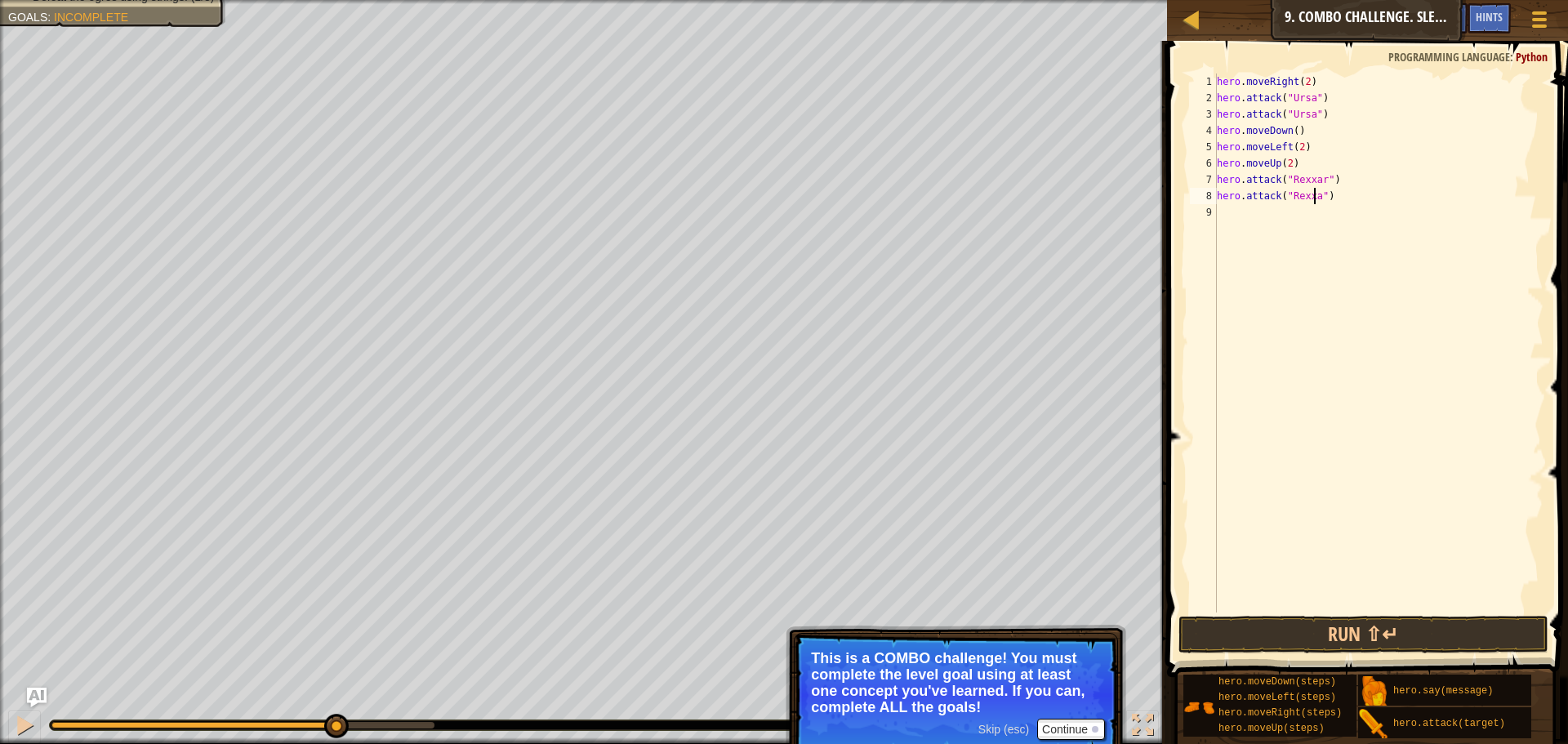
scroll to position [8, 9]
type textarea "hero.attack("Rexxar")"
click at [1227, 222] on div "hero . moveRight ( 2 ) hero . attack ( "Ursa" ) hero . attack ( "Ursa" ) hero .…" at bounding box center [1378, 359] width 329 height 572
type textarea "m"
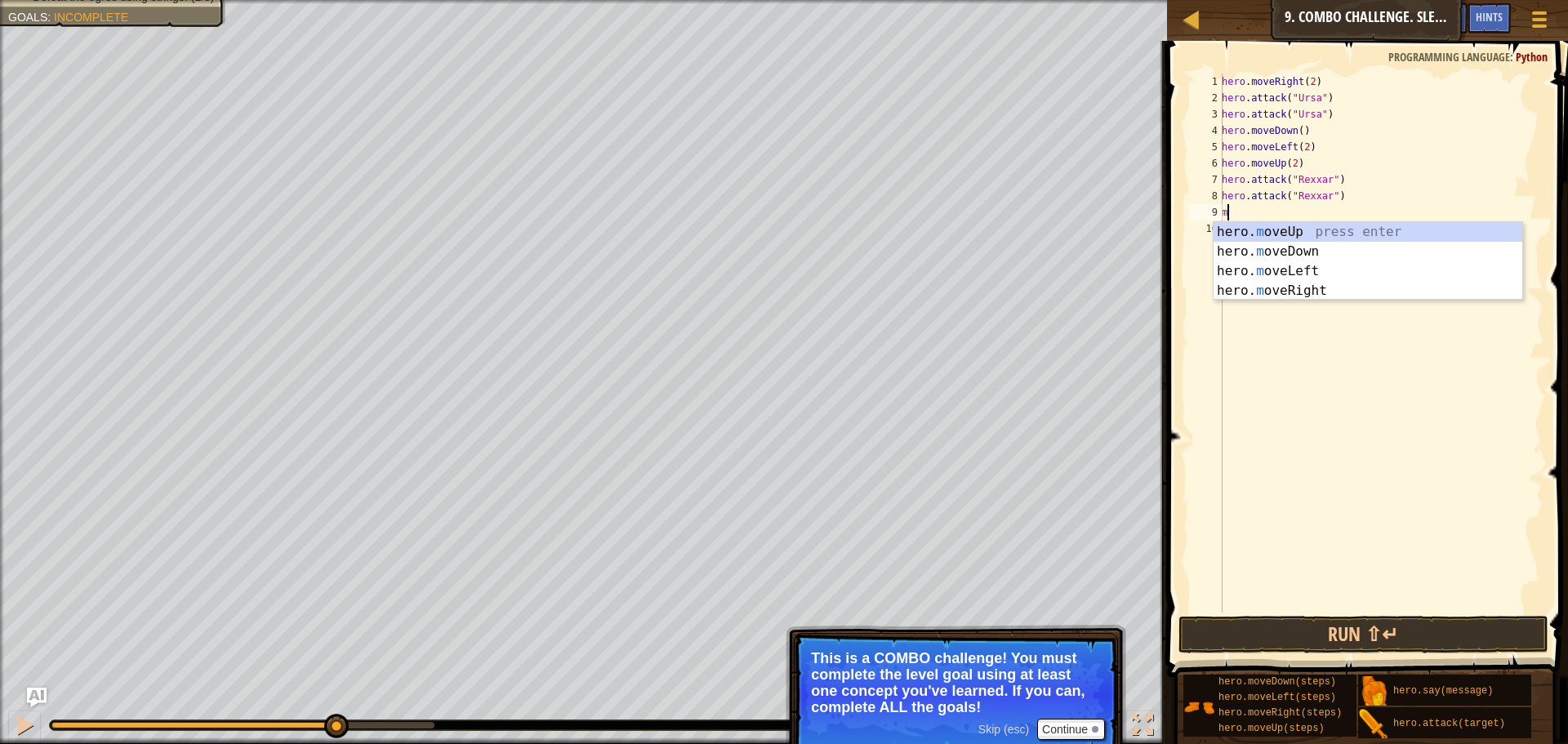
click at [1278, 297] on div "hero. m oveUp press enter hero. m oveDown press enter hero. m oveLeft press ent…" at bounding box center [1368, 281] width 309 height 118
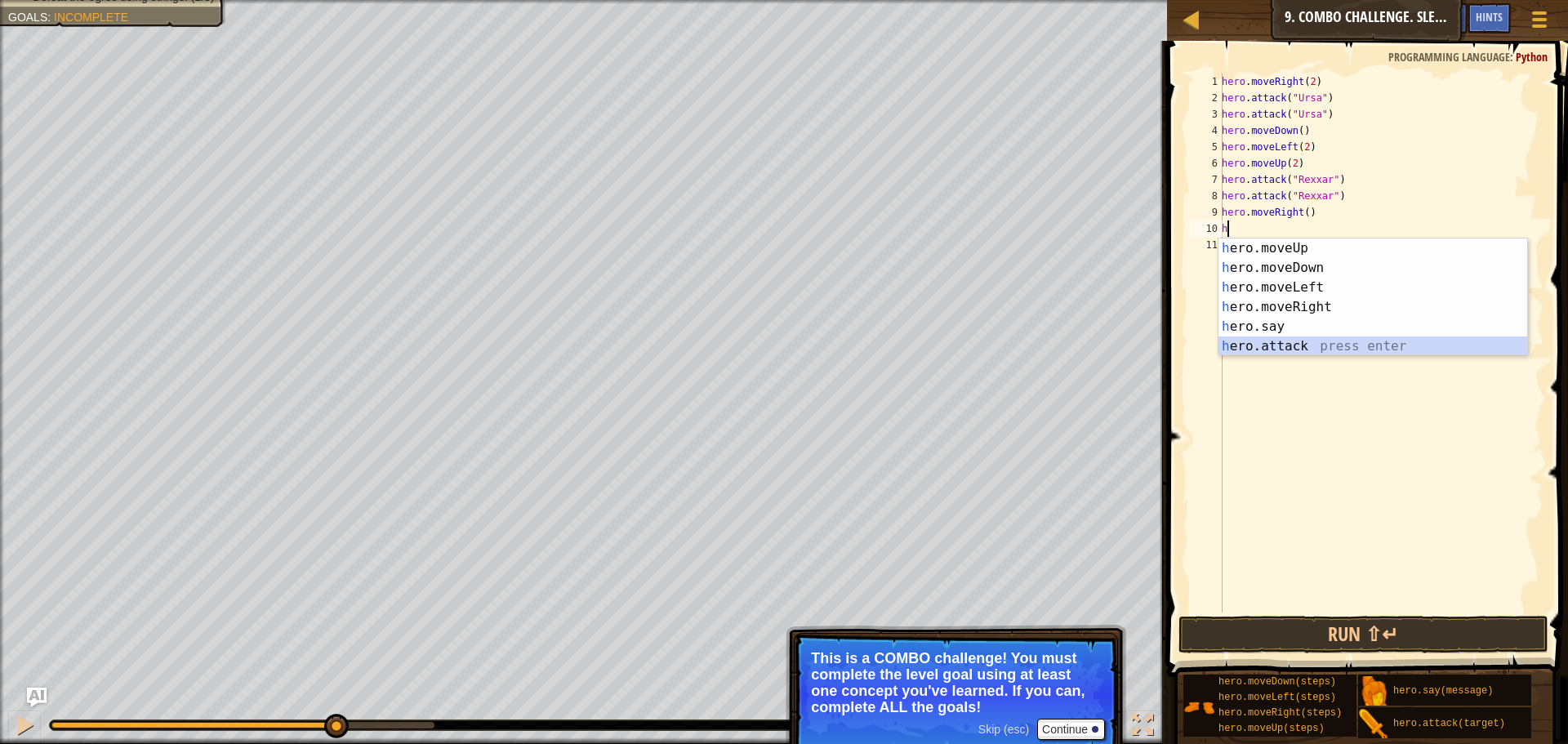
click at [1365, 338] on div "h ero.moveUp press enter h ero.moveDown press enter h ero.moveLeft press enter …" at bounding box center [1372, 316] width 309 height 157
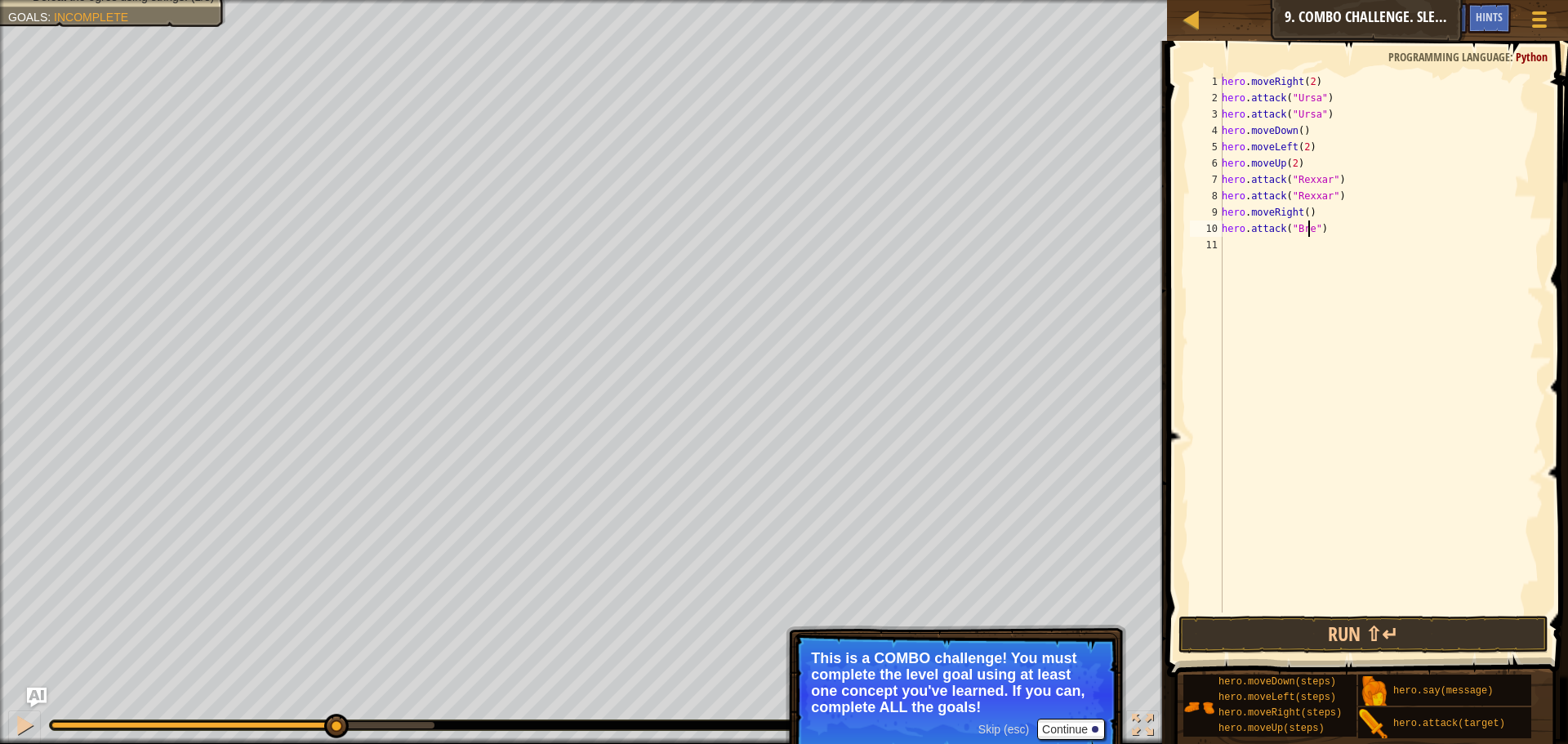
scroll to position [8, 8]
type textarea "hero.attack("Brack")"
click at [1248, 258] on div "hero . moveRight ( 2 ) hero . attack ( "Ursa" ) hero . attack ( "Ursa" ) hero .…" at bounding box center [1380, 359] width 325 height 572
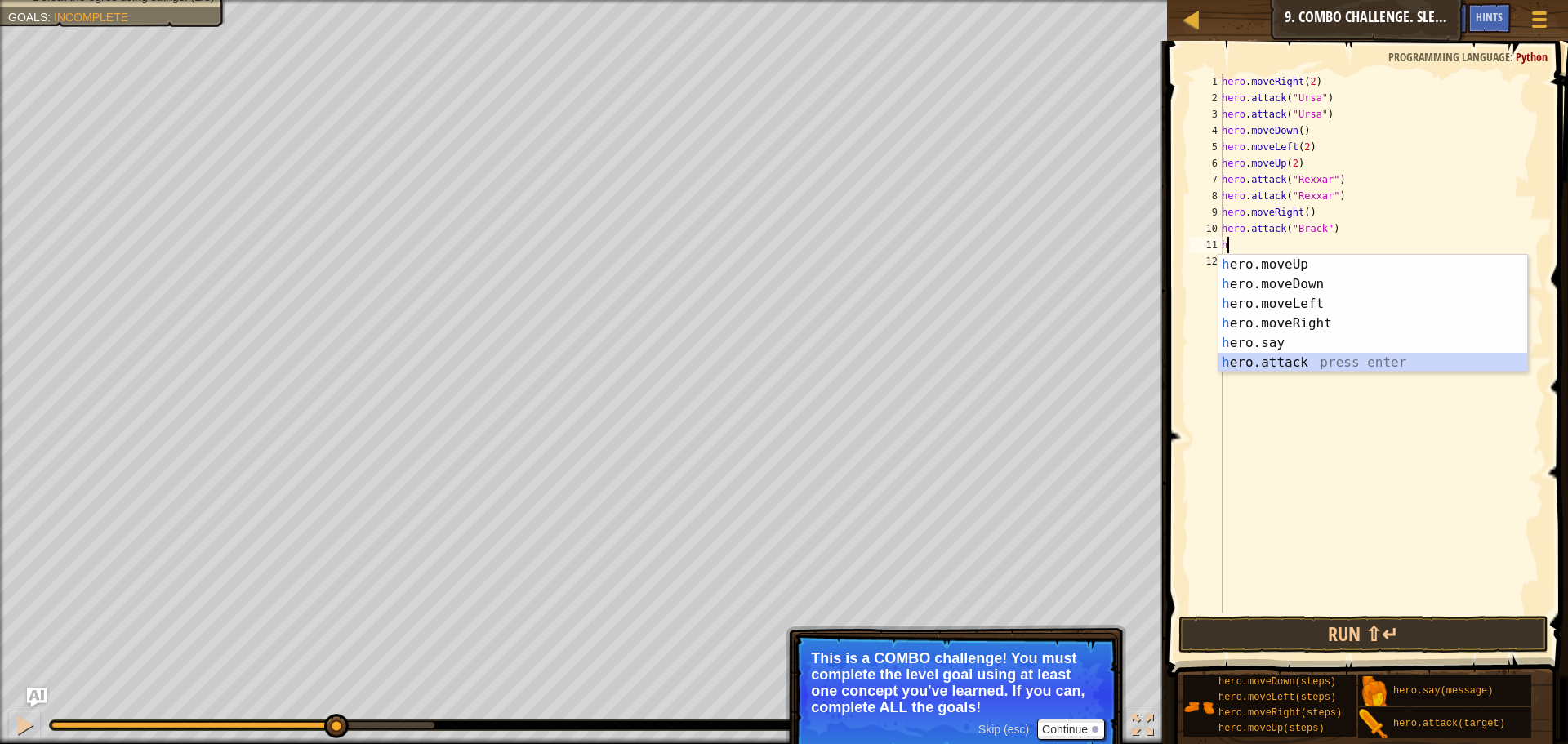
click at [1291, 364] on div "h ero.moveUp press enter h ero.moveDown press enter h ero.moveLeft press enter …" at bounding box center [1372, 333] width 309 height 157
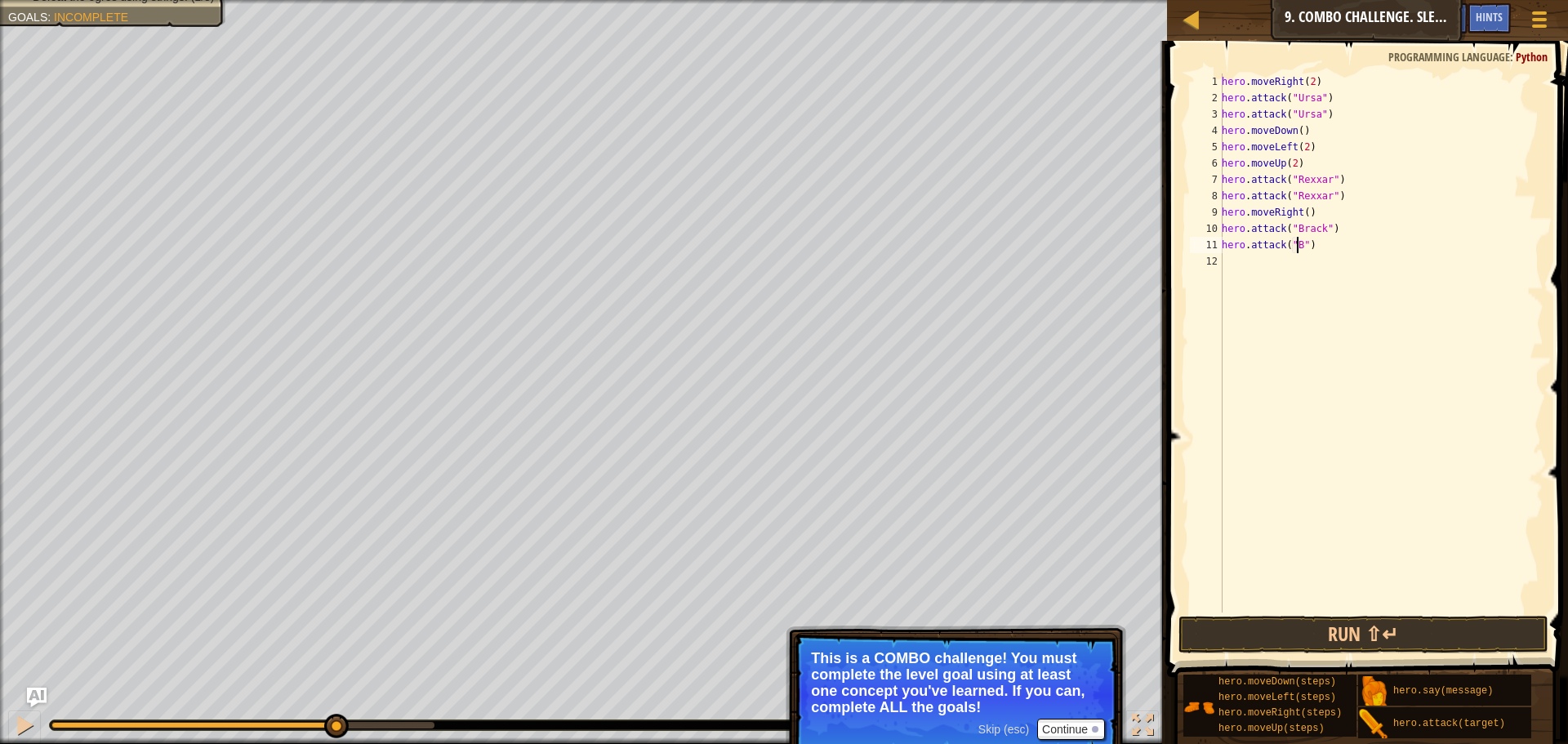
scroll to position [8, 7]
type textarea "hero.attack("Brack")"
click at [1253, 267] on div "hero . moveRight ( 2 ) hero . attack ( "Ursa" ) hero . attack ( "Ursa" ) hero .…" at bounding box center [1380, 359] width 325 height 572
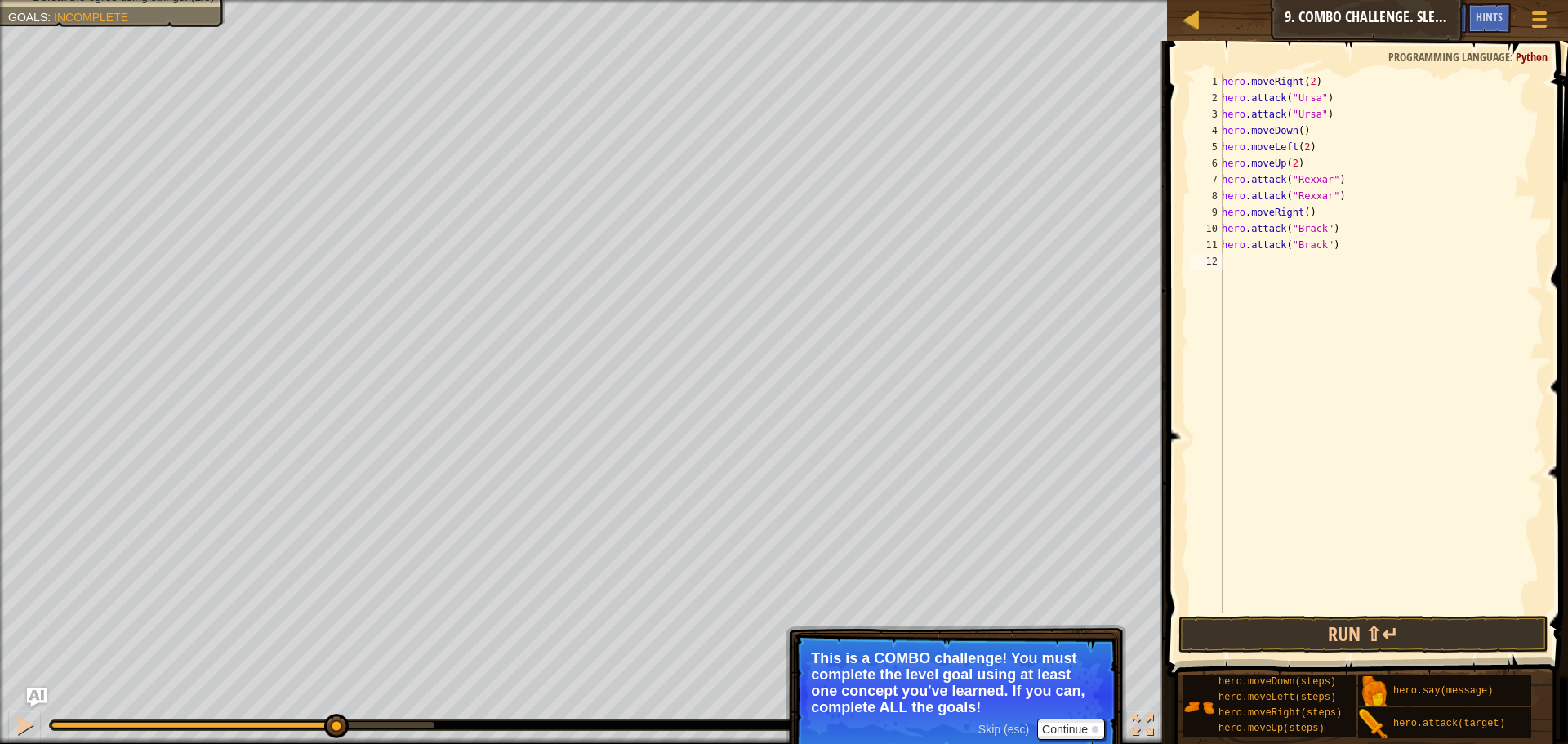
type textarea "h"
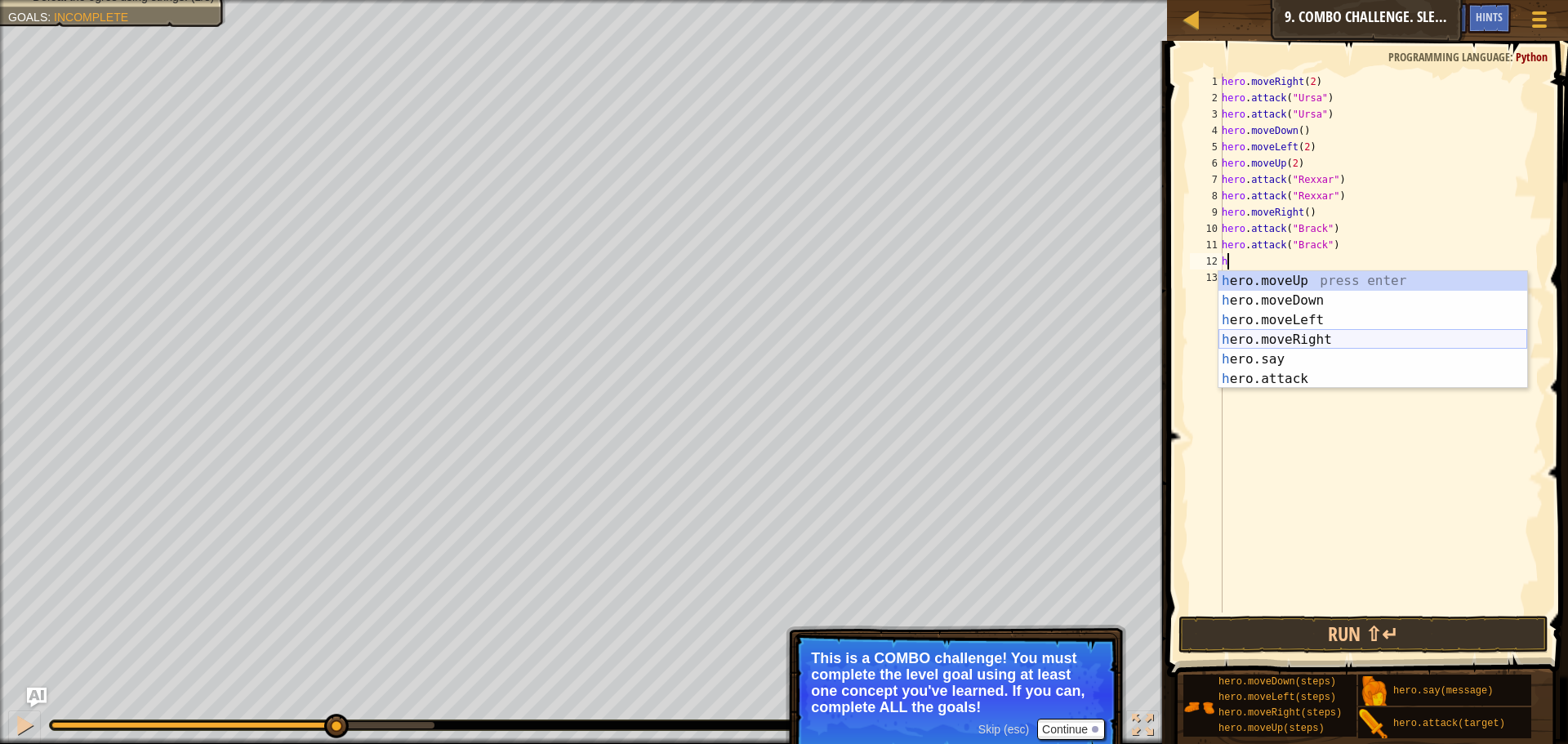
click at [1279, 335] on div "h ero.moveUp press enter h ero.moveDown press enter h ero.moveLeft press enter …" at bounding box center [1372, 349] width 309 height 157
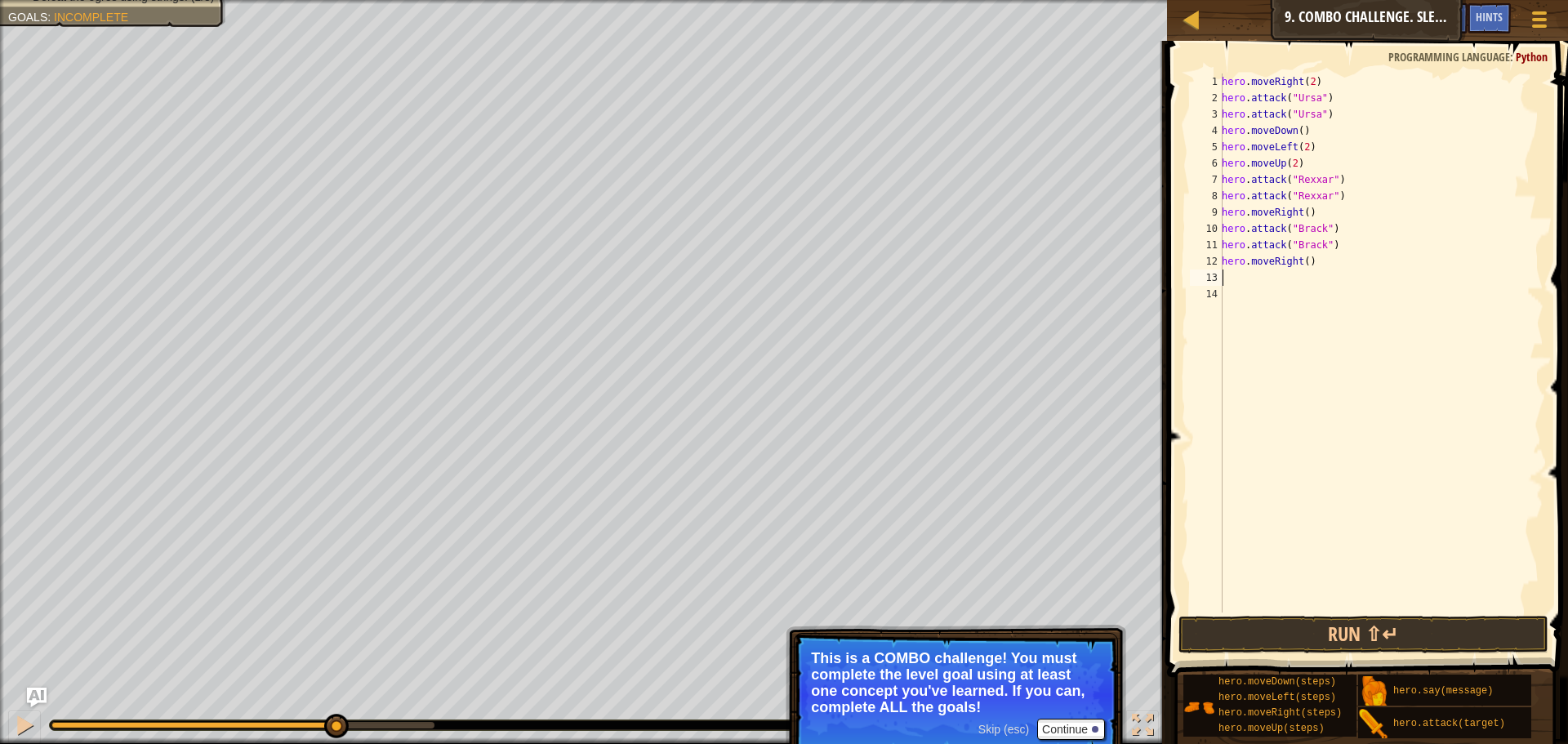
click at [1304, 260] on div "hero . moveRight ( 2 ) hero . attack ( "Ursa" ) hero . attack ( "Ursa" ) hero .…" at bounding box center [1380, 359] width 325 height 572
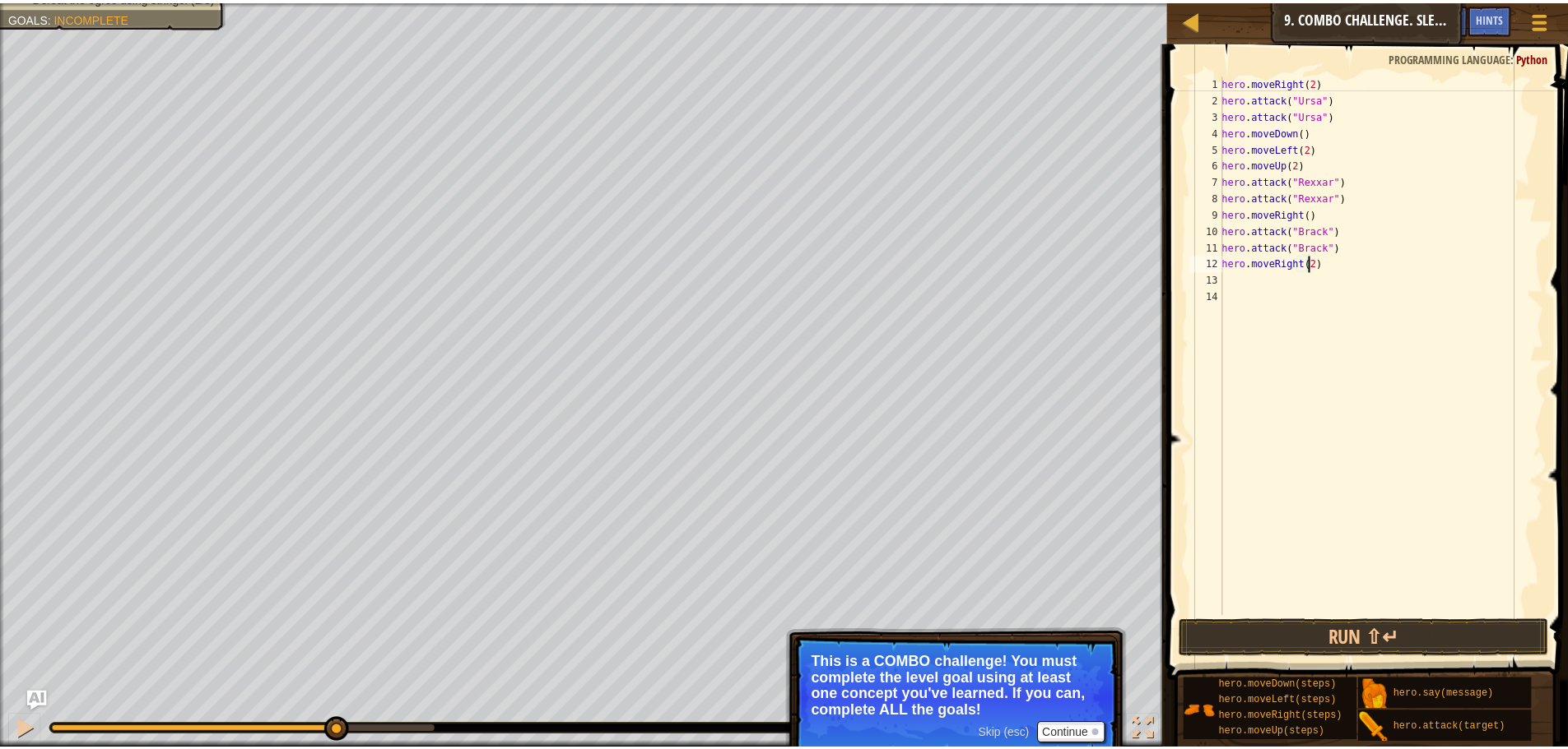
scroll to position [8, 7]
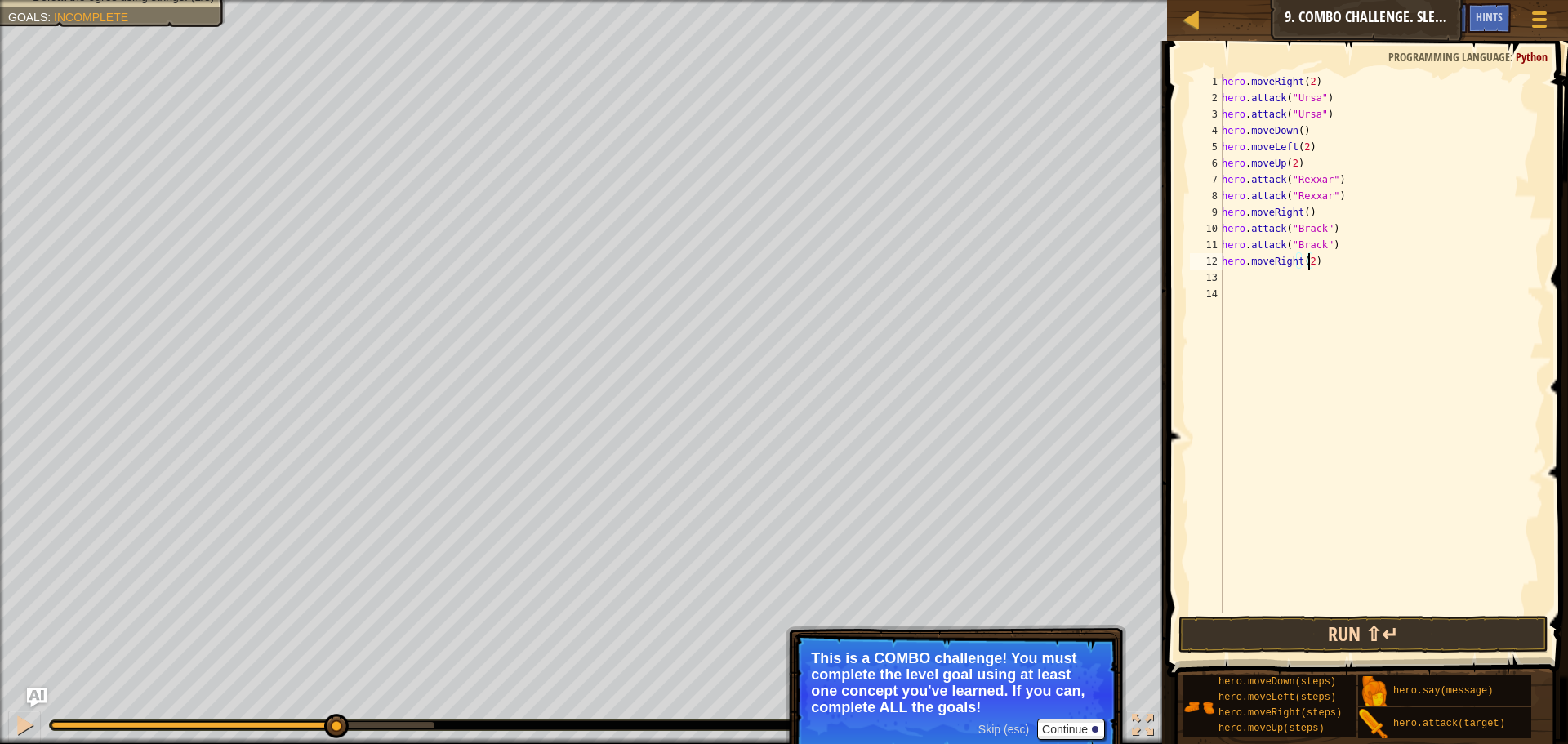
type textarea "hero.moveRight(2)"
click at [1451, 618] on button "Run ⇧↵" at bounding box center [1363, 635] width 370 height 38
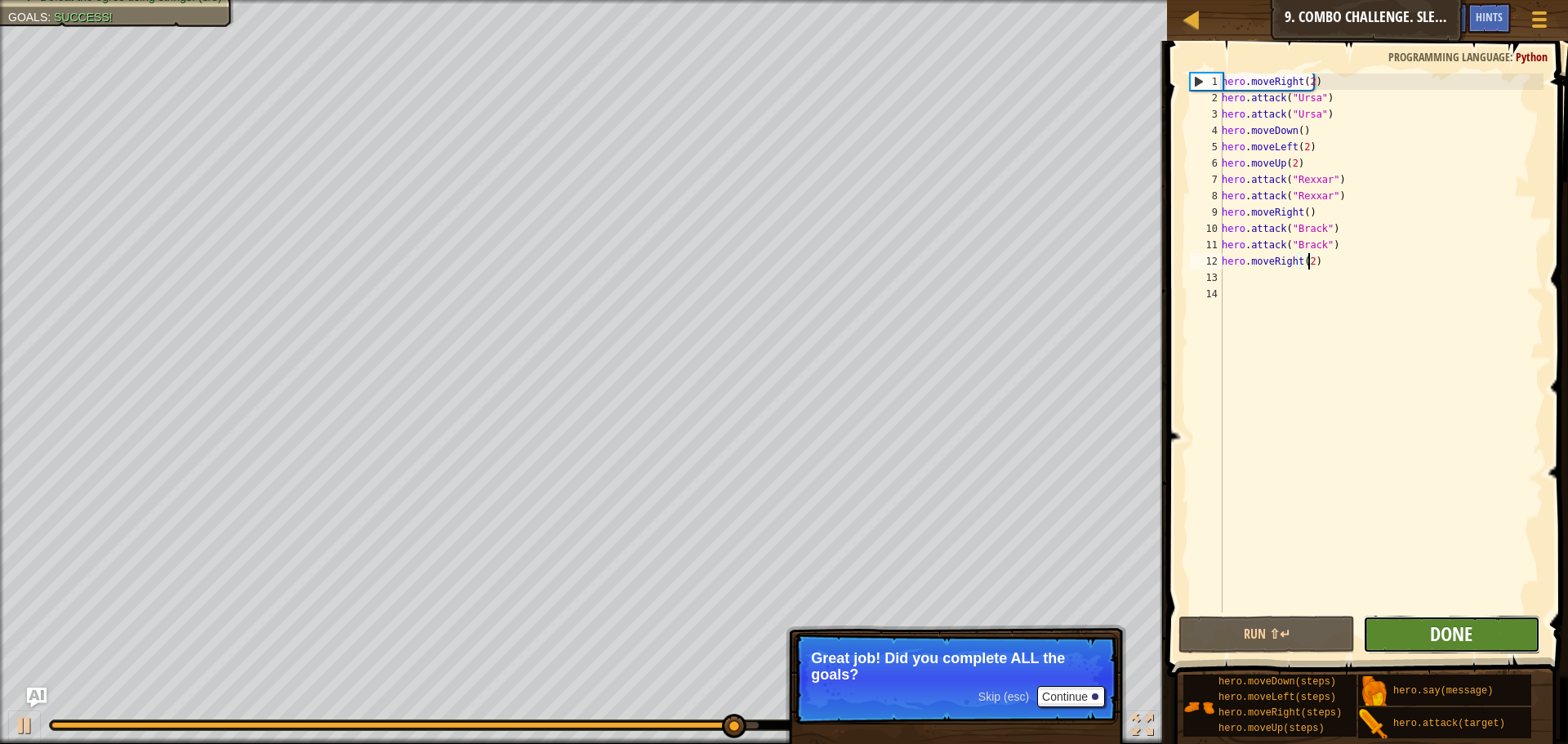
click at [1433, 639] on span "Done" at bounding box center [1450, 634] width 42 height 26
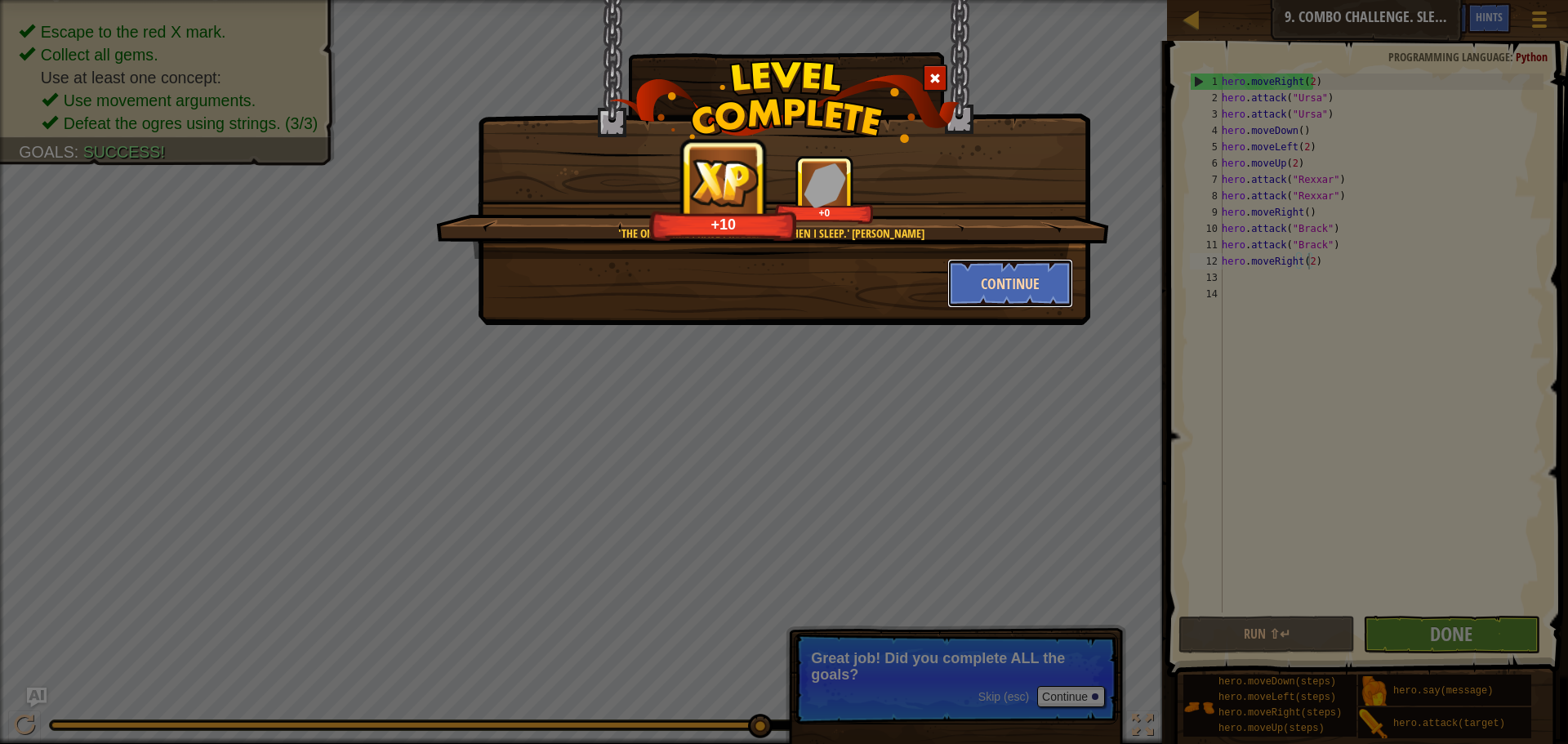
click at [1014, 287] on button "Continue" at bounding box center [1010, 283] width 126 height 49
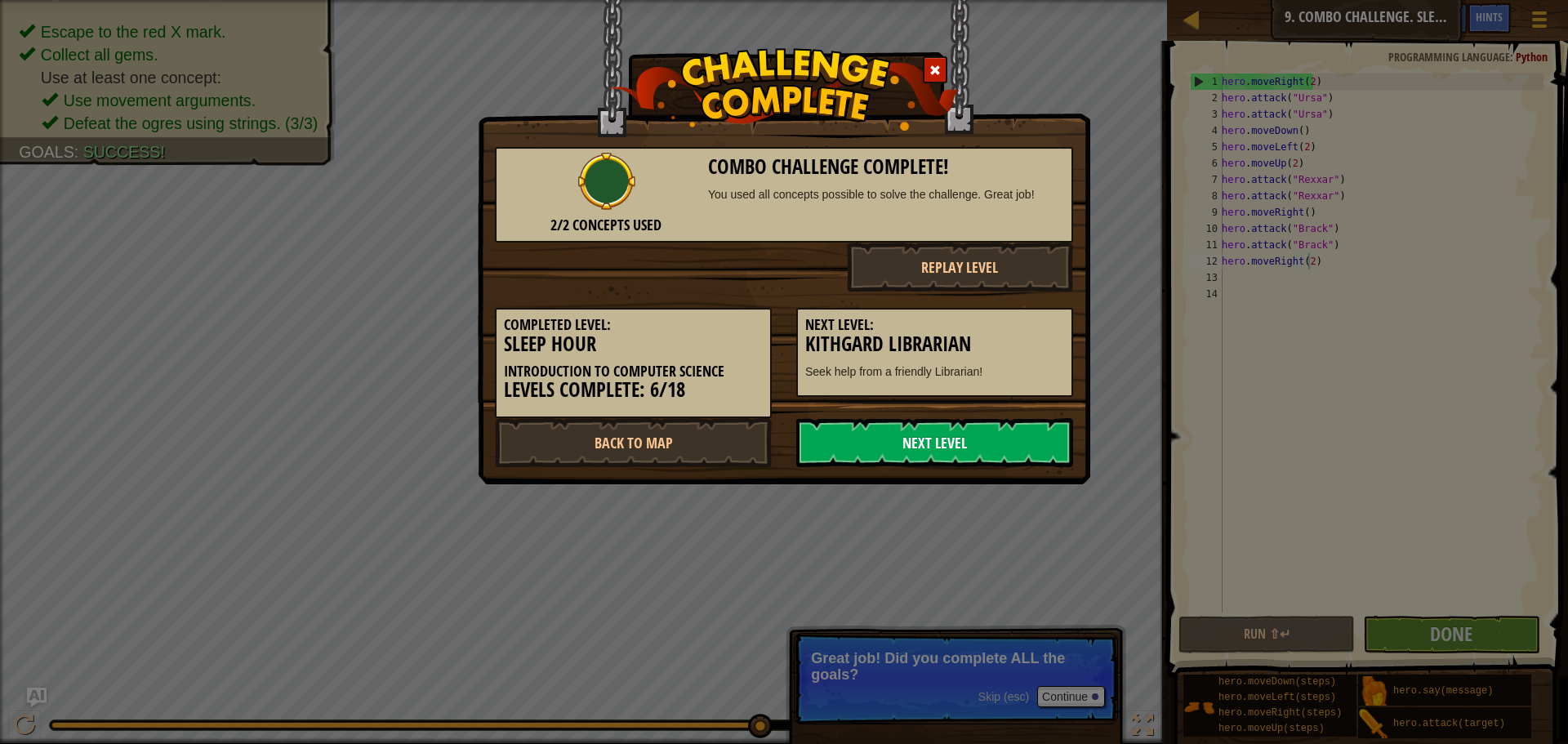
click at [952, 435] on link "Next Level" at bounding box center [935, 443] width 277 height 49
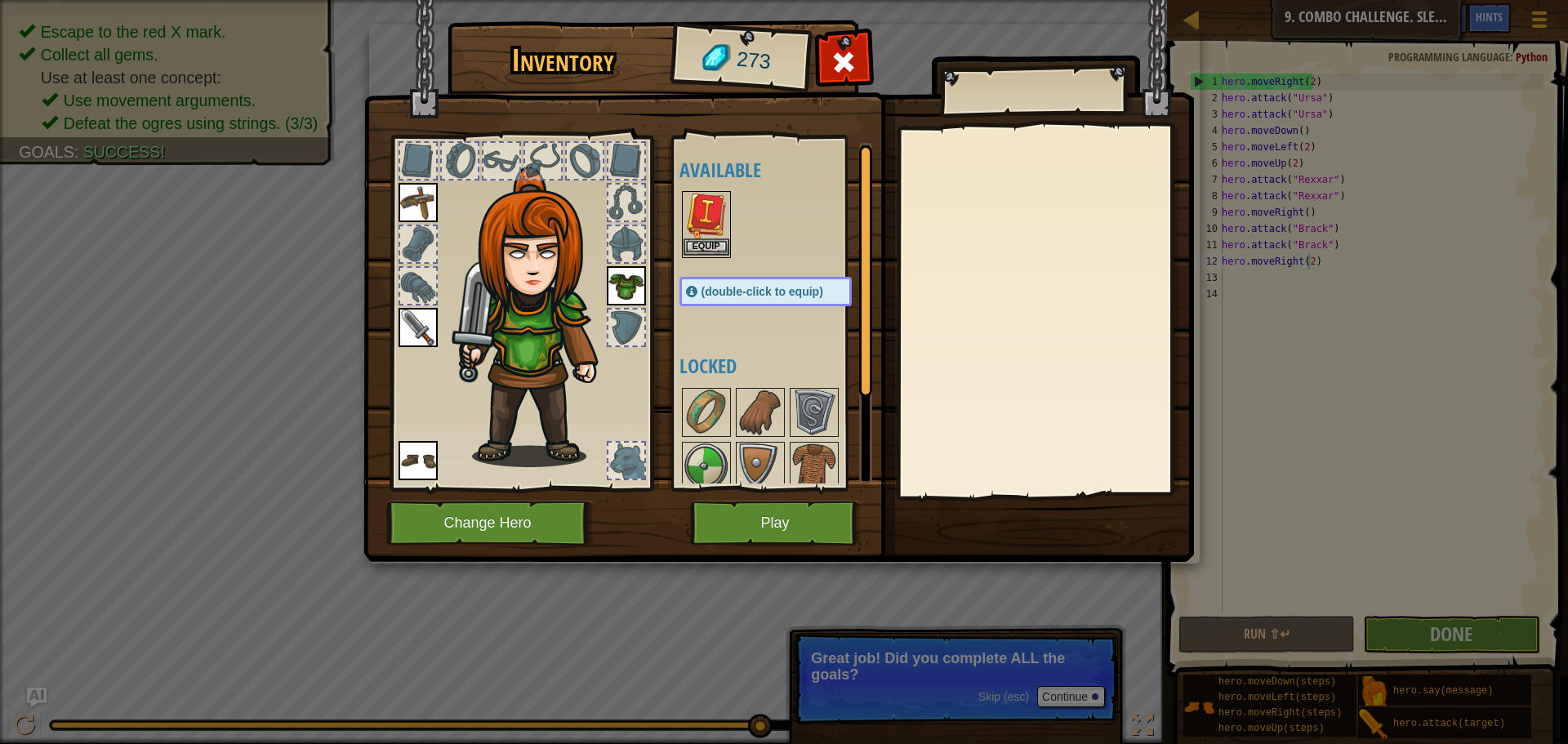
click at [712, 224] on img at bounding box center [706, 216] width 46 height 46
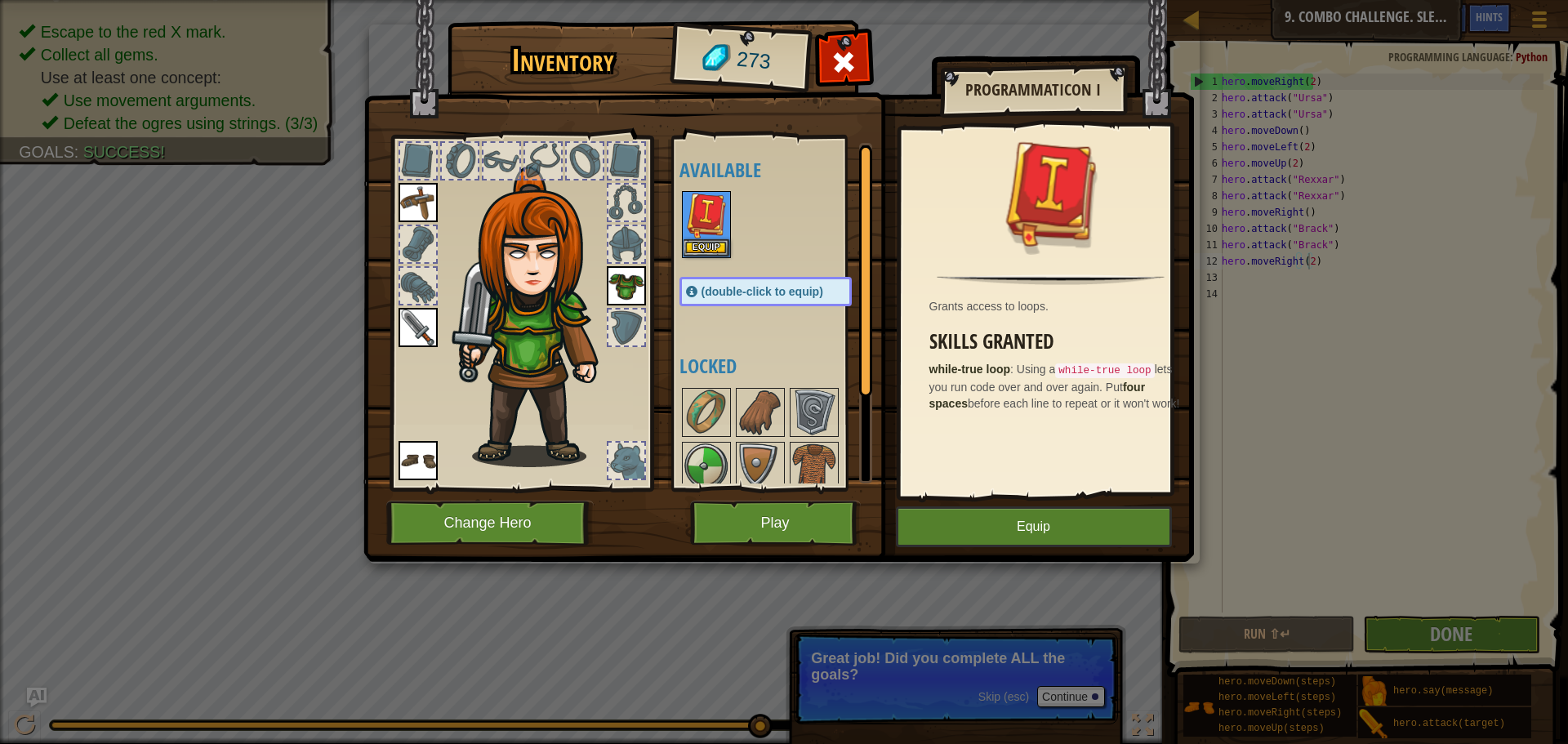
click at [977, 501] on img at bounding box center [778, 266] width 830 height 593
drag, startPoint x: 984, startPoint y: 524, endPoint x: 994, endPoint y: 506, distance: 20.6
click at [1001, 504] on div "Inventory 273 Available Equip Equip Equip Equip (double-click to equip) Locked …" at bounding box center [784, 294] width 830 height 540
click at [989, 521] on button "Equip" at bounding box center [1033, 526] width 276 height 40
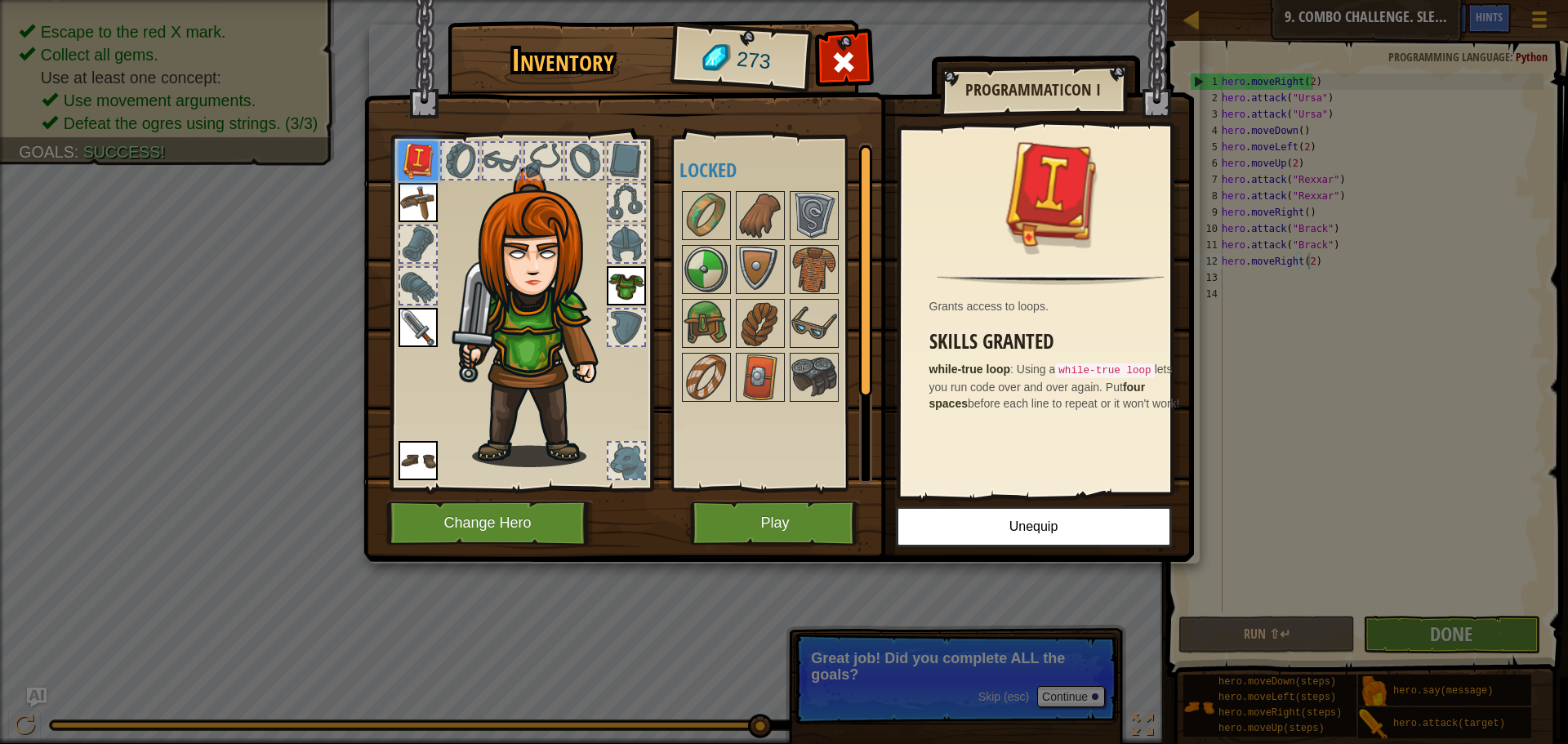
click at [435, 215] on img at bounding box center [418, 202] width 40 height 40
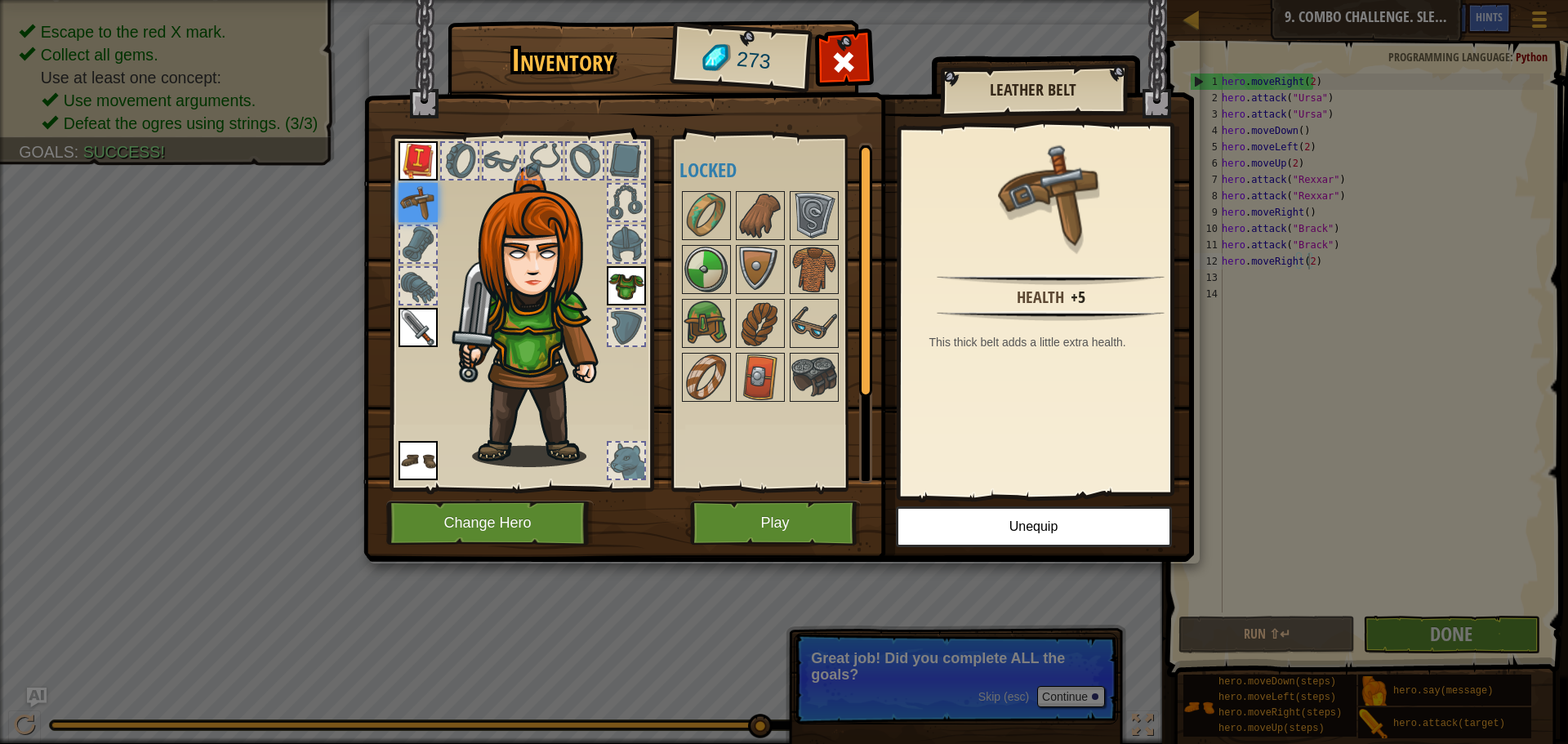
click at [414, 329] on img at bounding box center [418, 328] width 40 height 40
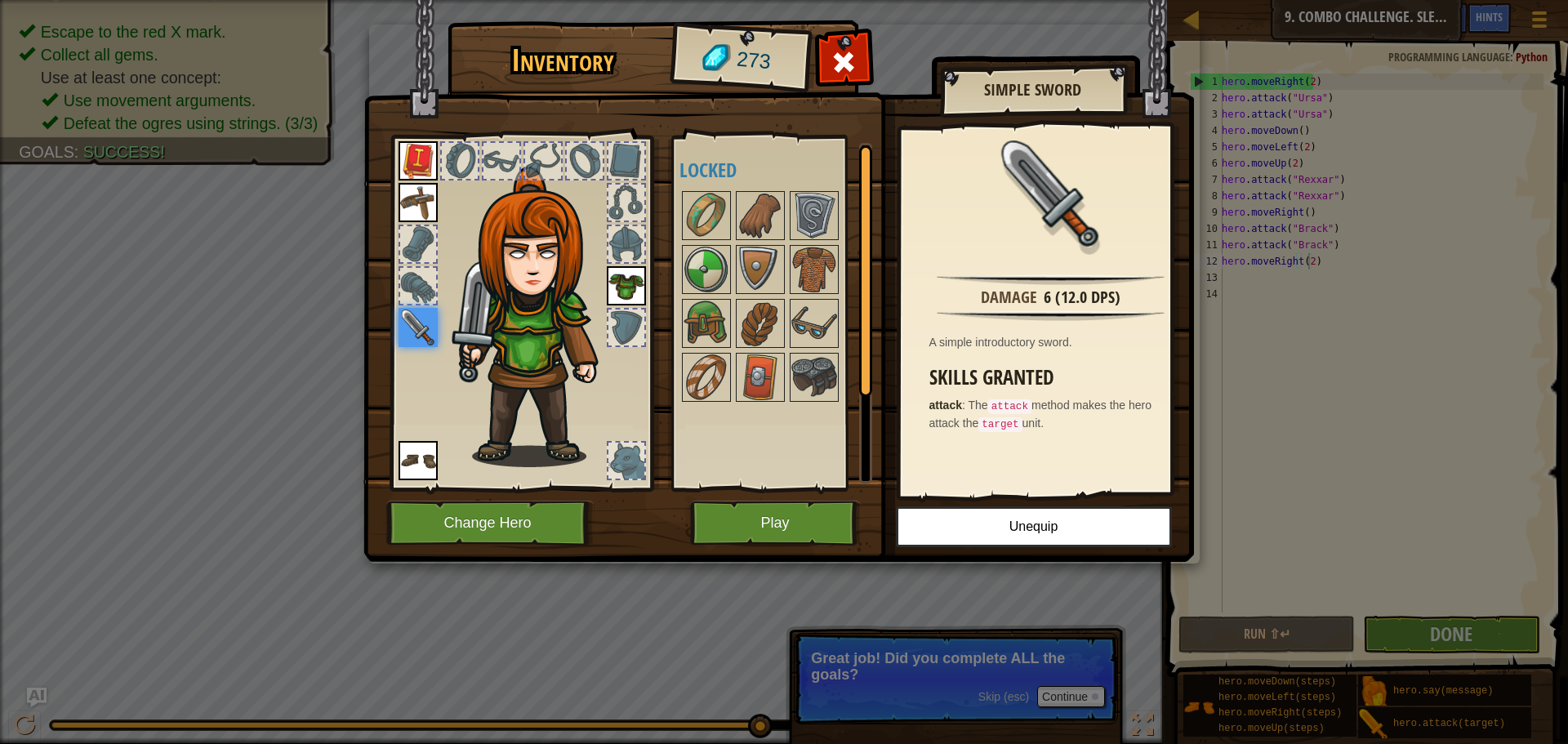
click at [428, 267] on div at bounding box center [418, 286] width 40 height 40
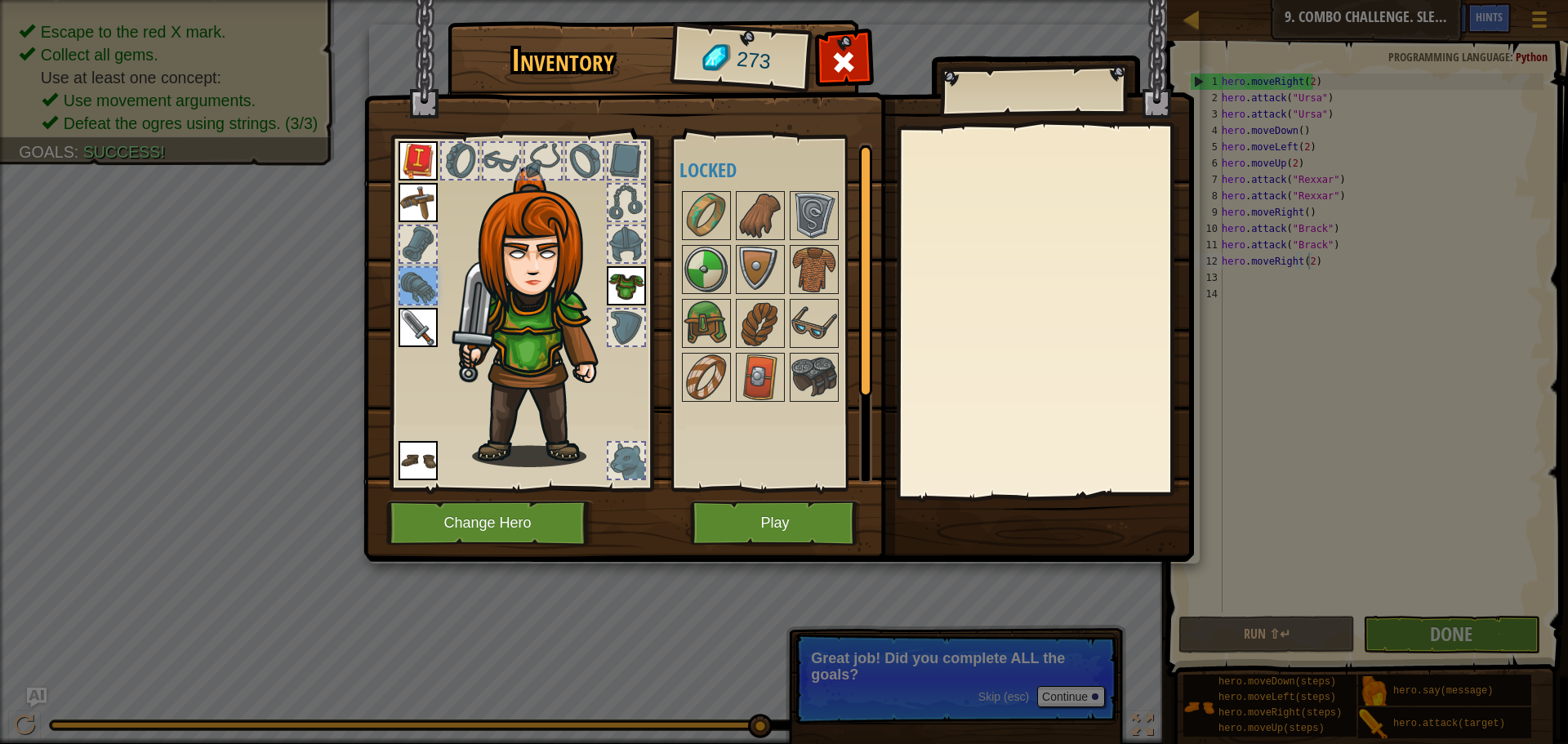
click at [428, 250] on div at bounding box center [418, 244] width 36 height 36
click at [724, 514] on button "Play" at bounding box center [775, 524] width 170 height 45
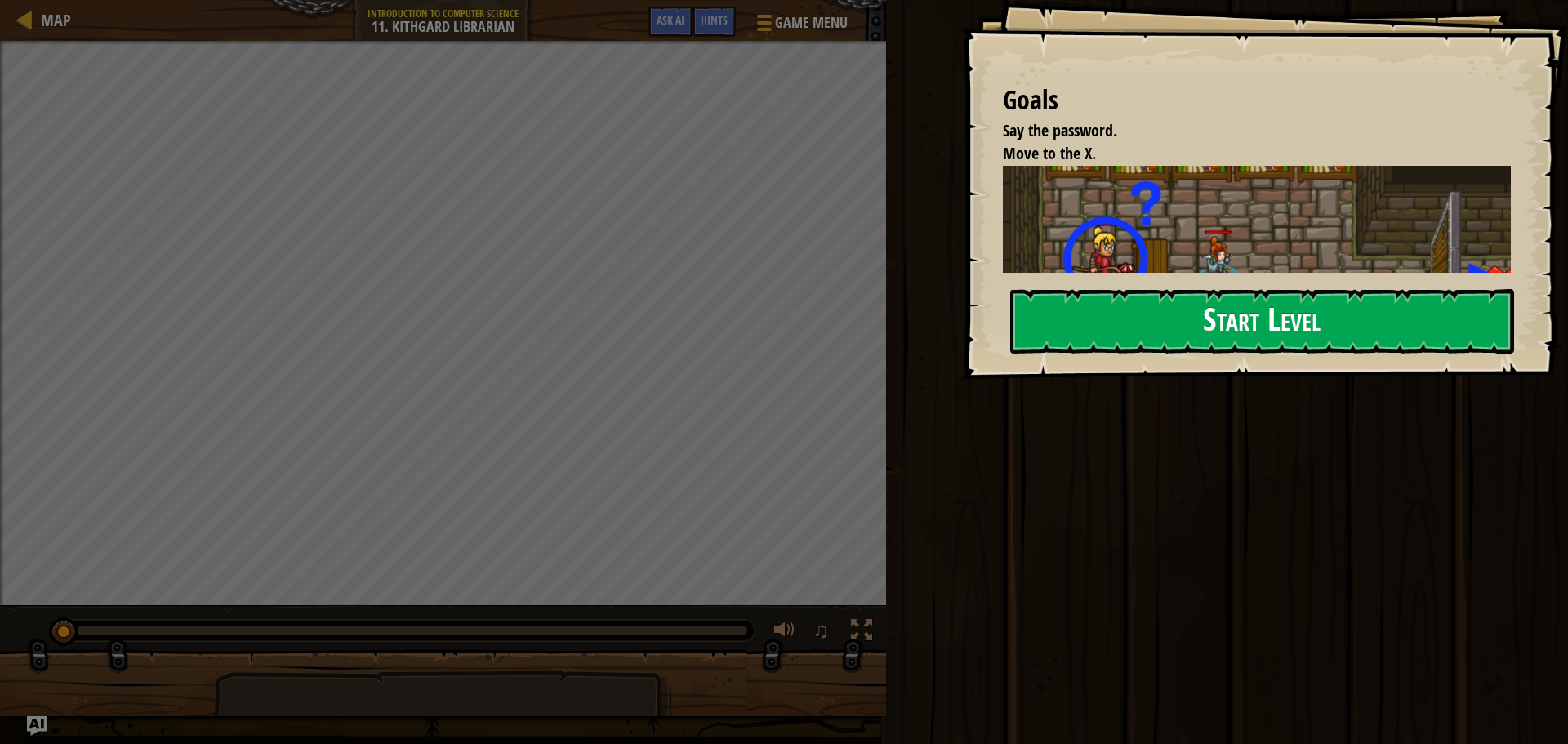
drag, startPoint x: 1239, startPoint y: 311, endPoint x: 1240, endPoint y: 299, distance: 12.0
click at [1237, 306] on button "Start Level" at bounding box center [1261, 321] width 504 height 65
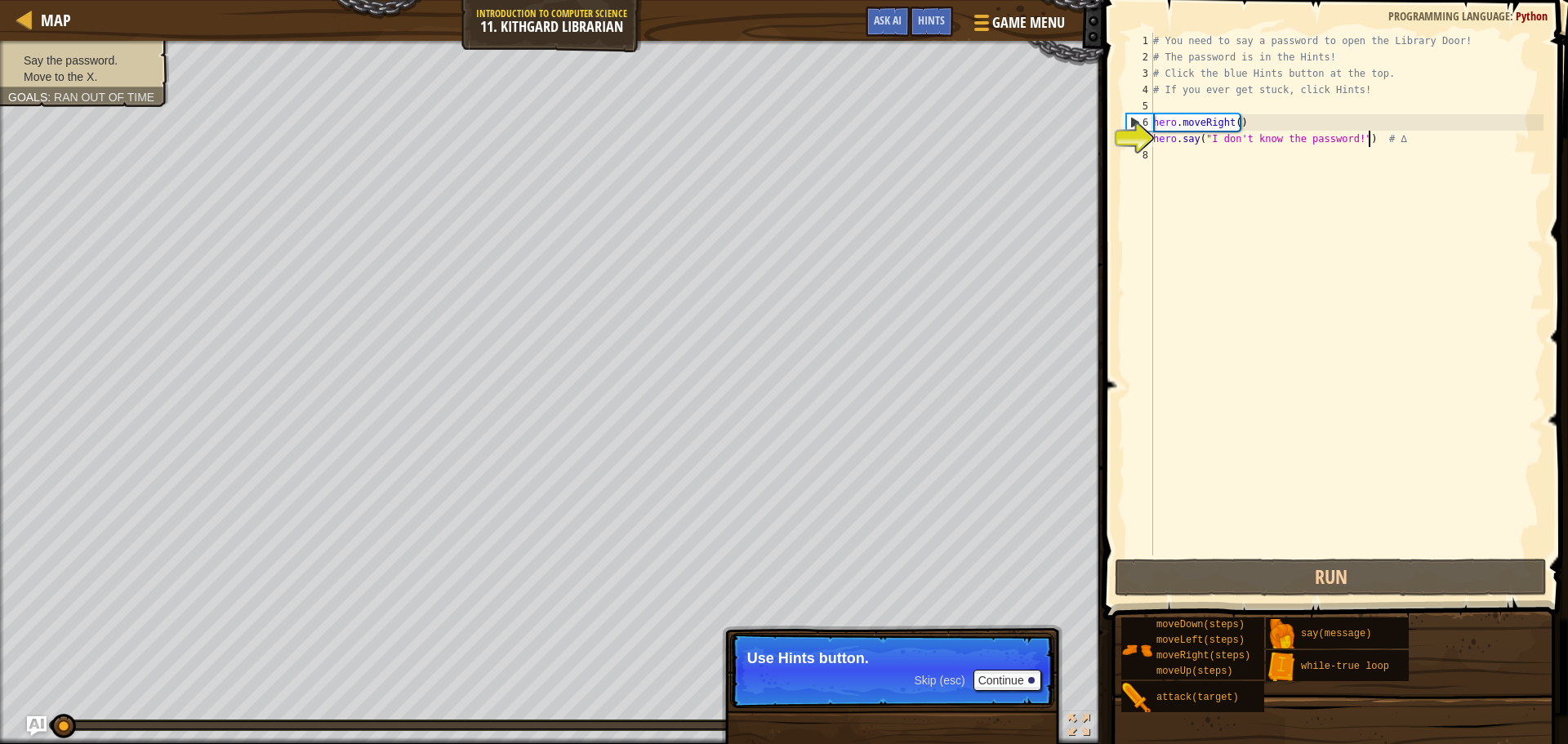
drag, startPoint x: 1368, startPoint y: 145, endPoint x: 1352, endPoint y: 154, distance: 18.4
click at [1356, 153] on div "# You need to say a password to open the Library Door! # The password is in the…" at bounding box center [1346, 311] width 393 height 556
type textarea "hero.say("I don't know the password!") # ∆"
click at [1291, 173] on div "# You need to say a password to open the Library Door! # The password is in the…" at bounding box center [1346, 294] width 393 height 523
drag, startPoint x: 1346, startPoint y: 134, endPoint x: 1208, endPoint y: 145, distance: 138.4
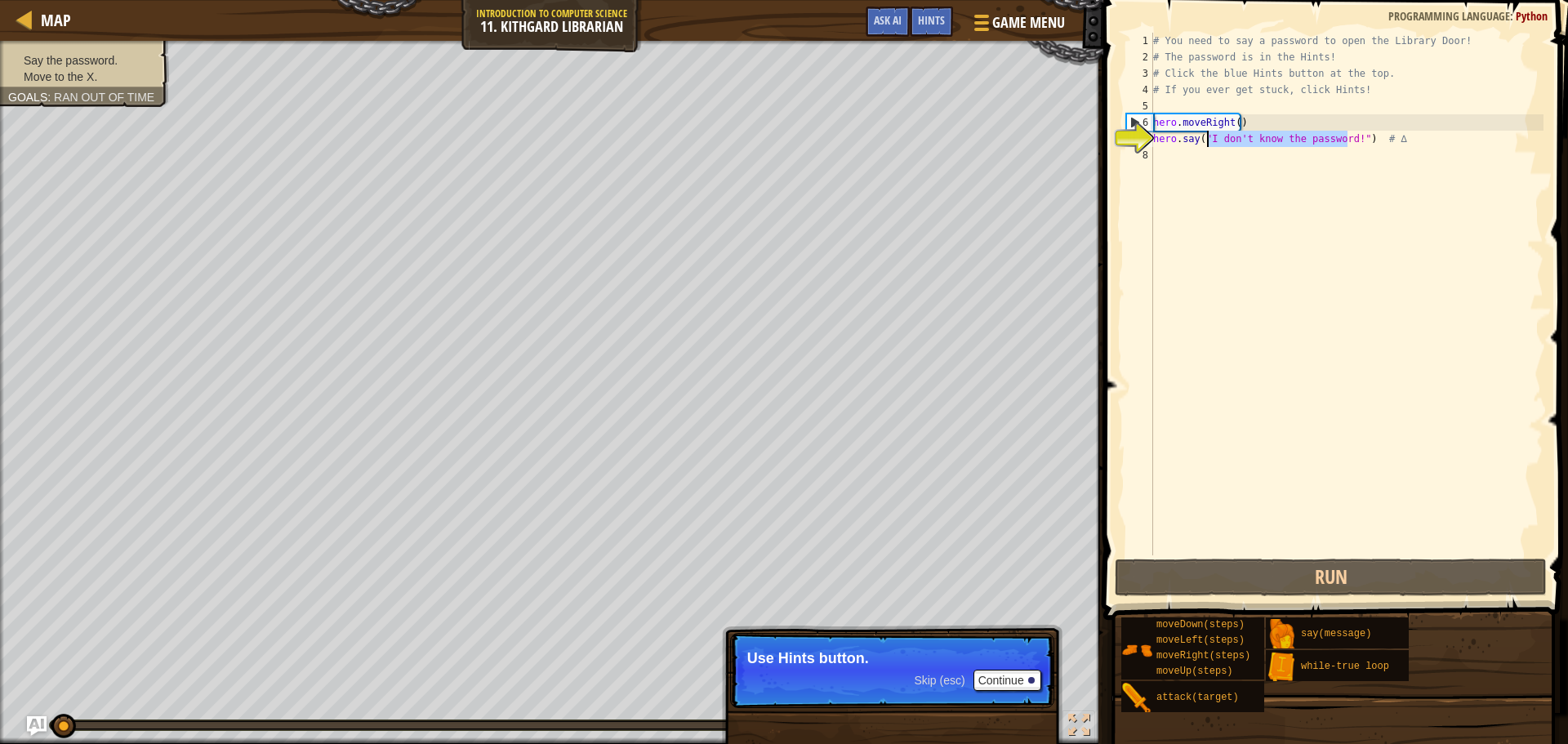
click at [1208, 145] on div "# You need to say a password to open the Library Door! # The password is in the…" at bounding box center [1346, 311] width 393 height 556
type textarea "hero.say("") # ∆"
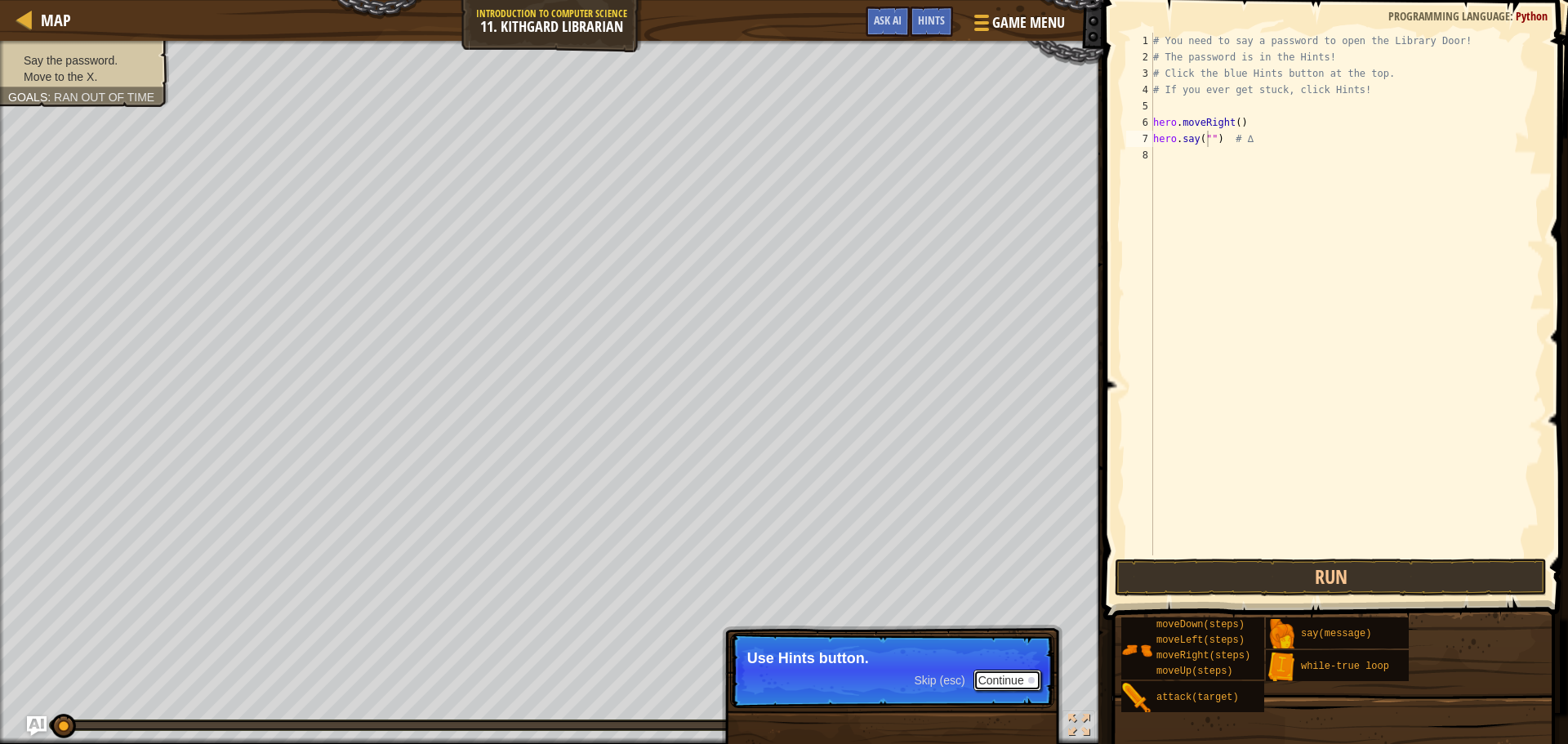
click at [987, 687] on button "Continue" at bounding box center [1007, 680] width 68 height 22
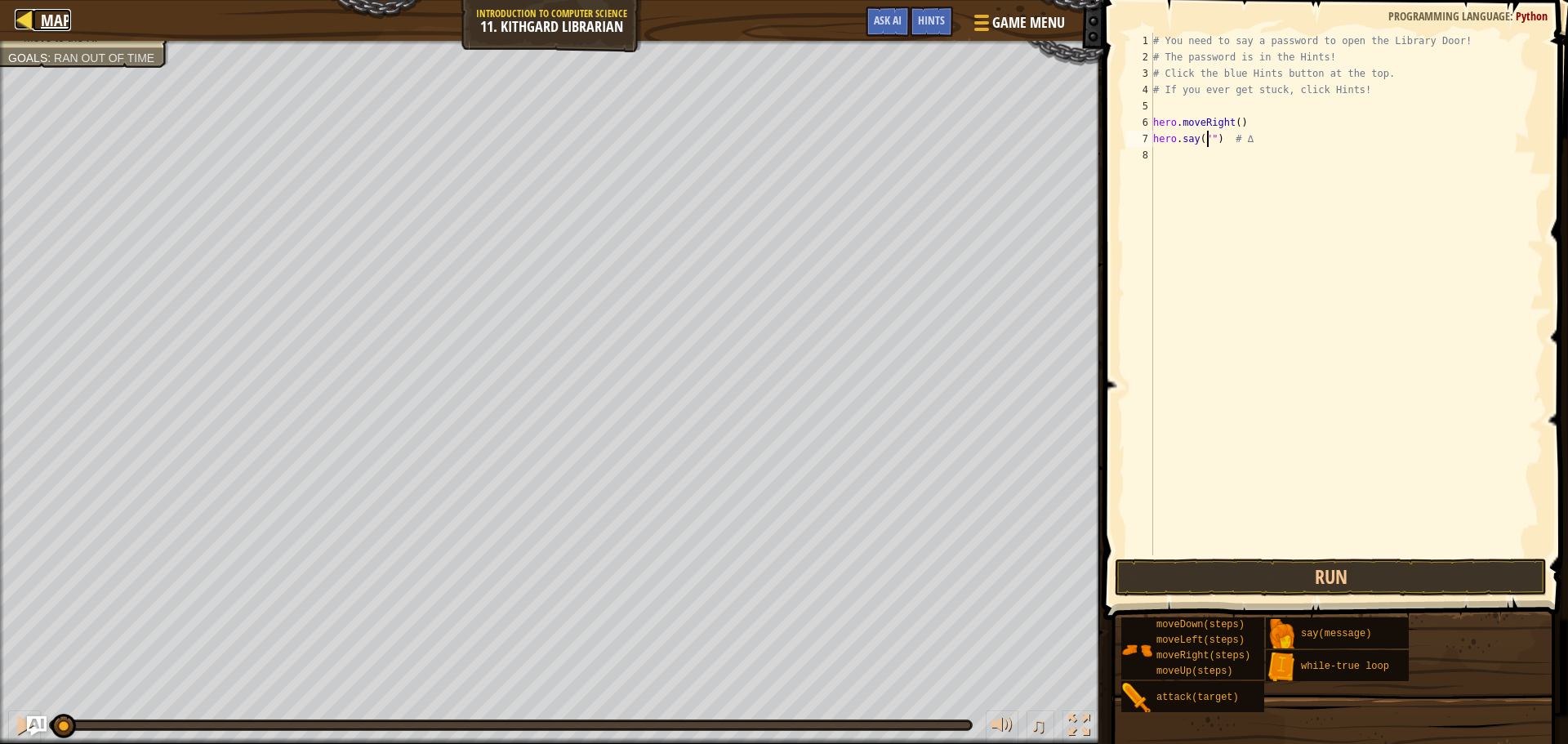
click at [44, 24] on span "Map" at bounding box center [56, 20] width 30 height 22
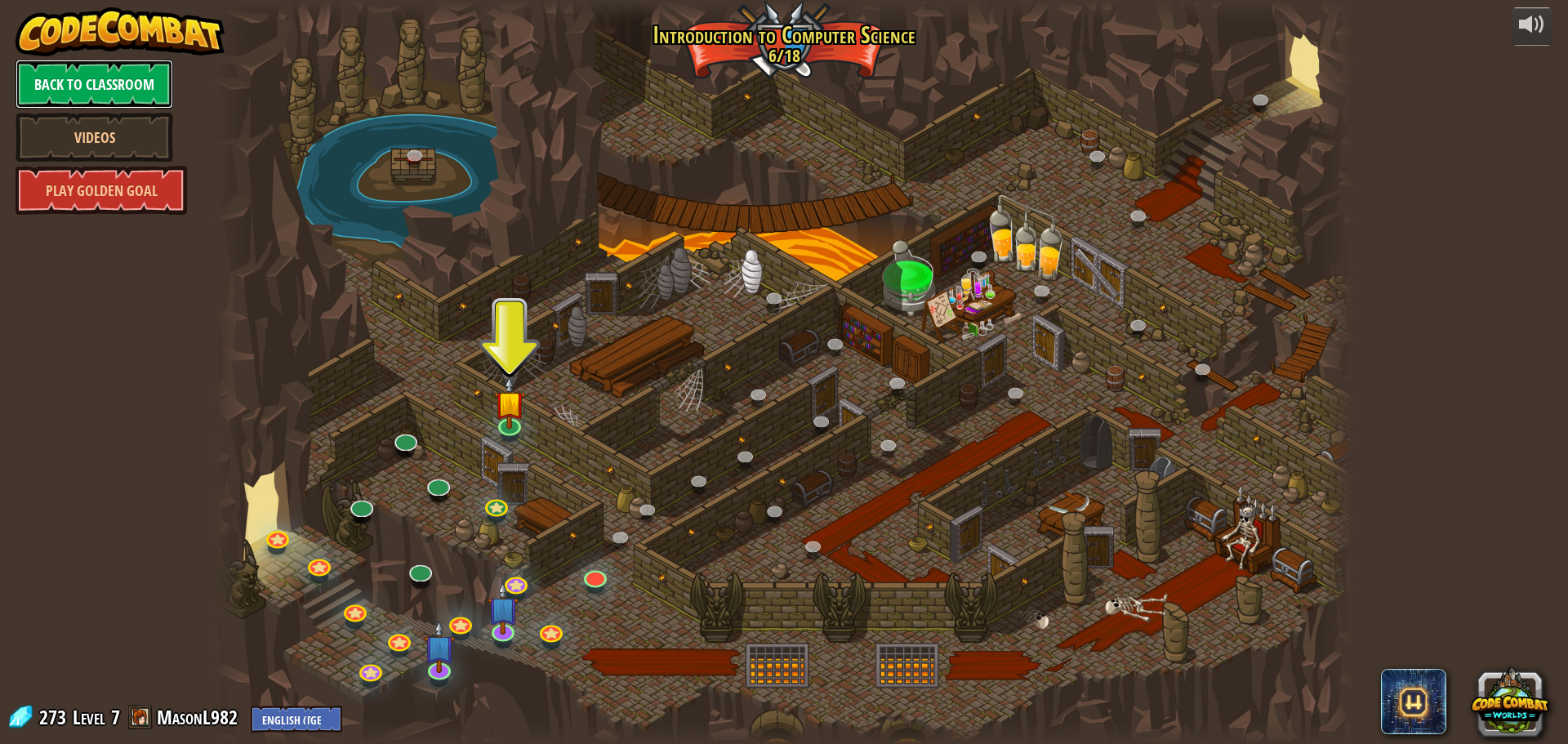
click at [109, 81] on link "Back to Classroom" at bounding box center [93, 84] width 157 height 49
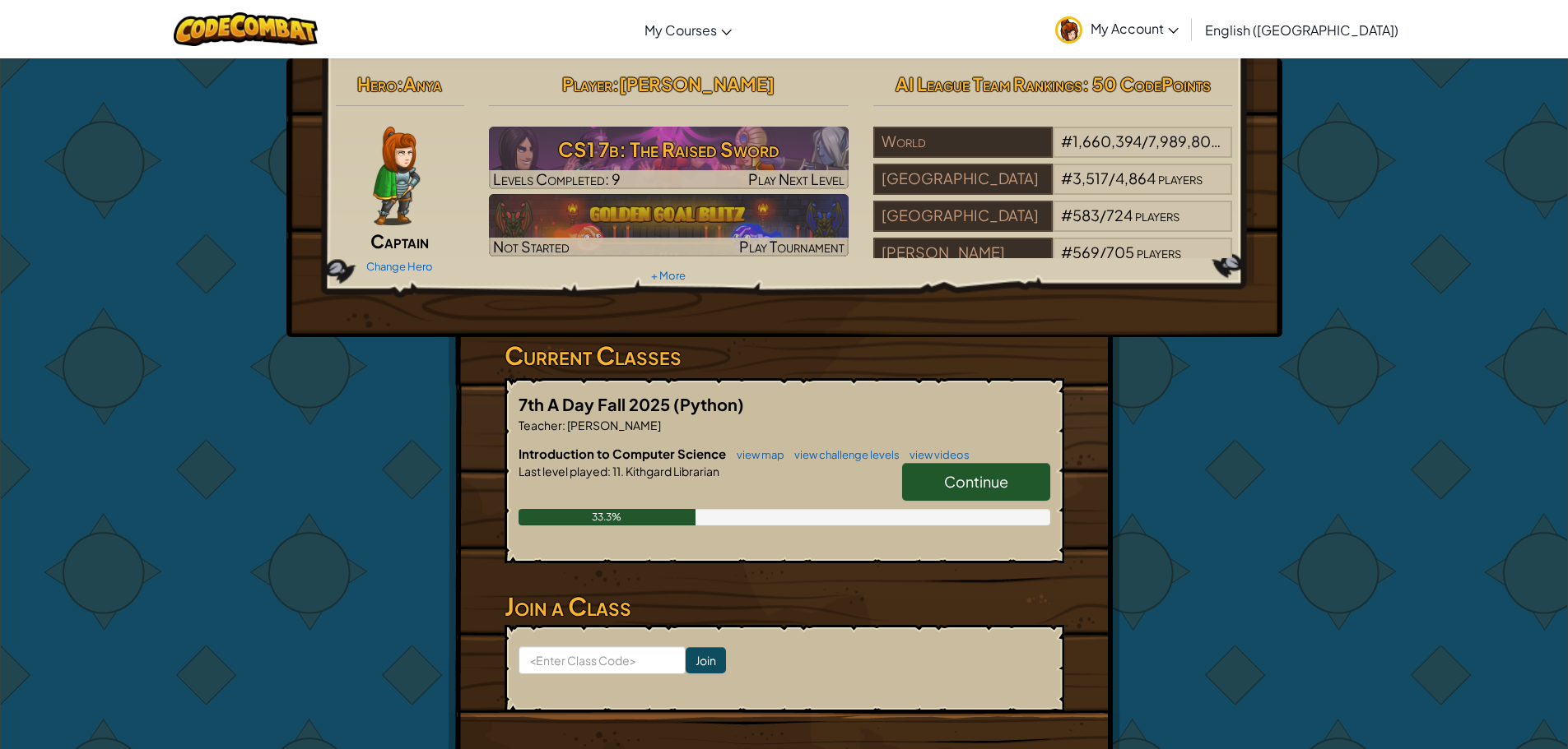
click at [939, 495] on link "Continue" at bounding box center [976, 482] width 148 height 38
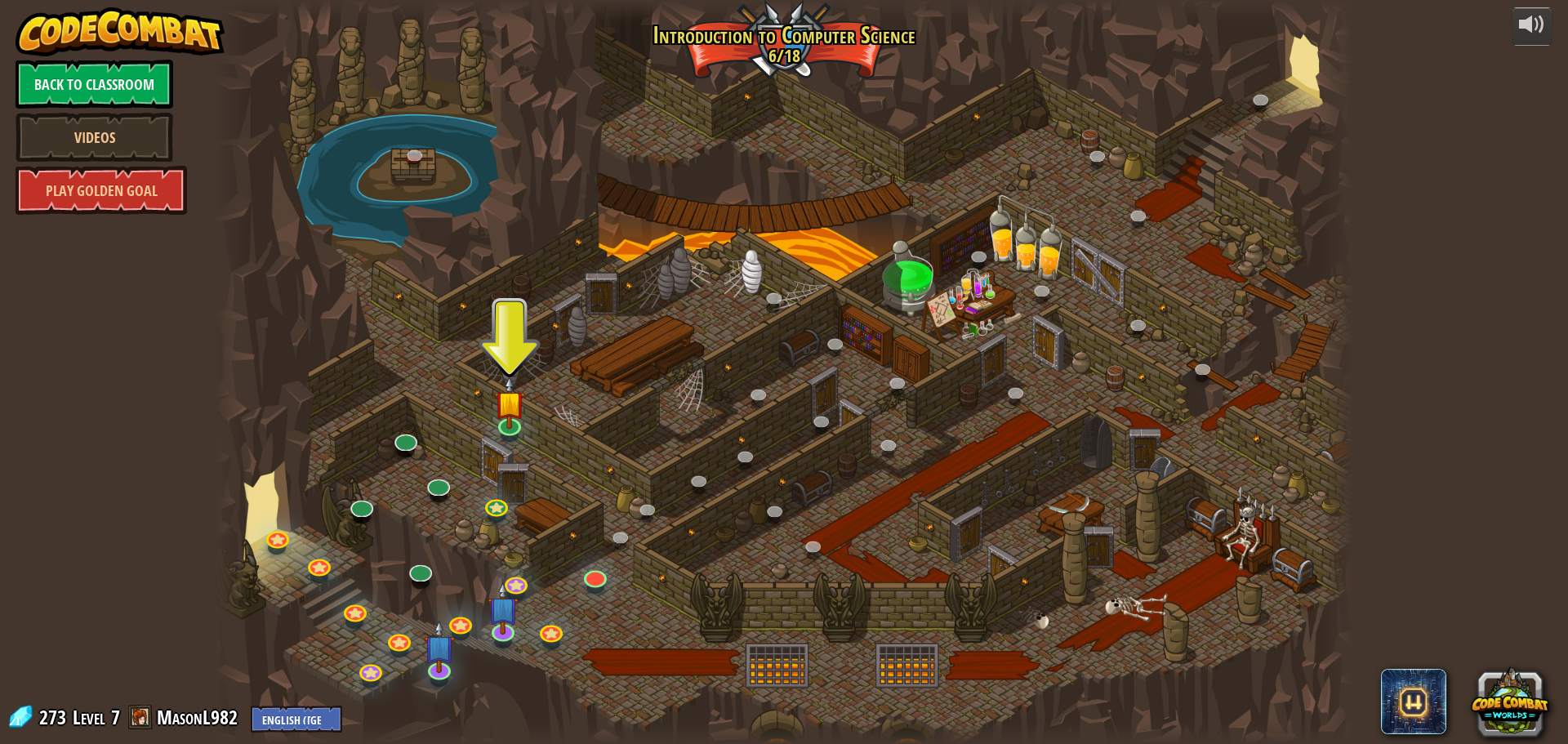
click at [436, 509] on div "25. Kithgard Gates (Locked) Escape the Kithgard dungeons, and don't let the gua…" at bounding box center [783, 372] width 1138 height 744
click at [437, 491] on link at bounding box center [437, 481] width 33 height 33
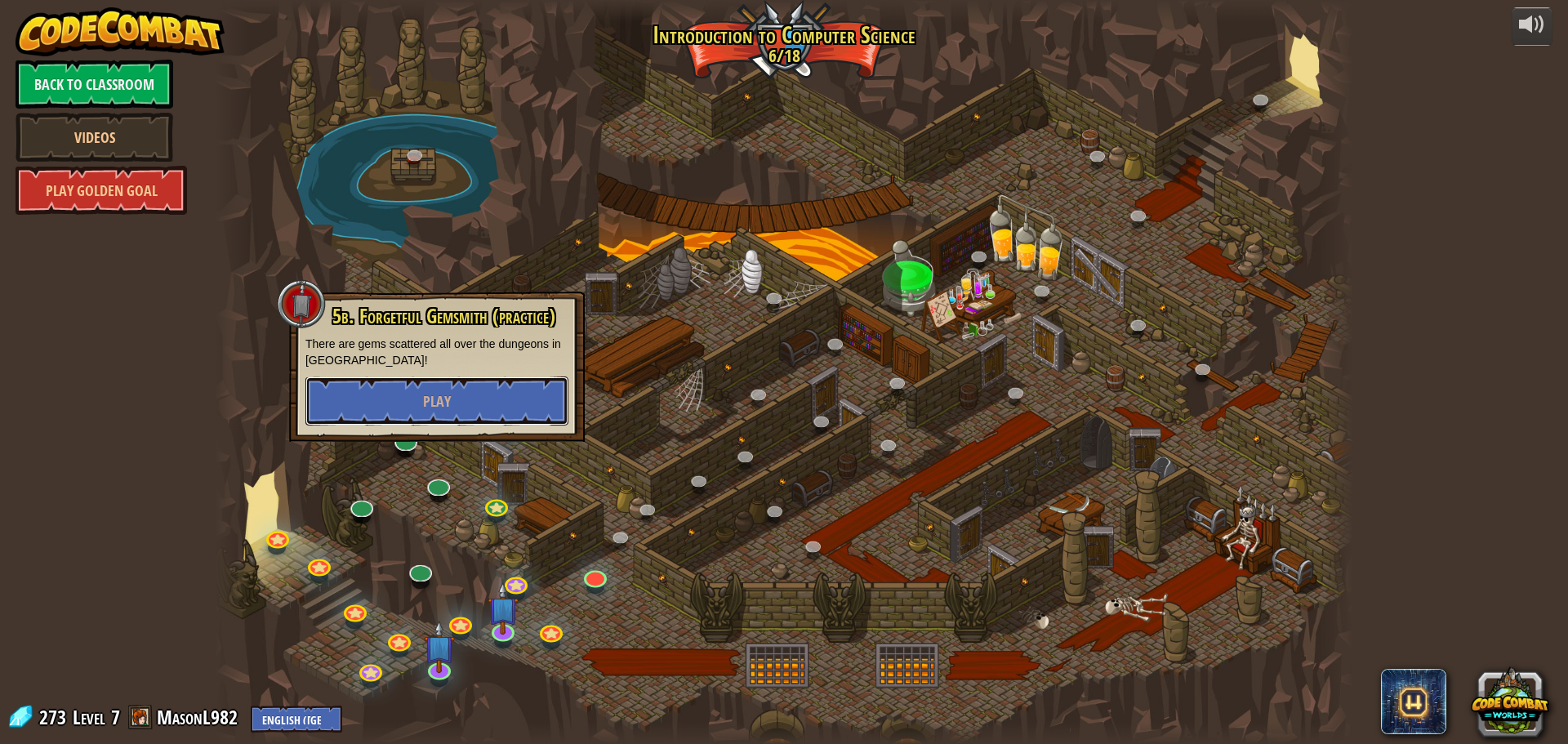
drag, startPoint x: 429, startPoint y: 400, endPoint x: 312, endPoint y: 479, distance: 141.2
click at [311, 485] on div "25. Kithgard Gates (Locked) Escape the Kithgard dungeons, and don't let the gua…" at bounding box center [783, 372] width 1138 height 744
click at [314, 445] on div at bounding box center [783, 372] width 1138 height 744
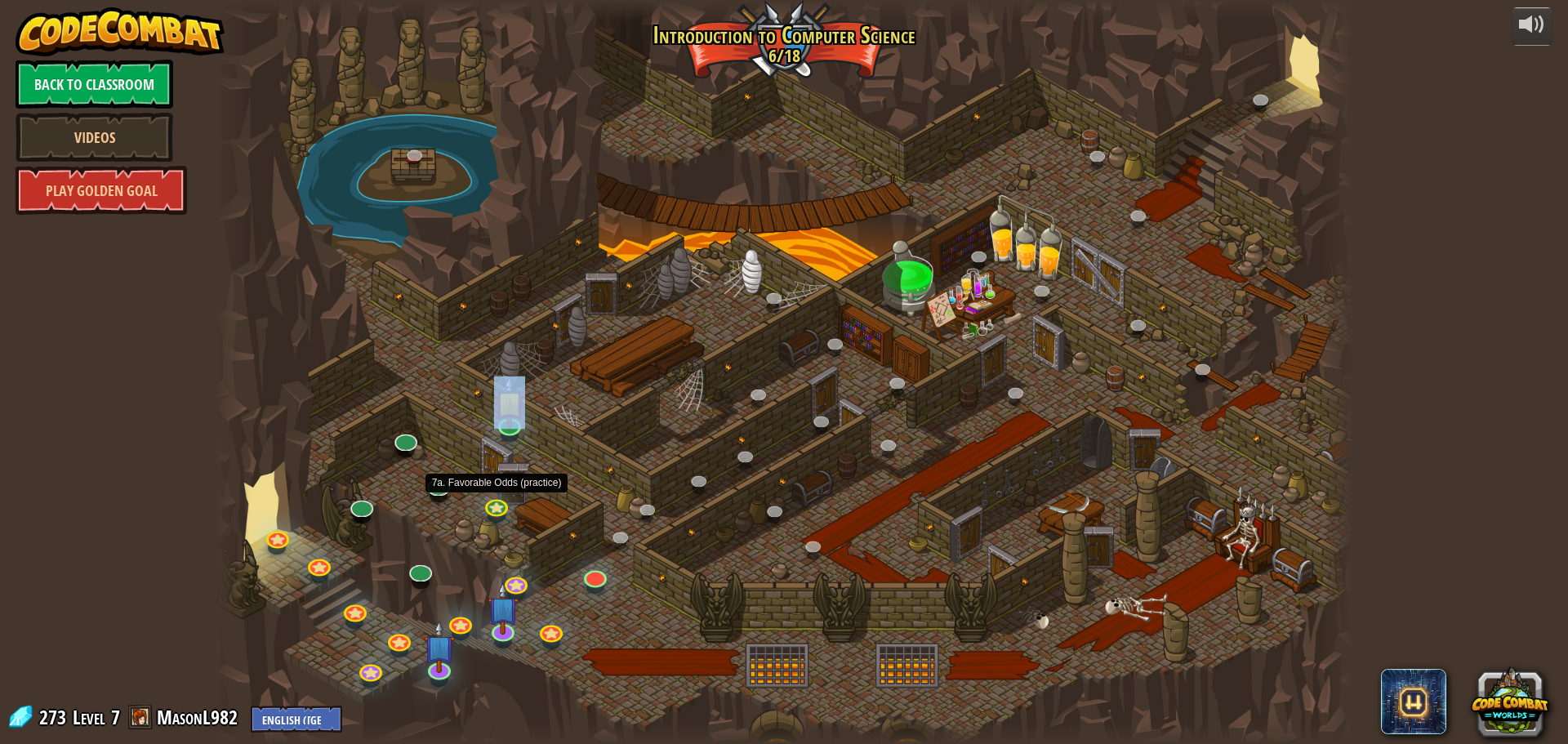
click at [539, 441] on div at bounding box center [783, 372] width 1138 height 744
click at [600, 530] on div at bounding box center [783, 372] width 1138 height 744
click at [613, 538] on link at bounding box center [622, 538] width 33 height 33
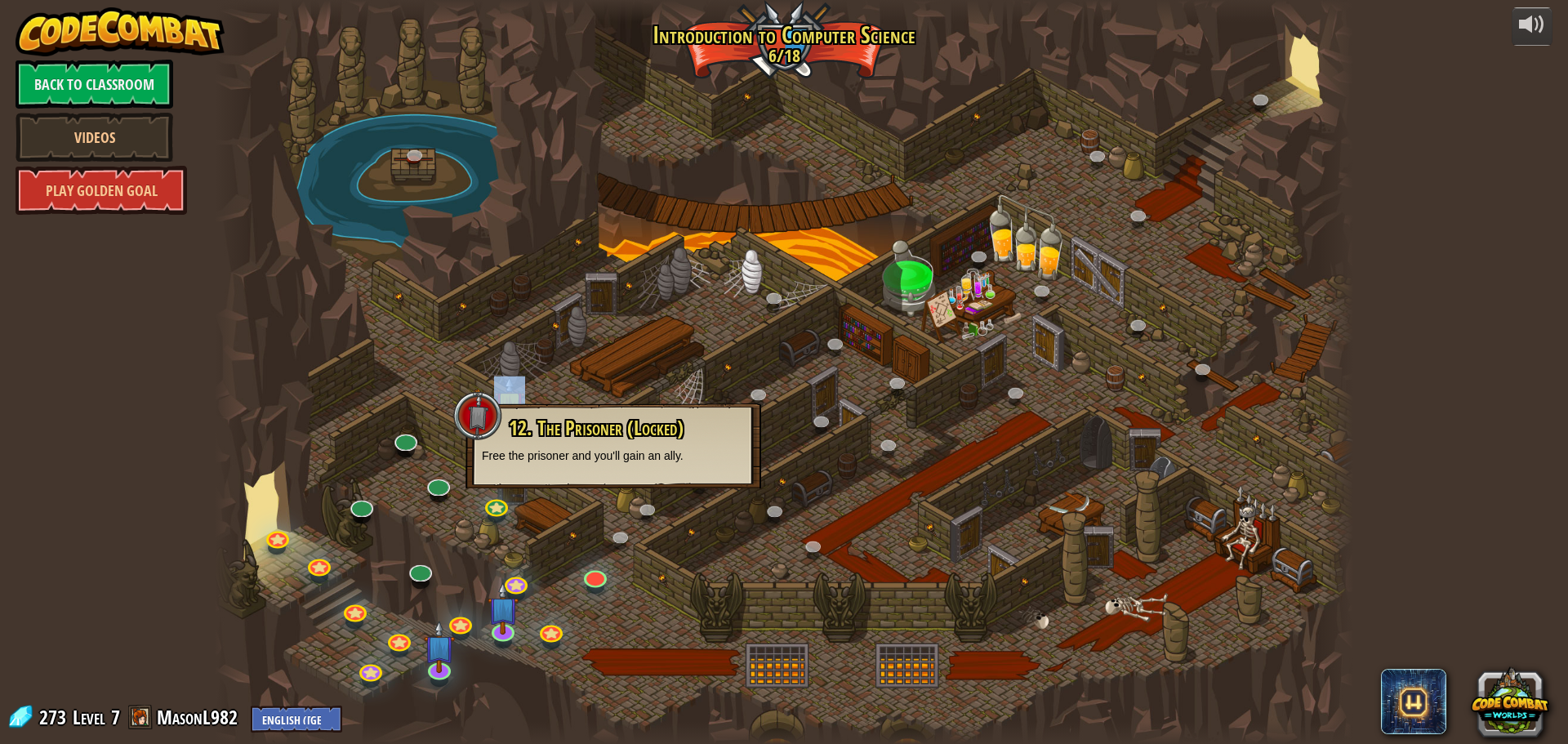
click at [625, 522] on div at bounding box center [783, 372] width 1138 height 744
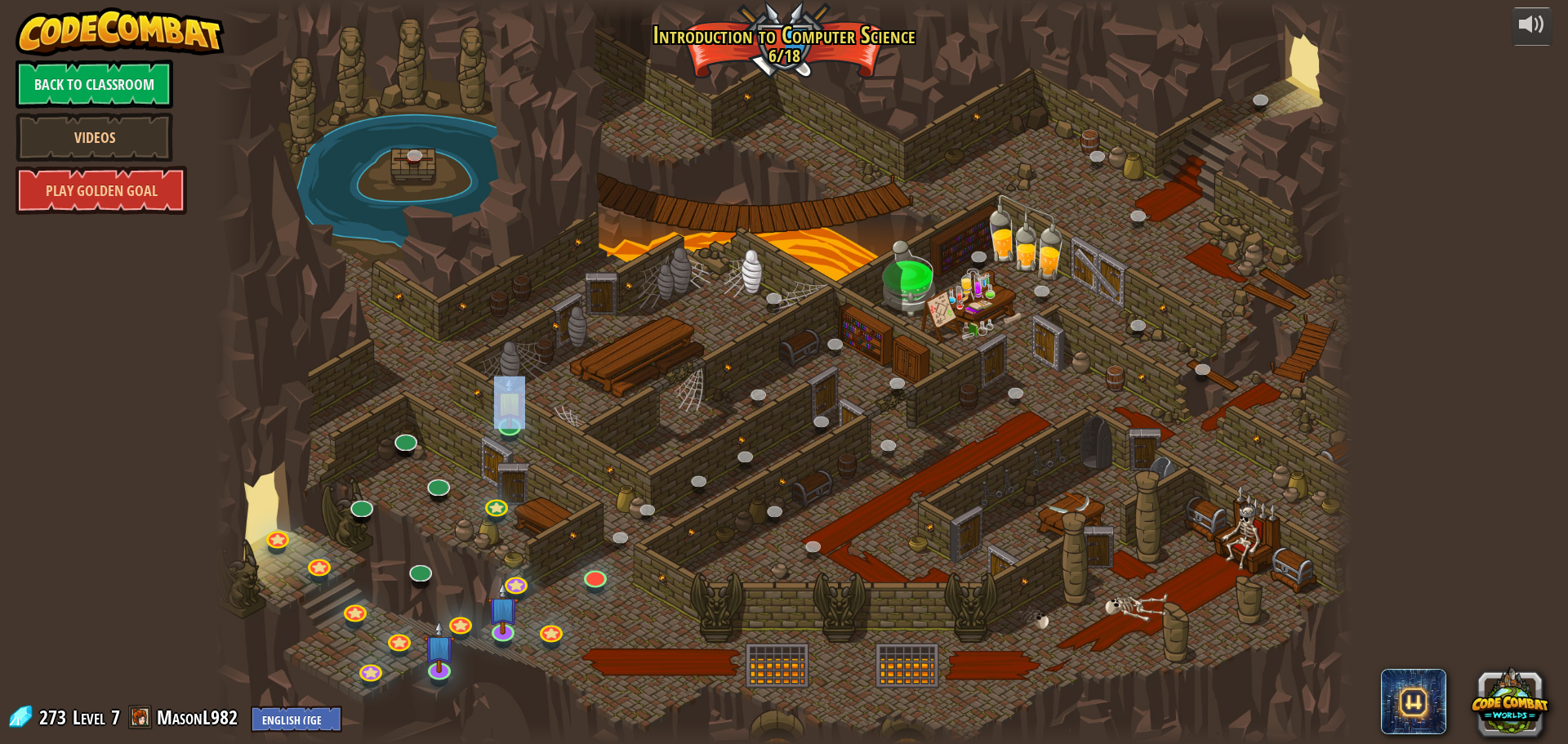
click at [625, 519] on div at bounding box center [783, 372] width 1138 height 744
click at [520, 432] on div "25. Kithgard Gates (Locked) Escape the Kithgard dungeons, and don't let the gua…" at bounding box center [783, 372] width 1138 height 744
click at [504, 435] on link at bounding box center [508, 421] width 33 height 33
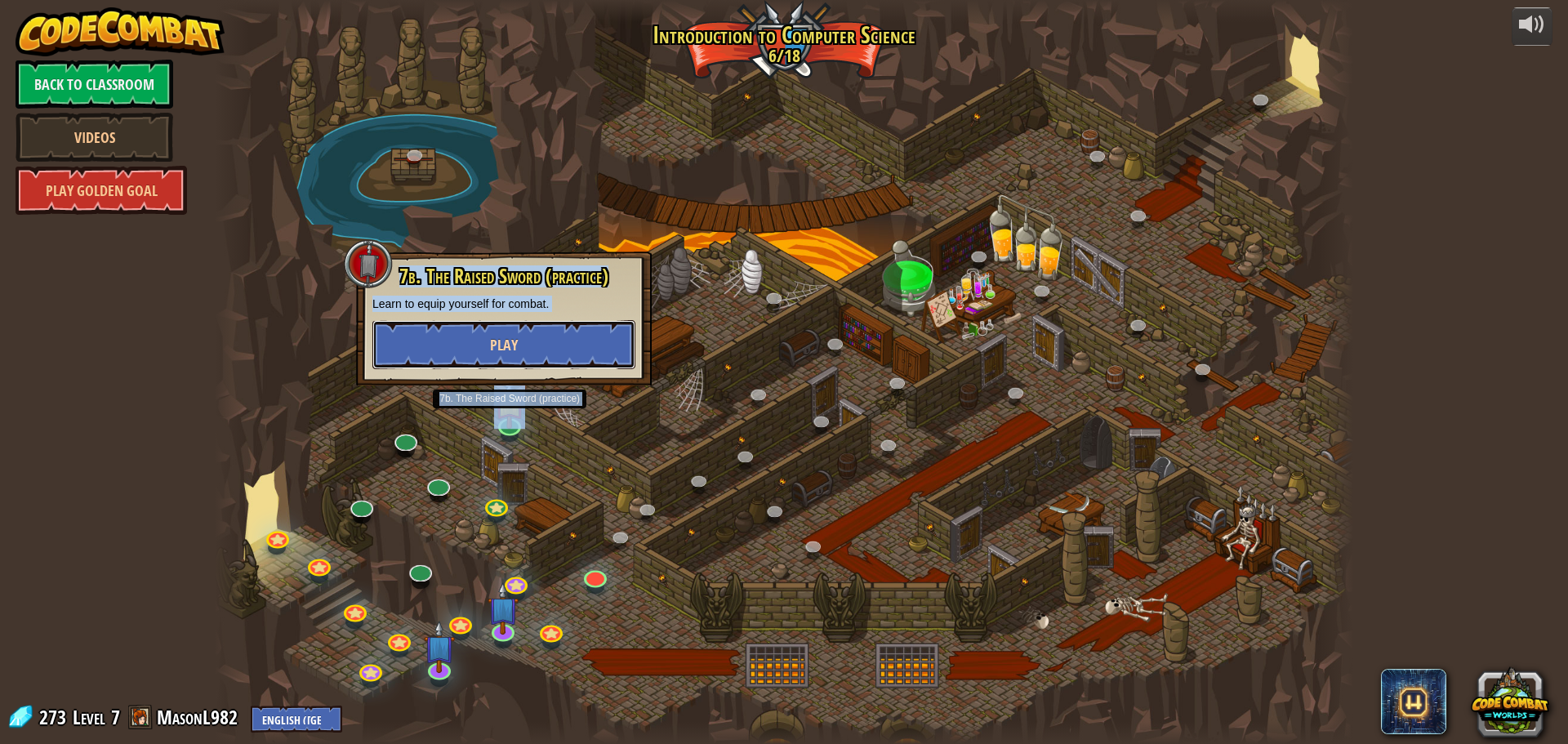
click at [572, 361] on button "Play" at bounding box center [504, 345] width 263 height 49
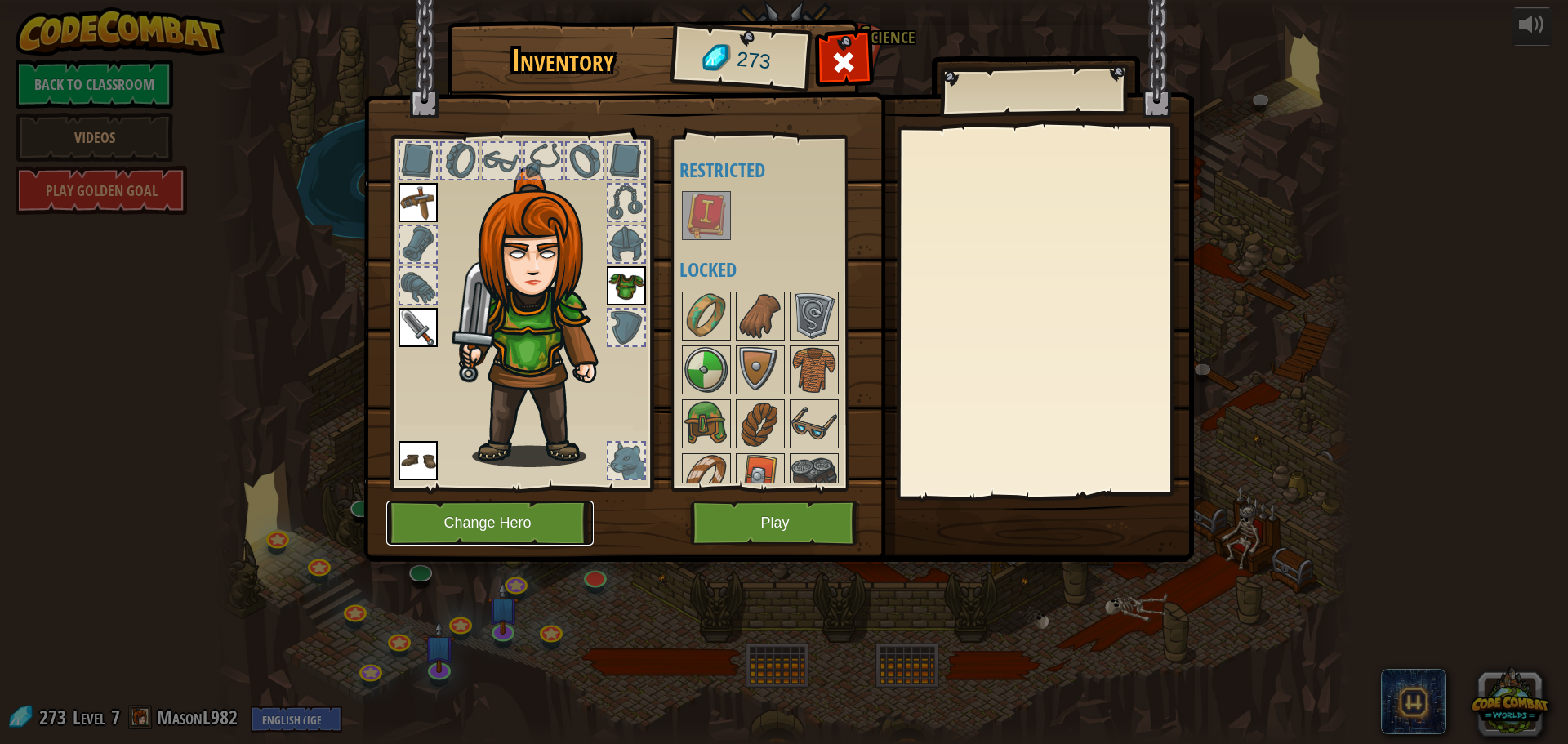
click at [530, 522] on button "Change Hero" at bounding box center [489, 524] width 207 height 45
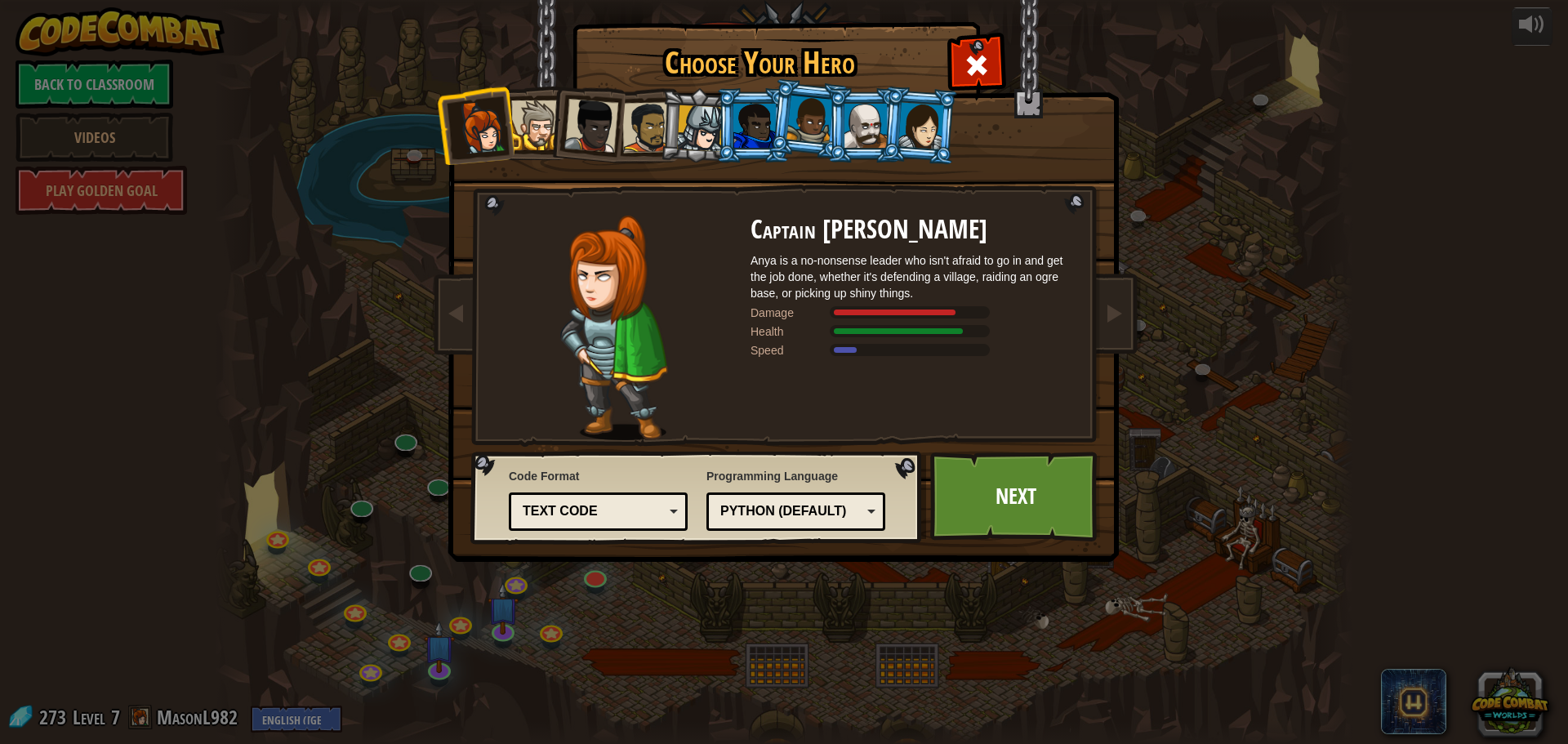
click at [762, 141] on div at bounding box center [754, 125] width 42 height 44
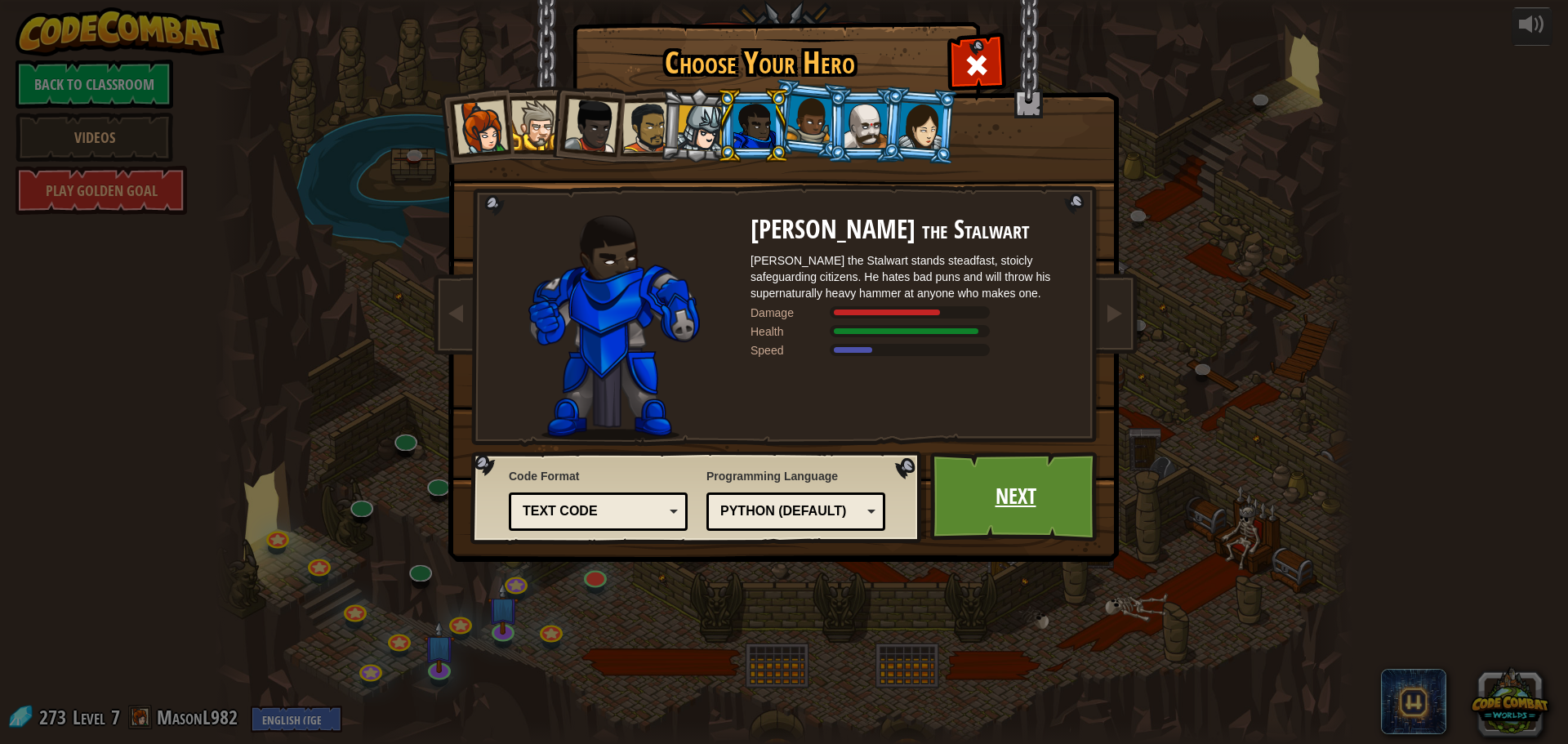
click at [991, 496] on link "Next" at bounding box center [1015, 496] width 170 height 89
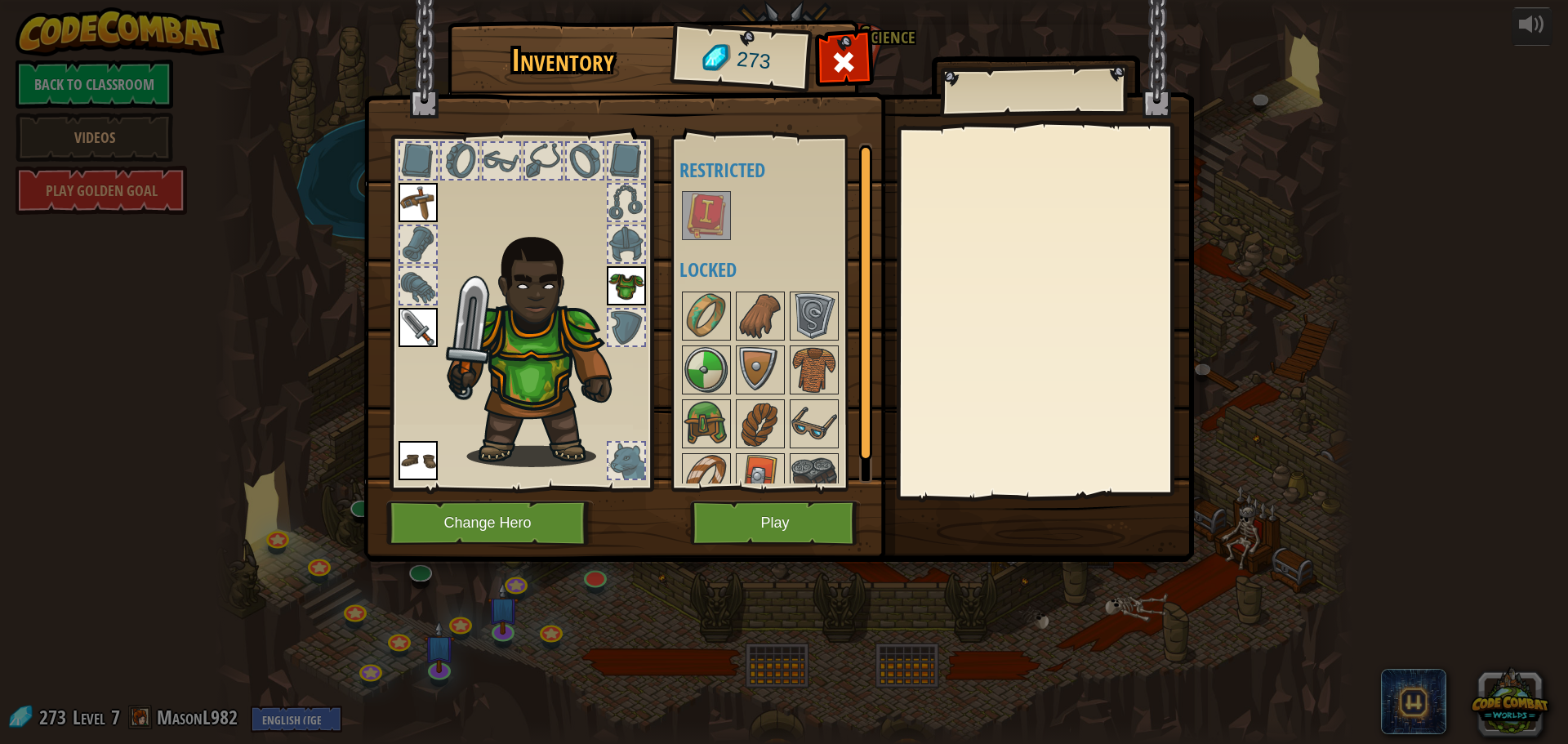
click at [733, 285] on div "Available Equip Equip Equip (double-click to equip) Restricted Locked" at bounding box center [782, 314] width 205 height 341
click at [712, 244] on div "Available Equip Equip Equip (double-click to equip) Restricted Locked" at bounding box center [782, 314] width 205 height 341
click at [741, 517] on button "Play" at bounding box center [775, 524] width 170 height 45
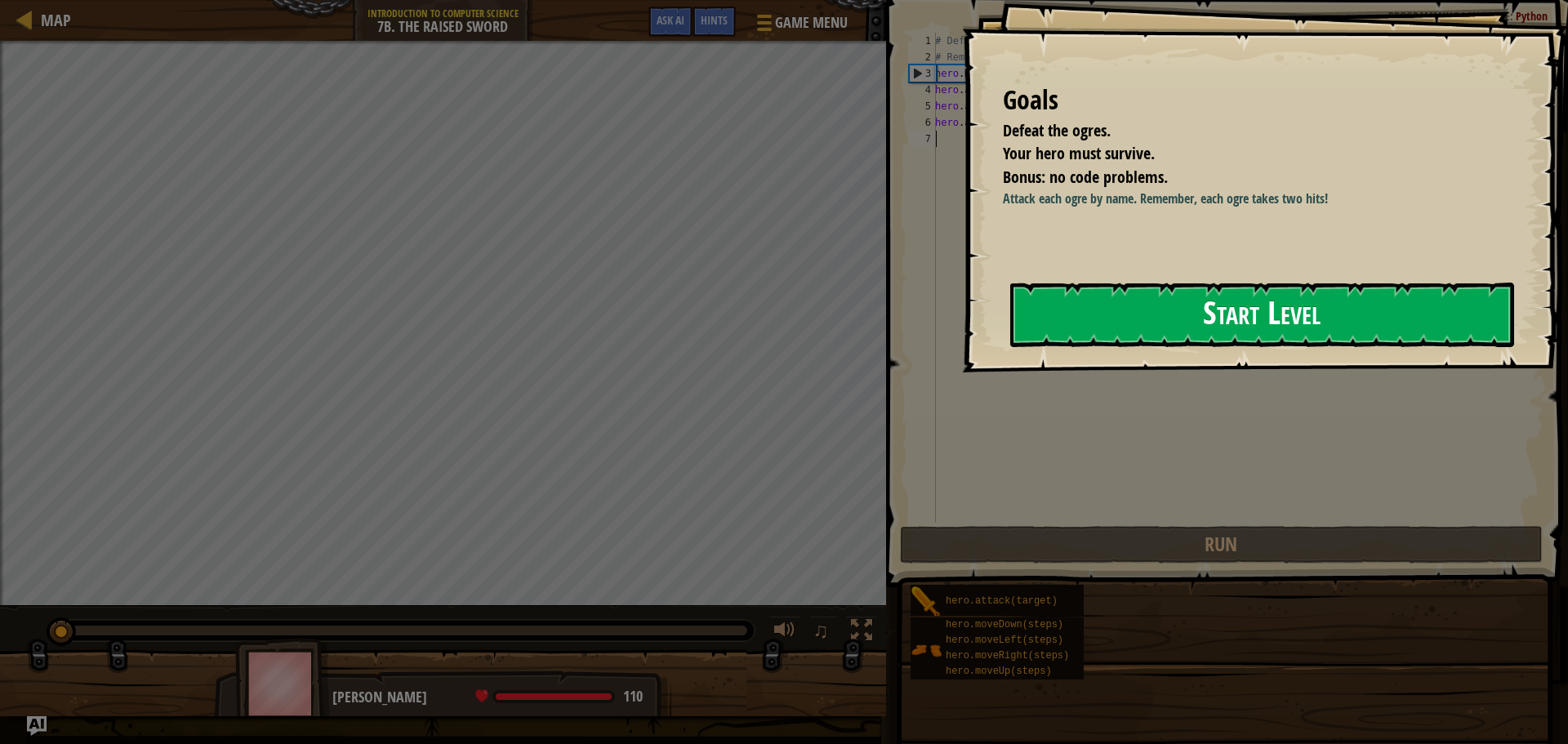
click at [1118, 335] on button "Start Level" at bounding box center [1261, 315] width 504 height 65
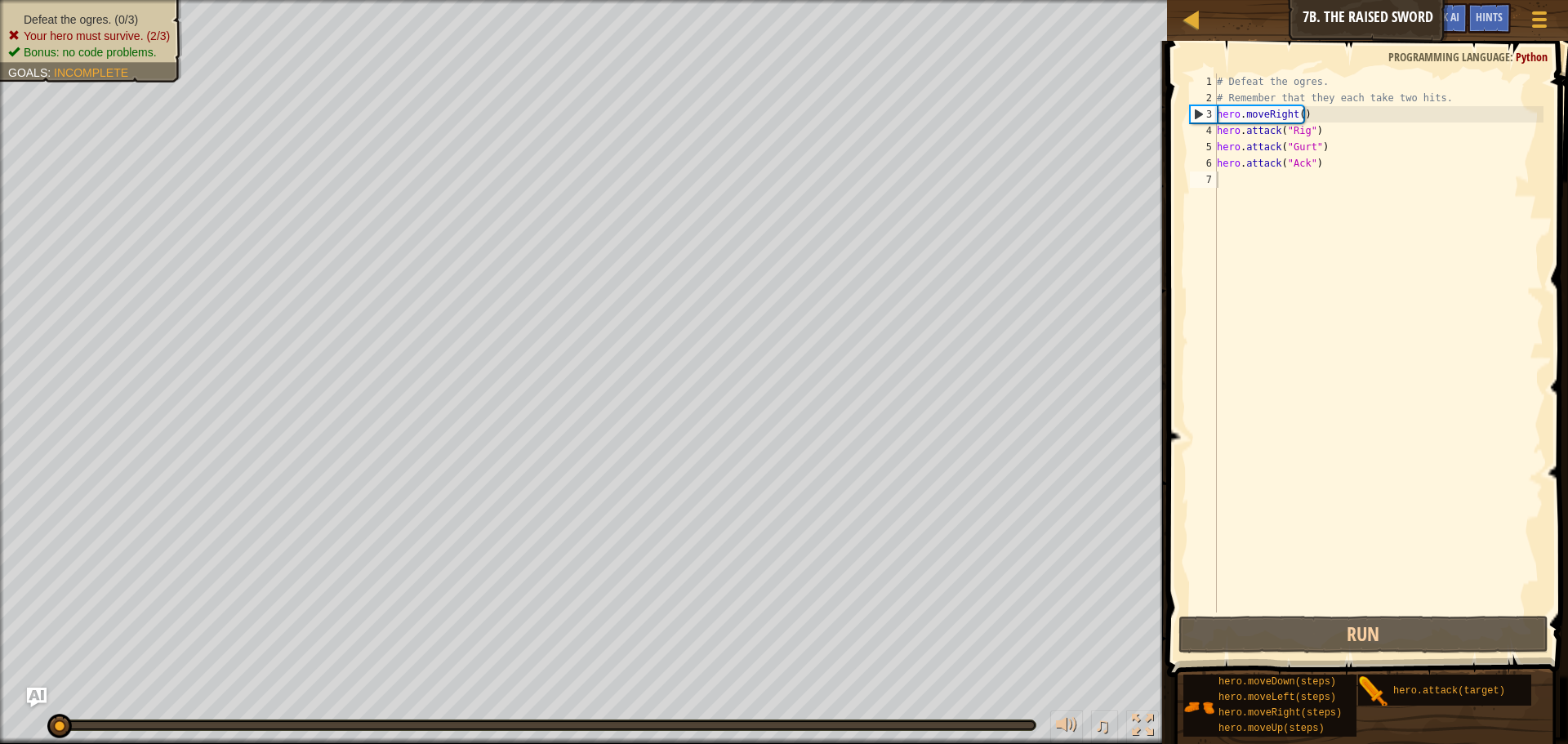
click at [110, 27] on li "Your hero must survive. (2/3)" at bounding box center [89, 35] width 162 height 16
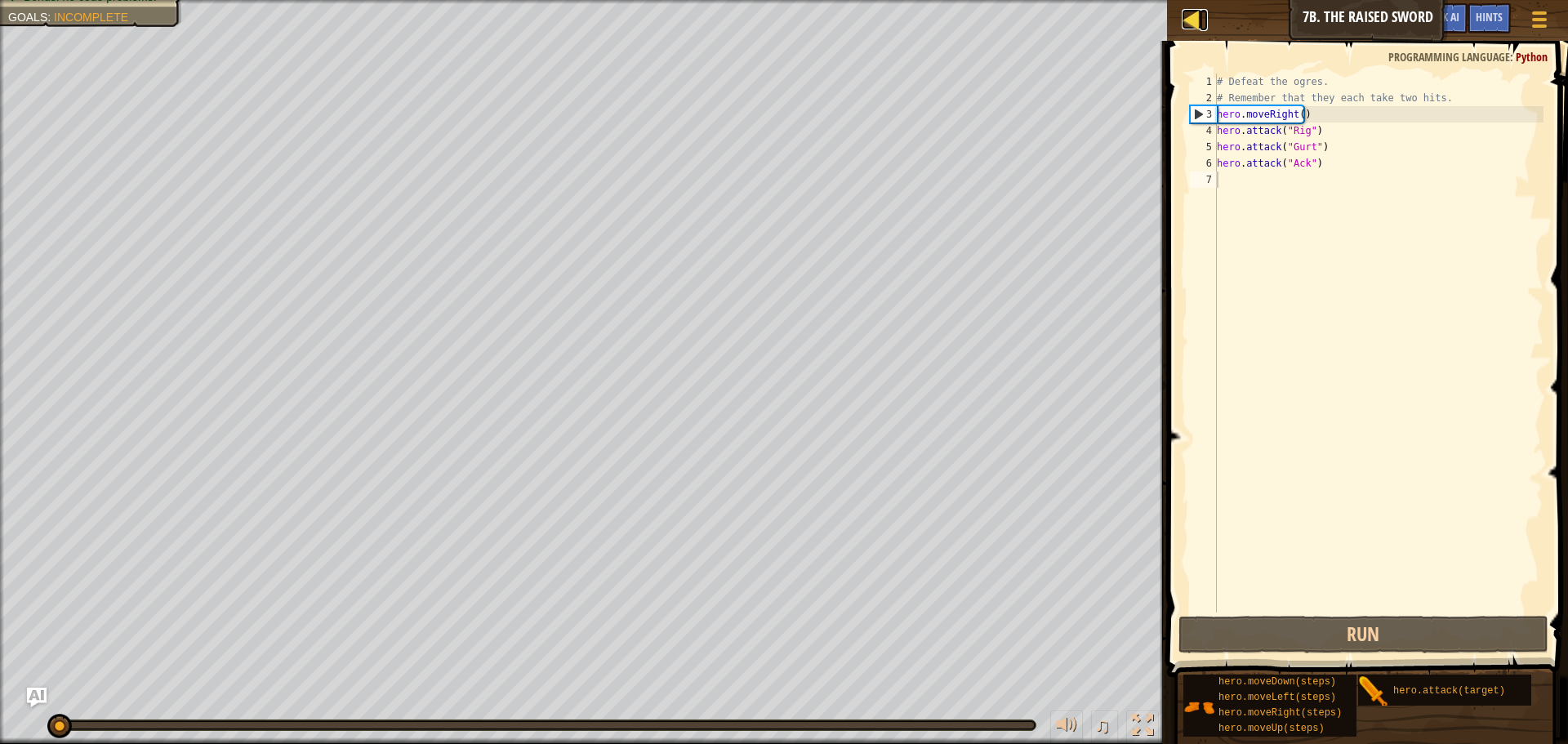
click at [1186, 23] on div at bounding box center [1192, 20] width 21 height 21
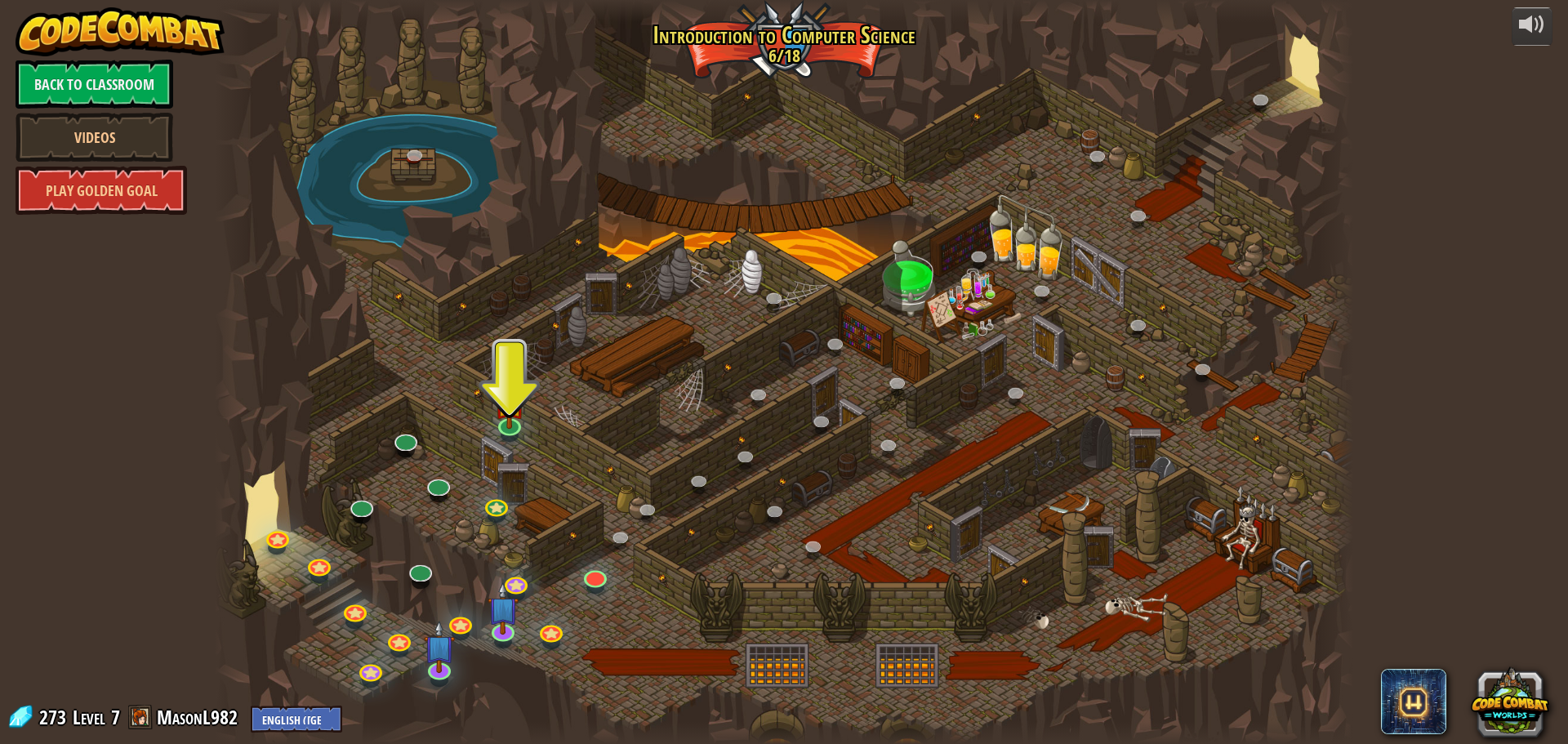
click at [728, 467] on div at bounding box center [783, 372] width 1138 height 744
drag, startPoint x: 726, startPoint y: 468, endPoint x: 703, endPoint y: 461, distance: 24.0
click at [718, 465] on div at bounding box center [783, 372] width 1138 height 744
drag, startPoint x: 699, startPoint y: 463, endPoint x: 692, endPoint y: 472, distance: 11.4
click at [694, 469] on div at bounding box center [783, 372] width 1138 height 744
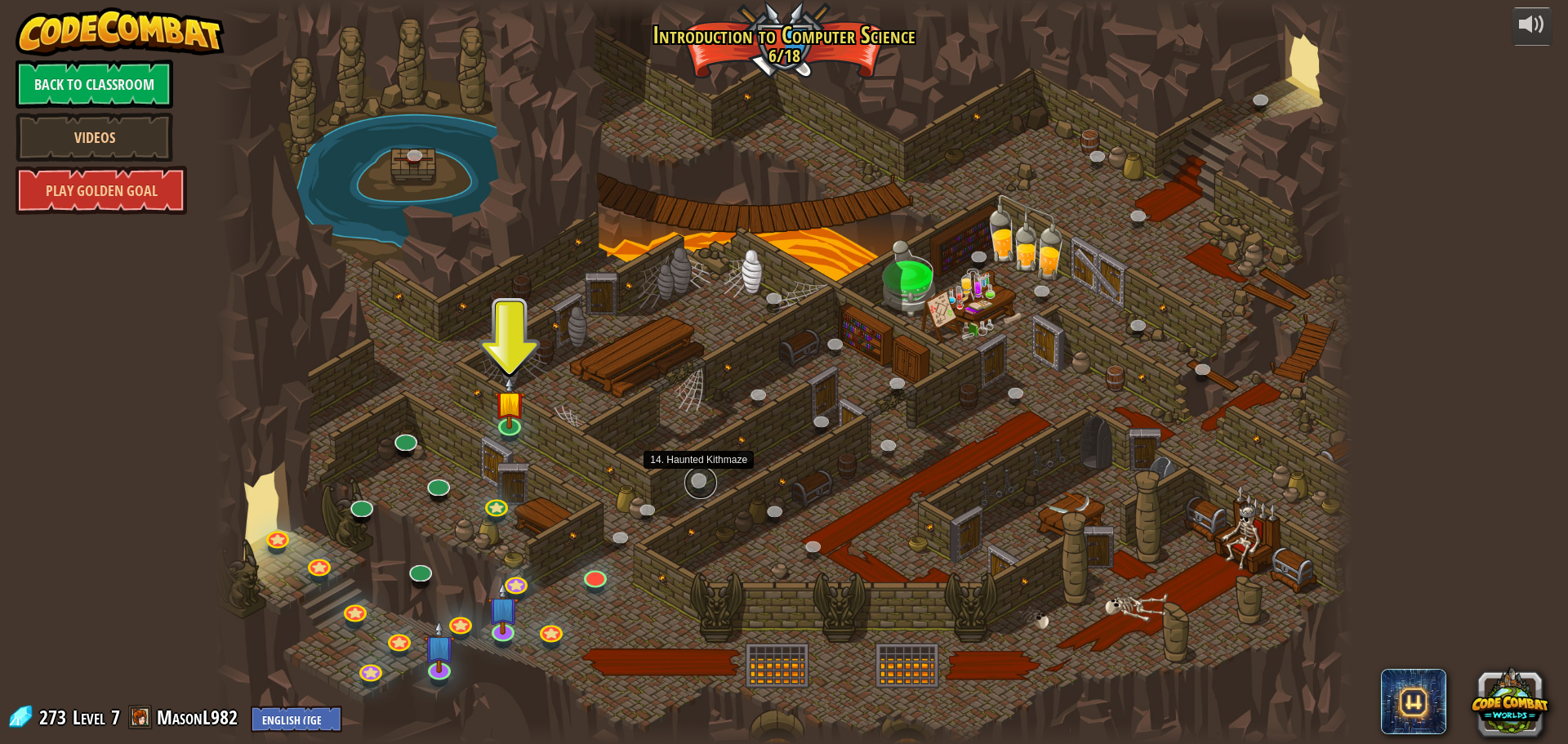
click at [691, 481] on link at bounding box center [700, 482] width 33 height 33
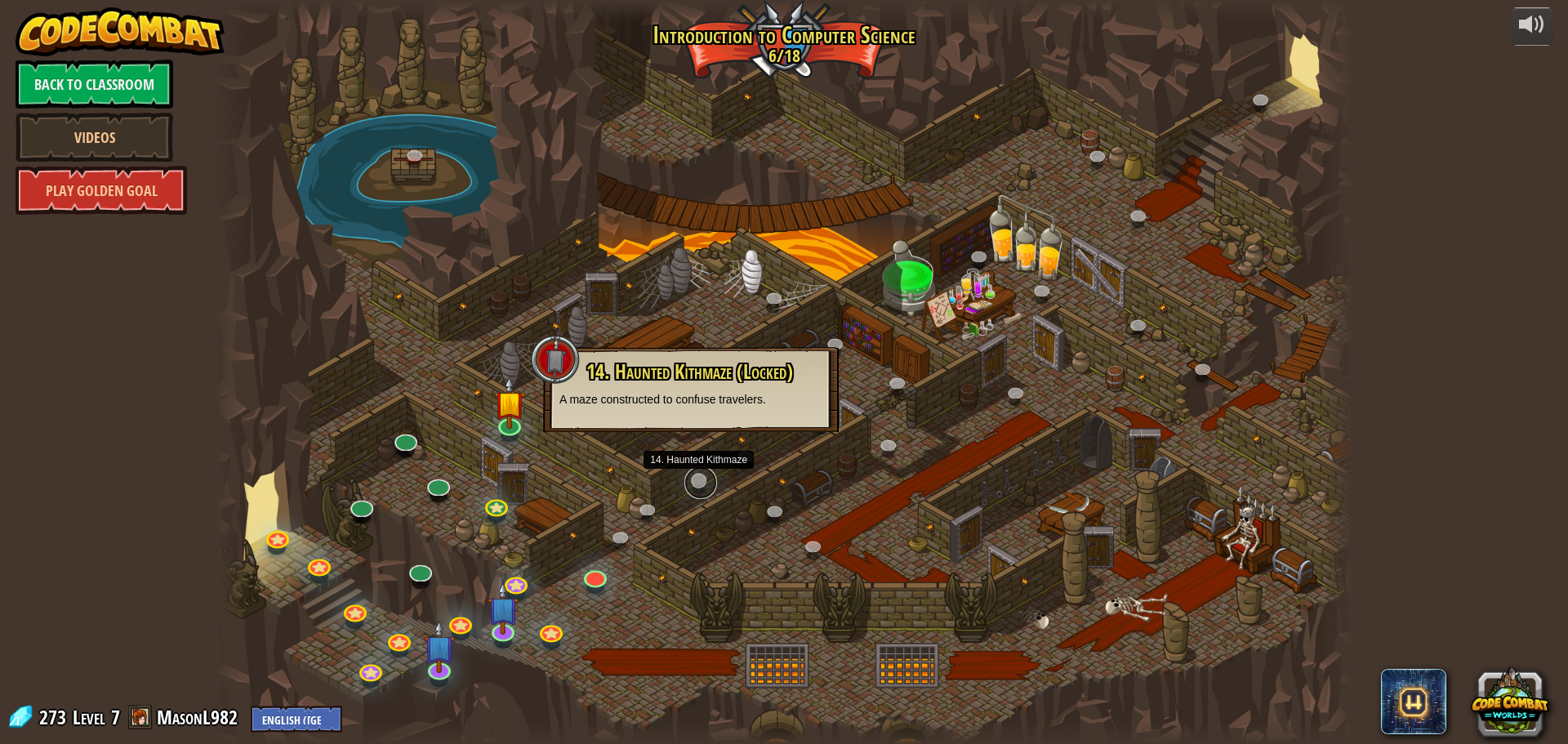
click at [691, 482] on link at bounding box center [700, 482] width 33 height 33
click at [616, 511] on div at bounding box center [783, 372] width 1138 height 744
